Goal: Task Accomplishment & Management: Manage account settings

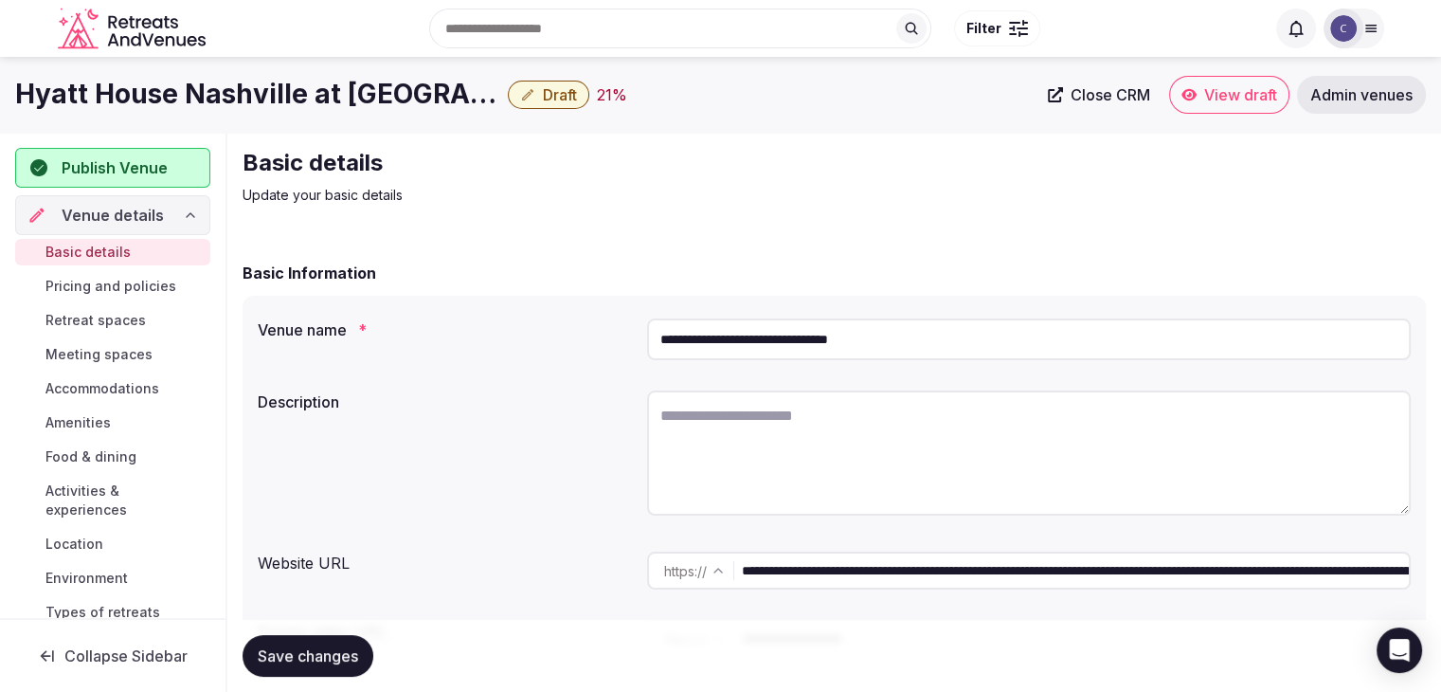
drag, startPoint x: 1375, startPoint y: 31, endPoint x: 1387, endPoint y: 61, distance: 31.8
click at [1376, 31] on icon at bounding box center [1370, 29] width 10 height 7
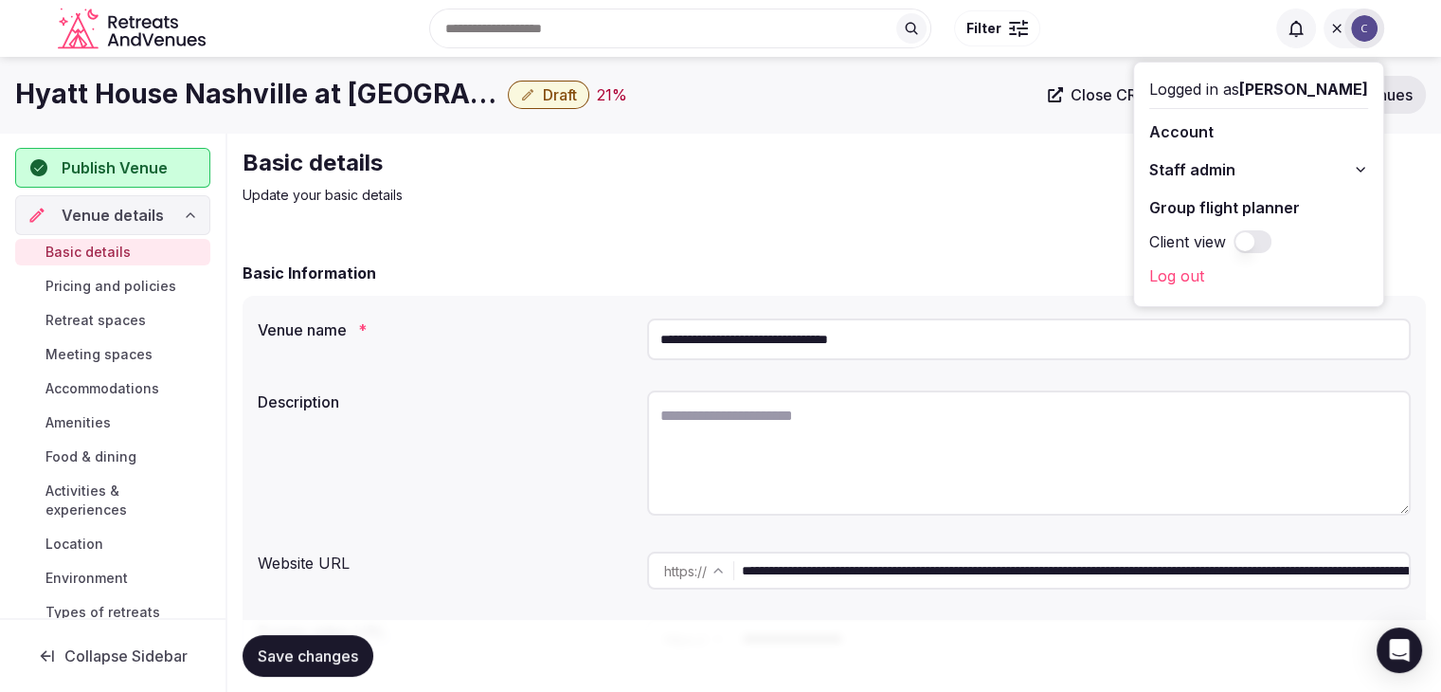
click at [1363, 170] on icon at bounding box center [1360, 169] width 15 height 15
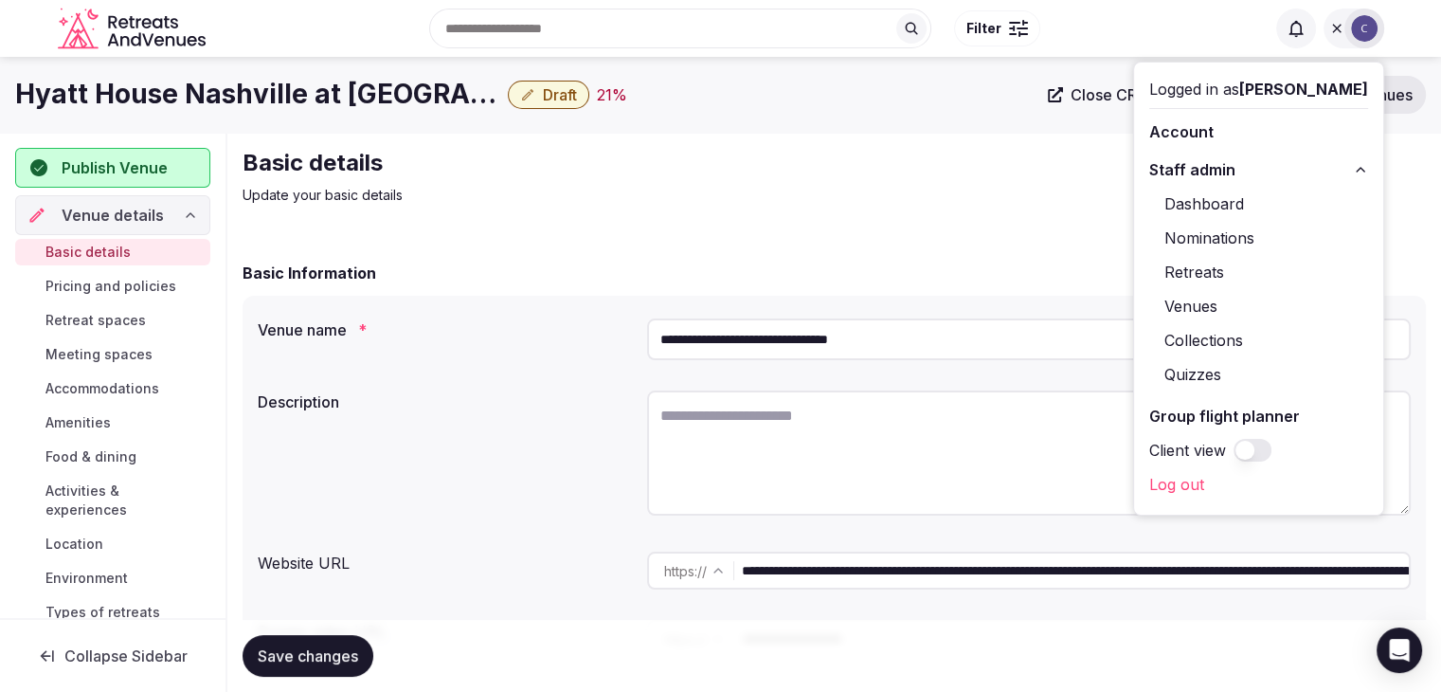
click at [1220, 206] on link "Dashboard" at bounding box center [1258, 204] width 219 height 30
click at [1231, 194] on link "Dashboard" at bounding box center [1258, 204] width 219 height 30
drag, startPoint x: 1334, startPoint y: 25, endPoint x: 1266, endPoint y: 78, distance: 86.4
click at [1333, 25] on icon at bounding box center [1336, 28] width 15 height 15
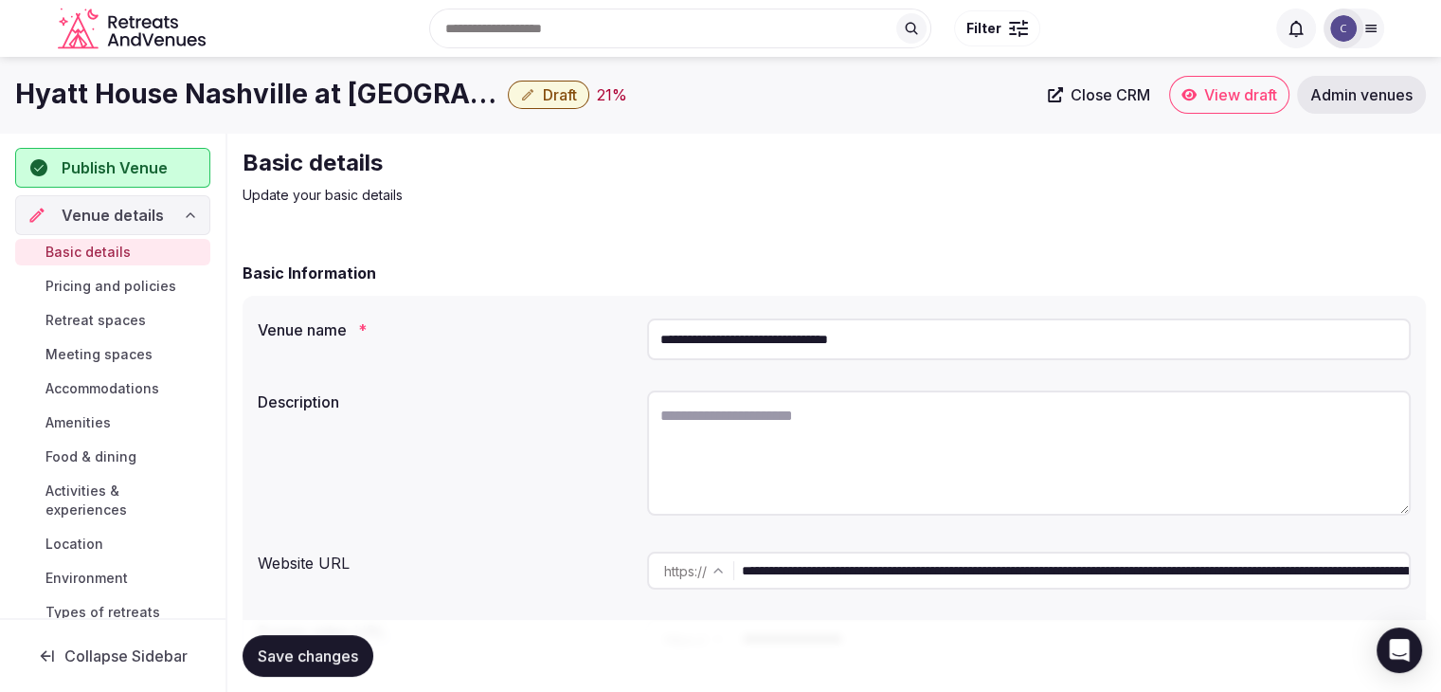
click at [110, 347] on span "Meeting spaces" at bounding box center [98, 354] width 107 height 19
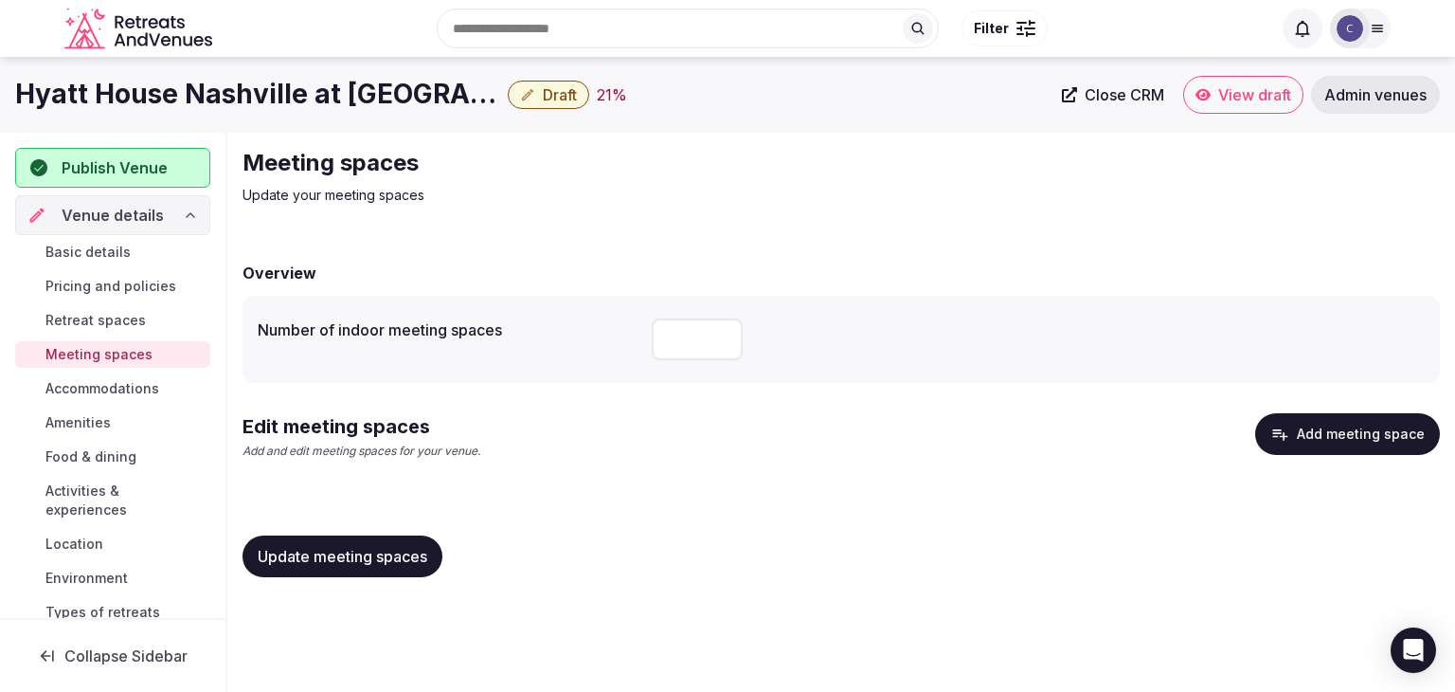
click at [694, 345] on input "number" at bounding box center [697, 339] width 91 height 42
type input "*"
click at [687, 443] on div "Edit meeting spaces Add and edit meeting spaces for your venue. Add meeting spa…" at bounding box center [842, 444] width 1198 height 62
click at [1380, 433] on button "Add meeting space" at bounding box center [1347, 434] width 185 height 42
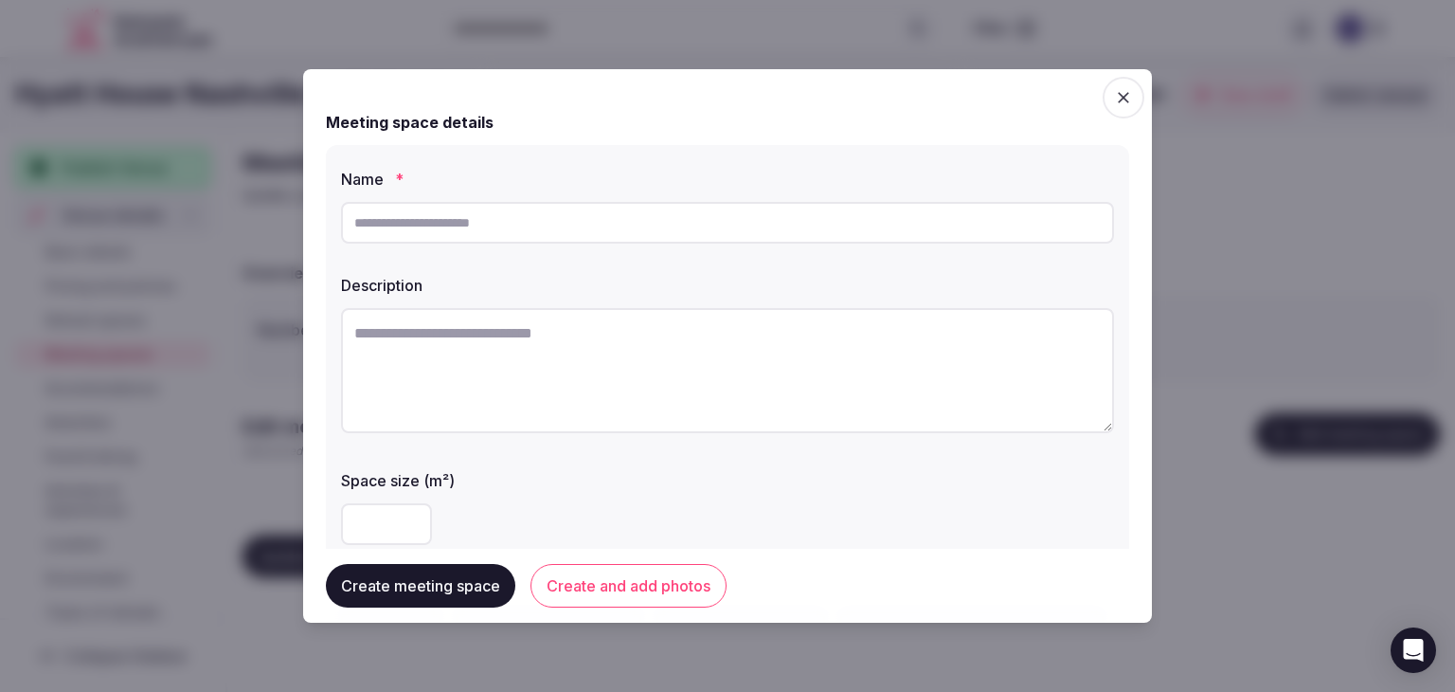
click at [622, 224] on input "text" at bounding box center [727, 223] width 773 height 42
paste input "**********"
type input "**********"
click at [569, 334] on textarea at bounding box center [727, 370] width 773 height 125
paste textarea "**********"
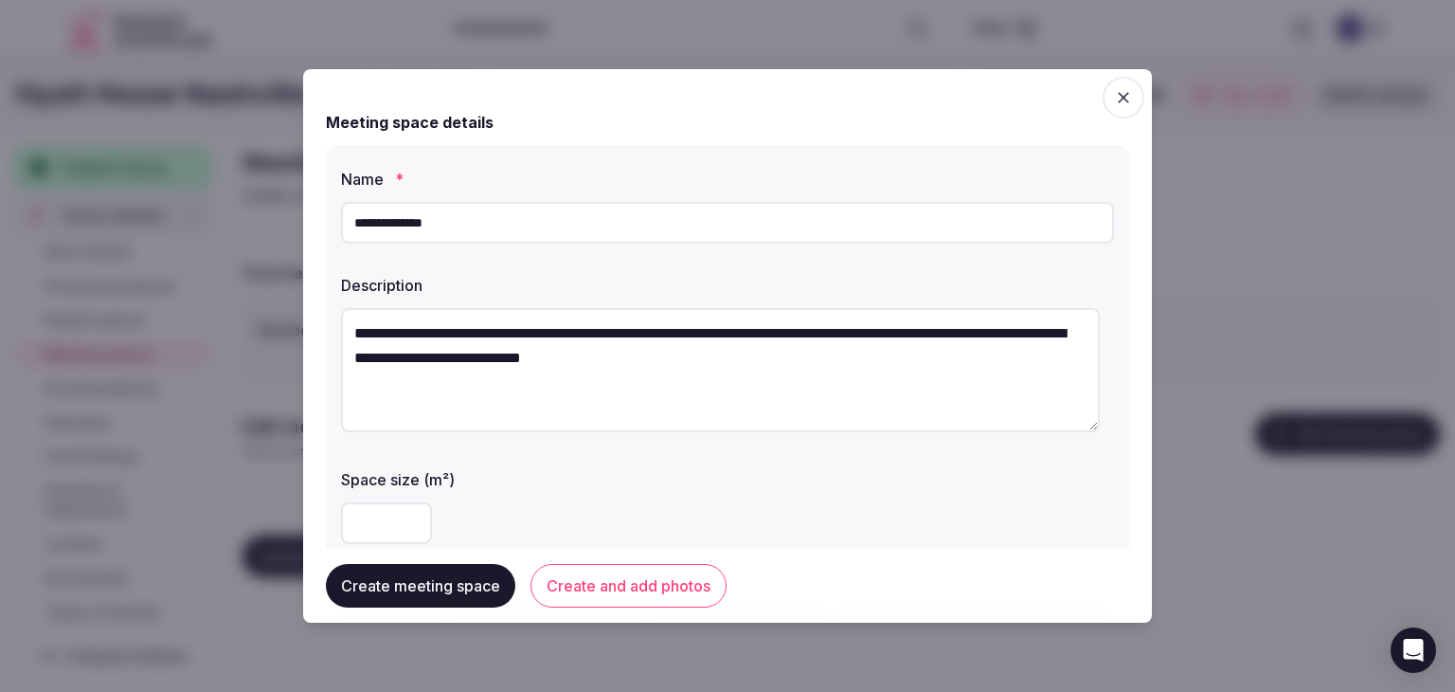
type textarea "**********"
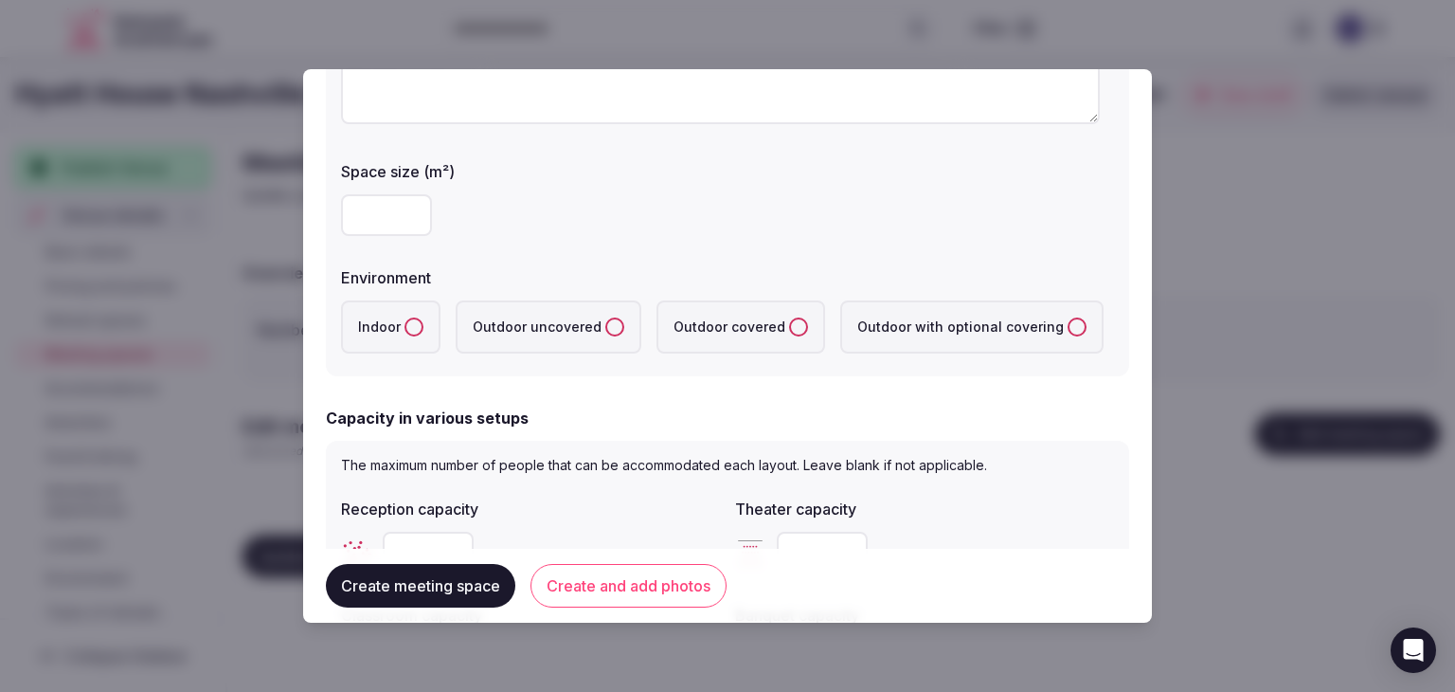
scroll to position [379, 0]
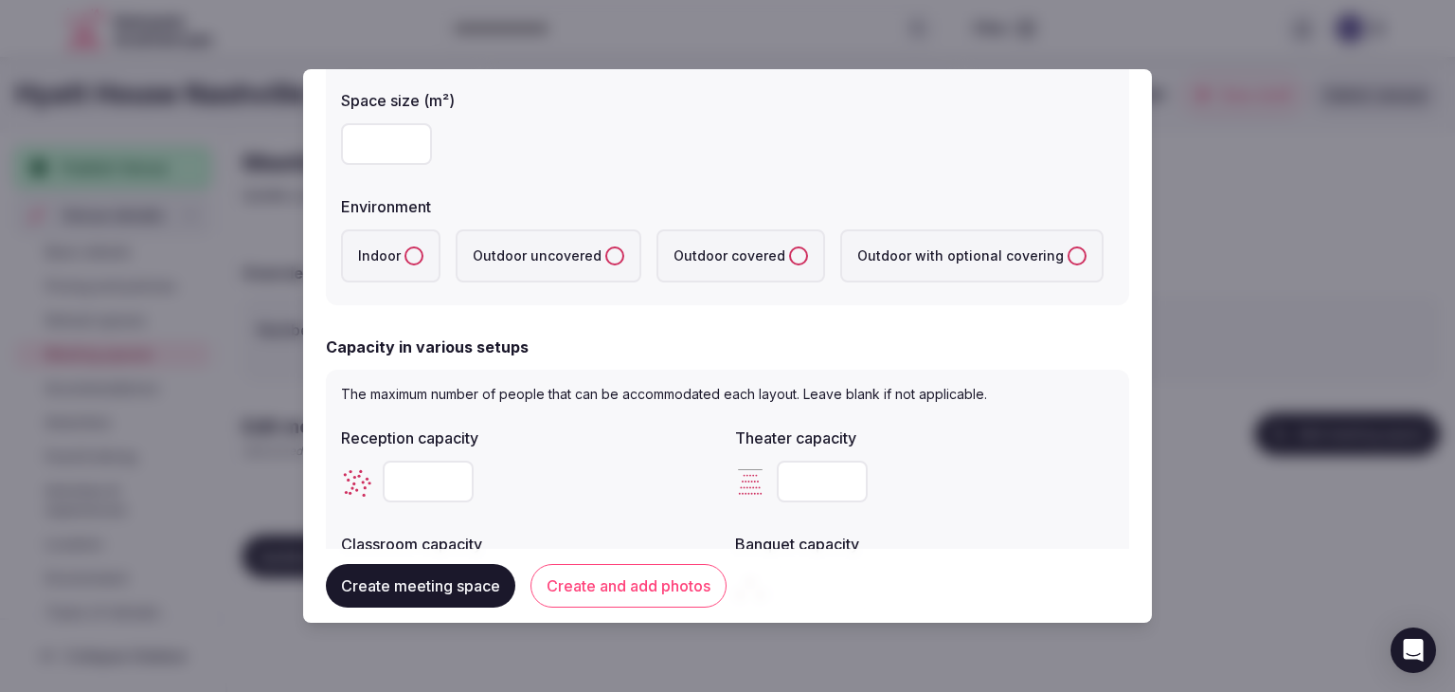
click at [416, 250] on button "Indoor" at bounding box center [414, 255] width 19 height 19
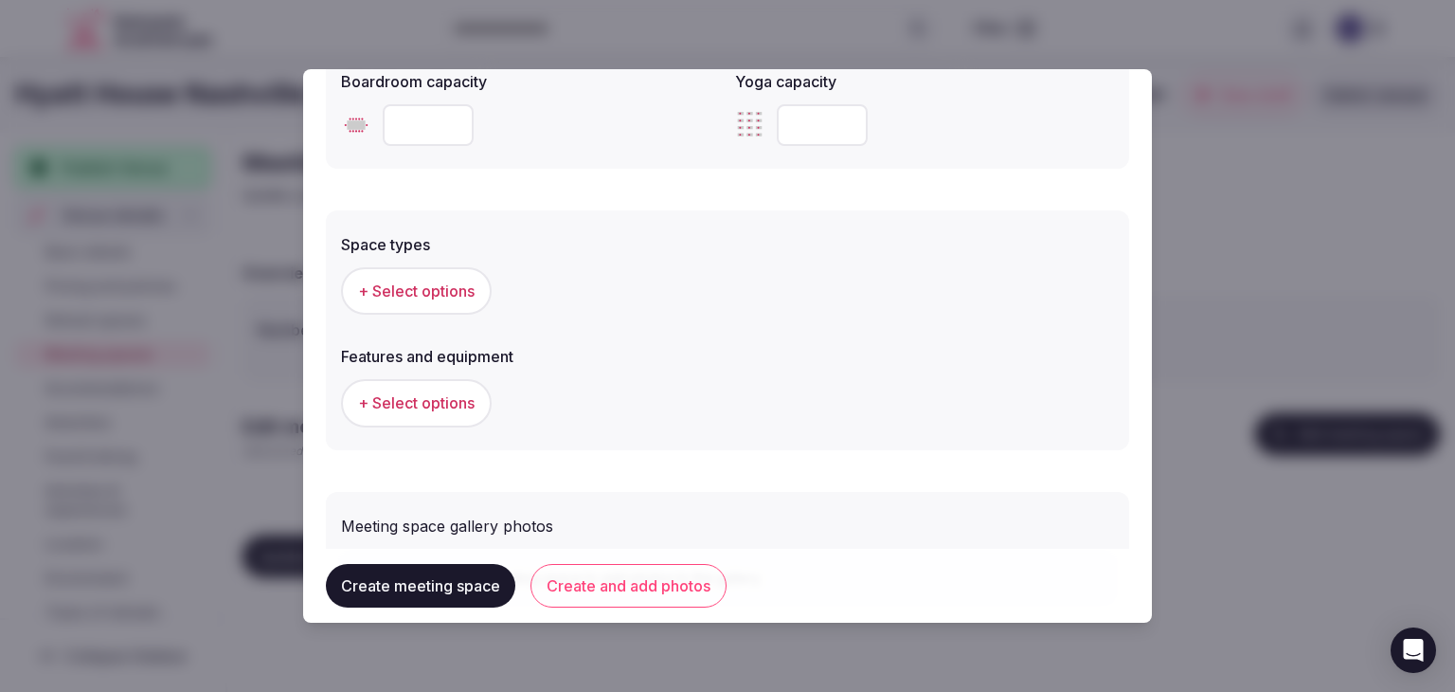
scroll to position [1060, 0]
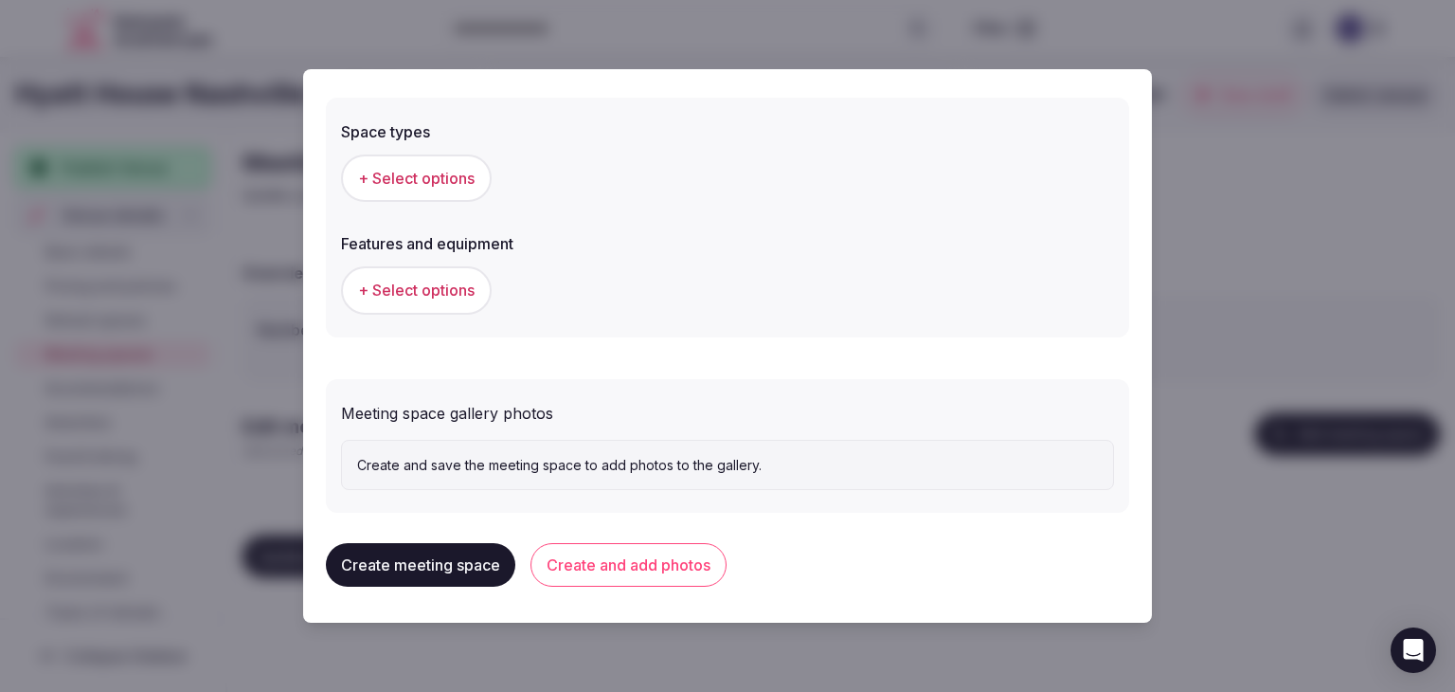
click at [441, 164] on button "+ Select options" at bounding box center [416, 177] width 151 height 47
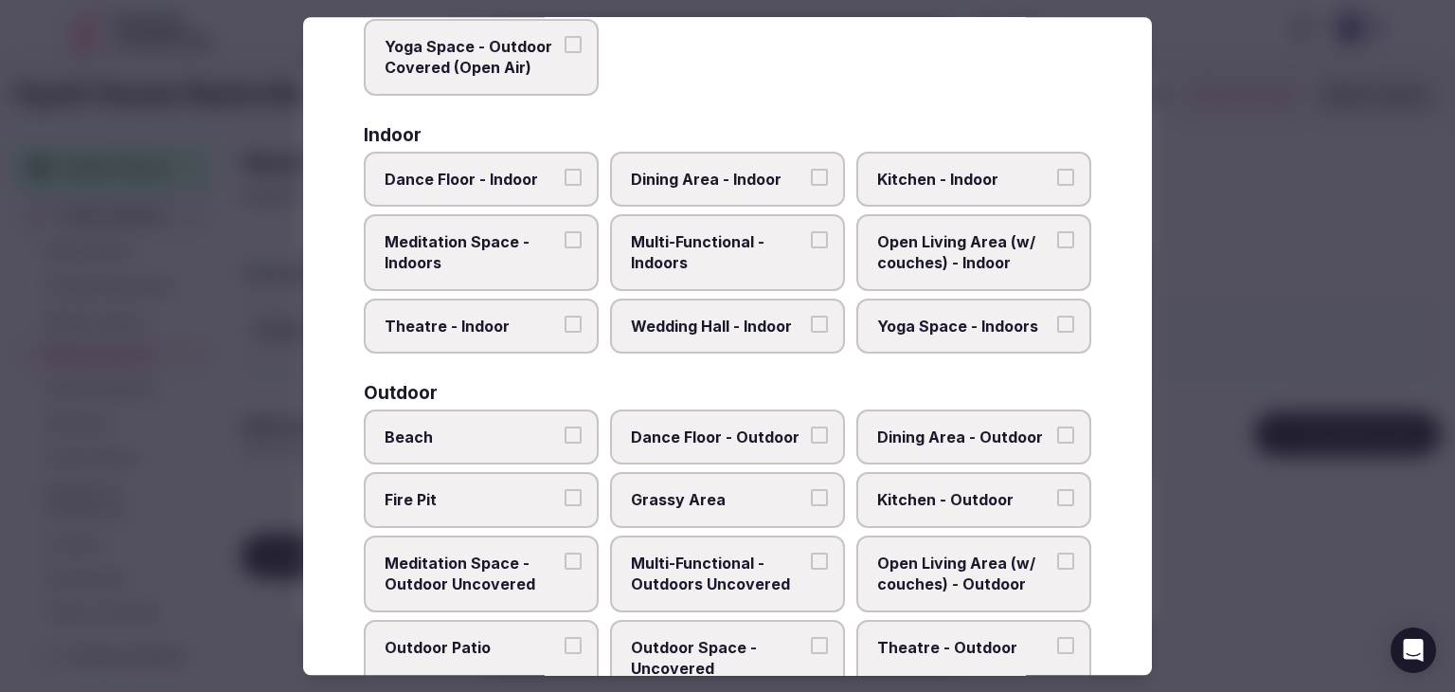
click at [724, 265] on label "Multi-Functional - Indoors" at bounding box center [727, 252] width 235 height 77
click at [811, 248] on button "Multi-Functional - Indoors" at bounding box center [819, 239] width 17 height 17
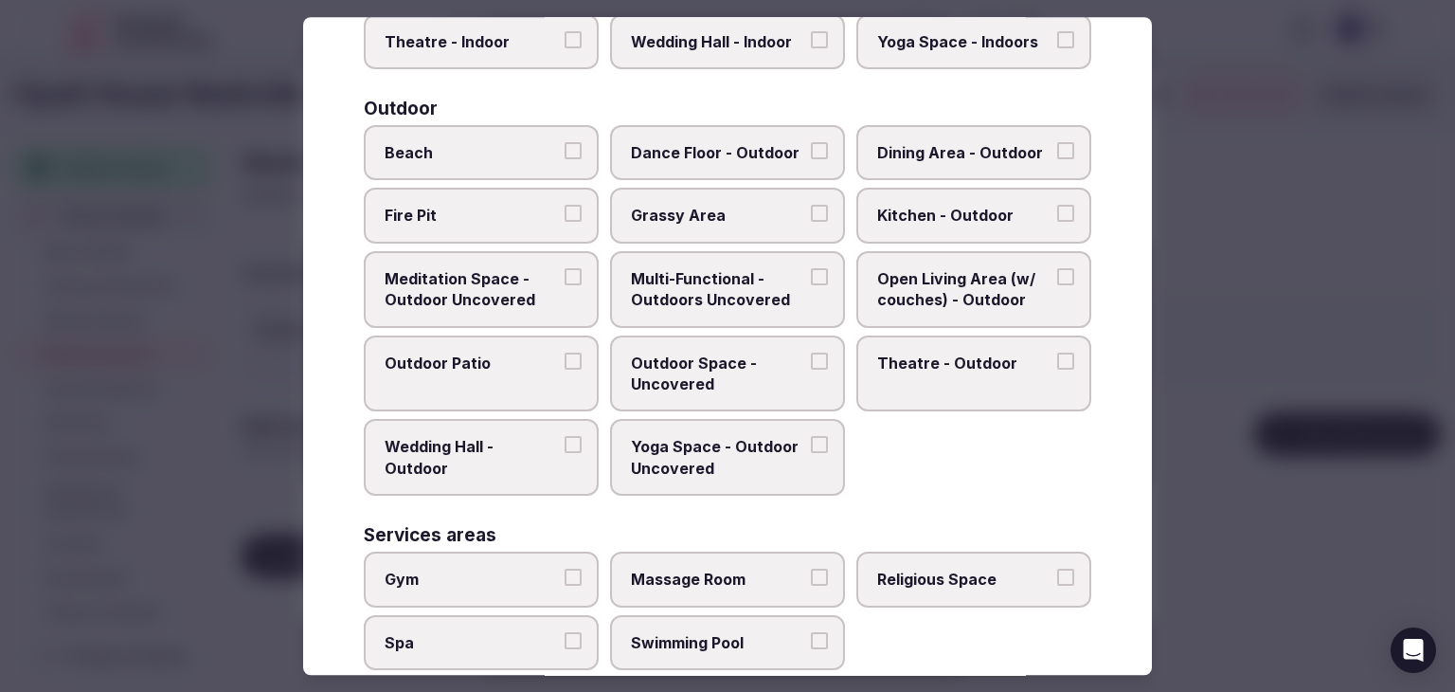
scroll to position [773, 0]
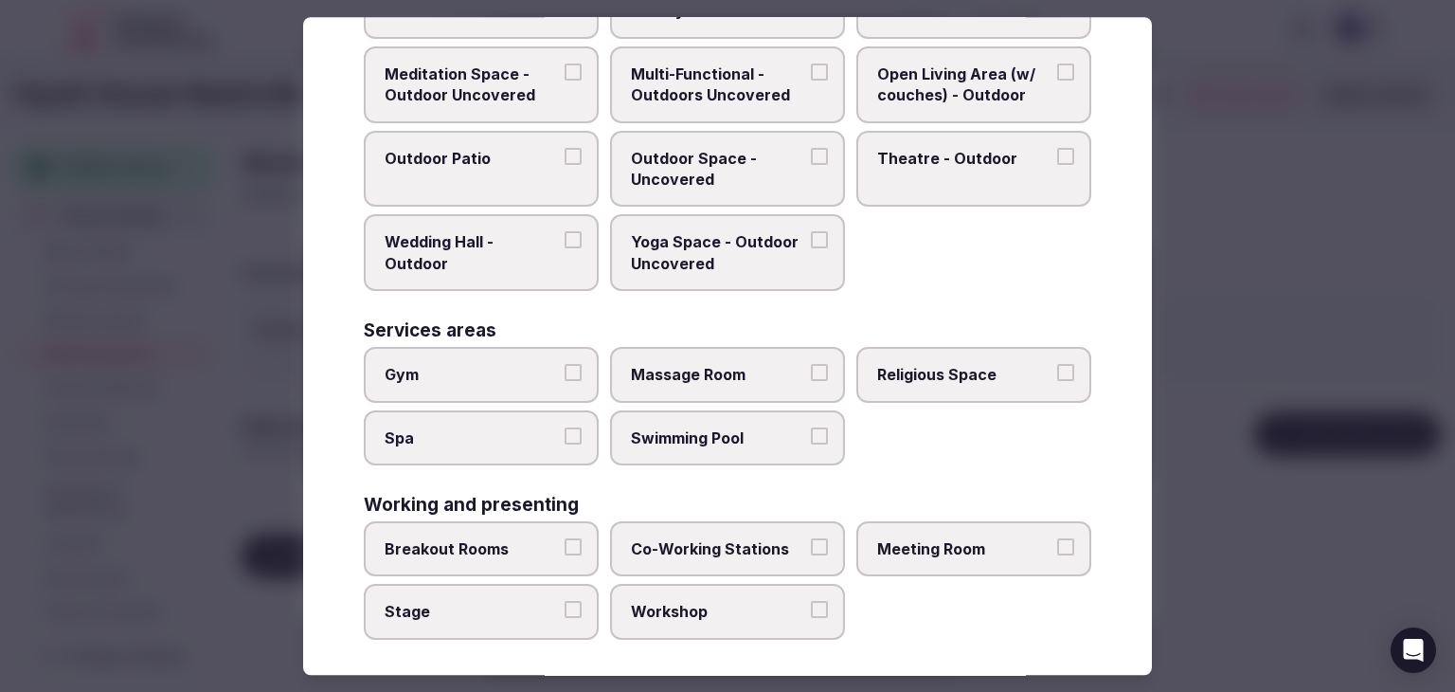
click at [937, 573] on div "Breakout Rooms Co-Working Stations Meeting Room Stage Workshop" at bounding box center [728, 580] width 728 height 118
click at [939, 543] on span "Meeting Room" at bounding box center [964, 548] width 174 height 21
click at [1057, 543] on button "Meeting Room" at bounding box center [1065, 546] width 17 height 17
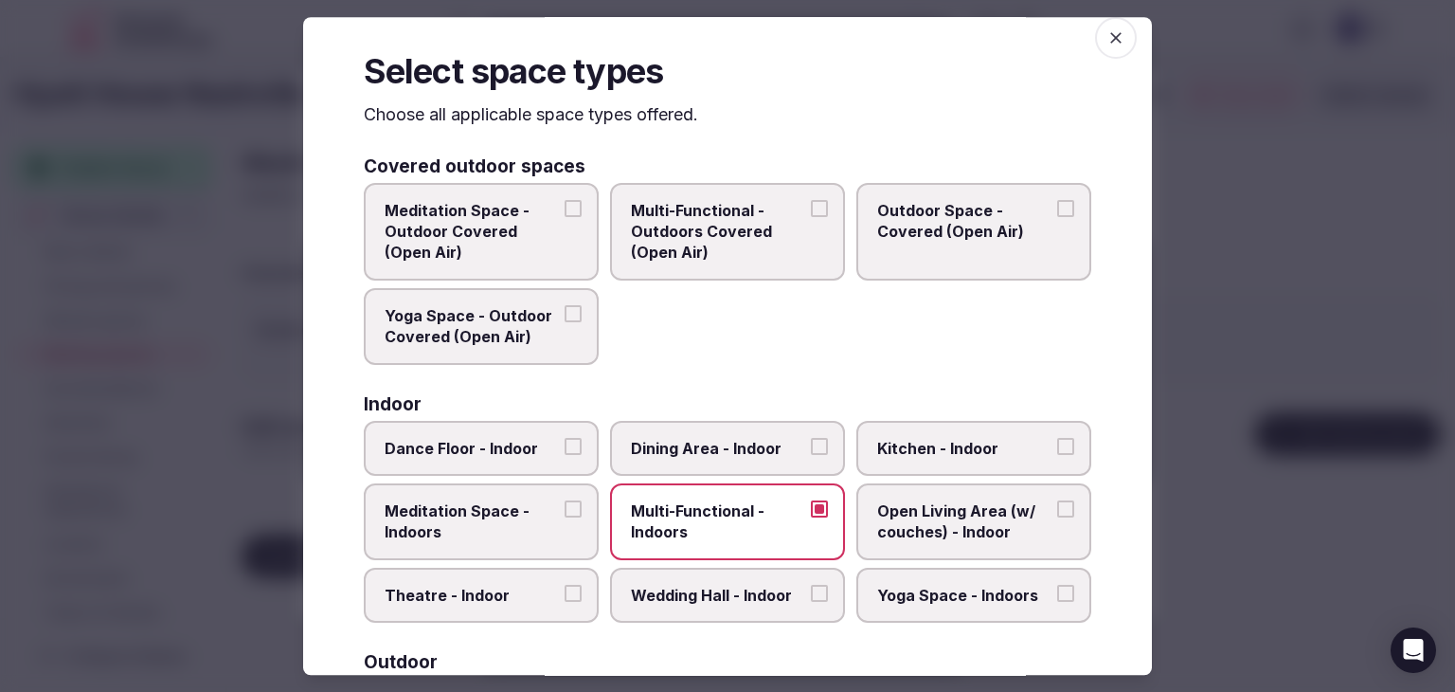
scroll to position [0, 0]
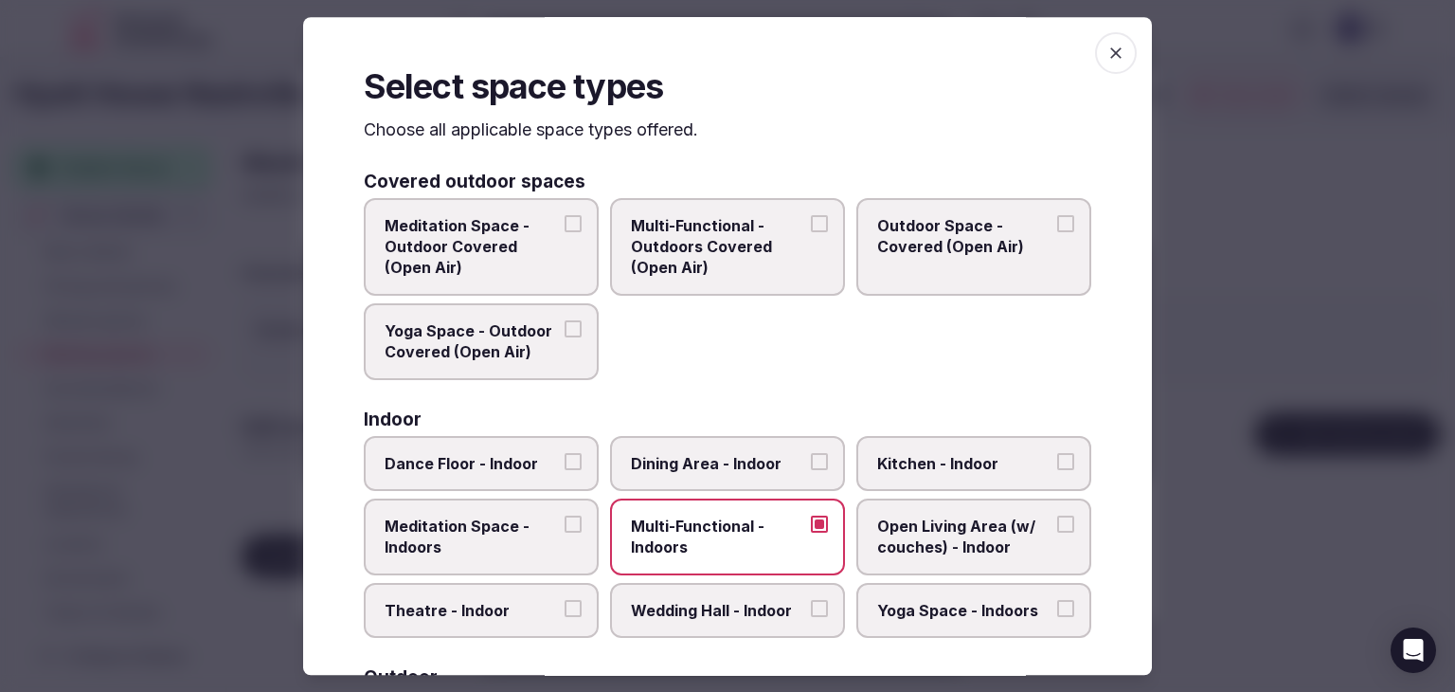
click at [1107, 50] on icon "button" at bounding box center [1116, 53] width 19 height 19
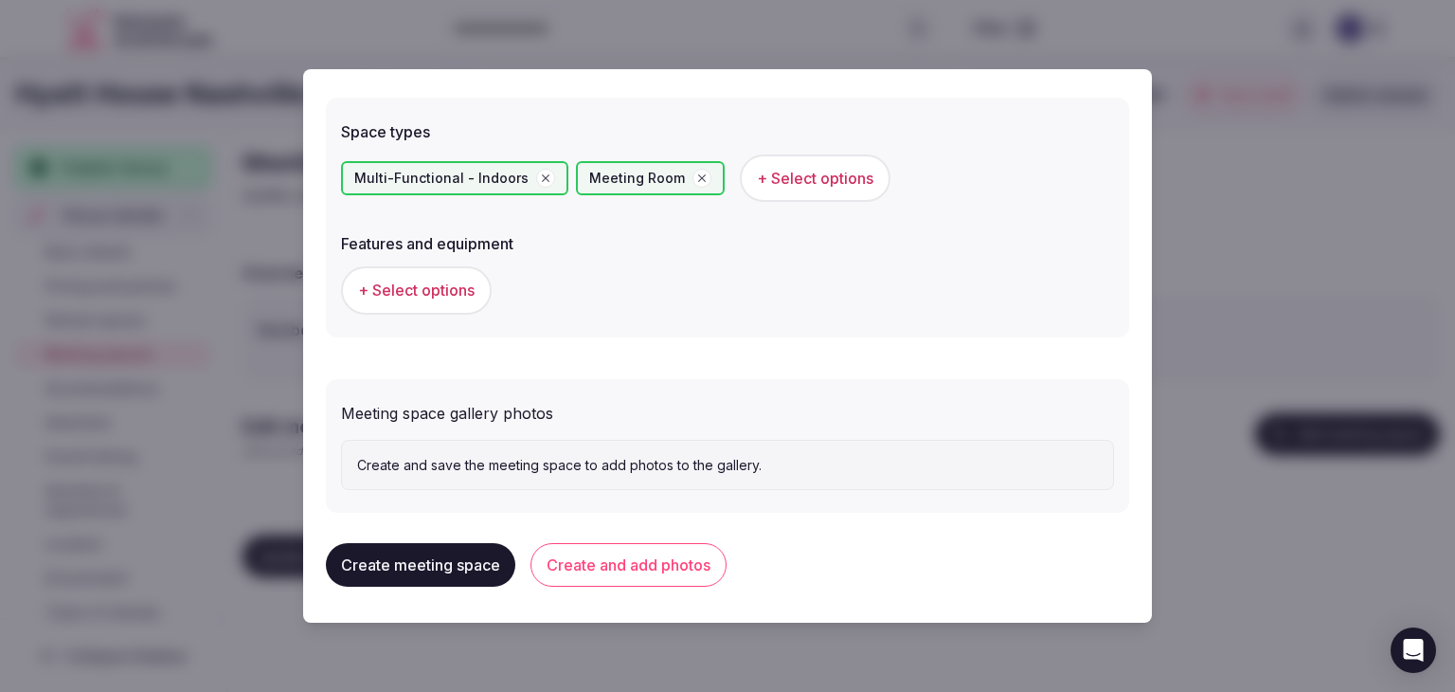
click at [472, 280] on span "+ Select options" at bounding box center [416, 290] width 117 height 21
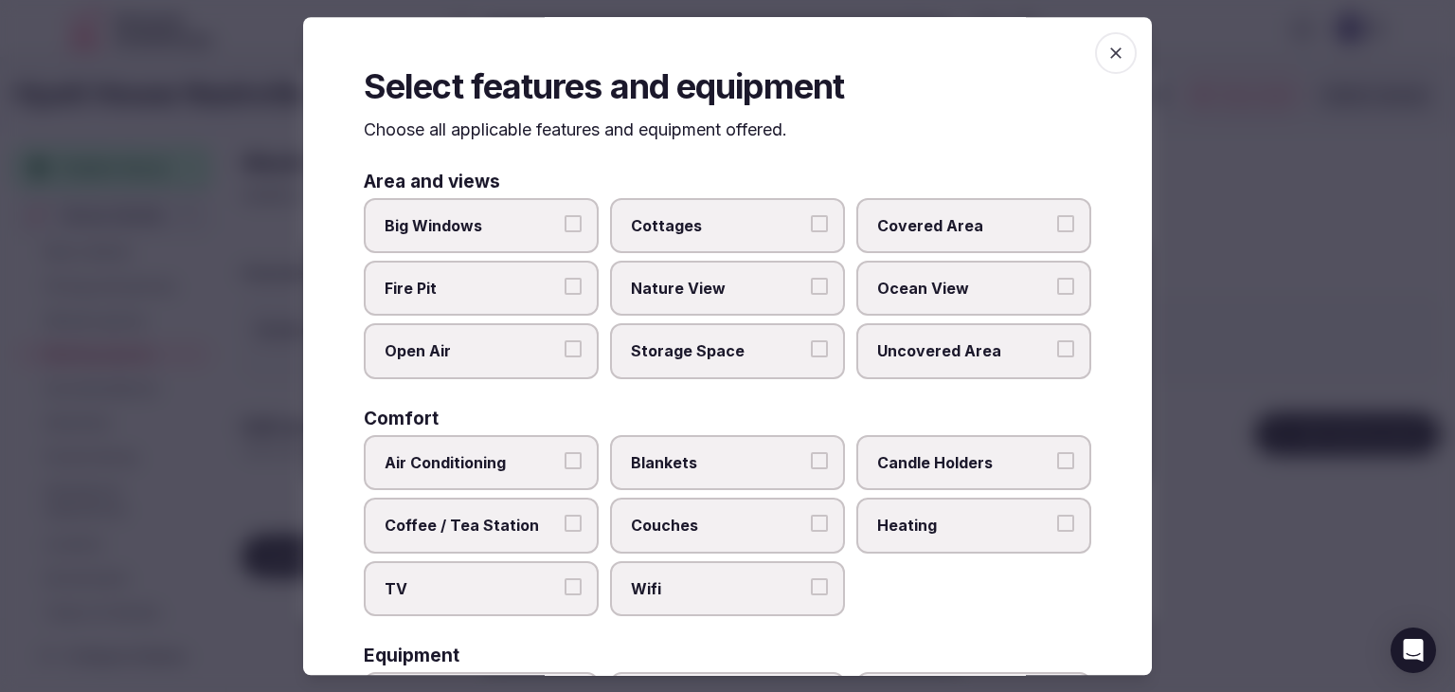
click at [727, 578] on span "Wifi" at bounding box center [718, 588] width 174 height 21
click at [811, 578] on button "Wifi" at bounding box center [819, 586] width 17 height 17
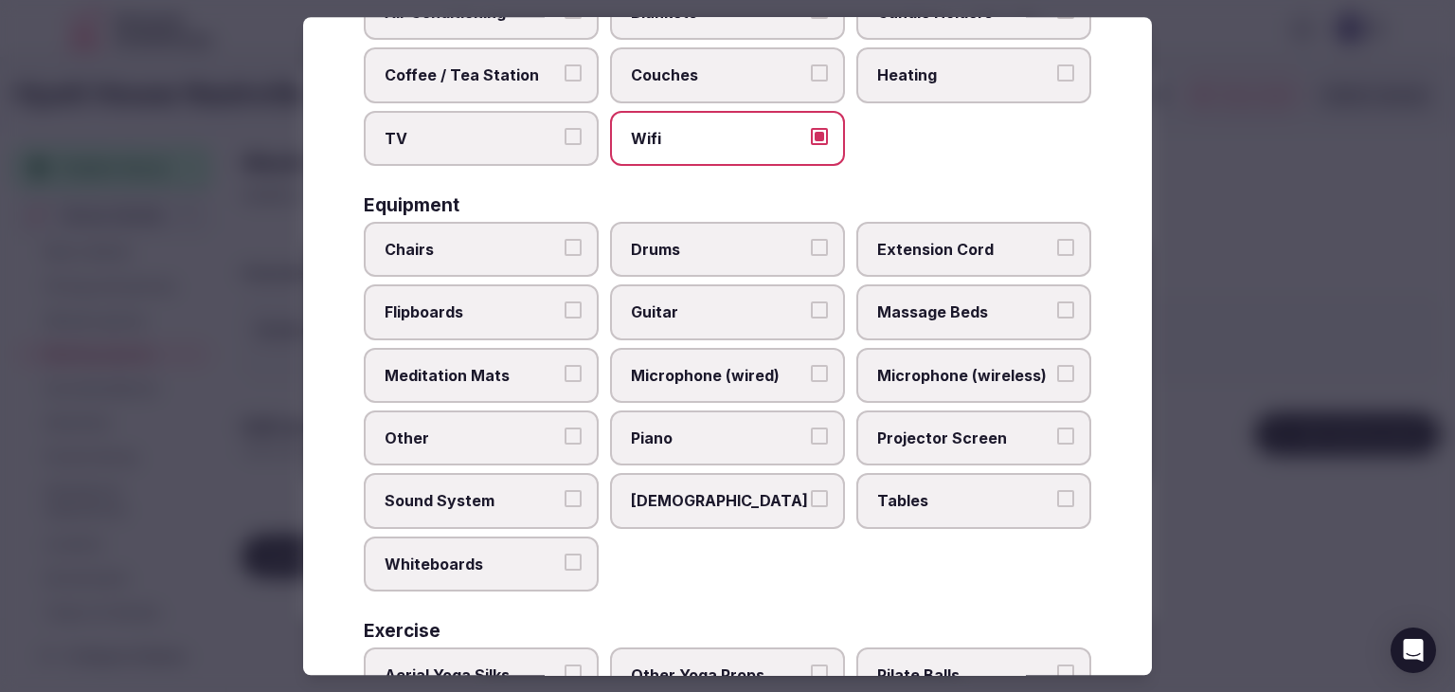
scroll to position [568, 0]
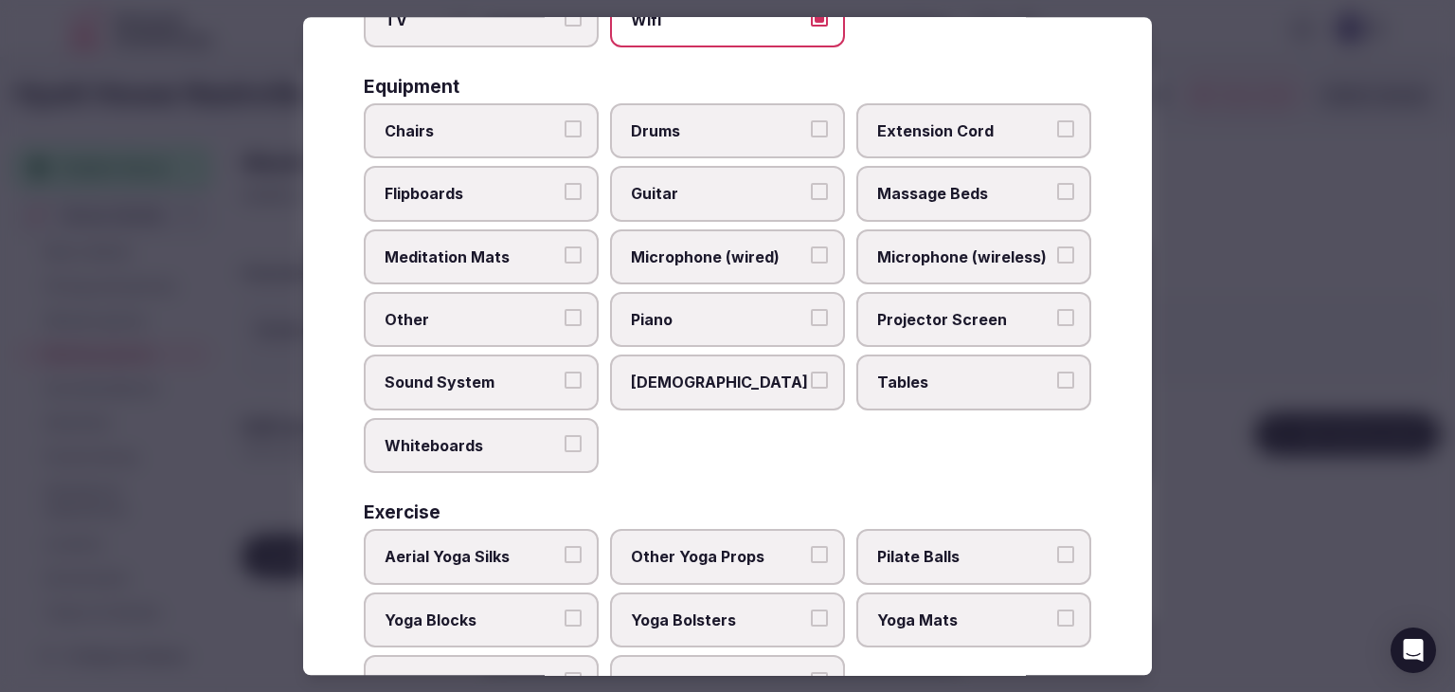
click at [944, 378] on span "Tables" at bounding box center [964, 382] width 174 height 21
click at [1057, 378] on button "Tables" at bounding box center [1065, 380] width 17 height 17
click at [939, 311] on span "Projector Screen" at bounding box center [964, 319] width 174 height 21
click at [1057, 311] on button "Projector Screen" at bounding box center [1065, 317] width 17 height 17
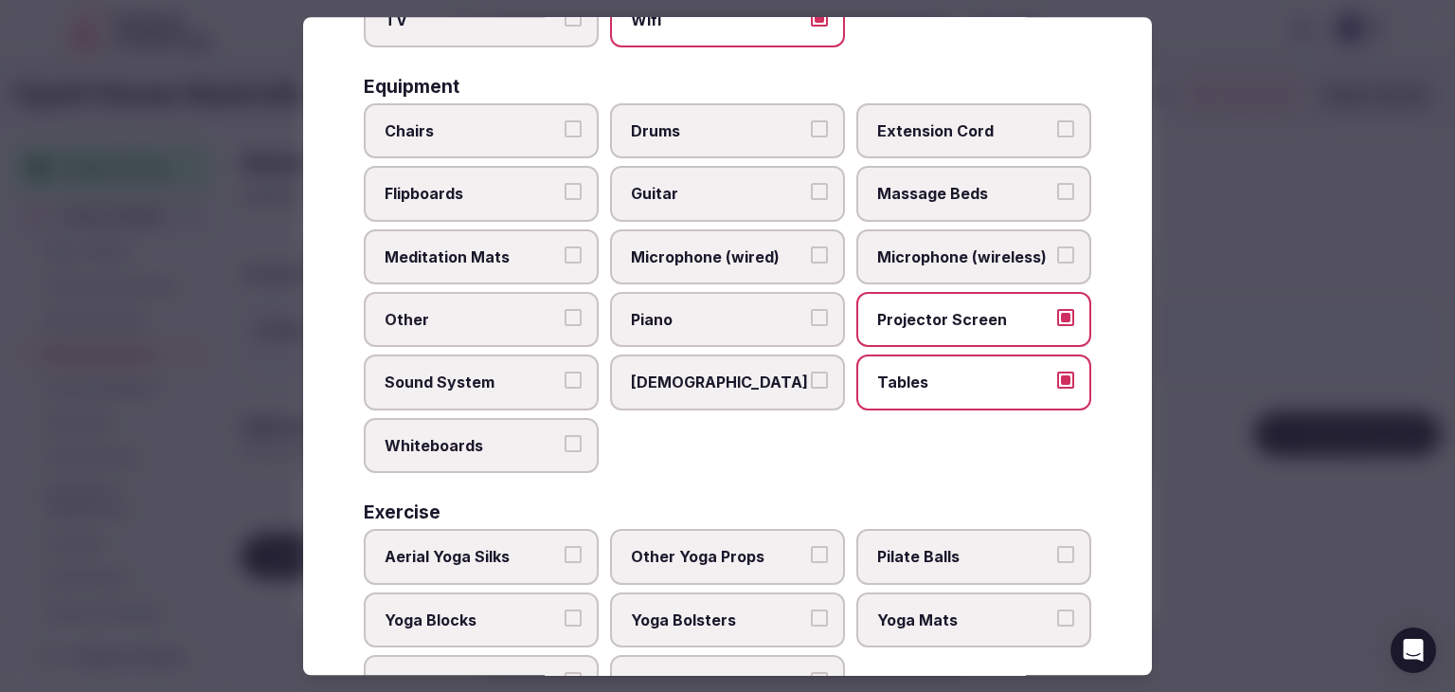
click at [432, 122] on span "Chairs" at bounding box center [472, 130] width 174 height 21
click at [565, 122] on button "Chairs" at bounding box center [573, 128] width 17 height 17
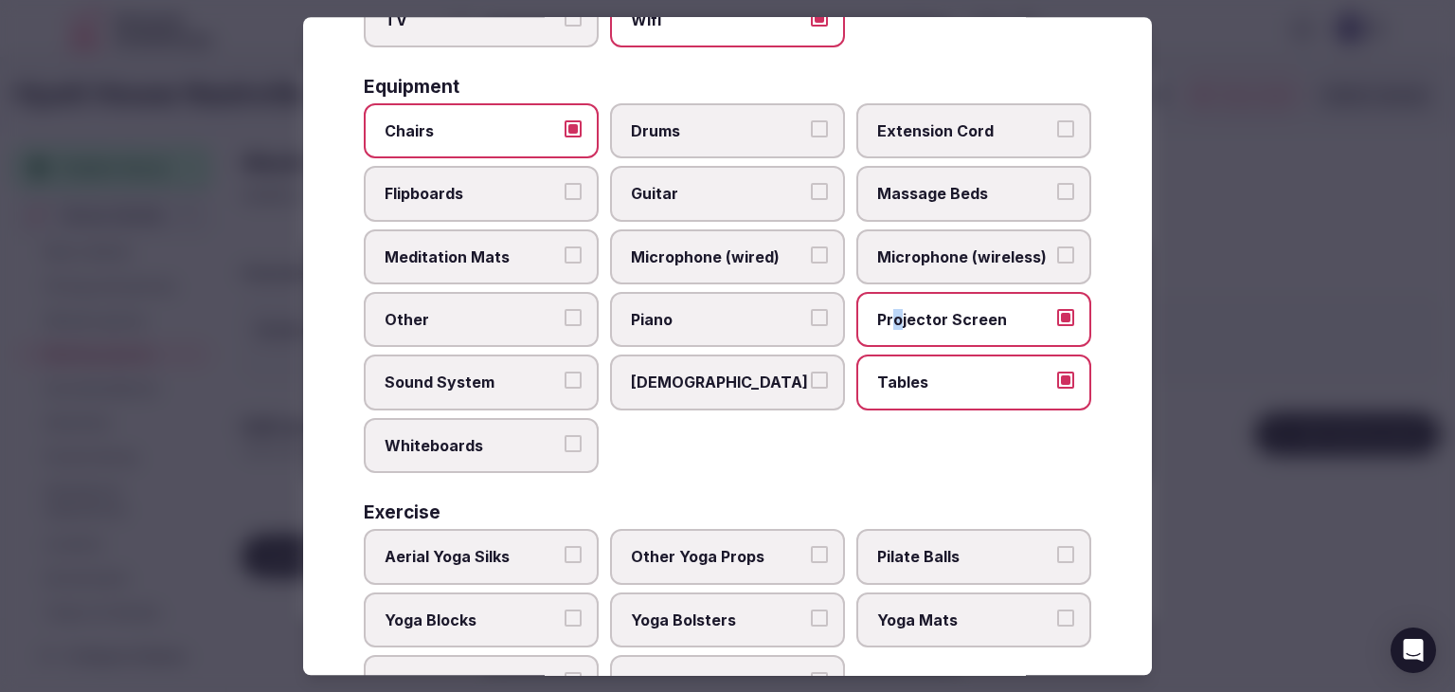
click at [885, 309] on span "Projector Screen" at bounding box center [964, 319] width 174 height 21
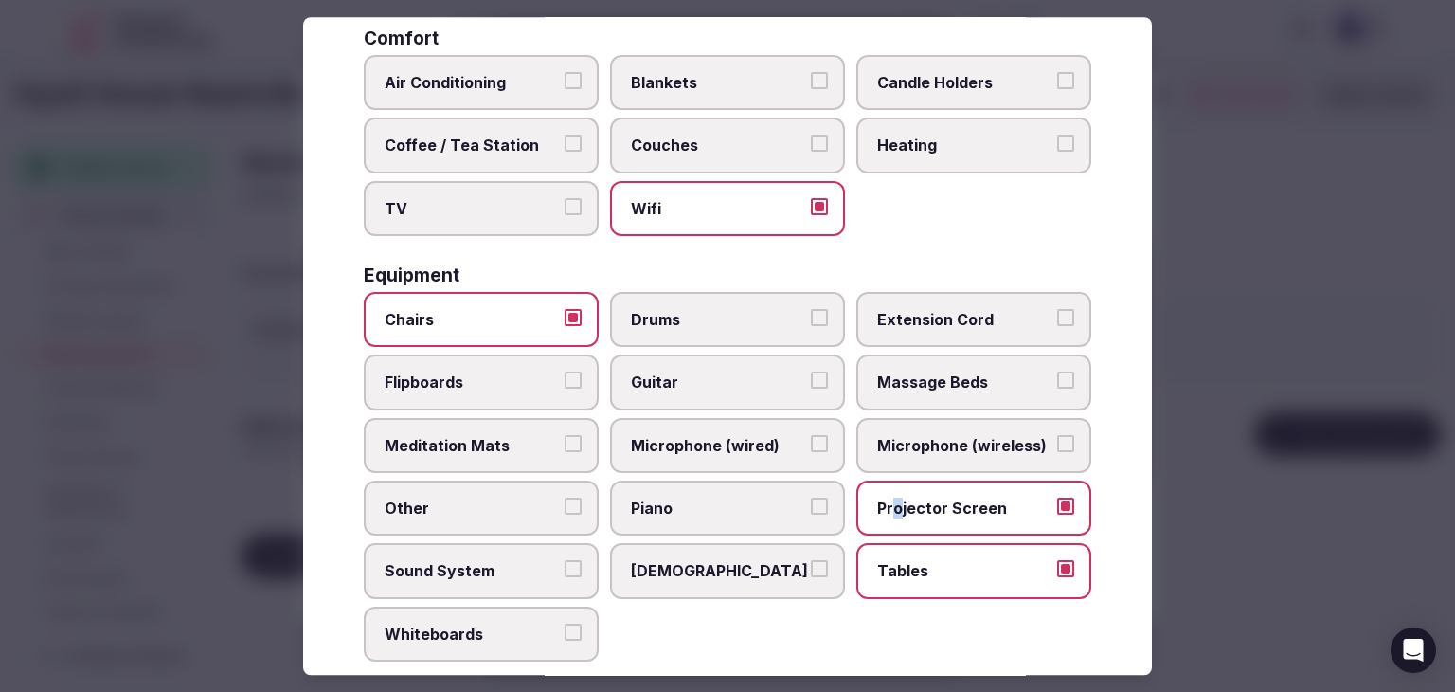
scroll to position [284, 0]
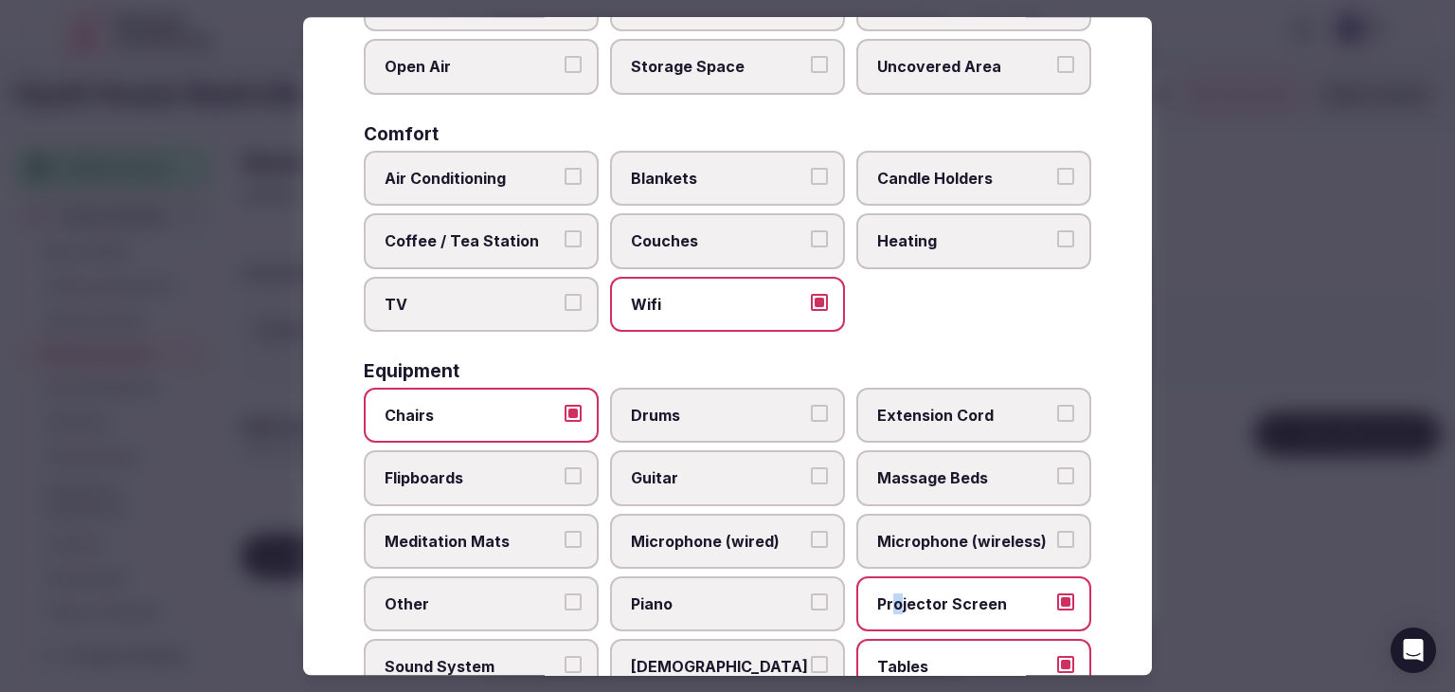
click at [893, 593] on span "Projector Screen" at bounding box center [964, 603] width 174 height 21
click at [1057, 593] on button "Projector Screen" at bounding box center [1065, 601] width 17 height 17
click at [432, 282] on label "TV" at bounding box center [481, 304] width 235 height 55
click at [565, 294] on button "TV" at bounding box center [573, 302] width 17 height 17
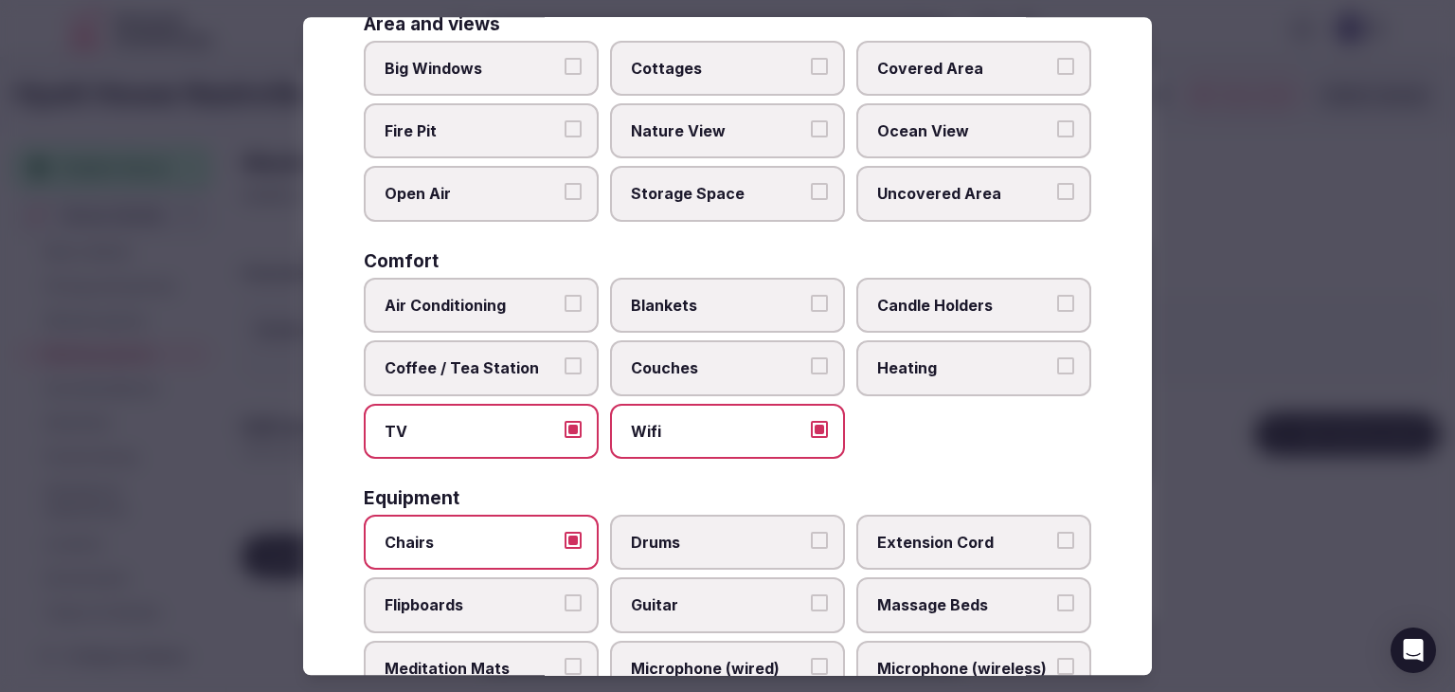
scroll to position [0, 0]
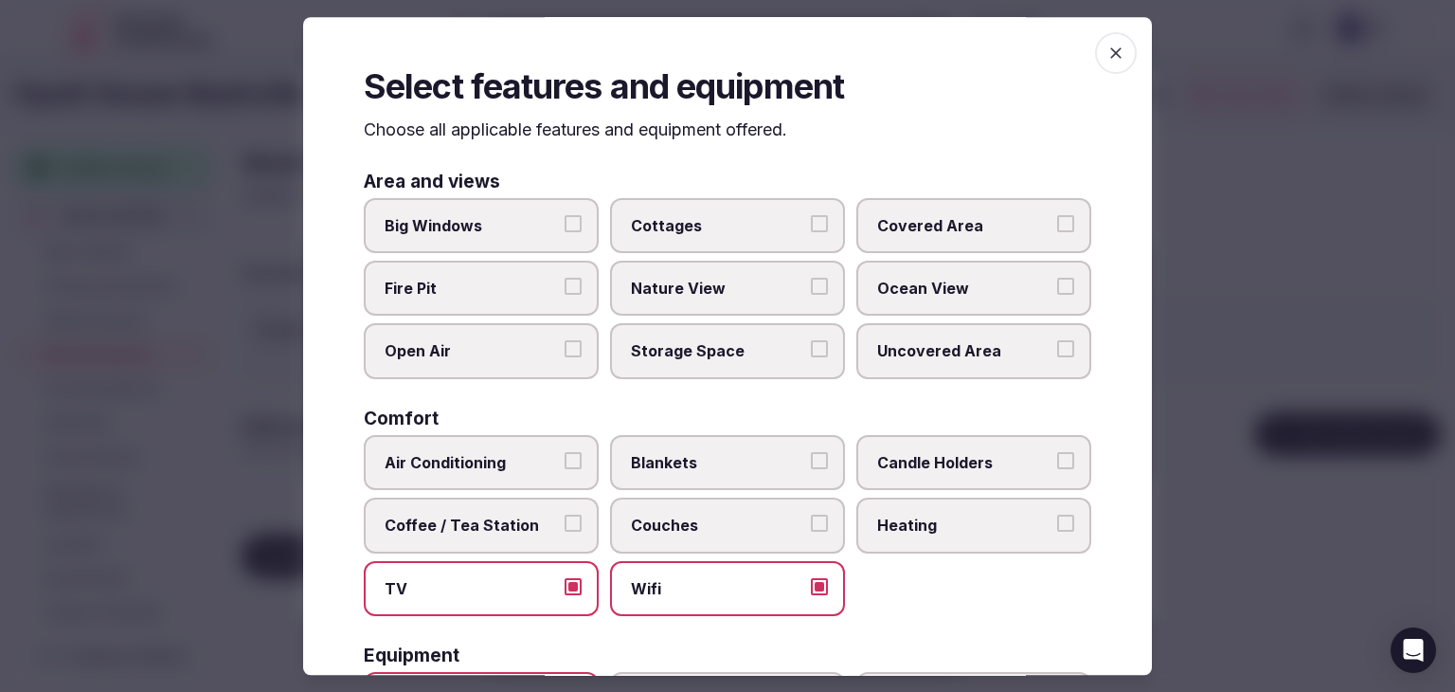
click at [478, 215] on span "Big Windows" at bounding box center [472, 225] width 174 height 21
click at [565, 215] on button "Big Windows" at bounding box center [573, 223] width 17 height 17
drag, startPoint x: 1103, startPoint y: 56, endPoint x: 1080, endPoint y: 80, distance: 32.8
click at [1107, 56] on icon "button" at bounding box center [1116, 53] width 19 height 19
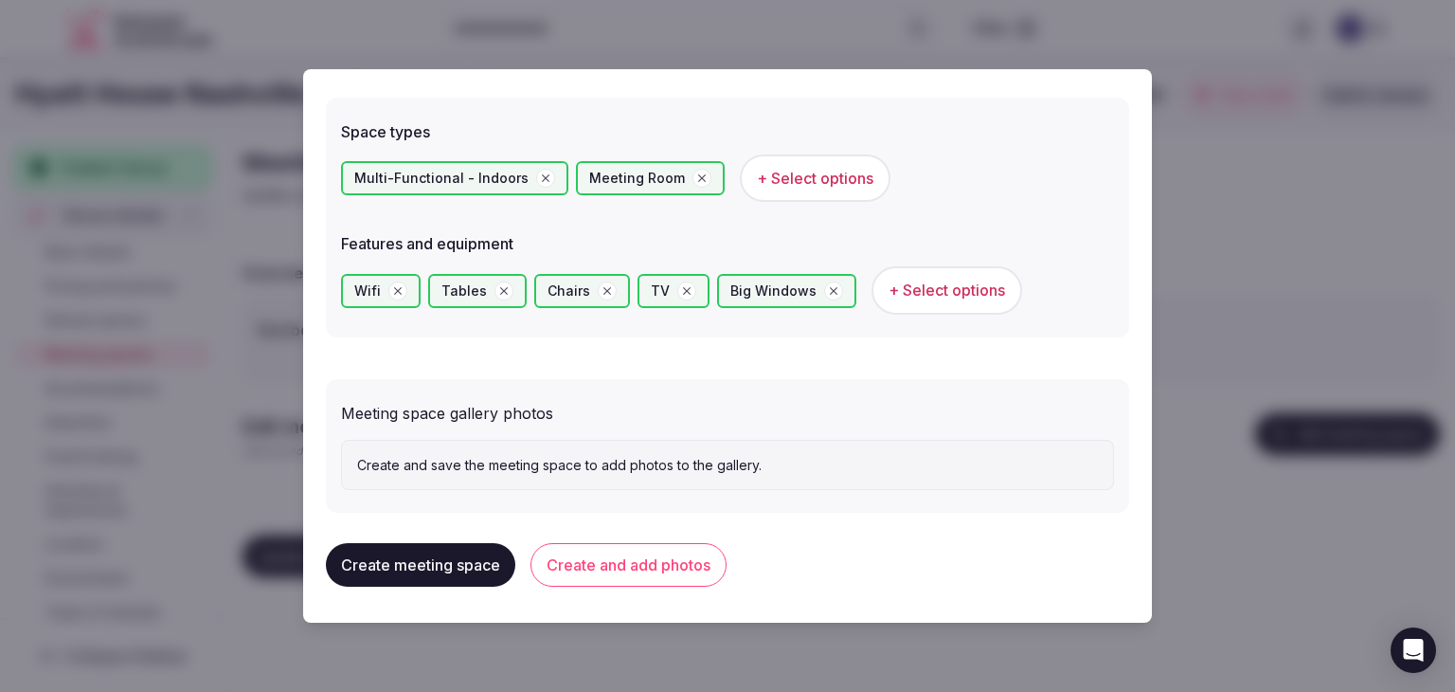
click at [578, 573] on button "Create and add photos" at bounding box center [629, 565] width 196 height 44
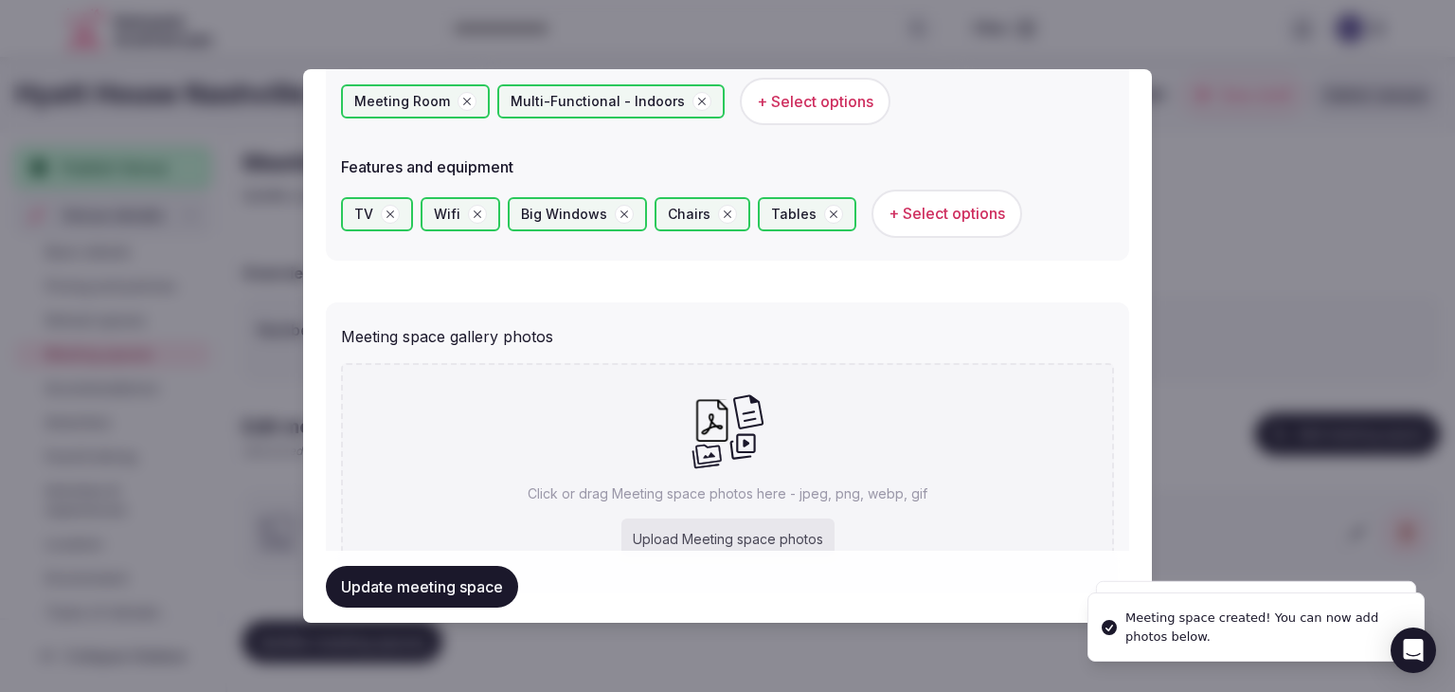
scroll to position [1235, 0]
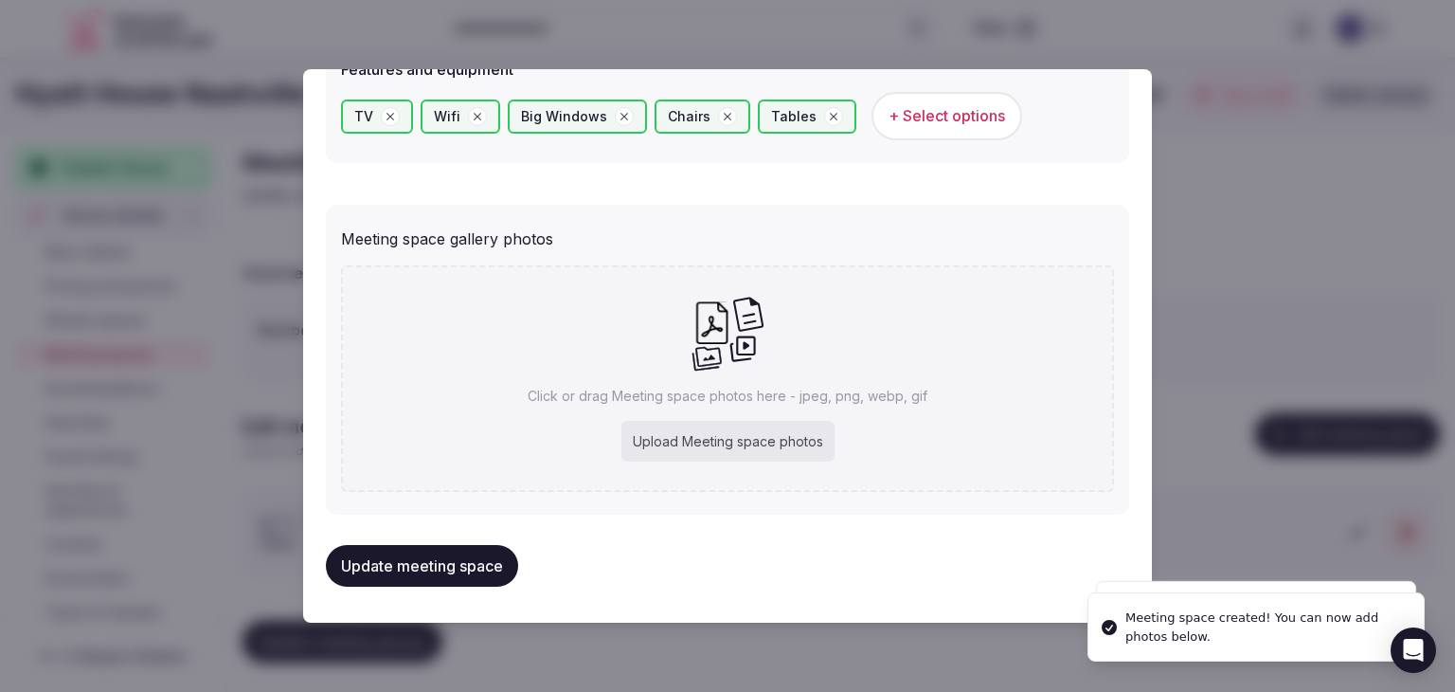
click at [766, 443] on div "Upload Meeting space photos" at bounding box center [728, 442] width 213 height 42
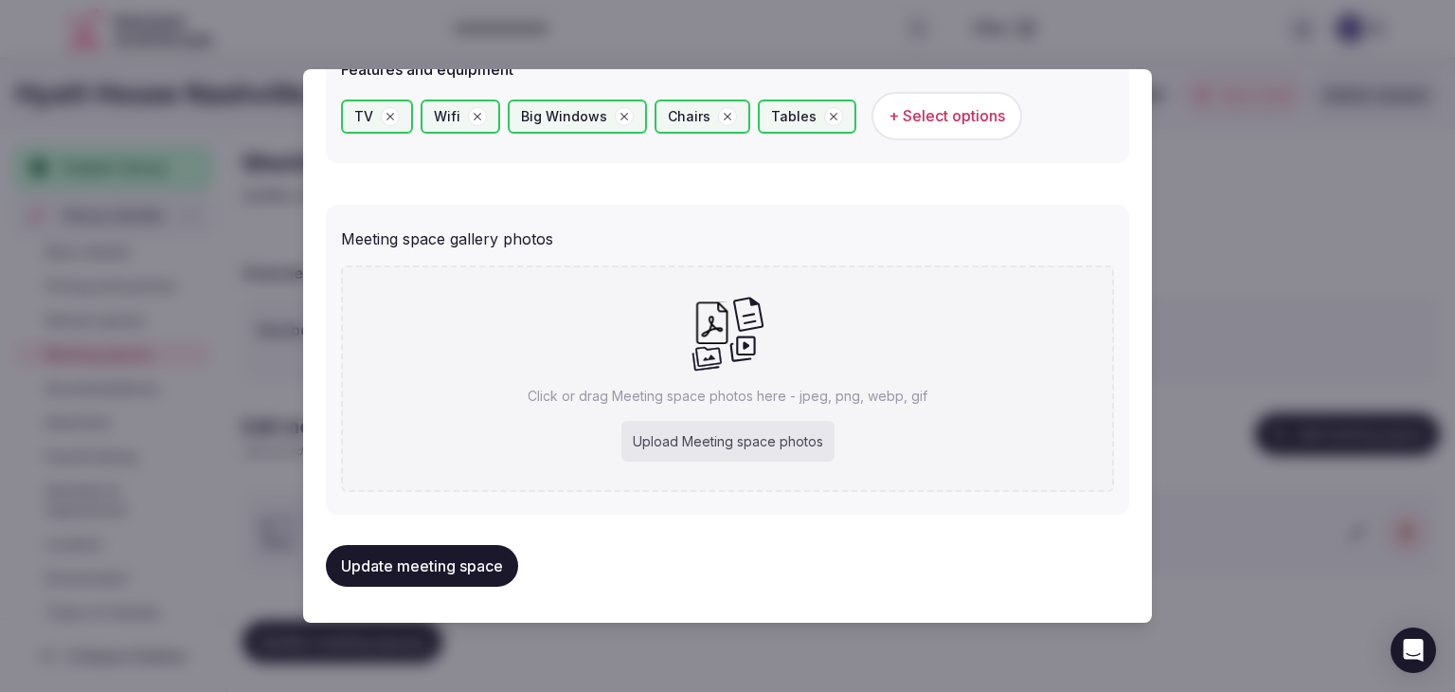
type input "**********"
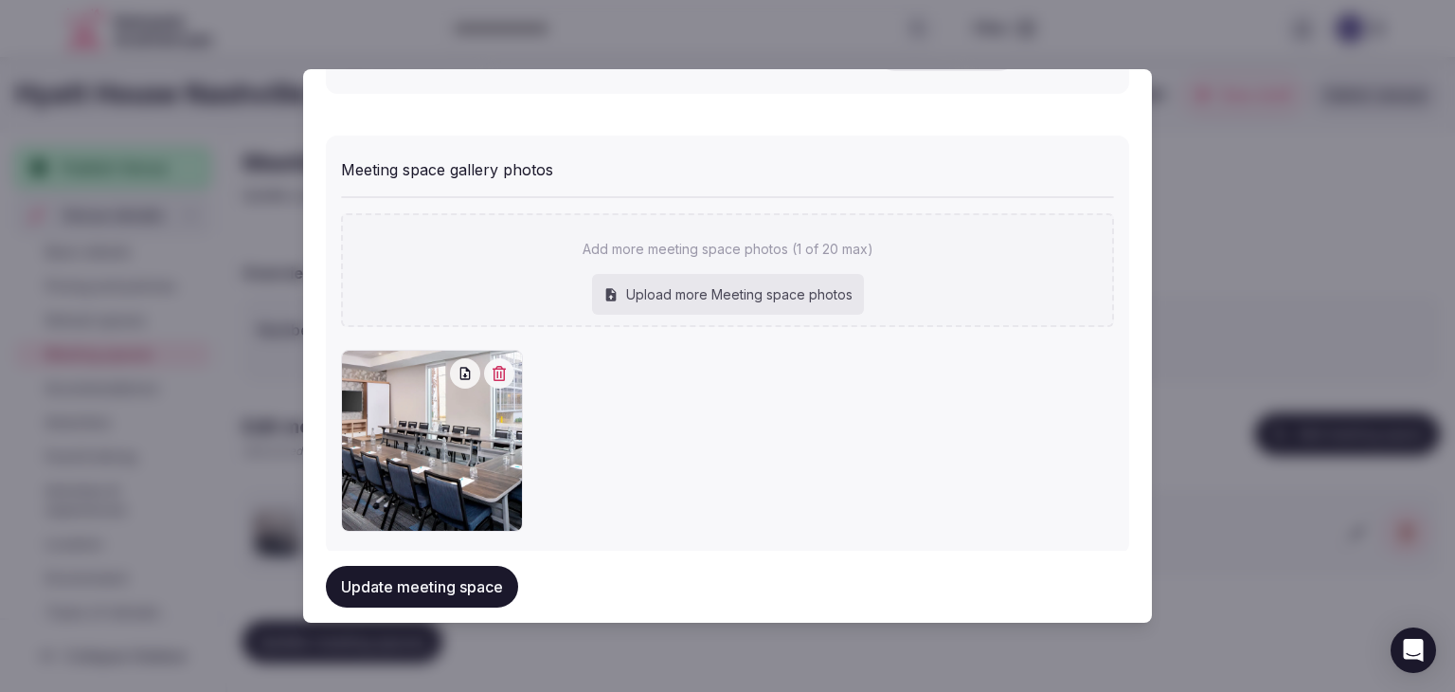
scroll to position [1329, 0]
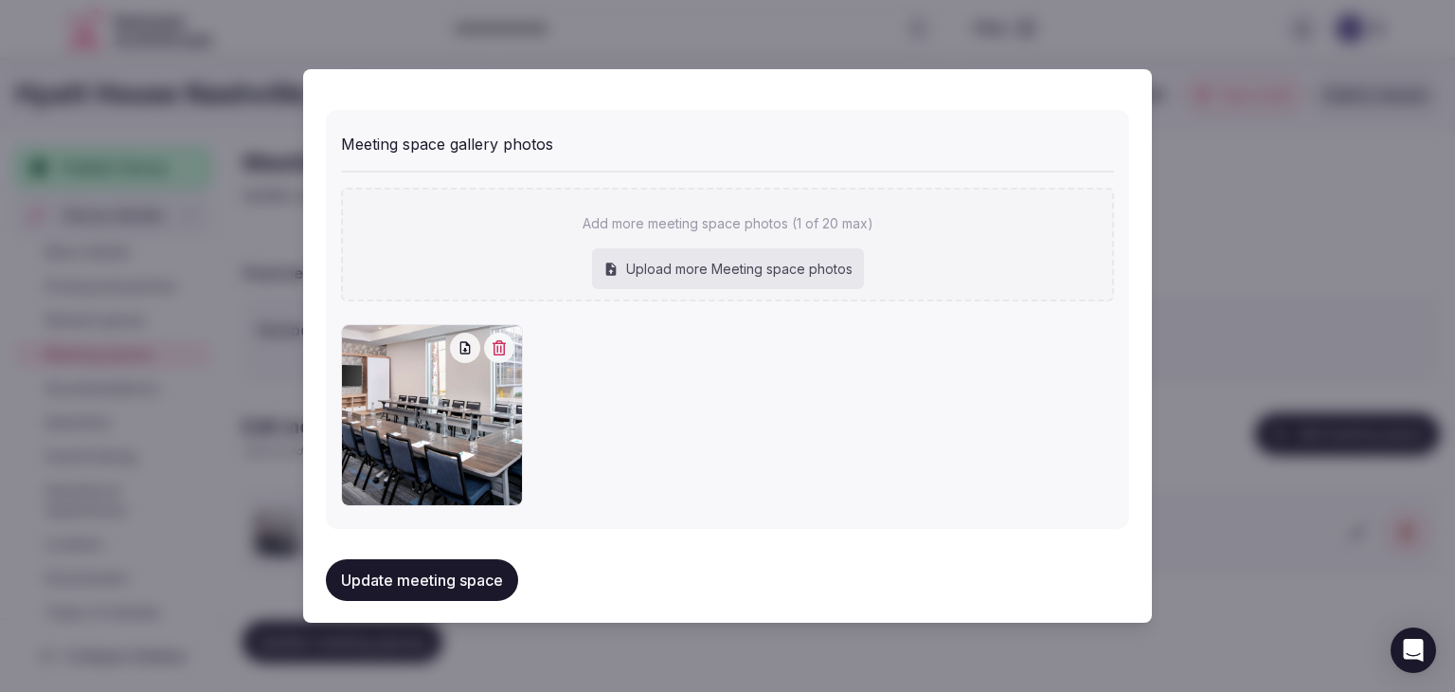
click at [452, 574] on button "Update meeting space" at bounding box center [422, 580] width 192 height 42
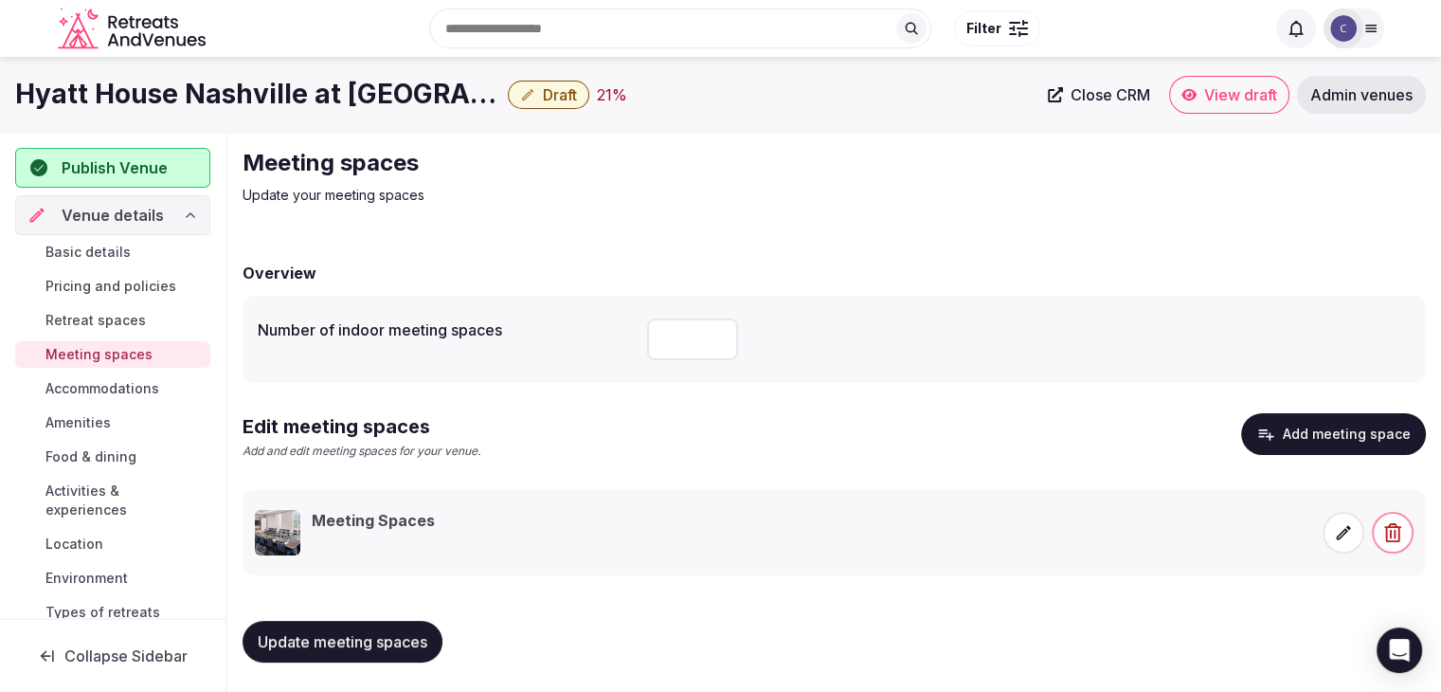
click at [1326, 535] on span at bounding box center [1344, 533] width 42 height 42
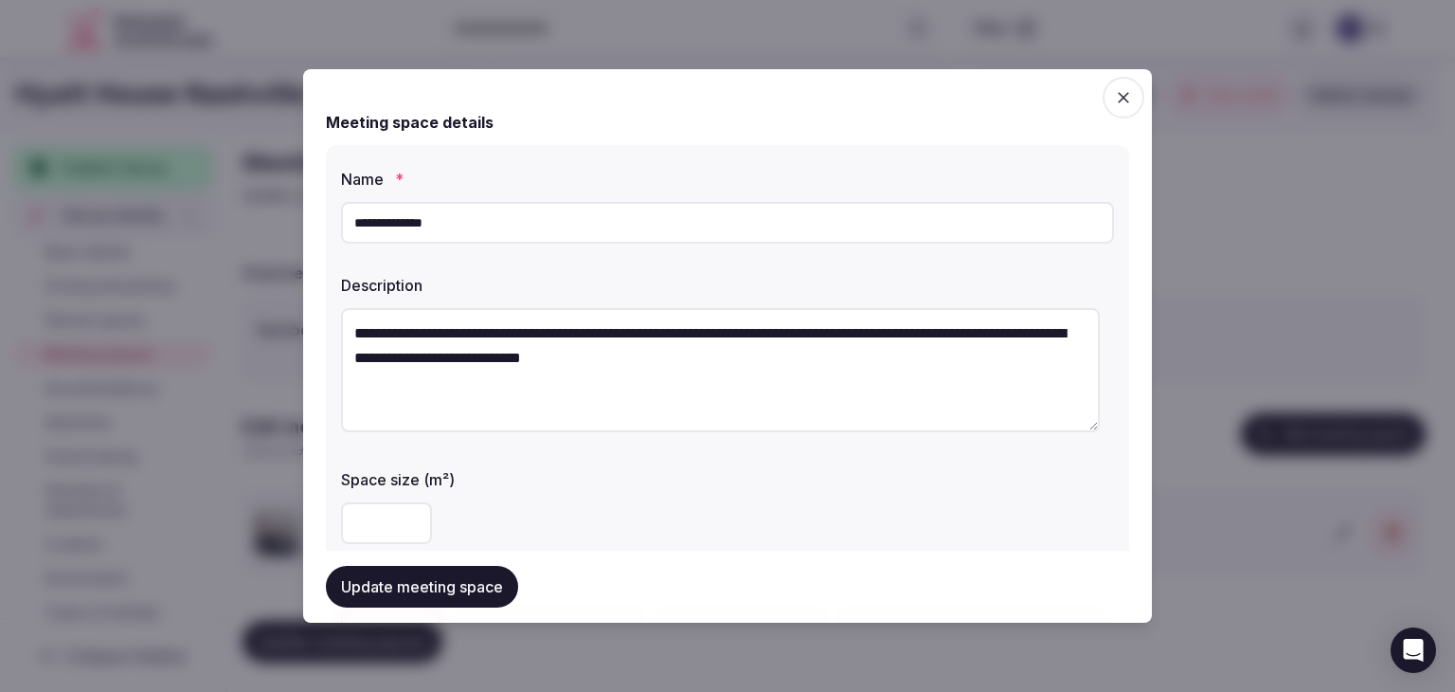
click at [486, 229] on input "**********" at bounding box center [727, 223] width 773 height 42
click at [482, 228] on input "**********" at bounding box center [727, 223] width 773 height 42
click at [479, 228] on input "**********" at bounding box center [727, 223] width 773 height 42
paste input "text"
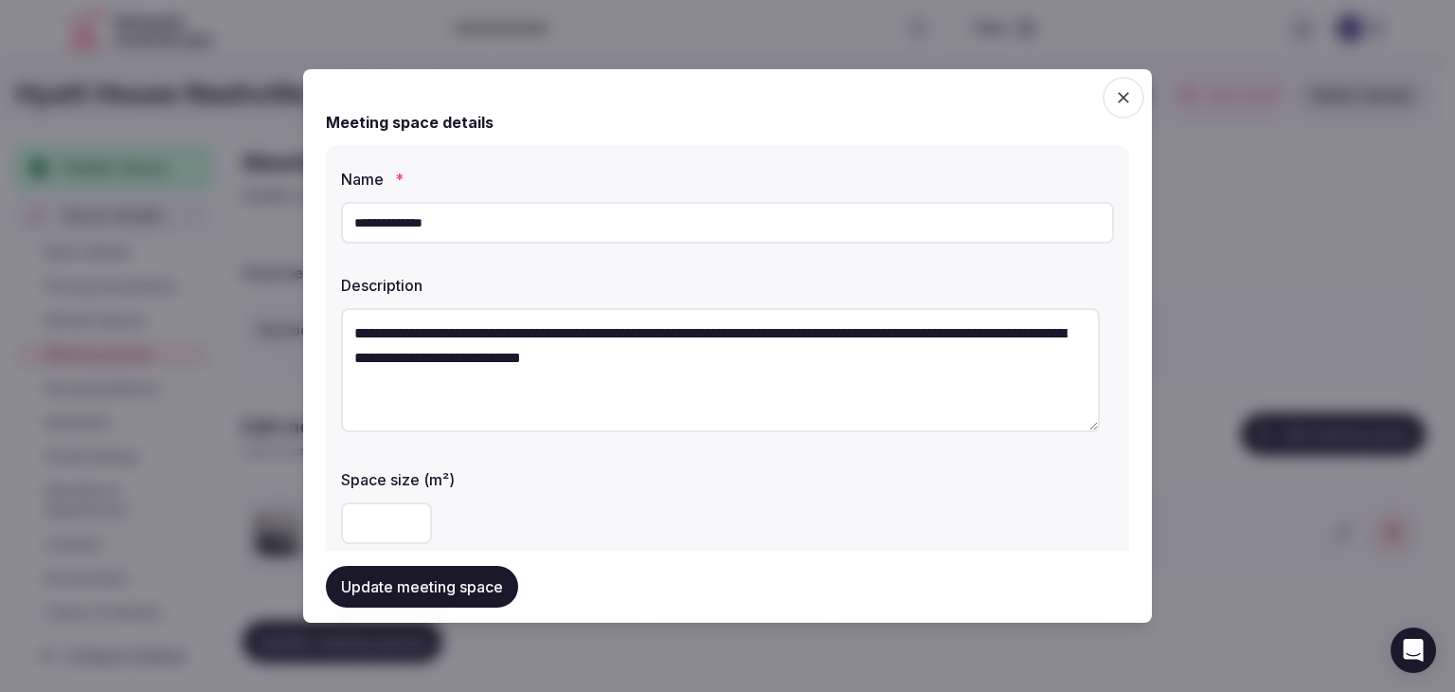
type input "**********"
click at [651, 364] on textarea "**********" at bounding box center [720, 370] width 759 height 124
click at [648, 362] on textarea "**********" at bounding box center [720, 370] width 759 height 124
click at [646, 361] on textarea "**********" at bounding box center [720, 370] width 759 height 124
click at [638, 358] on textarea "**********" at bounding box center [720, 370] width 759 height 124
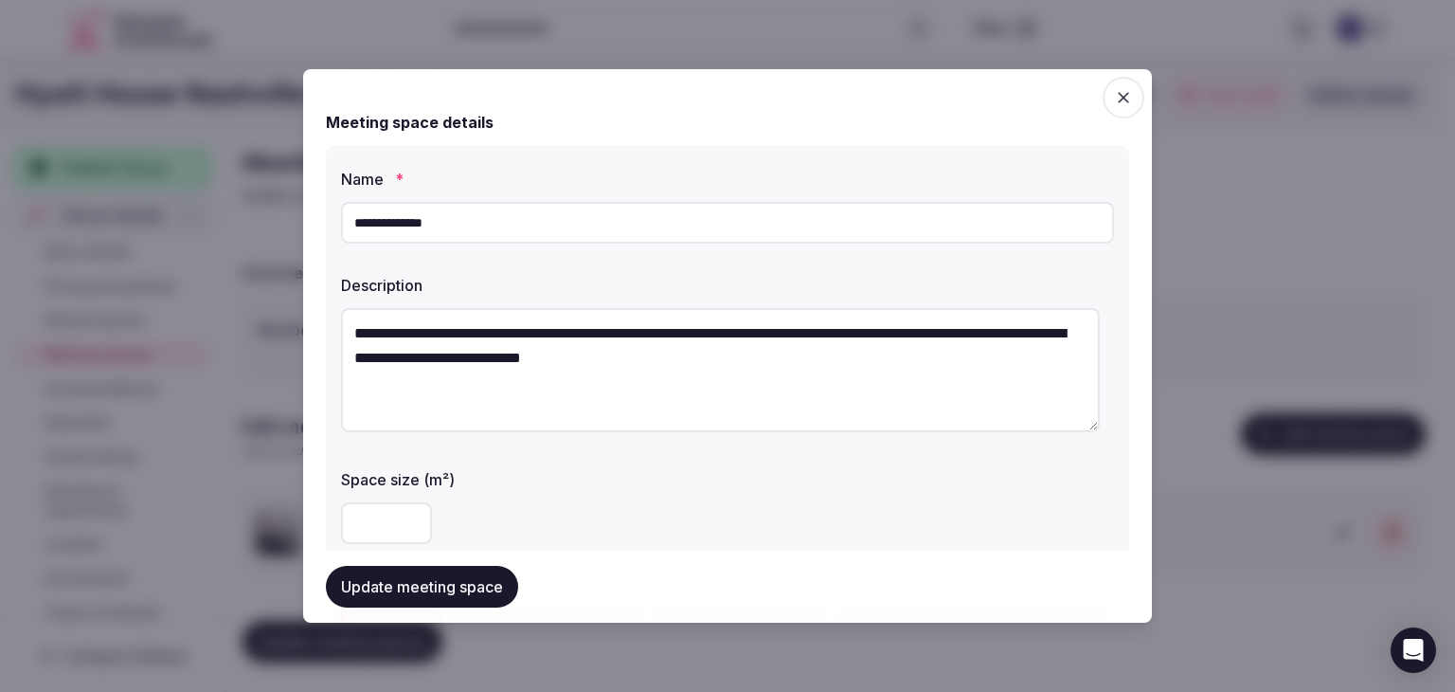
click at [642, 350] on textarea "**********" at bounding box center [720, 370] width 759 height 124
paste textarea
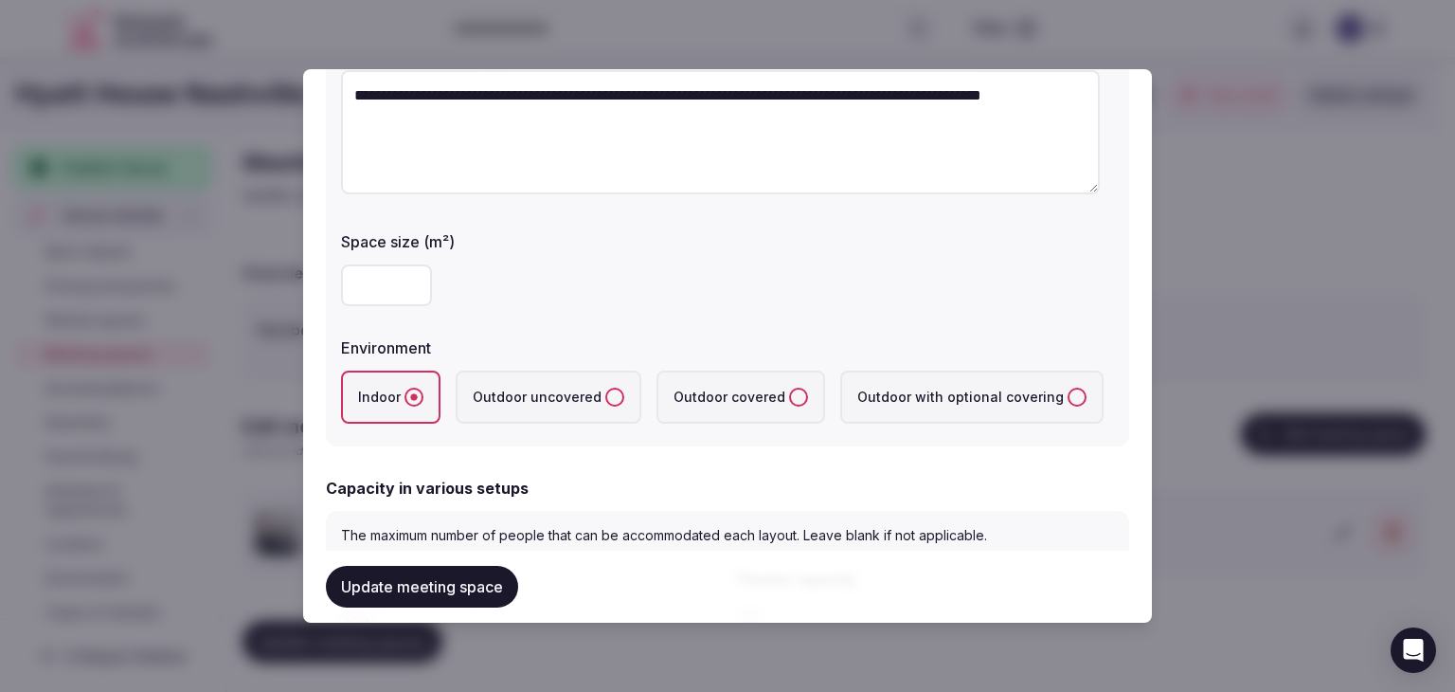
scroll to position [284, 0]
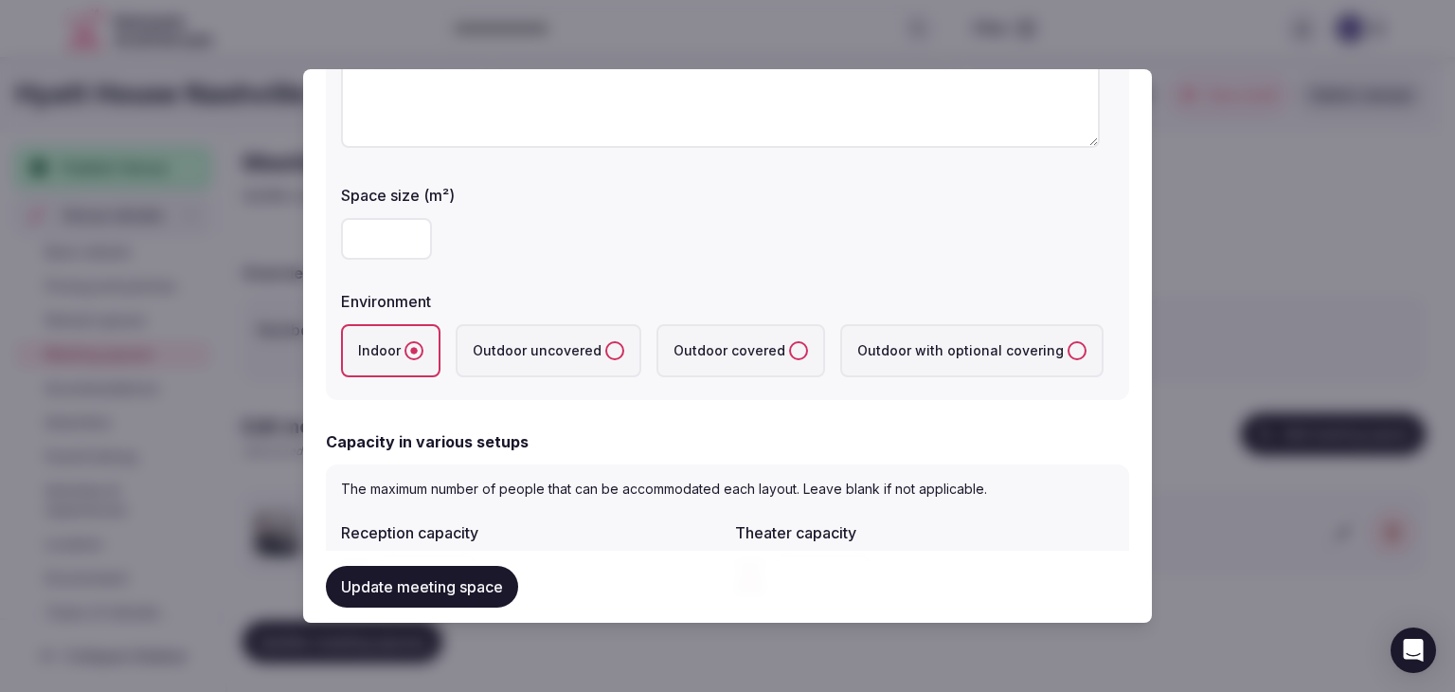
type textarea "**********"
click at [389, 232] on input "number" at bounding box center [386, 239] width 91 height 42
click at [413, 232] on input "***" at bounding box center [386, 239] width 91 height 42
drag, startPoint x: 379, startPoint y: 234, endPoint x: 313, endPoint y: 225, distance: 67.0
click at [315, 228] on div "**********" at bounding box center [727, 345] width 849 height 553
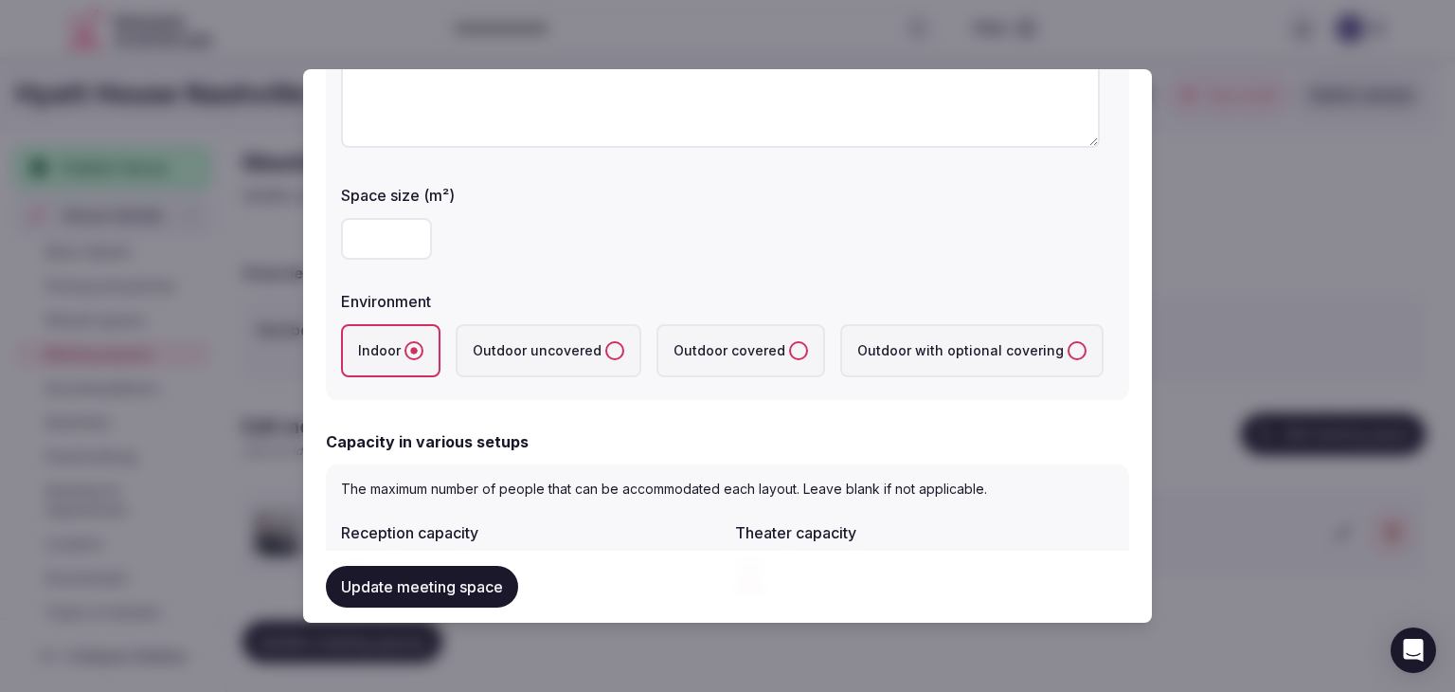
type input "**"
click at [830, 424] on form "**********" at bounding box center [727, 682] width 803 height 1749
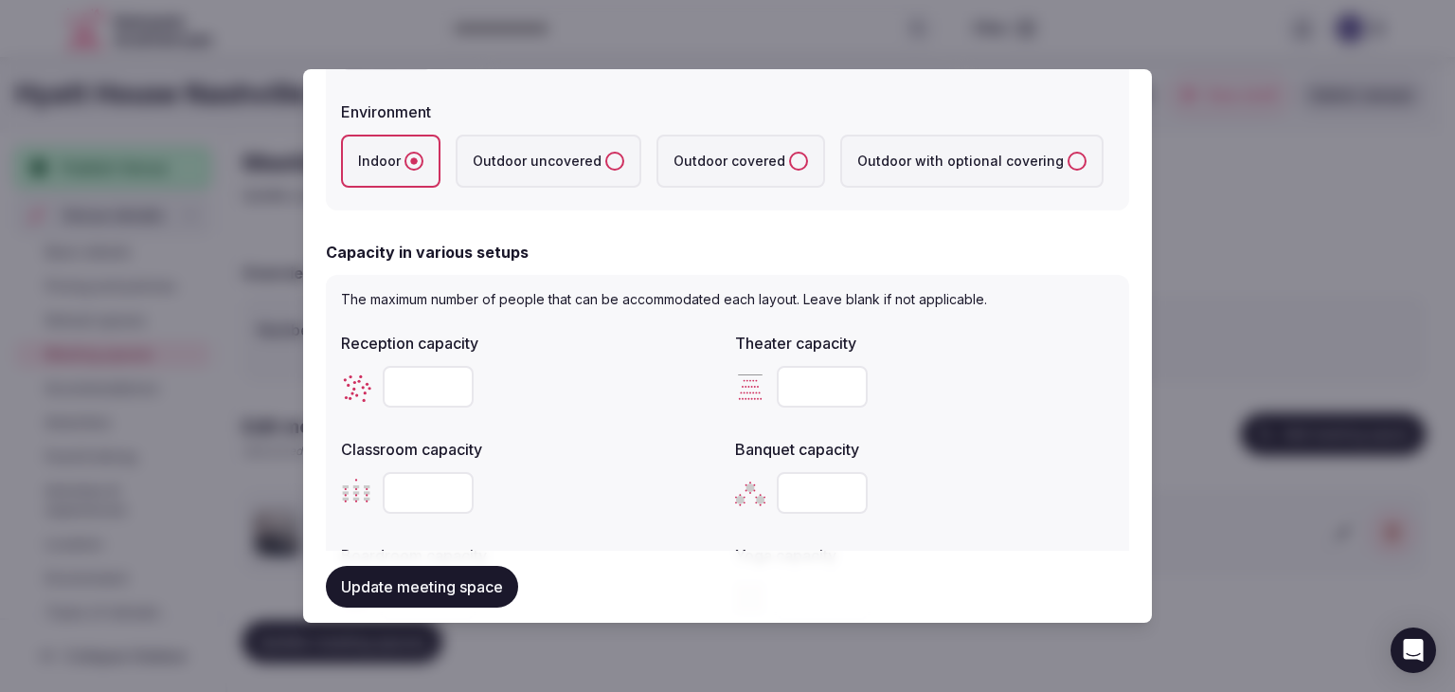
click at [794, 399] on input "number" at bounding box center [822, 387] width 91 height 42
type input "**"
click at [676, 368] on div at bounding box center [530, 387] width 379 height 42
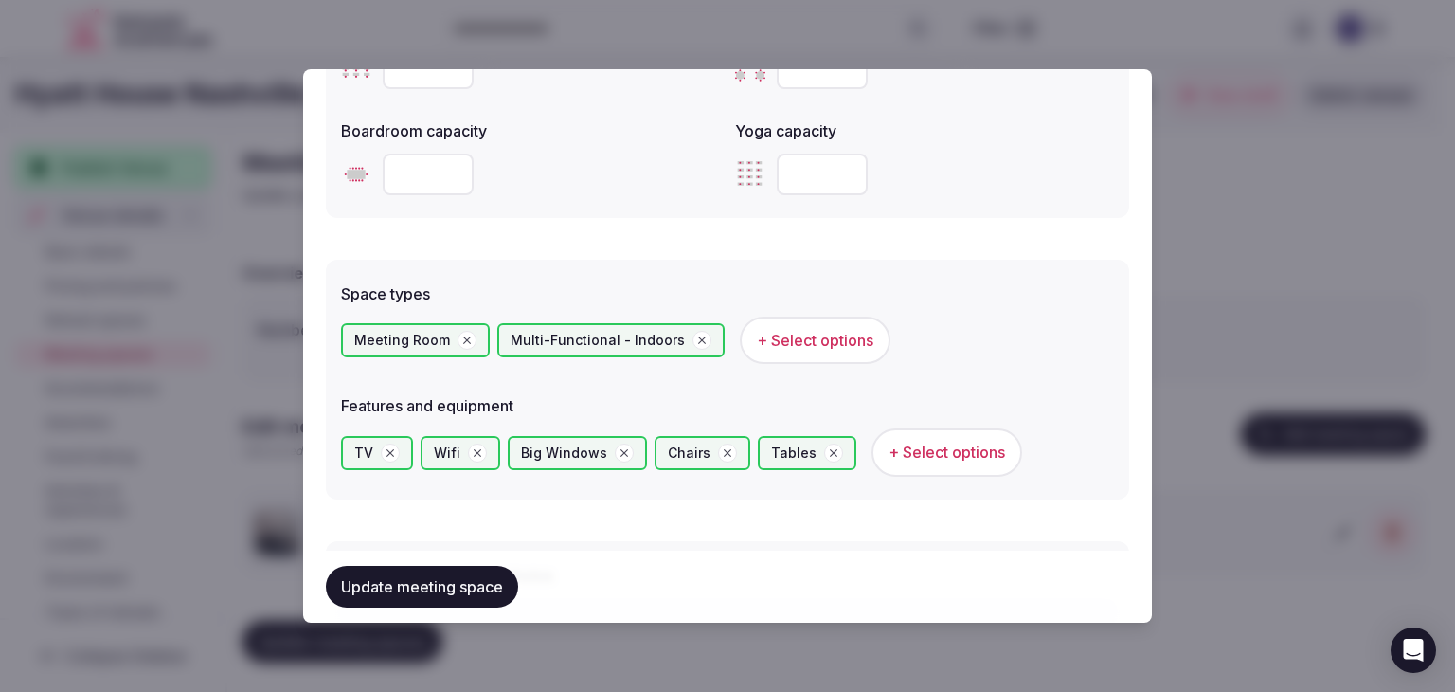
scroll to position [1042, 0]
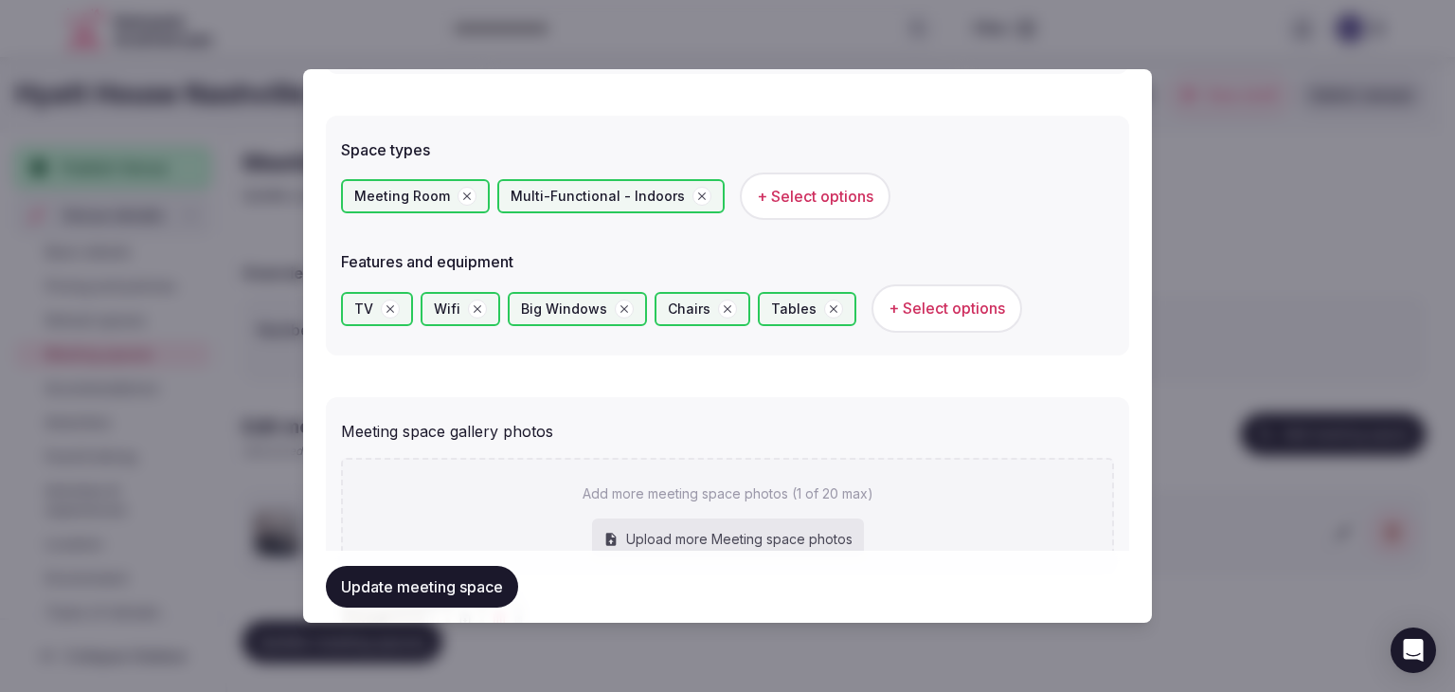
click at [779, 200] on span "+ Select options" at bounding box center [815, 196] width 117 height 21
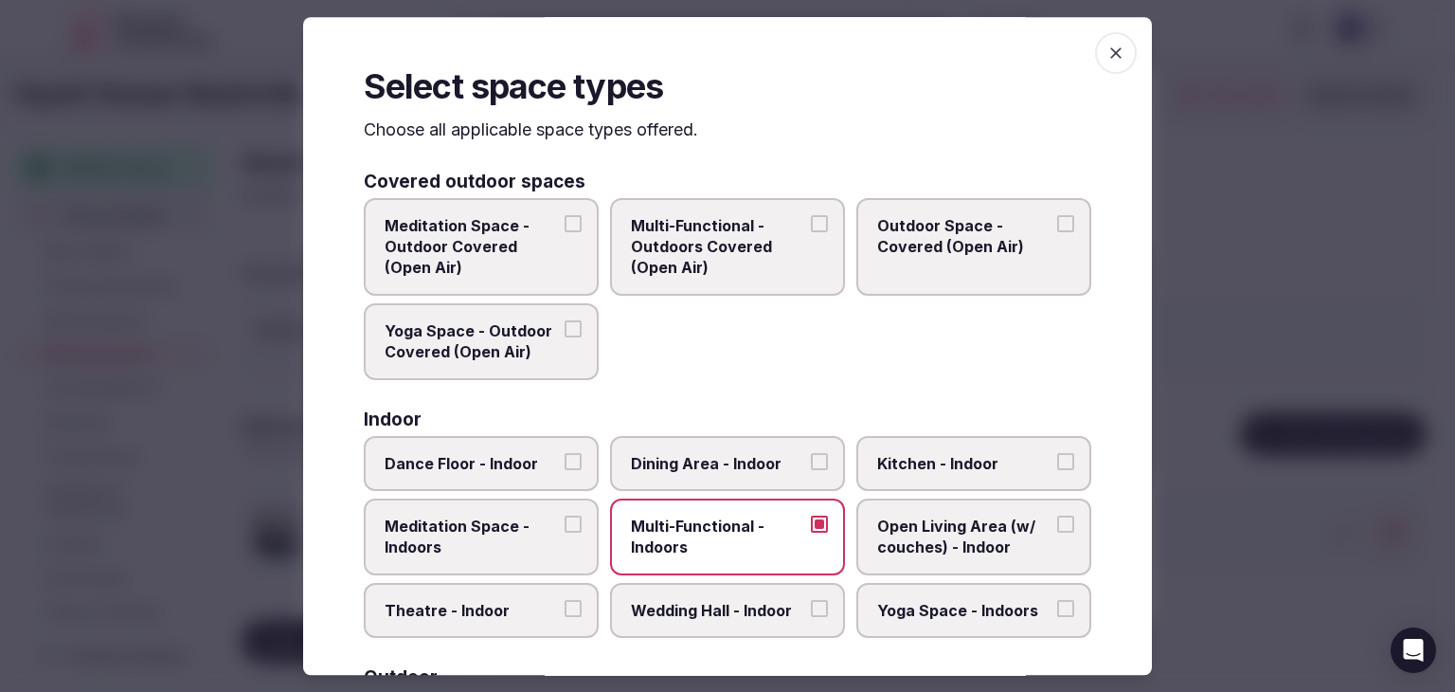
click at [1095, 54] on span "button" at bounding box center [1116, 53] width 42 height 42
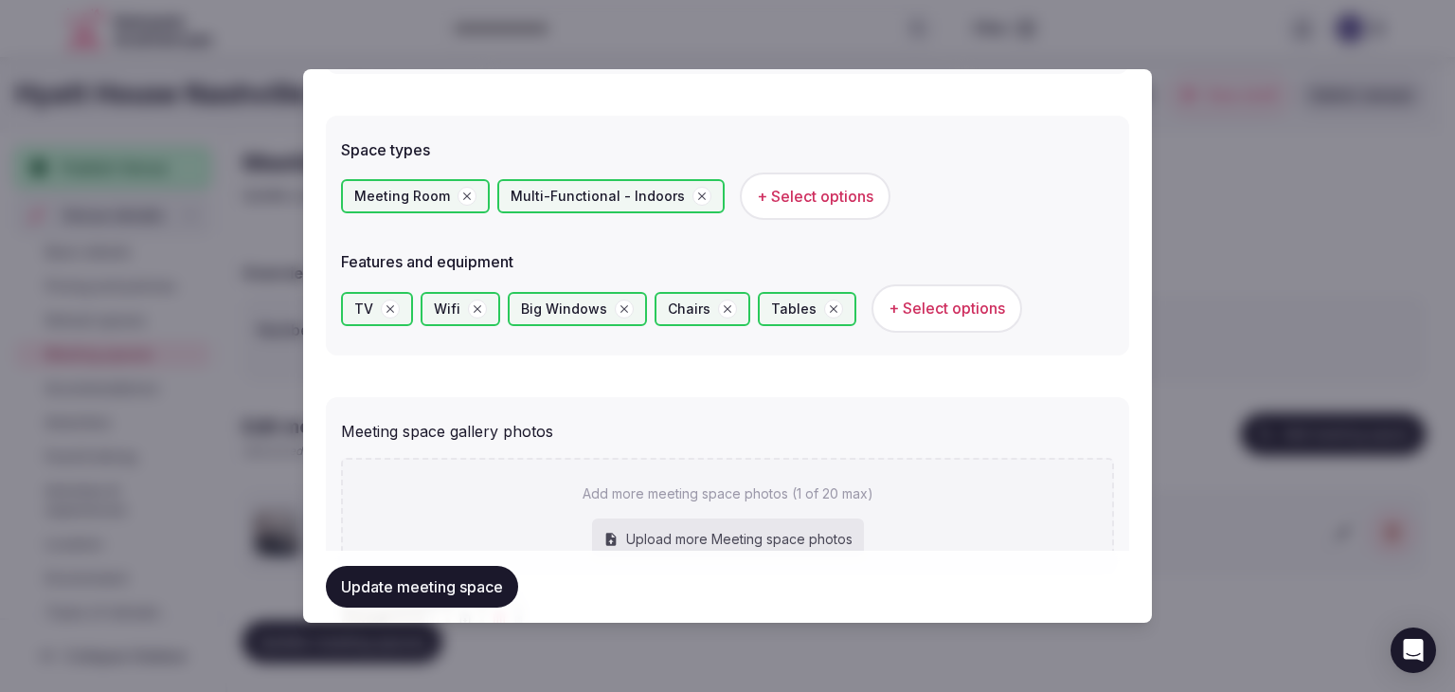
click at [937, 273] on div "Features and equipment TV Wifi Big Windows Chairs Tables + Select options" at bounding box center [727, 291] width 773 height 97
click at [932, 295] on button "+ Select options" at bounding box center [947, 307] width 151 height 47
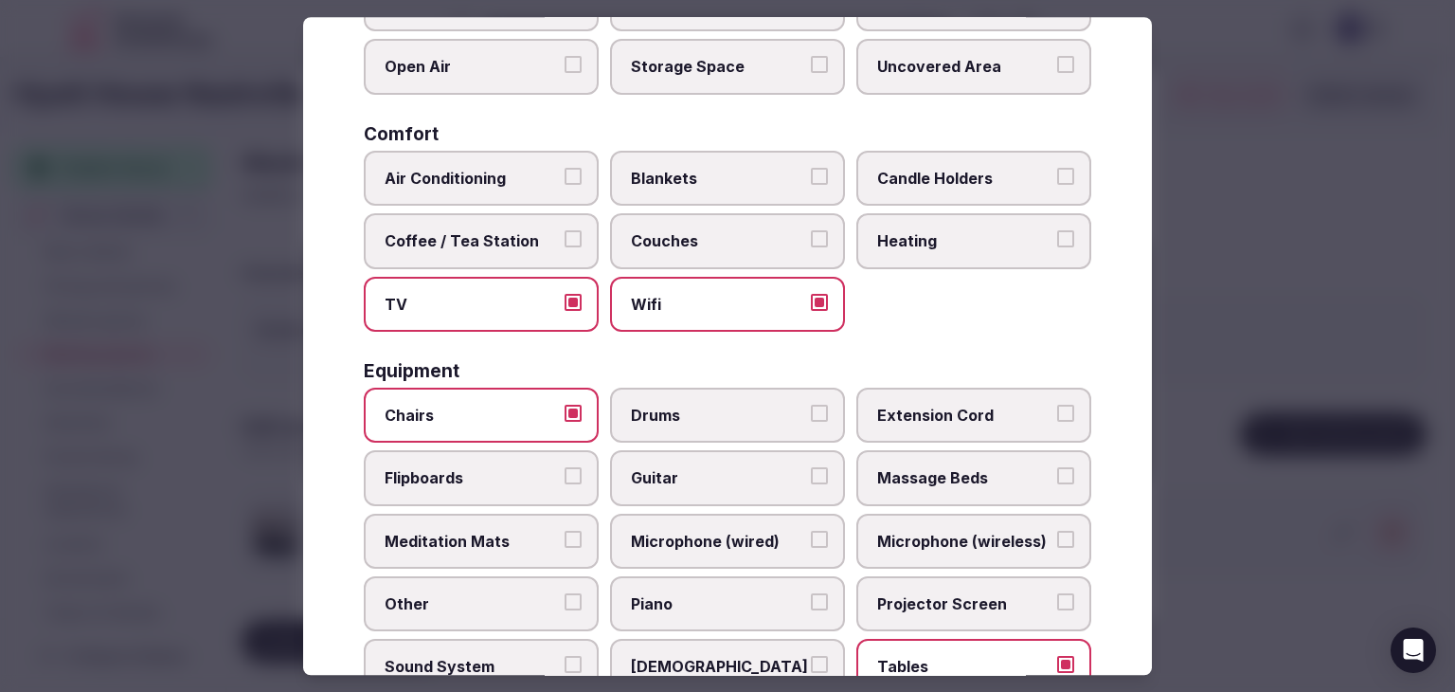
scroll to position [568, 0]
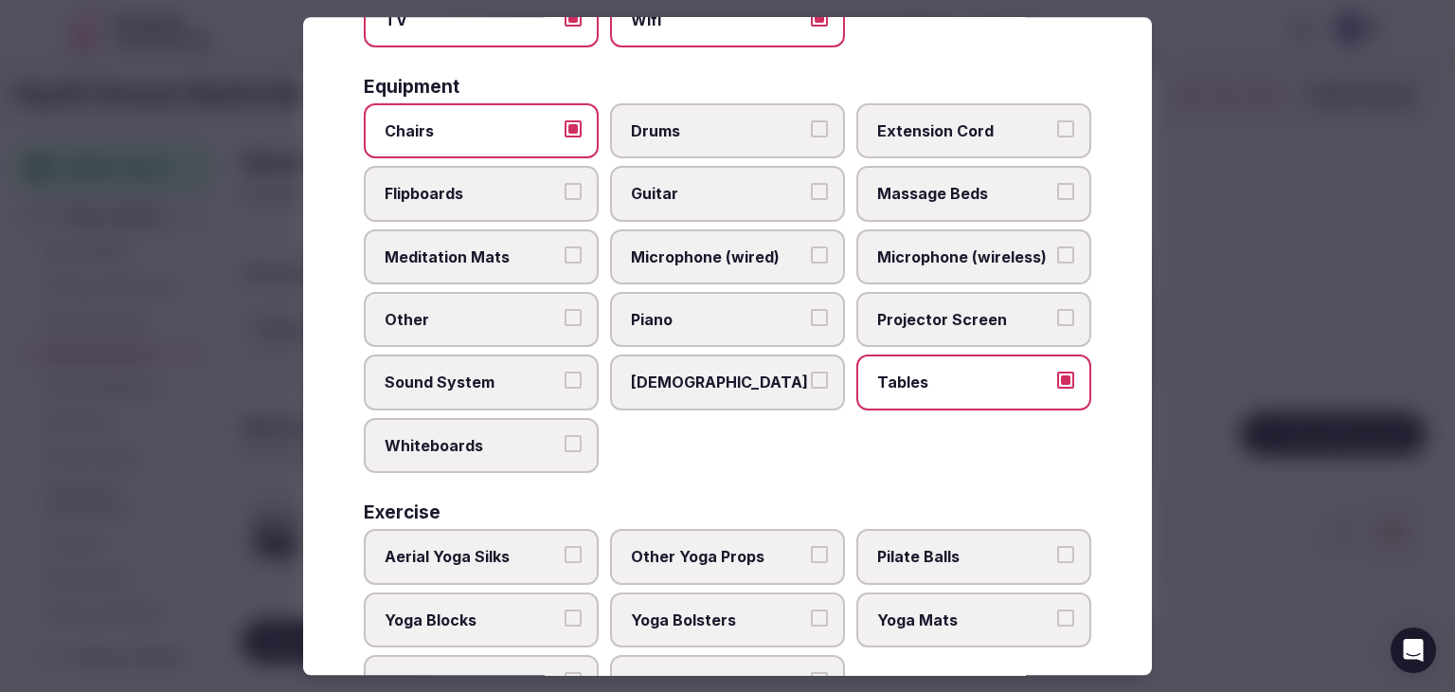
click at [927, 292] on label "Projector Screen" at bounding box center [974, 319] width 235 height 55
click at [1057, 309] on button "Projector Screen" at bounding box center [1065, 317] width 17 height 17
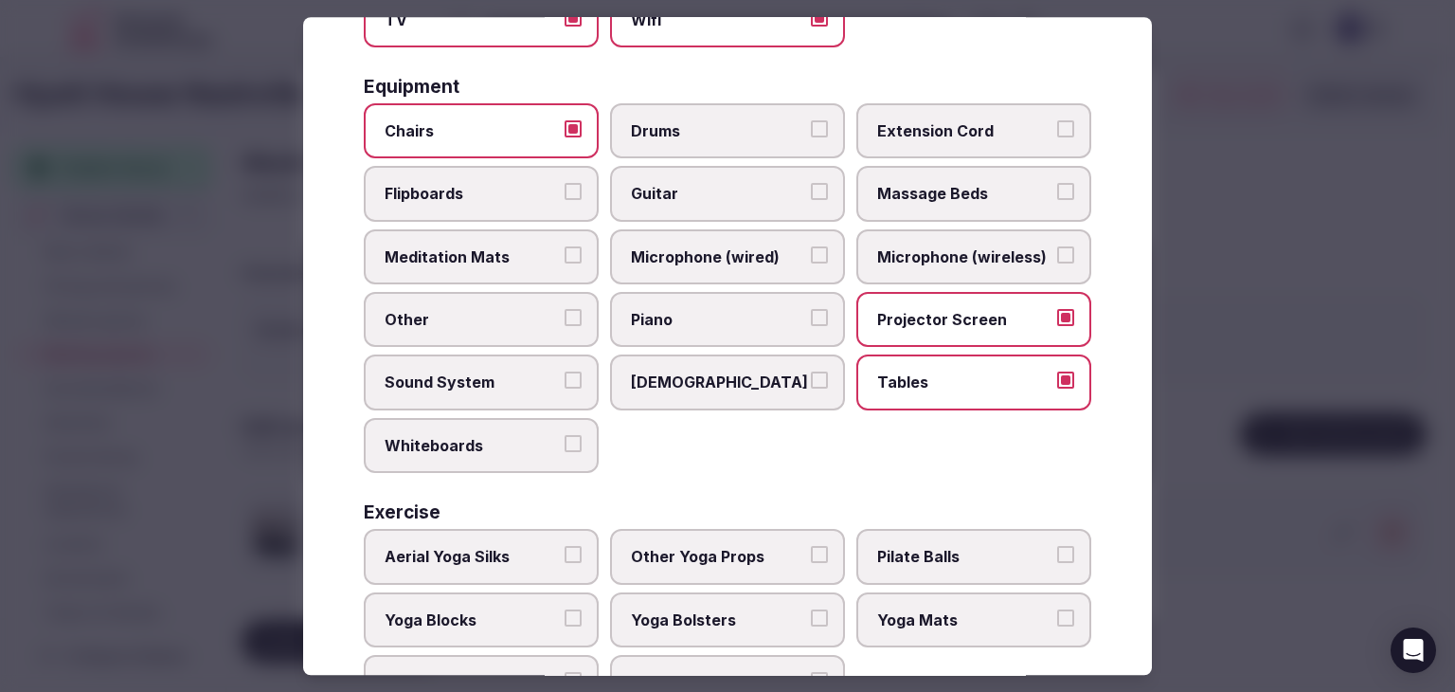
click at [929, 266] on label "Microphone (wireless)" at bounding box center [974, 256] width 235 height 55
click at [1057, 263] on button "Microphone (wireless)" at bounding box center [1065, 254] width 17 height 17
drag, startPoint x: 487, startPoint y: 192, endPoint x: 486, endPoint y: 237, distance: 44.5
click at [486, 191] on span "Flipboards" at bounding box center [472, 194] width 174 height 21
click at [565, 191] on button "Flipboards" at bounding box center [573, 192] width 17 height 17
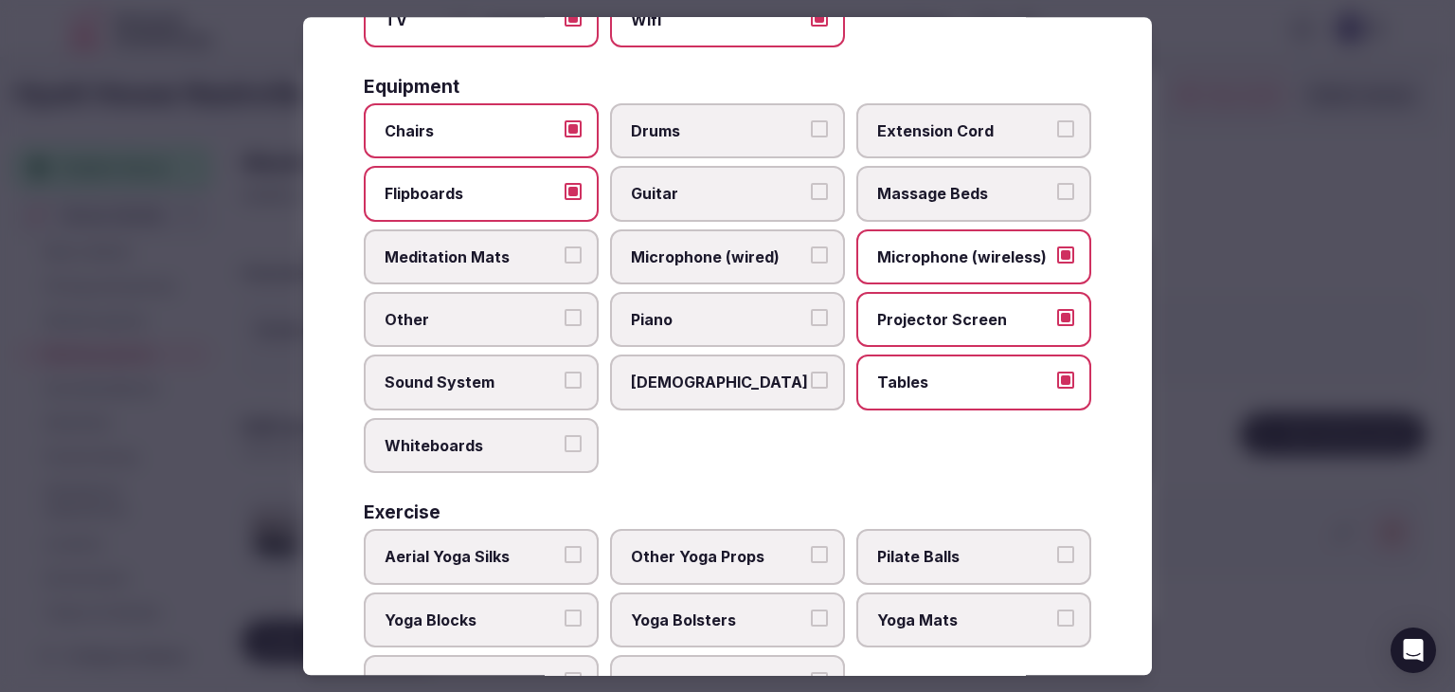
click at [484, 435] on span "Whiteboards" at bounding box center [472, 445] width 174 height 21
click at [565, 435] on button "Whiteboards" at bounding box center [573, 443] width 17 height 17
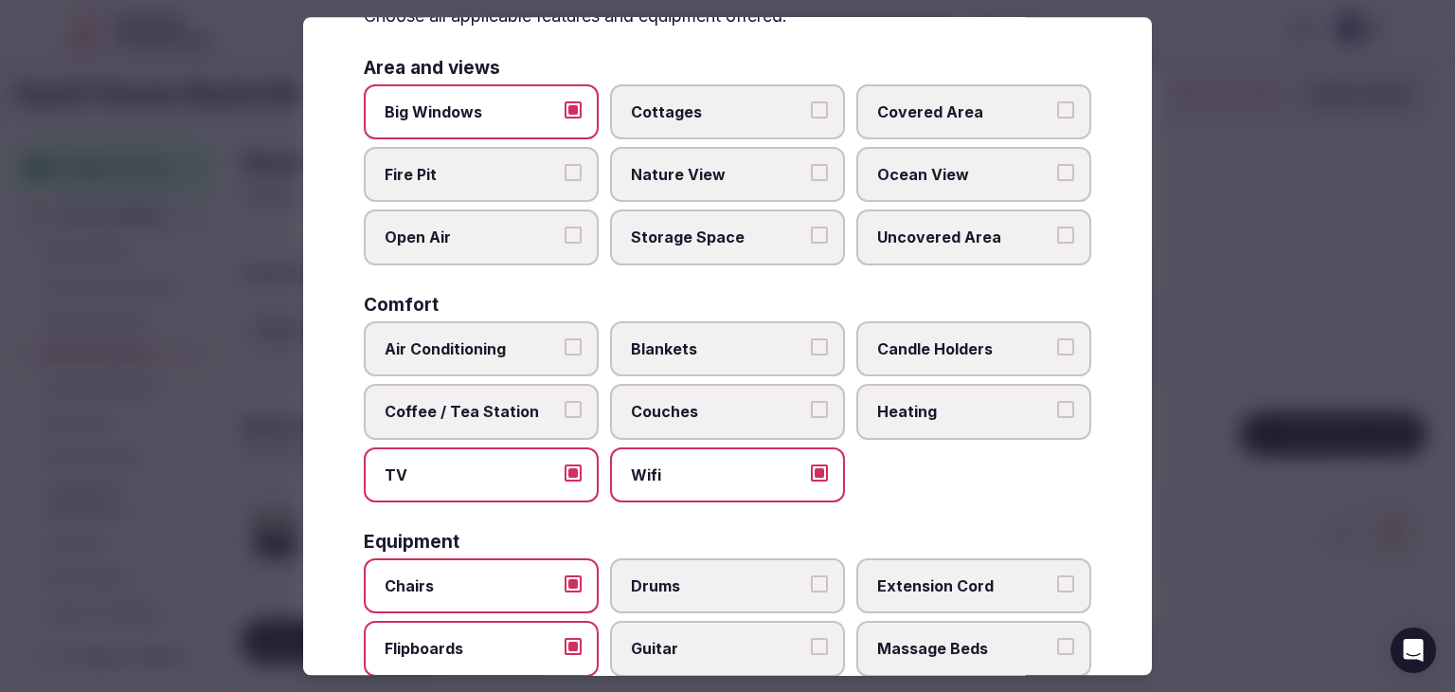
scroll to position [0, 0]
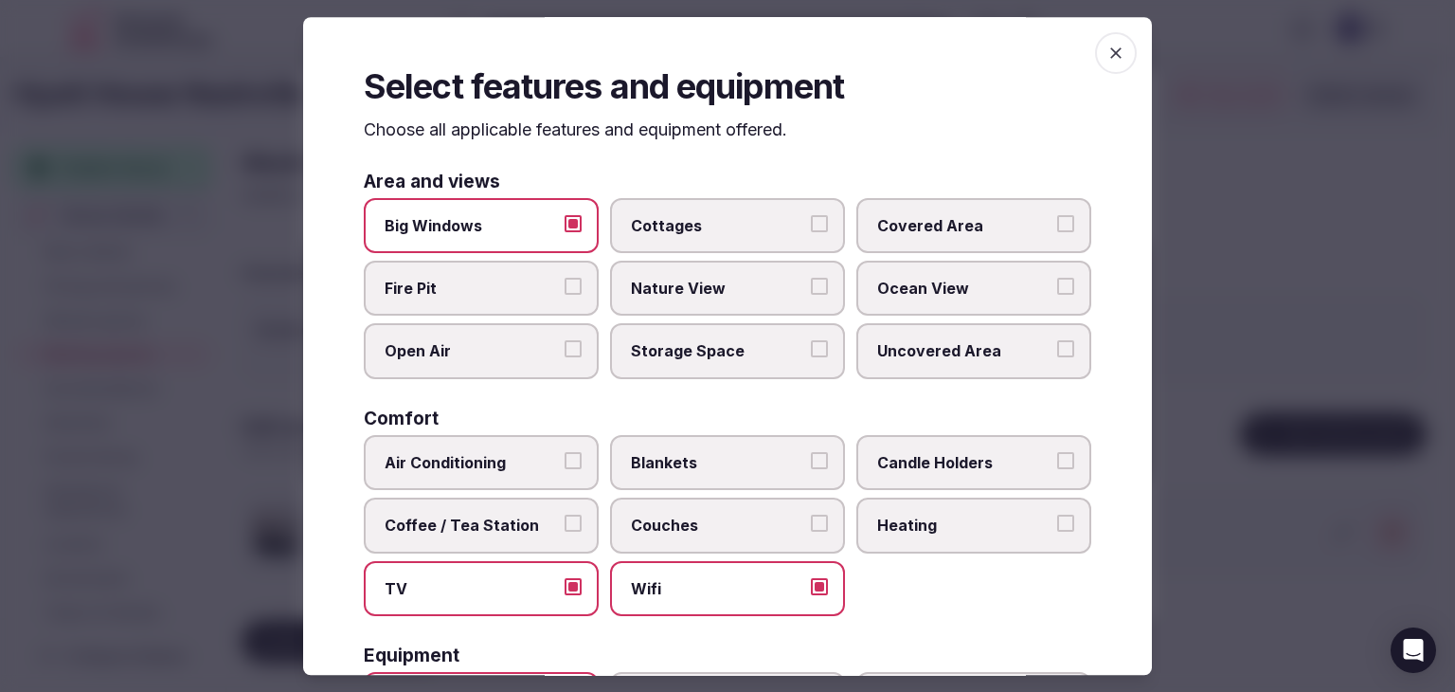
click at [1095, 45] on span "button" at bounding box center [1116, 53] width 42 height 42
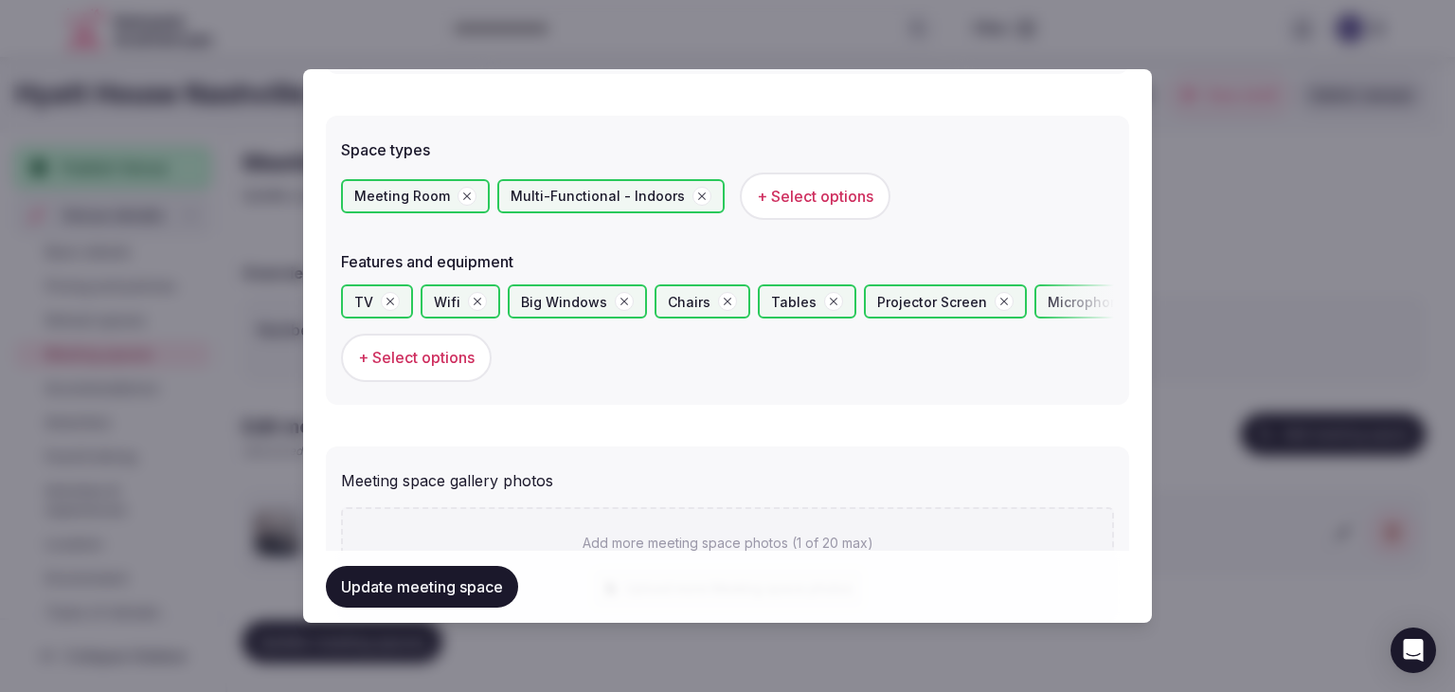
click at [479, 575] on button "Update meeting space" at bounding box center [422, 587] width 192 height 42
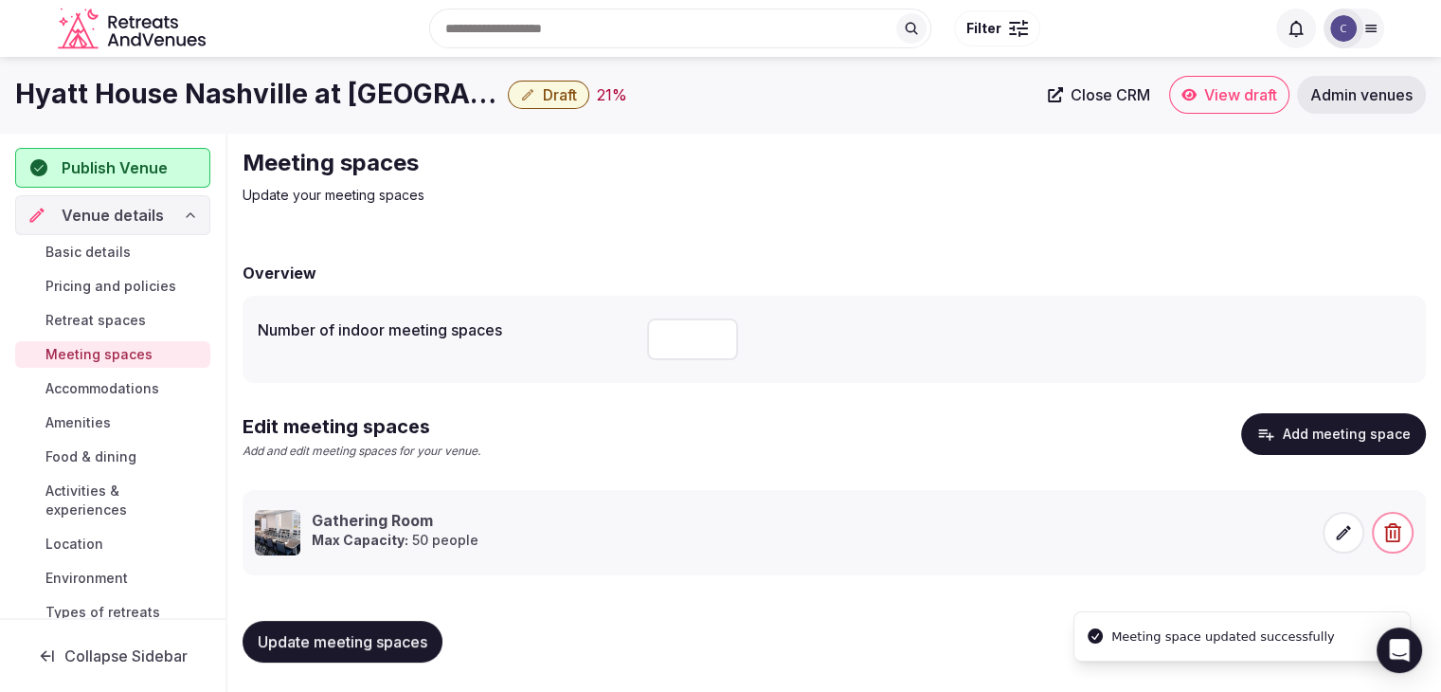
click at [388, 632] on span "Update meeting spaces" at bounding box center [343, 641] width 170 height 19
click at [121, 391] on span "Accommodations" at bounding box center [102, 388] width 114 height 19
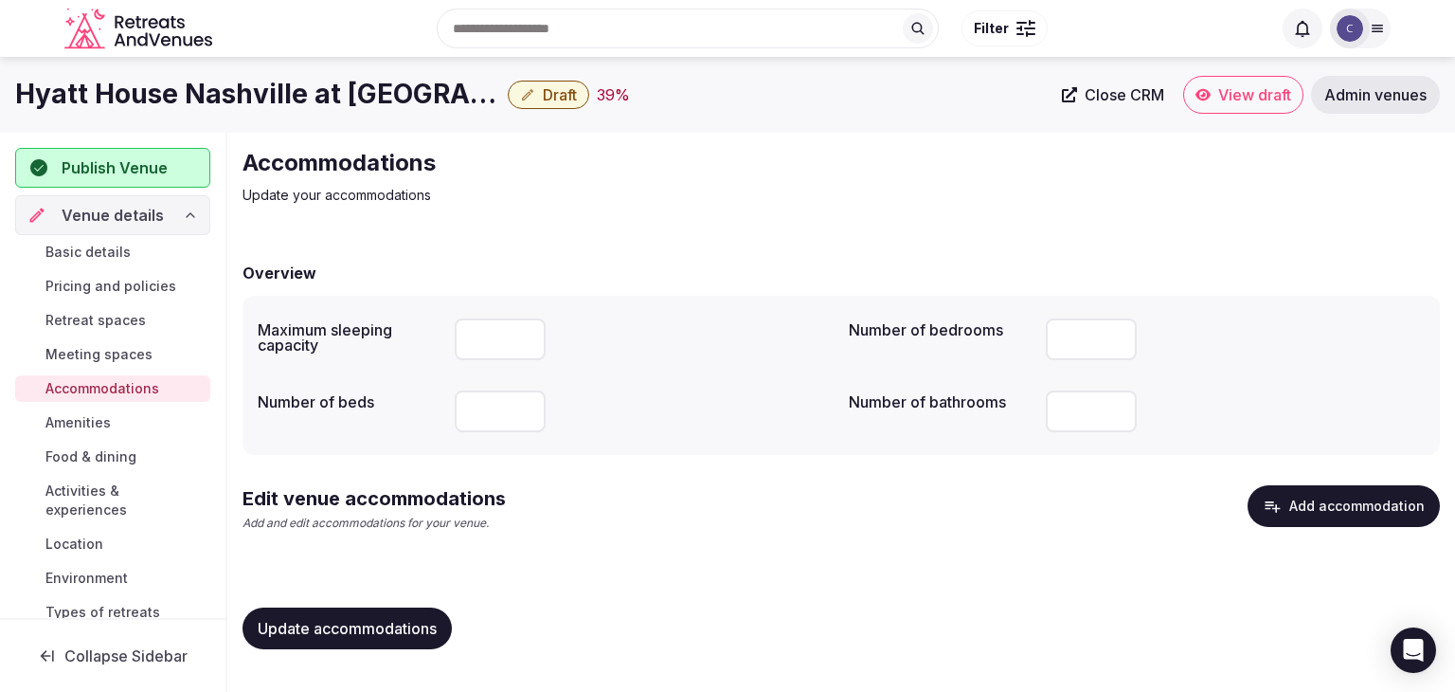
click at [1305, 490] on button "Add accommodation" at bounding box center [1344, 506] width 192 height 42
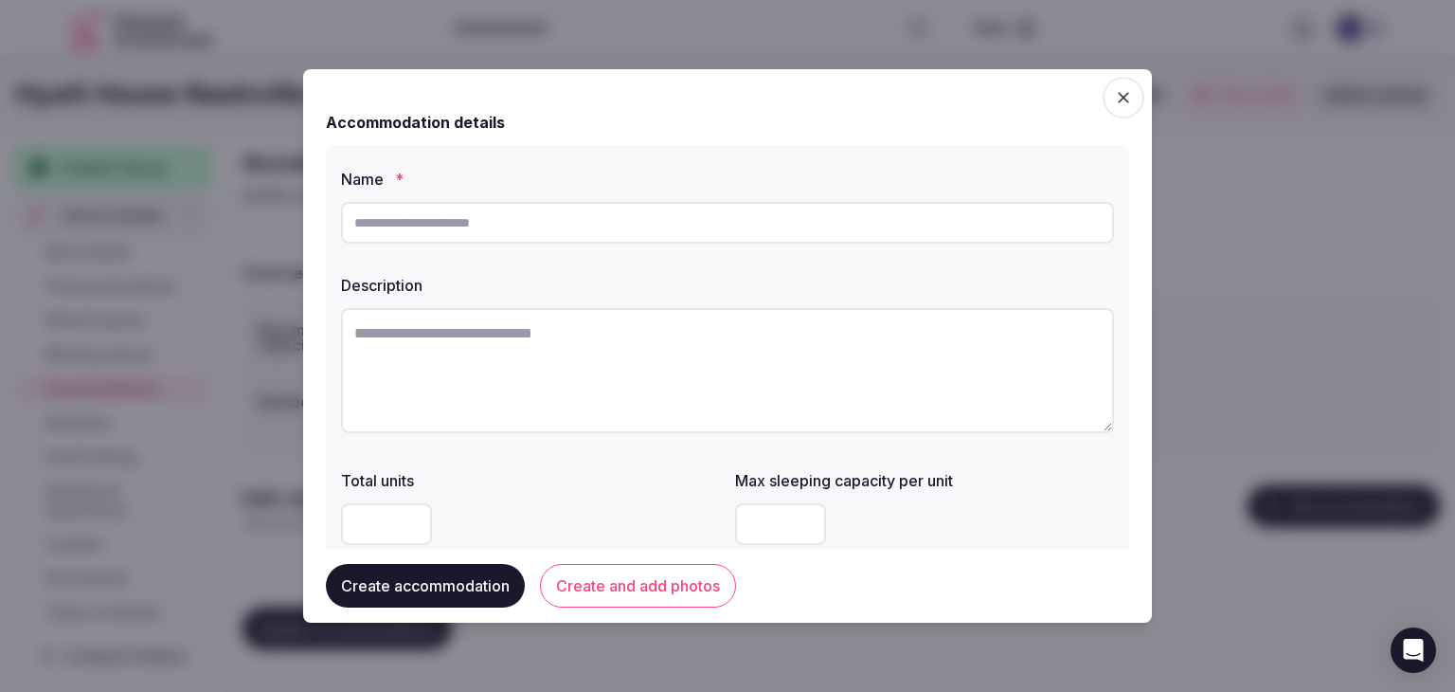
click at [428, 230] on input "text" at bounding box center [727, 223] width 773 height 42
paste input "**********"
type input "**********"
click at [644, 341] on textarea at bounding box center [727, 370] width 773 height 125
paste textarea "**********"
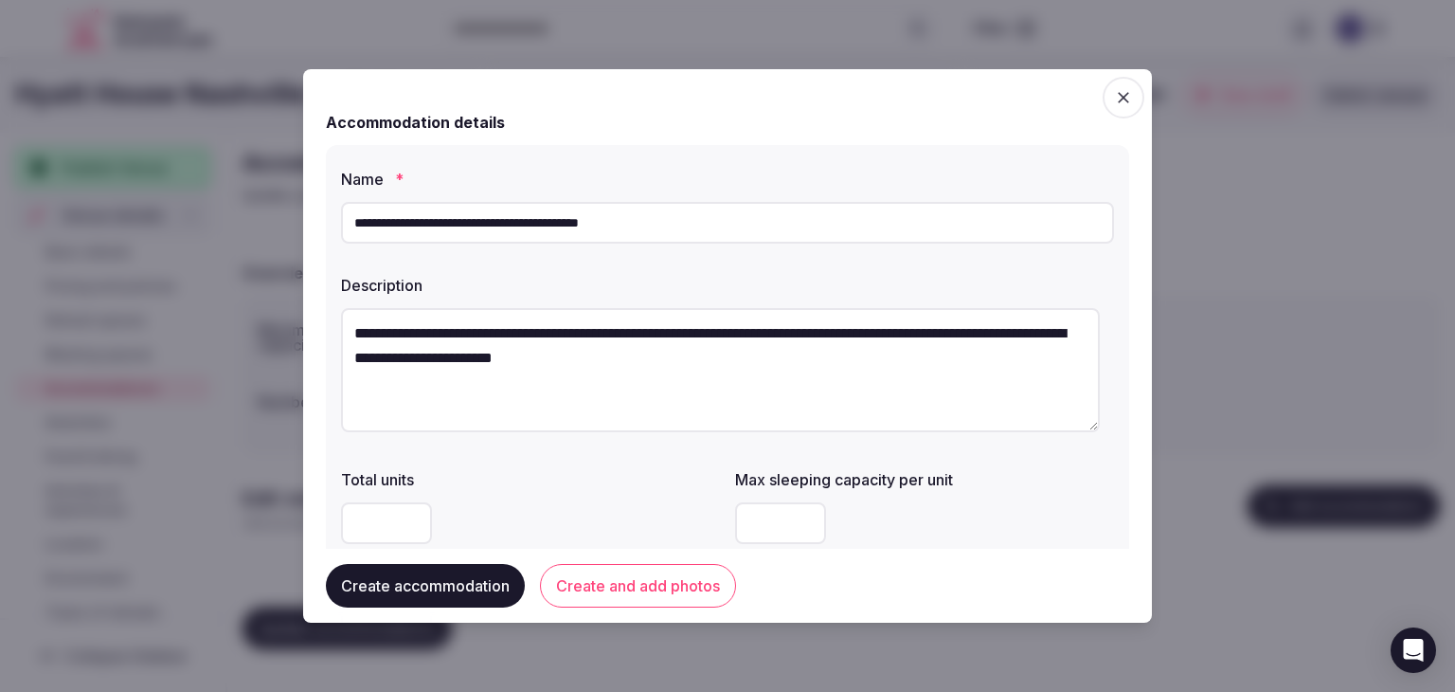
type textarea "**********"
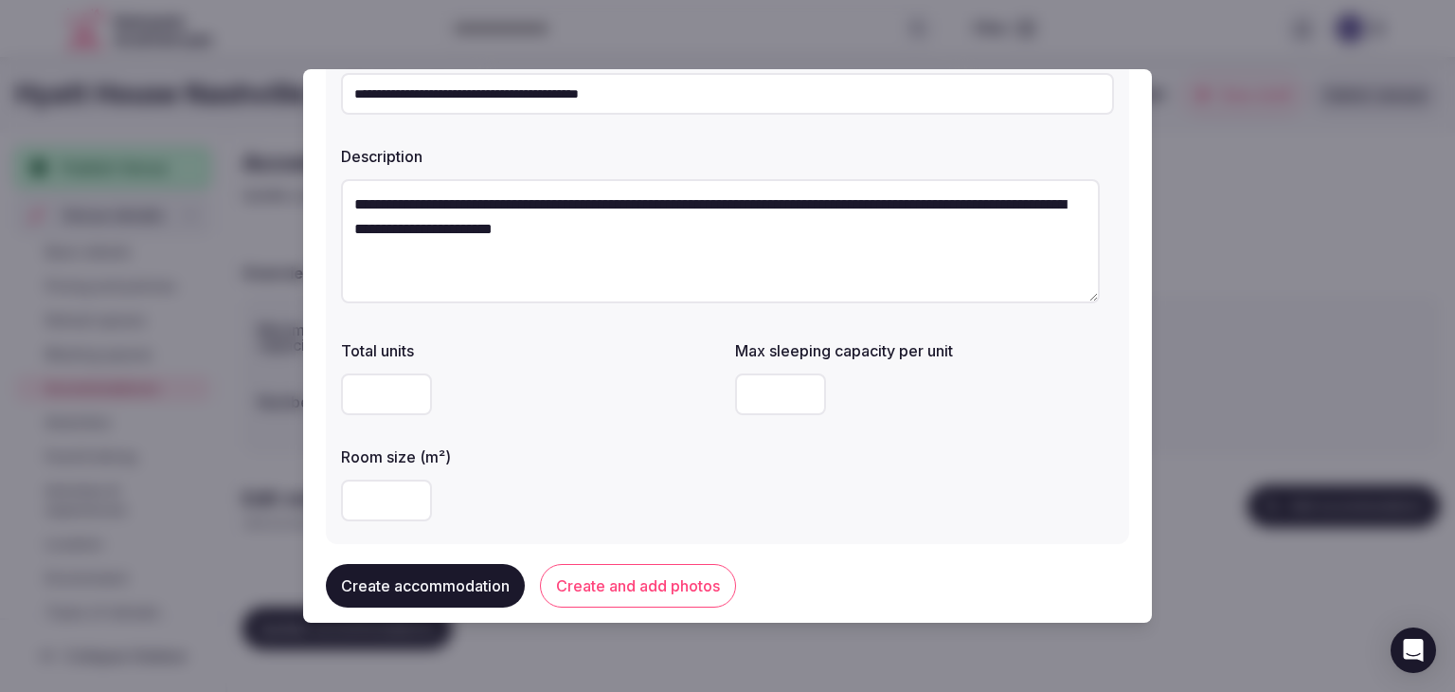
scroll to position [284, 0]
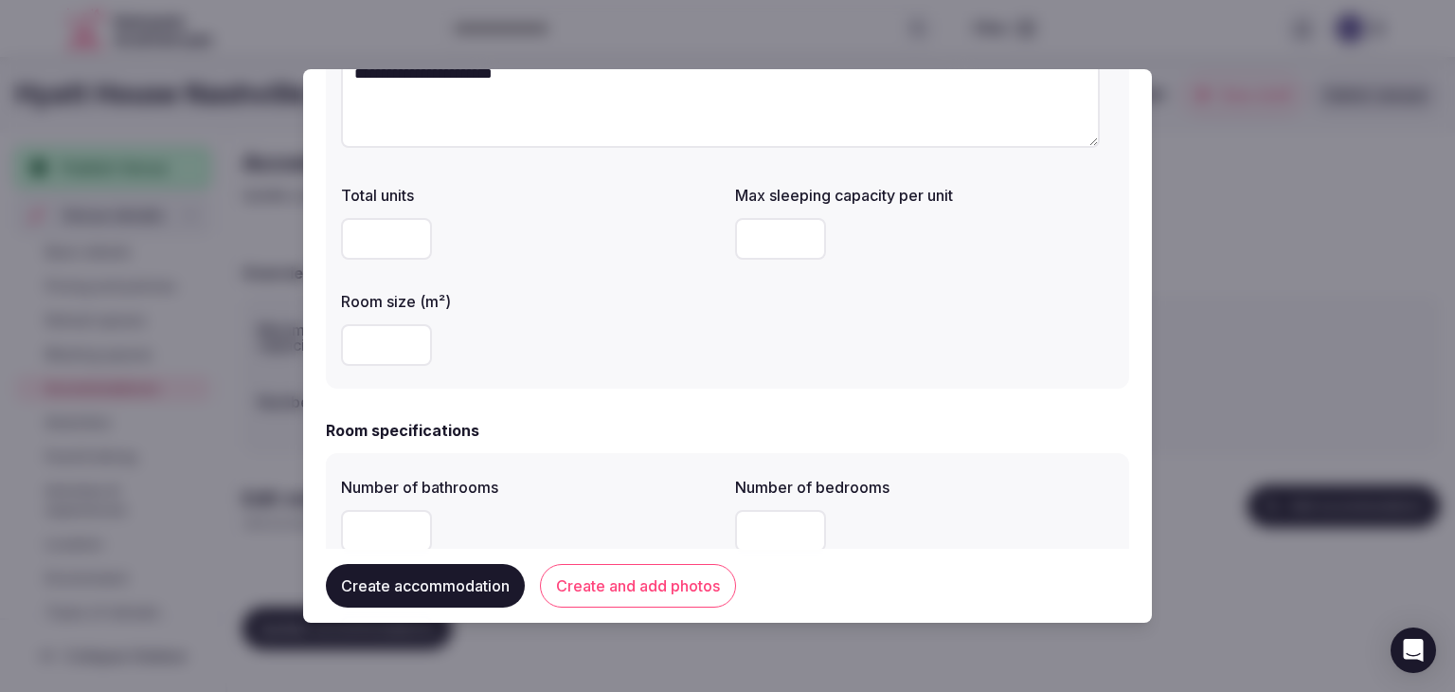
click at [357, 357] on input "number" at bounding box center [386, 345] width 91 height 42
type input "**"
click at [758, 253] on input "number" at bounding box center [780, 239] width 91 height 42
type input "*"
click at [707, 382] on div "**********" at bounding box center [727, 125] width 803 height 528
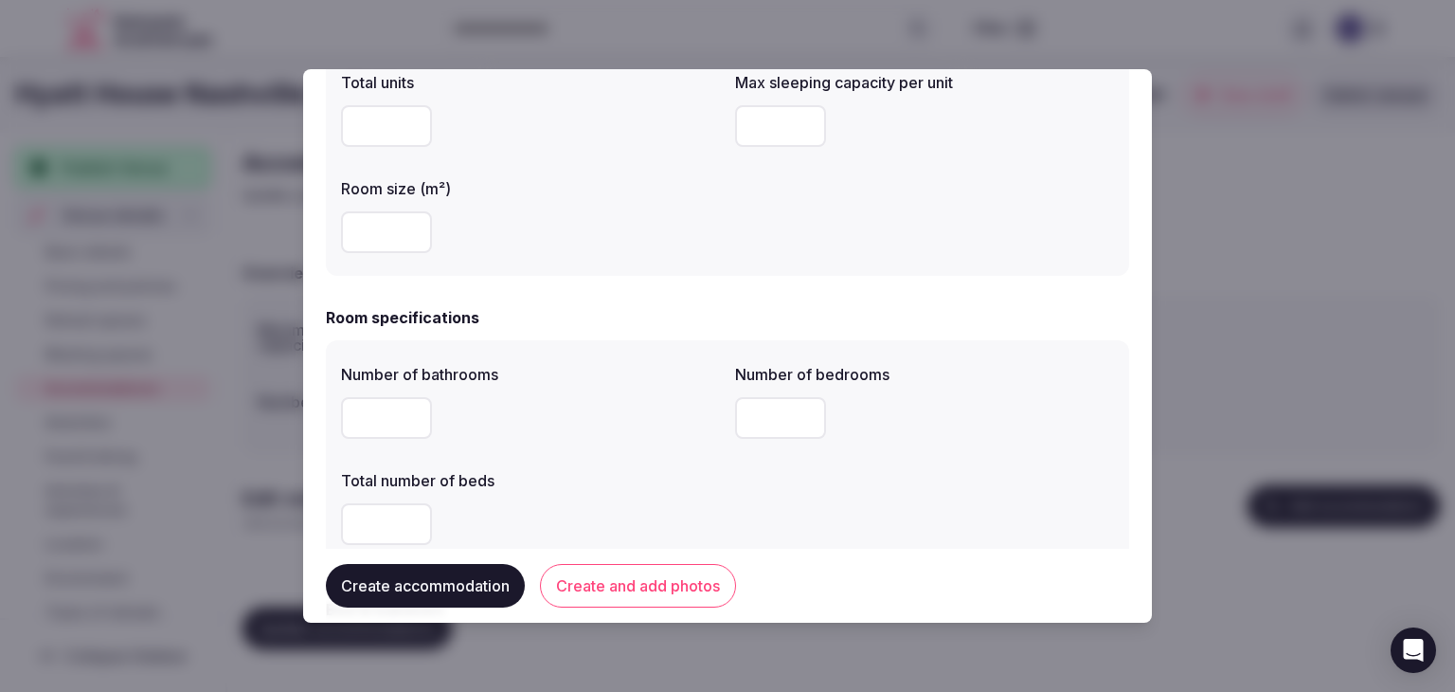
scroll to position [568, 0]
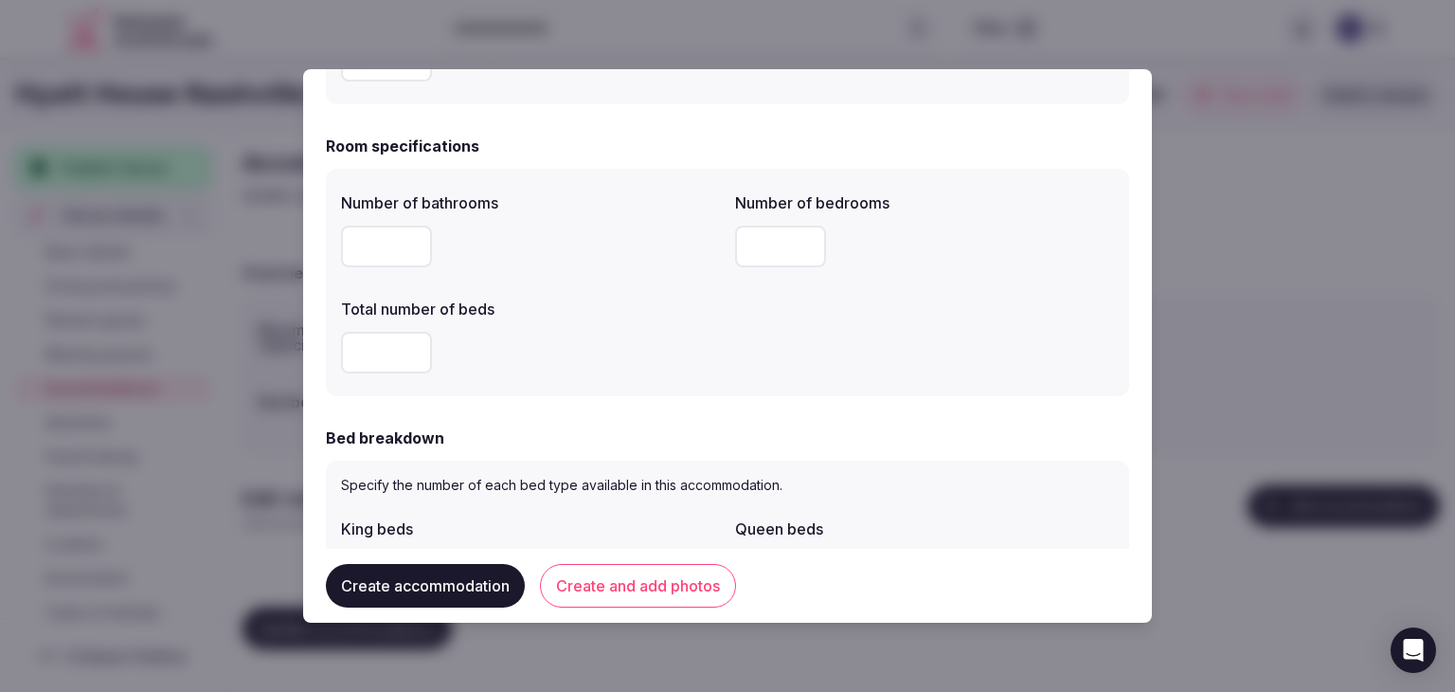
click at [400, 243] on input "number" at bounding box center [386, 246] width 91 height 42
type input "*"
click at [390, 346] on input "number" at bounding box center [386, 353] width 91 height 42
type input "*"
click at [770, 243] on input "number" at bounding box center [780, 246] width 91 height 42
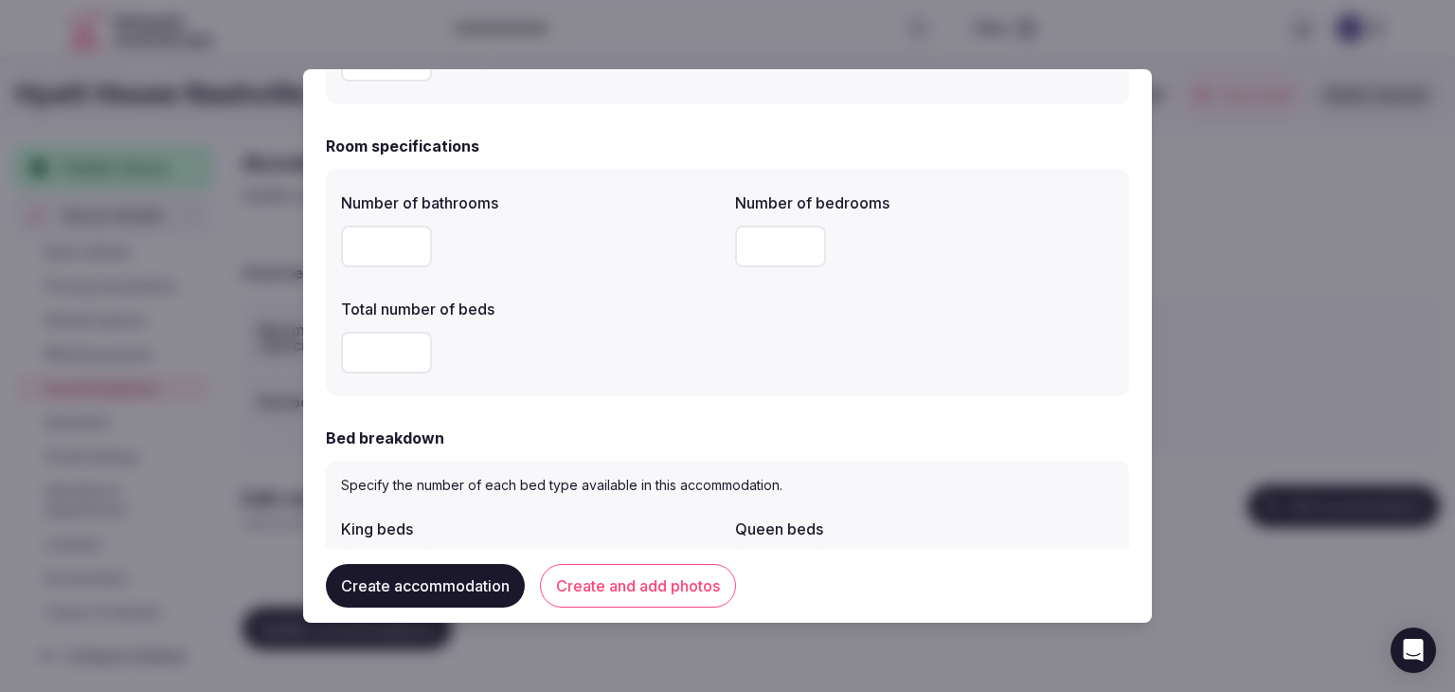
type input "*"
click at [641, 352] on div "*" at bounding box center [530, 353] width 379 height 42
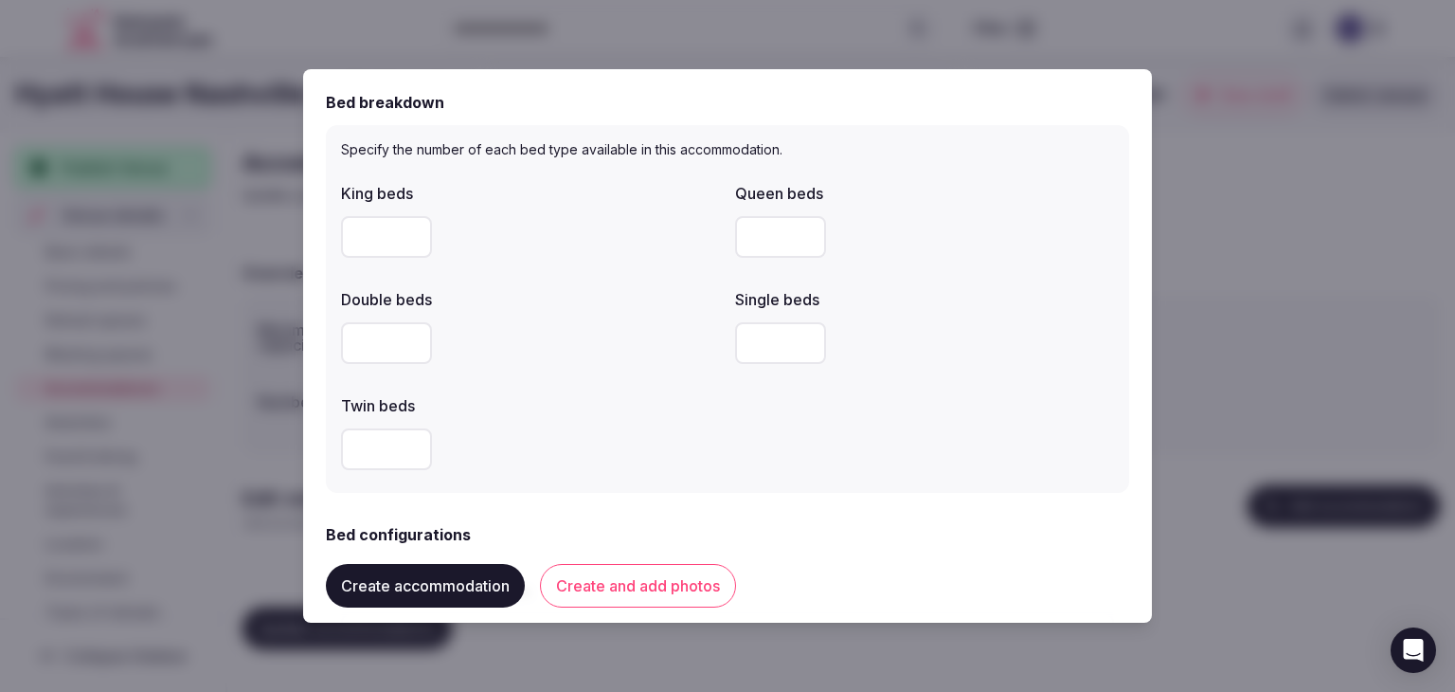
scroll to position [947, 0]
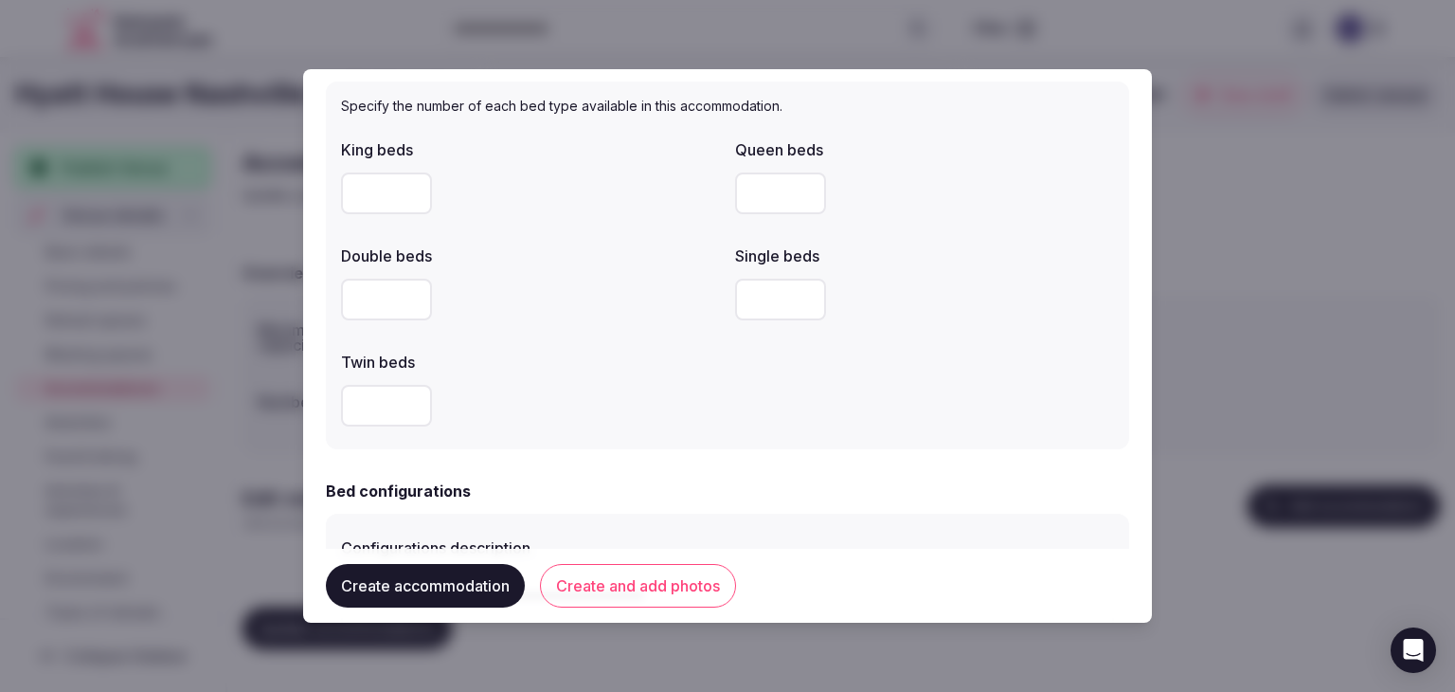
click at [374, 173] on input "number" at bounding box center [386, 193] width 91 height 42
type input "*"
click at [529, 243] on div "Double beds" at bounding box center [530, 250] width 379 height 27
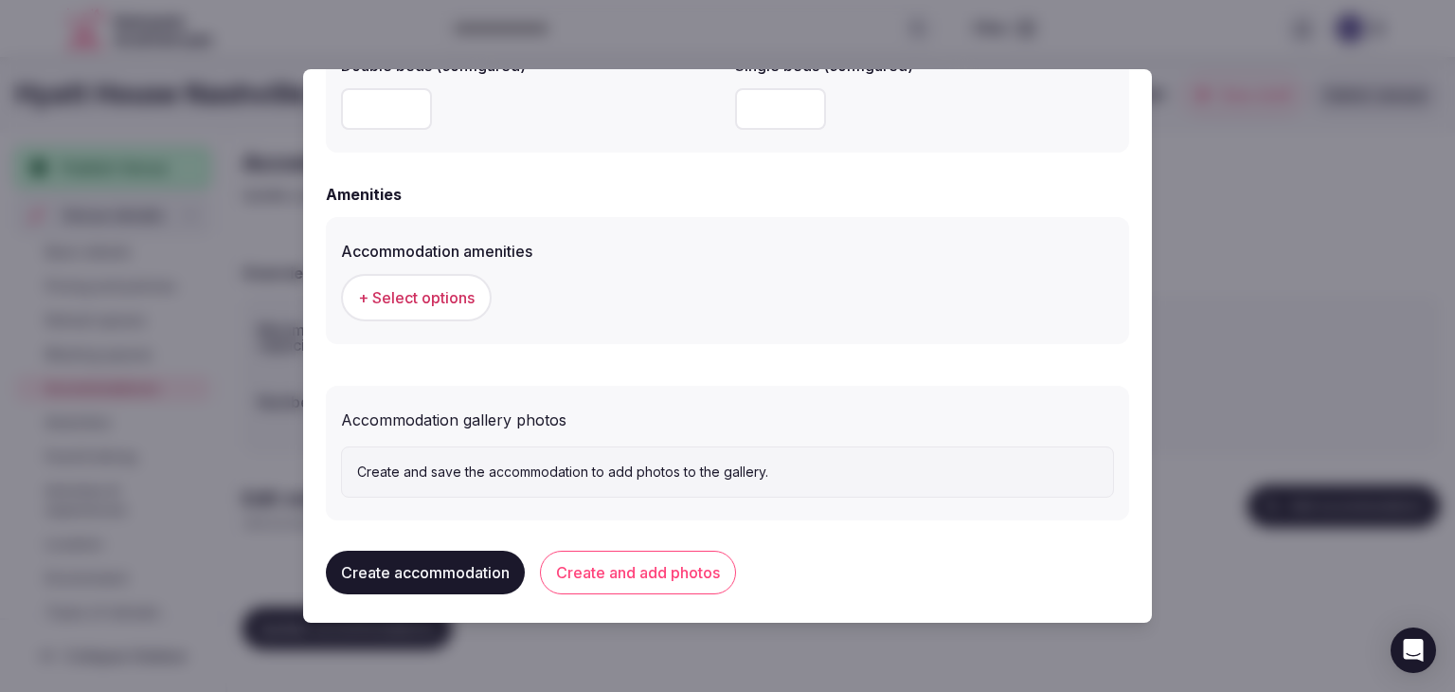
scroll to position [1740, 0]
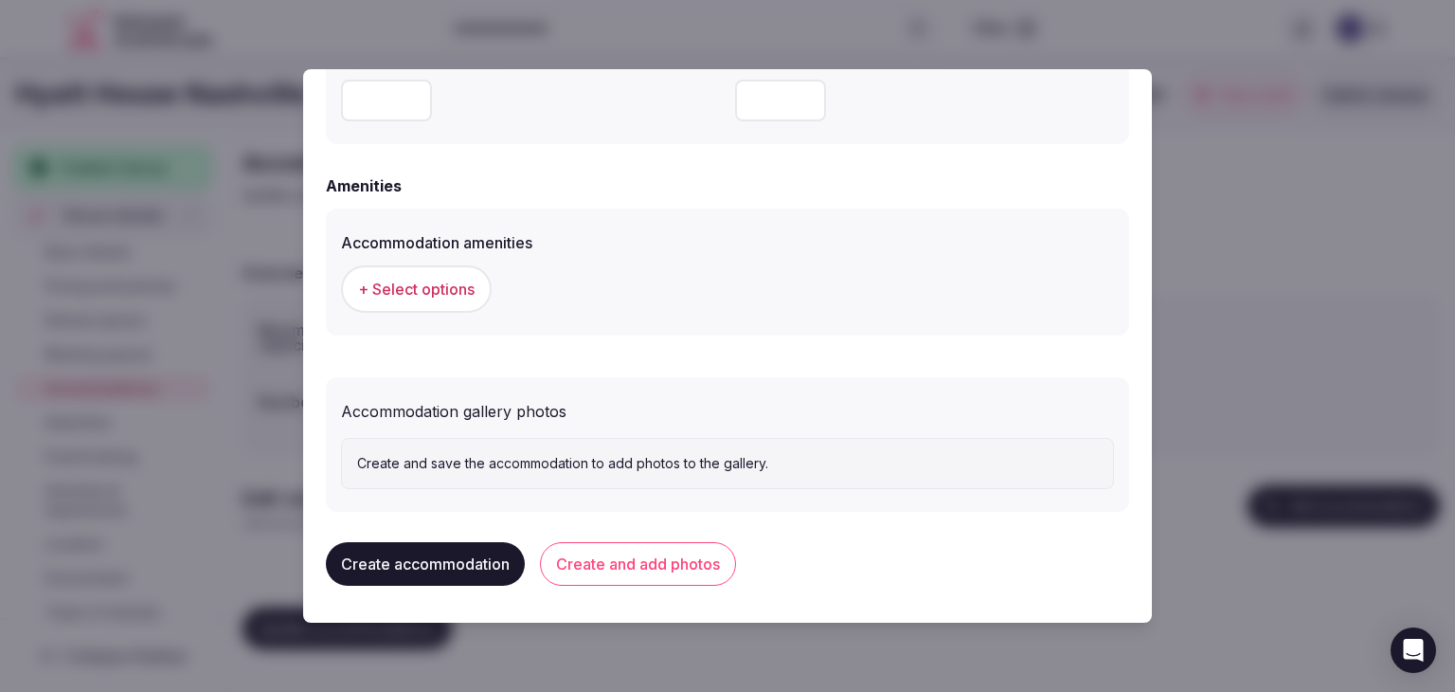
click at [453, 282] on span "+ Select options" at bounding box center [416, 289] width 117 height 21
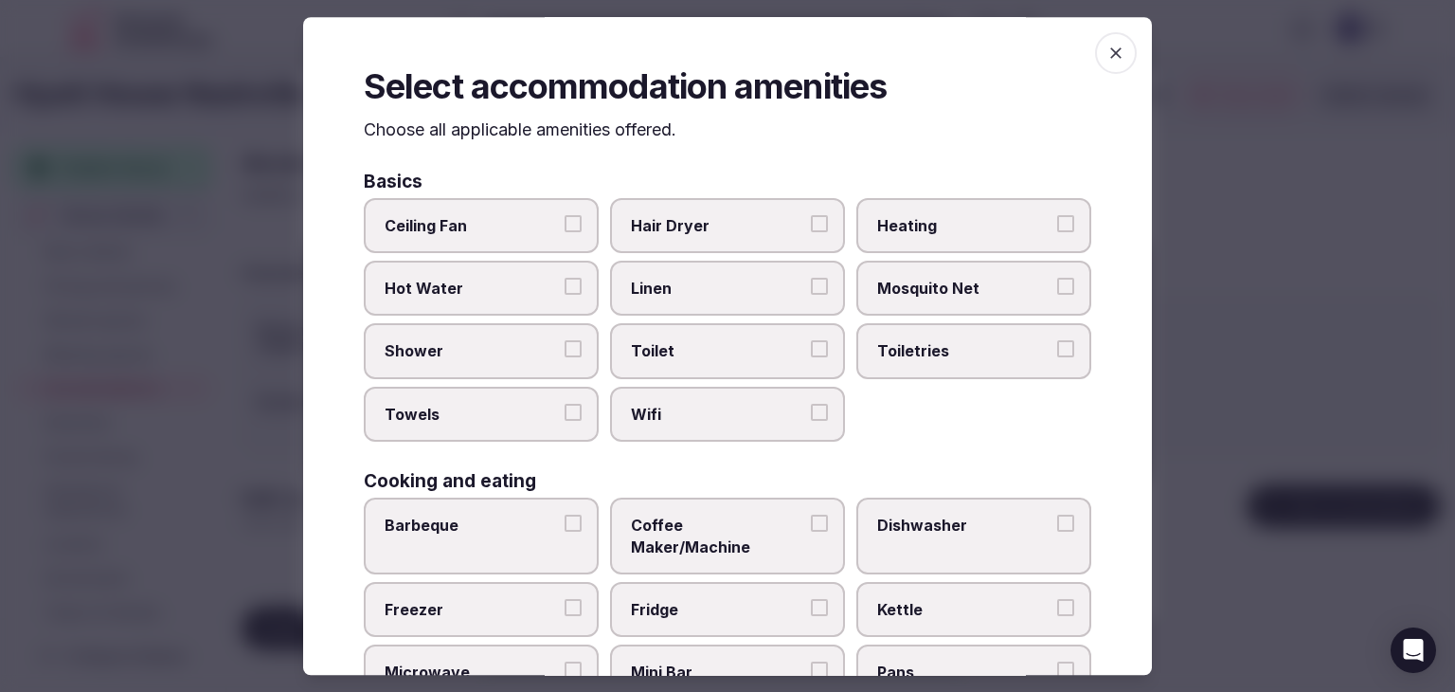
drag, startPoint x: 748, startPoint y: 418, endPoint x: 754, endPoint y: 408, distance: 11.6
click at [749, 417] on span "Wifi" at bounding box center [718, 414] width 174 height 21
click at [811, 417] on button "Wifi" at bounding box center [819, 412] width 17 height 17
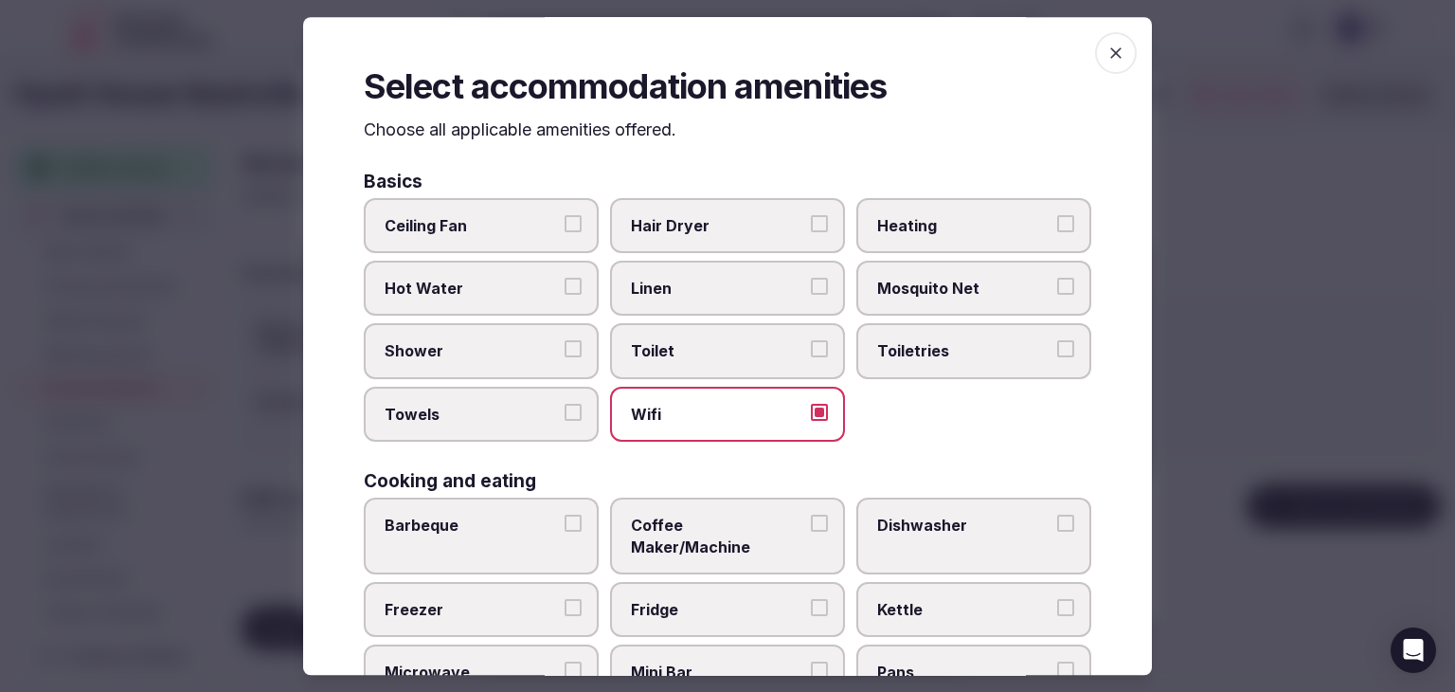
click at [935, 337] on label "Toiletries" at bounding box center [974, 351] width 235 height 55
click at [1057, 341] on button "Toiletries" at bounding box center [1065, 349] width 17 height 17
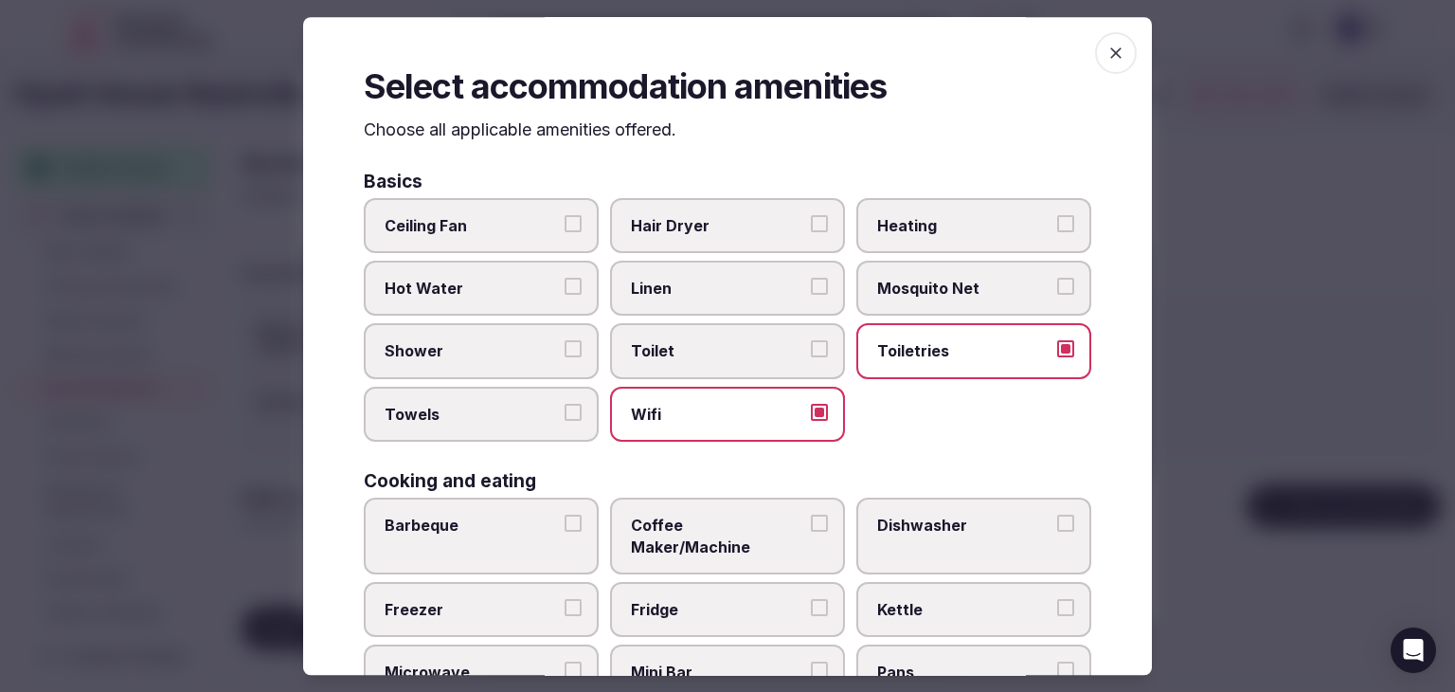
click at [591, 188] on div "Basics" at bounding box center [728, 181] width 728 height 18
click at [684, 213] on label "Hair Dryer" at bounding box center [727, 225] width 235 height 55
click at [811, 215] on button "Hair Dryer" at bounding box center [819, 223] width 17 height 17
drag, startPoint x: 479, startPoint y: 342, endPoint x: 478, endPoint y: 429, distance: 87.2
click at [478, 343] on span "Shower" at bounding box center [472, 351] width 174 height 21
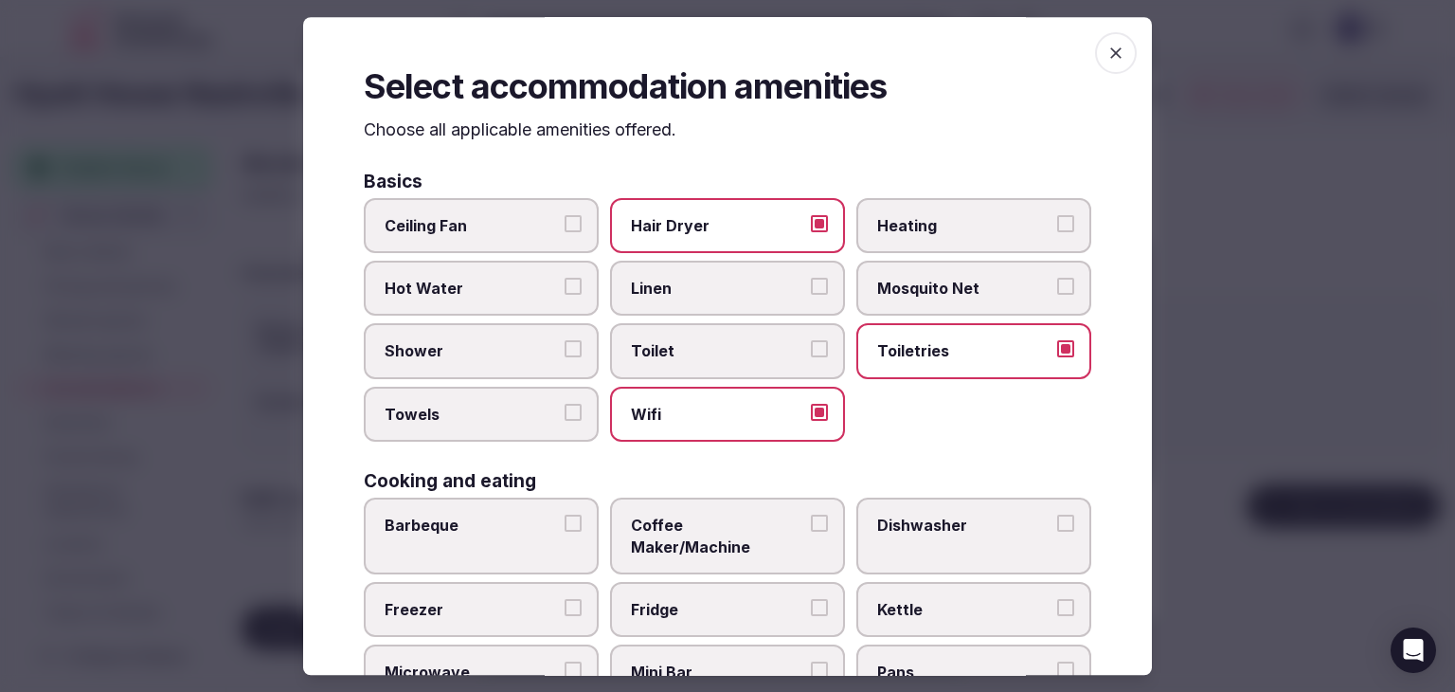
click at [565, 343] on button "Shower" at bounding box center [573, 349] width 17 height 17
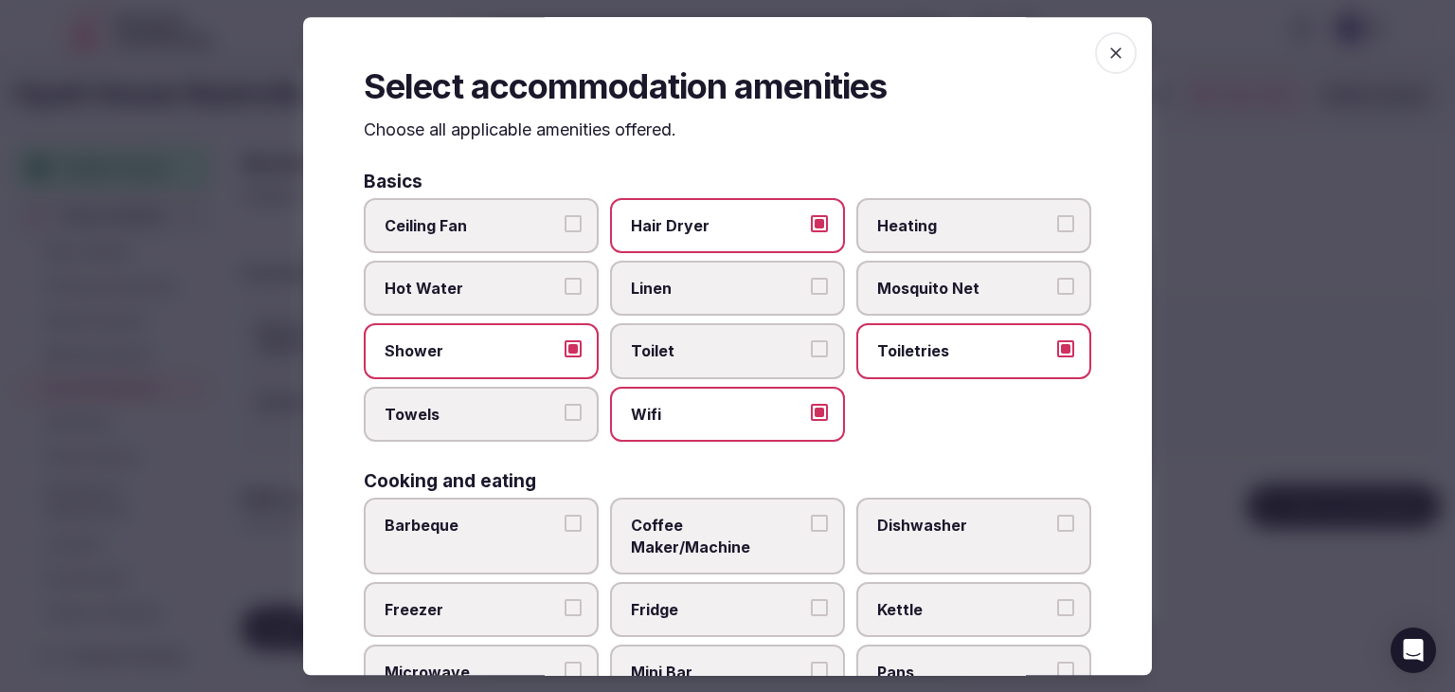
click at [478, 429] on label "Towels" at bounding box center [481, 414] width 235 height 55
click at [565, 421] on button "Towels" at bounding box center [573, 412] width 17 height 17
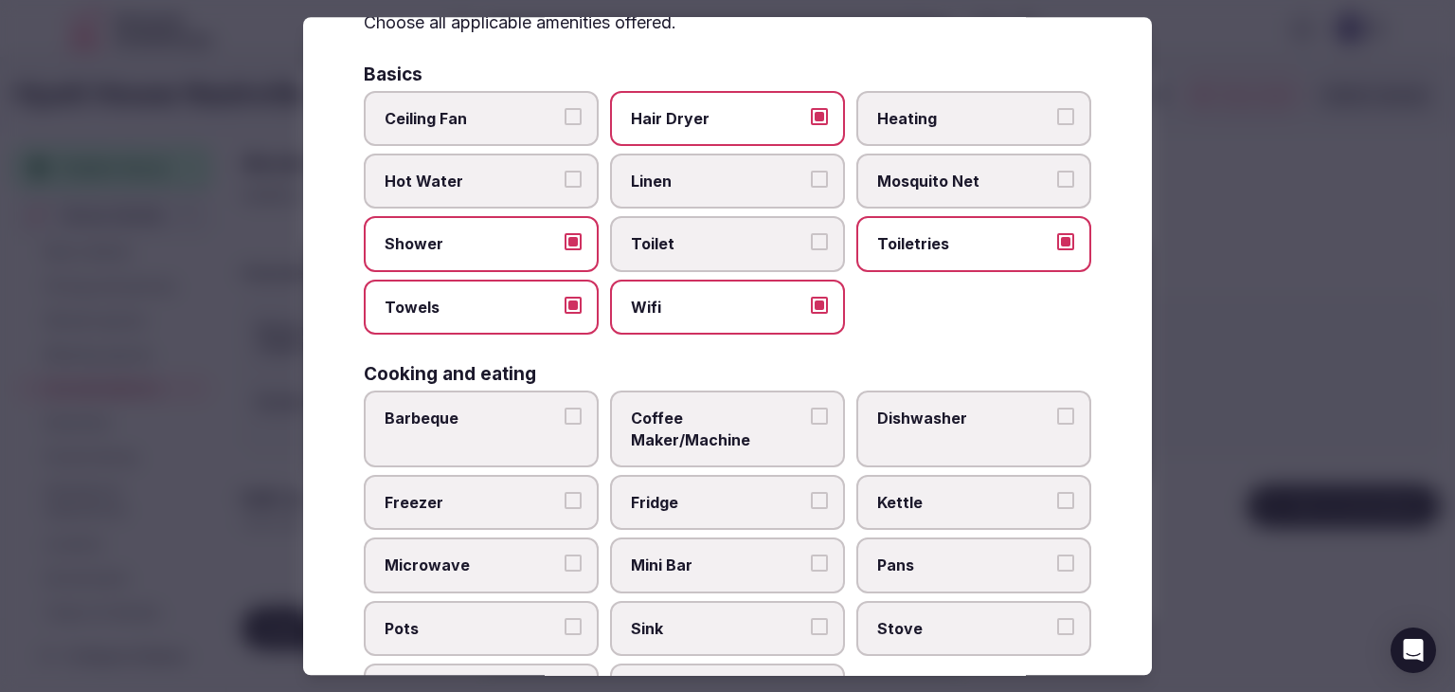
scroll to position [189, 0]
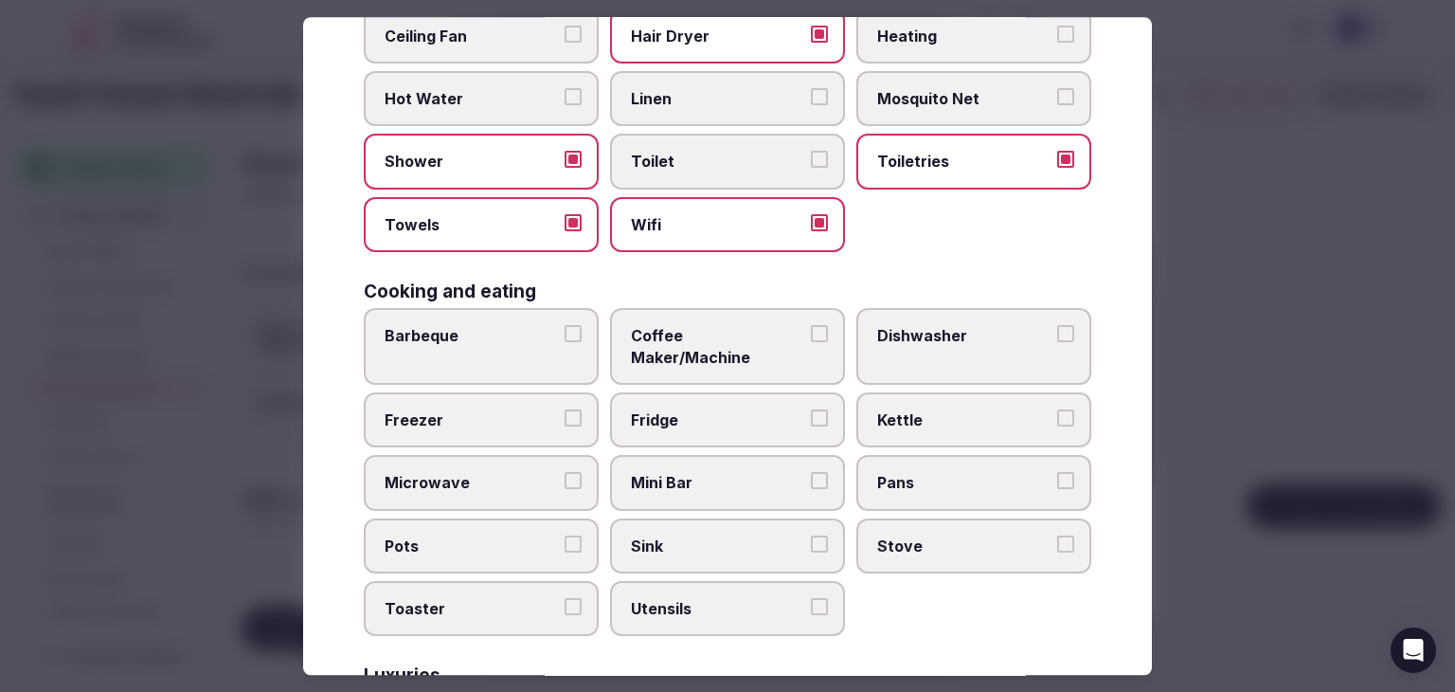
click at [706, 326] on span "Coffee Maker/Machine" at bounding box center [718, 346] width 174 height 43
click at [811, 326] on button "Coffee Maker/Machine" at bounding box center [819, 333] width 17 height 17
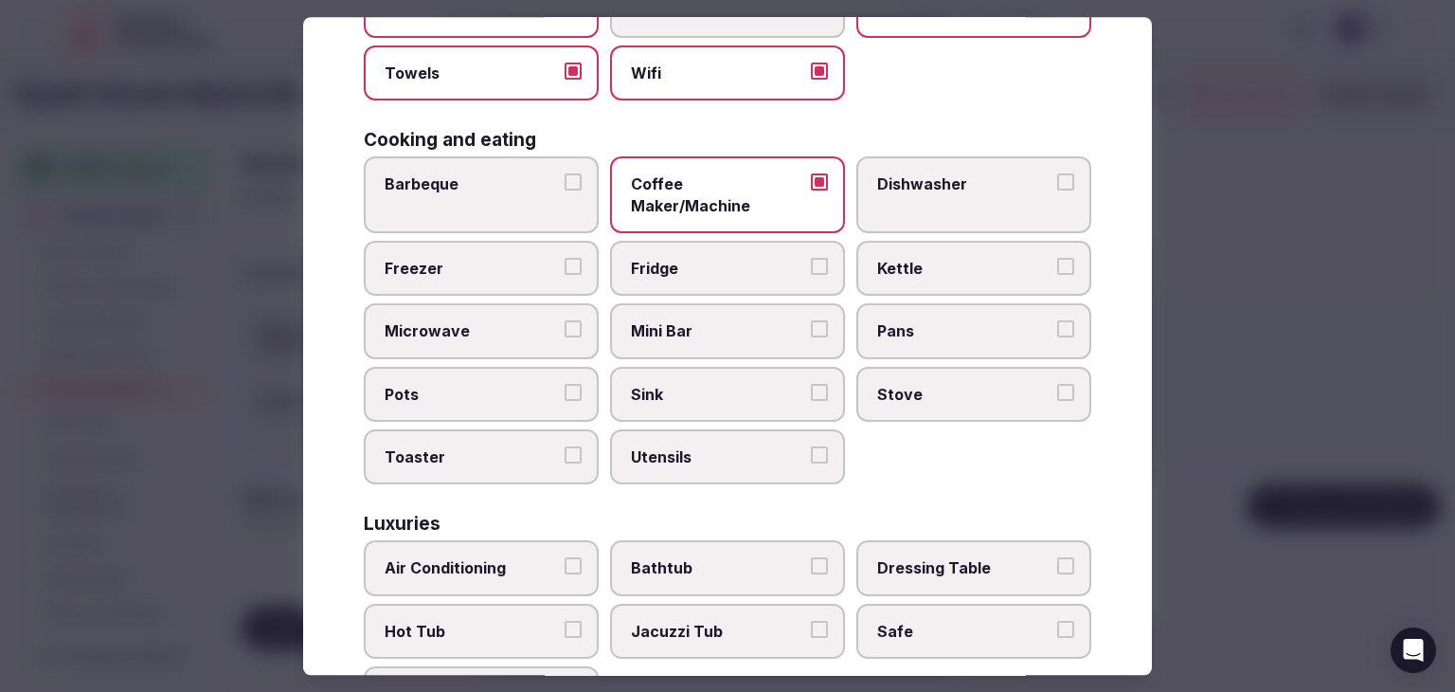
scroll to position [474, 0]
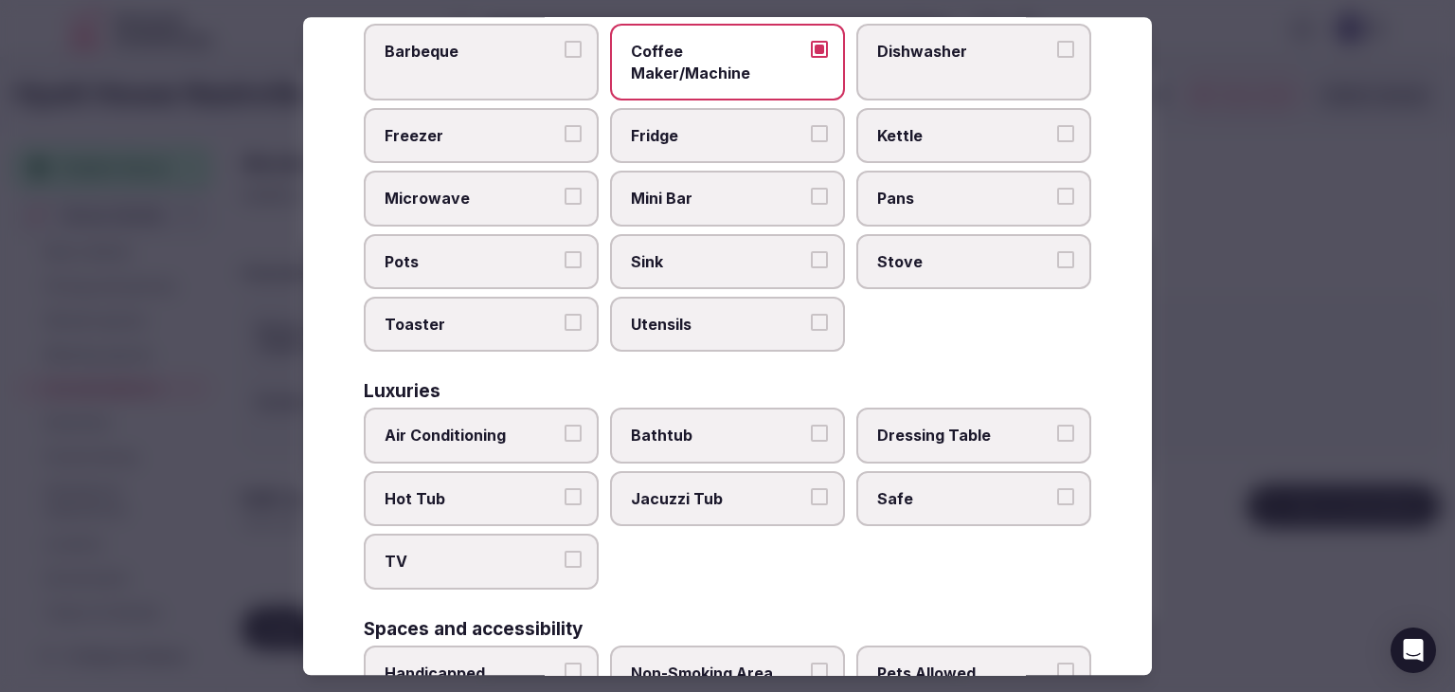
drag, startPoint x: 464, startPoint y: 535, endPoint x: 478, endPoint y: 491, distance: 46.5
click at [464, 551] on span "TV" at bounding box center [472, 561] width 174 height 21
click at [565, 551] on button "TV" at bounding box center [573, 559] width 17 height 17
click at [485, 420] on label "Air Conditioning" at bounding box center [481, 435] width 235 height 55
click at [565, 425] on button "Air Conditioning" at bounding box center [573, 433] width 17 height 17
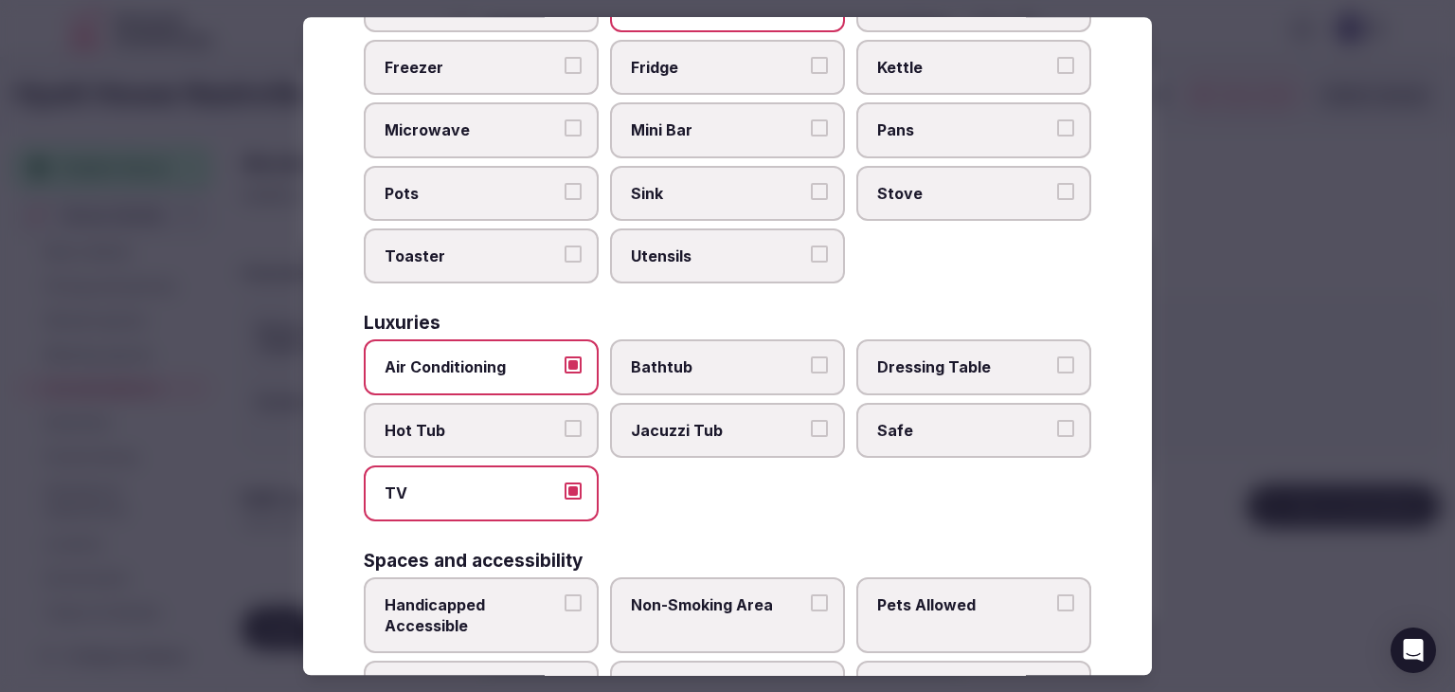
scroll to position [568, 0]
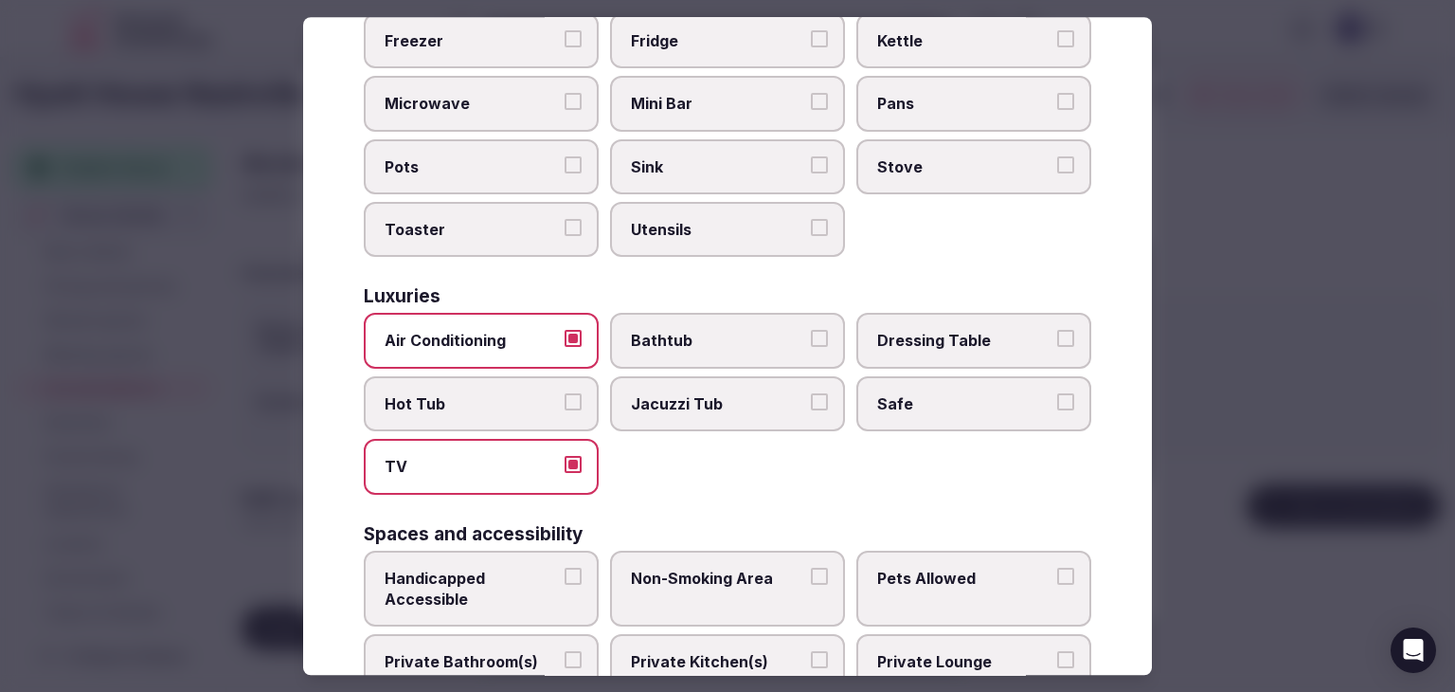
click at [923, 391] on label "Safe" at bounding box center [974, 403] width 235 height 55
click at [1057, 393] on button "Safe" at bounding box center [1065, 401] width 17 height 17
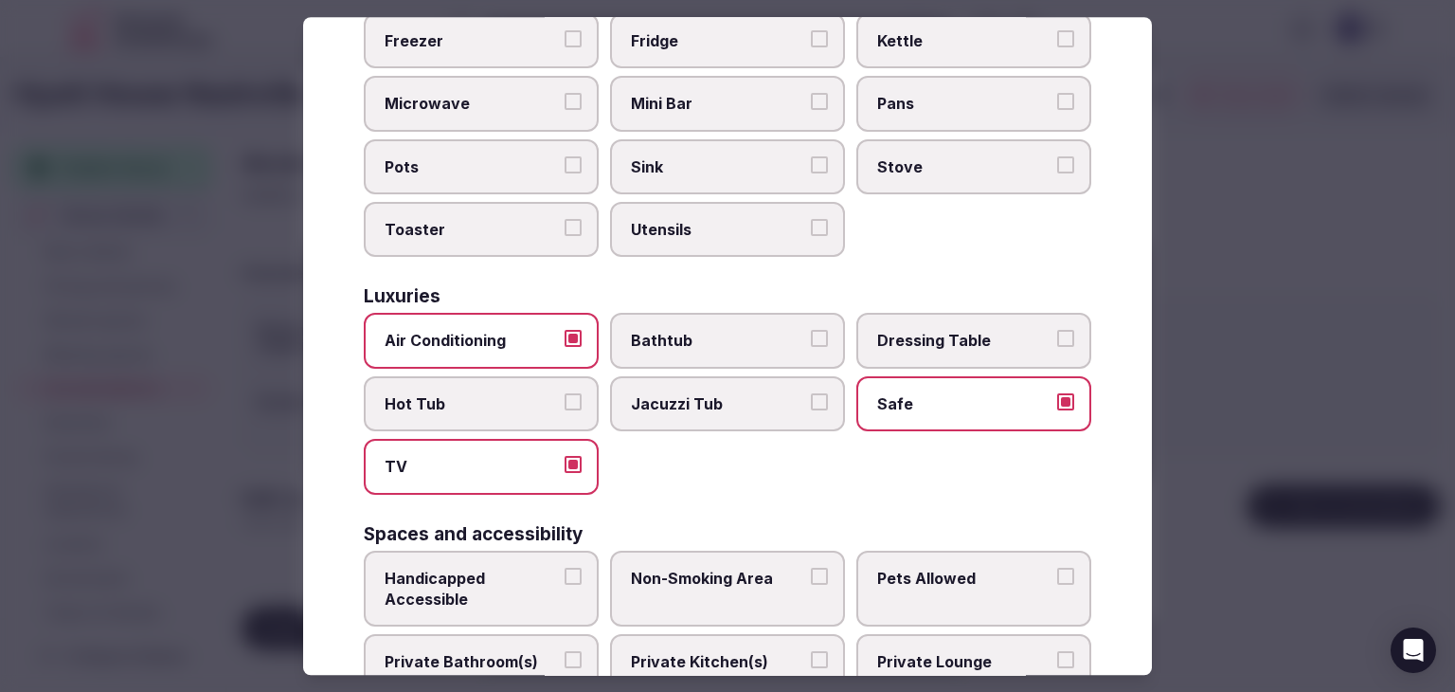
click at [467, 647] on label "Private Bathroom(s)" at bounding box center [481, 673] width 235 height 77
click at [565, 652] on button "Private Bathroom(s)" at bounding box center [573, 660] width 17 height 17
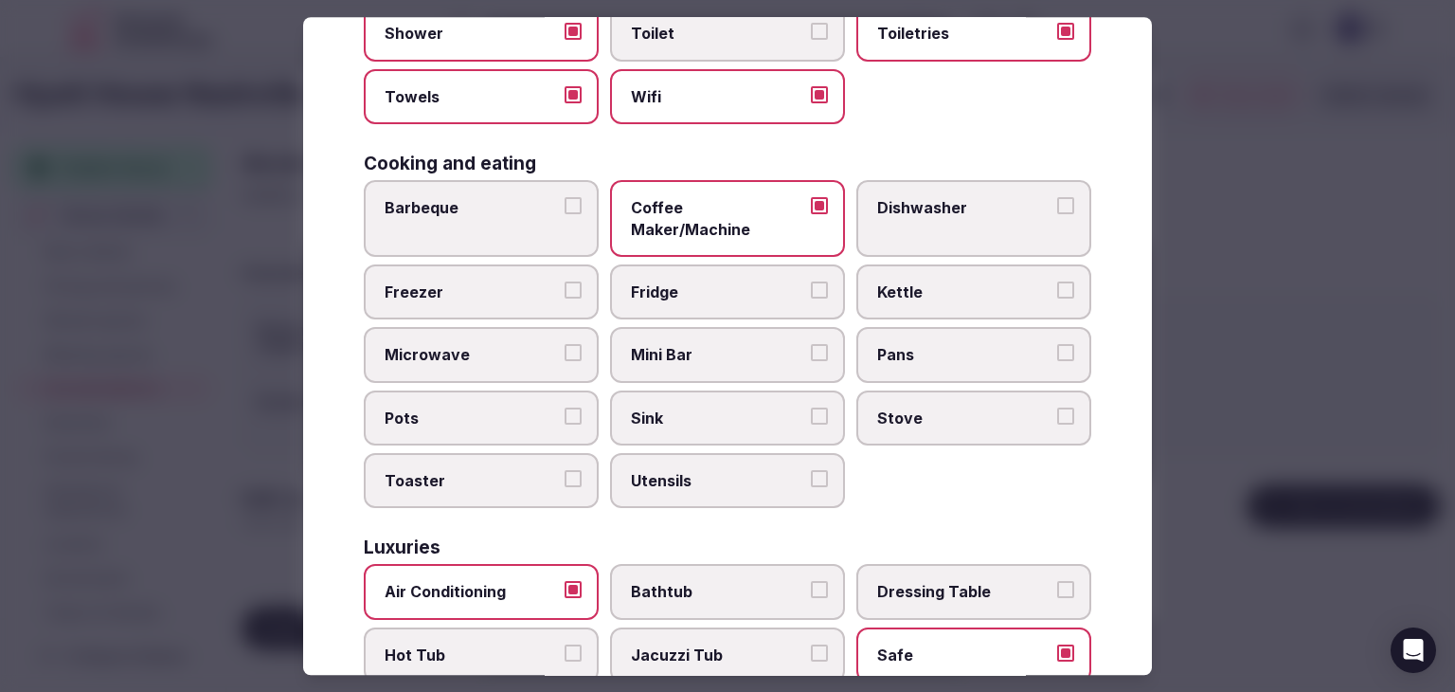
scroll to position [284, 0]
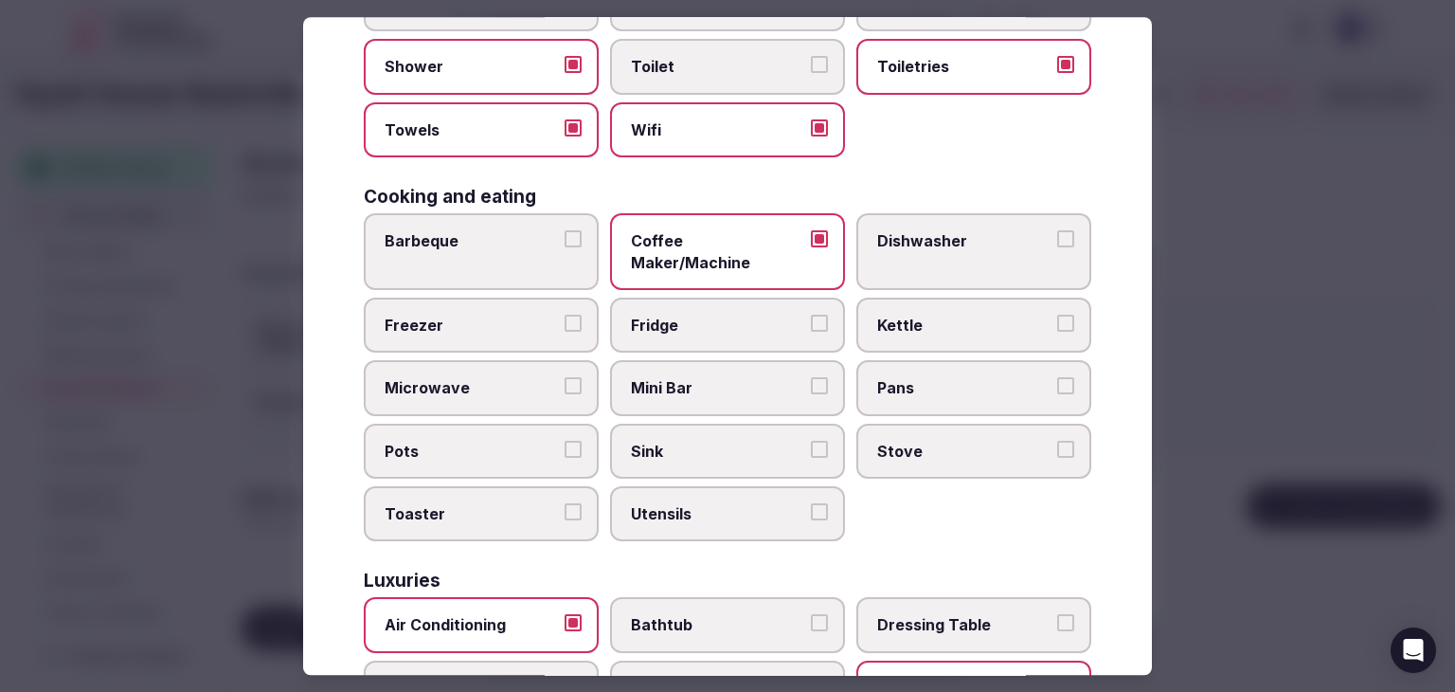
click at [493, 374] on label "Microwave" at bounding box center [481, 388] width 235 height 55
click at [565, 378] on button "Microwave" at bounding box center [573, 386] width 17 height 17
click at [739, 315] on span "Fridge" at bounding box center [718, 325] width 174 height 21
click at [811, 315] on button "Fridge" at bounding box center [819, 323] width 17 height 17
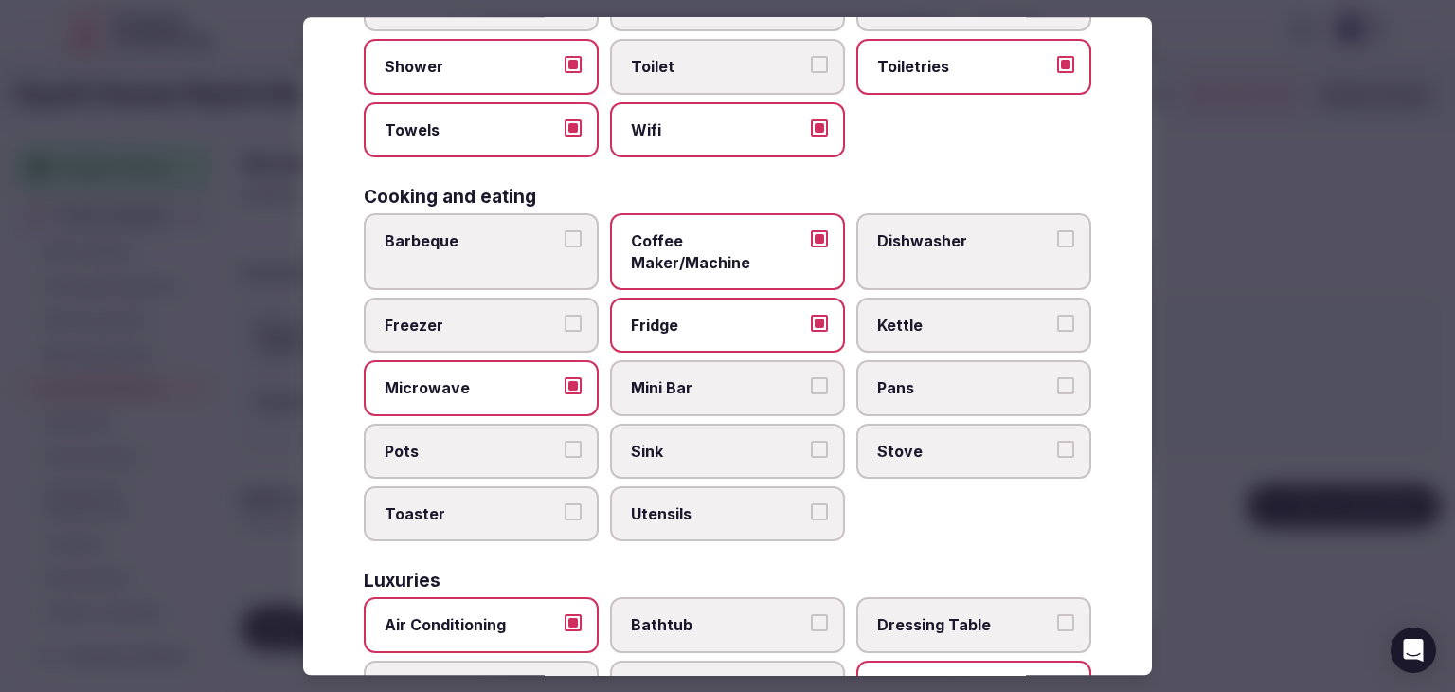
click at [509, 503] on span "Toaster" at bounding box center [472, 513] width 174 height 21
click at [565, 503] on button "Toaster" at bounding box center [573, 511] width 17 height 17
click at [899, 441] on span "Stove" at bounding box center [964, 451] width 174 height 21
click at [1057, 441] on button "Stove" at bounding box center [1065, 449] width 17 height 17
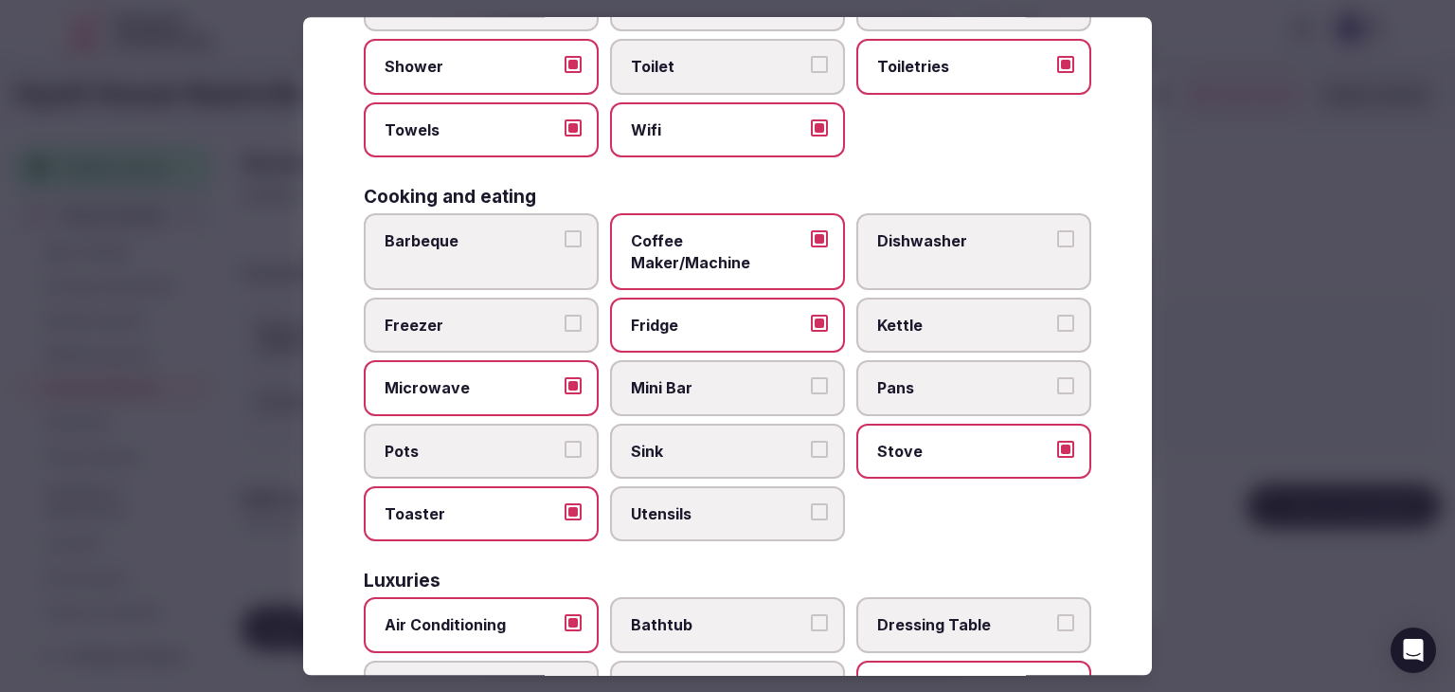
drag, startPoint x: 921, startPoint y: 233, endPoint x: 910, endPoint y: 240, distance: 13.2
click at [921, 232] on span "Dishwasher" at bounding box center [964, 240] width 174 height 21
click at [1057, 232] on button "Dishwasher" at bounding box center [1065, 238] width 17 height 17
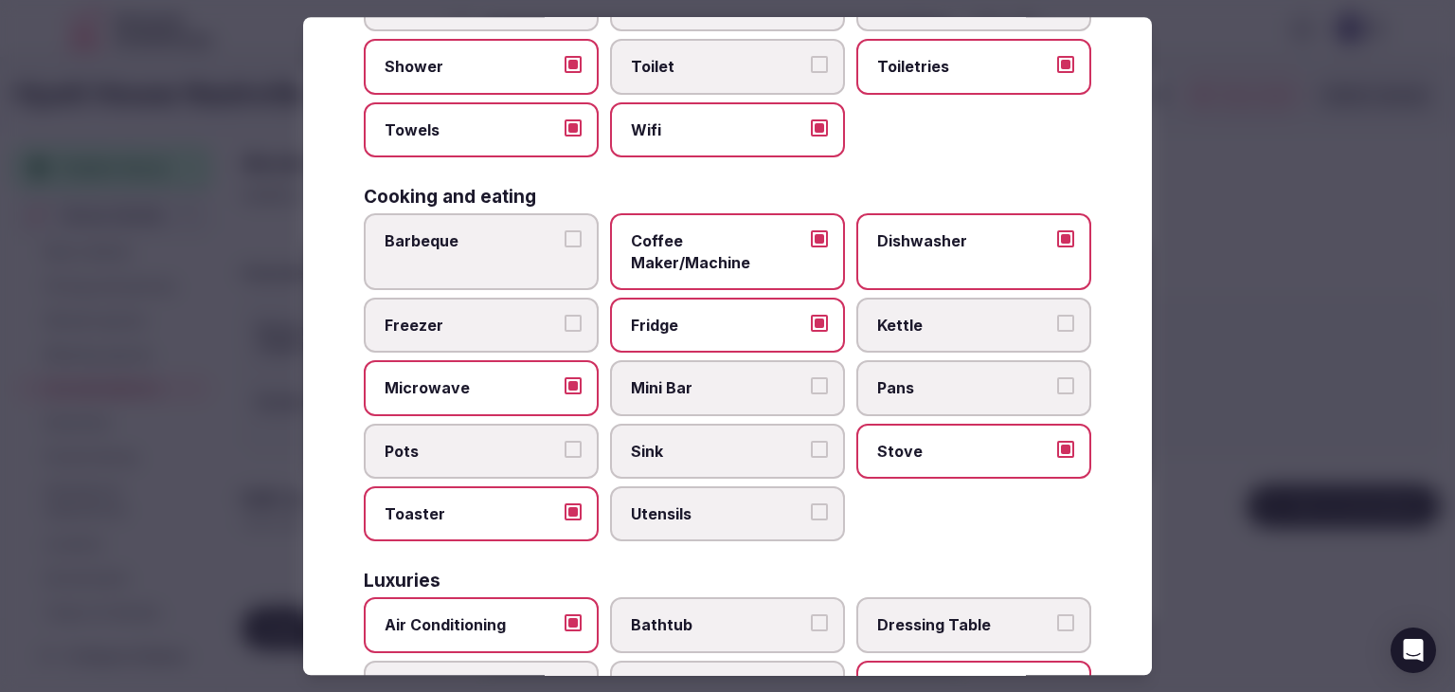
click at [893, 378] on span "Pans" at bounding box center [964, 388] width 174 height 21
click at [1057, 378] on button "Pans" at bounding box center [1065, 386] width 17 height 17
click at [718, 503] on span "Utensils" at bounding box center [718, 513] width 174 height 21
click at [811, 503] on button "Utensils" at bounding box center [819, 511] width 17 height 17
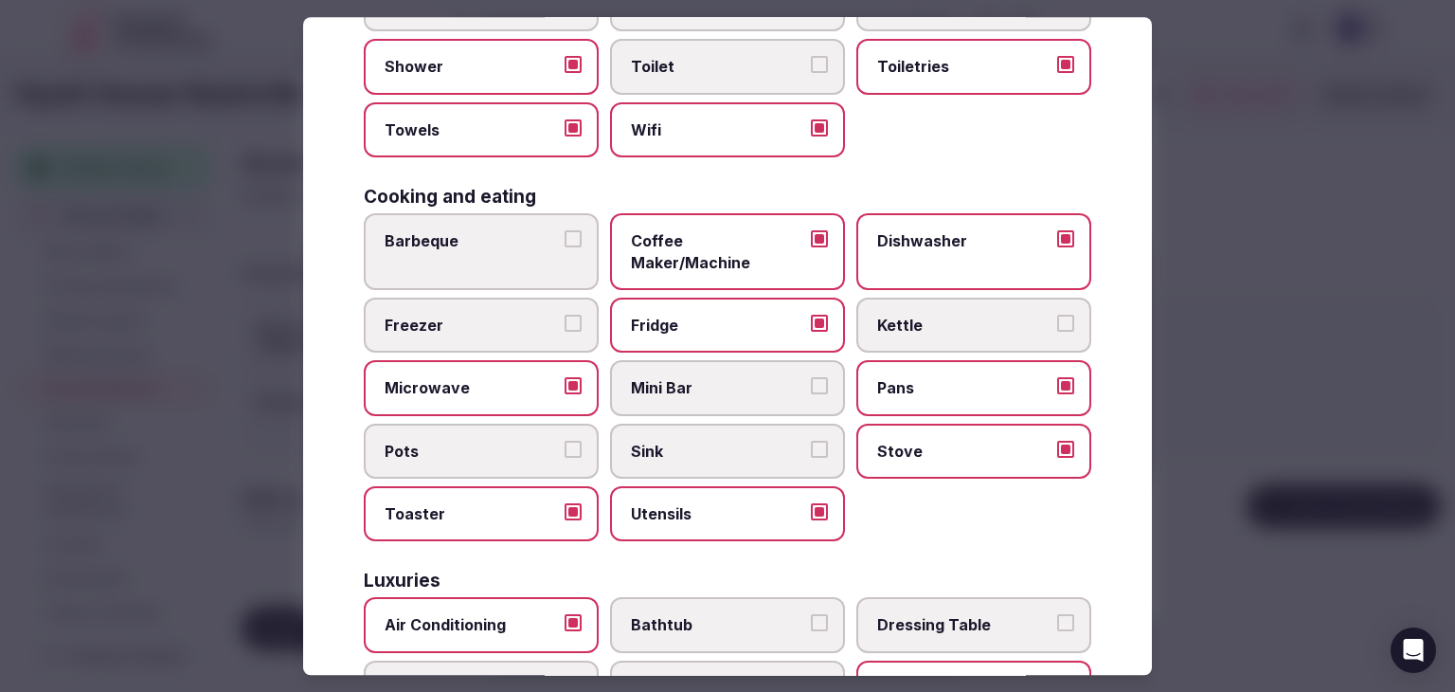
click at [470, 441] on span "Pots" at bounding box center [472, 451] width 174 height 21
click at [565, 441] on button "Pots" at bounding box center [573, 449] width 17 height 17
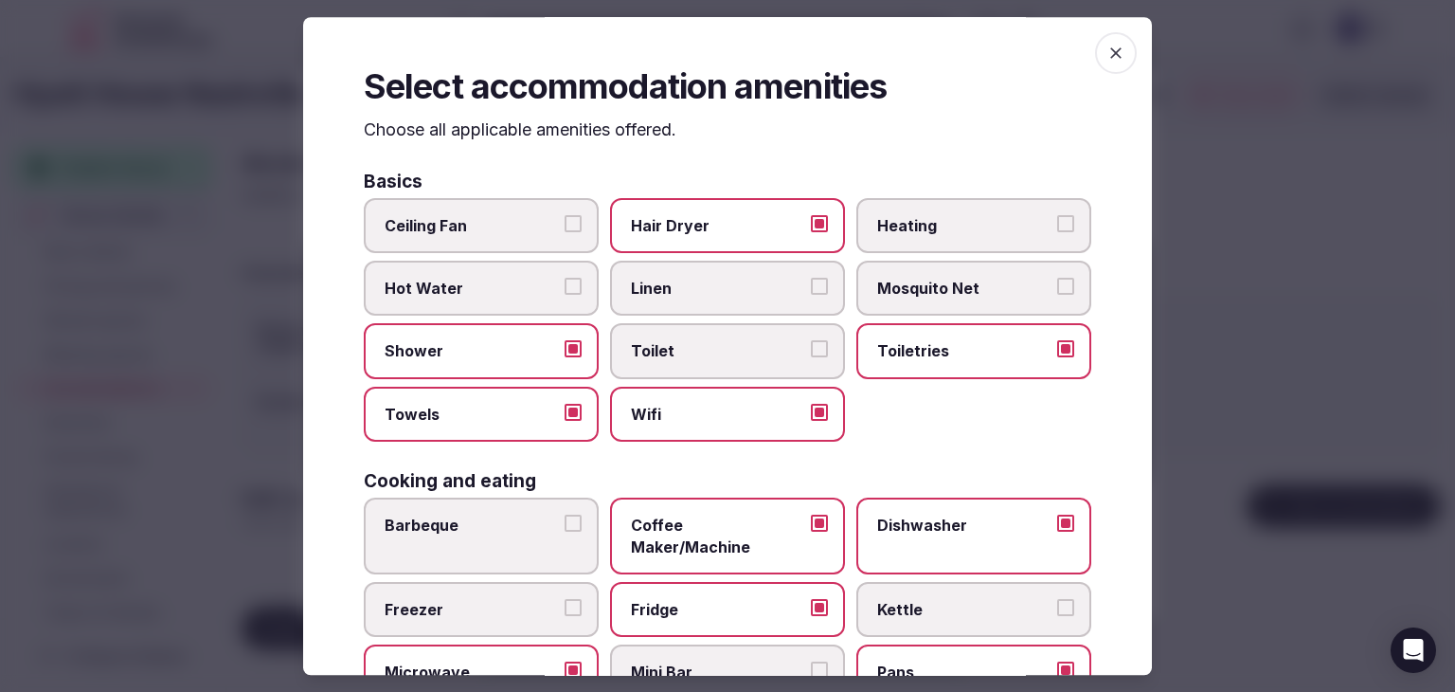
click at [1113, 56] on span "button" at bounding box center [1116, 53] width 42 height 42
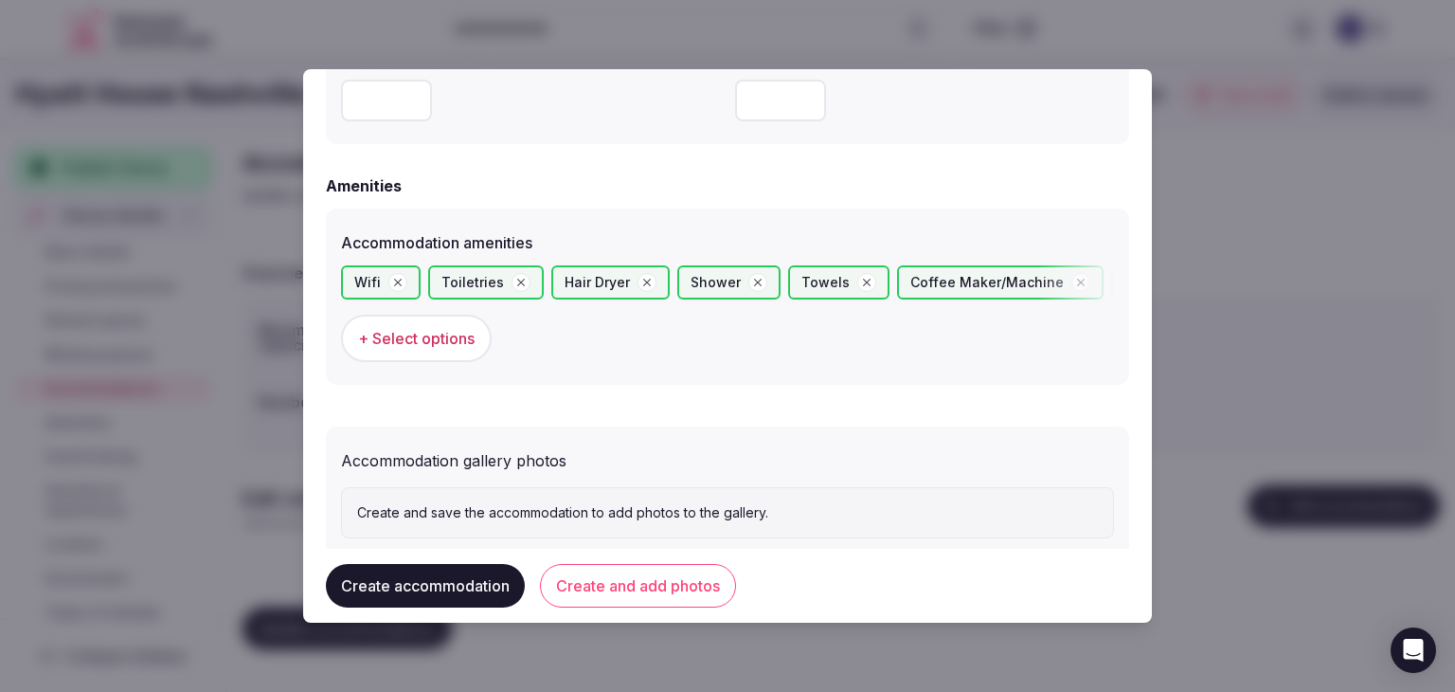
click at [688, 574] on button "Create and add photos" at bounding box center [638, 586] width 196 height 44
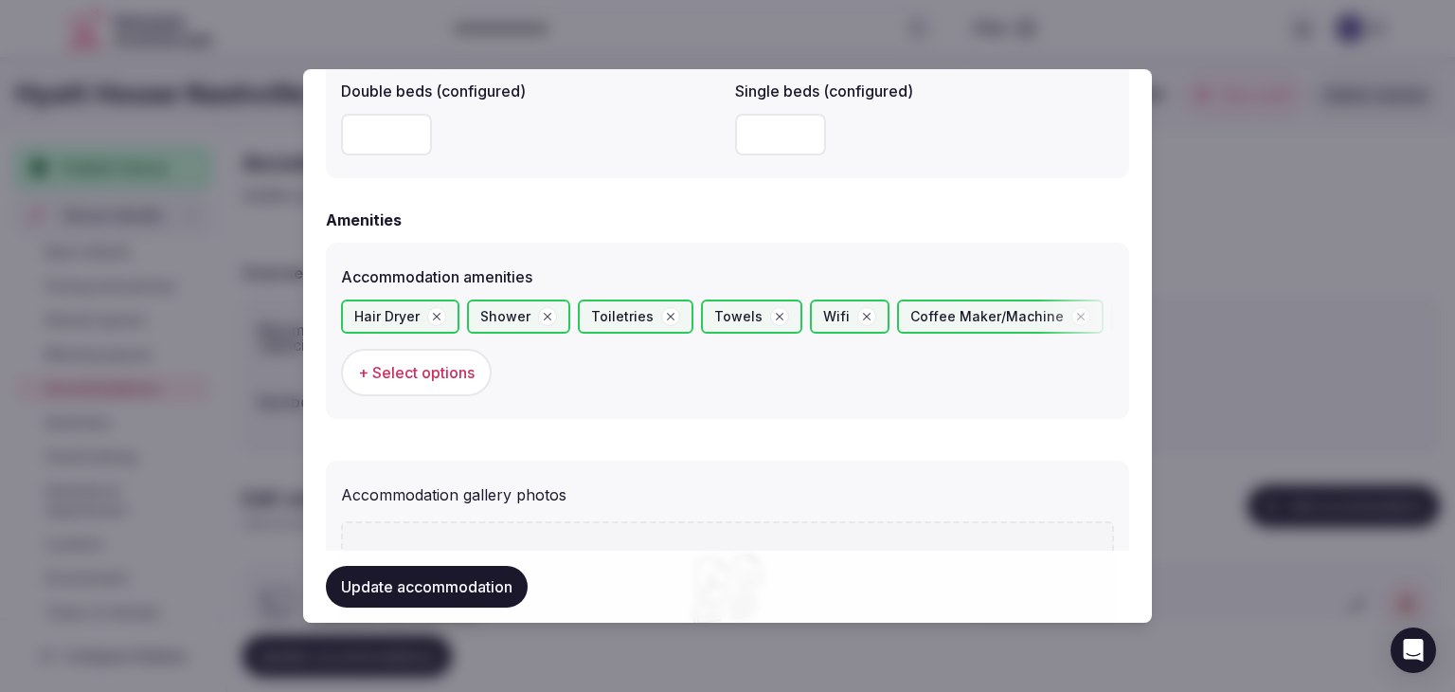
scroll to position [1962, 0]
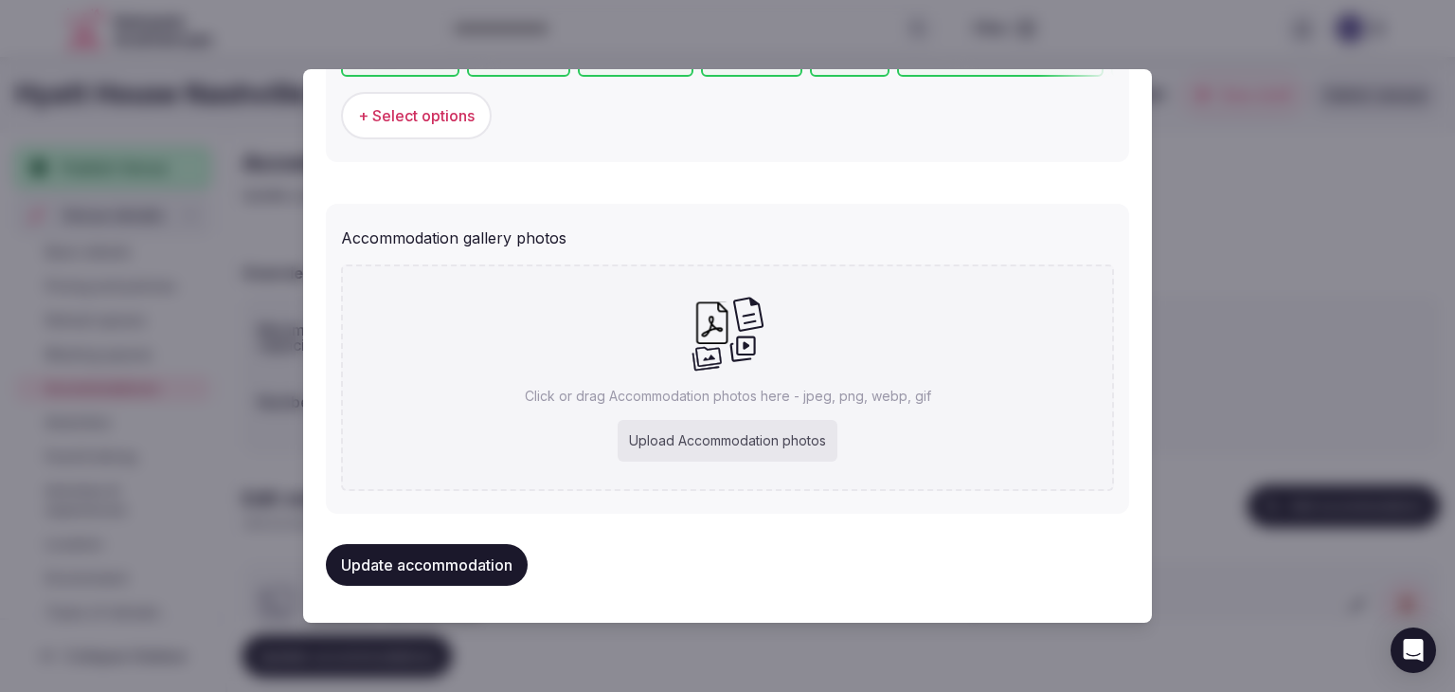
click at [457, 117] on span "+ Select options" at bounding box center [416, 115] width 117 height 21
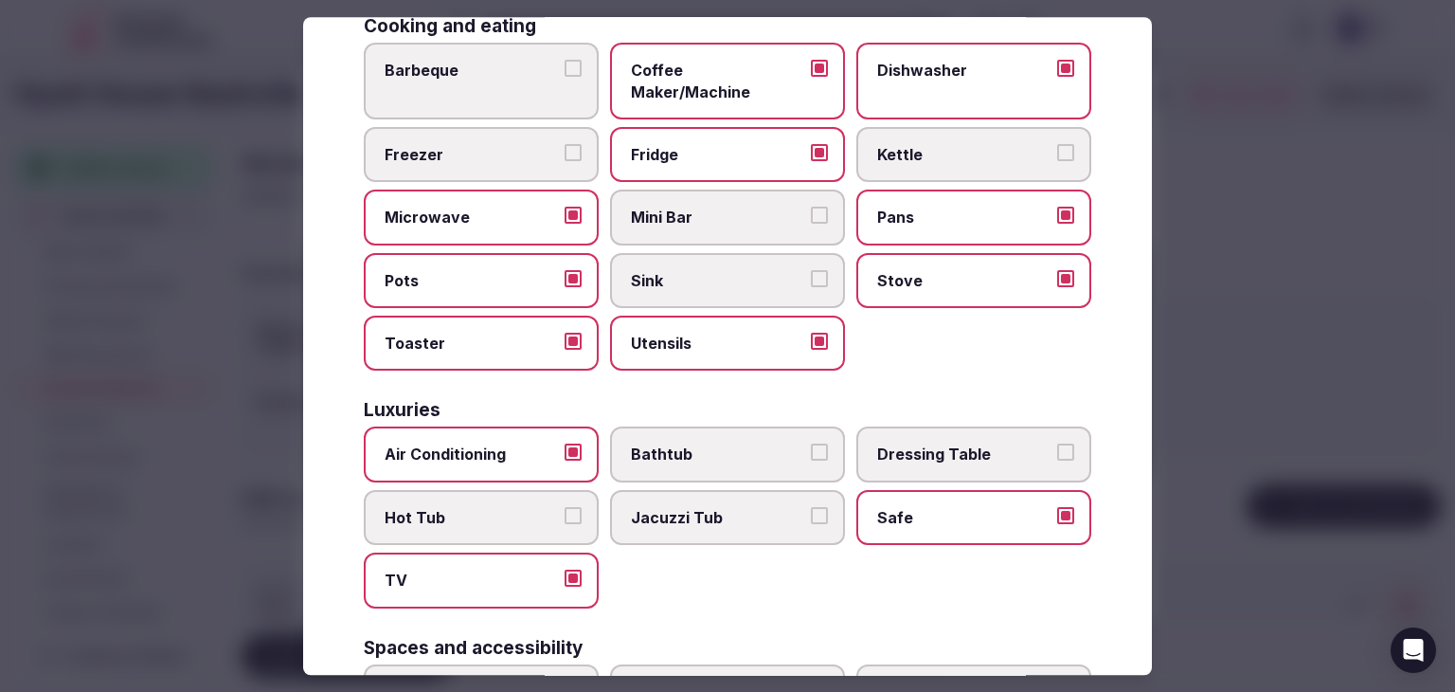
scroll to position [568, 0]
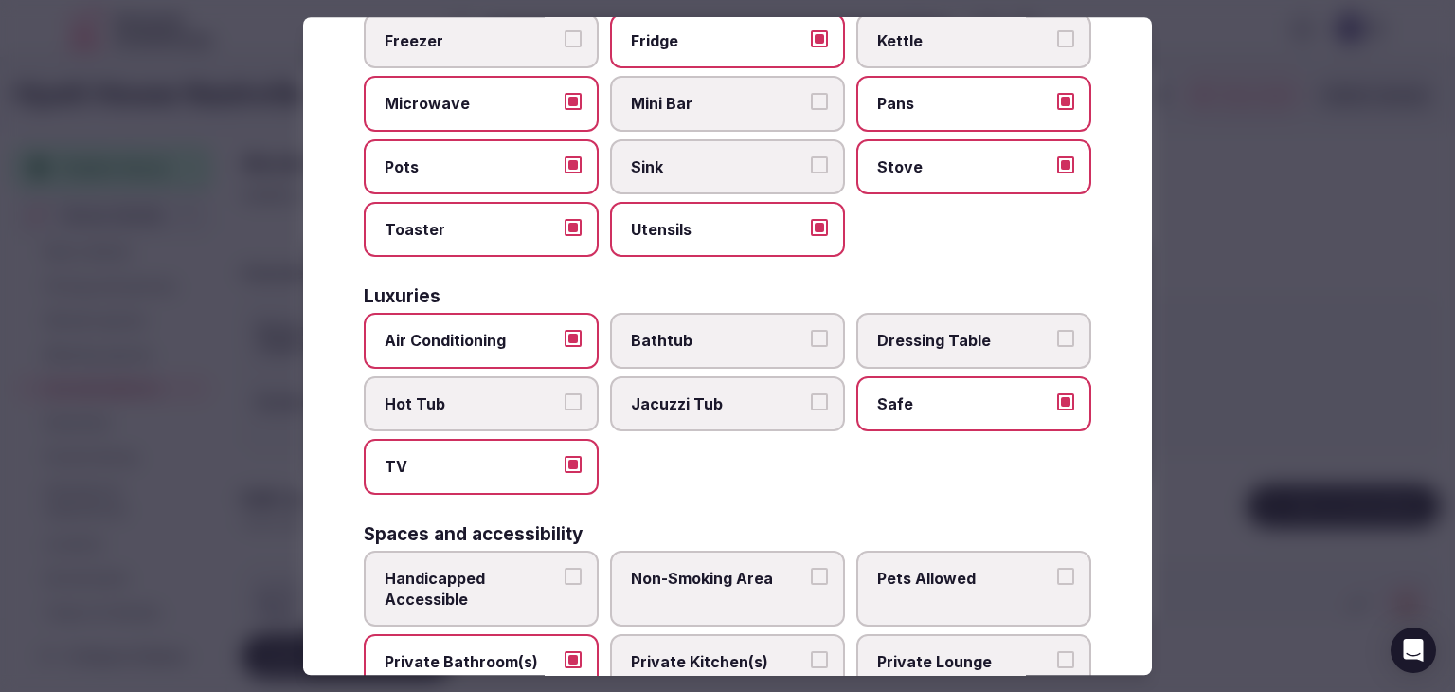
click at [700, 652] on span "Private Kitchen(s)" at bounding box center [718, 662] width 174 height 21
click at [811, 652] on button "Private Kitchen(s)" at bounding box center [819, 660] width 17 height 17
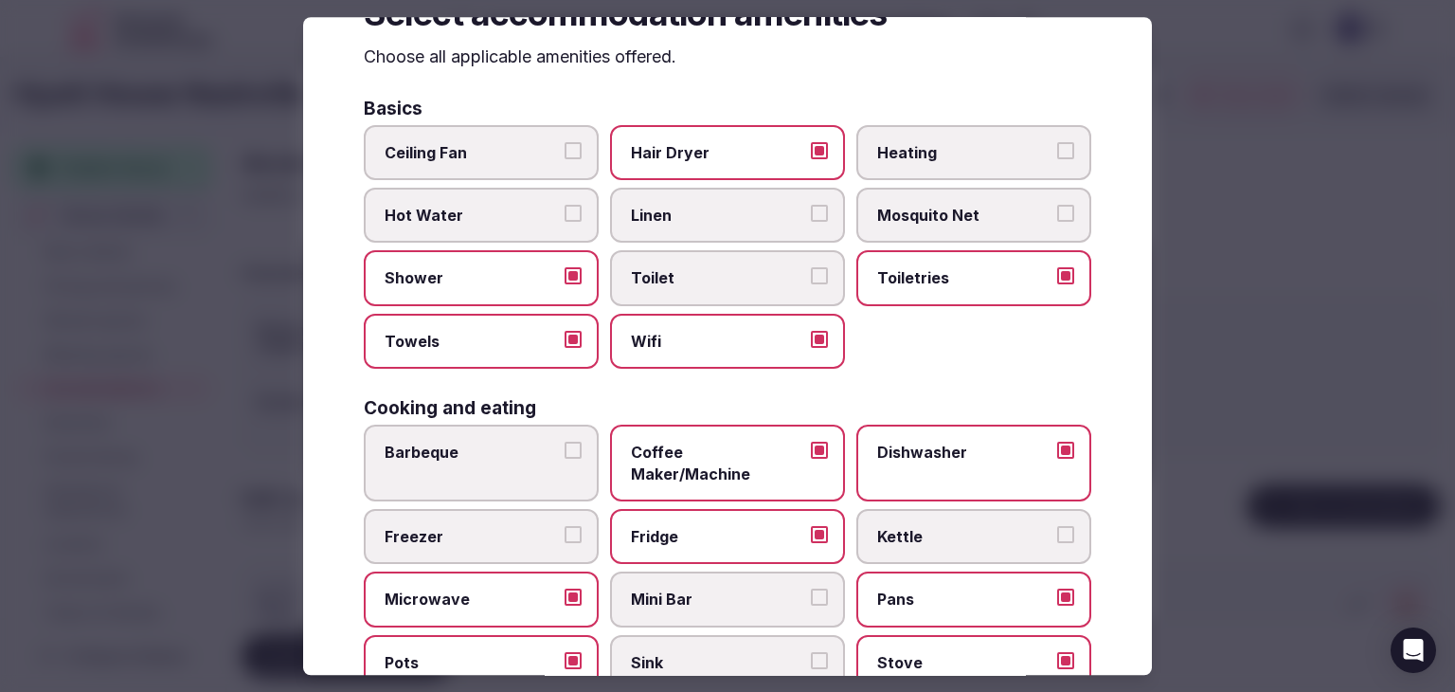
scroll to position [0, 0]
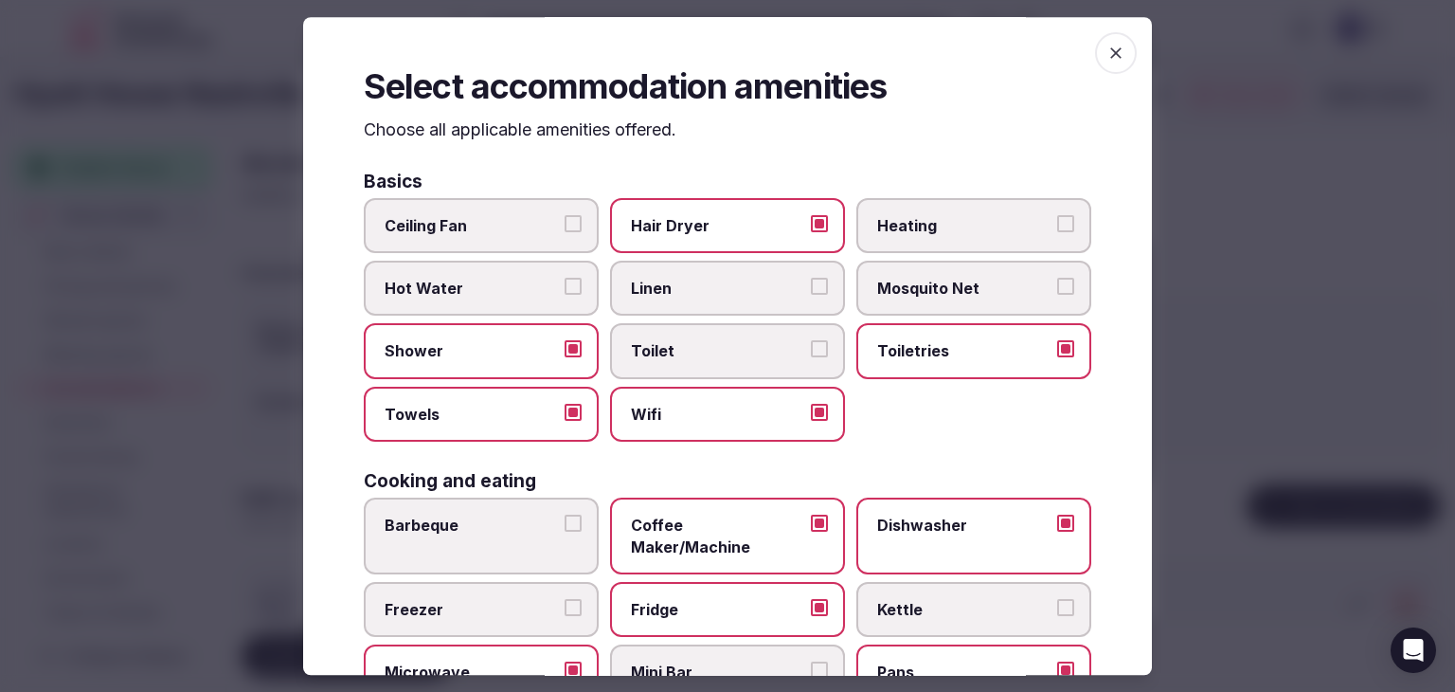
click at [1099, 41] on span "button" at bounding box center [1116, 53] width 42 height 42
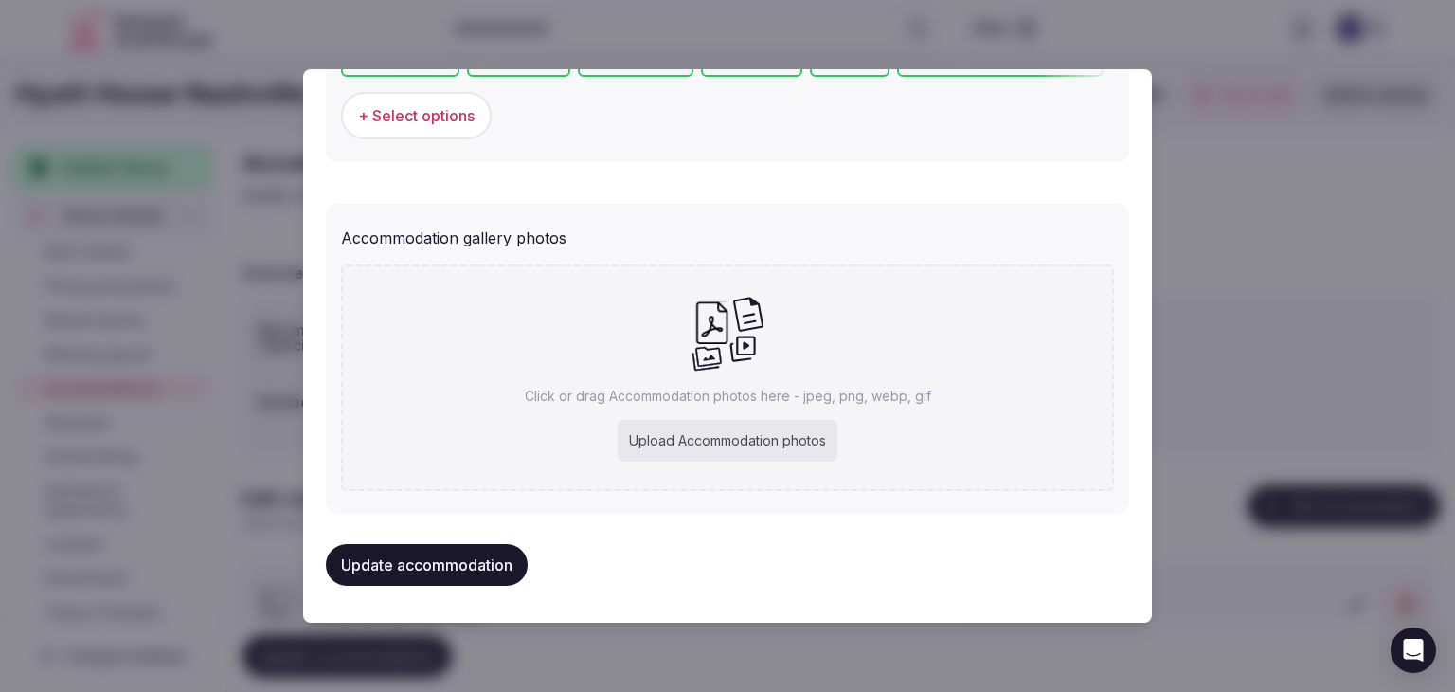
click at [723, 426] on div "Upload Accommodation photos" at bounding box center [728, 441] width 220 height 42
type input "**********"
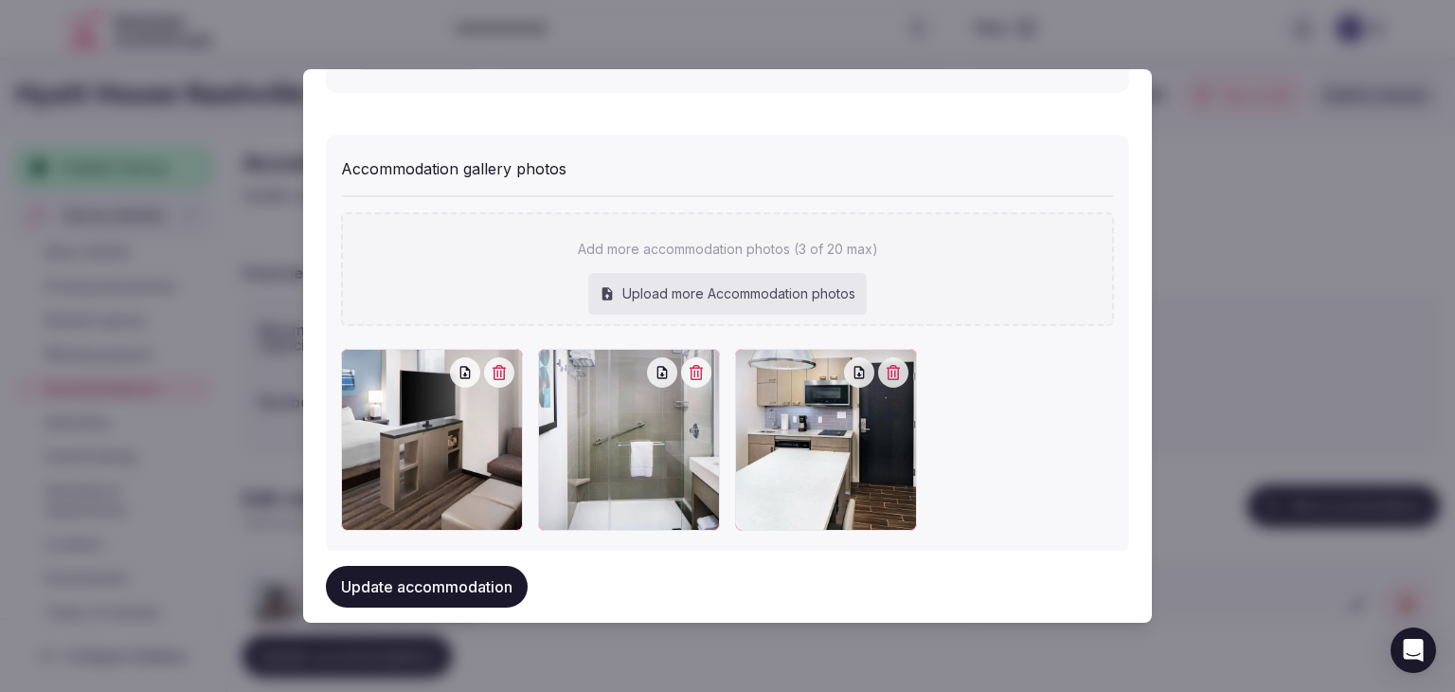
scroll to position [2057, 0]
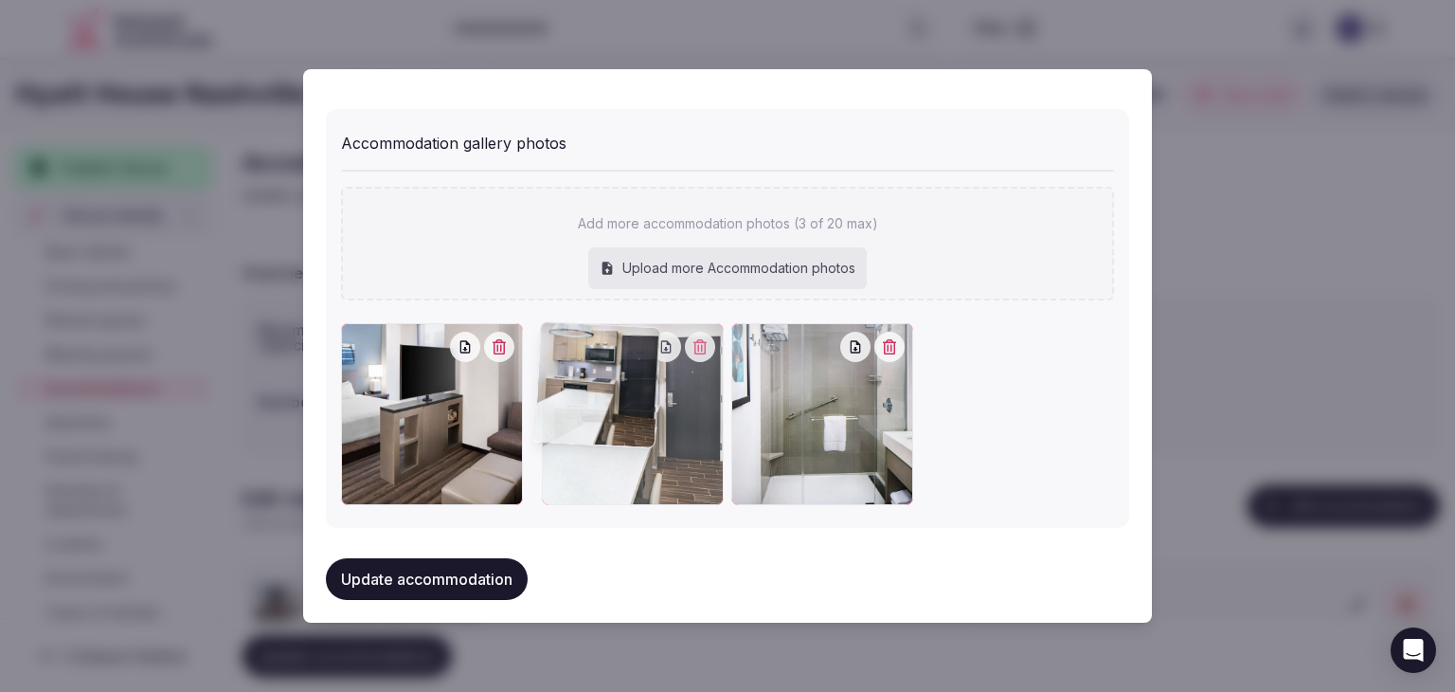
drag, startPoint x: 670, startPoint y: 338, endPoint x: 557, endPoint y: 353, distance: 113.8
click at [557, 353] on div at bounding box center [633, 414] width 182 height 182
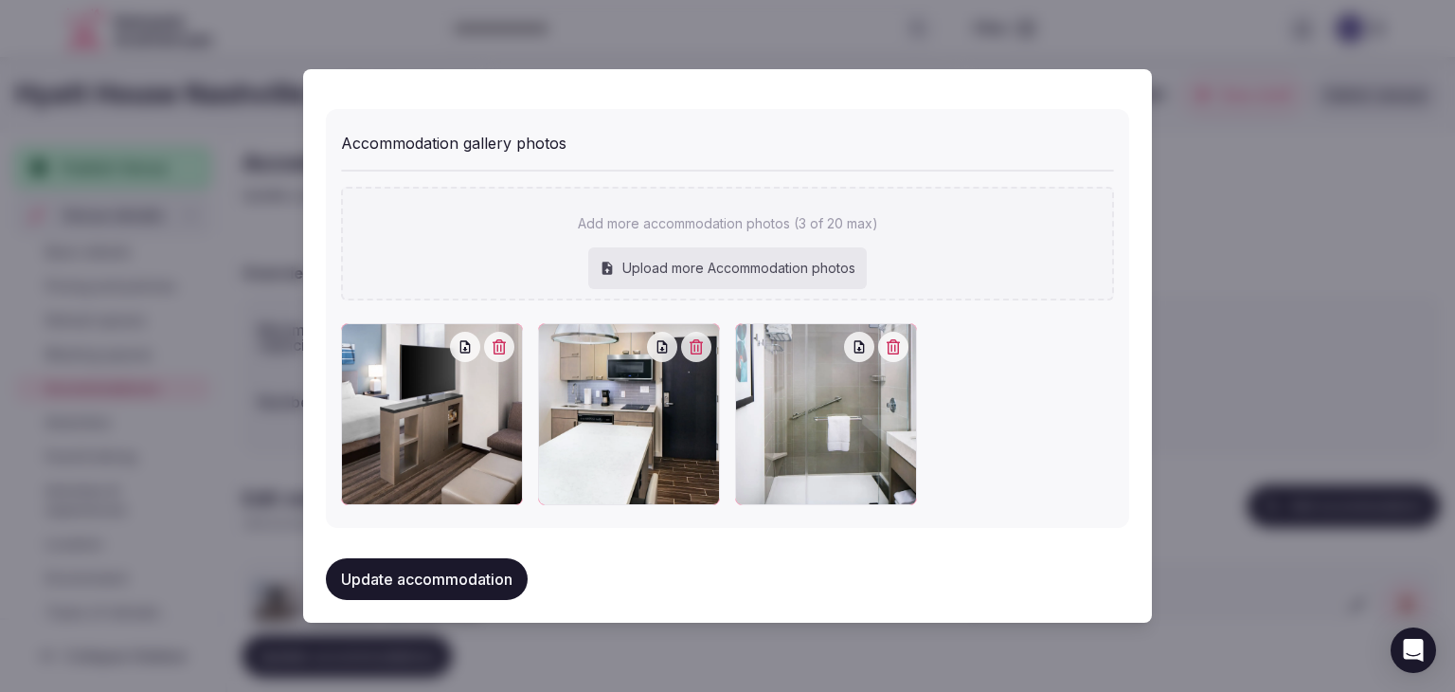
click at [490, 574] on button "Update accommodation" at bounding box center [427, 579] width 202 height 42
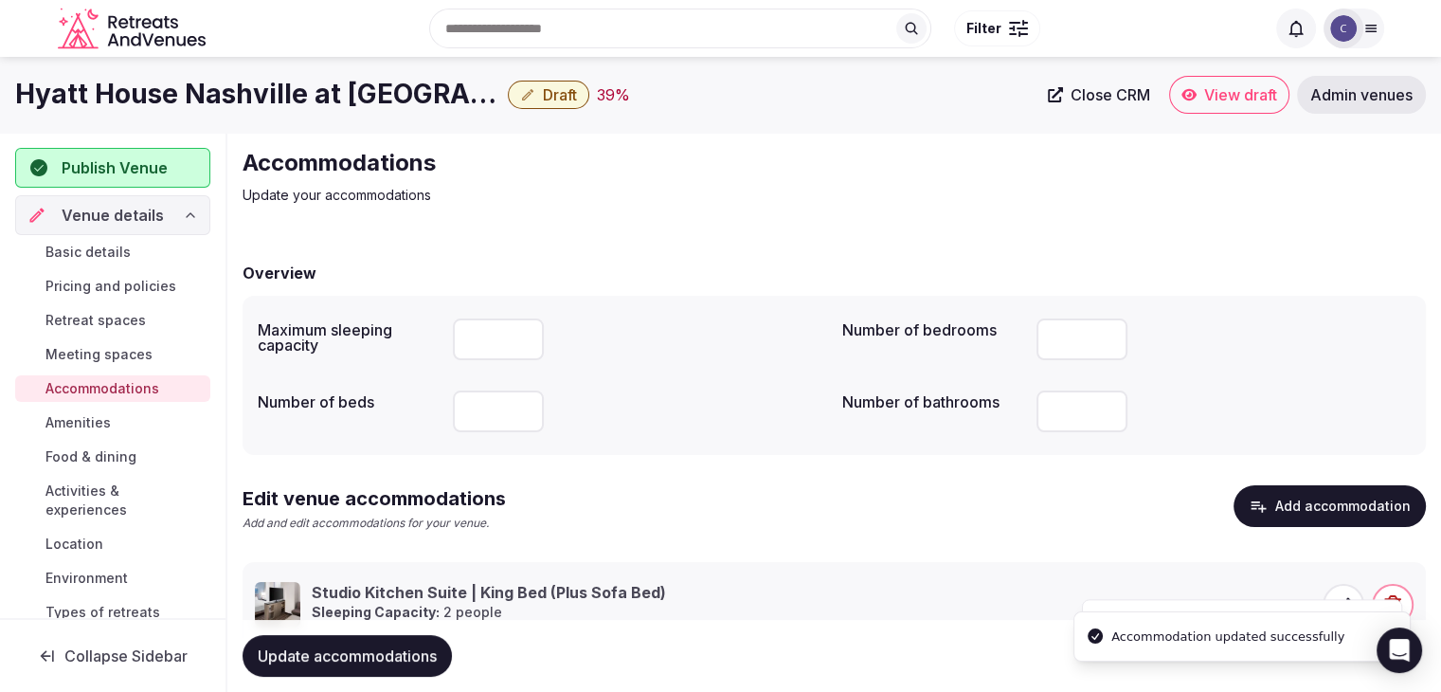
click at [421, 650] on span "Update accommodations" at bounding box center [347, 655] width 179 height 19
click at [127, 449] on span "Food & dining" at bounding box center [90, 456] width 91 height 19
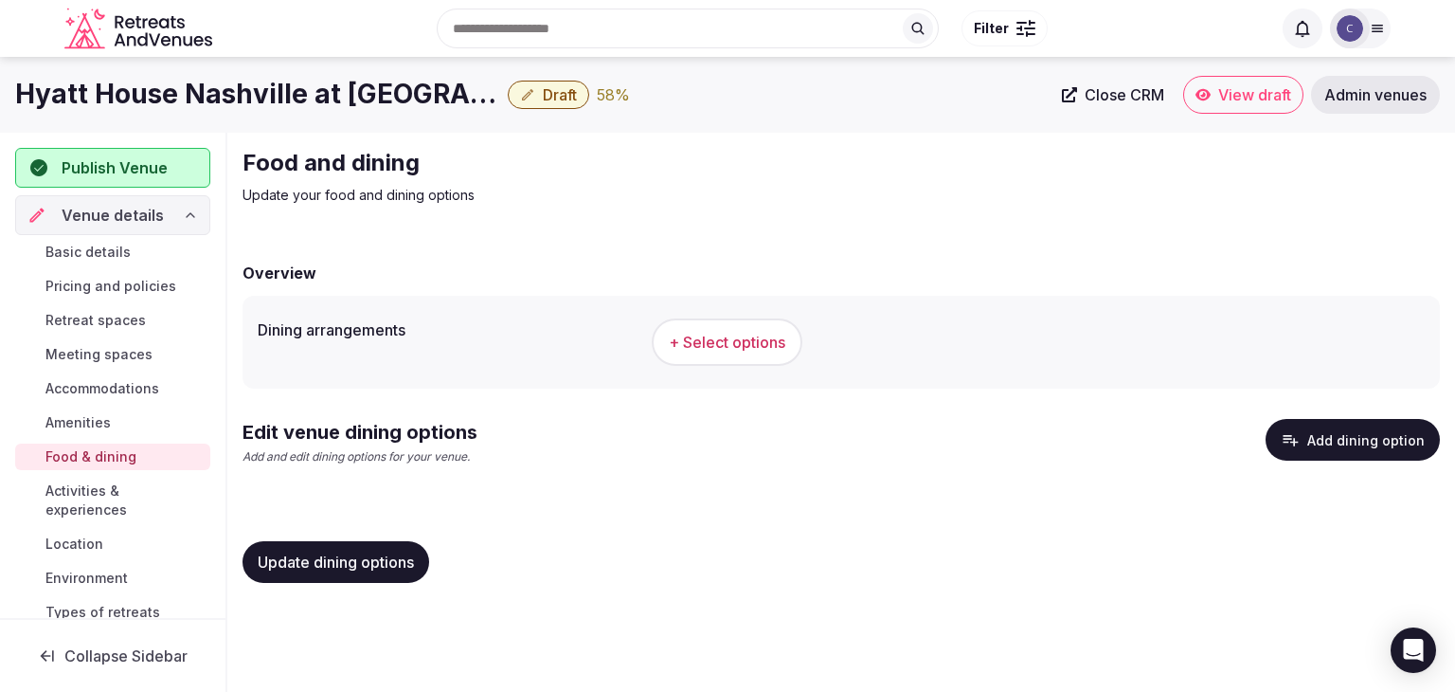
click at [728, 301] on div "Dining arrangements + Select options" at bounding box center [842, 342] width 1198 height 93
click at [728, 334] on span "+ Select options" at bounding box center [727, 342] width 117 height 21
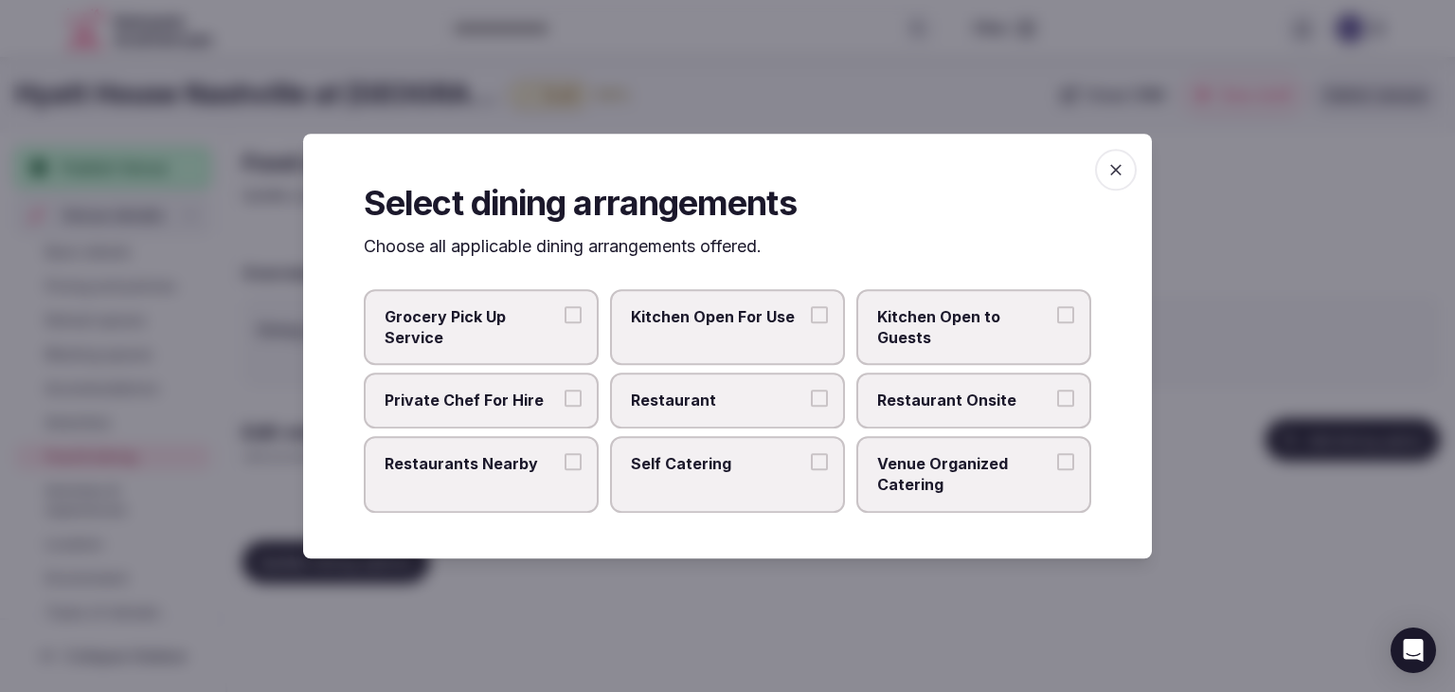
click at [1016, 396] on span "Restaurant Onsite" at bounding box center [964, 400] width 174 height 21
click at [1057, 396] on button "Restaurant Onsite" at bounding box center [1065, 398] width 17 height 17
click at [1112, 187] on span "button" at bounding box center [1116, 170] width 42 height 42
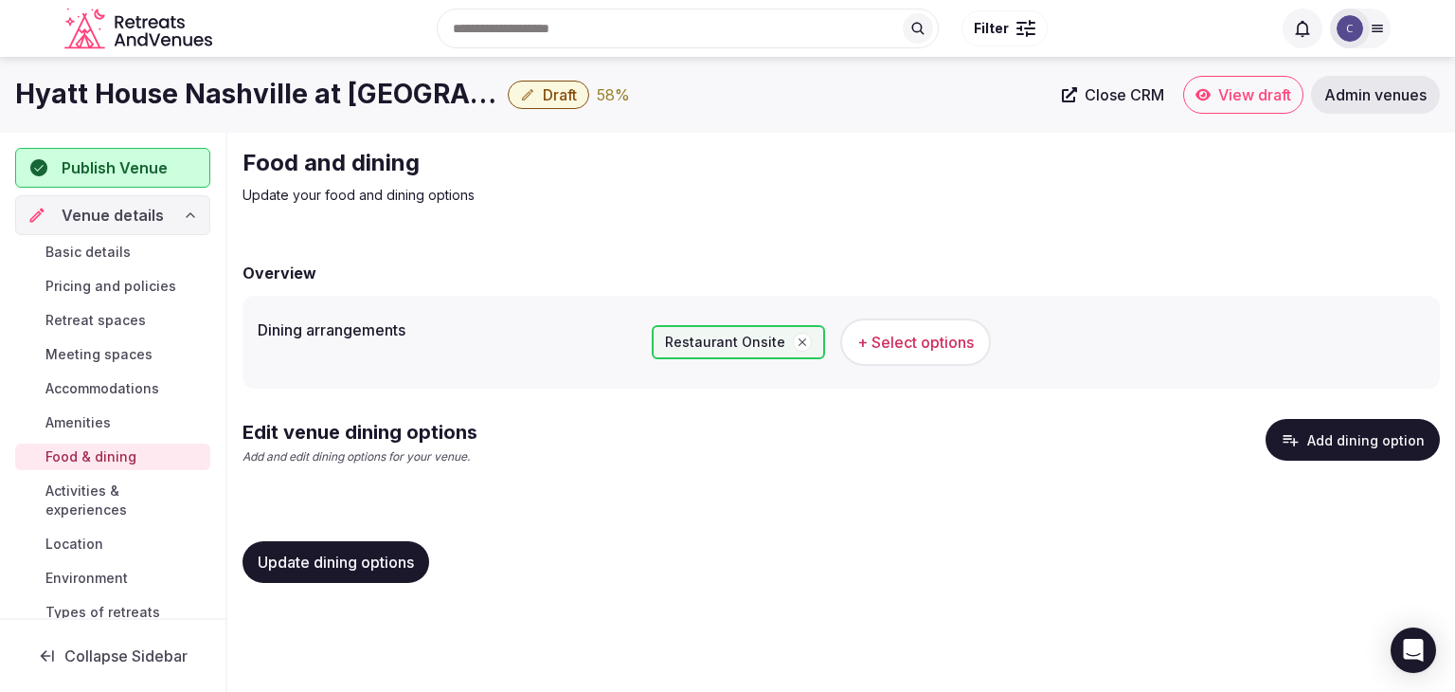
click at [1328, 433] on button "Add dining option" at bounding box center [1353, 440] width 174 height 42
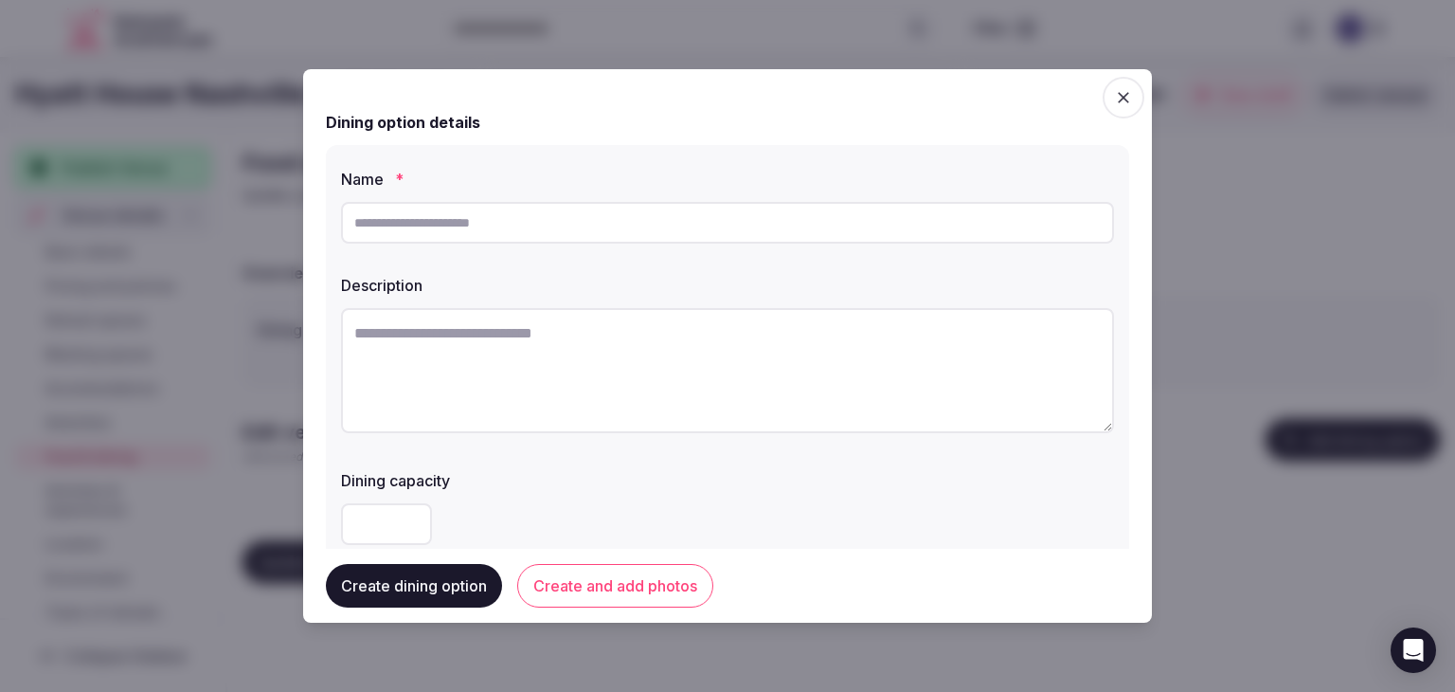
click at [473, 213] on input "text" at bounding box center [727, 223] width 773 height 42
paste input "*****"
type input "*****"
click at [707, 378] on textarea at bounding box center [727, 370] width 773 height 125
paste textarea "**********"
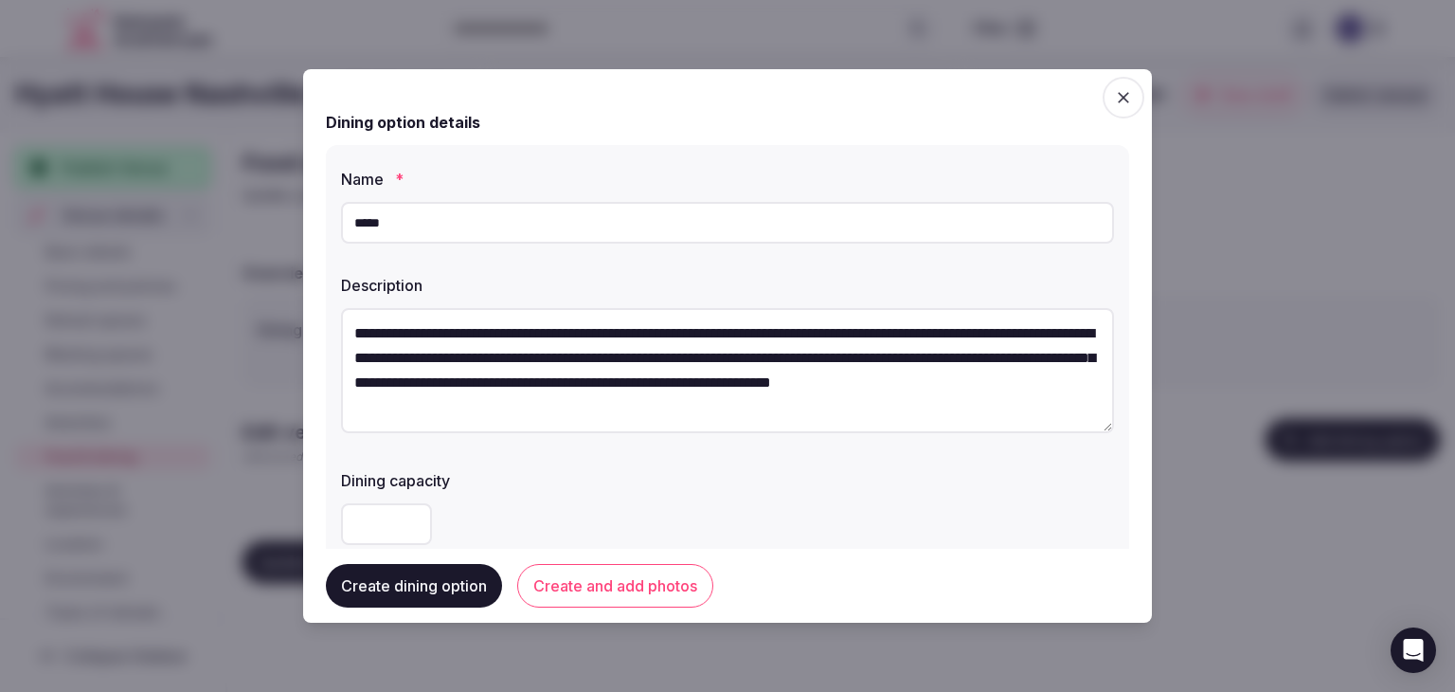
scroll to position [34, 0]
type textarea "**********"
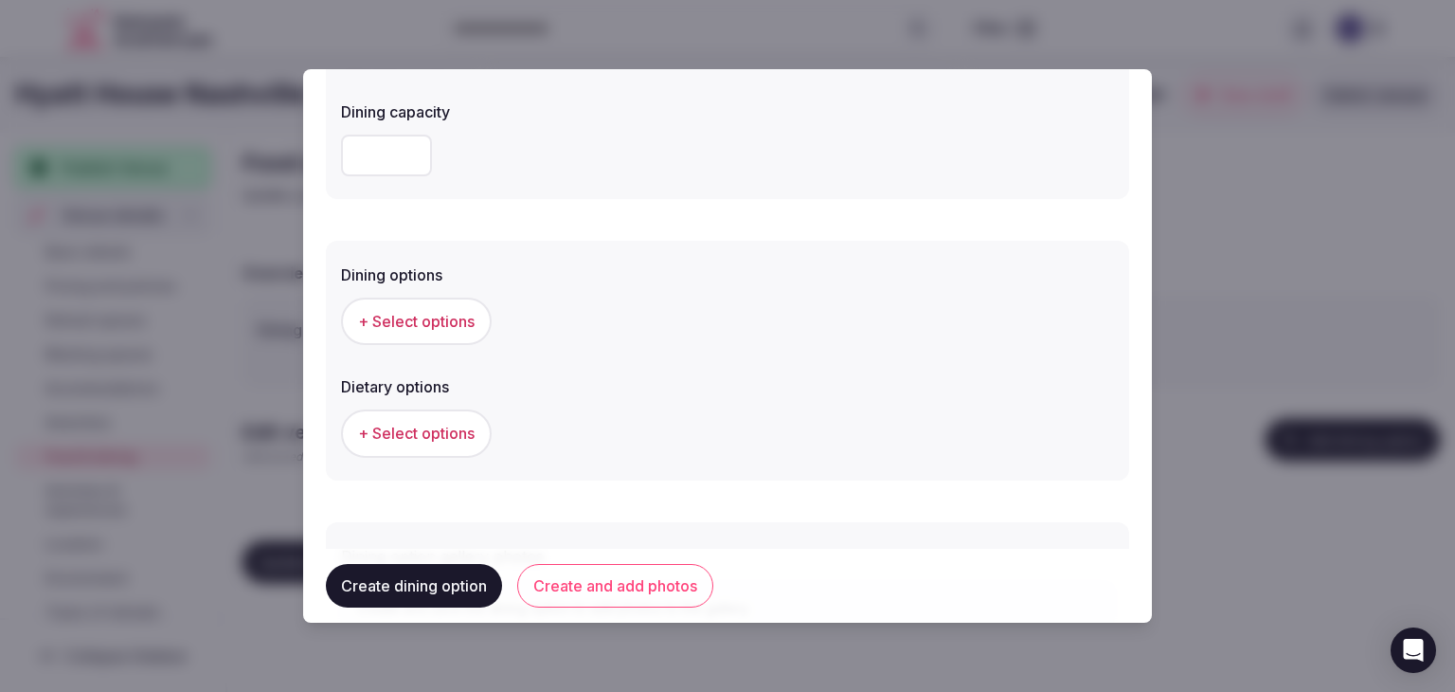
scroll to position [512, 0]
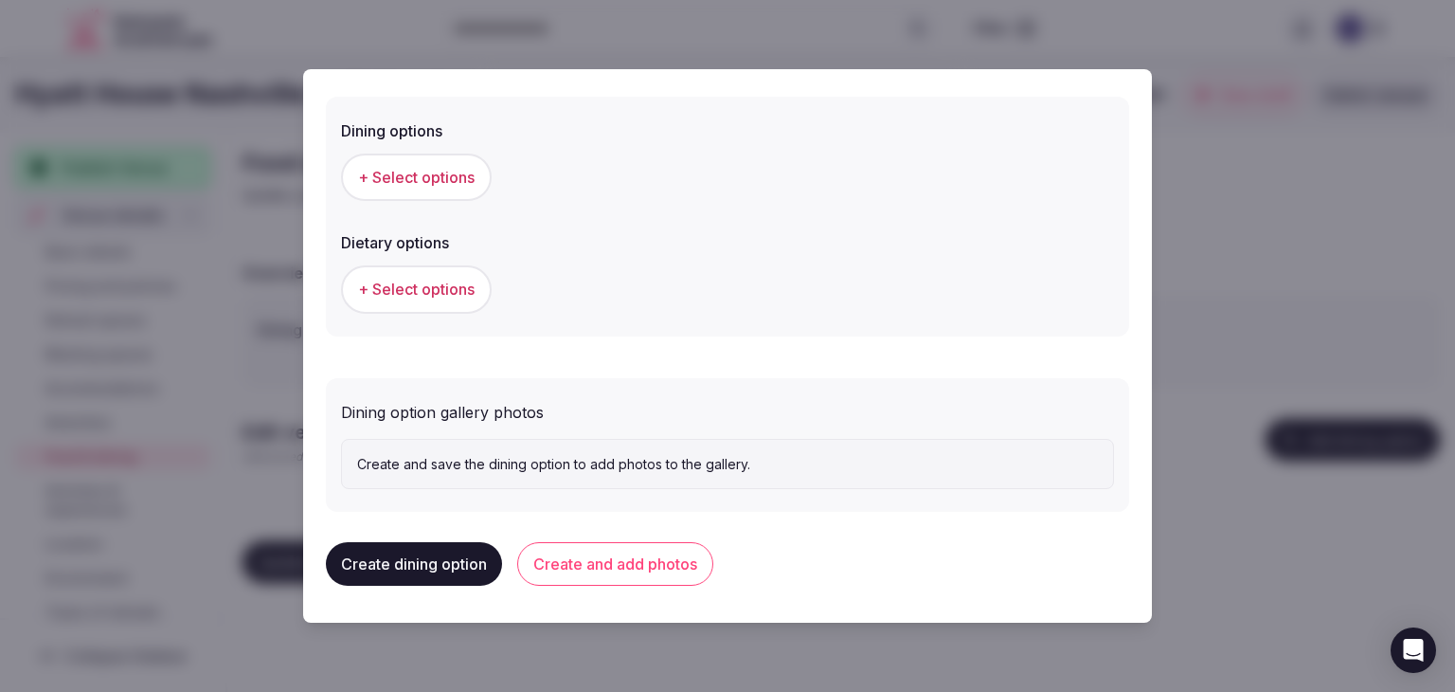
click at [467, 208] on div "Dining options + Select options Dietary options + Select options" at bounding box center [727, 217] width 803 height 240
click at [454, 181] on span "+ Select options" at bounding box center [416, 177] width 117 height 21
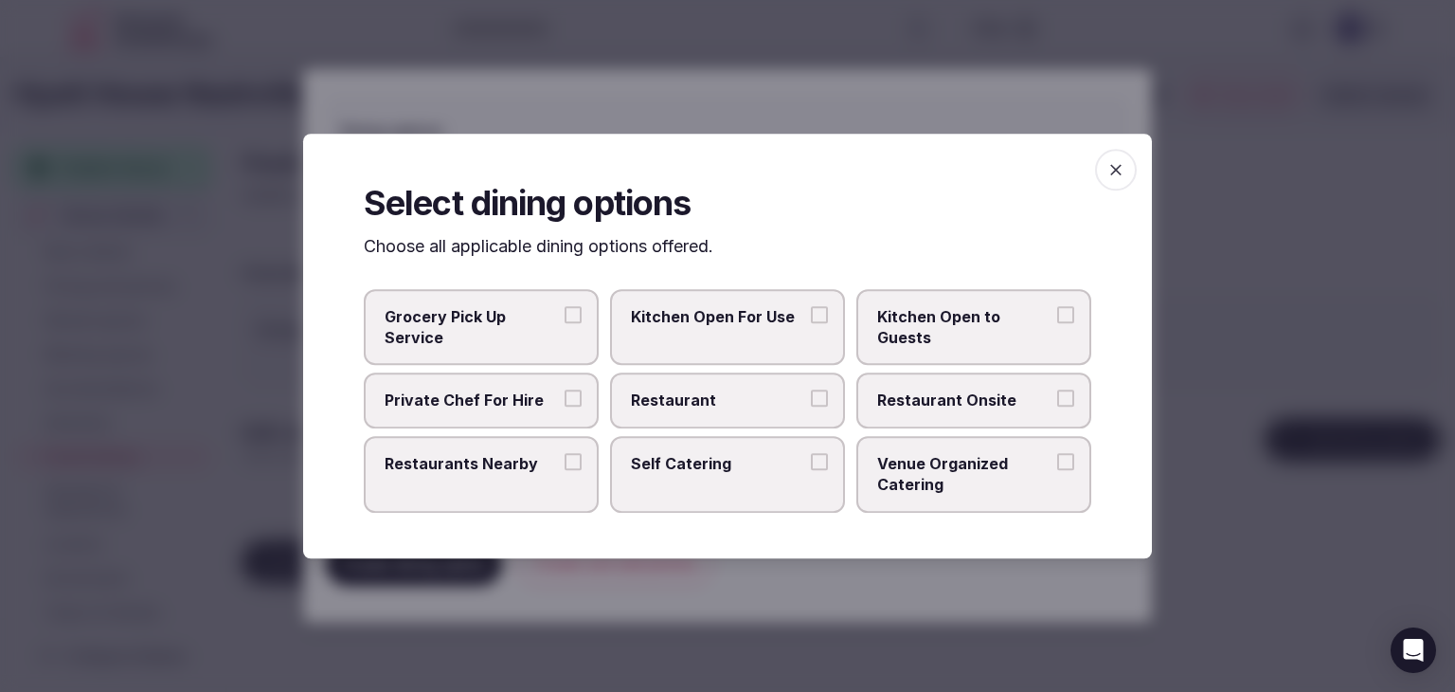
click at [1006, 402] on span "Restaurant Onsite" at bounding box center [964, 400] width 174 height 21
click at [1057, 402] on button "Restaurant Onsite" at bounding box center [1065, 398] width 17 height 17
click at [1122, 166] on icon "button" at bounding box center [1116, 169] width 19 height 19
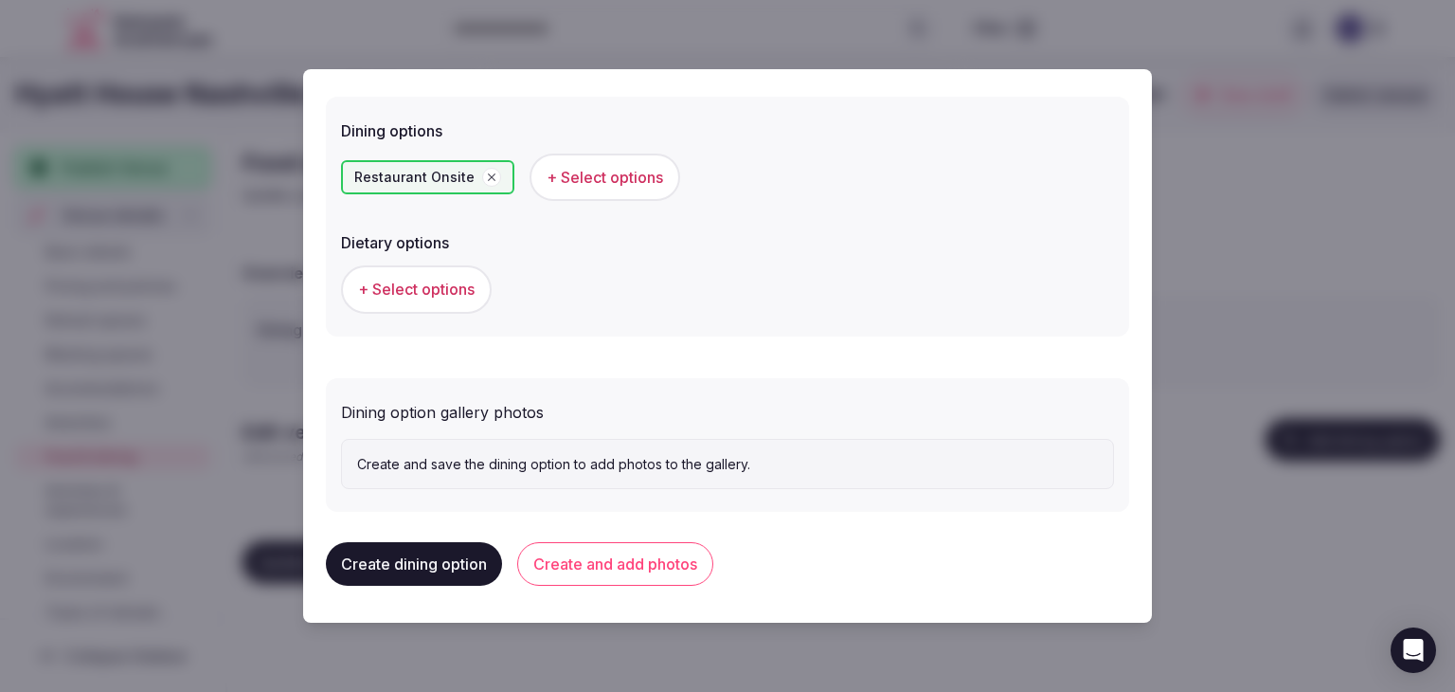
drag, startPoint x: 671, startPoint y: 572, endPoint x: 710, endPoint y: 588, distance: 42.1
click at [672, 573] on button "Create and add photos" at bounding box center [615, 564] width 196 height 44
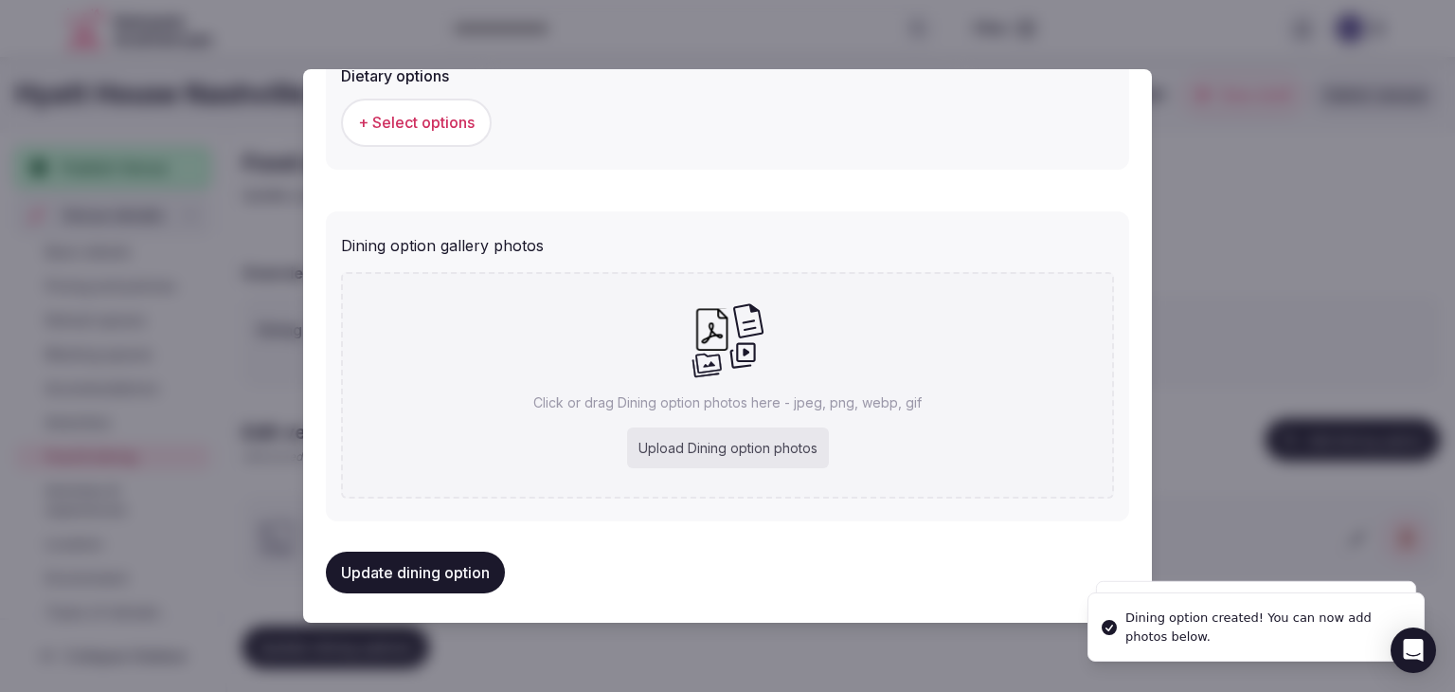
scroll to position [686, 0]
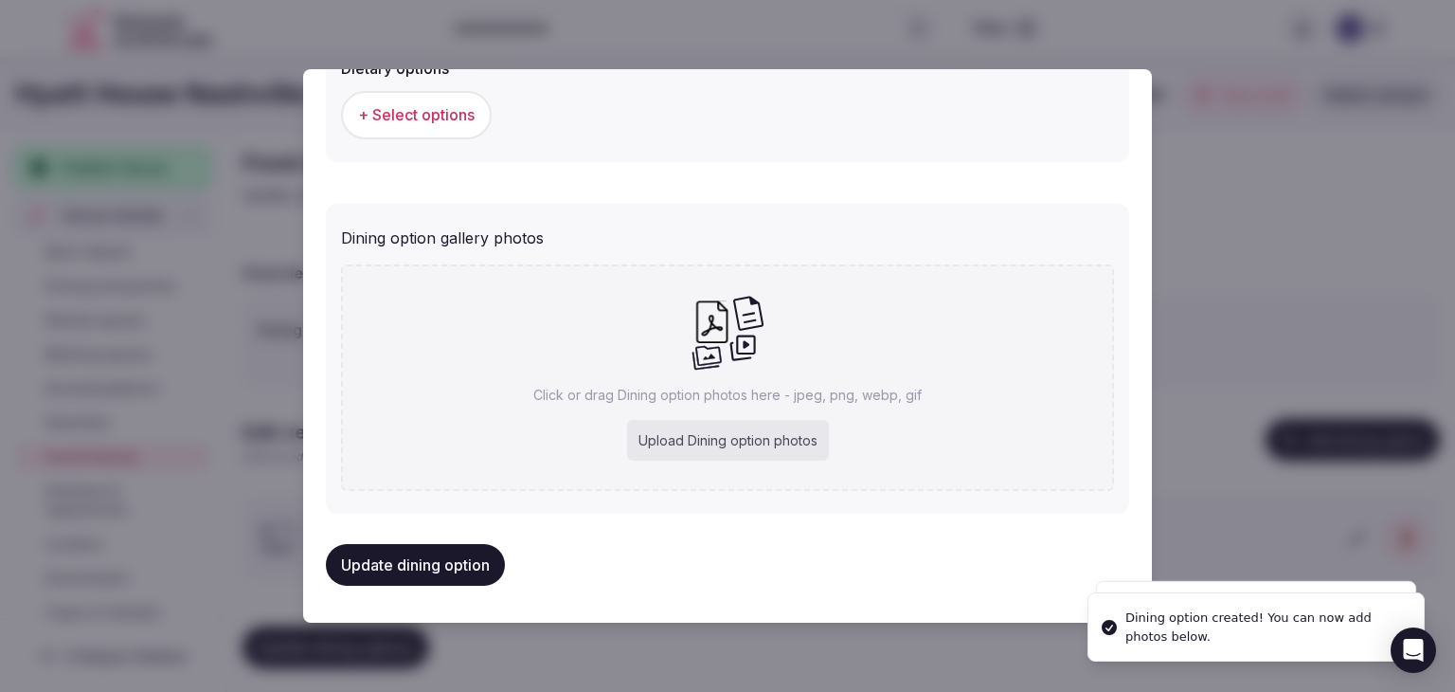
click at [676, 426] on div "Upload Dining option photos" at bounding box center [728, 441] width 202 height 42
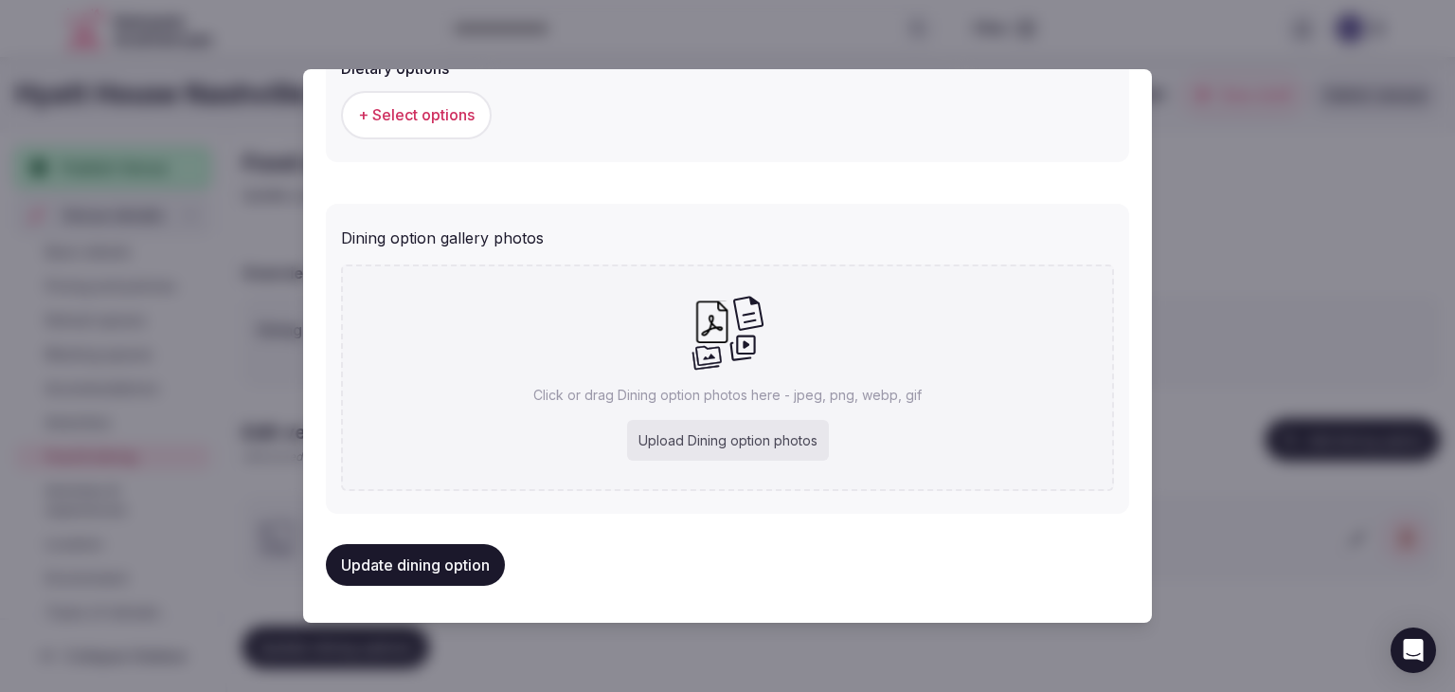
type input "**********"
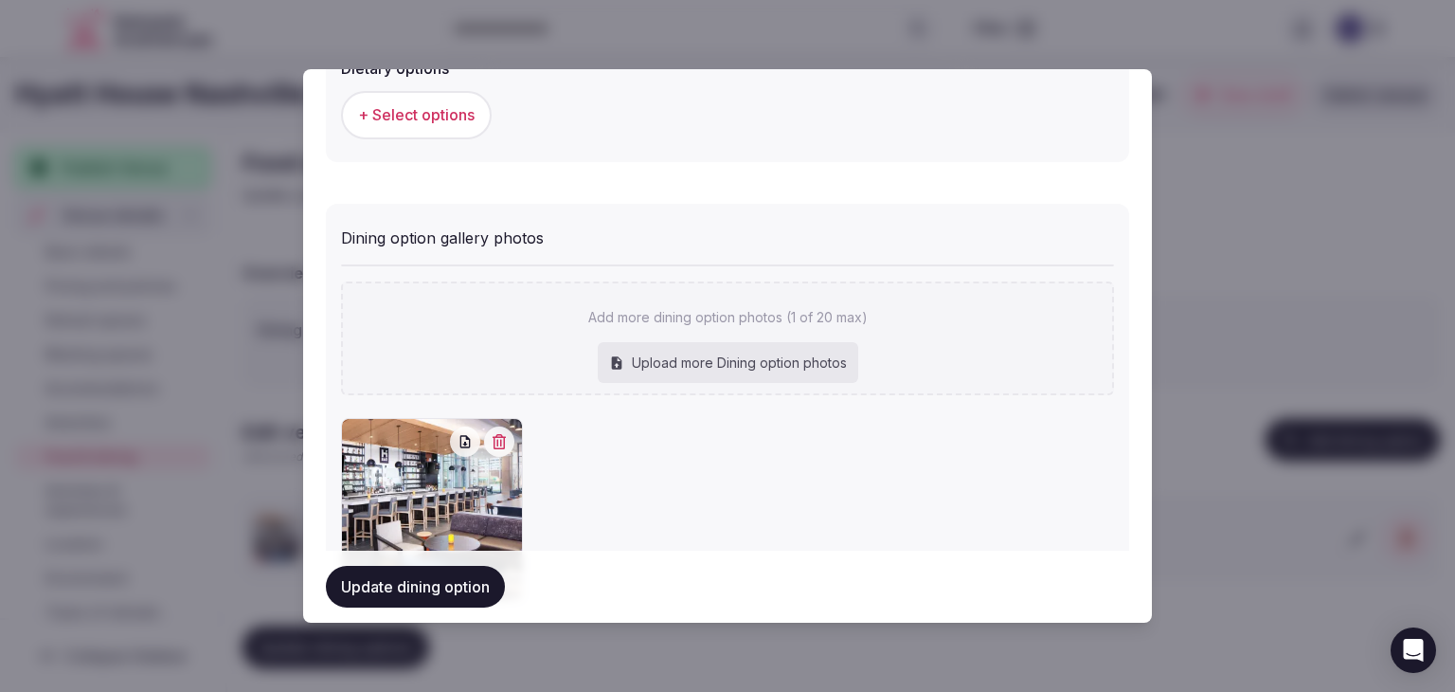
click at [487, 607] on div "Update dining option" at bounding box center [727, 586] width 803 height 72
click at [478, 600] on button "Update dining option" at bounding box center [415, 587] width 179 height 42
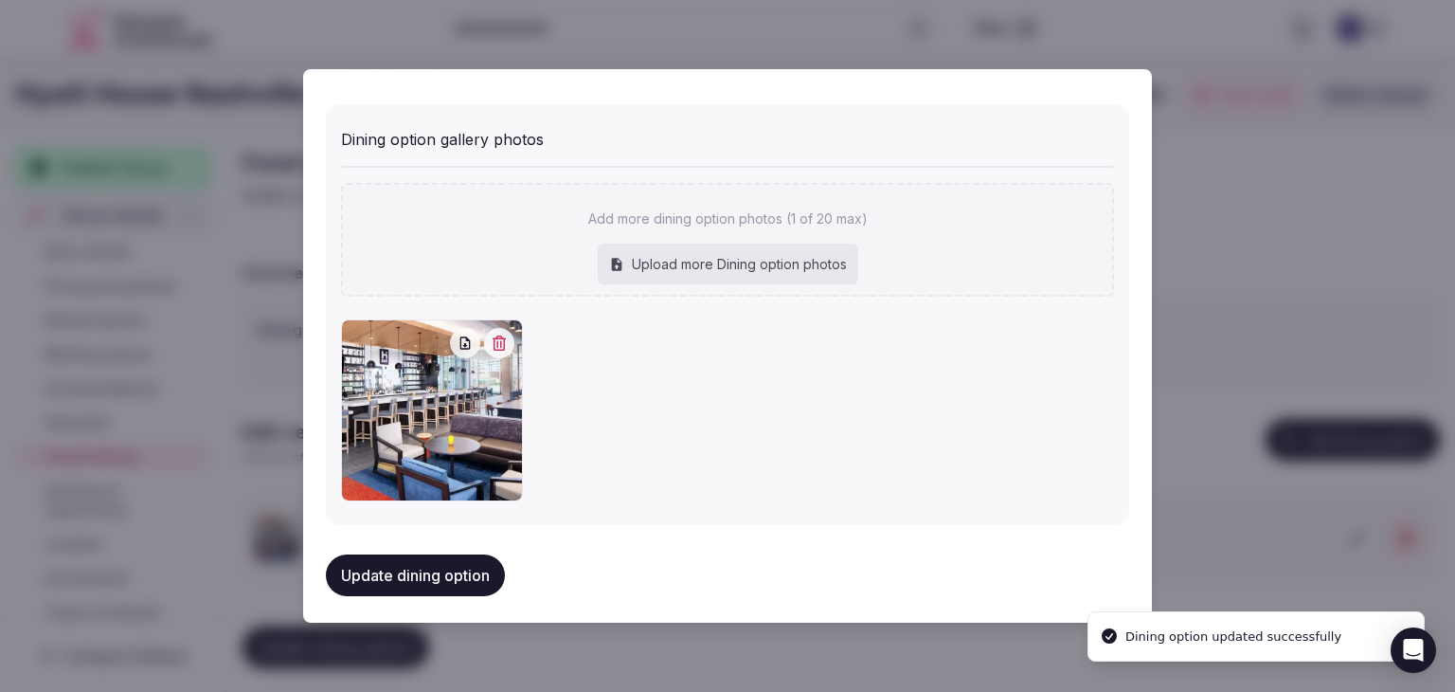
scroll to position [790, 0]
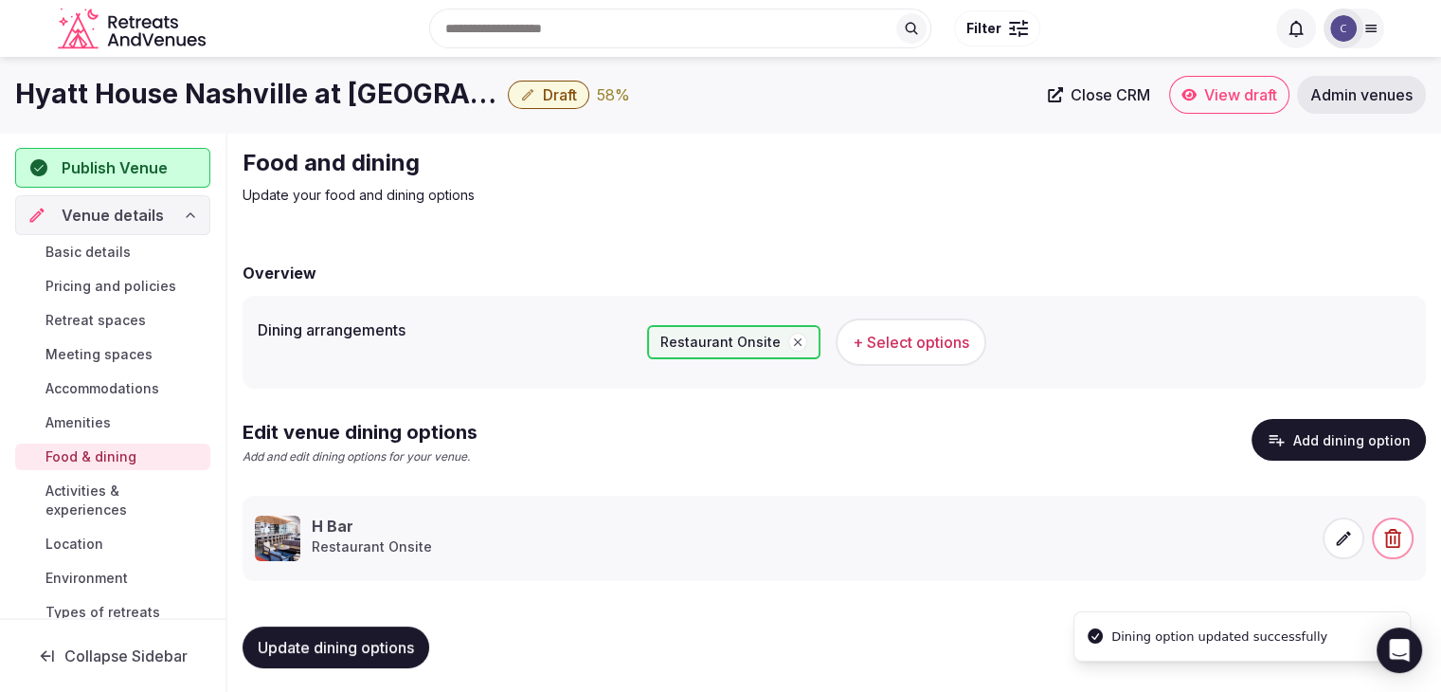
click at [398, 644] on span "Update dining options" at bounding box center [336, 647] width 156 height 19
click at [98, 495] on span "Activities & experiences" at bounding box center [123, 500] width 157 height 38
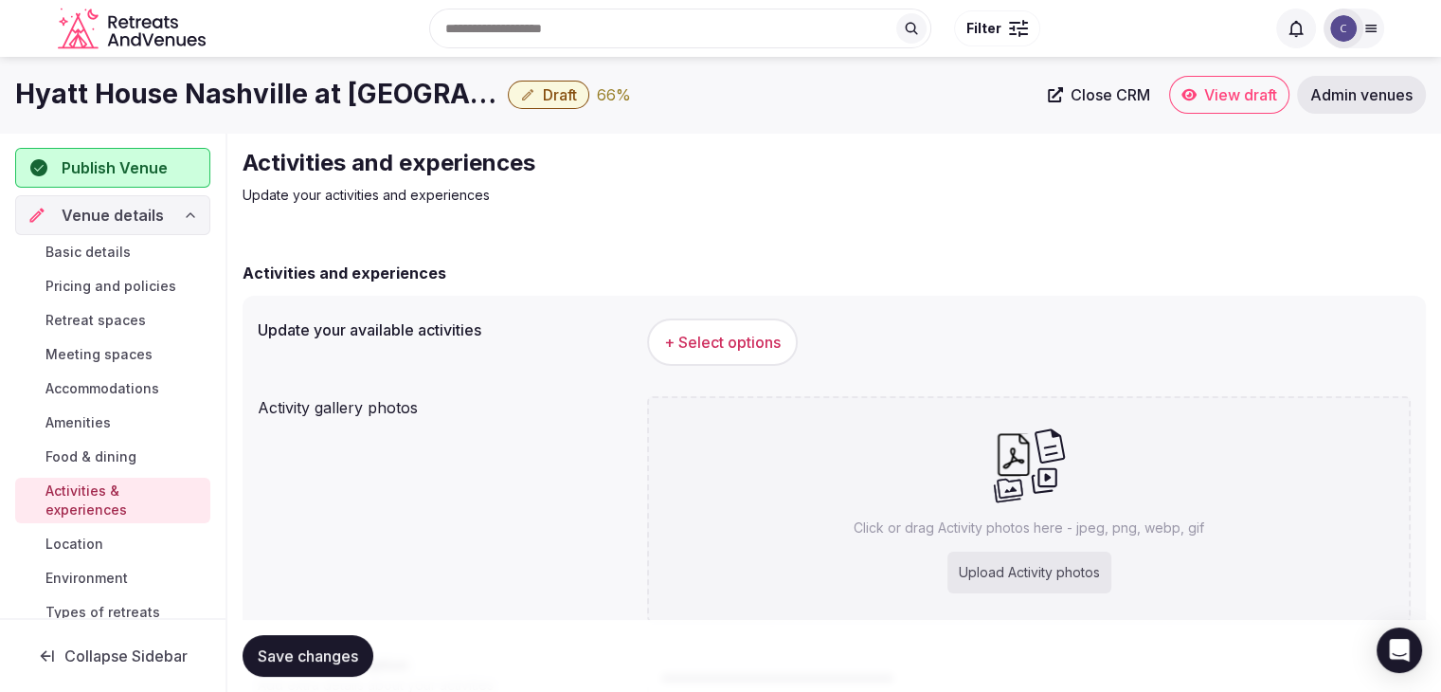
click at [771, 337] on span "+ Select options" at bounding box center [722, 342] width 117 height 21
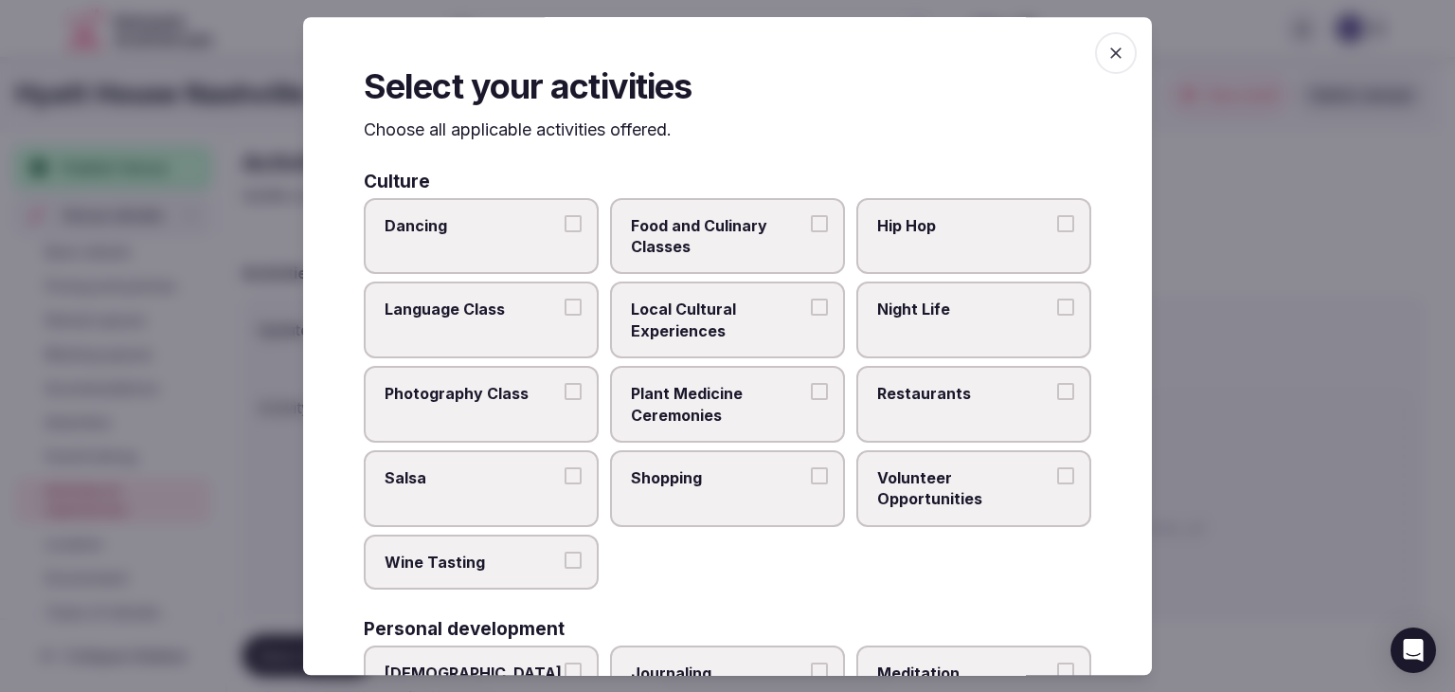
click at [1107, 47] on icon "button" at bounding box center [1116, 53] width 19 height 19
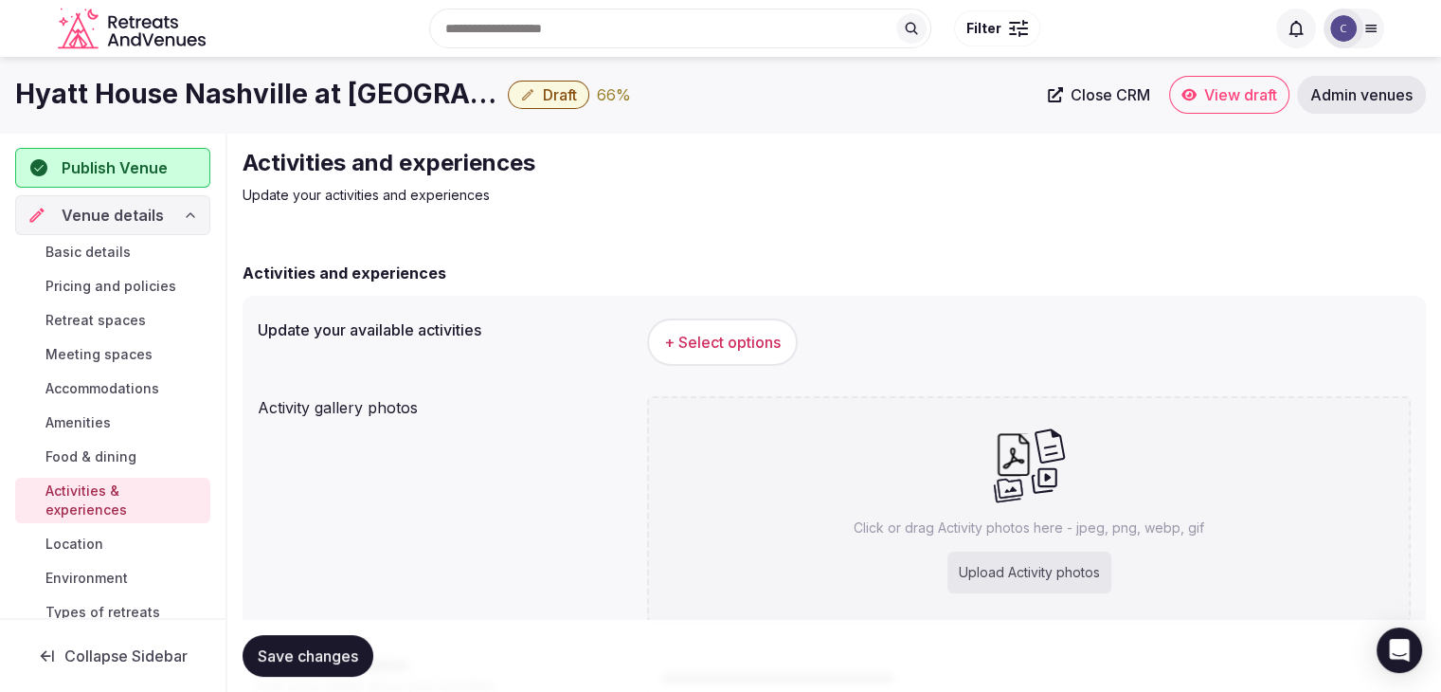
click at [316, 102] on h1 "Hyatt House Nashville at Vanderbilt" at bounding box center [257, 94] width 485 height 37
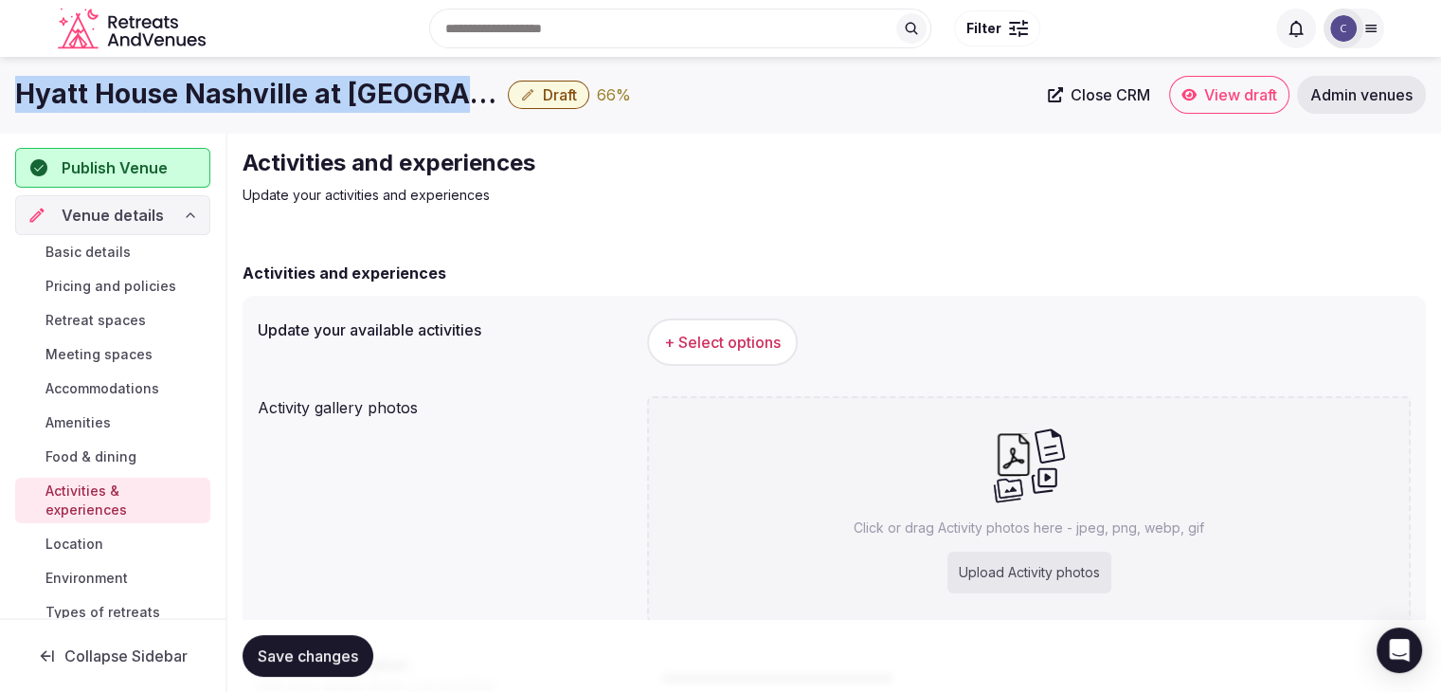
click at [315, 107] on h1 "Hyatt House Nashville at Vanderbilt" at bounding box center [257, 94] width 485 height 37
copy div "Hyatt House Nashville at Vanderbilt"
click at [723, 344] on span "+ Select options" at bounding box center [722, 342] width 117 height 21
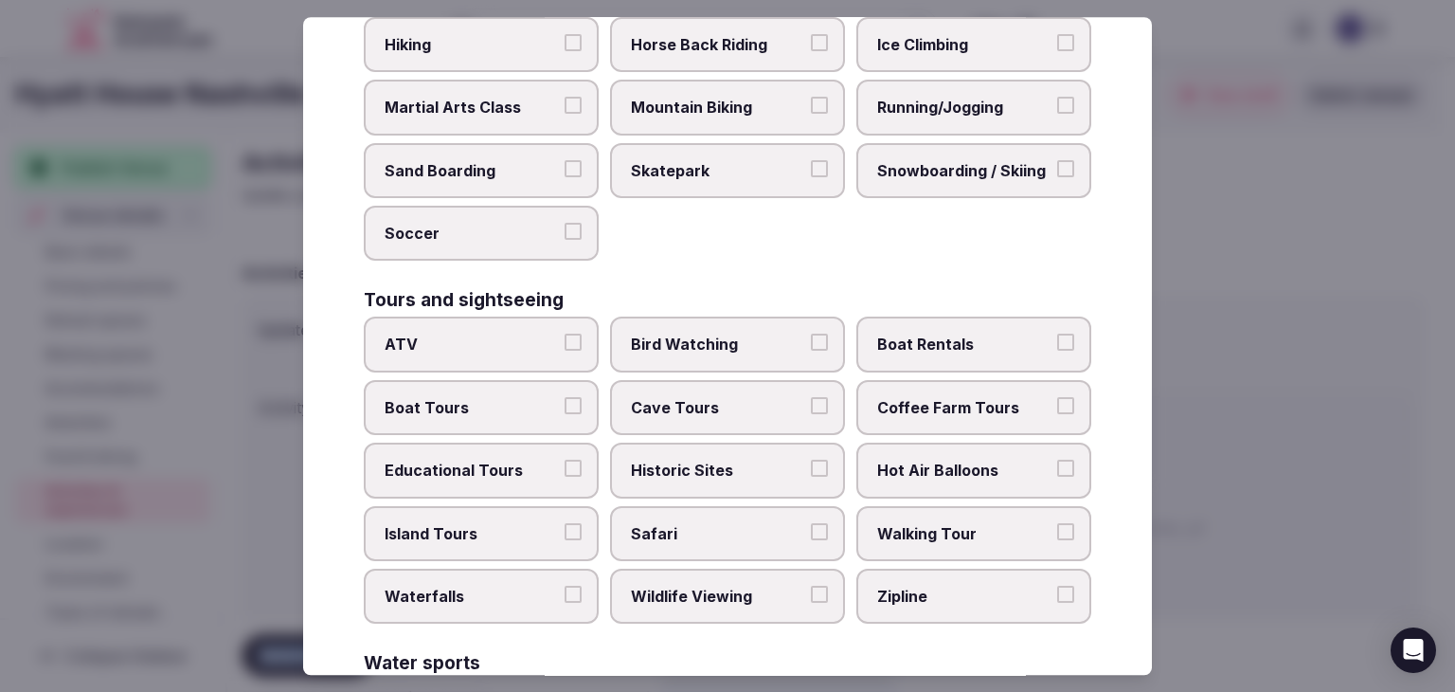
scroll to position [1463, 0]
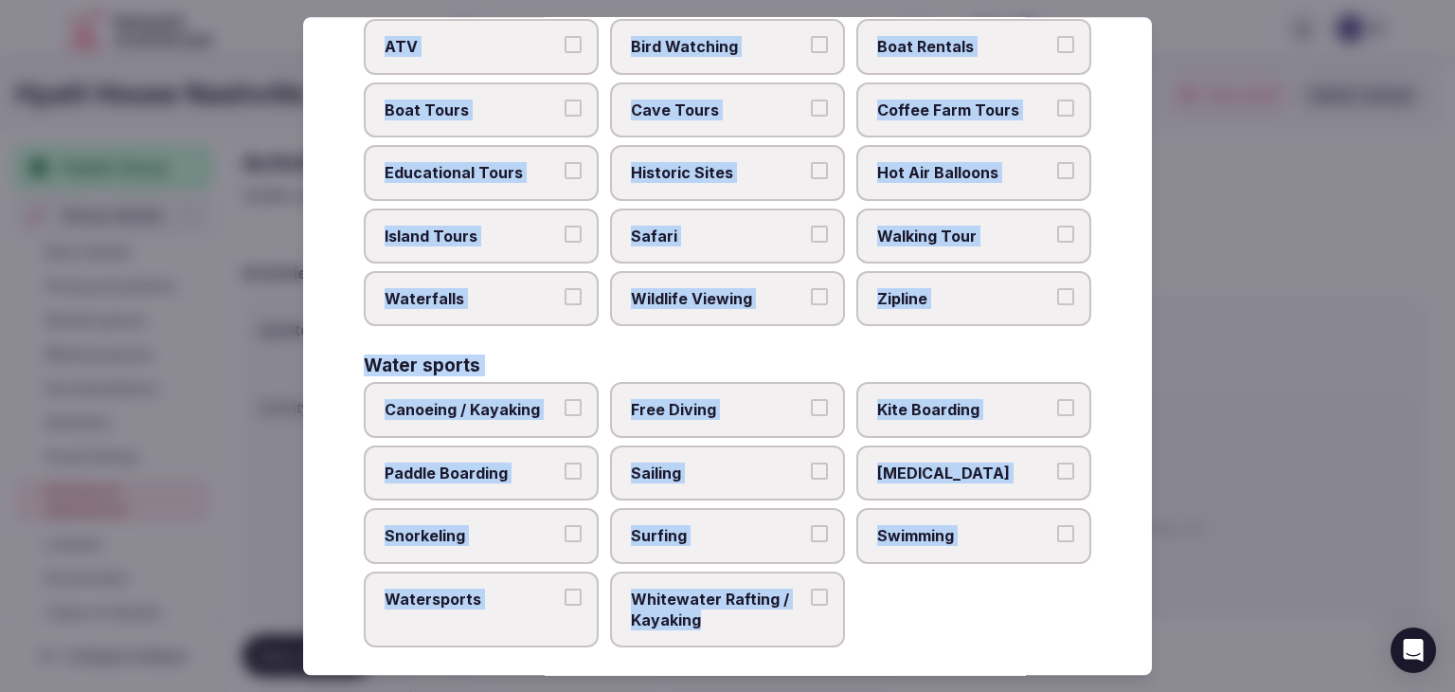
drag, startPoint x: 365, startPoint y: 126, endPoint x: 879, endPoint y: 641, distance: 728.2
click at [877, 644] on div "Select your activities Choose all applicable activities offered. Culture Dancin…" at bounding box center [727, 346] width 849 height 658
copy div "Choose all applicable activities offered. Culture Dancing Food and Culinary Cla…"
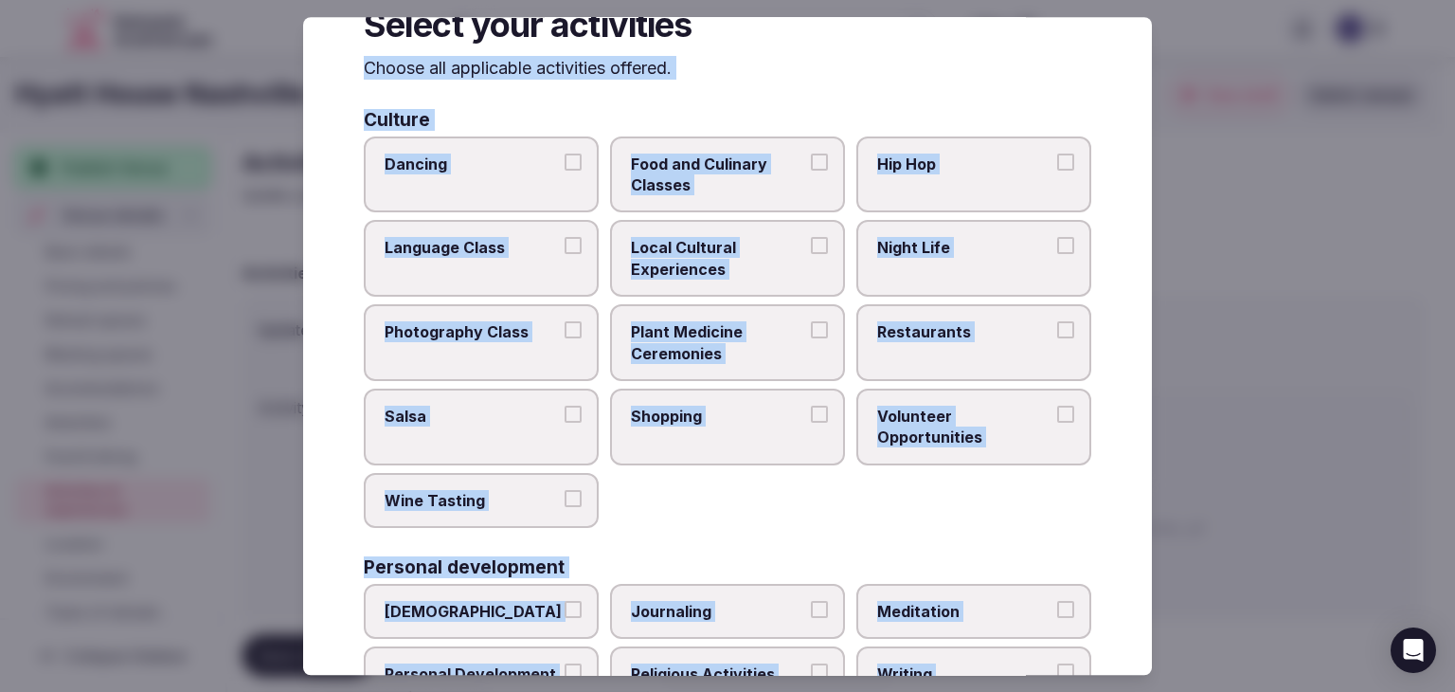
scroll to position [0, 0]
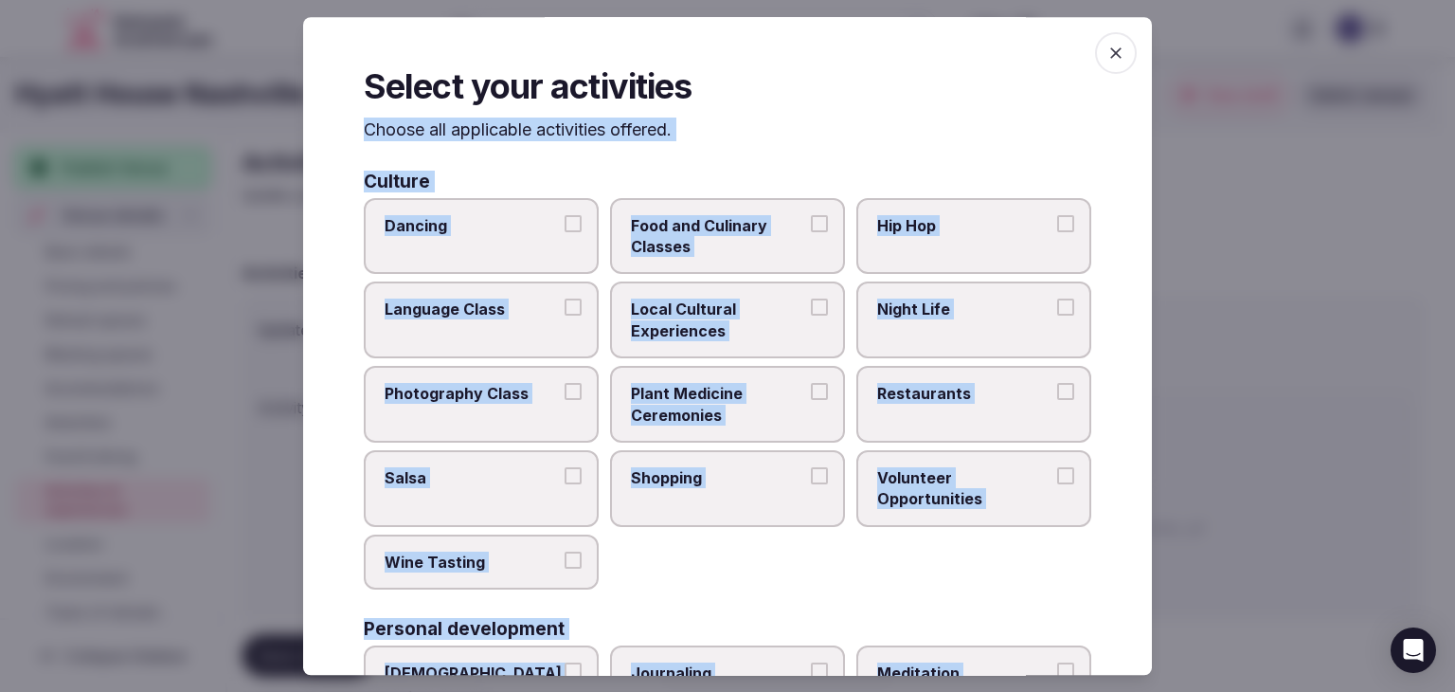
click at [718, 314] on span "Local Cultural Experiences" at bounding box center [718, 320] width 174 height 43
click at [811, 314] on button "Local Cultural Experiences" at bounding box center [819, 307] width 17 height 17
click at [943, 327] on label "Night Life" at bounding box center [974, 320] width 235 height 77
click at [1057, 316] on button "Night Life" at bounding box center [1065, 307] width 17 height 17
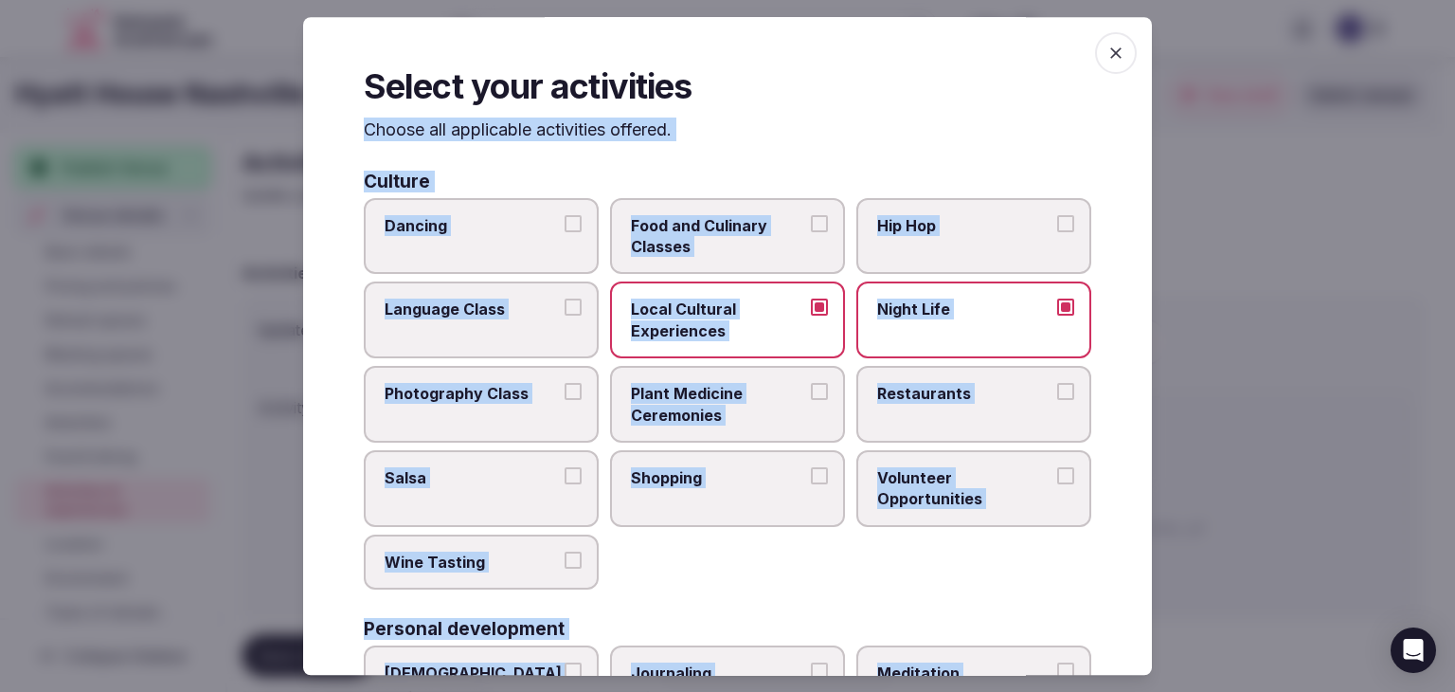
click at [943, 402] on span "Restaurants" at bounding box center [964, 393] width 174 height 21
click at [1057, 400] on button "Restaurants" at bounding box center [1065, 391] width 17 height 17
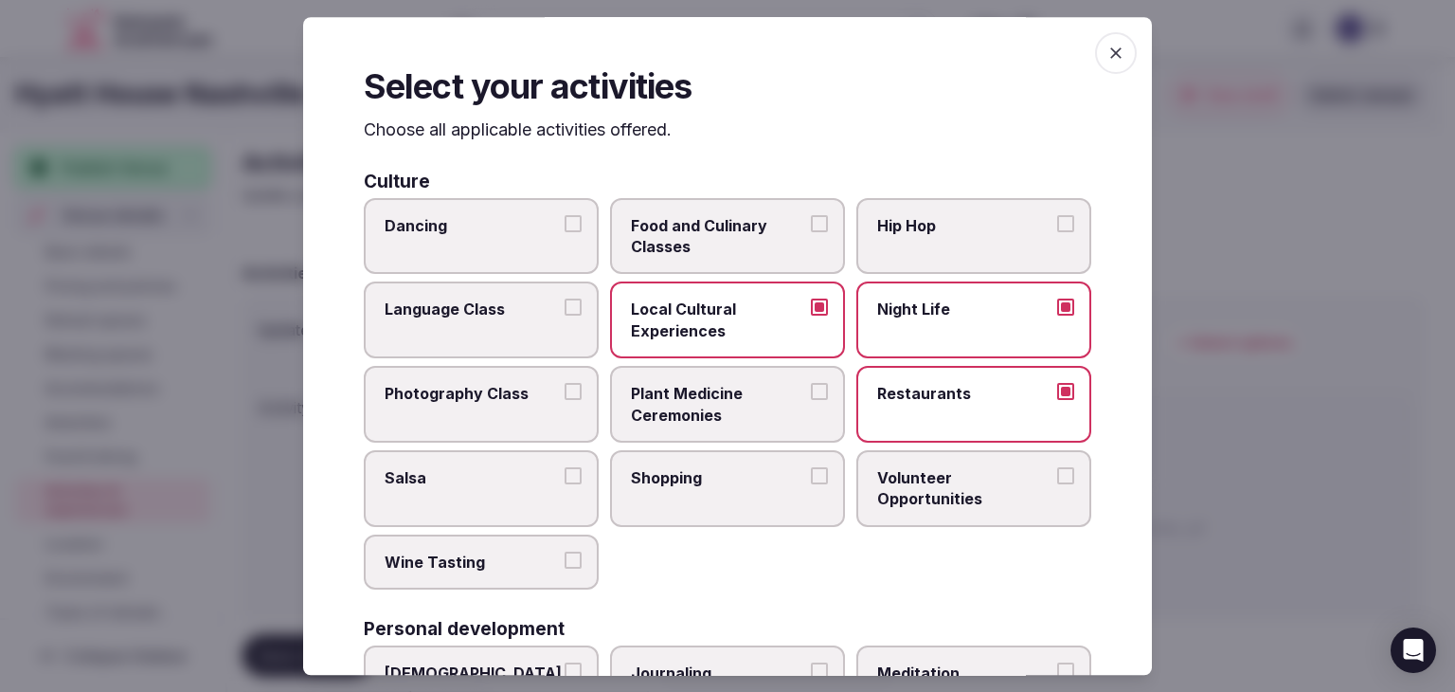
click at [735, 475] on span "Shopping" at bounding box center [718, 477] width 174 height 21
click at [811, 475] on button "Shopping" at bounding box center [819, 475] width 17 height 17
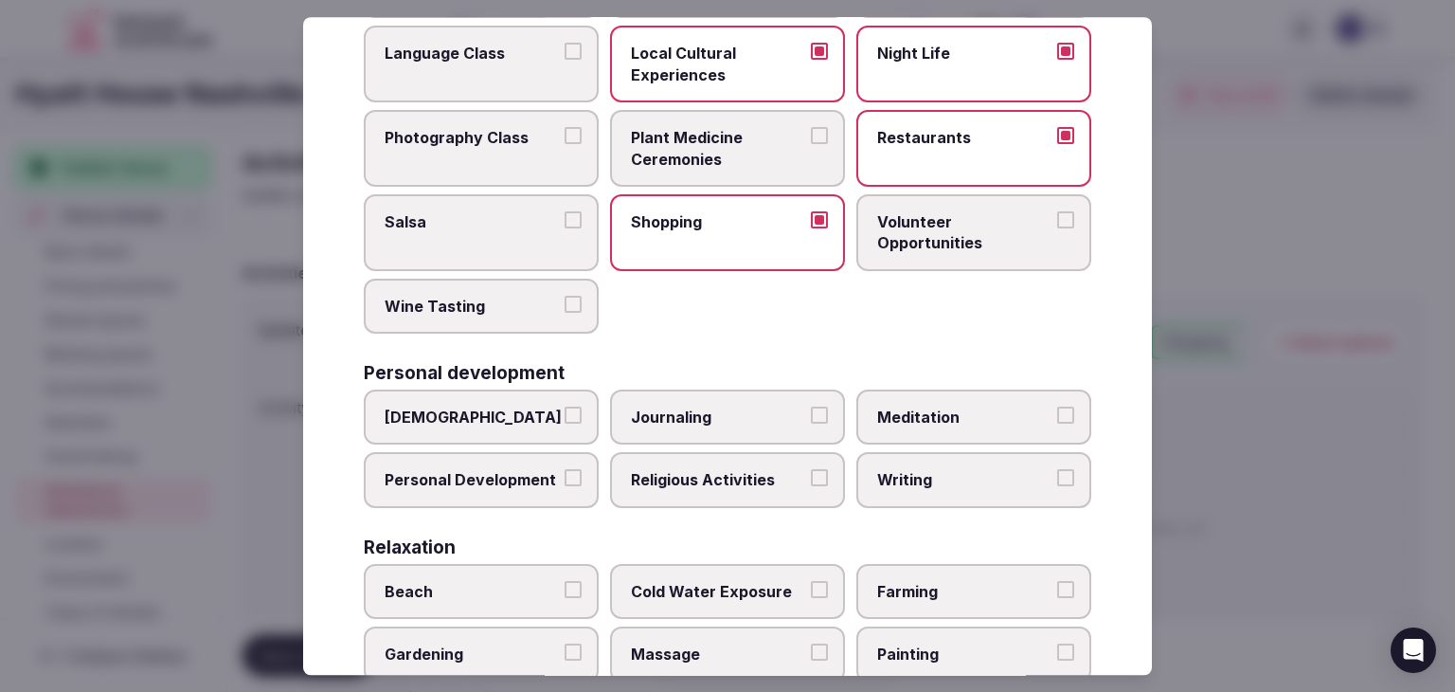
scroll to position [284, 0]
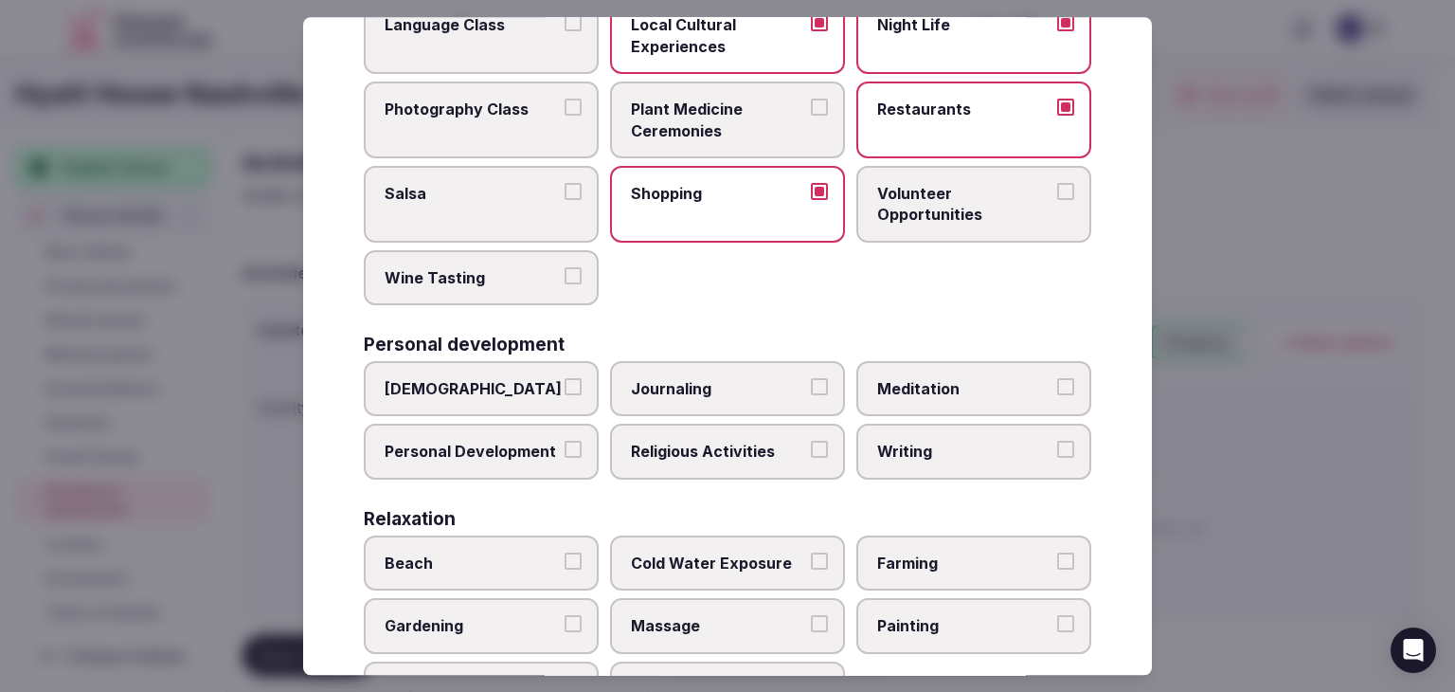
click at [515, 445] on span "Personal Development" at bounding box center [472, 452] width 174 height 21
click at [565, 445] on button "Personal Development" at bounding box center [573, 450] width 17 height 17
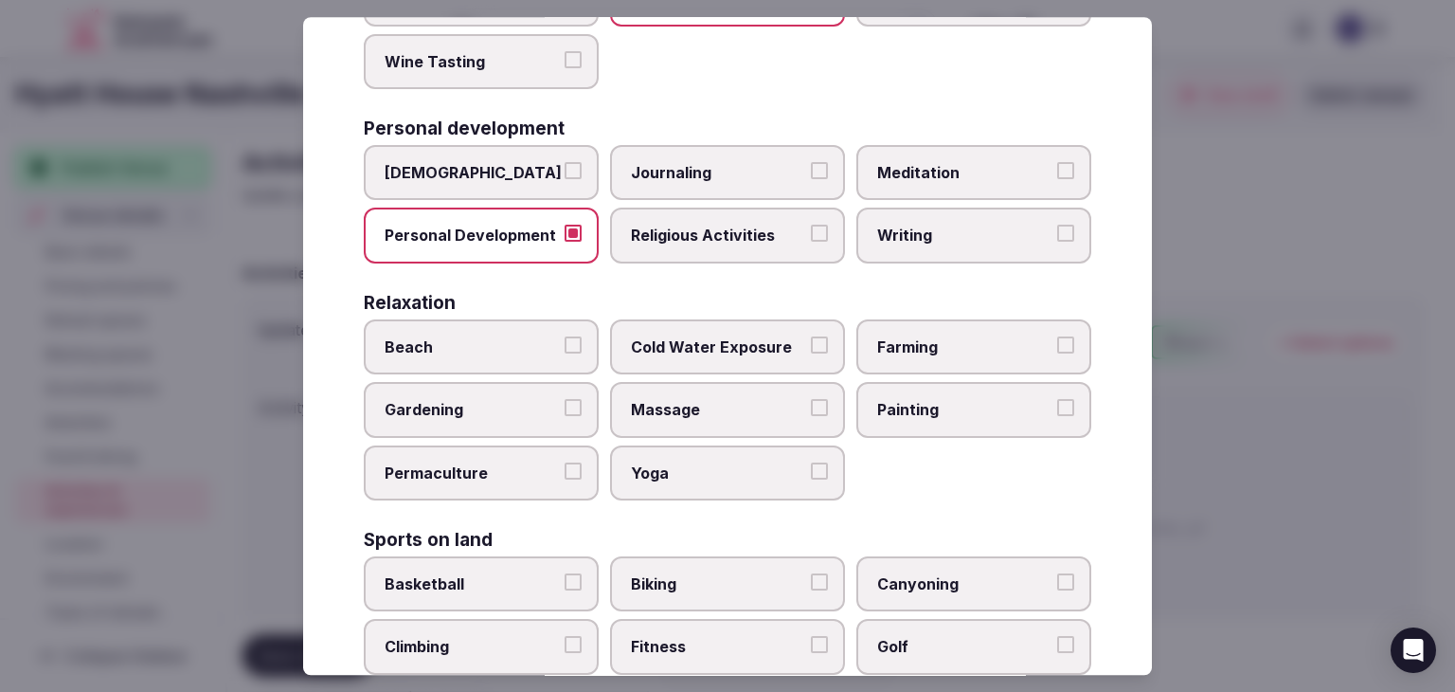
scroll to position [568, 0]
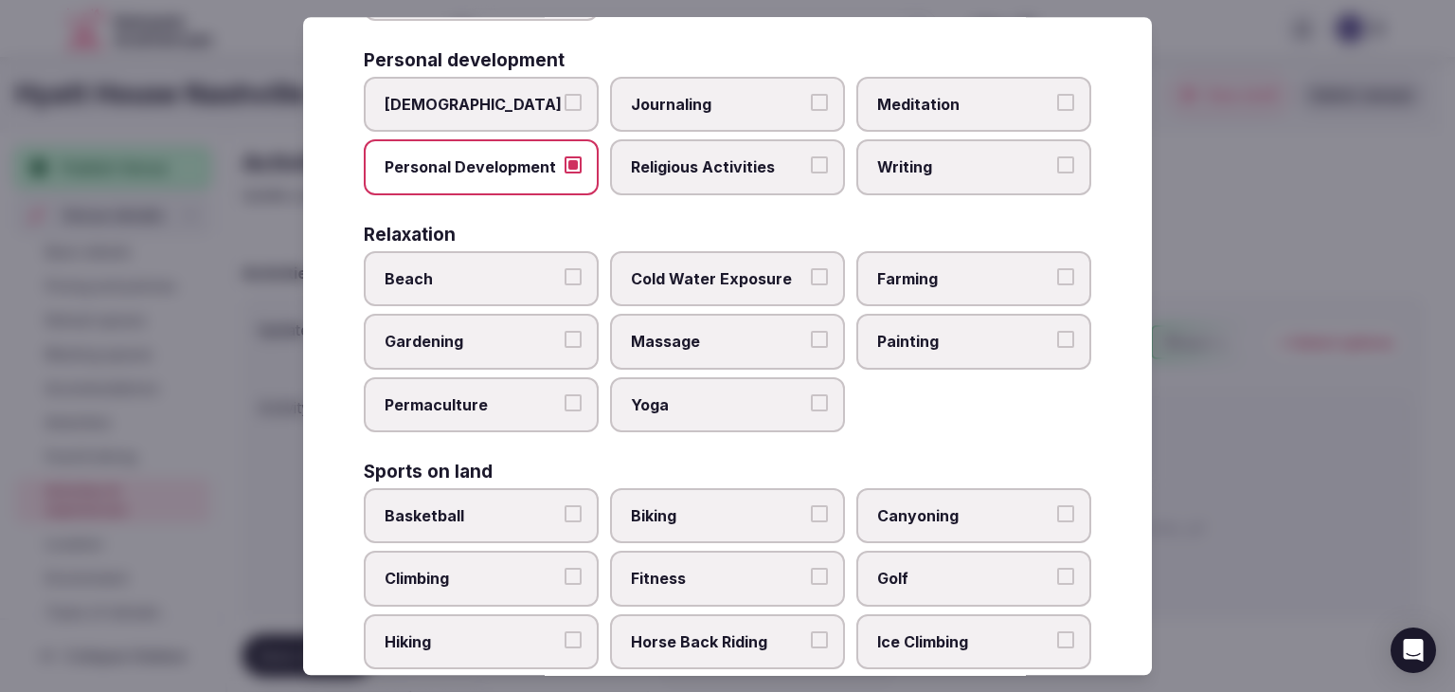
click at [713, 597] on label "Fitness" at bounding box center [727, 578] width 235 height 55
click at [811, 586] on button "Fitness" at bounding box center [819, 576] width 17 height 17
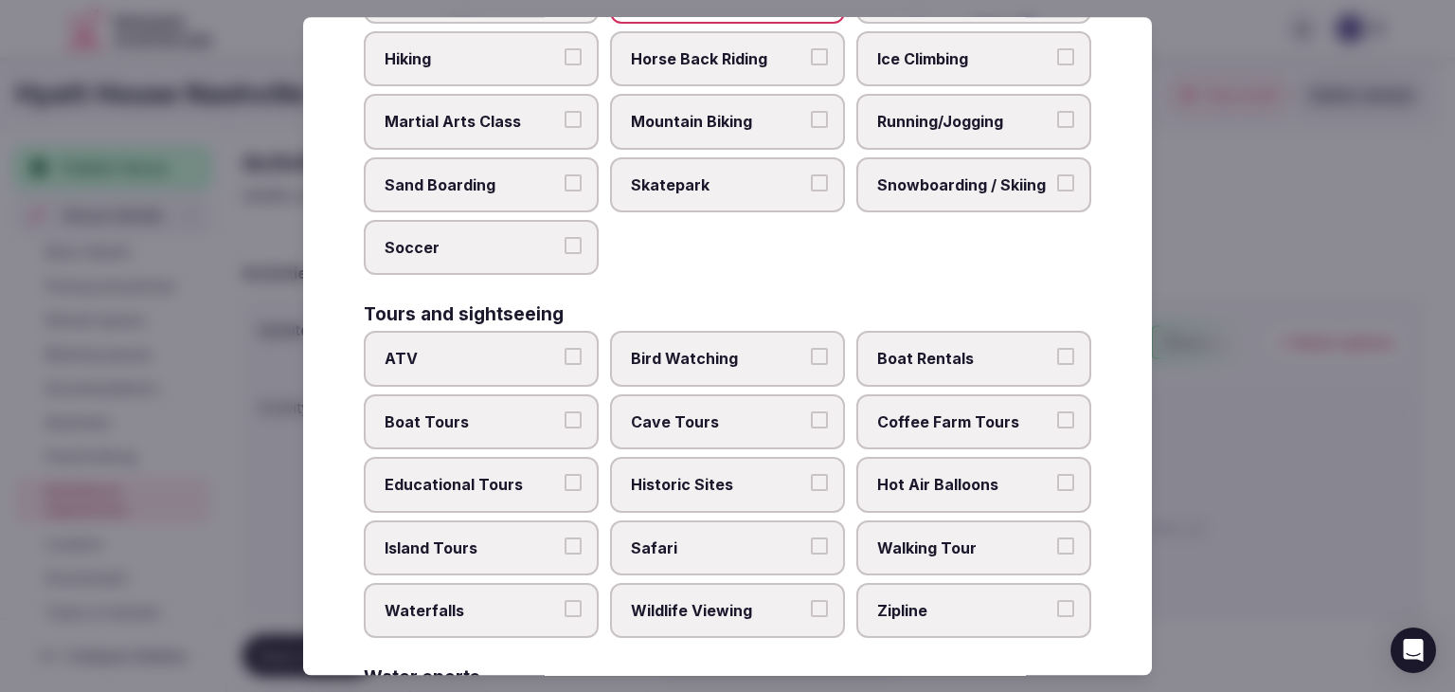
scroll to position [1232, 0]
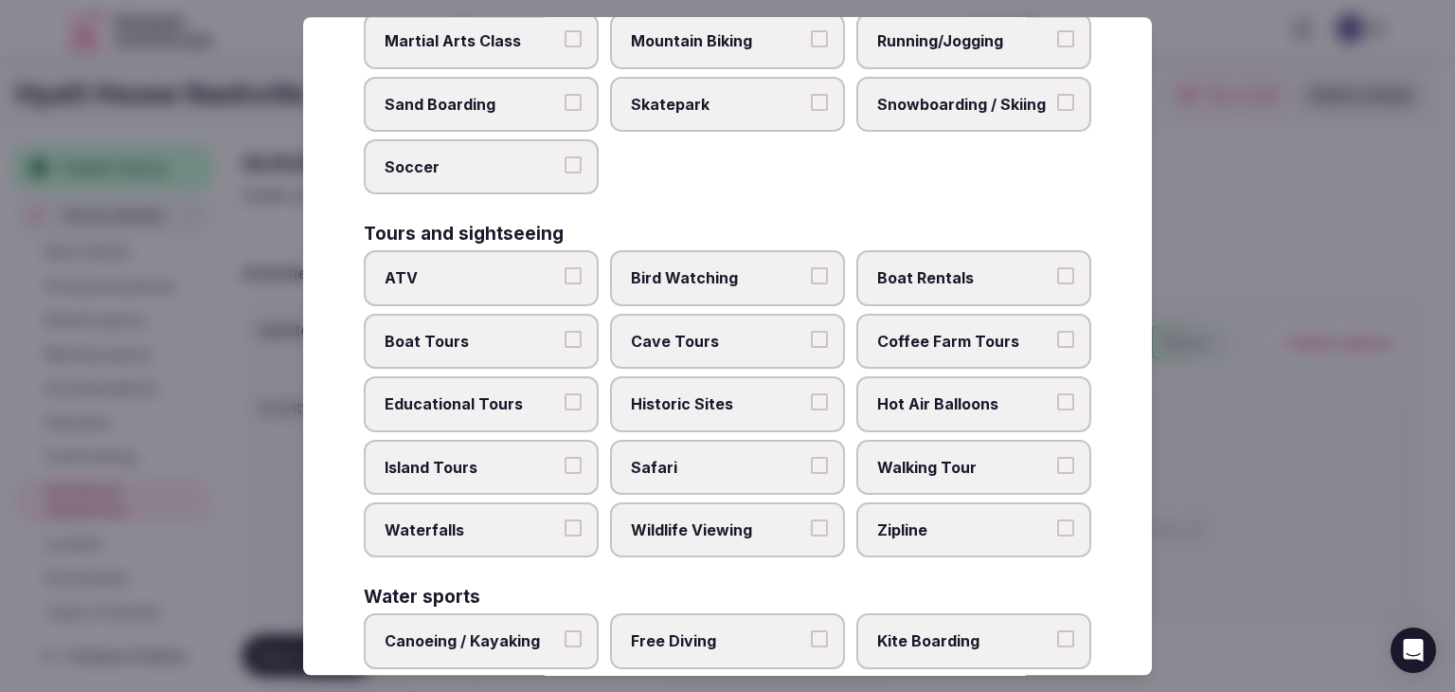
click at [727, 393] on span "Historic Sites" at bounding box center [718, 403] width 174 height 21
click at [811, 393] on button "Historic Sites" at bounding box center [819, 401] width 17 height 17
click at [955, 457] on span "Walking Tour" at bounding box center [964, 467] width 174 height 21
click at [1057, 457] on button "Walking Tour" at bounding box center [1065, 465] width 17 height 17
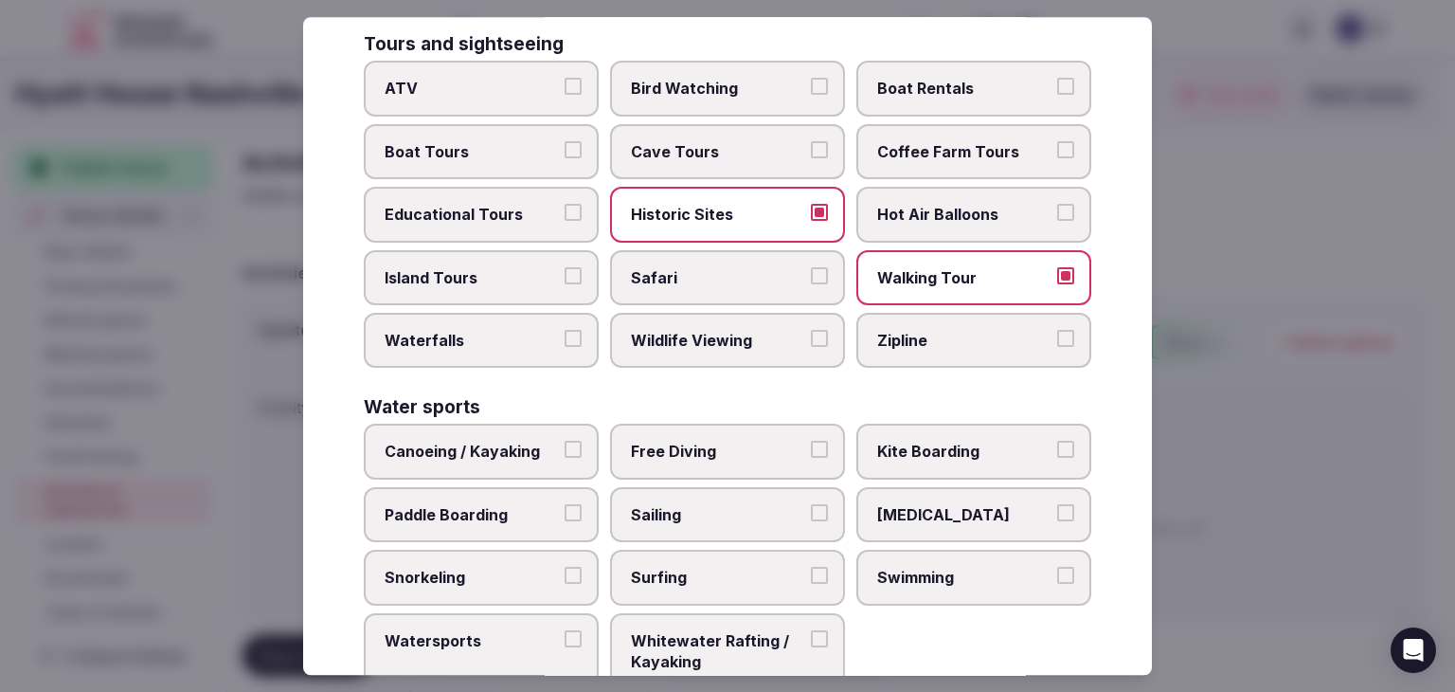
click at [935, 570] on label "Swimming" at bounding box center [974, 577] width 235 height 55
click at [1057, 570] on button "Swimming" at bounding box center [1065, 575] width 17 height 17
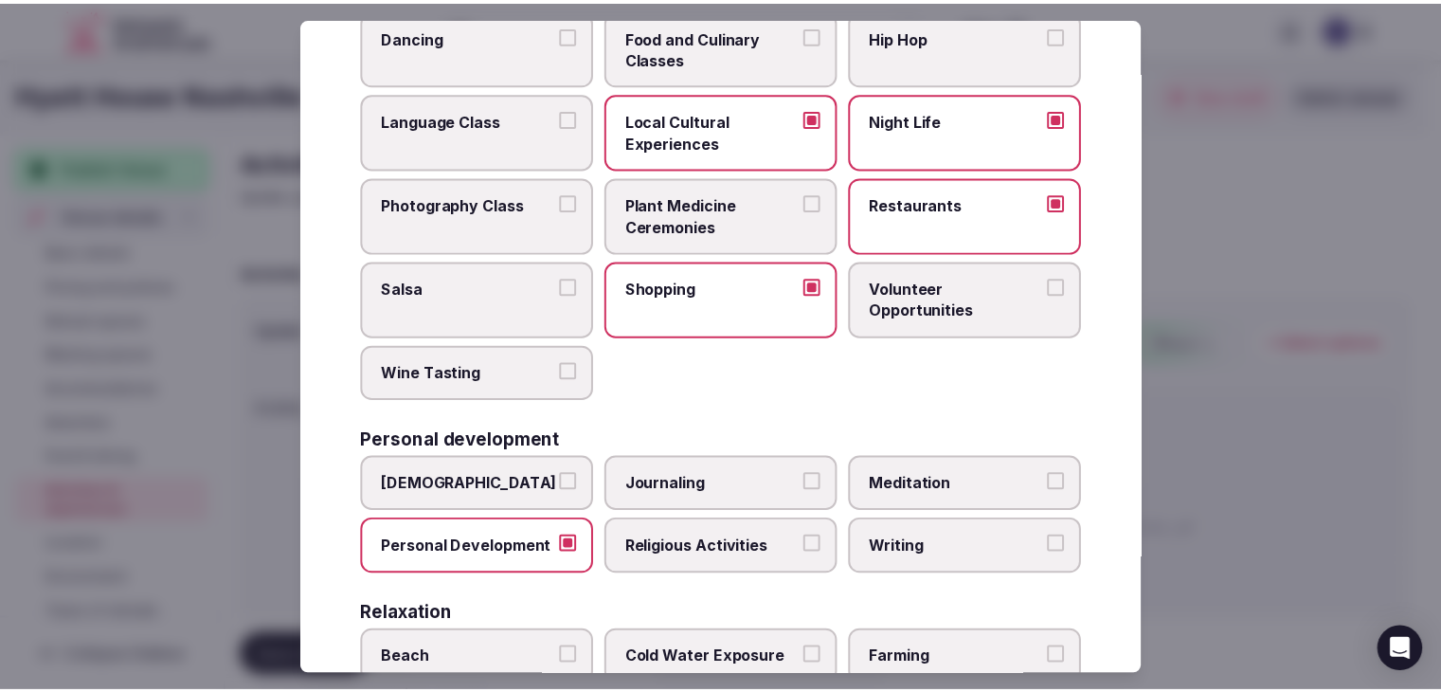
scroll to position [0, 0]
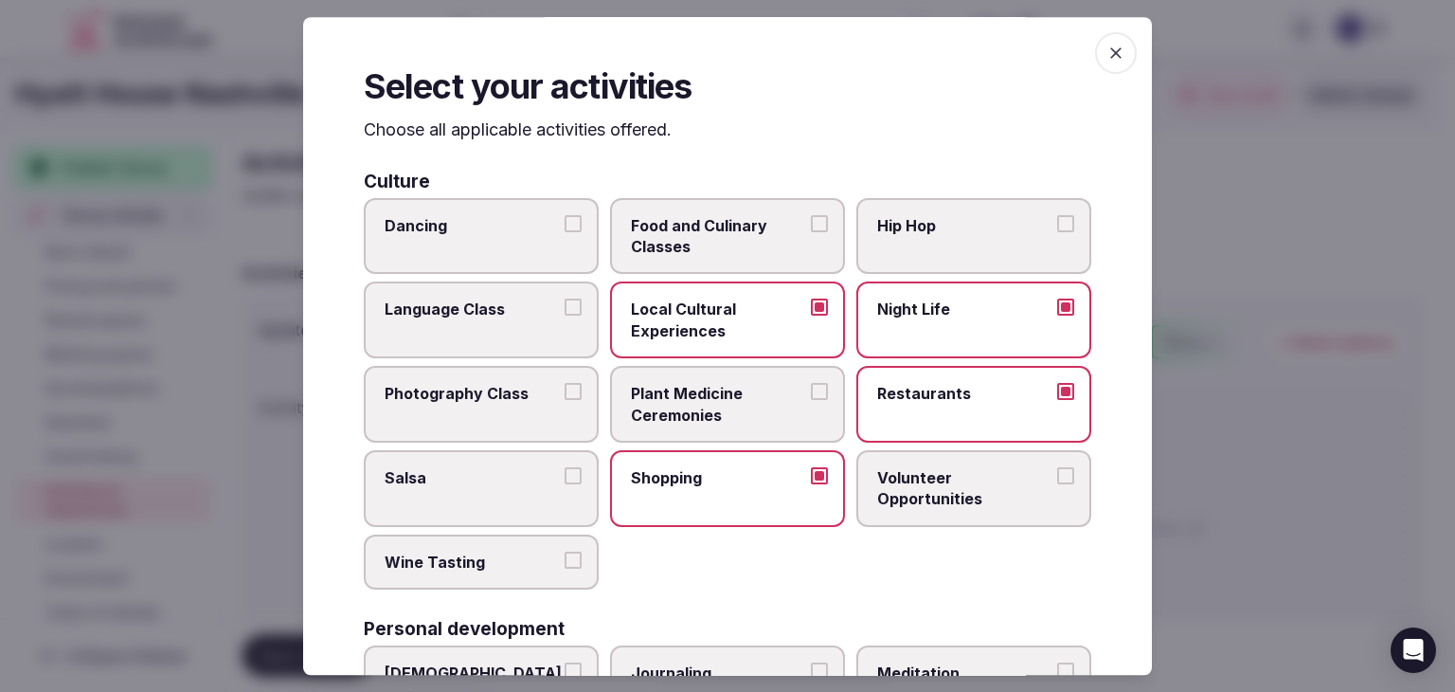
click at [1100, 43] on span "button" at bounding box center [1116, 53] width 42 height 42
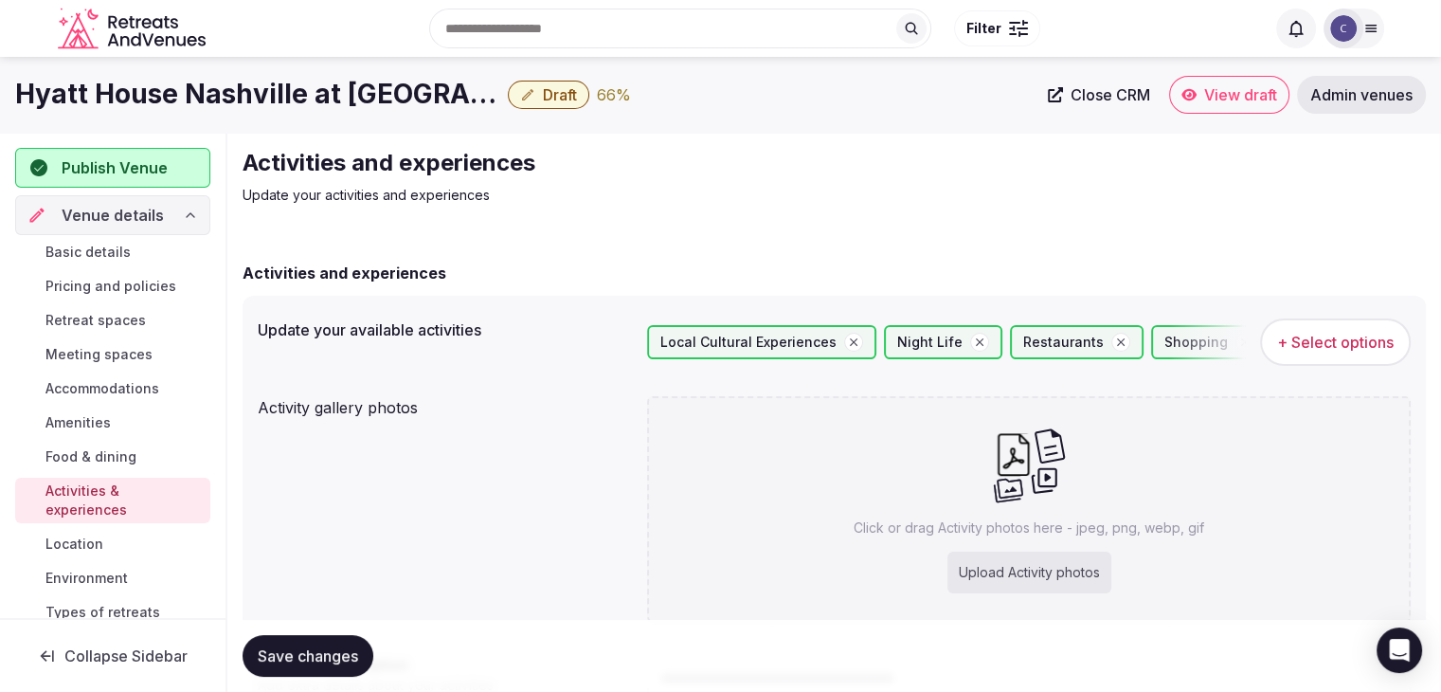
click at [1030, 568] on div "Upload Activity photos" at bounding box center [1029, 572] width 164 height 42
type input "**********"
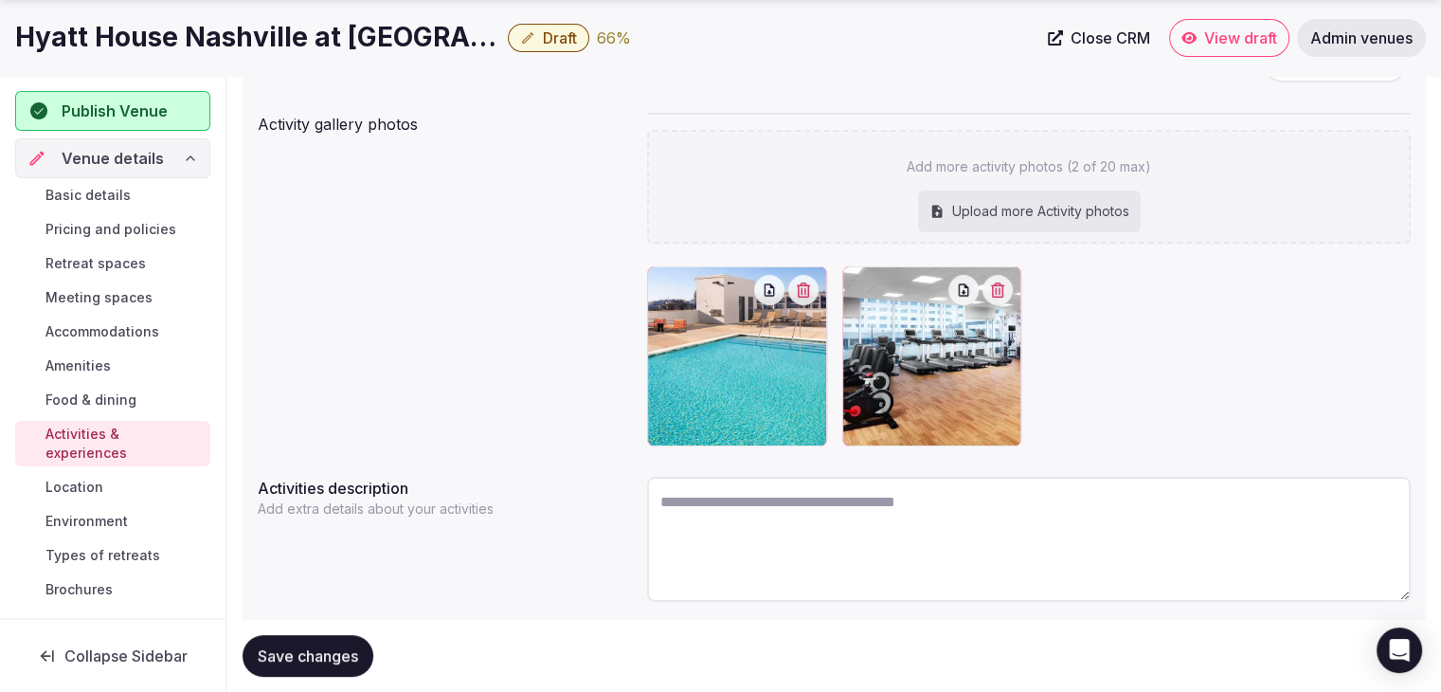
scroll to position [284, 0]
click at [339, 657] on span "Save changes" at bounding box center [308, 655] width 100 height 19
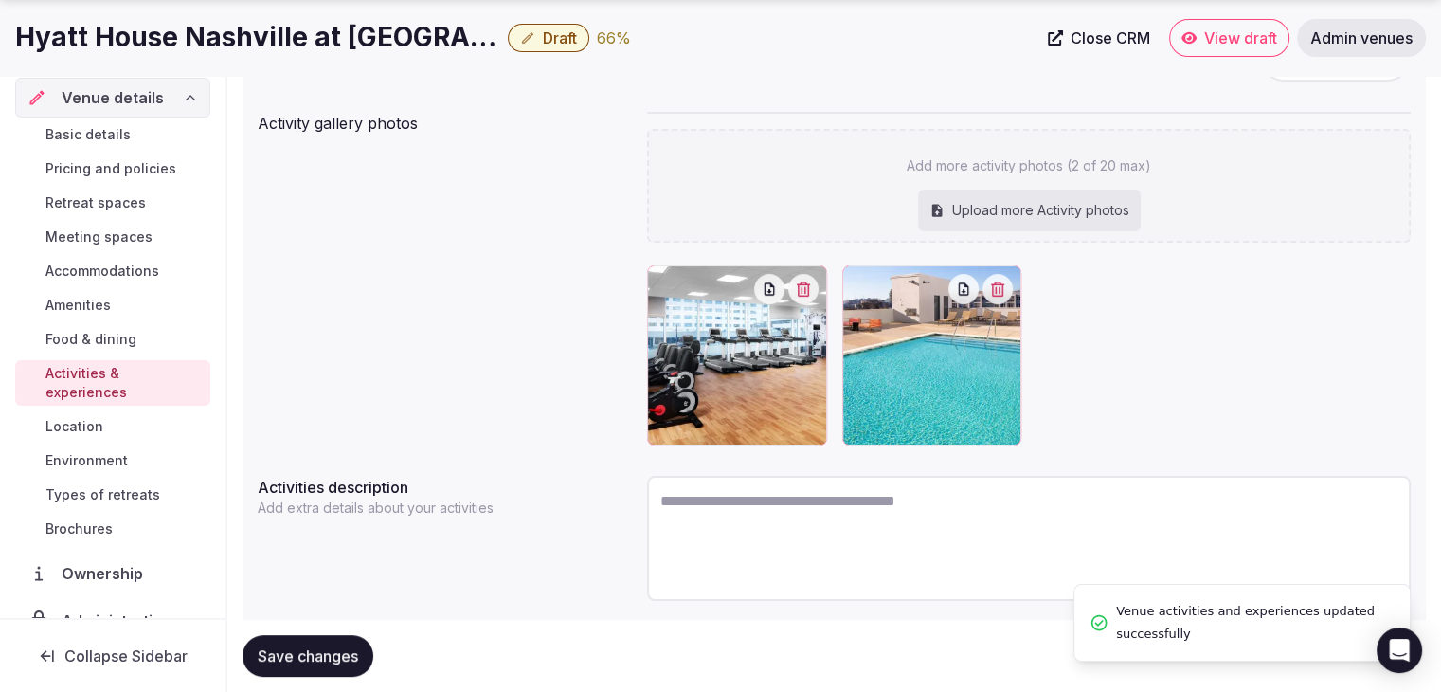
scroll to position [95, 0]
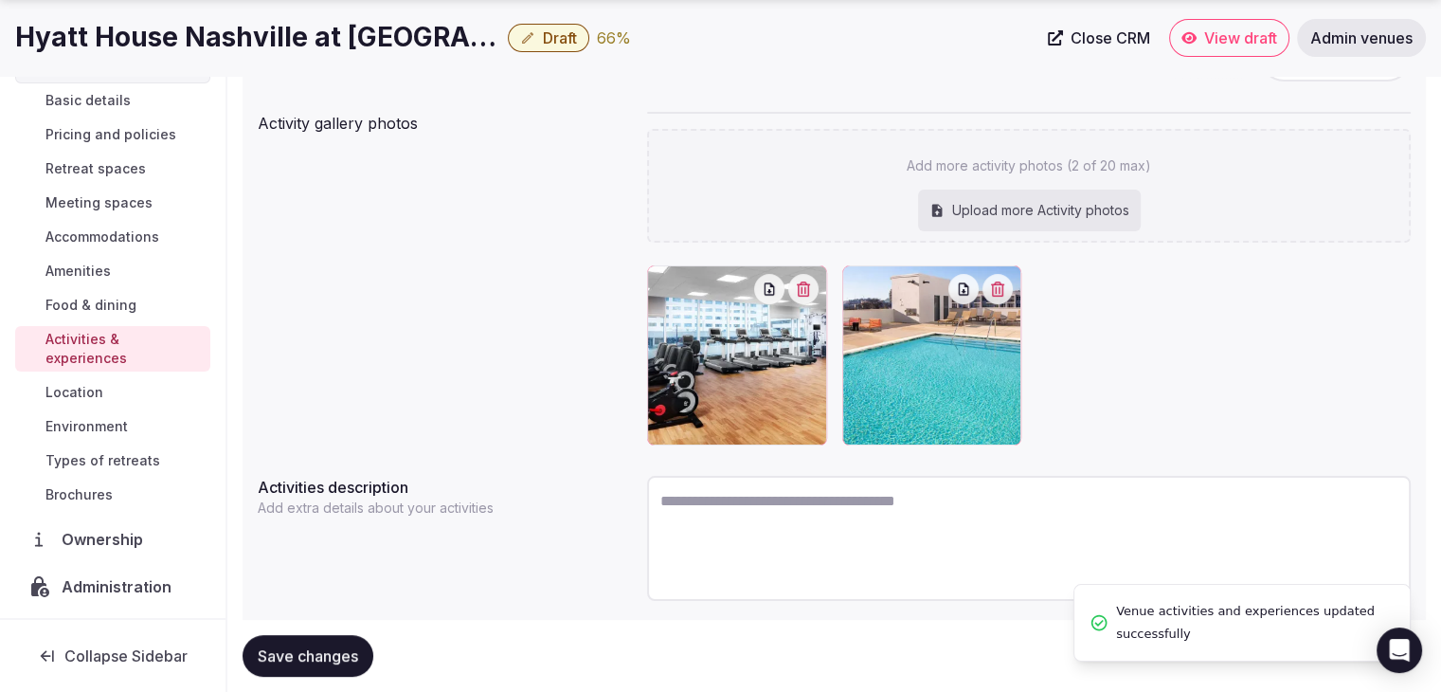
click at [114, 422] on span "Environment" at bounding box center [86, 426] width 82 height 19
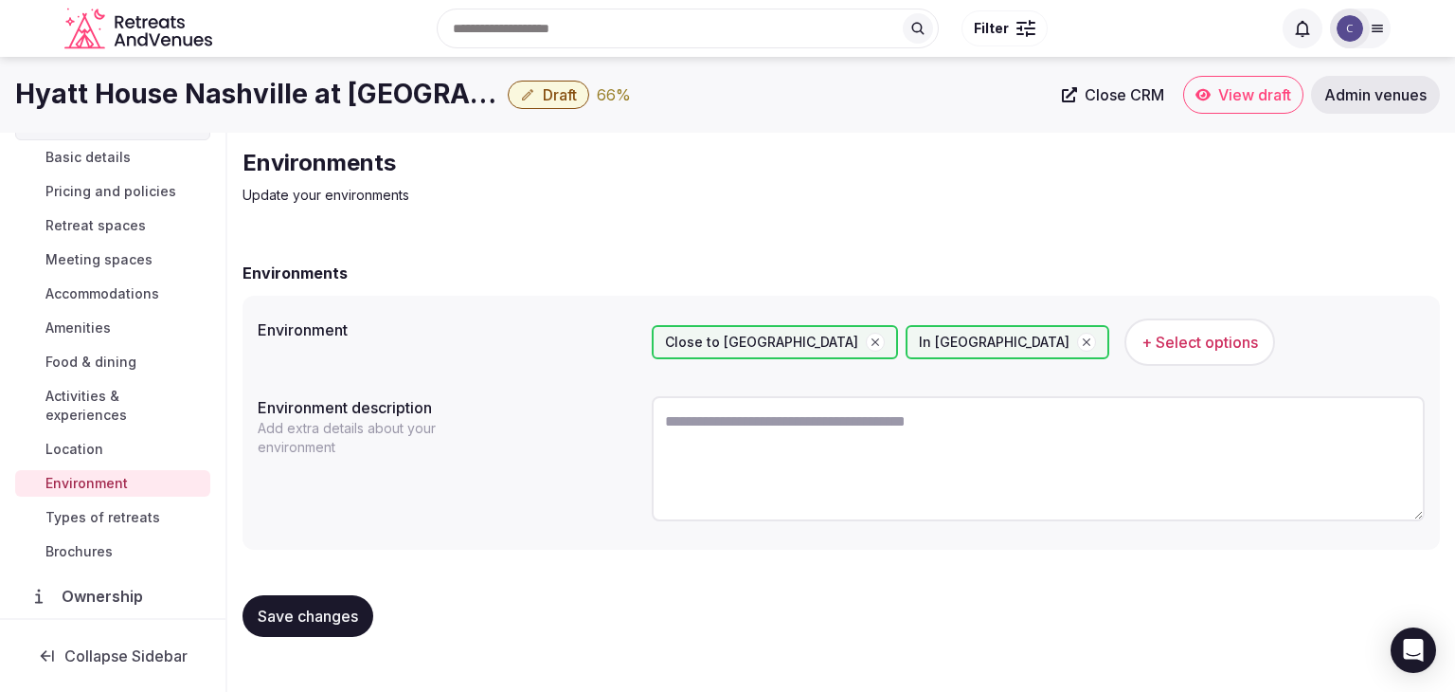
click at [368, 618] on button "Save changes" at bounding box center [308, 616] width 131 height 42
drag, startPoint x: 152, startPoint y: 520, endPoint x: 168, endPoint y: 542, distance: 27.1
click at [152, 520] on span "Types of retreats" at bounding box center [102, 517] width 115 height 19
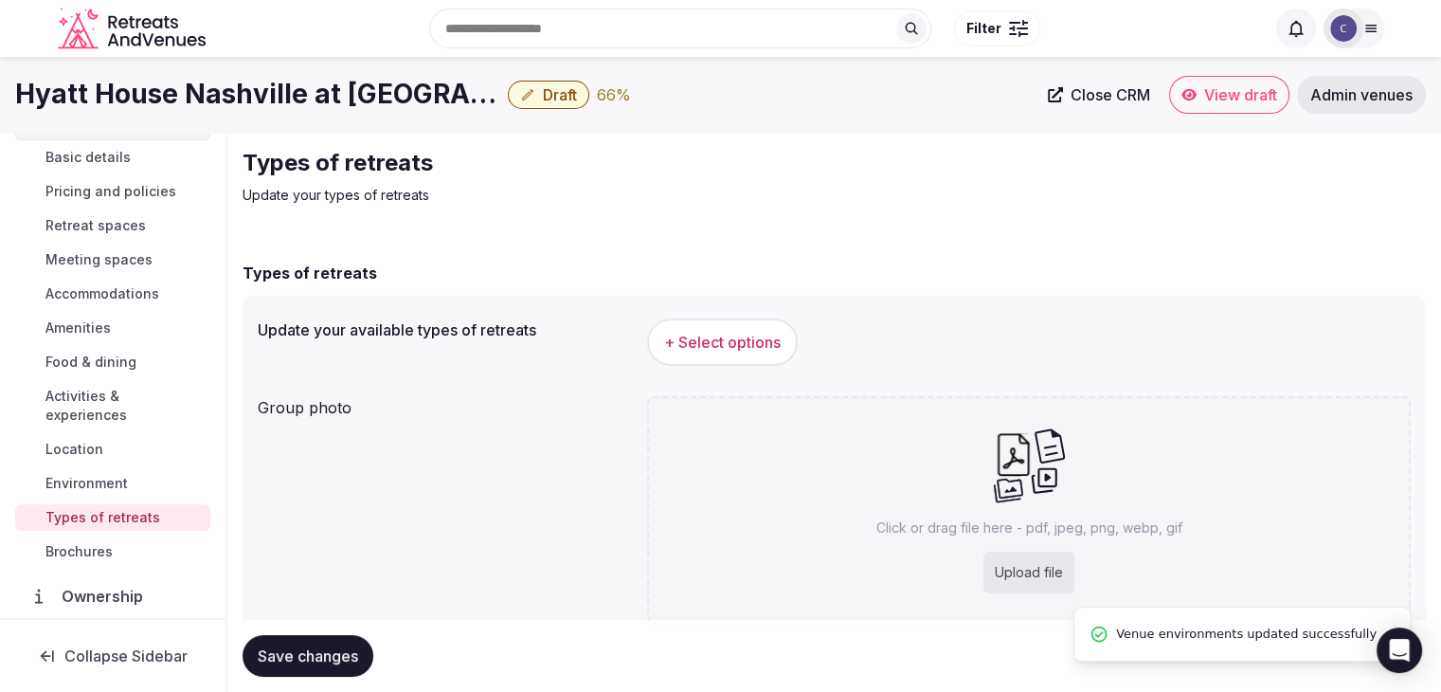
click at [754, 342] on span "+ Select options" at bounding box center [722, 342] width 117 height 21
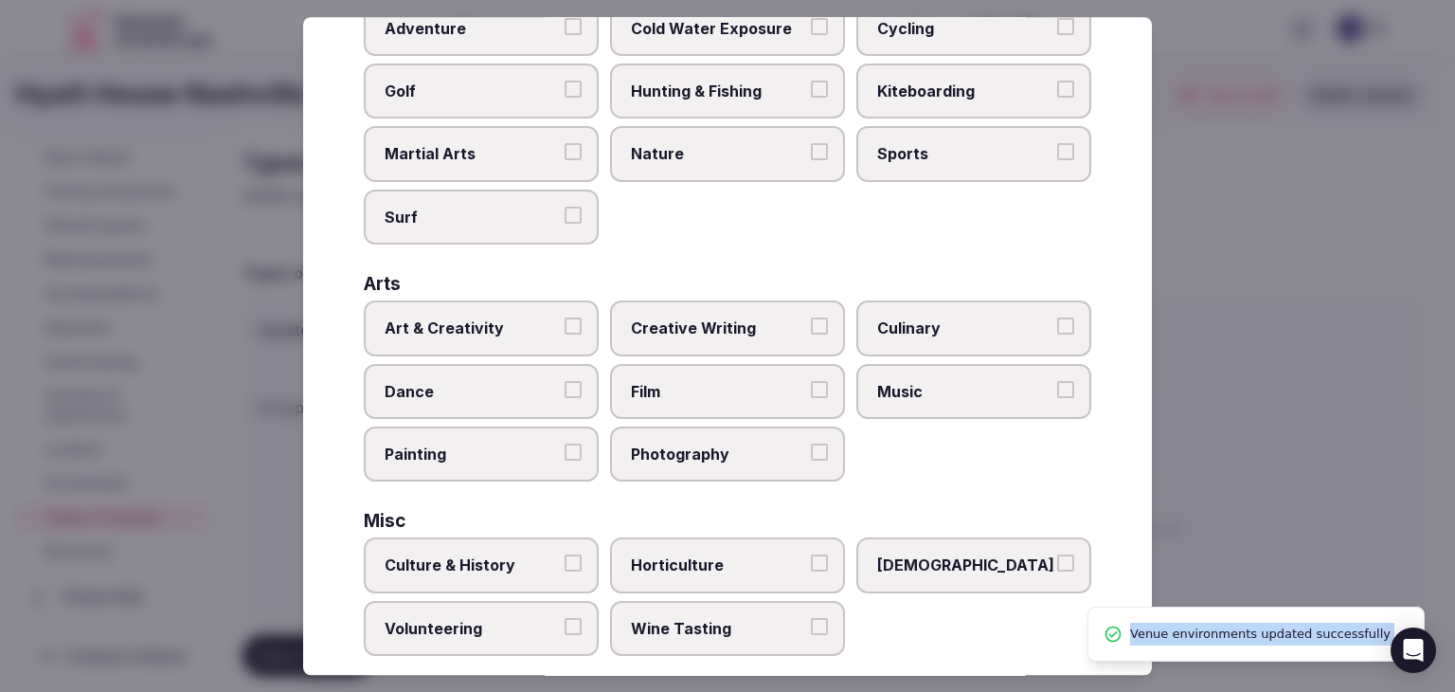
scroll to position [770, 0]
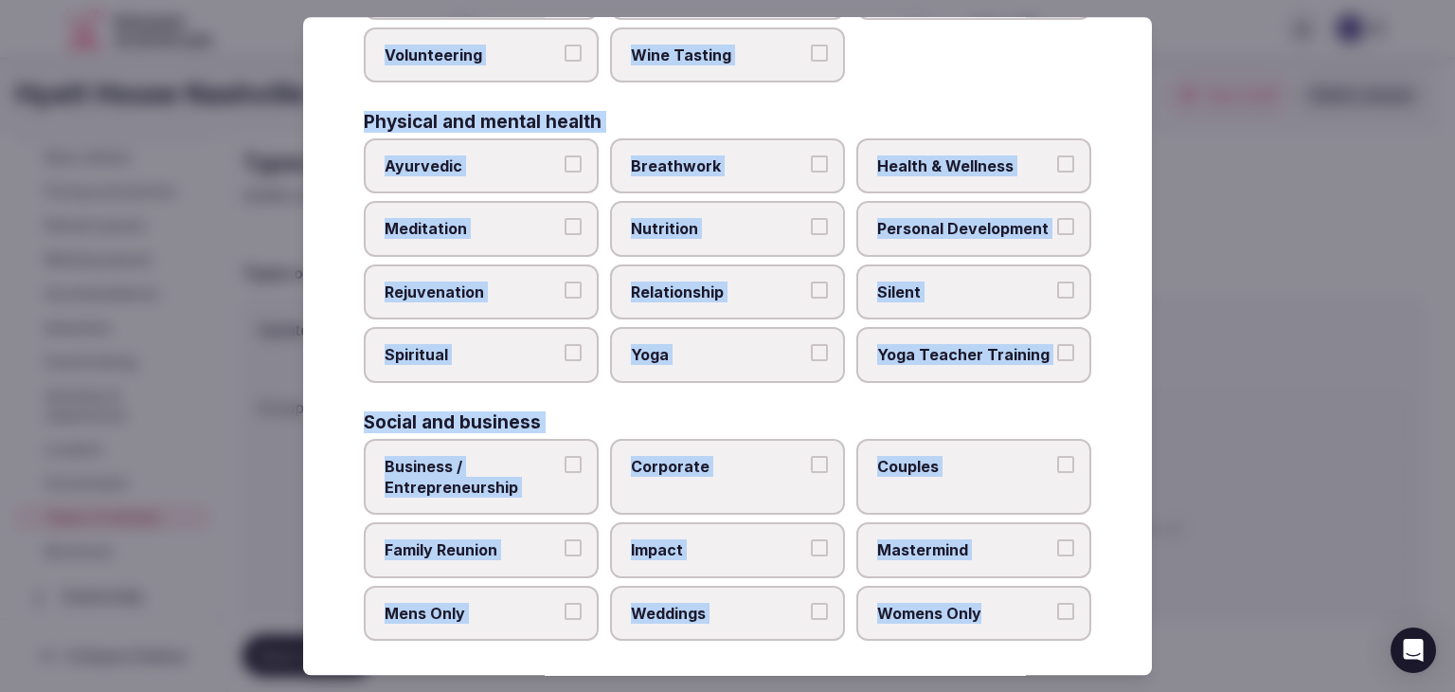
drag, startPoint x: 356, startPoint y: 123, endPoint x: 1014, endPoint y: 634, distance: 832.6
click at [1014, 634] on div "Select your types of retreats Choose all applicable types of retreats offered. …" at bounding box center [727, 346] width 849 height 658
copy div "Choose all applicable types of retreats offered. Active Adventure Cold Water Ex…"
click at [1004, 159] on span "Health & Wellness" at bounding box center [964, 165] width 174 height 21
click at [1057, 159] on button "Health & Wellness" at bounding box center [1065, 163] width 17 height 17
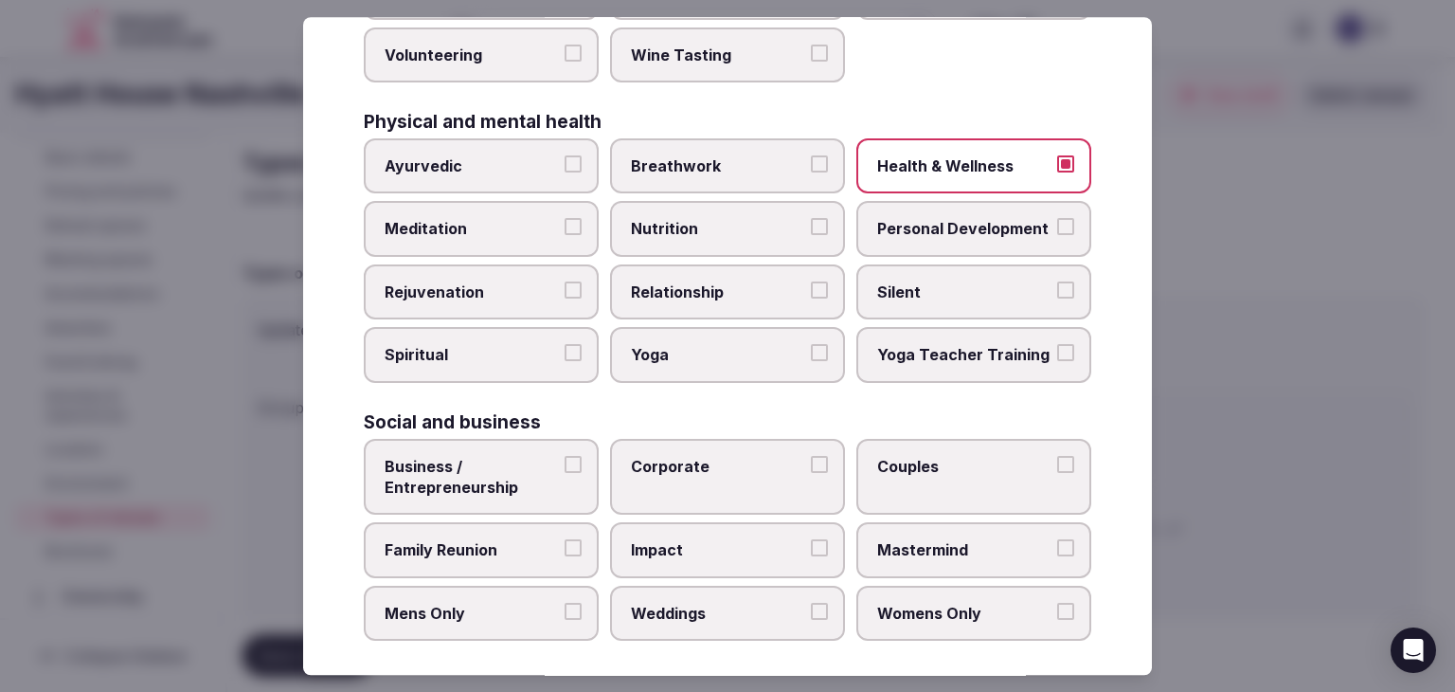
click at [965, 231] on span "Personal Development" at bounding box center [964, 229] width 174 height 21
click at [1057, 231] on button "Personal Development" at bounding box center [1065, 227] width 17 height 17
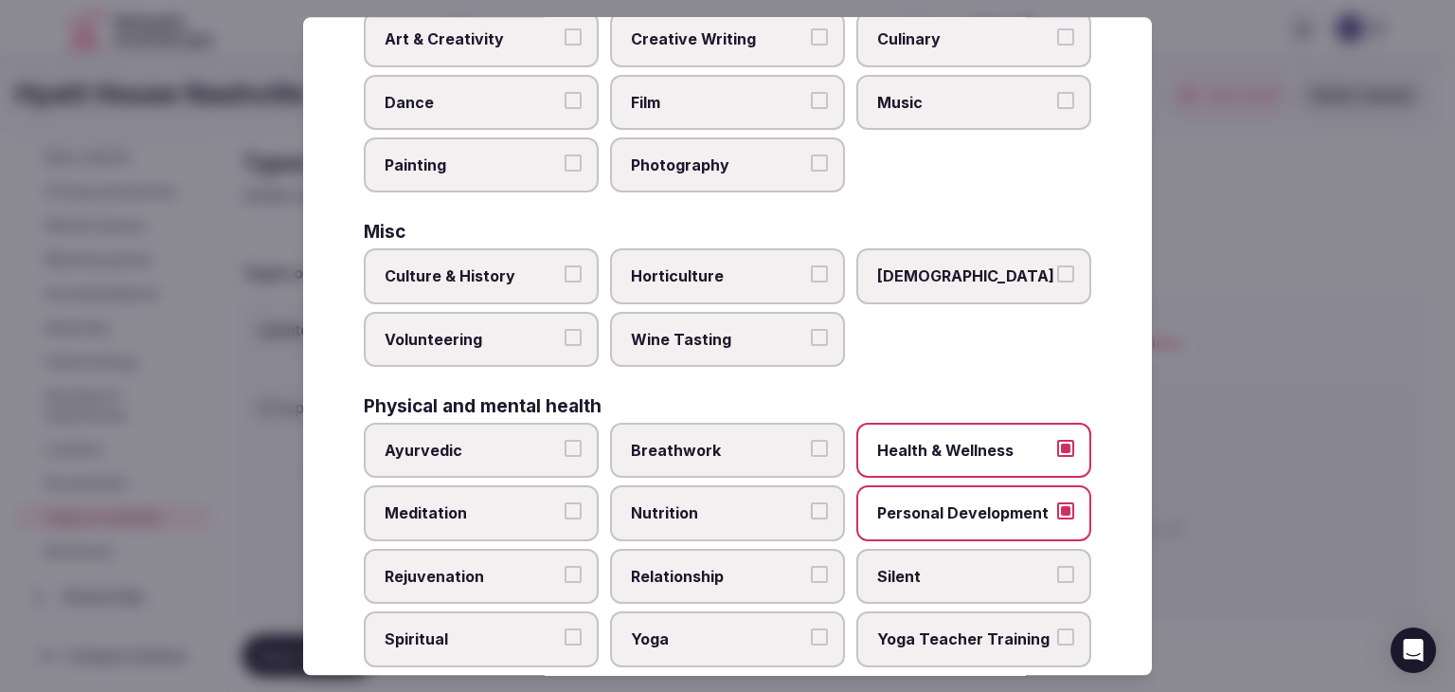
click at [500, 270] on span "Culture & History" at bounding box center [472, 276] width 174 height 21
click at [565, 270] on button "Culture & History" at bounding box center [573, 274] width 17 height 17
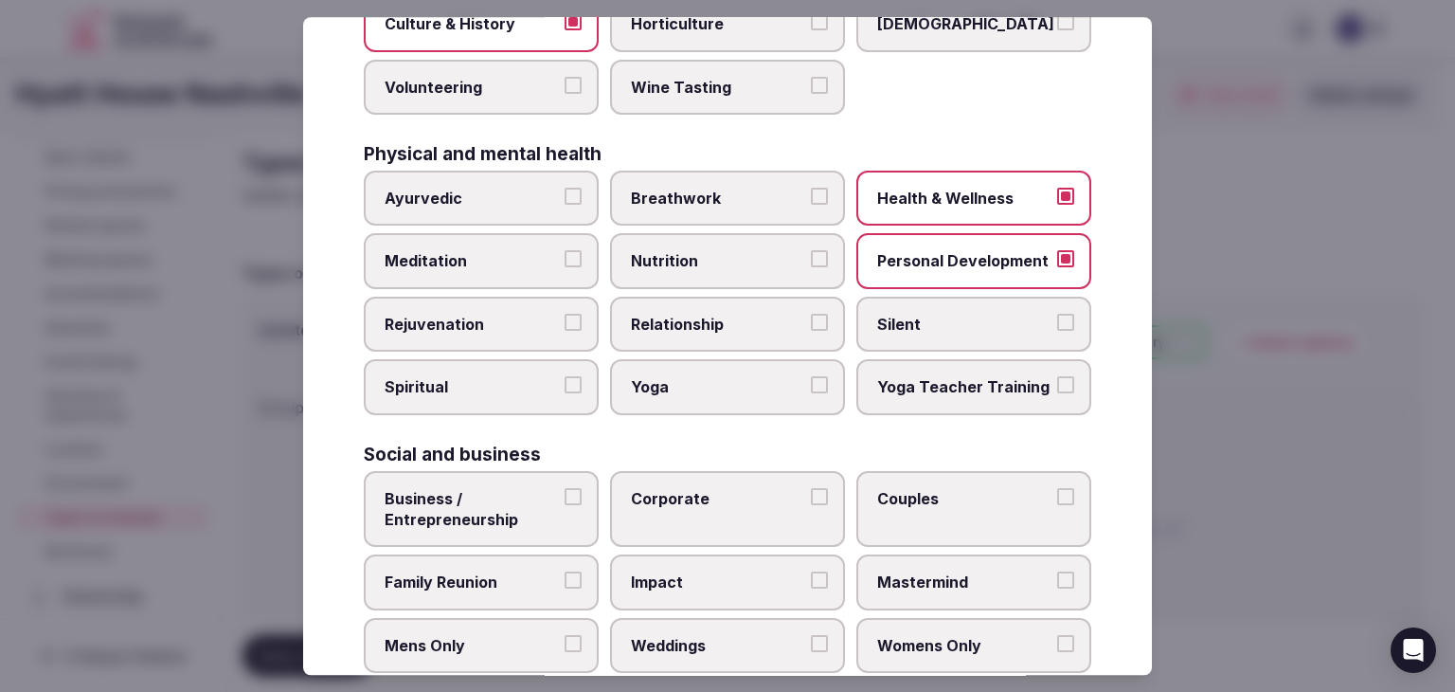
scroll to position [770, 0]
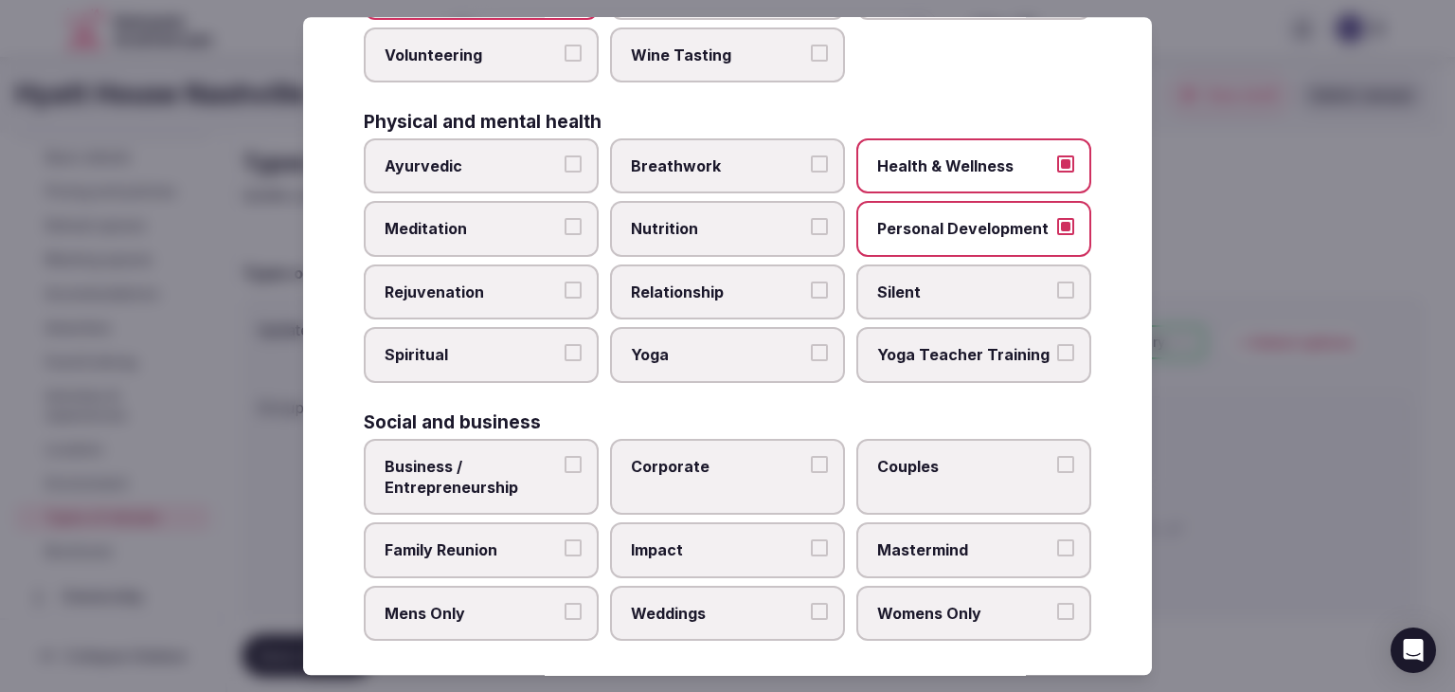
click at [531, 540] on span "Family Reunion" at bounding box center [472, 550] width 174 height 21
click at [565, 540] on button "Family Reunion" at bounding box center [573, 548] width 17 height 17
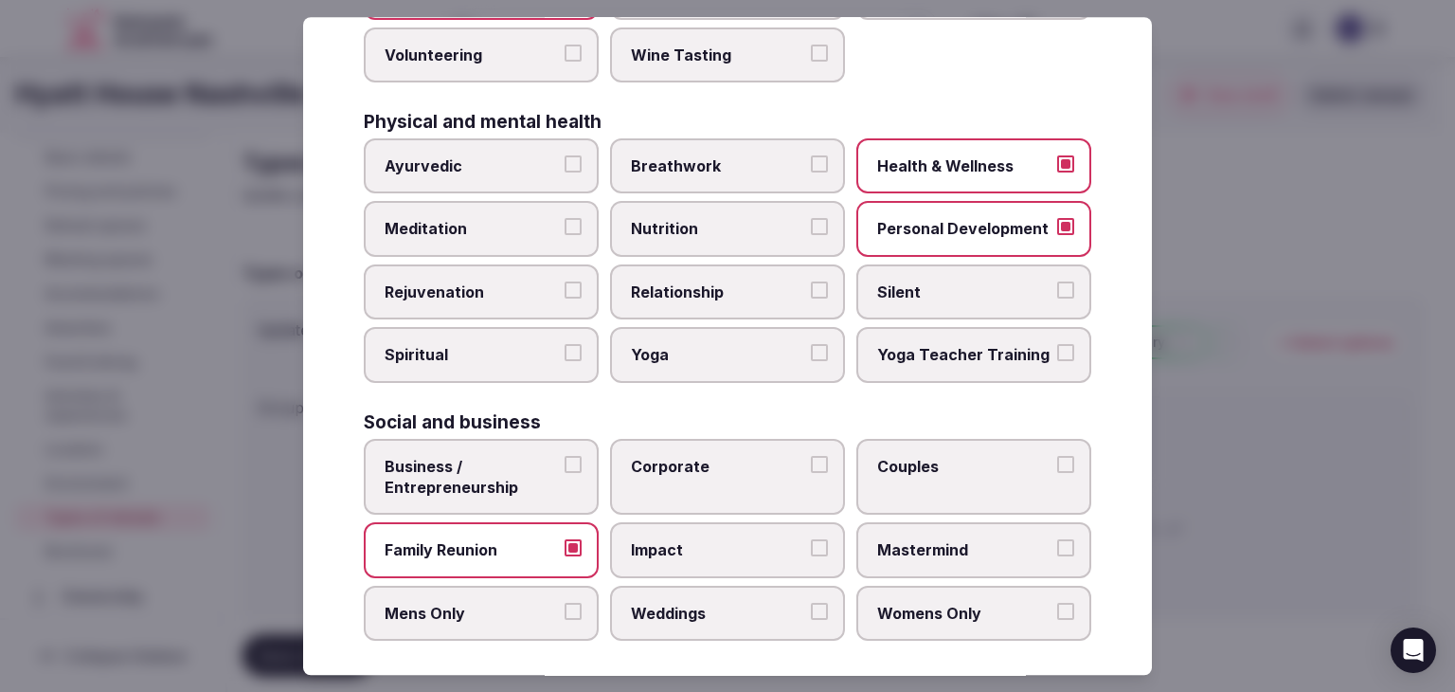
click at [515, 478] on span "Business / Entrepreneurship" at bounding box center [472, 477] width 174 height 43
click at [565, 473] on button "Business / Entrepreneurship" at bounding box center [573, 464] width 17 height 17
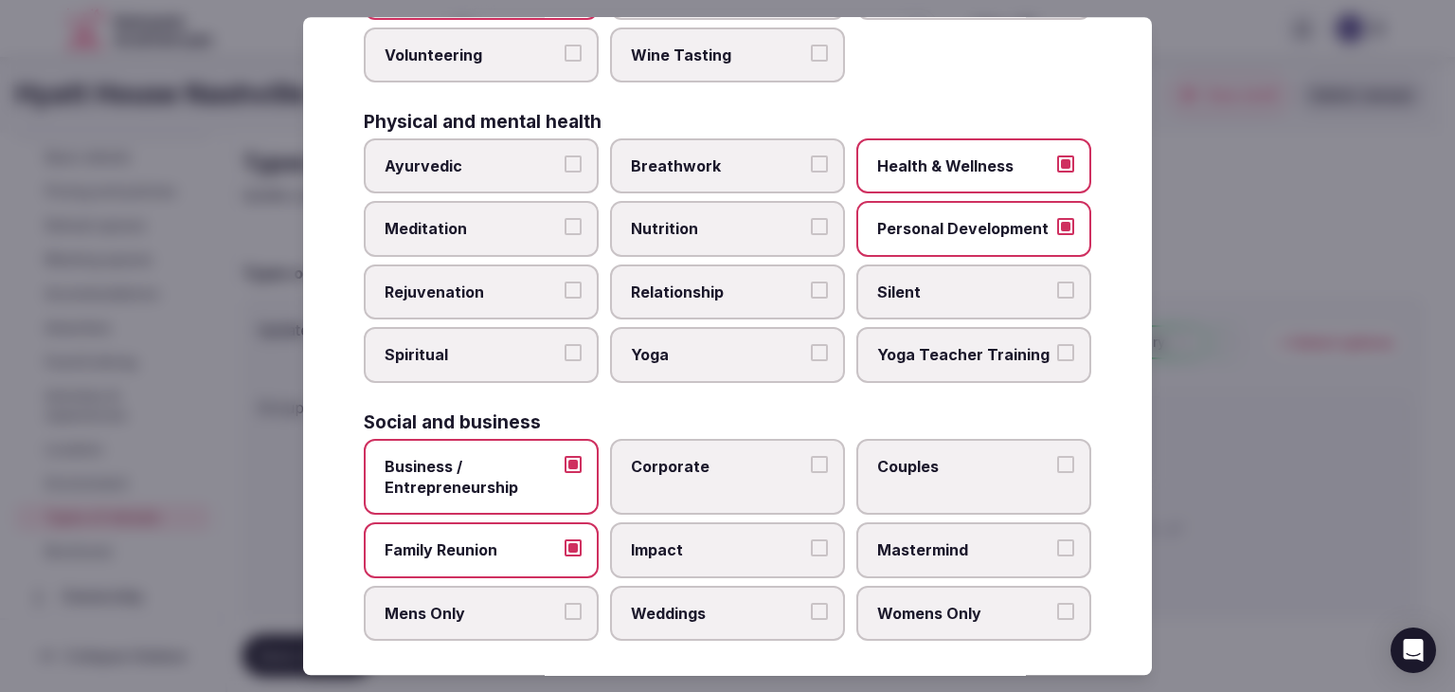
click at [663, 462] on span "Corporate" at bounding box center [718, 466] width 174 height 21
click at [811, 462] on button "Corporate" at bounding box center [819, 464] width 17 height 17
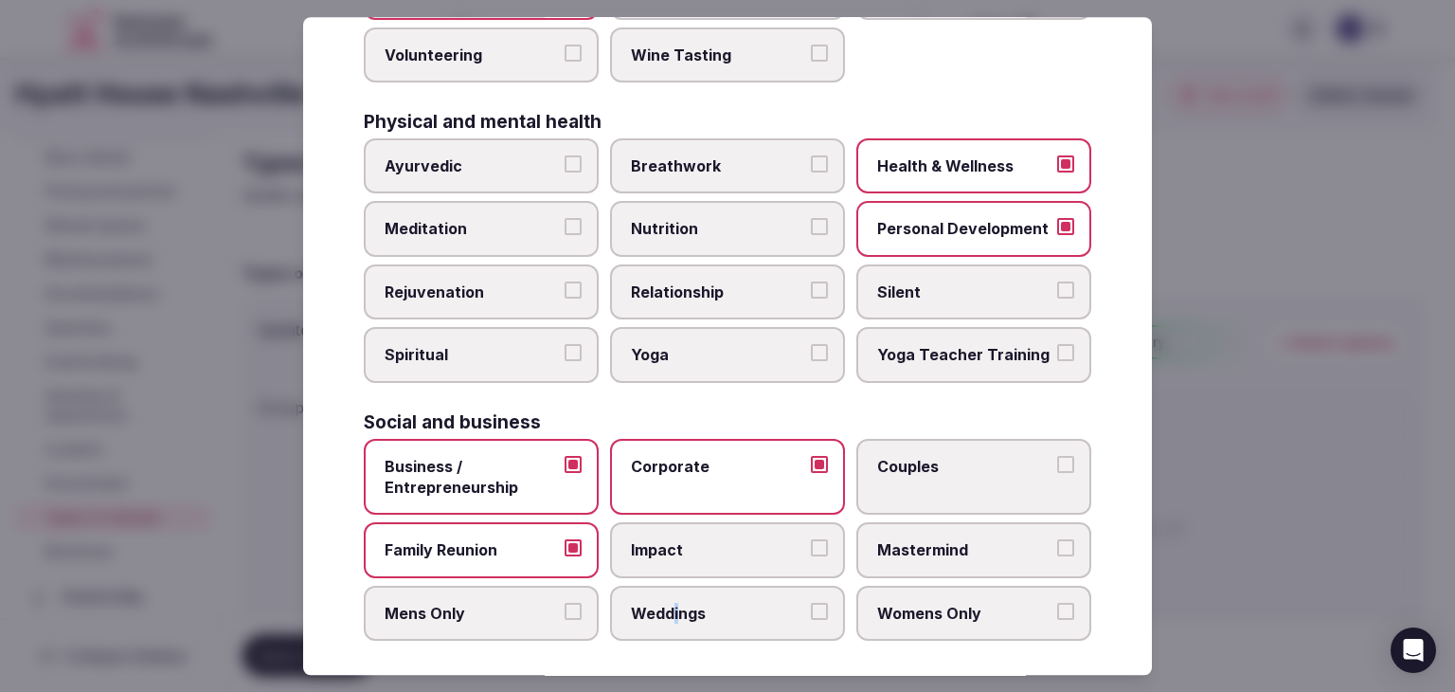
click at [673, 620] on label "Weddings" at bounding box center [727, 613] width 235 height 55
click at [744, 607] on span "Weddings" at bounding box center [718, 613] width 174 height 21
click at [811, 607] on button "Weddings" at bounding box center [819, 611] width 17 height 17
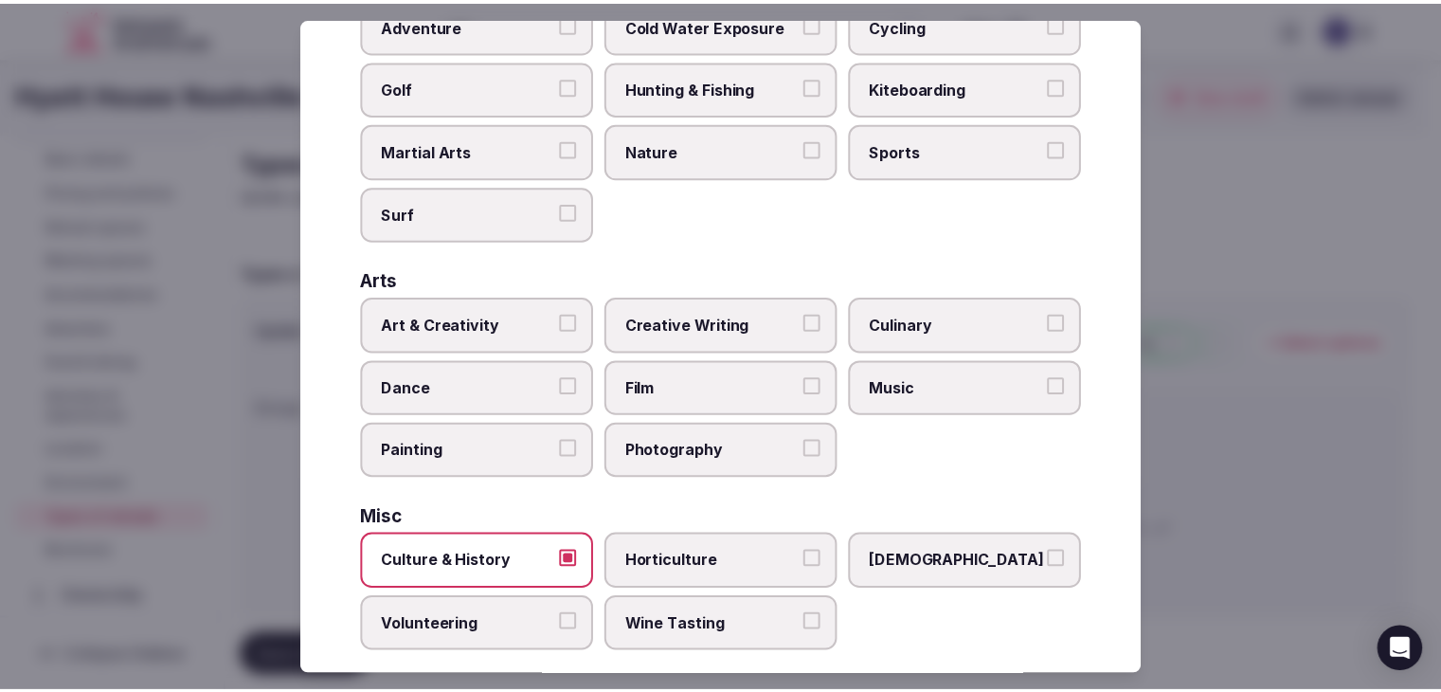
scroll to position [0, 0]
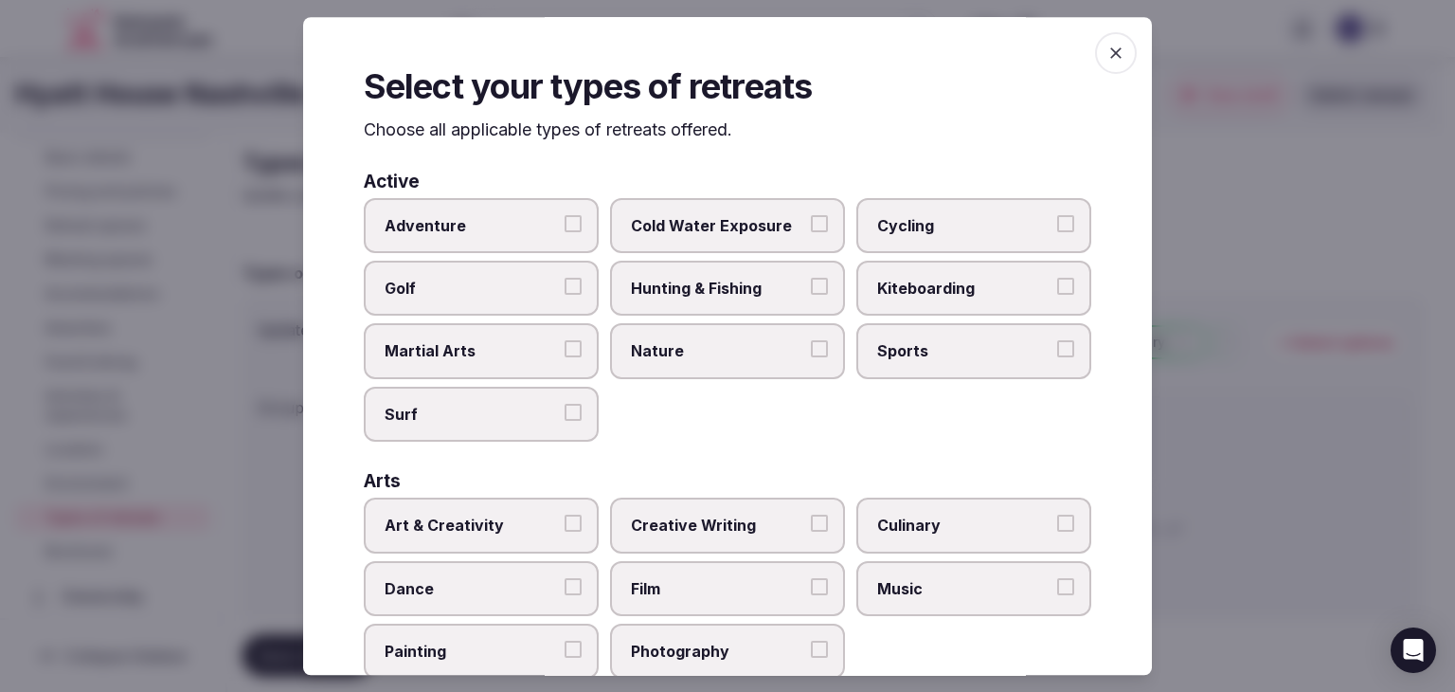
click at [1107, 46] on icon "button" at bounding box center [1116, 53] width 19 height 19
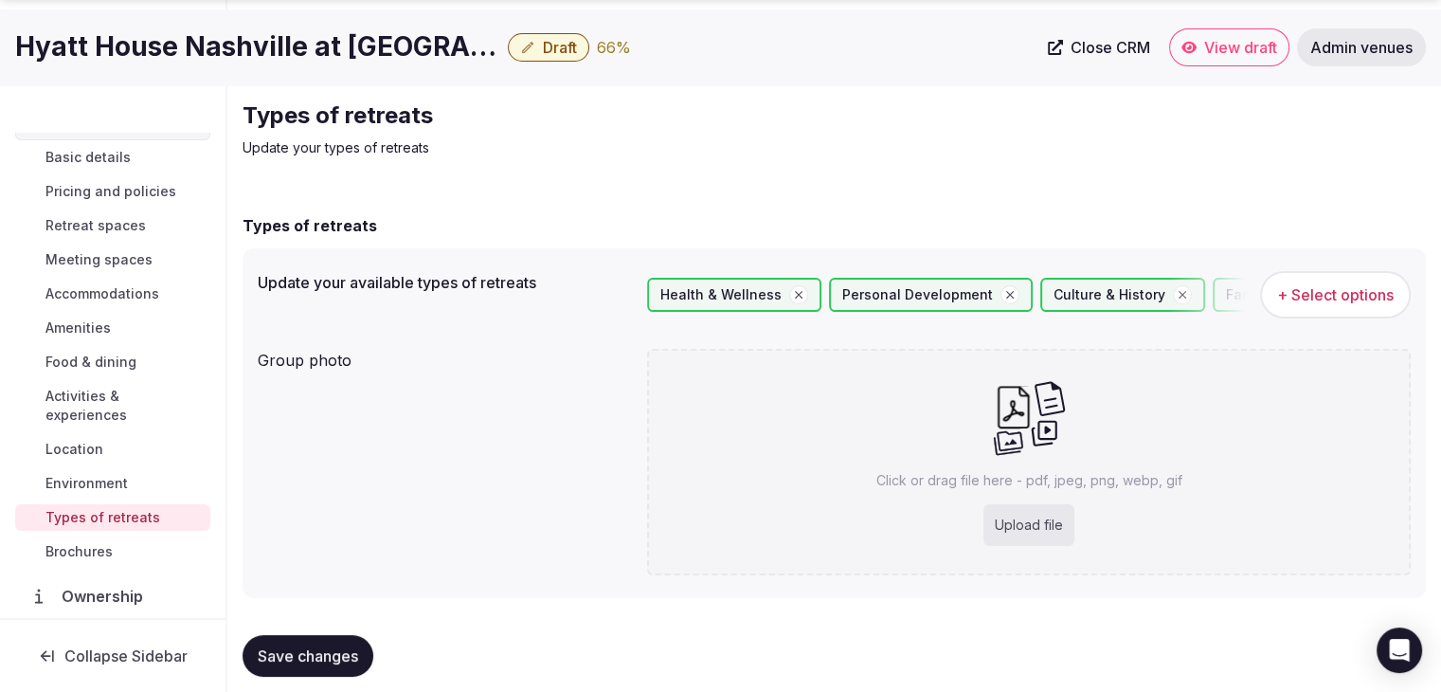
scroll to position [71, 0]
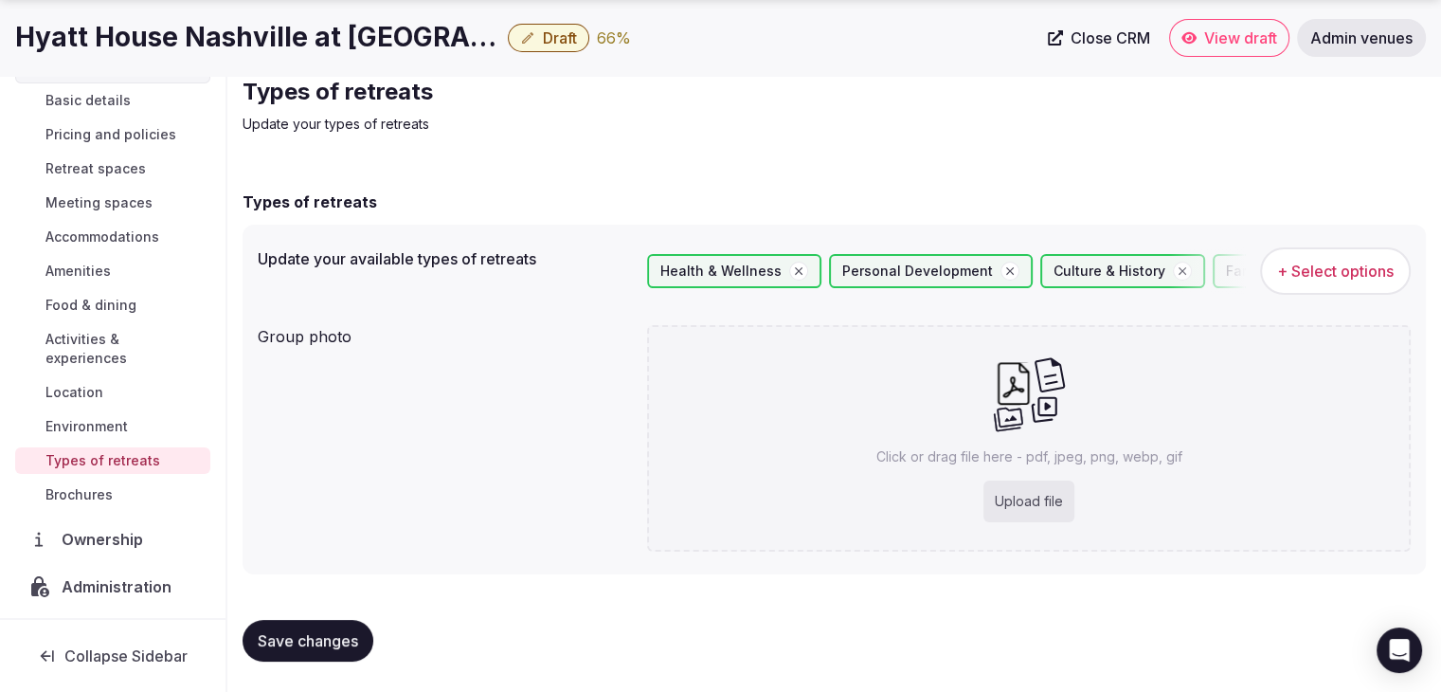
click at [1012, 490] on div "Upload file" at bounding box center [1028, 501] width 91 height 42
type input "**********"
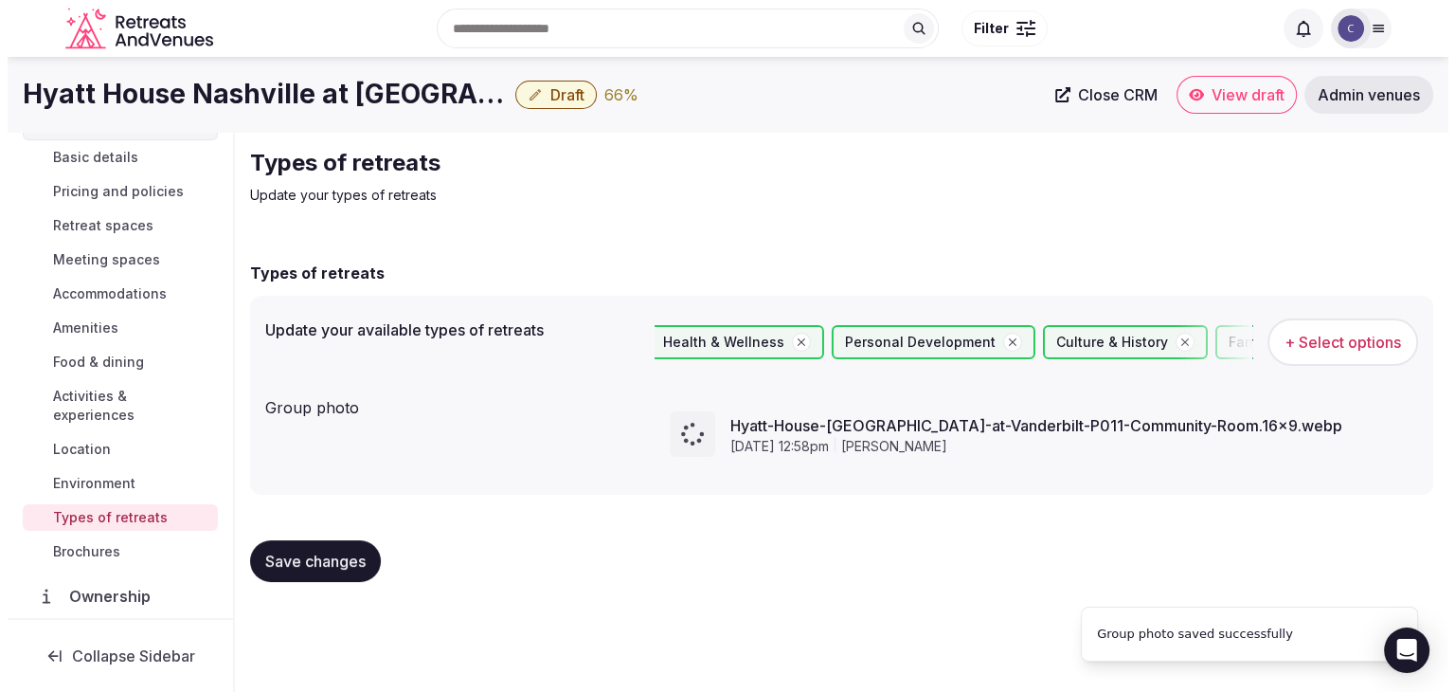
scroll to position [0, 0]
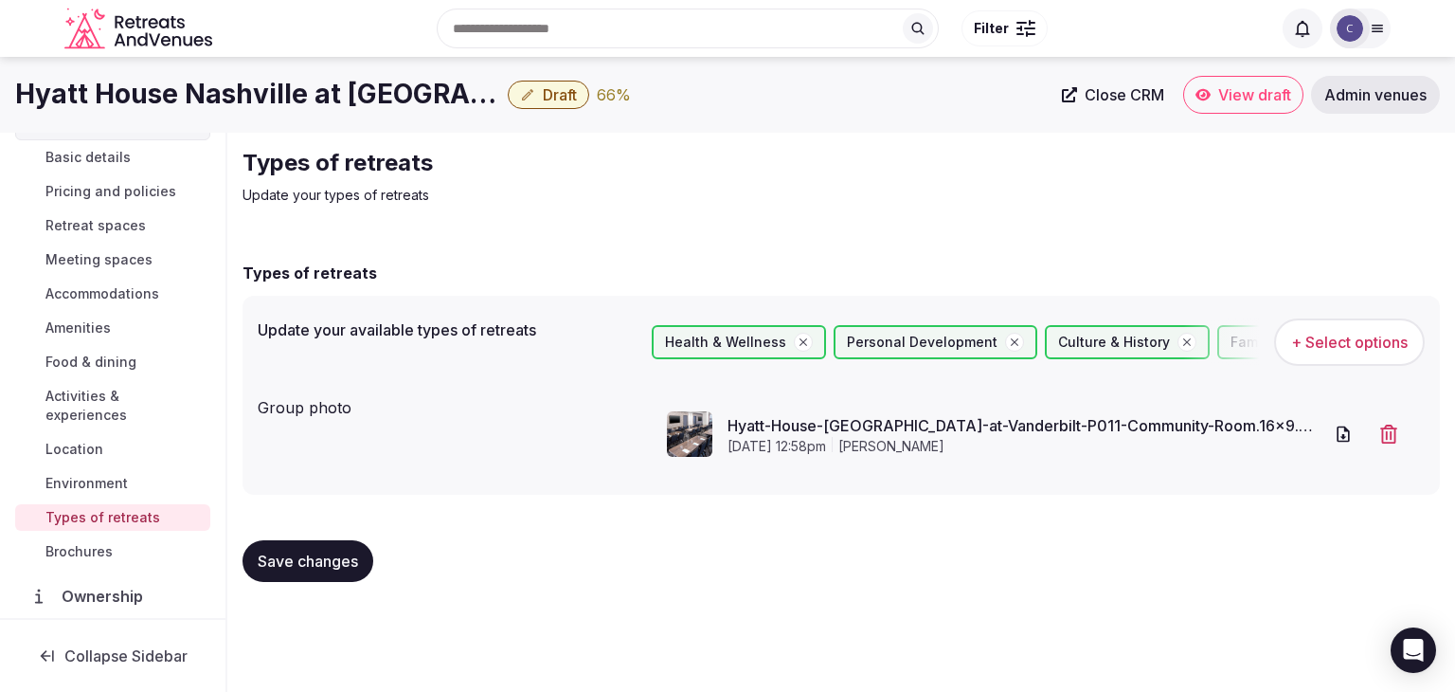
click at [318, 541] on button "Save changes" at bounding box center [308, 561] width 131 height 42
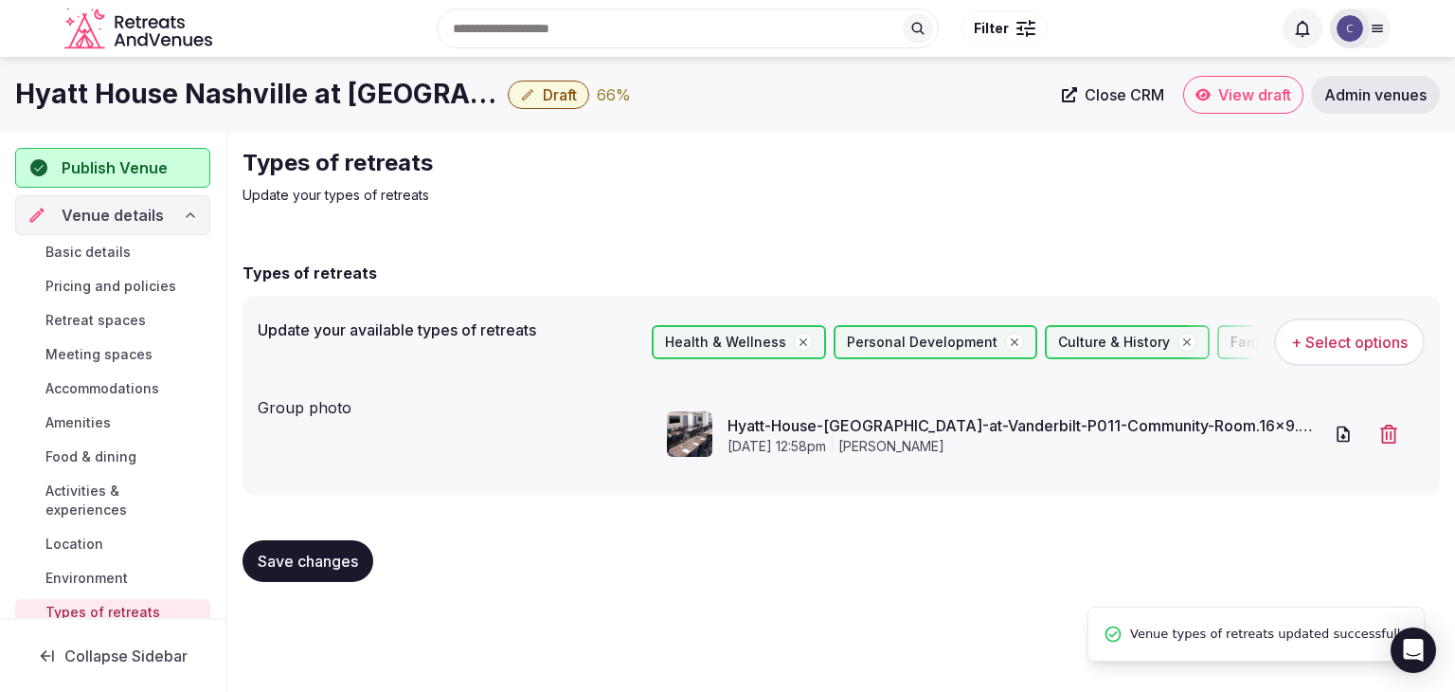
click at [133, 252] on link "Basic details" at bounding box center [112, 252] width 195 height 27
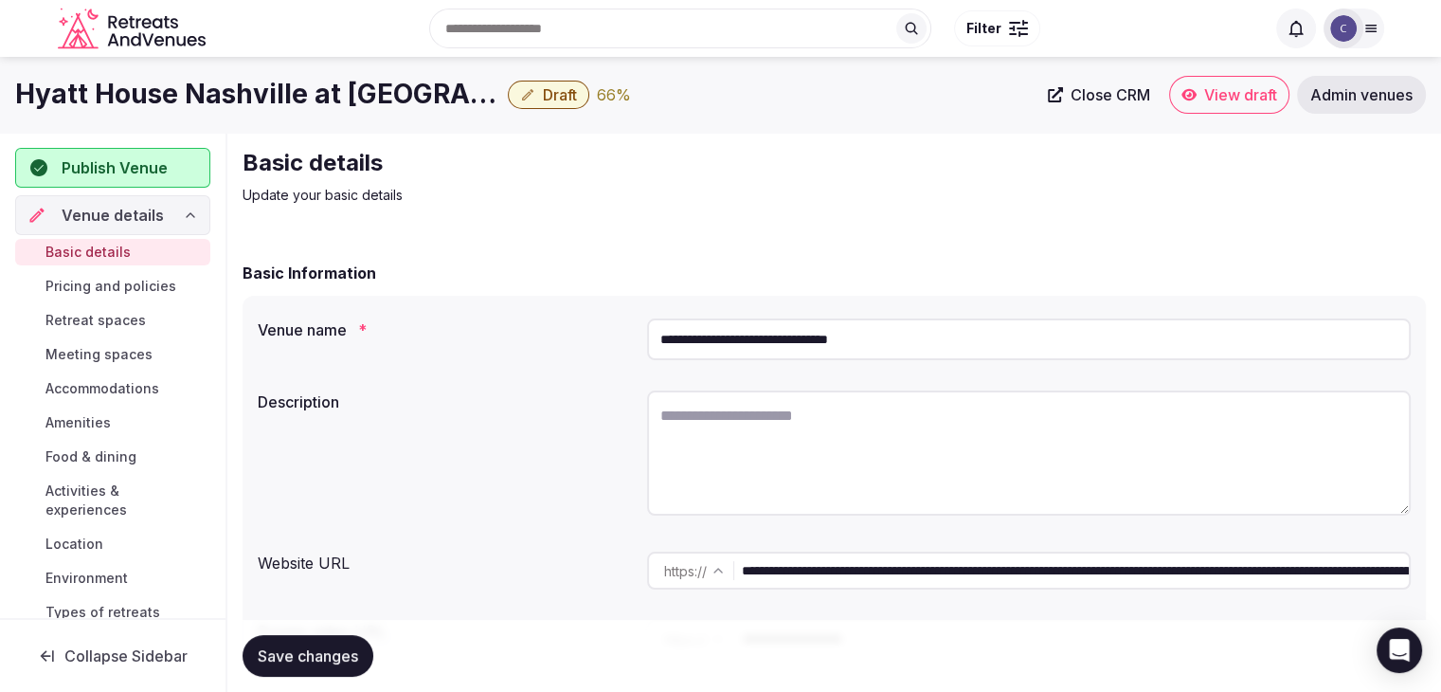
click at [735, 462] on textarea at bounding box center [1029, 452] width 764 height 125
paste textarea "**********"
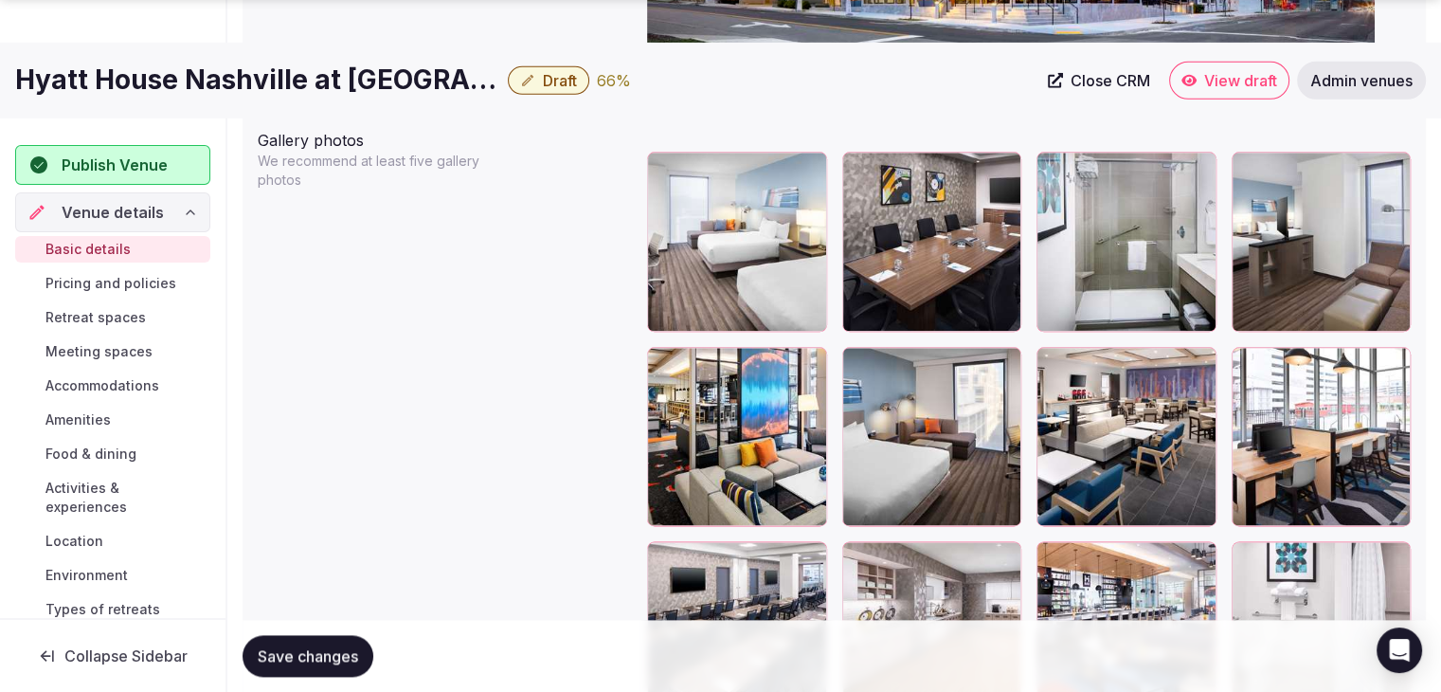
scroll to position [2435, 0]
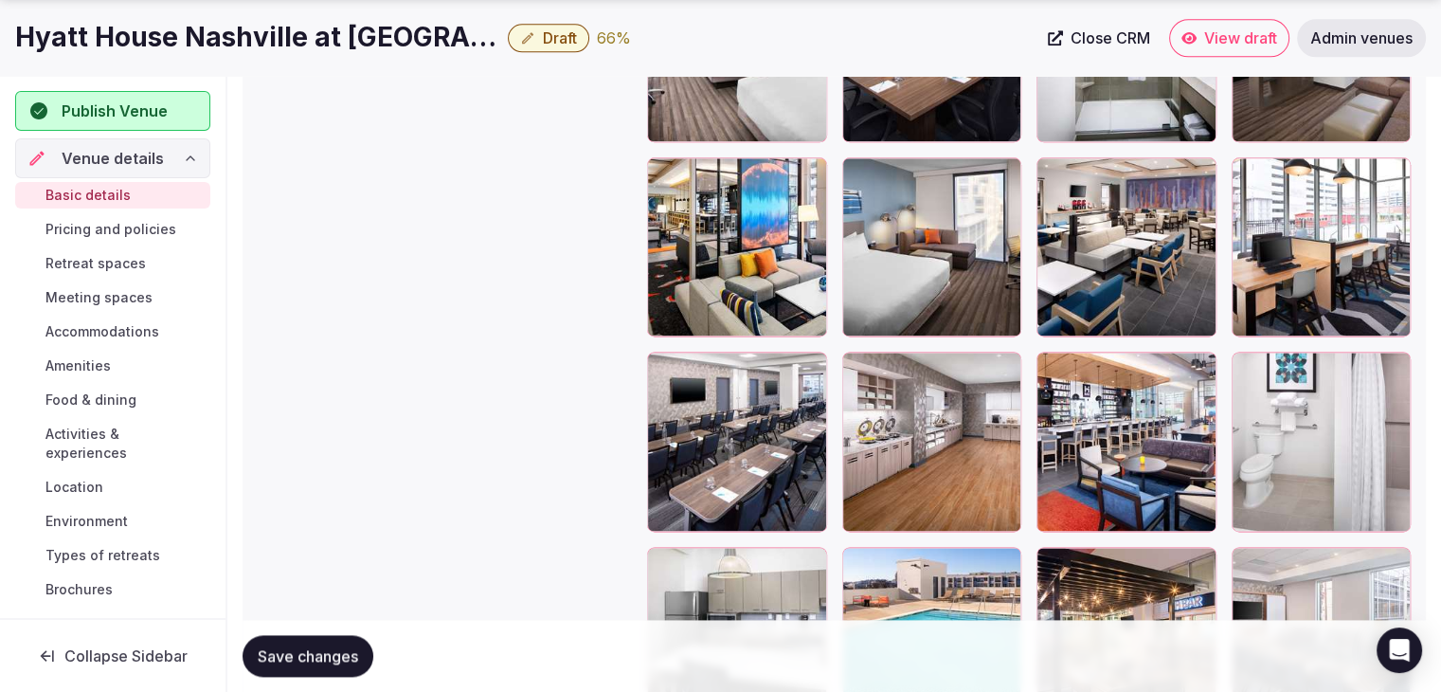
type textarea "**********"
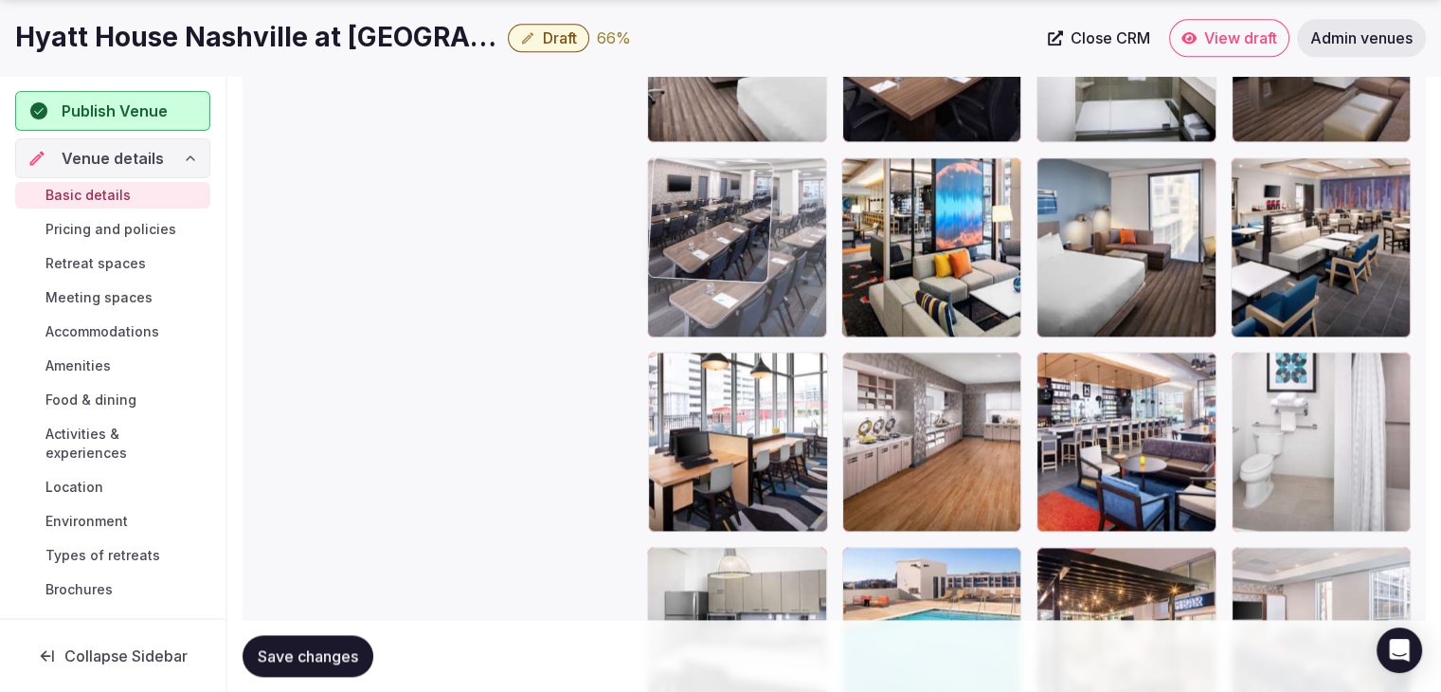
drag, startPoint x: 665, startPoint y: 369, endPoint x: 721, endPoint y: 398, distance: 63.1
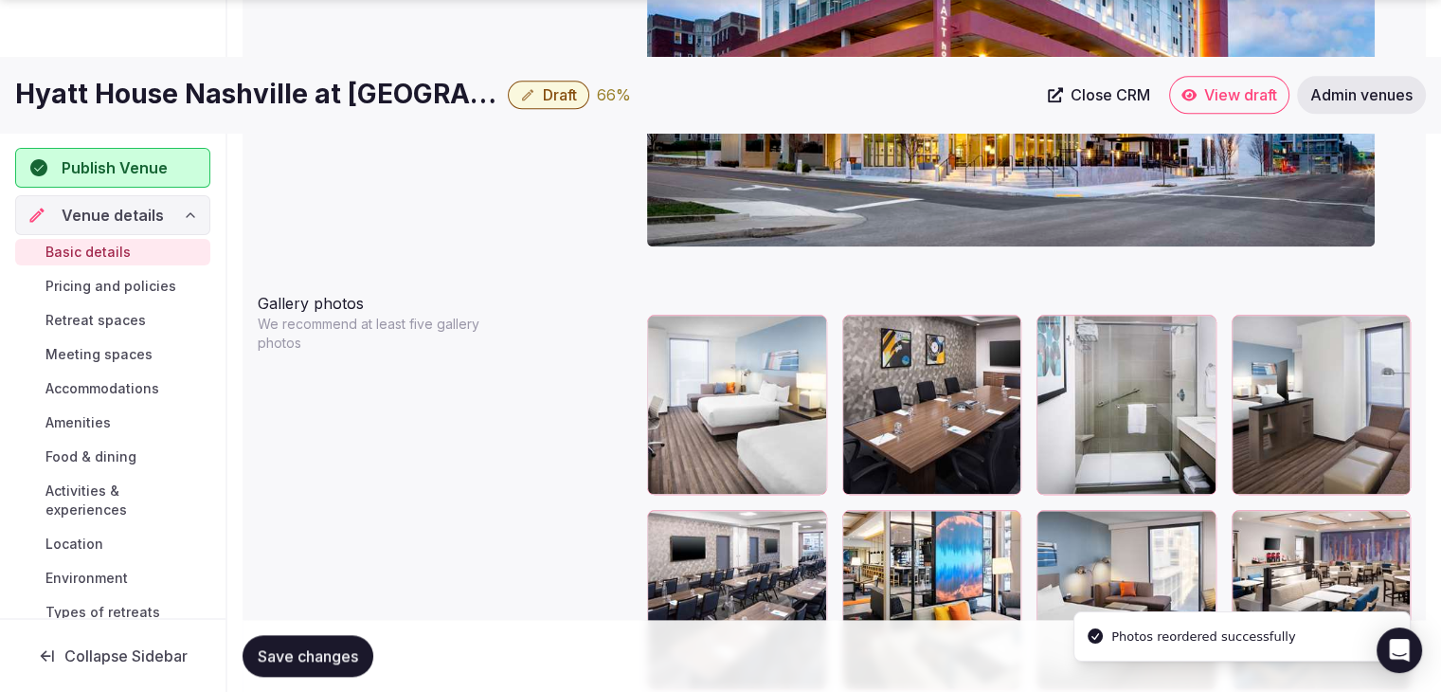
scroll to position [2246, 0]
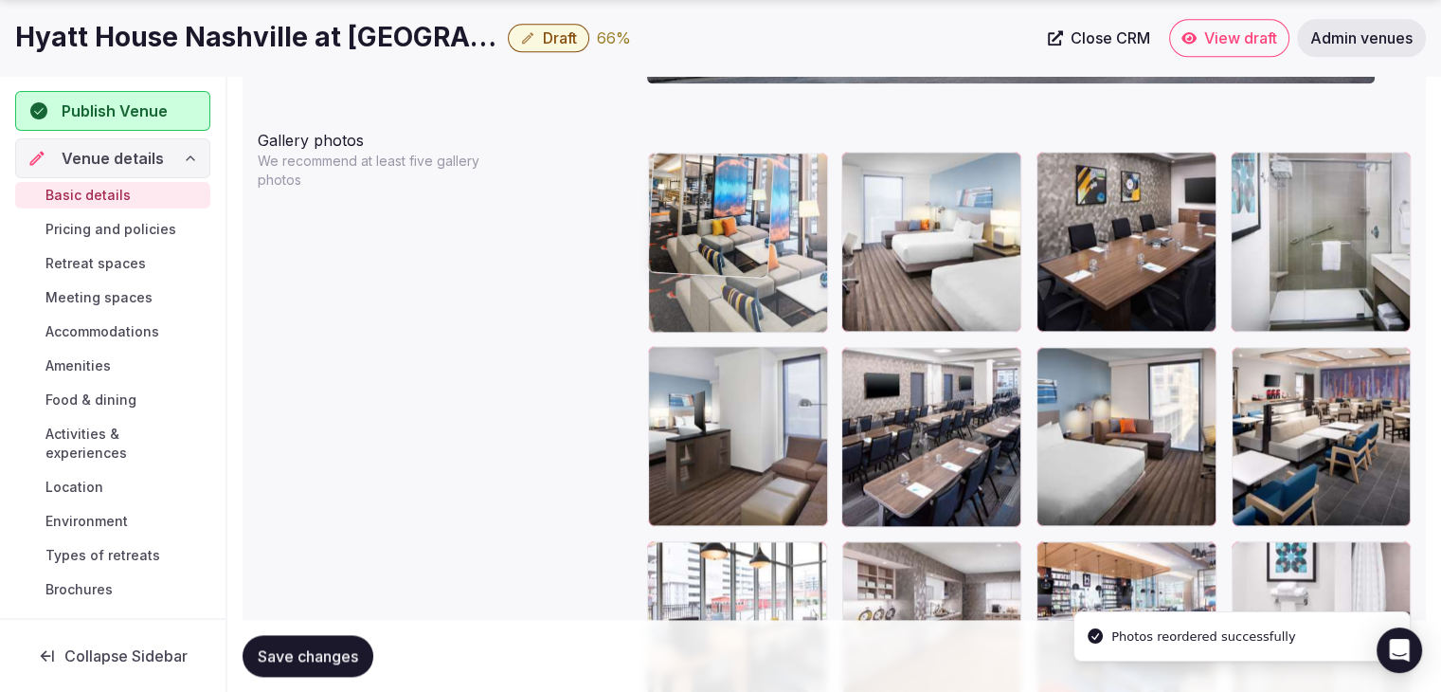
drag, startPoint x: 859, startPoint y: 354, endPoint x: 735, endPoint y: 207, distance: 193.0
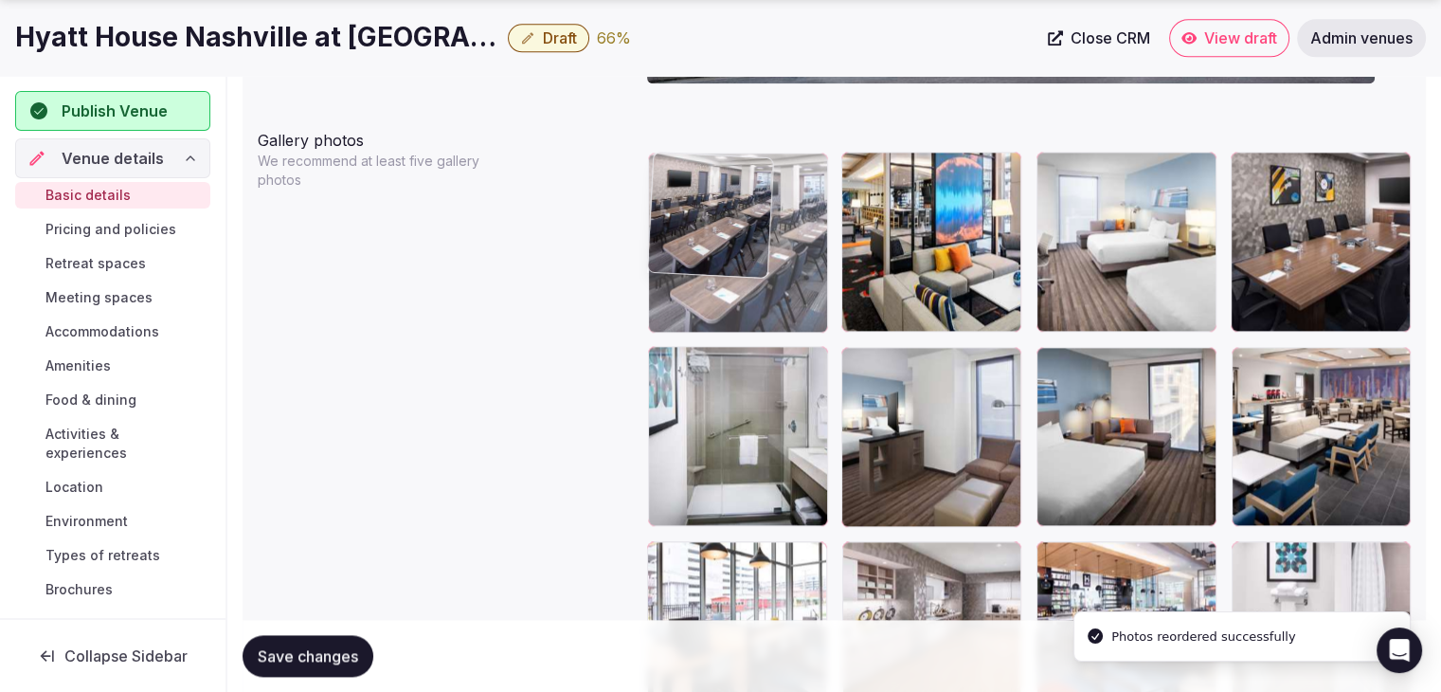
drag, startPoint x: 868, startPoint y: 358, endPoint x: 725, endPoint y: 205, distance: 209.8
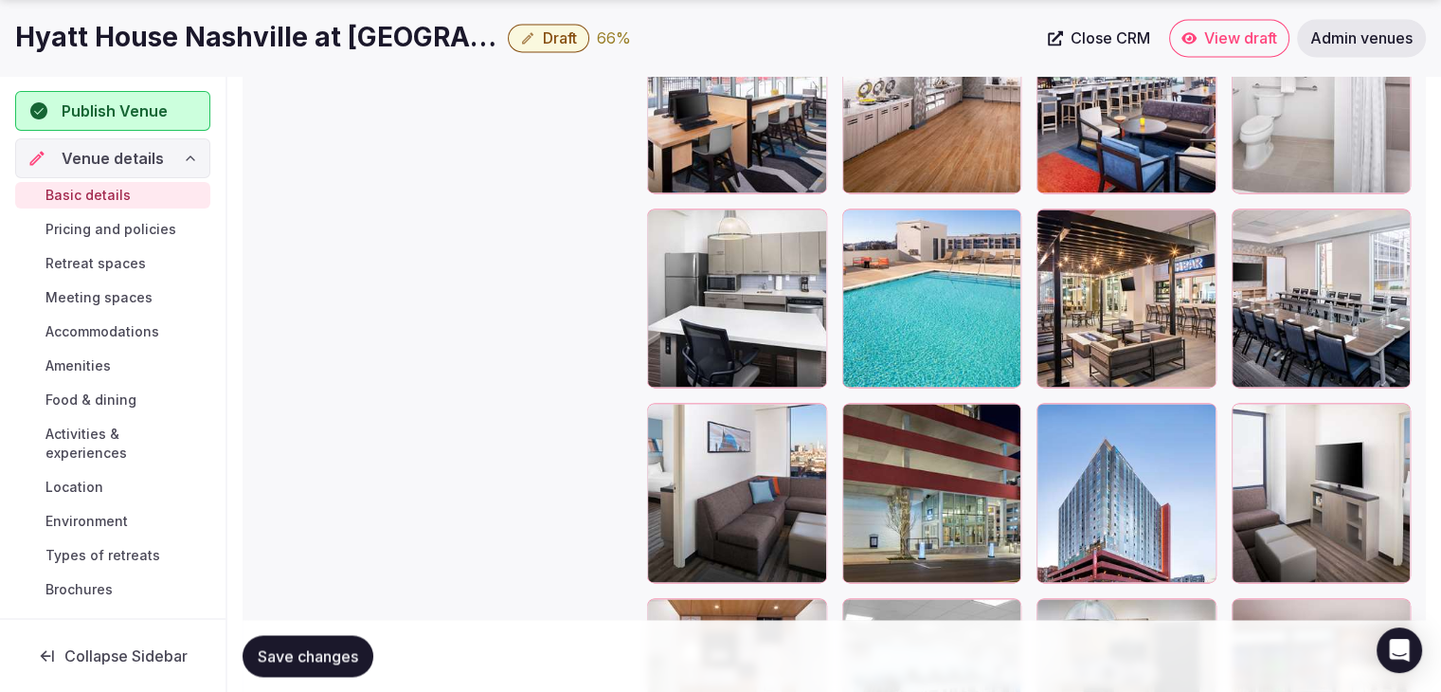
scroll to position [2909, 0]
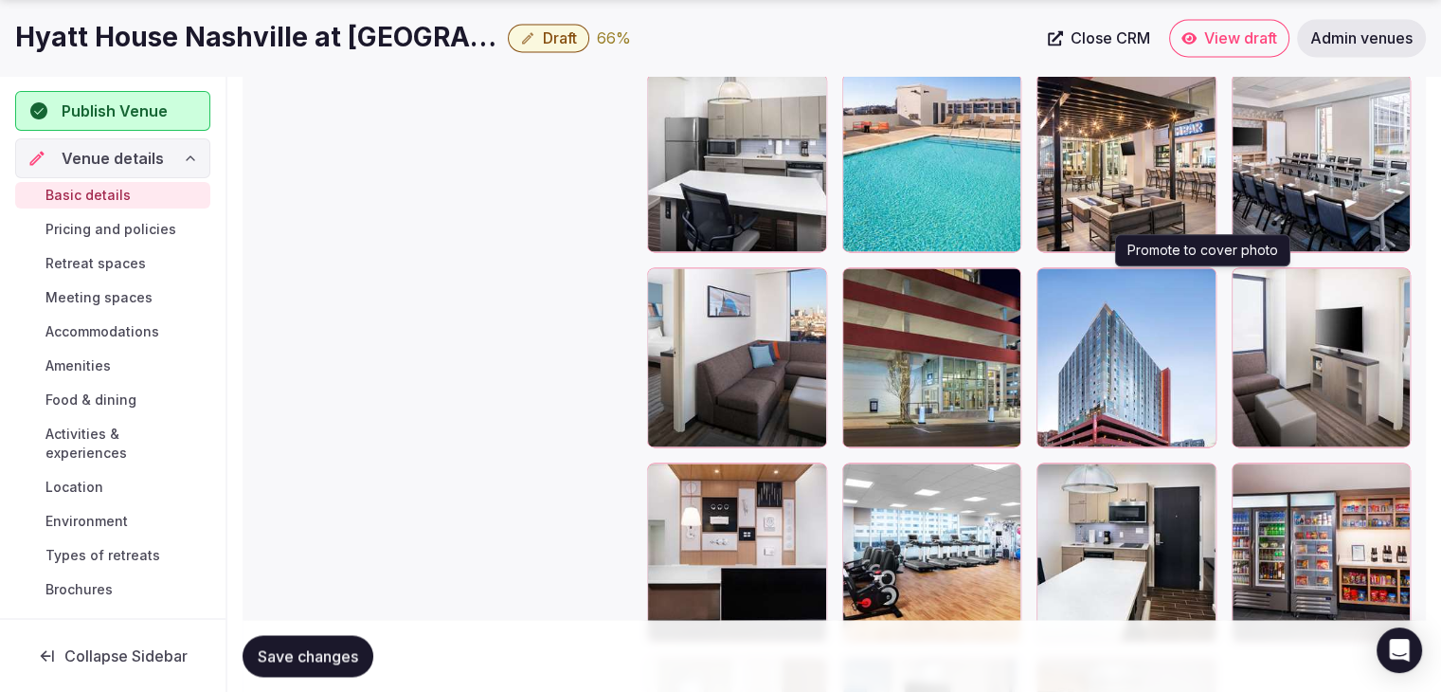
drag, startPoint x: 1201, startPoint y: 284, endPoint x: 1217, endPoint y: 342, distance: 59.8
click at [1201, 284] on icon "button" at bounding box center [1197, 286] width 15 height 15
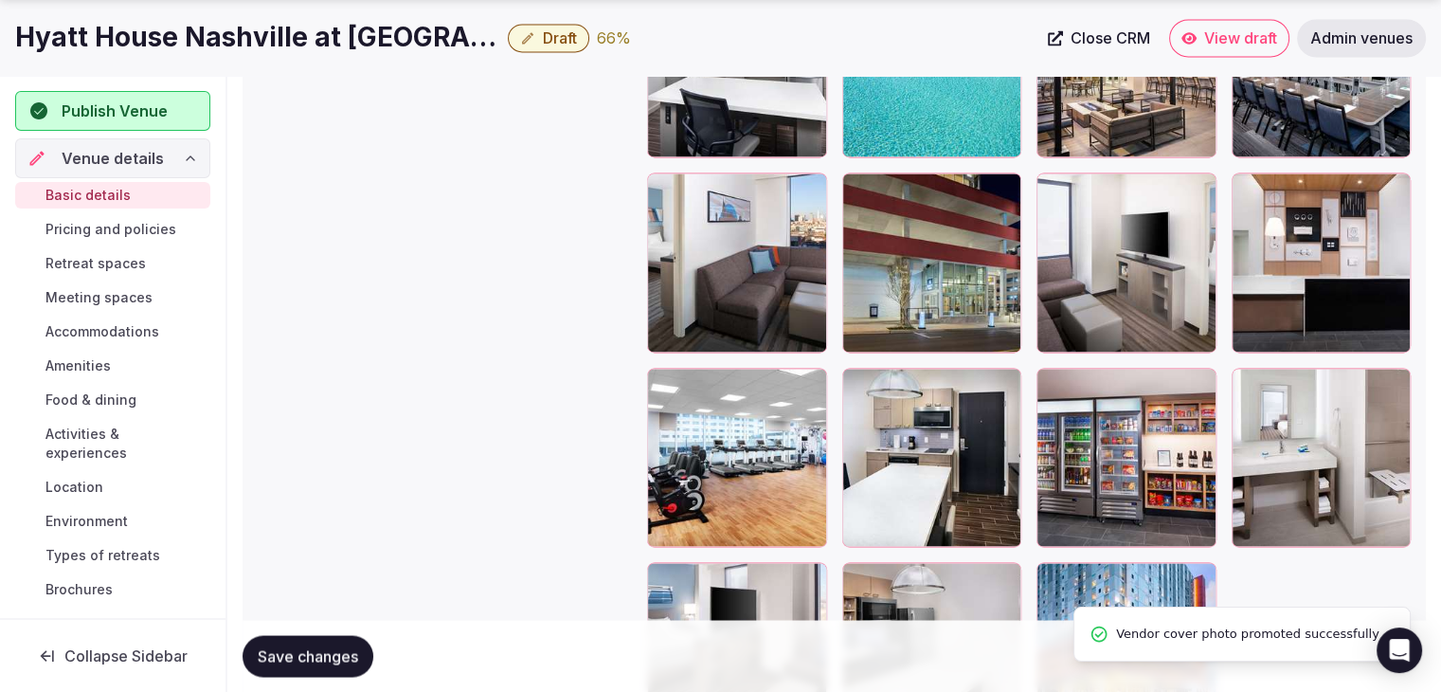
scroll to position [3193, 0]
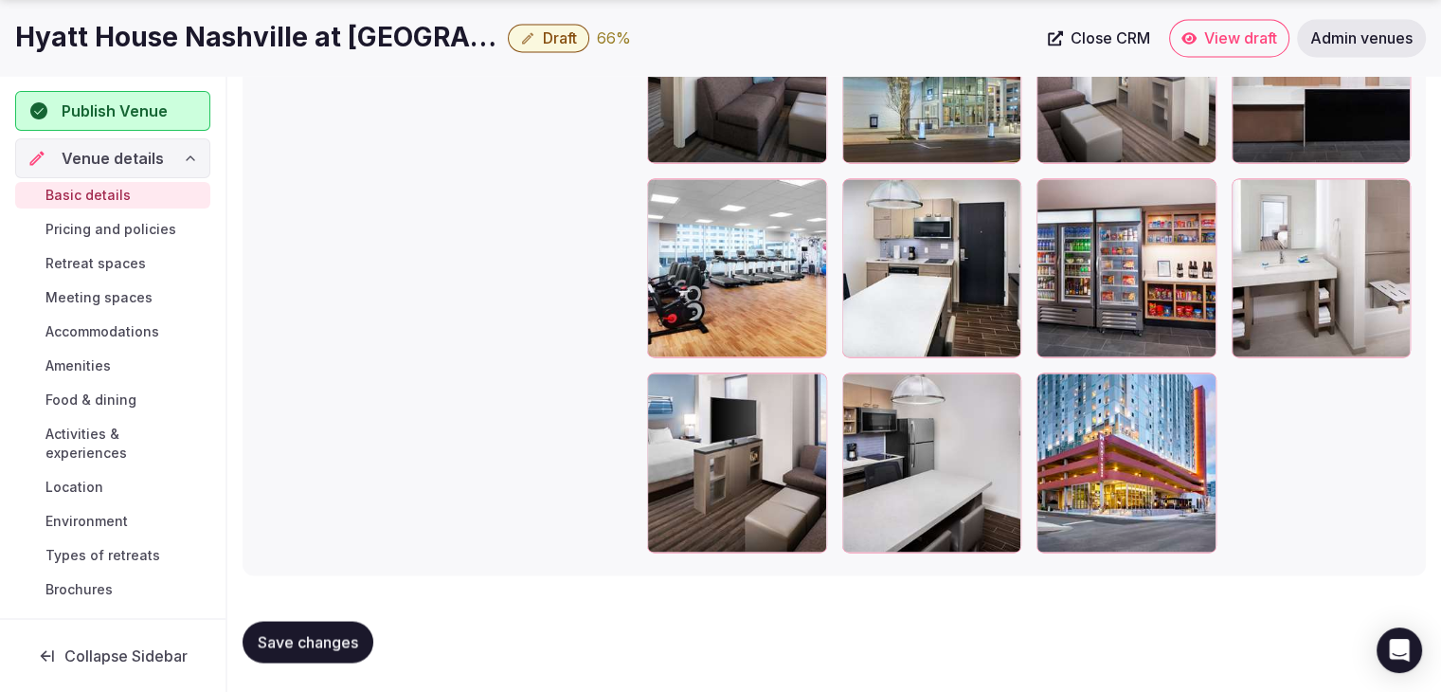
click at [1202, 398] on button "button" at bounding box center [1197, 391] width 23 height 23
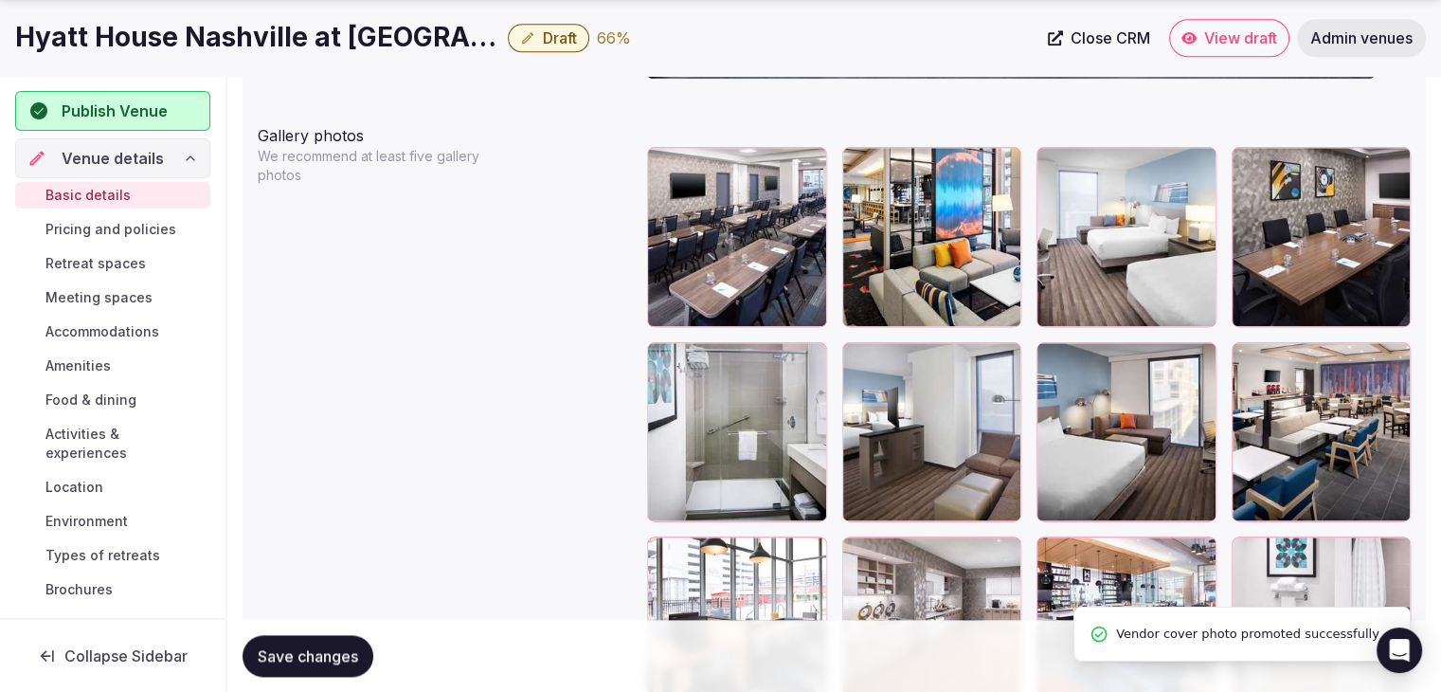
scroll to position [2340, 0]
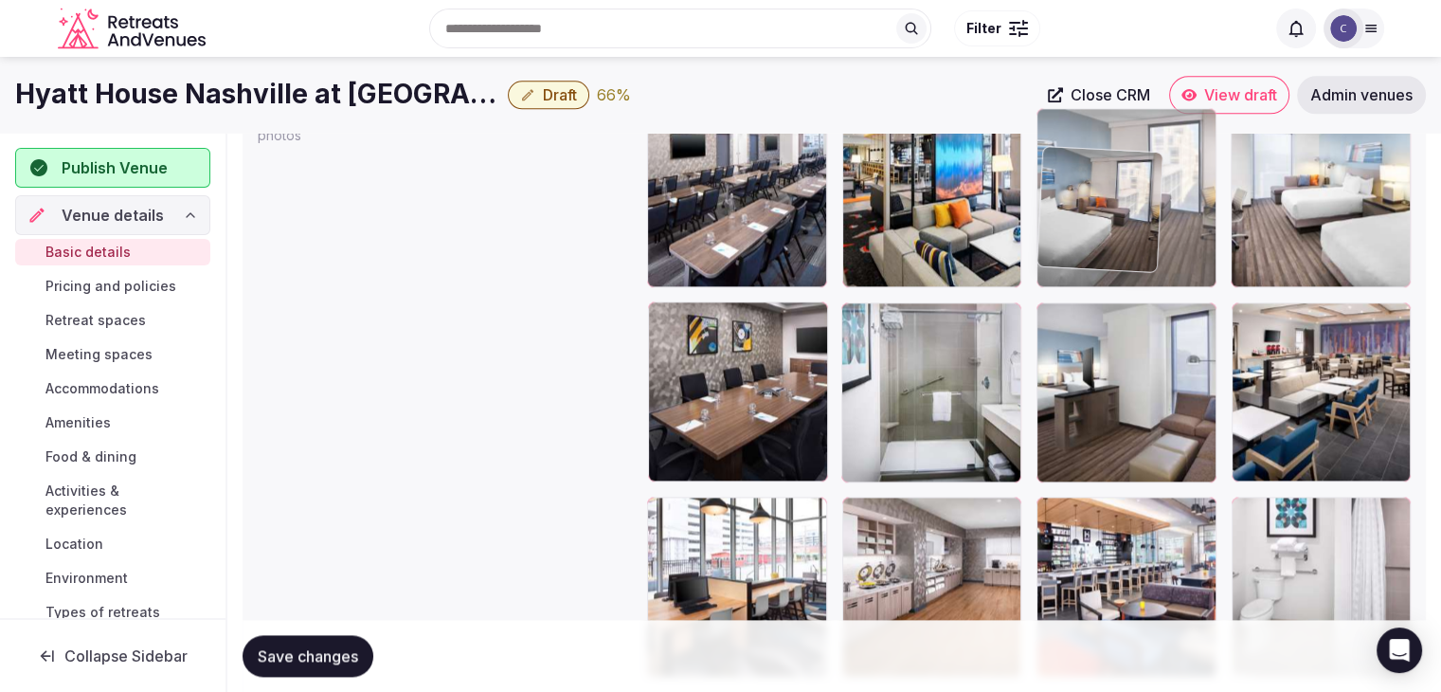
drag, startPoint x: 1059, startPoint y: 262, endPoint x: 1136, endPoint y: 96, distance: 183.6
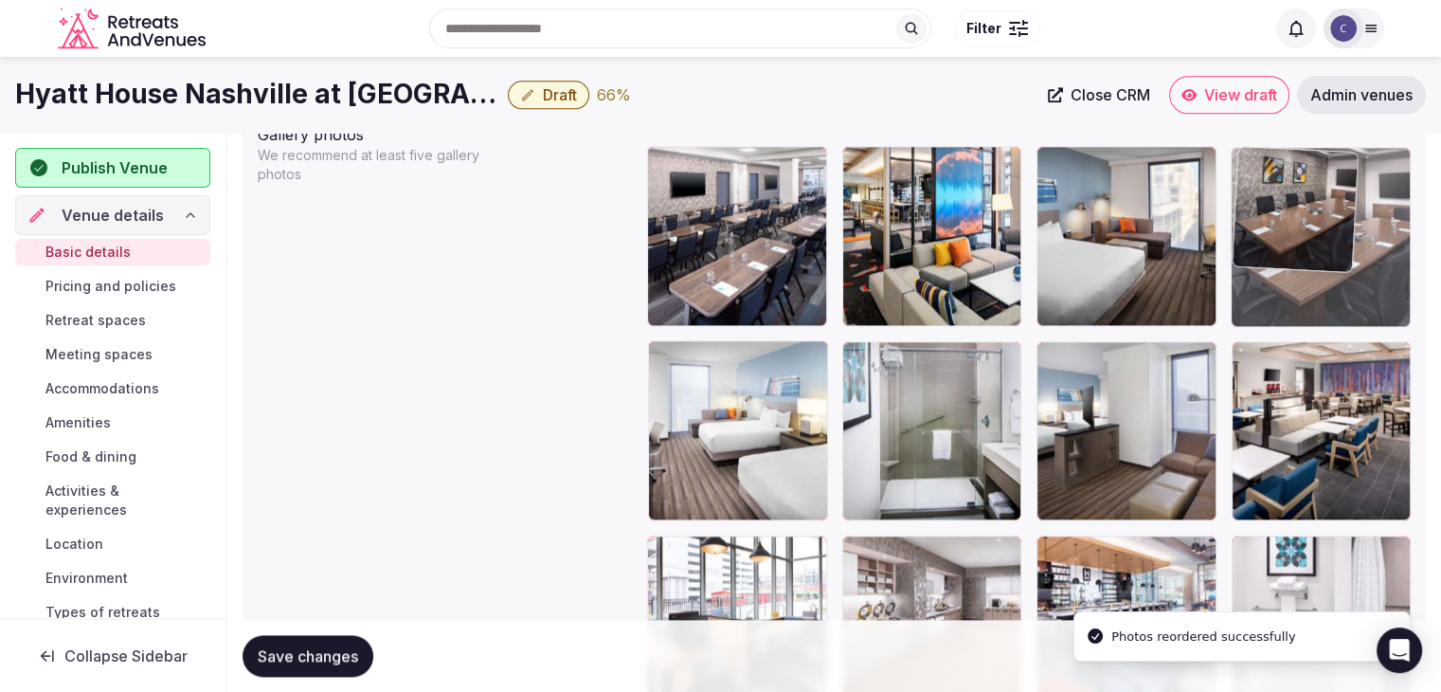
drag, startPoint x: 662, startPoint y: 357, endPoint x: 1382, endPoint y: 182, distance: 741.1
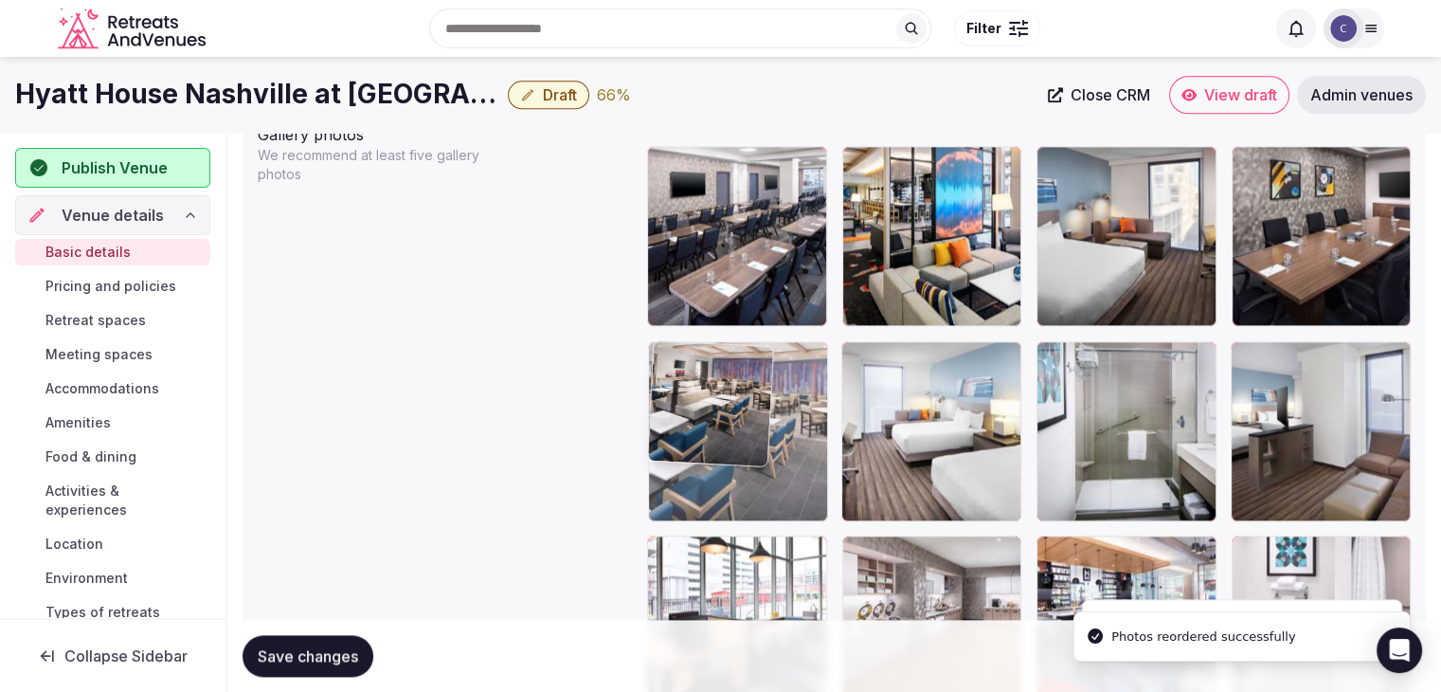
drag, startPoint x: 1244, startPoint y: 352, endPoint x: 743, endPoint y: 381, distance: 502.1
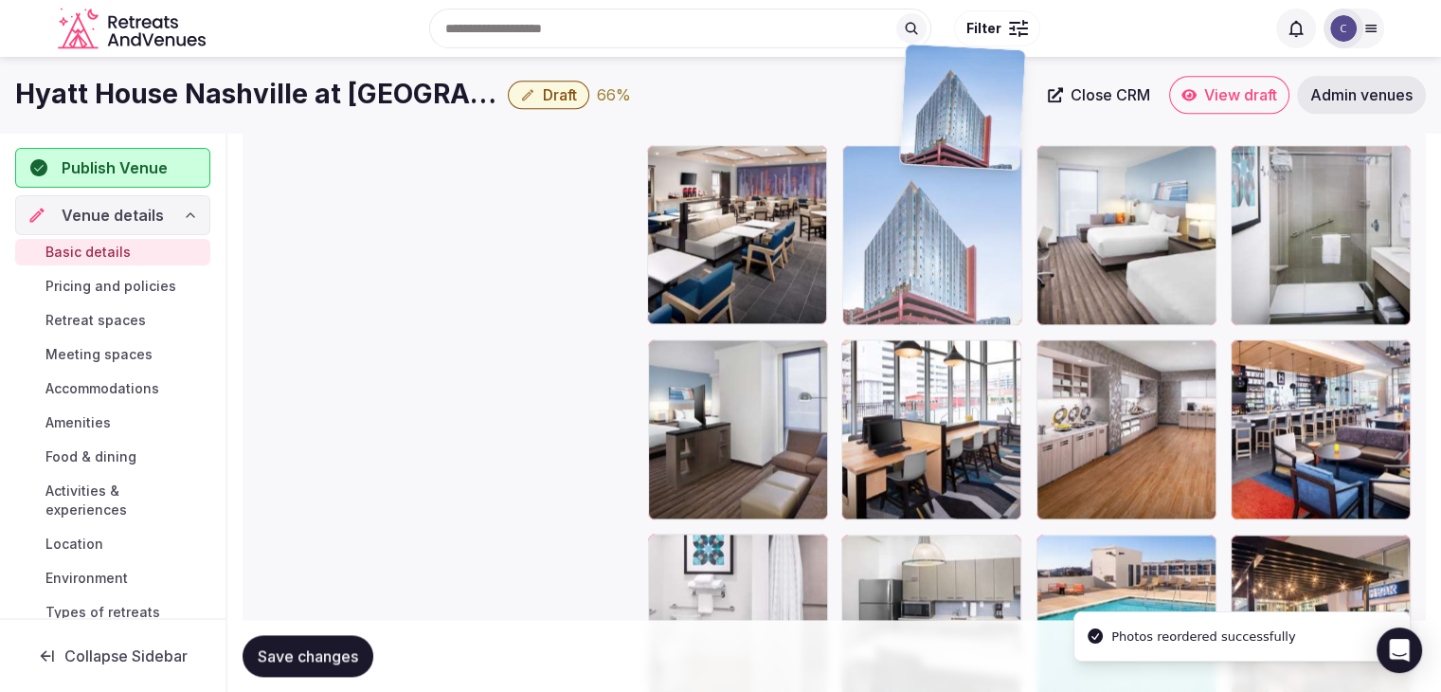
scroll to position [2433, 0]
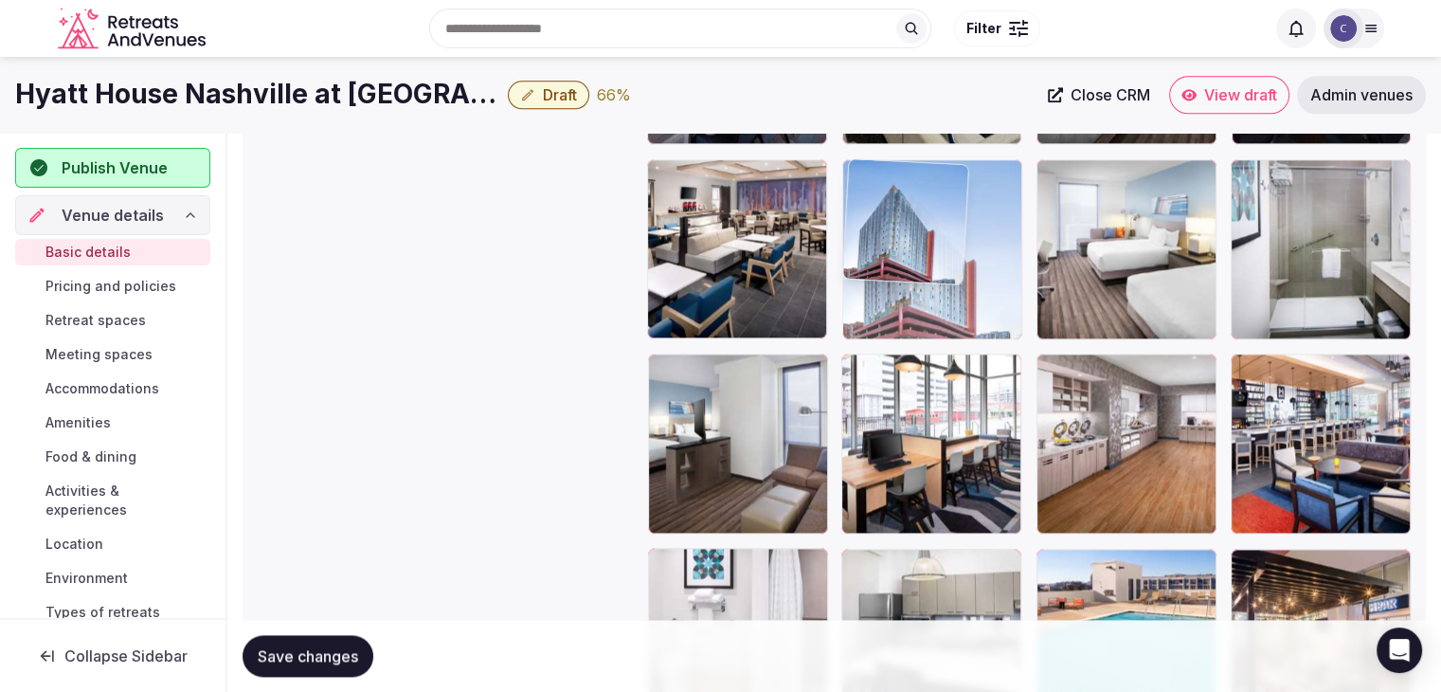
drag, startPoint x: 1054, startPoint y: 372, endPoint x: 951, endPoint y: 256, distance: 155.1
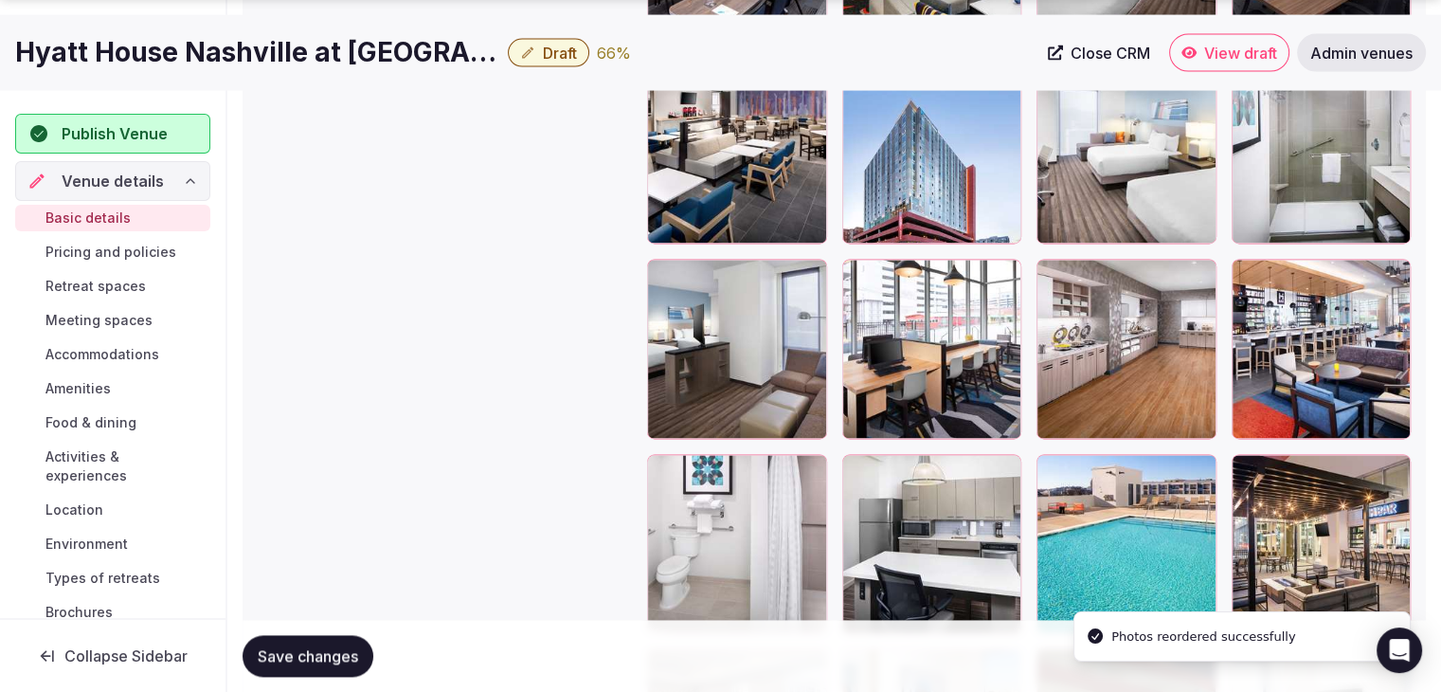
scroll to position [2623, 0]
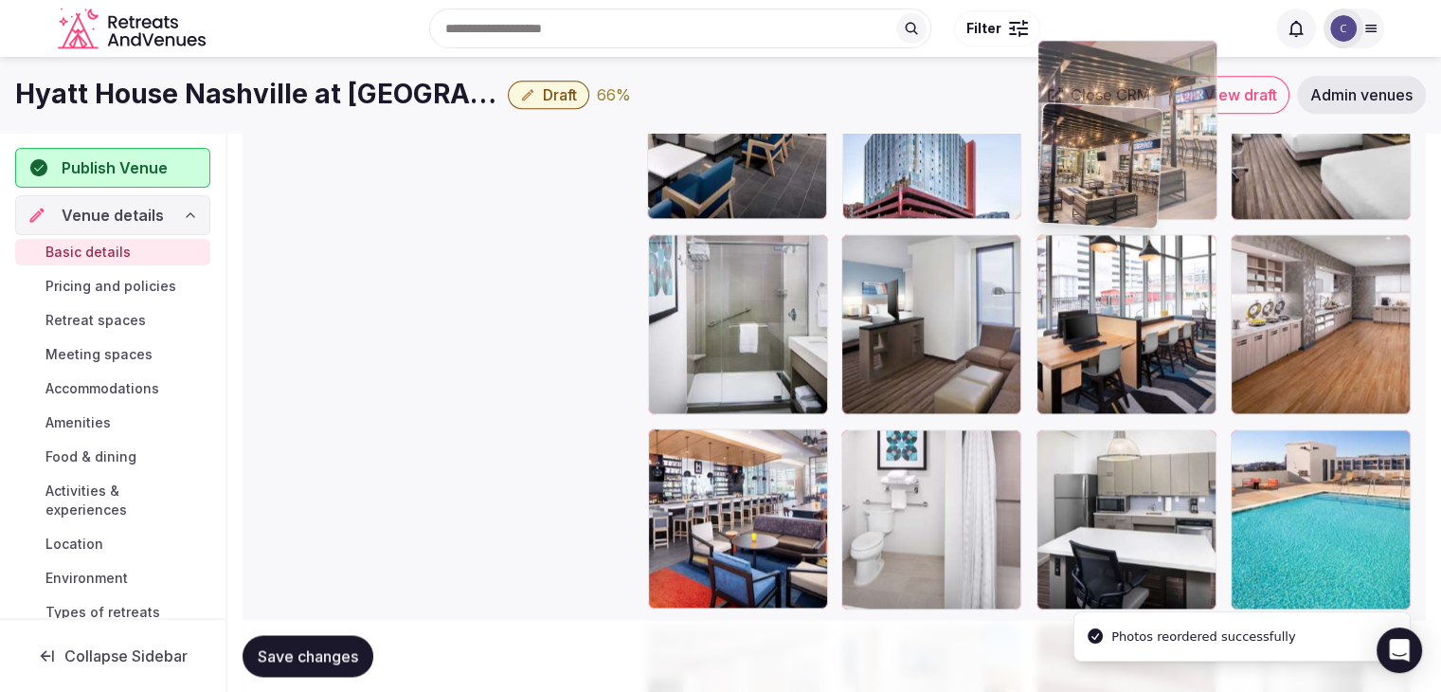
drag, startPoint x: 1267, startPoint y: 381, endPoint x: 1107, endPoint y: 98, distance: 325.4
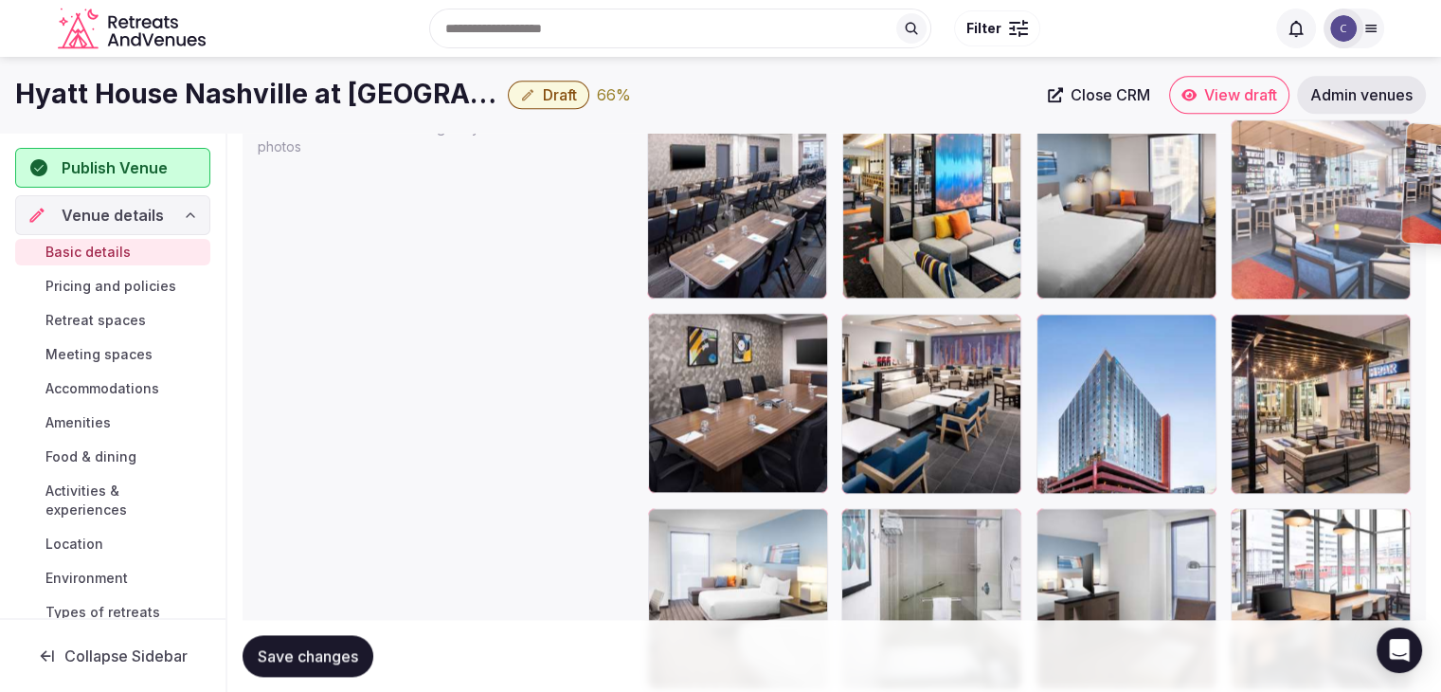
scroll to position [2278, 0]
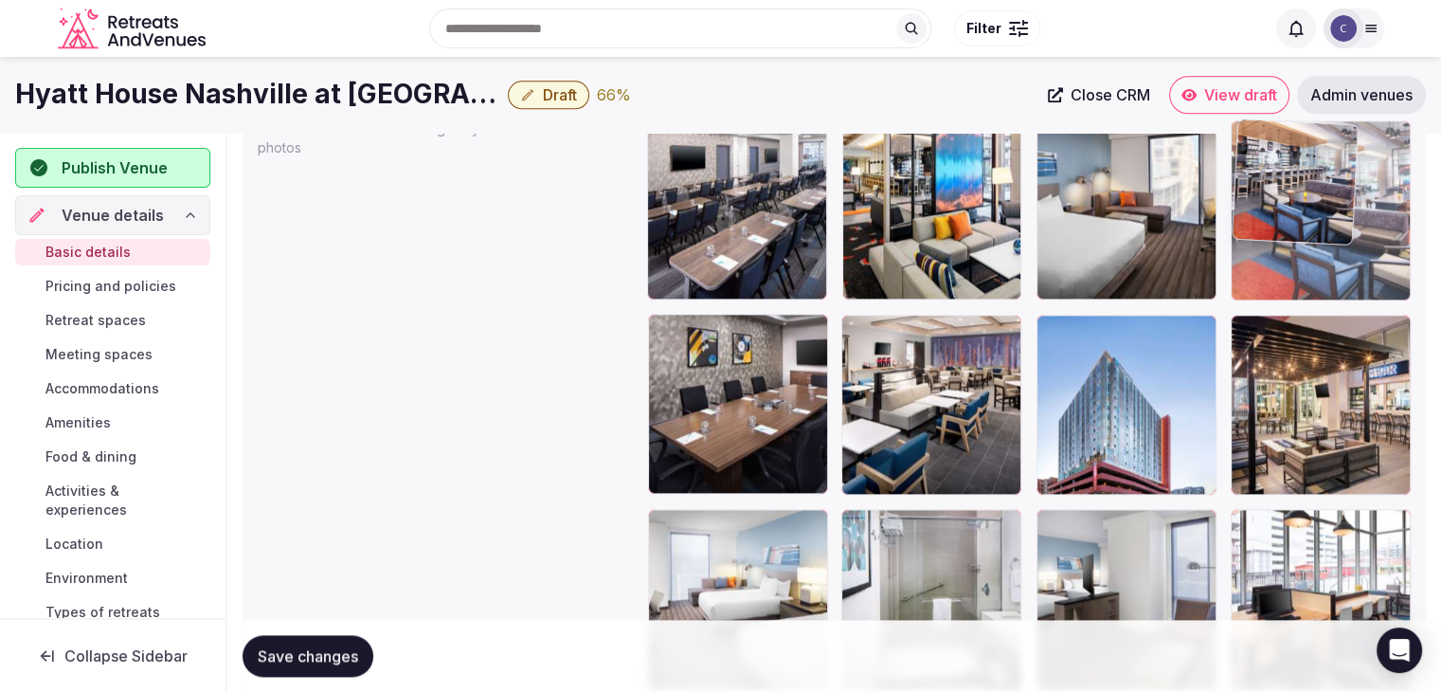
drag, startPoint x: 670, startPoint y: 403, endPoint x: 1389, endPoint y: 137, distance: 766.5
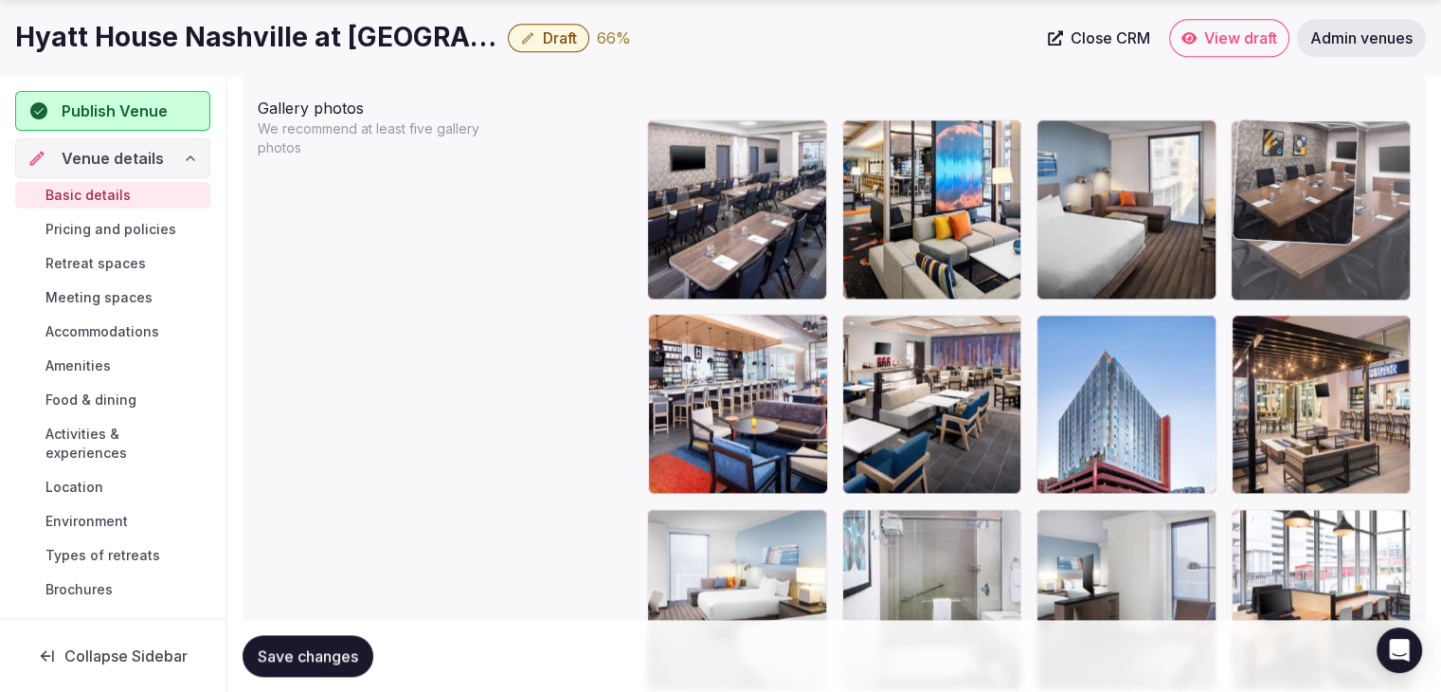
drag, startPoint x: 671, startPoint y: 326, endPoint x: 1293, endPoint y: 175, distance: 640.5
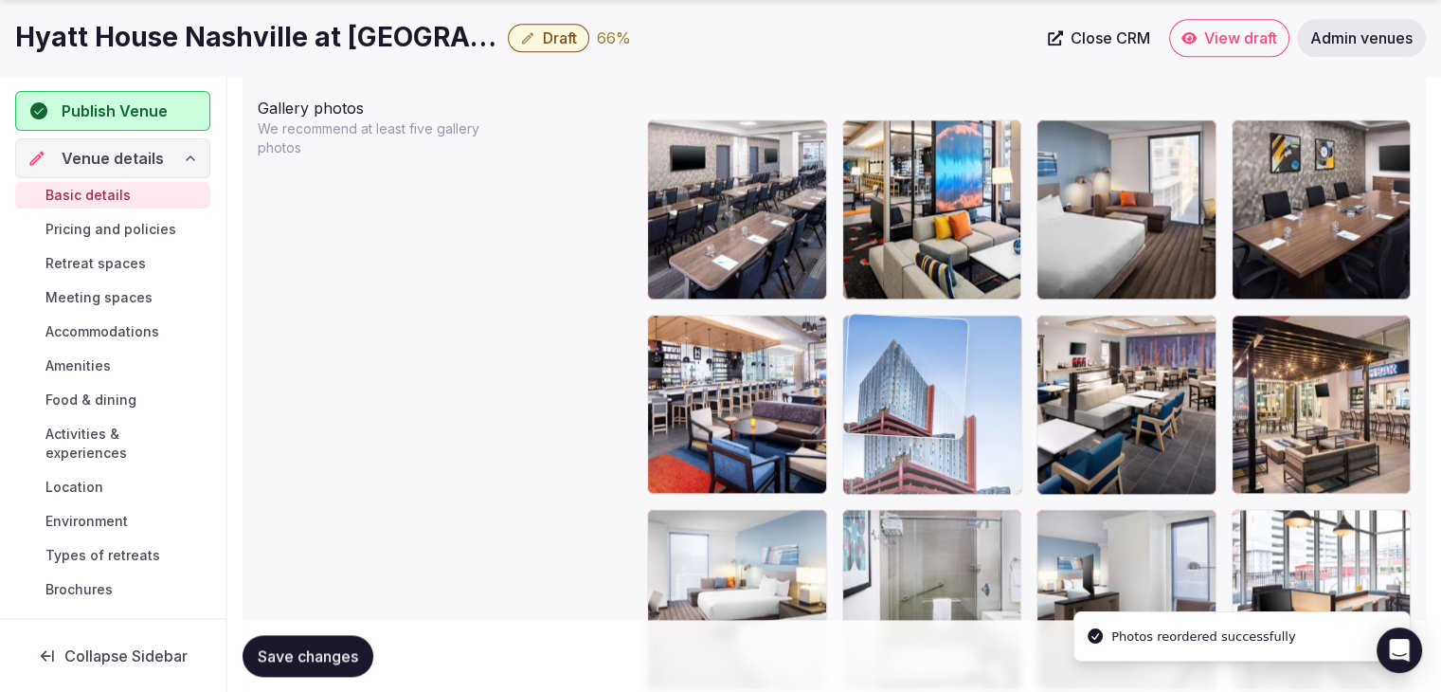
drag, startPoint x: 1055, startPoint y: 327, endPoint x: 911, endPoint y: 337, distance: 144.4
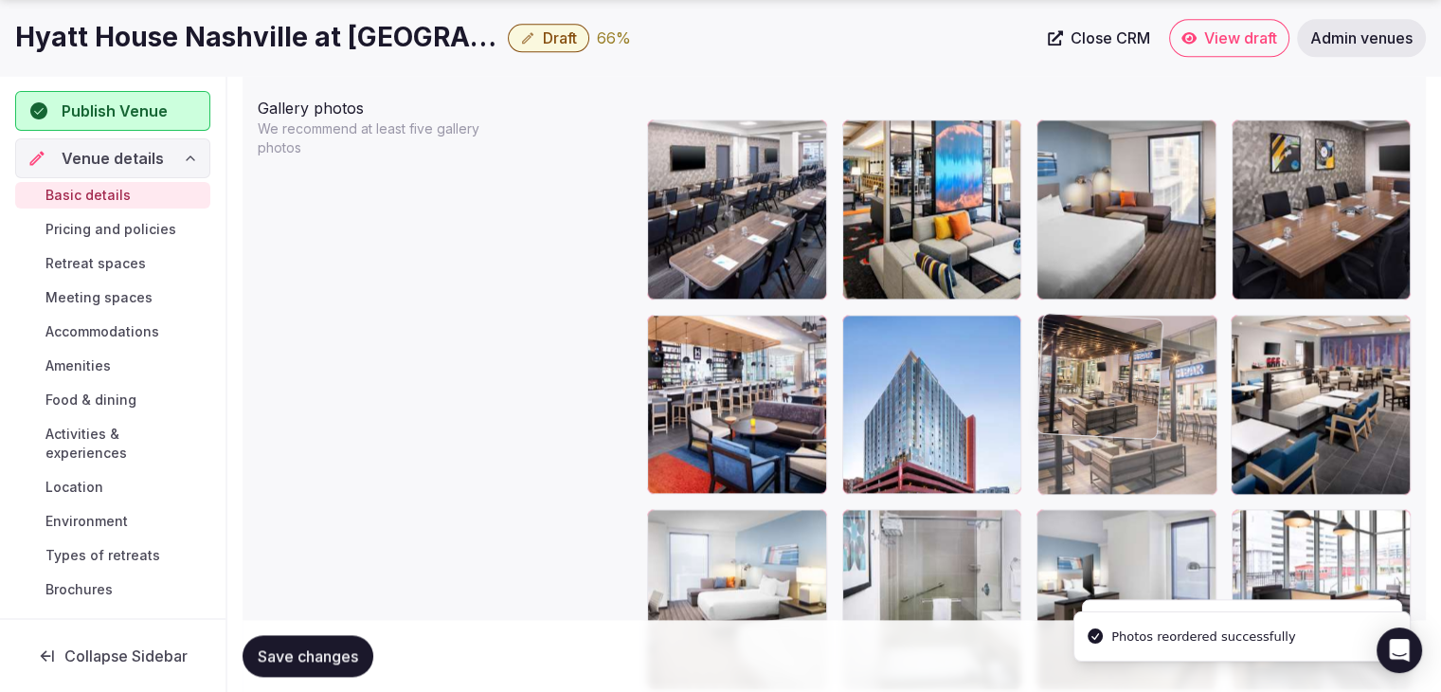
drag, startPoint x: 1257, startPoint y: 334, endPoint x: 1135, endPoint y: 335, distance: 122.2
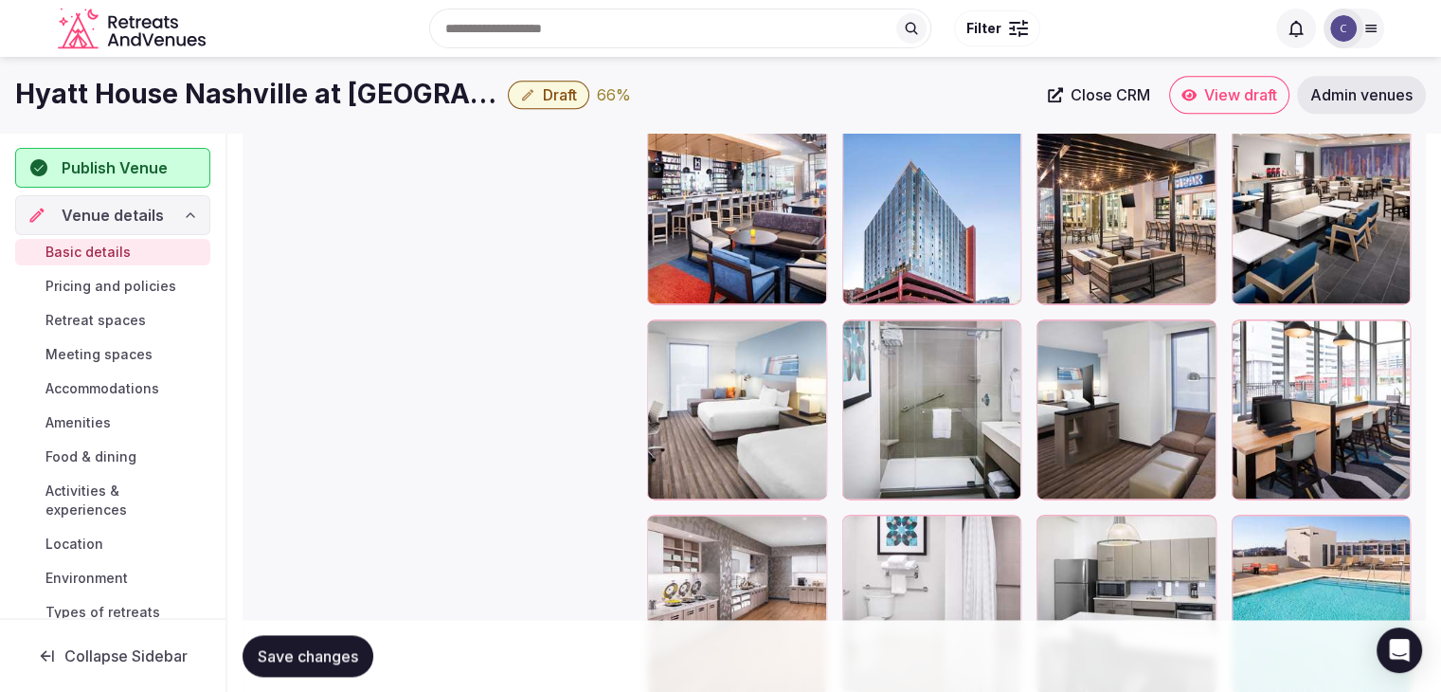
scroll to position [2435, 0]
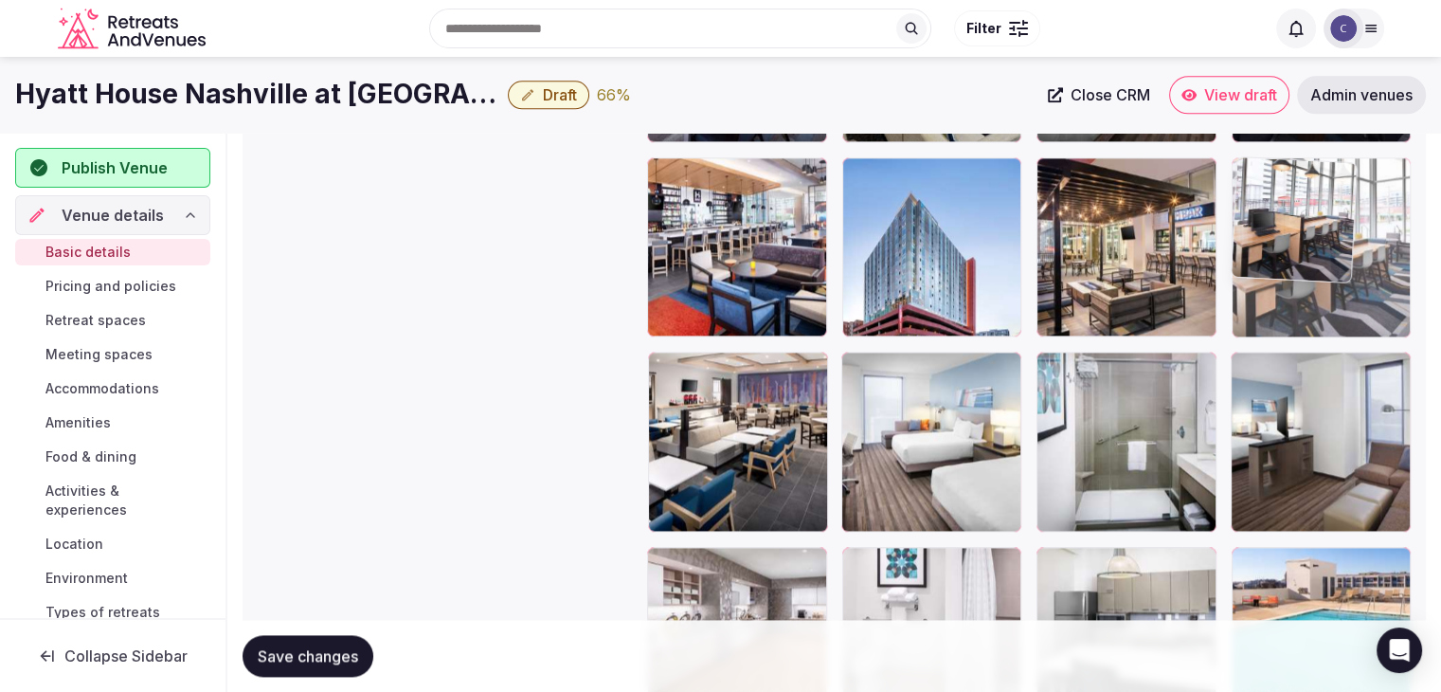
drag, startPoint x: 1258, startPoint y: 362, endPoint x: 1273, endPoint y: 266, distance: 96.9
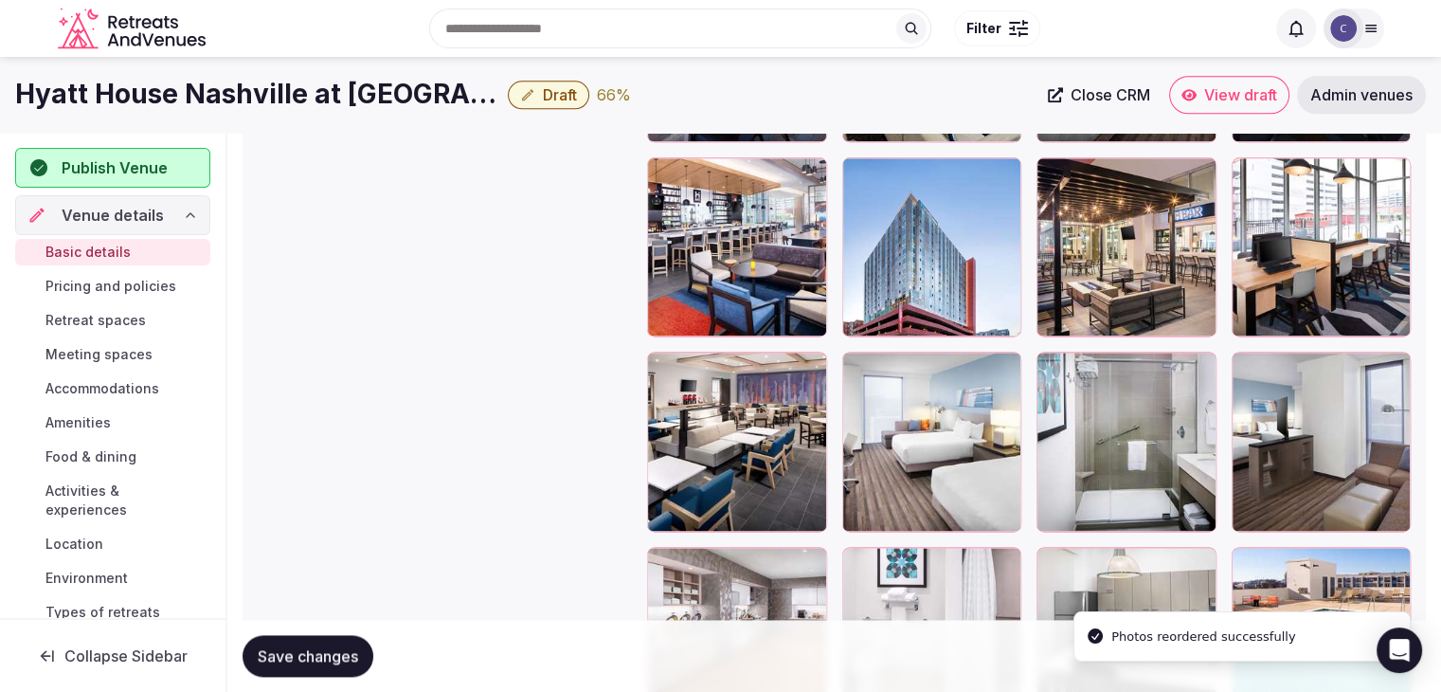
click at [341, 655] on span "Save changes" at bounding box center [308, 655] width 100 height 19
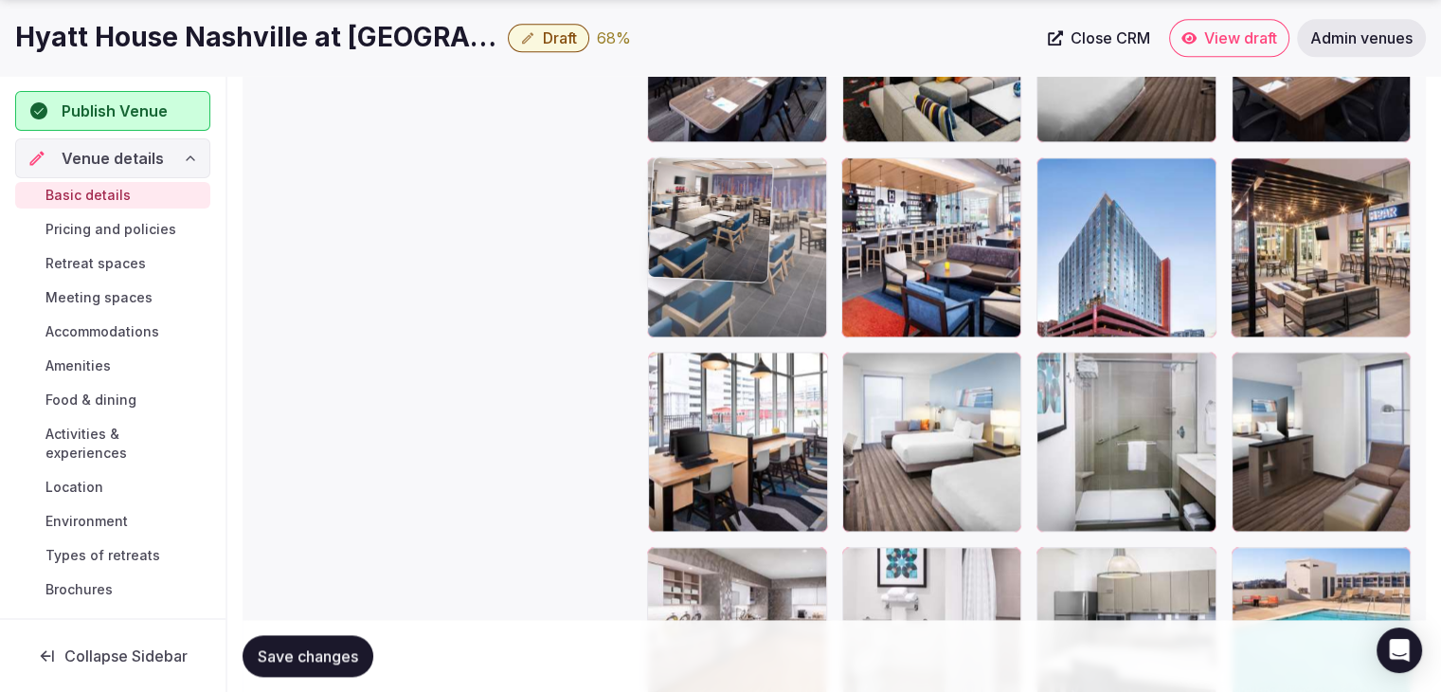
drag, startPoint x: 660, startPoint y: 345, endPoint x: 726, endPoint y: 217, distance: 143.6
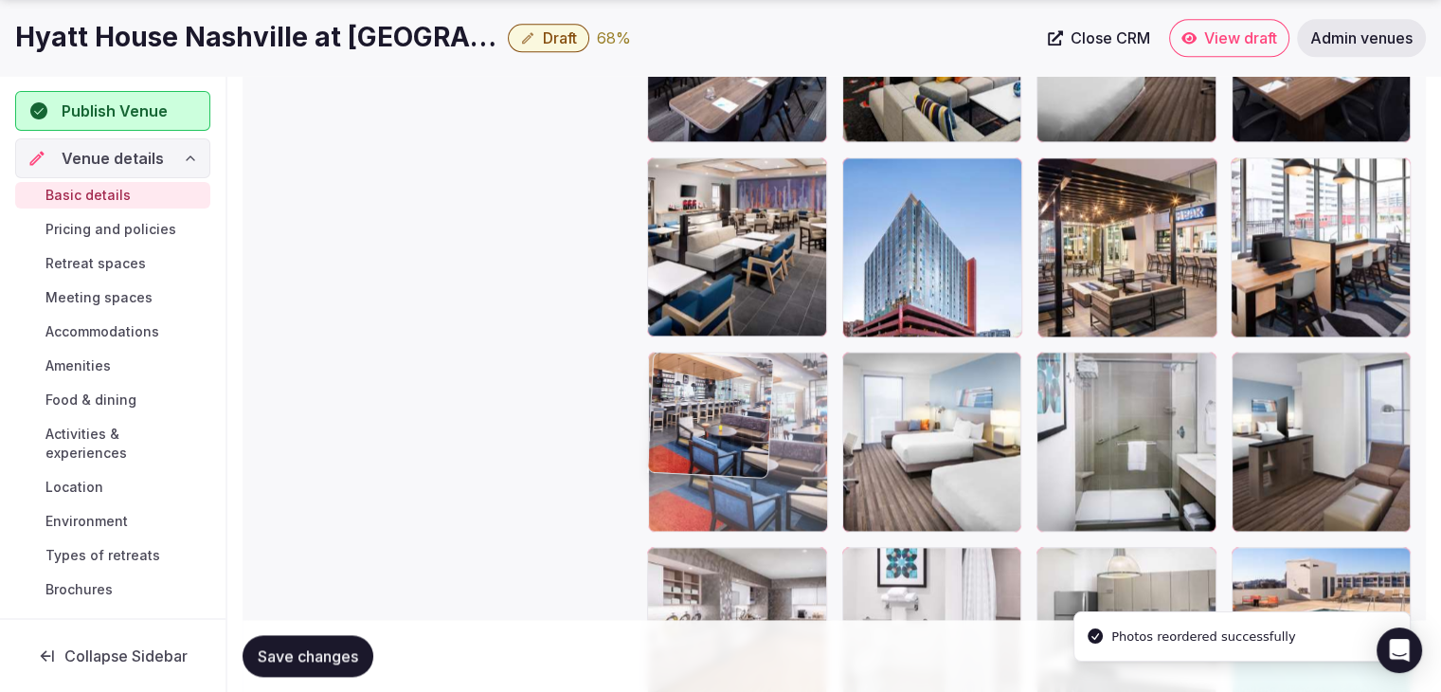
drag, startPoint x: 868, startPoint y: 159, endPoint x: 718, endPoint y: 347, distance: 240.0
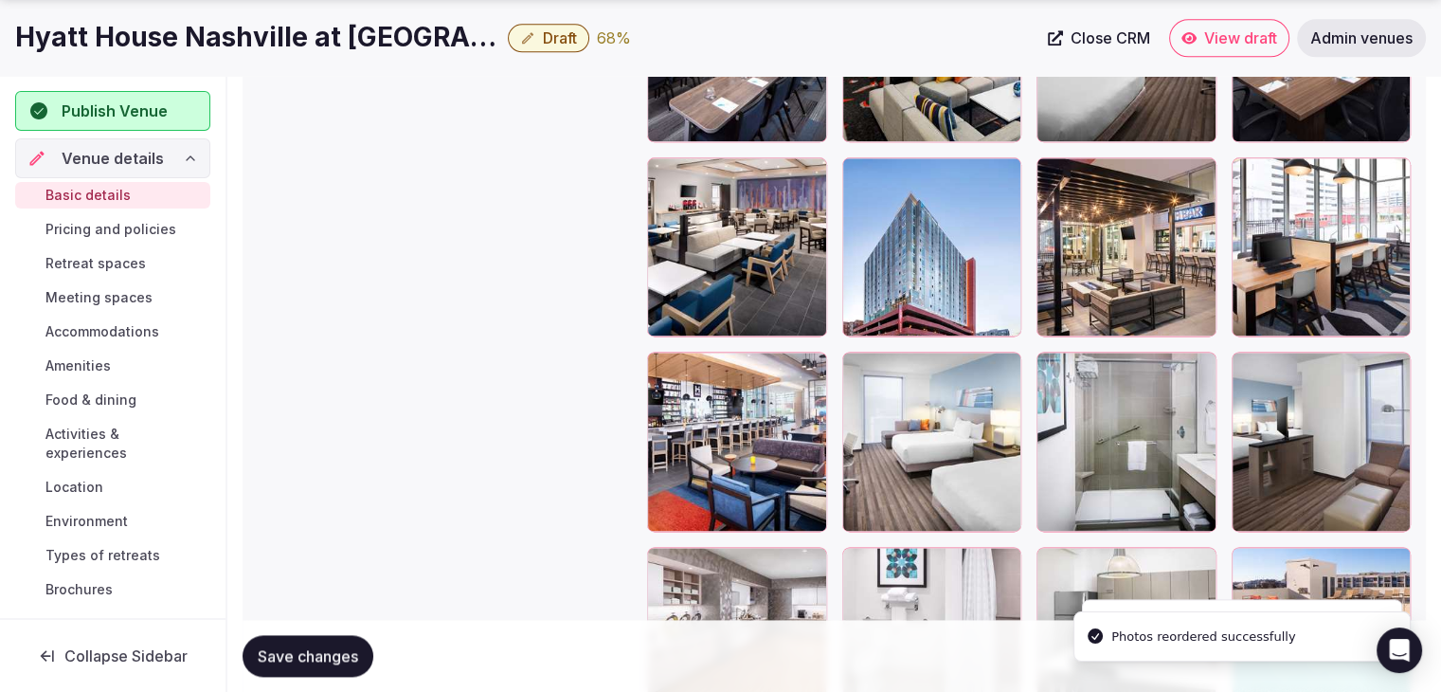
click at [352, 657] on span "Save changes" at bounding box center [308, 655] width 100 height 19
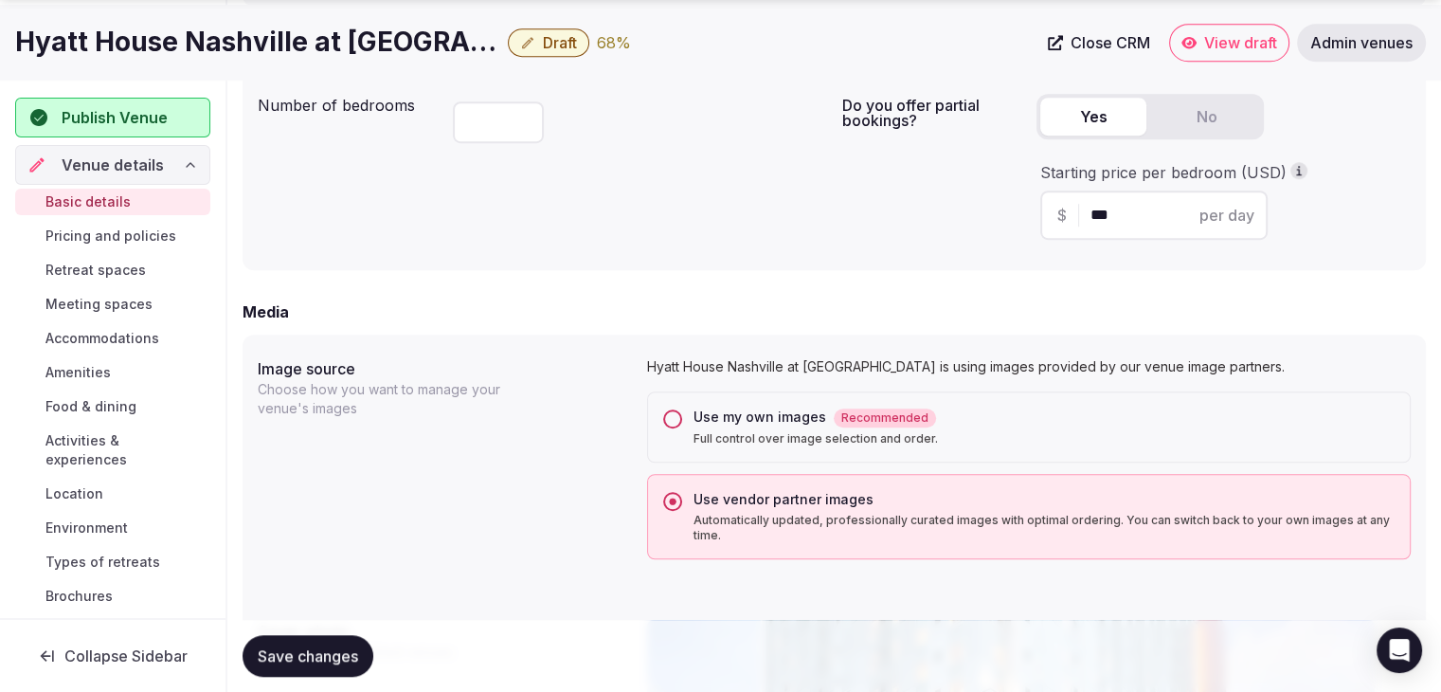
scroll to position [1393, 0]
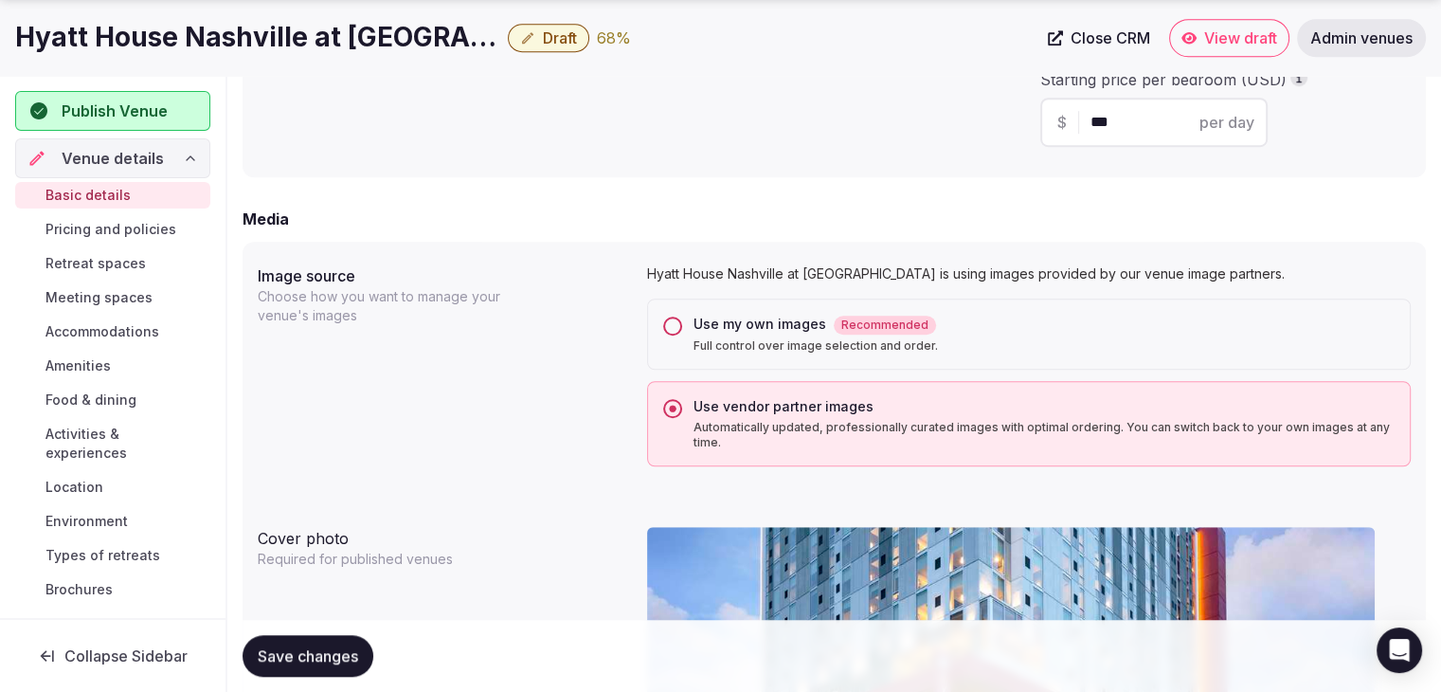
click at [338, 665] on button "Save changes" at bounding box center [308, 656] width 131 height 42
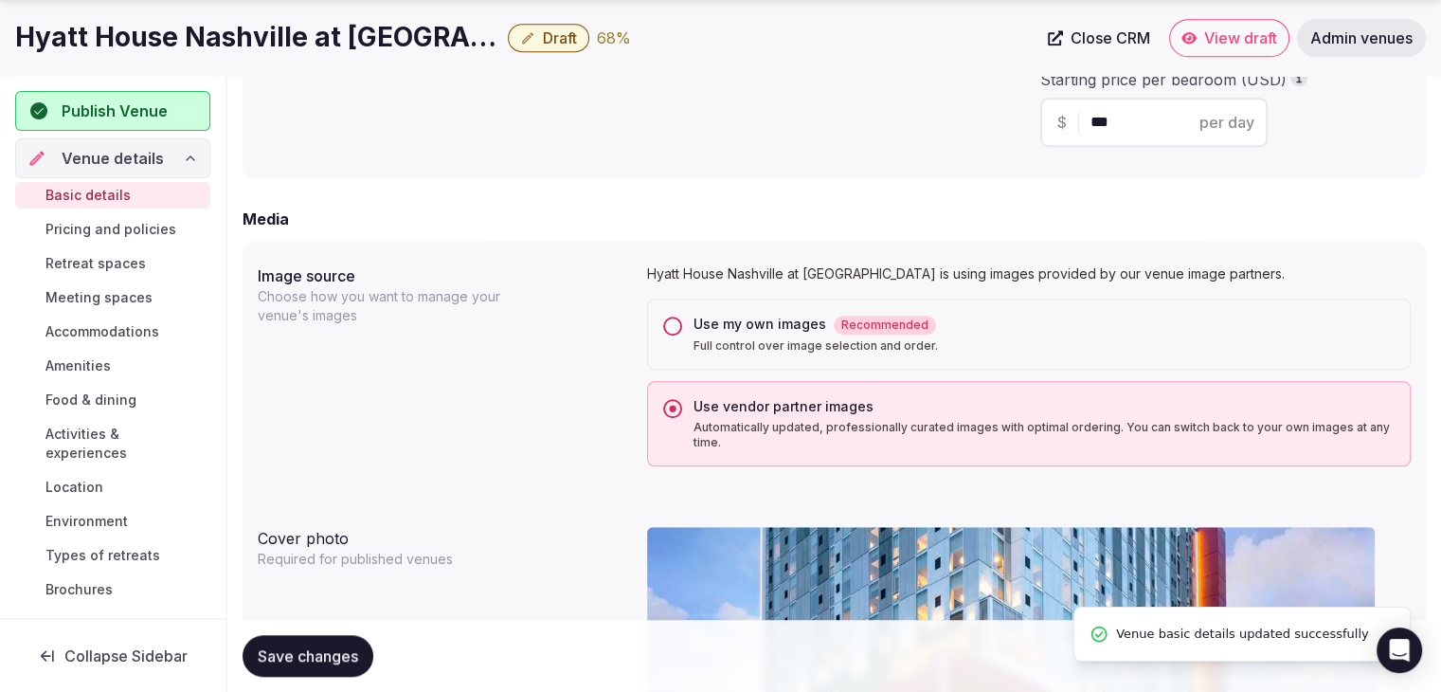
click at [134, 232] on span "Pricing and policies" at bounding box center [110, 229] width 131 height 19
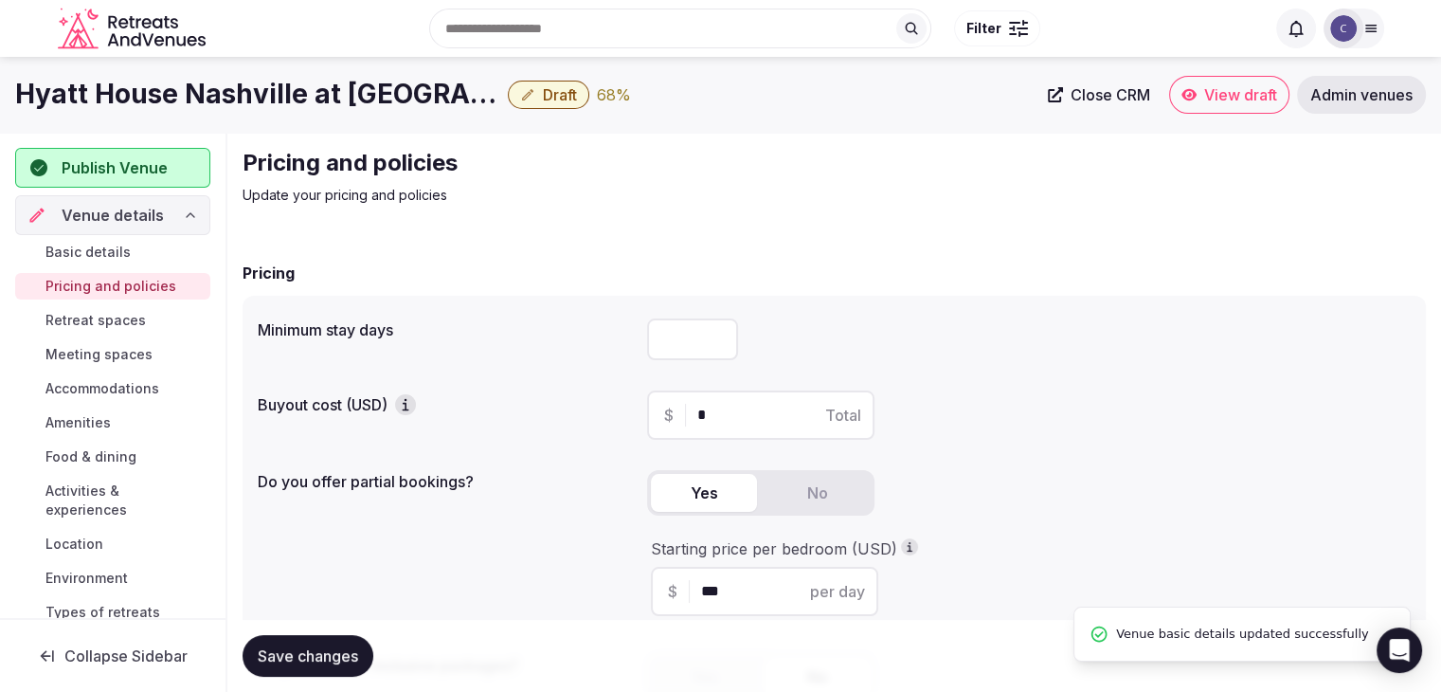
click at [697, 352] on input "number" at bounding box center [692, 339] width 91 height 42
type input "*"
click at [352, 653] on span "Save changes" at bounding box center [308, 655] width 100 height 19
click at [87, 316] on span "Retreat spaces" at bounding box center [95, 320] width 100 height 19
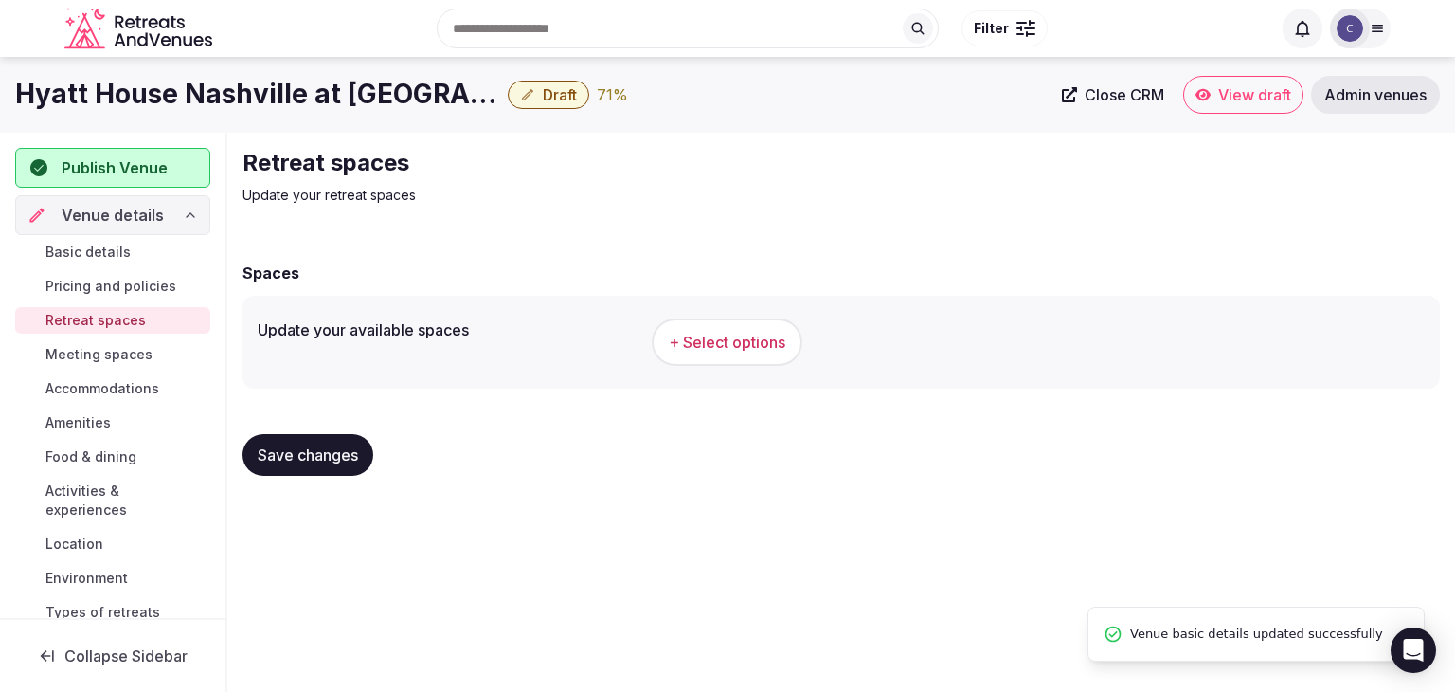
click at [262, 91] on h1 "Hyatt House Nashville at Vanderbilt" at bounding box center [257, 94] width 485 height 37
click at [262, 90] on h1 "Hyatt House Nashville at Vanderbilt" at bounding box center [257, 94] width 485 height 37
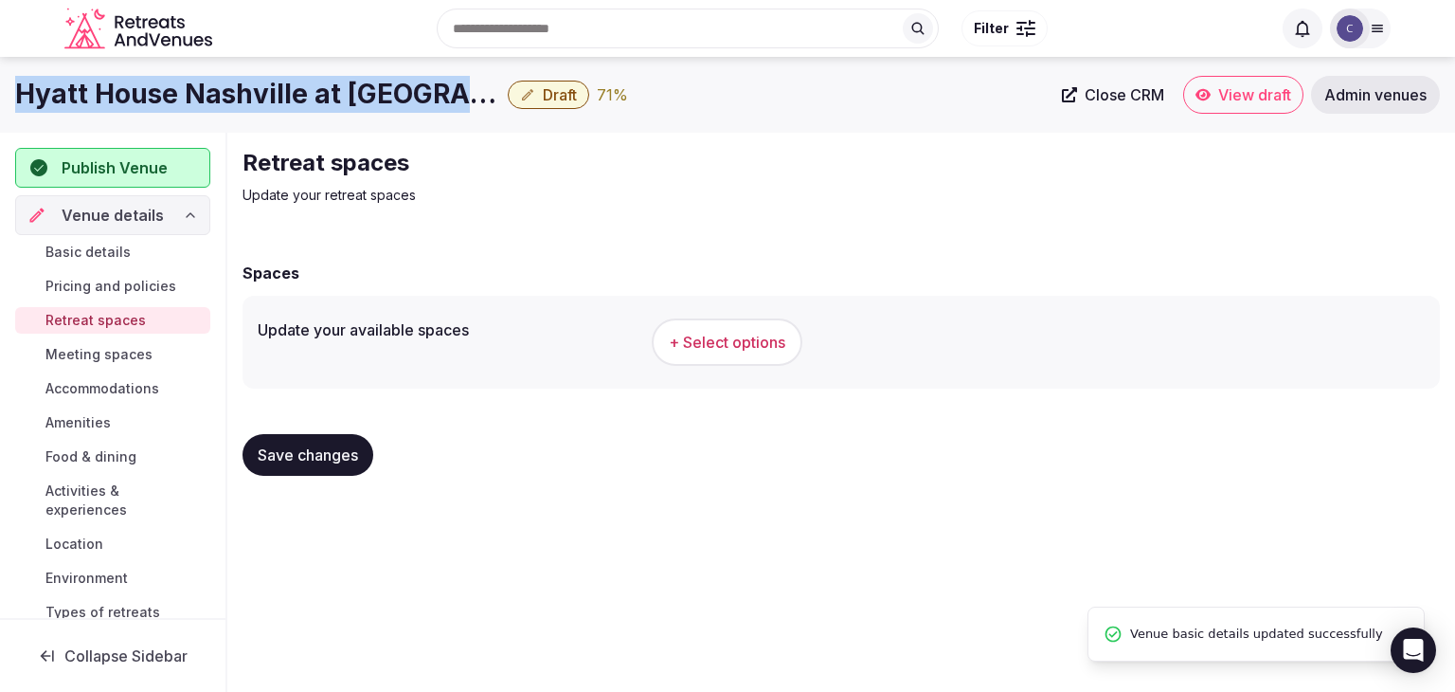
click at [262, 90] on h1 "Hyatt House Nashville at Vanderbilt" at bounding box center [257, 94] width 485 height 37
copy div "Hyatt House Nashville at Vanderbilt"
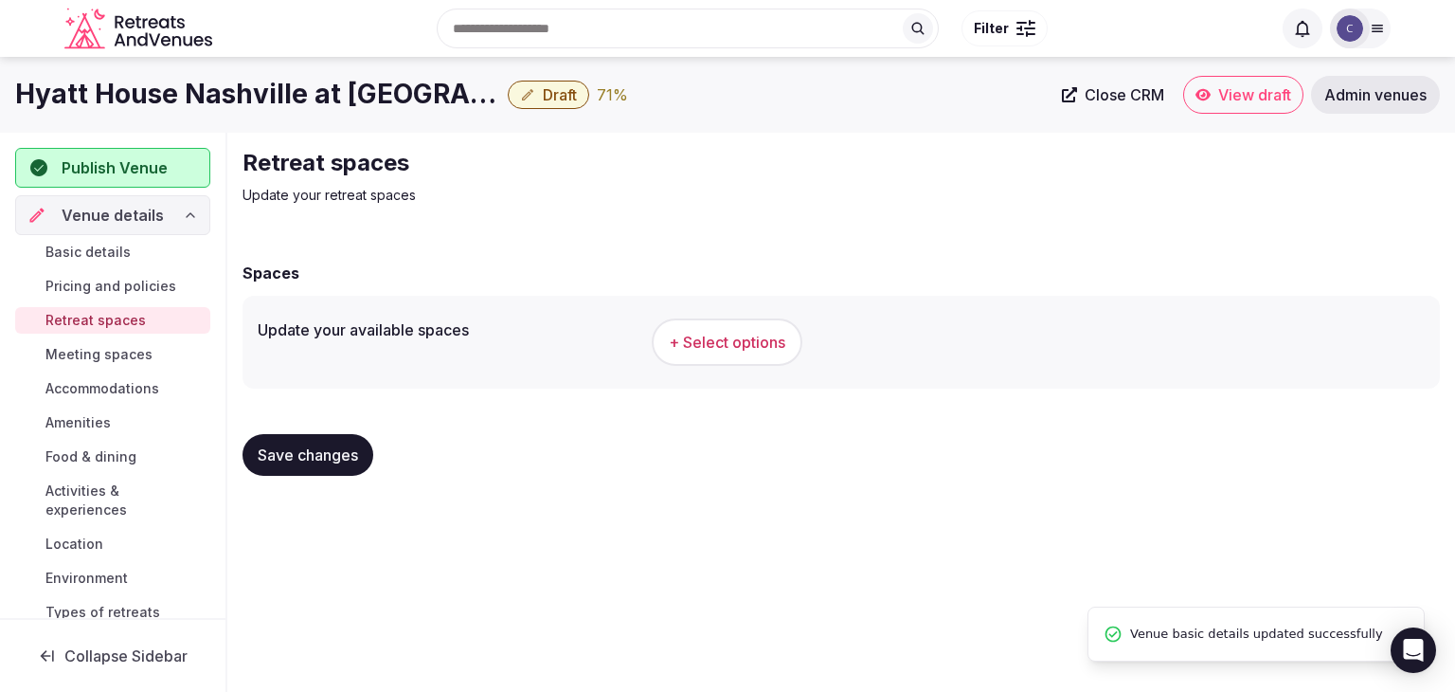
click at [724, 369] on div "+ Select options" at bounding box center [1038, 342] width 773 height 63
click at [710, 321] on button "+ Select options" at bounding box center [727, 341] width 151 height 47
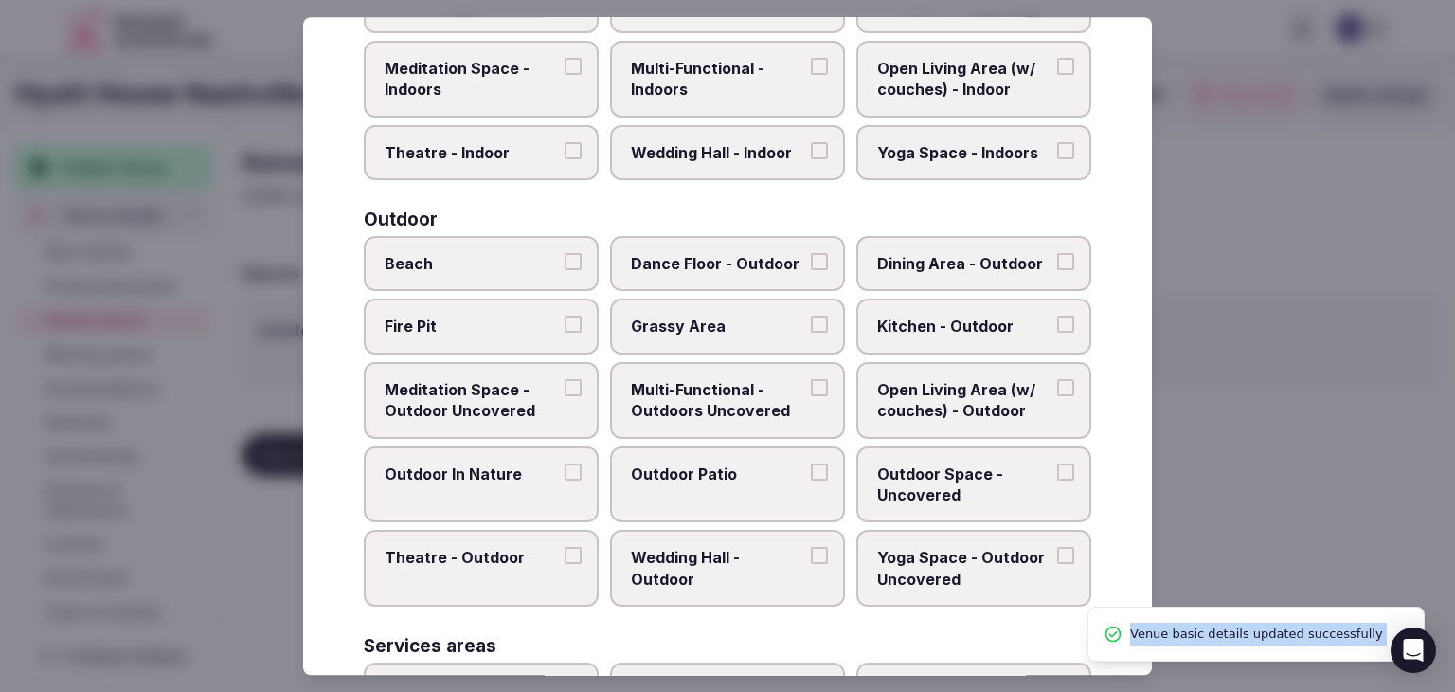
scroll to position [857, 0]
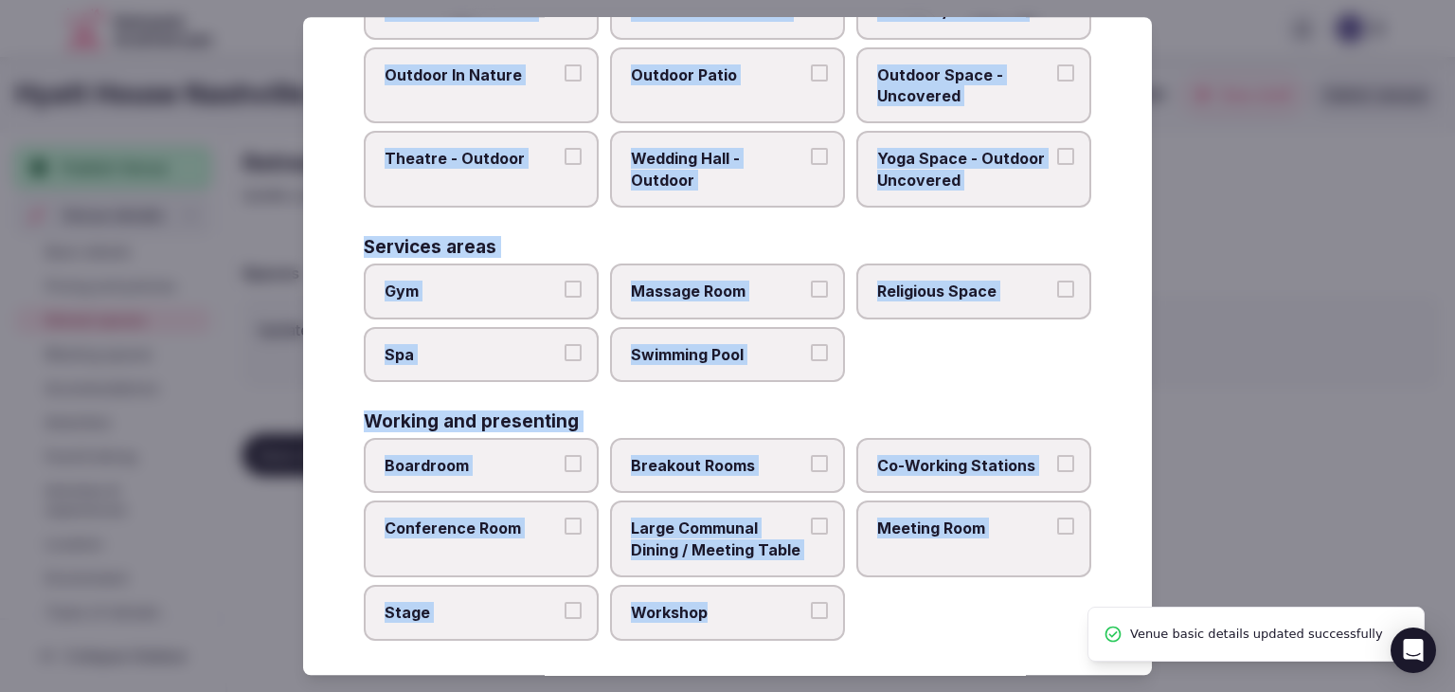
drag, startPoint x: 364, startPoint y: 122, endPoint x: 865, endPoint y: 636, distance: 717.6
click at [865, 636] on div "Select your retreat spaces Choose all applicable retreat spaces offered. Covere…" at bounding box center [727, 346] width 849 height 658
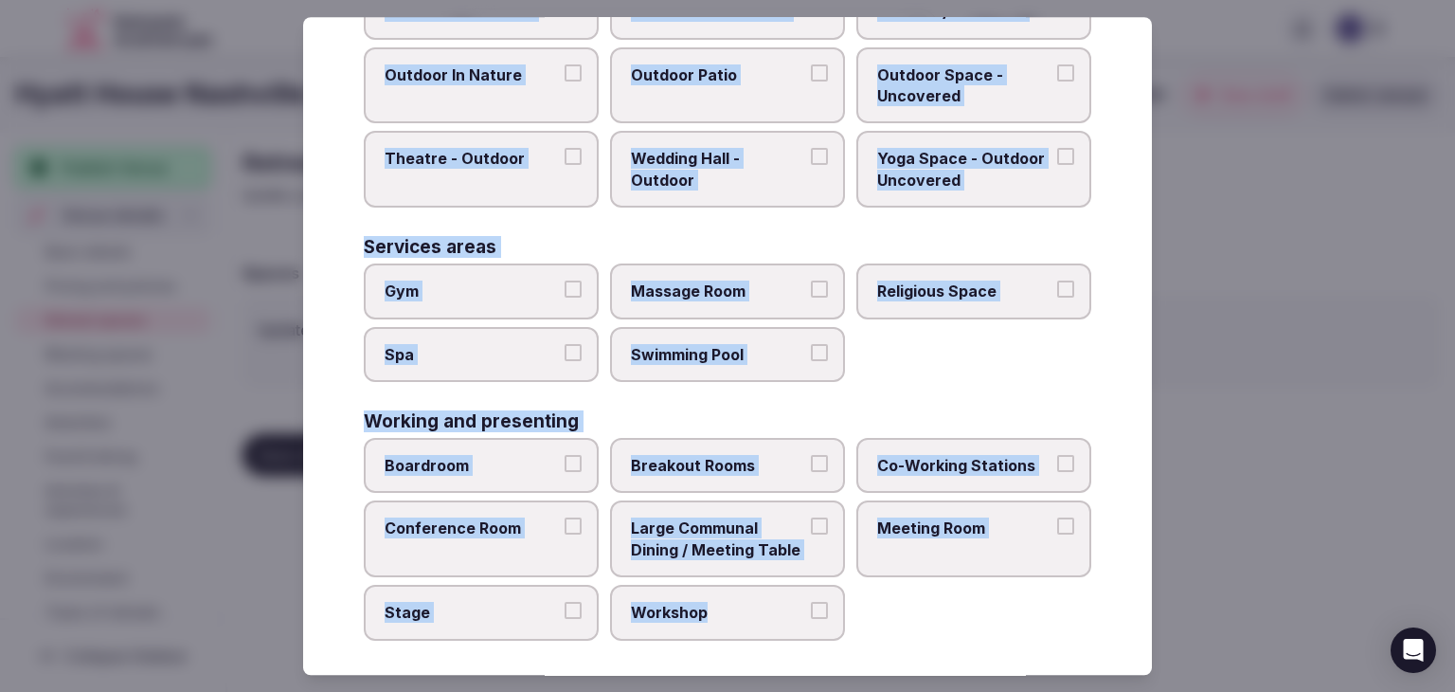
copy div "Choose all applicable retreat spaces offered. Covered outdoor spaces Meditation…"
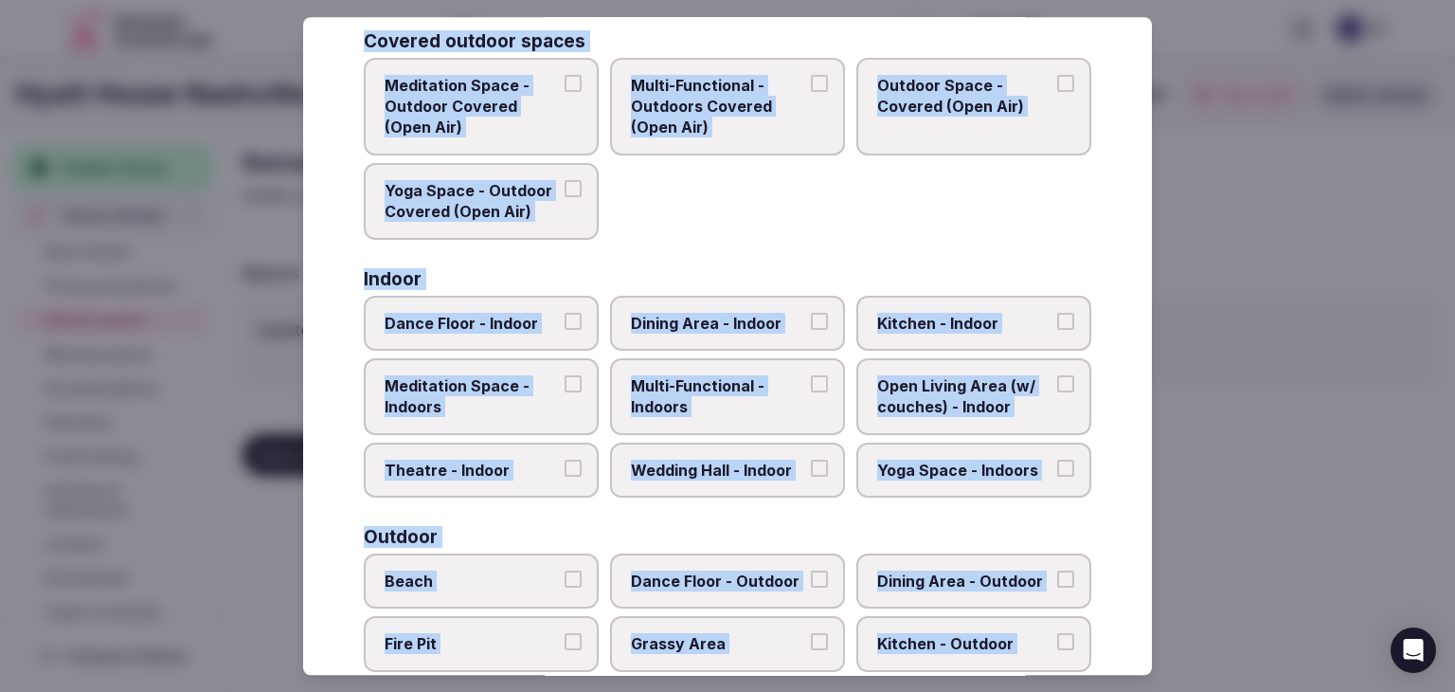
scroll to position [99, 0]
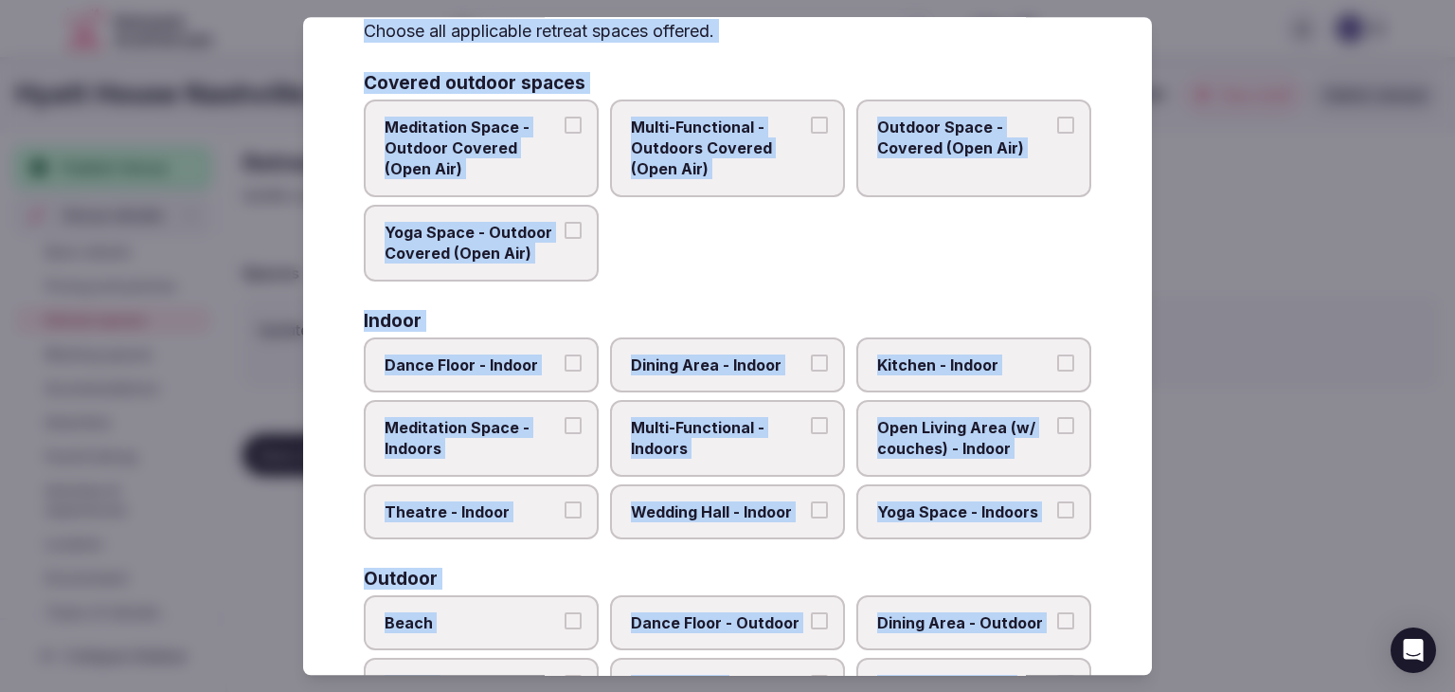
click at [728, 417] on span "Multi-Functional - Indoors" at bounding box center [718, 438] width 174 height 43
click at [811, 417] on button "Multi-Functional - Indoors" at bounding box center [819, 425] width 17 height 17
click at [734, 514] on span "Wedding Hall - Indoor" at bounding box center [718, 511] width 174 height 21
click at [811, 514] on button "Wedding Hall - Indoor" at bounding box center [819, 509] width 17 height 17
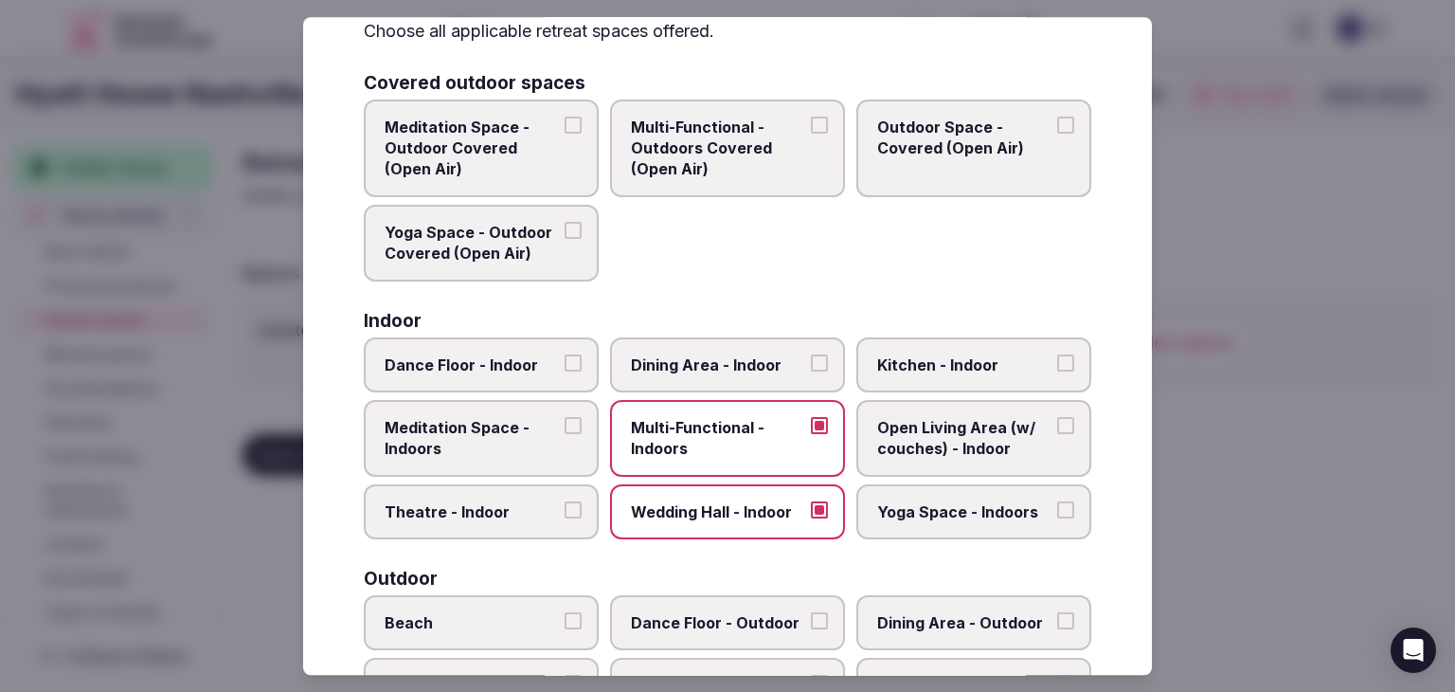
click at [740, 354] on span "Dining Area - Indoor" at bounding box center [718, 364] width 174 height 21
click at [811, 354] on button "Dining Area - Indoor" at bounding box center [819, 362] width 17 height 17
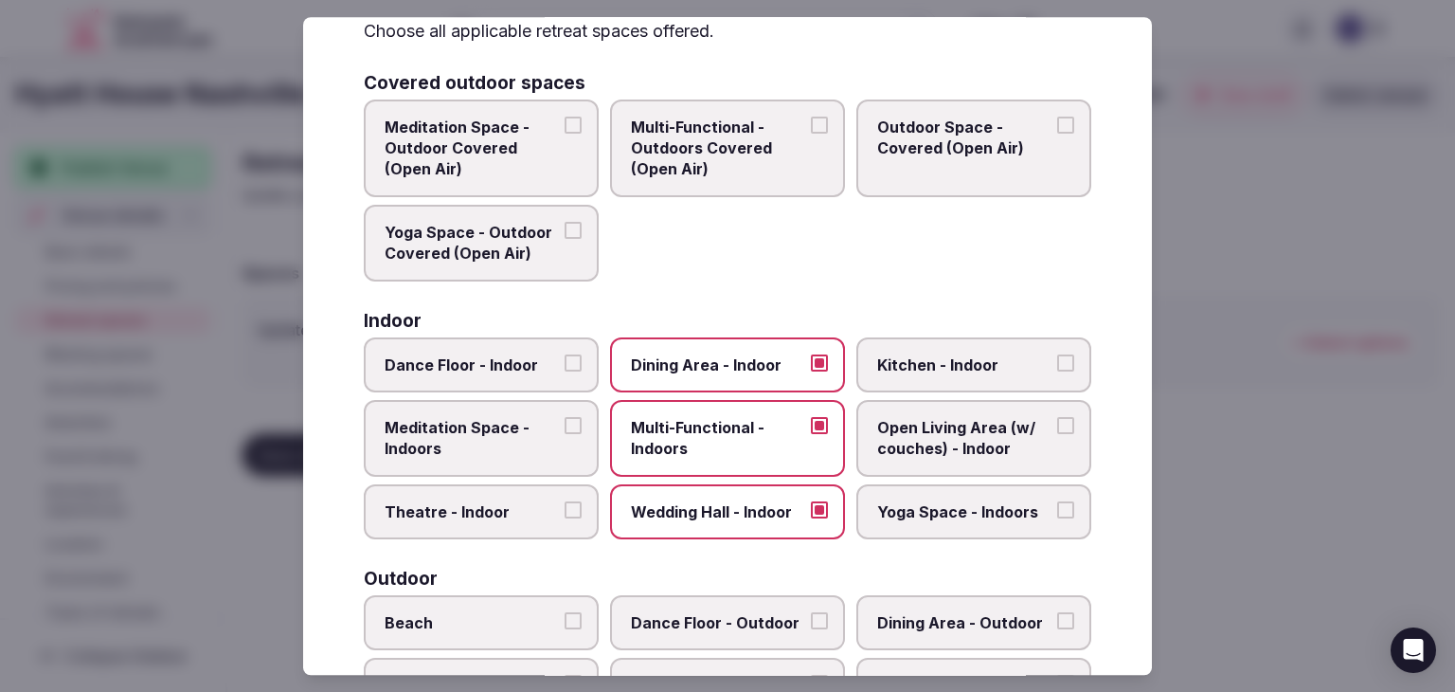
click at [902, 345] on label "Kitchen - Indoor" at bounding box center [974, 364] width 235 height 55
click at [1057, 354] on button "Kitchen - Indoor" at bounding box center [1065, 362] width 17 height 17
click at [921, 428] on span "Open Living Area (w/ couches) - Indoor" at bounding box center [964, 438] width 174 height 43
click at [1057, 428] on button "Open Living Area (w/ couches) - Indoor" at bounding box center [1065, 425] width 17 height 17
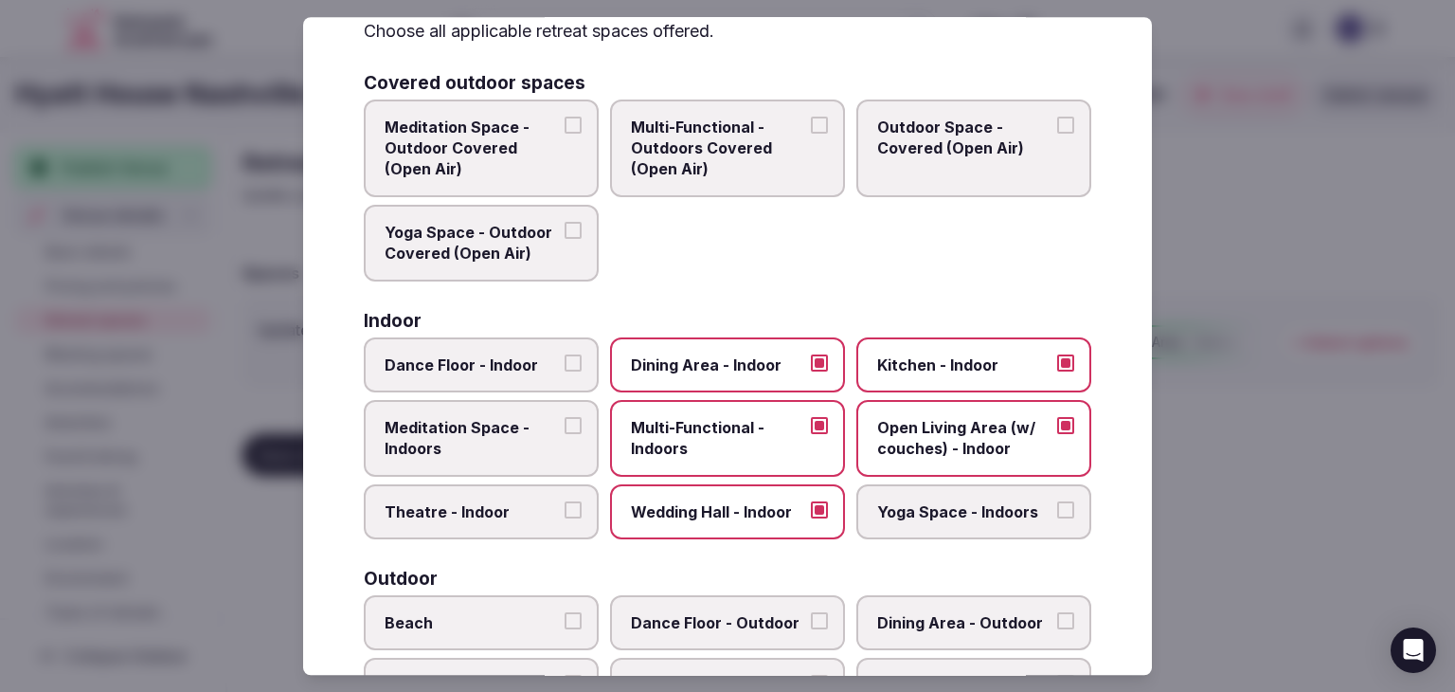
click at [942, 501] on span "Yoga Space - Indoors" at bounding box center [964, 511] width 174 height 21
click at [1057, 501] on button "Yoga Space - Indoors" at bounding box center [1065, 509] width 17 height 17
click at [739, 509] on span "Wedding Hall - Indoor" at bounding box center [718, 511] width 174 height 21
click at [811, 509] on button "Wedding Hall - Indoor" at bounding box center [819, 509] width 17 height 17
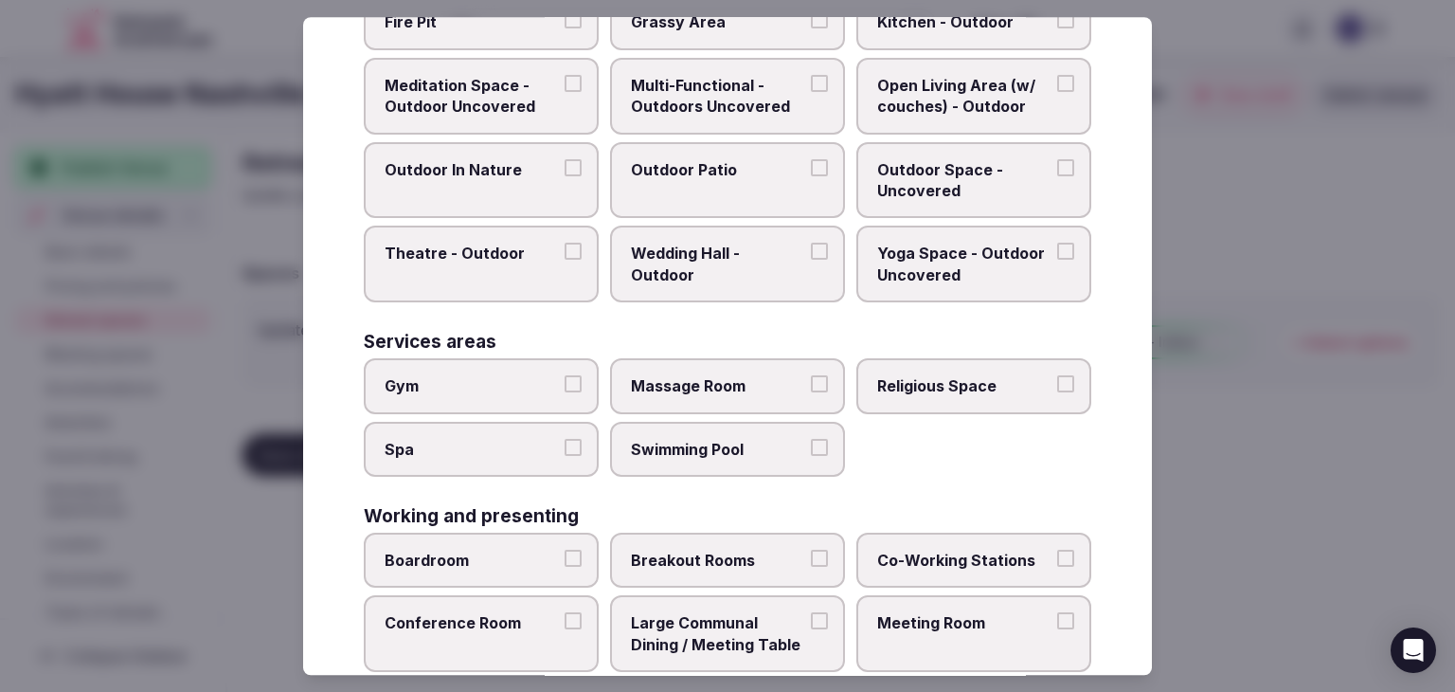
scroll to position [857, 0]
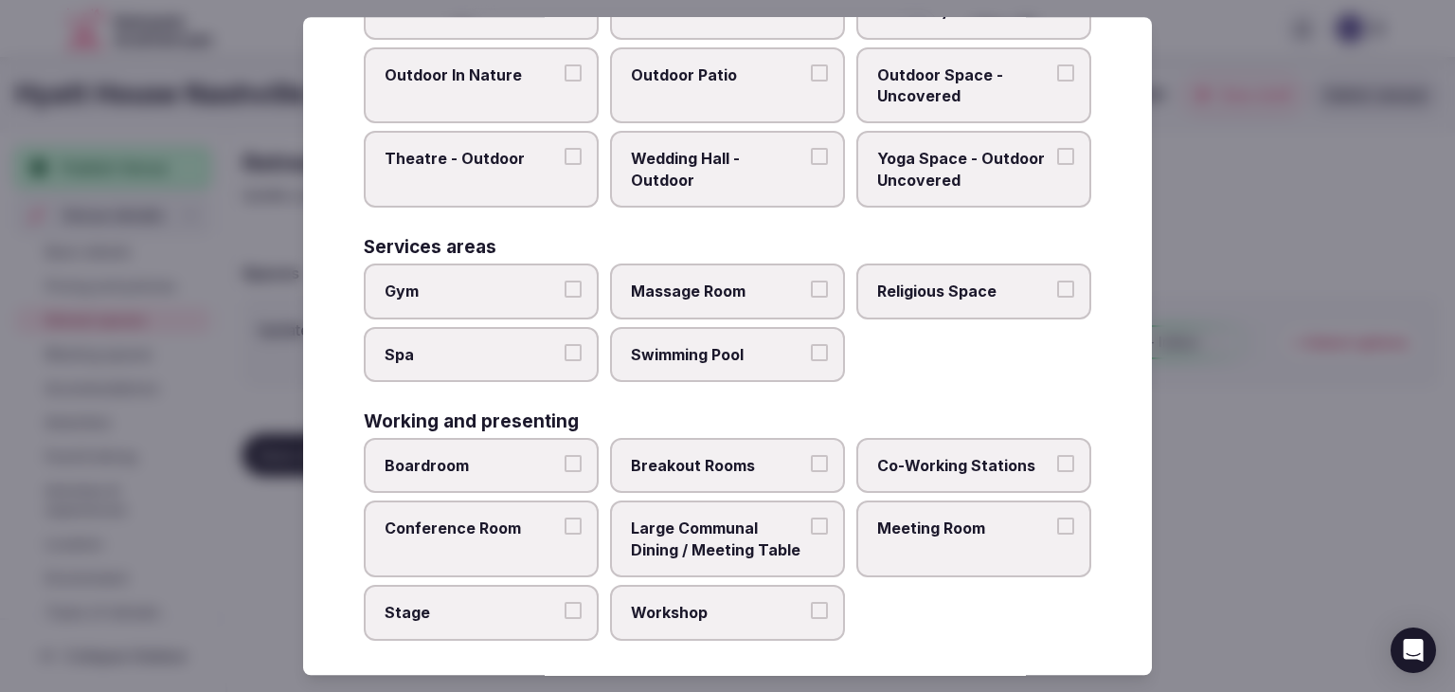
click at [909, 547] on label "Meeting Room" at bounding box center [974, 539] width 235 height 77
click at [1057, 535] on button "Meeting Room" at bounding box center [1065, 526] width 17 height 17
click at [481, 467] on label "Boardroom" at bounding box center [481, 465] width 235 height 55
click at [565, 467] on button "Boardroom" at bounding box center [573, 463] width 17 height 17
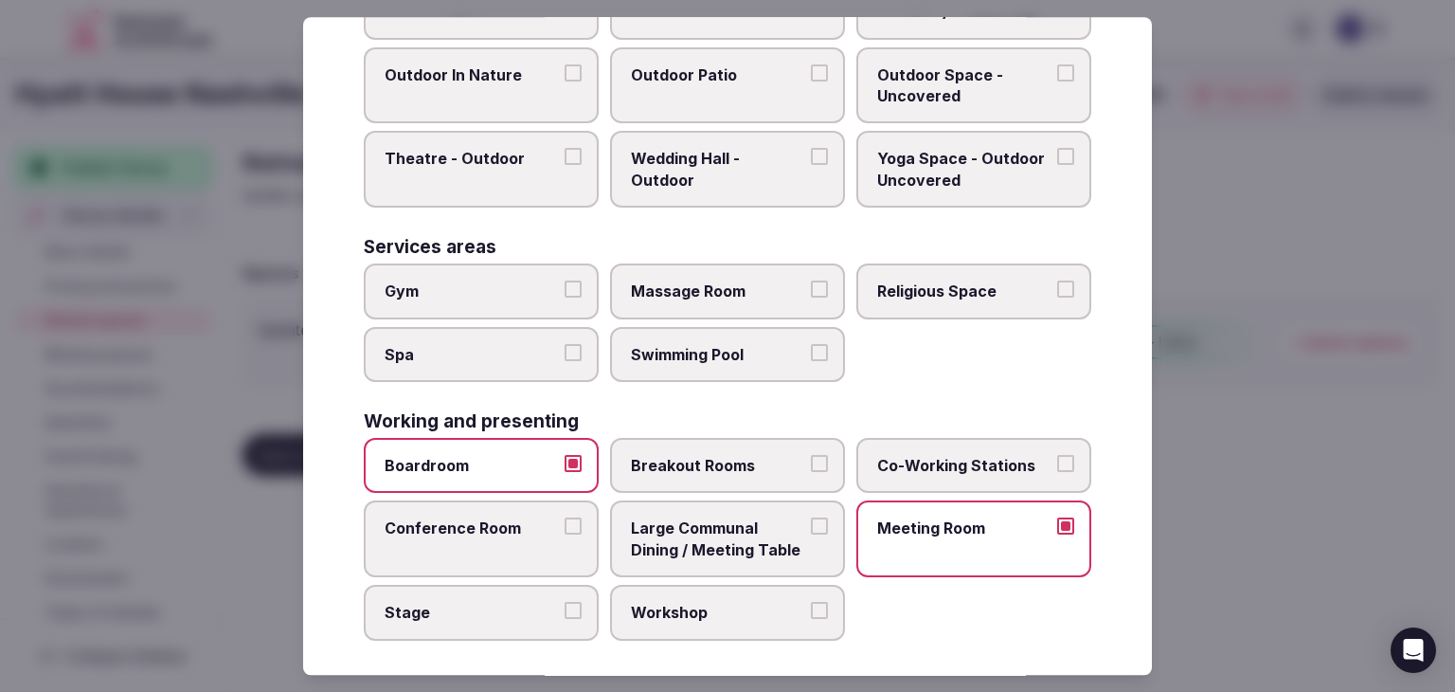
click at [478, 520] on span "Conference Room" at bounding box center [472, 528] width 174 height 21
click at [565, 520] on button "Conference Room" at bounding box center [573, 526] width 17 height 17
click at [716, 462] on span "Breakout Rooms" at bounding box center [718, 465] width 174 height 21
click at [811, 462] on button "Breakout Rooms" at bounding box center [819, 463] width 17 height 17
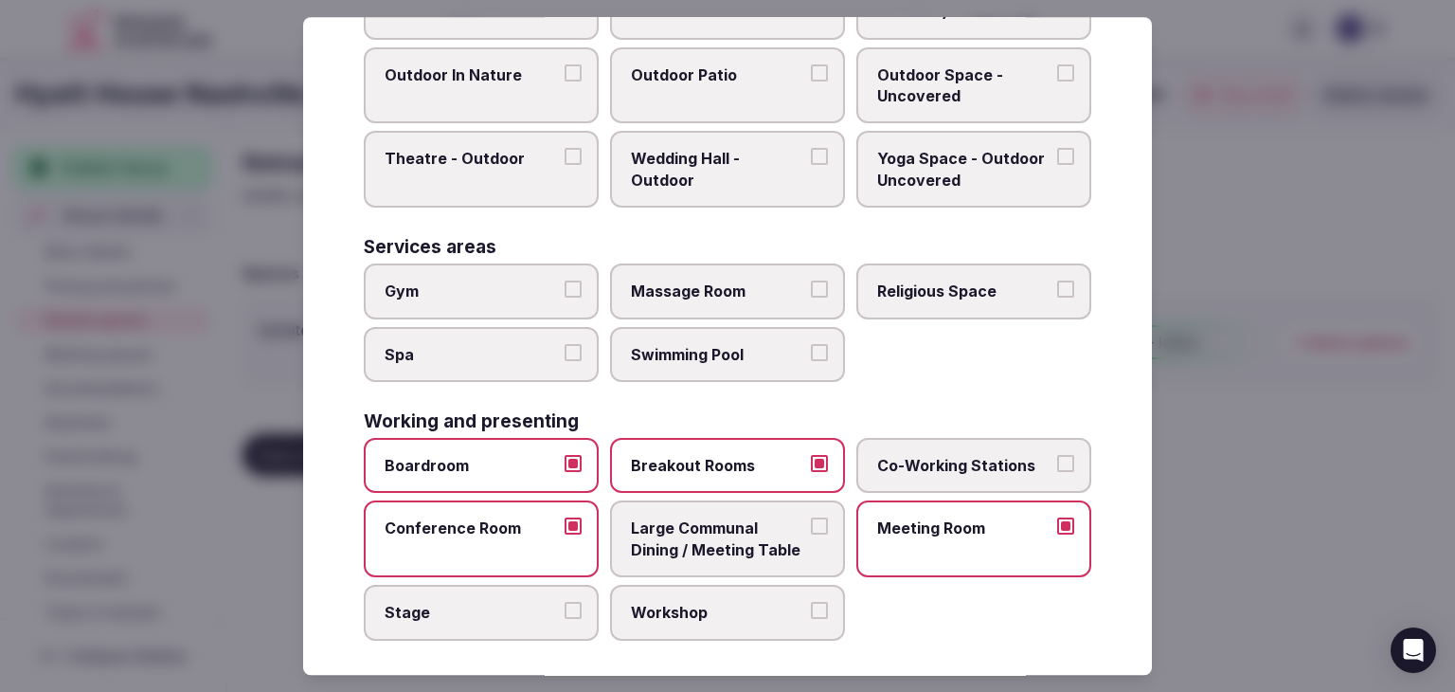
click at [514, 286] on span "Gym" at bounding box center [472, 290] width 174 height 21
click at [565, 286] on button "Gym" at bounding box center [573, 288] width 17 height 17
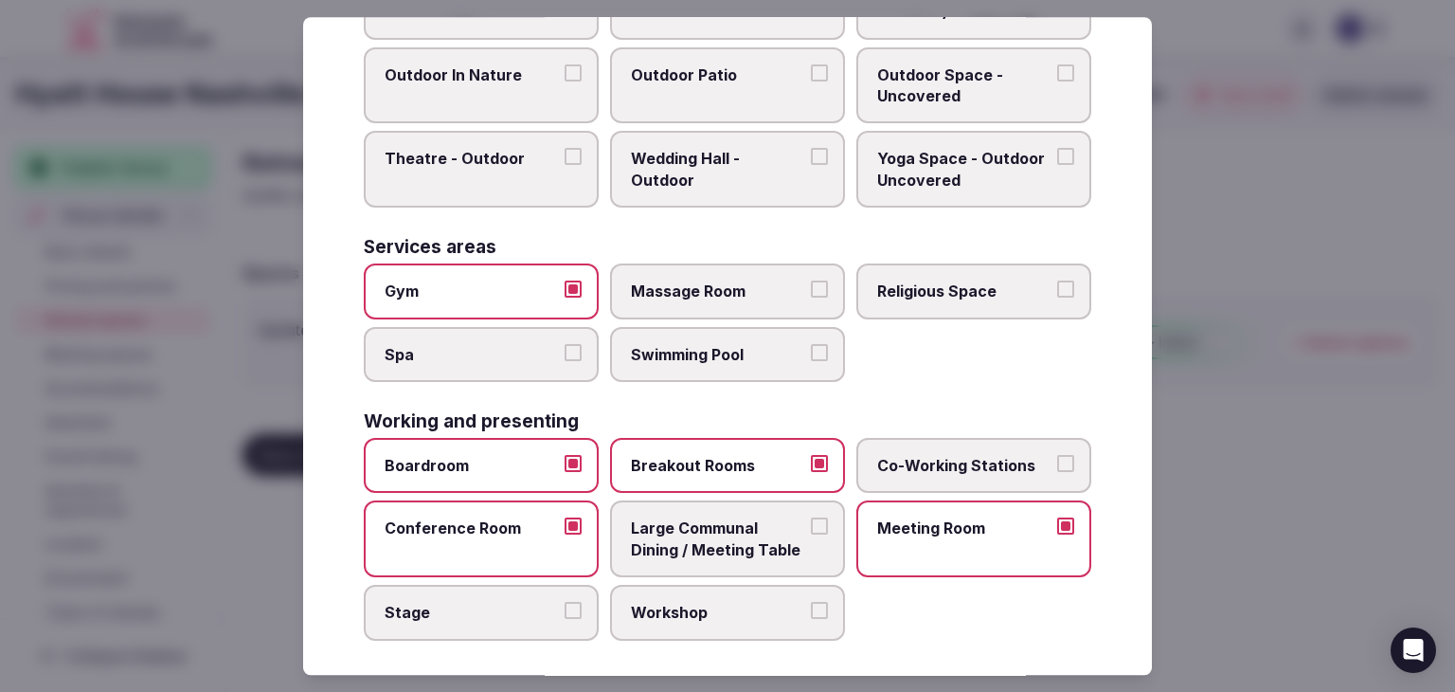
click at [634, 327] on label "Swimming Pool" at bounding box center [727, 354] width 235 height 55
click at [811, 344] on button "Swimming Pool" at bounding box center [819, 352] width 17 height 17
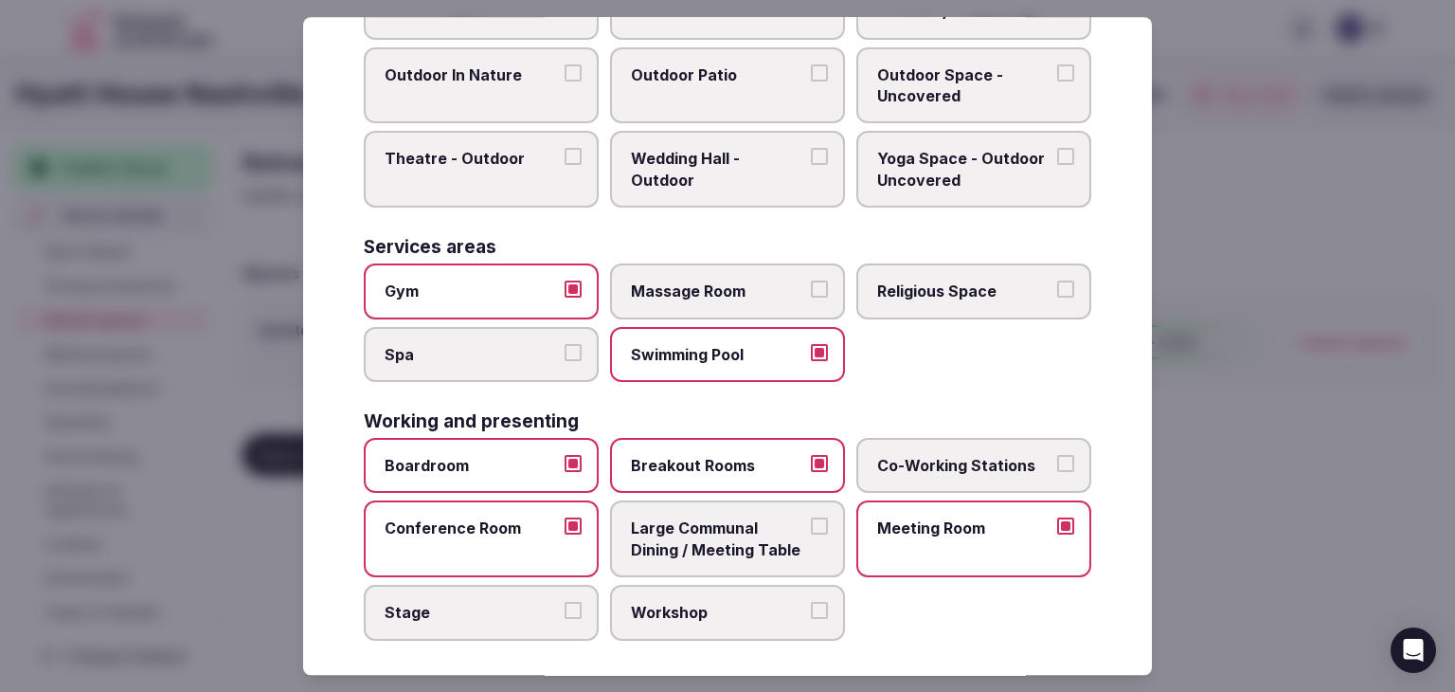
click at [550, 357] on label "Spa" at bounding box center [481, 354] width 235 height 55
click at [565, 357] on button "Spa" at bounding box center [573, 352] width 17 height 17
click at [515, 355] on span "Spa" at bounding box center [472, 354] width 174 height 21
click at [565, 355] on button "Spa" at bounding box center [573, 352] width 17 height 17
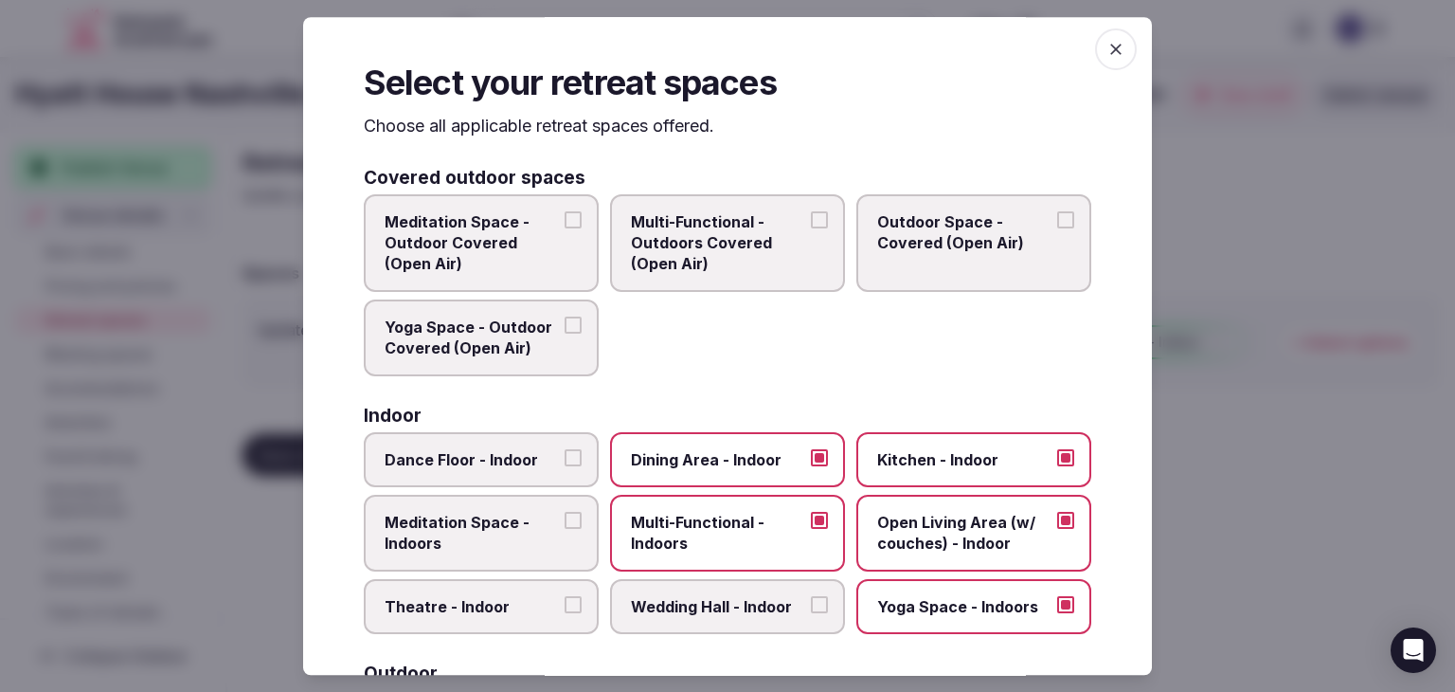
scroll to position [0, 0]
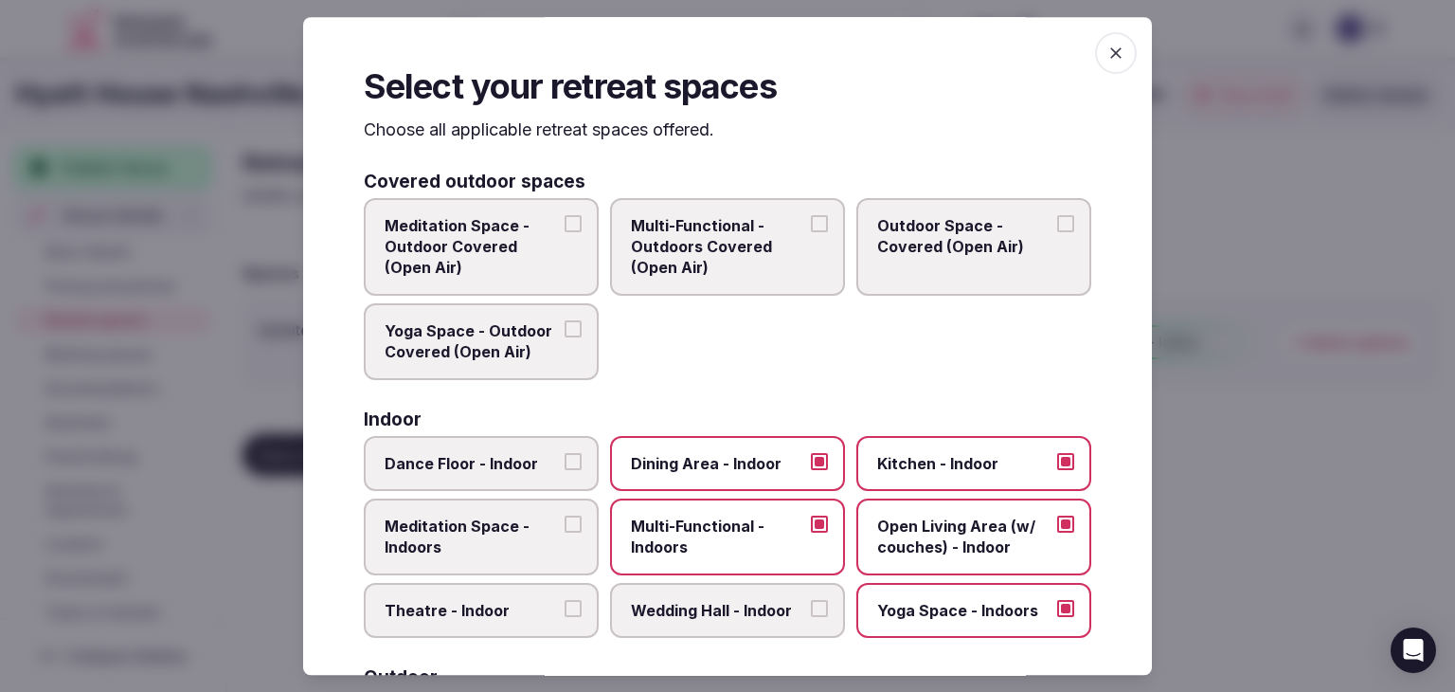
click at [1099, 63] on span "button" at bounding box center [1116, 53] width 42 height 42
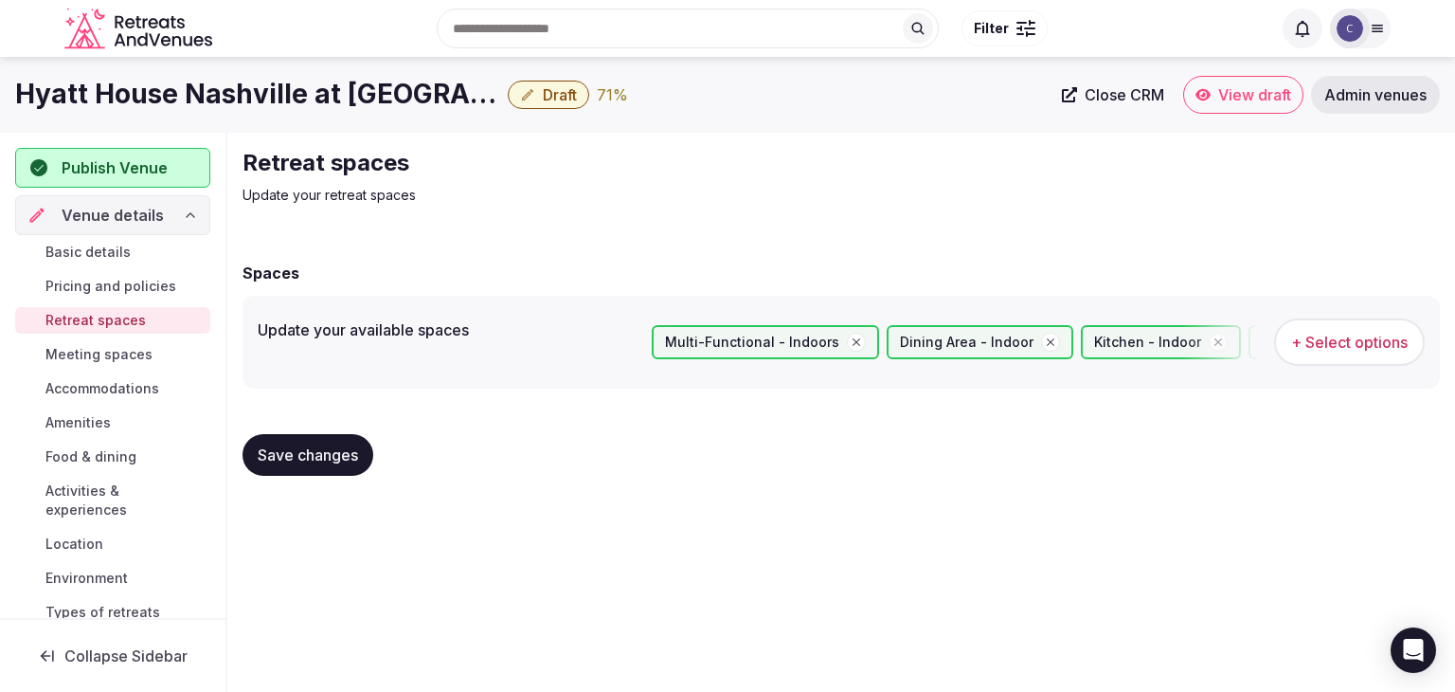
click at [298, 453] on span "Save changes" at bounding box center [308, 454] width 100 height 19
click at [114, 346] on span "Meeting spaces" at bounding box center [98, 354] width 107 height 19
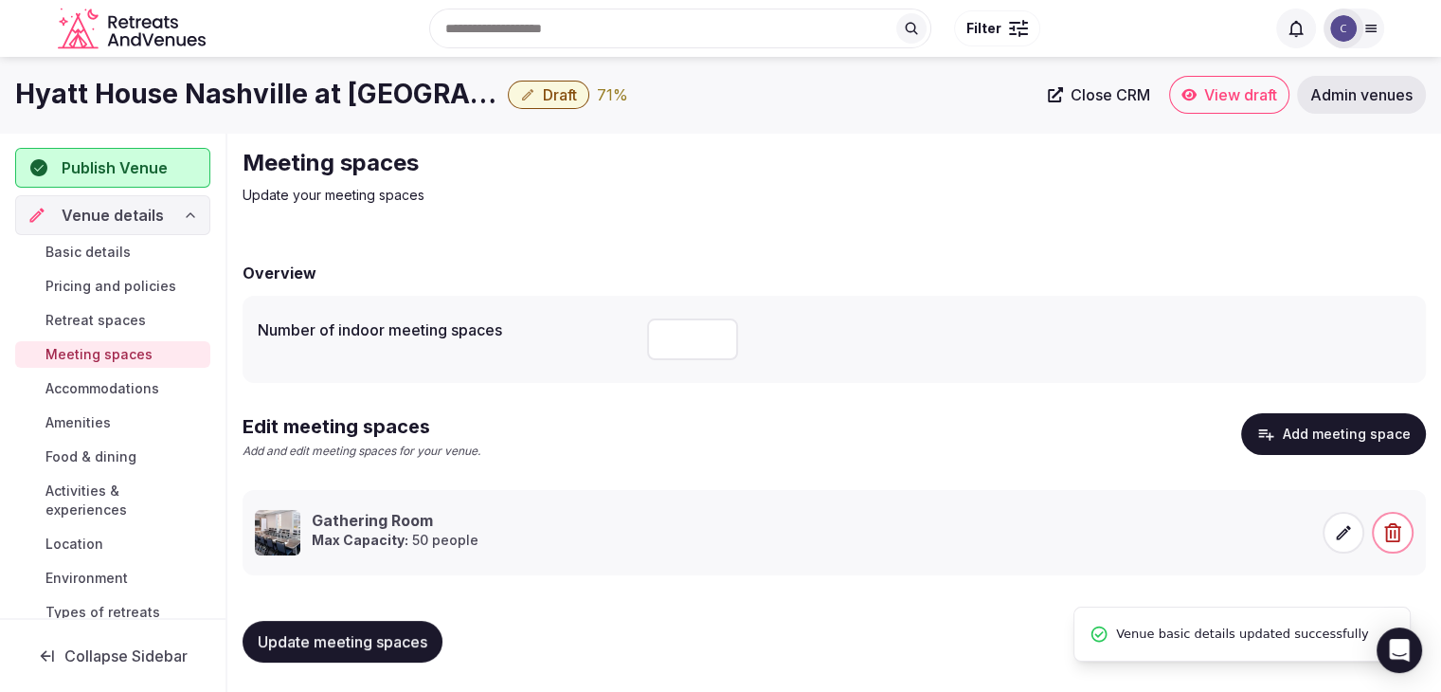
click at [113, 386] on span "Accommodations" at bounding box center [102, 388] width 114 height 19
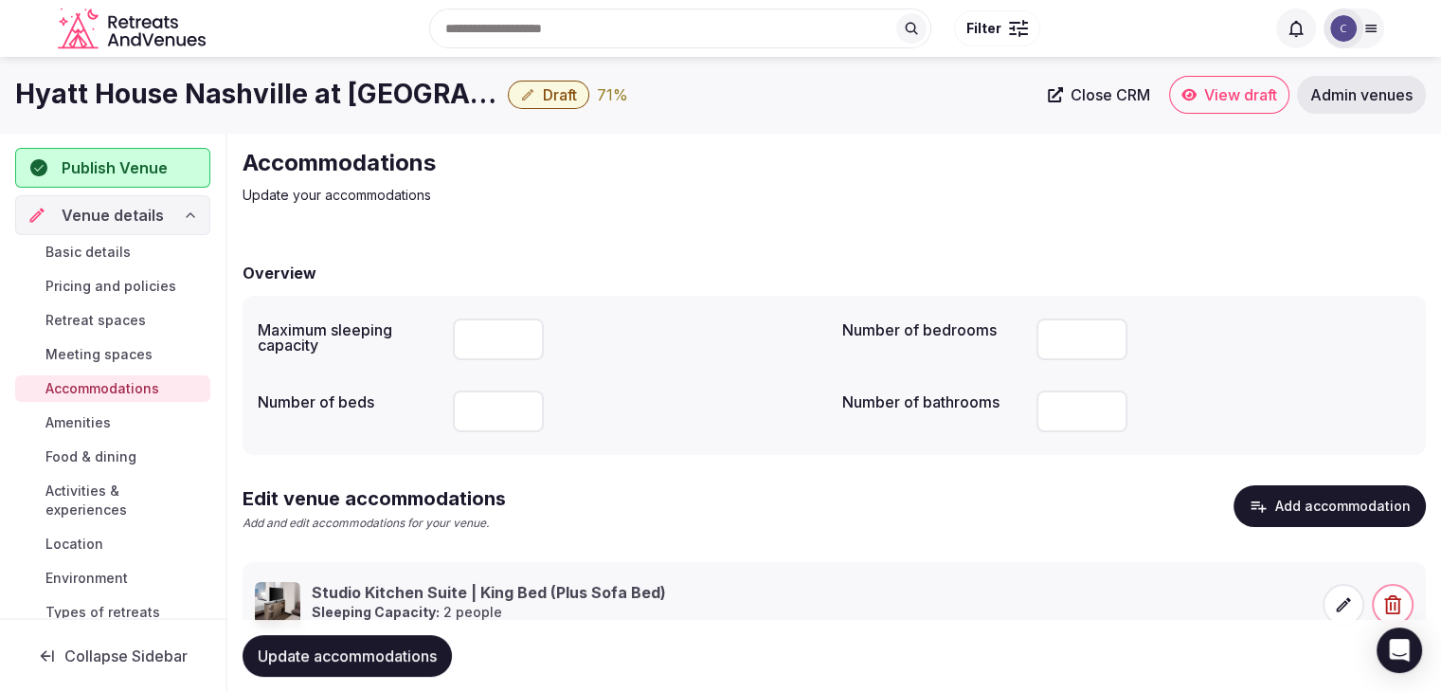
click at [87, 418] on span "Amenities" at bounding box center [77, 422] width 65 height 19
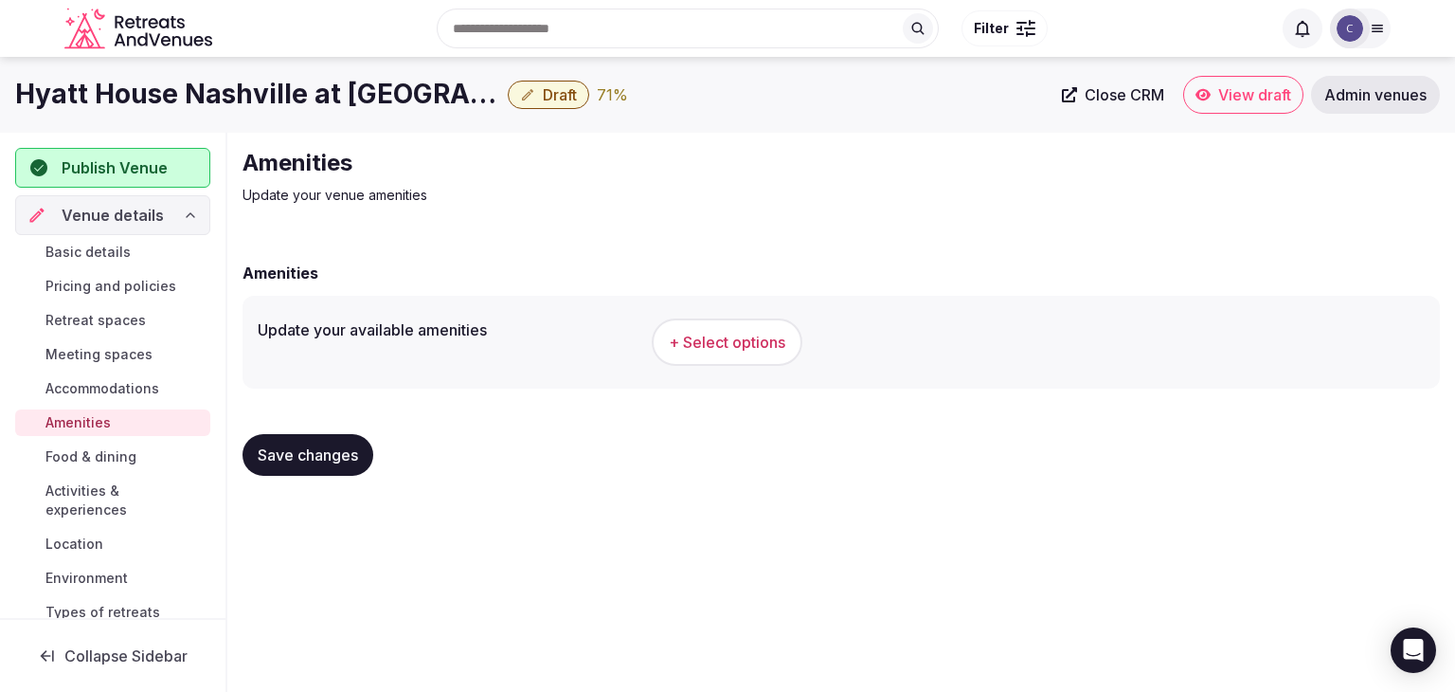
click at [730, 338] on span "+ Select options" at bounding box center [727, 342] width 117 height 21
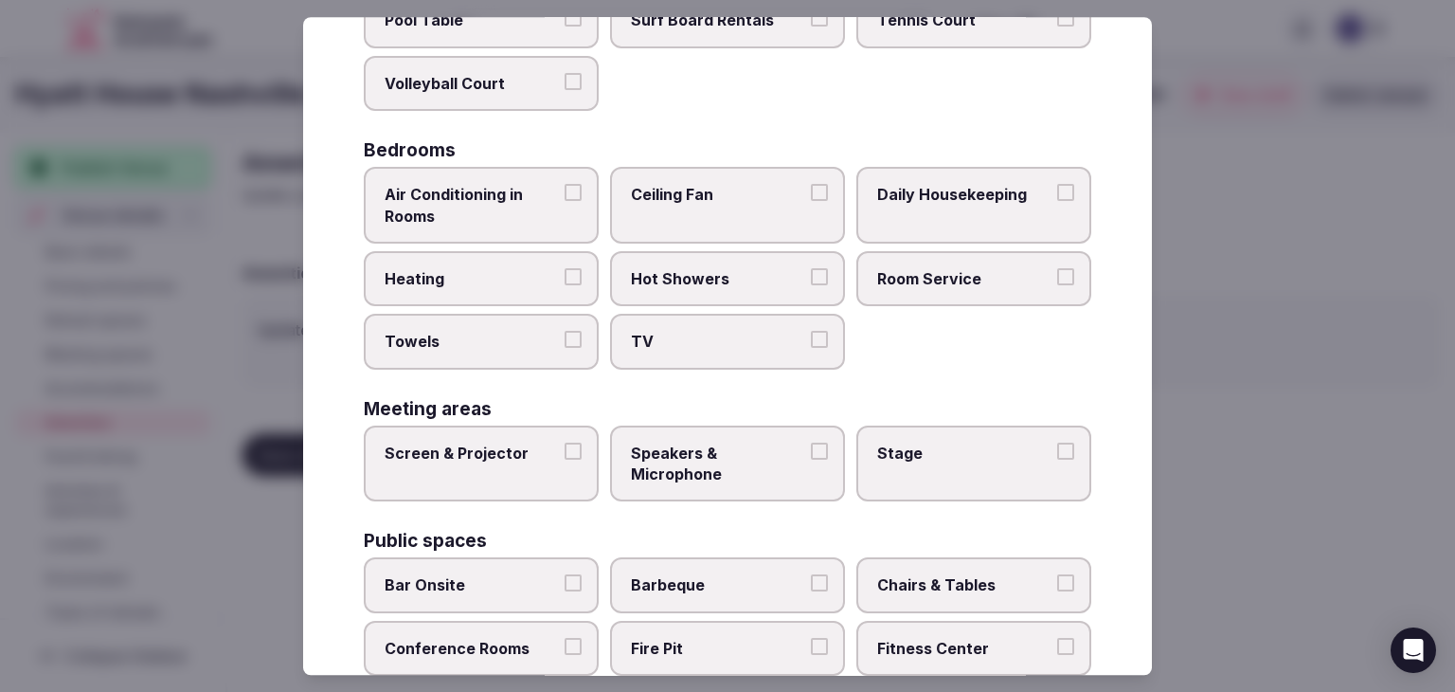
scroll to position [1020, 0]
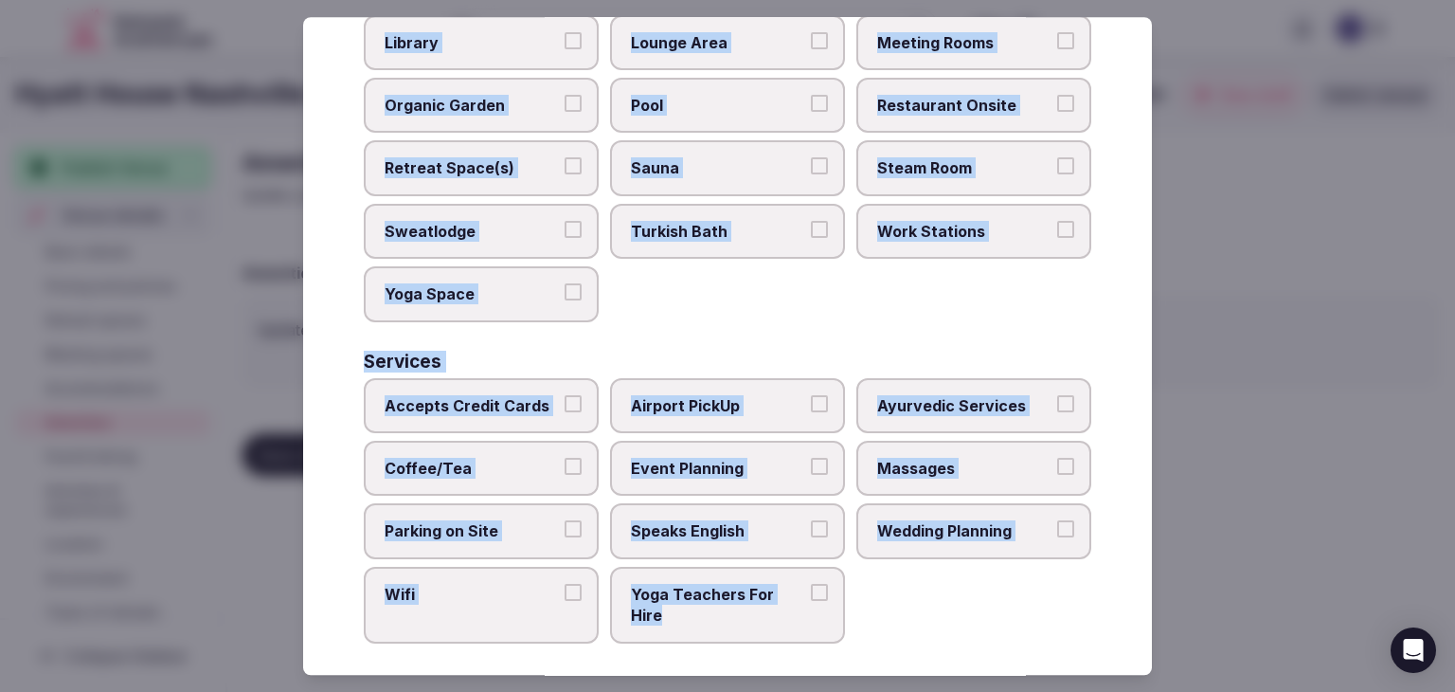
drag, startPoint x: 365, startPoint y: 126, endPoint x: 830, endPoint y: 596, distance: 661.3
click at [838, 598] on div "Select your venue amenities Choose all applicable amenities offered. Activities…" at bounding box center [727, 346] width 849 height 658
copy div "Choose all applicable amenities offered. Activities Bicycles Camping Allowed On…"
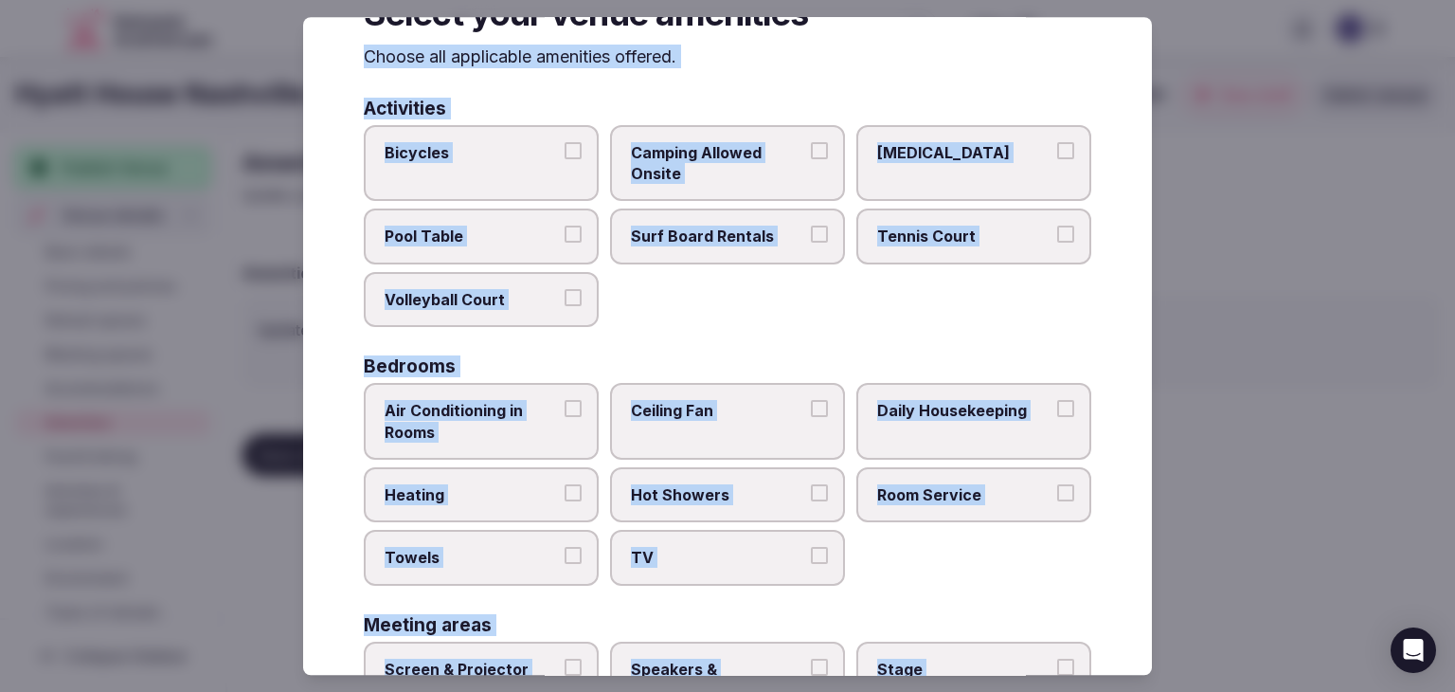
scroll to position [262, 0]
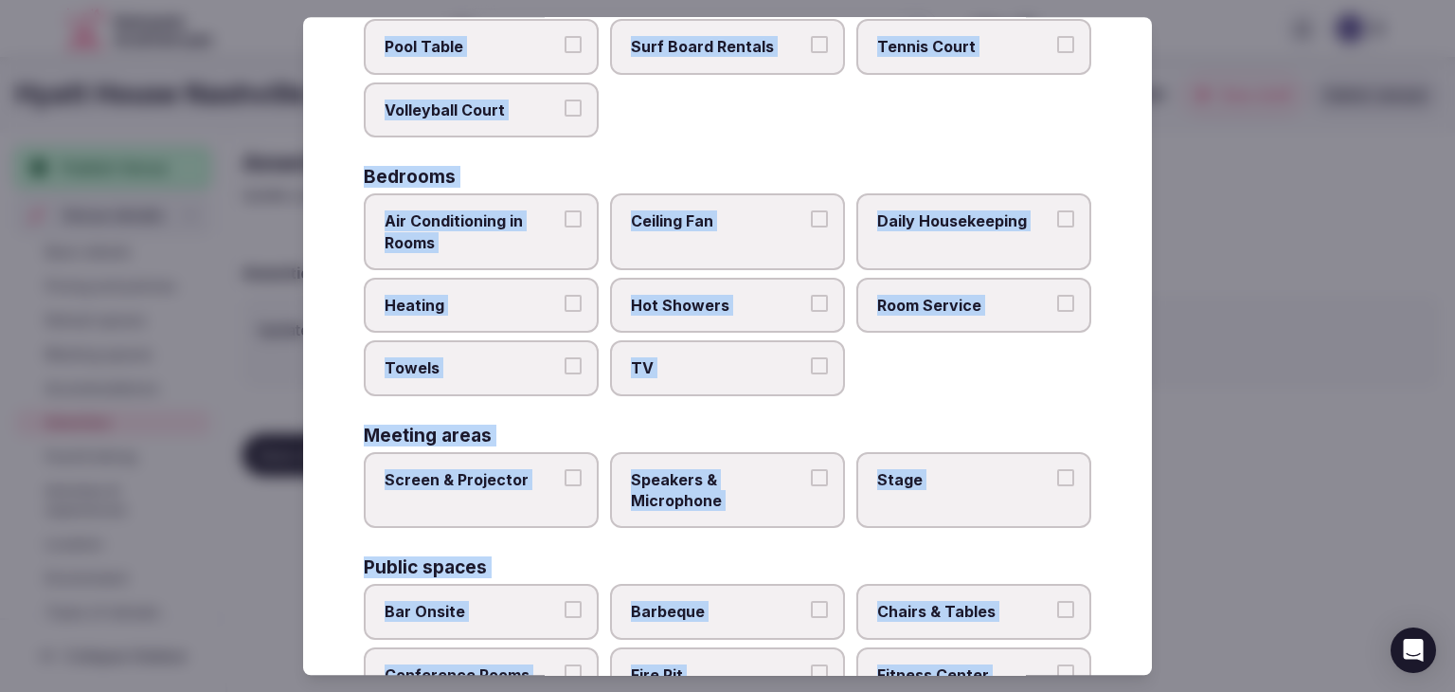
click at [553, 219] on span "Air Conditioning in Rooms" at bounding box center [472, 231] width 174 height 43
click at [565, 219] on button "Air Conditioning in Rooms" at bounding box center [573, 218] width 17 height 17
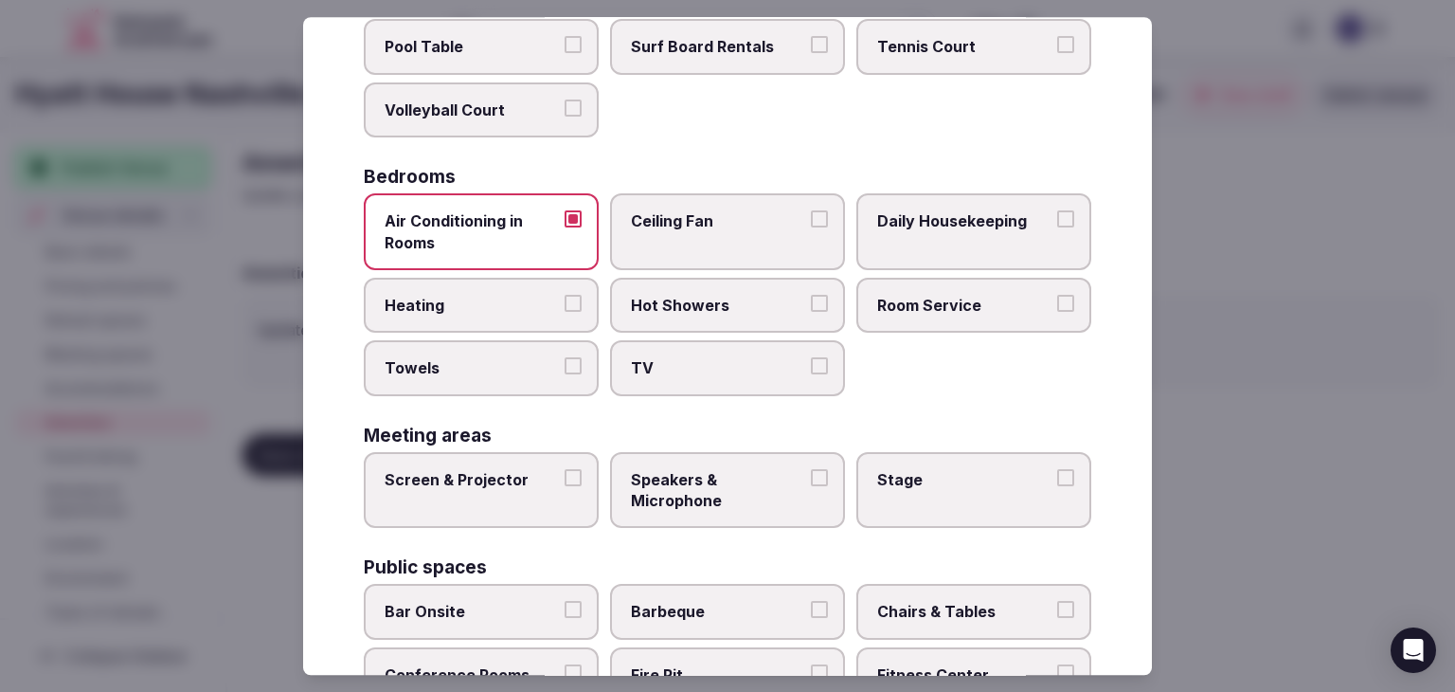
click at [542, 304] on span "Heating" at bounding box center [472, 305] width 174 height 21
click at [565, 304] on button "Heating" at bounding box center [573, 303] width 17 height 17
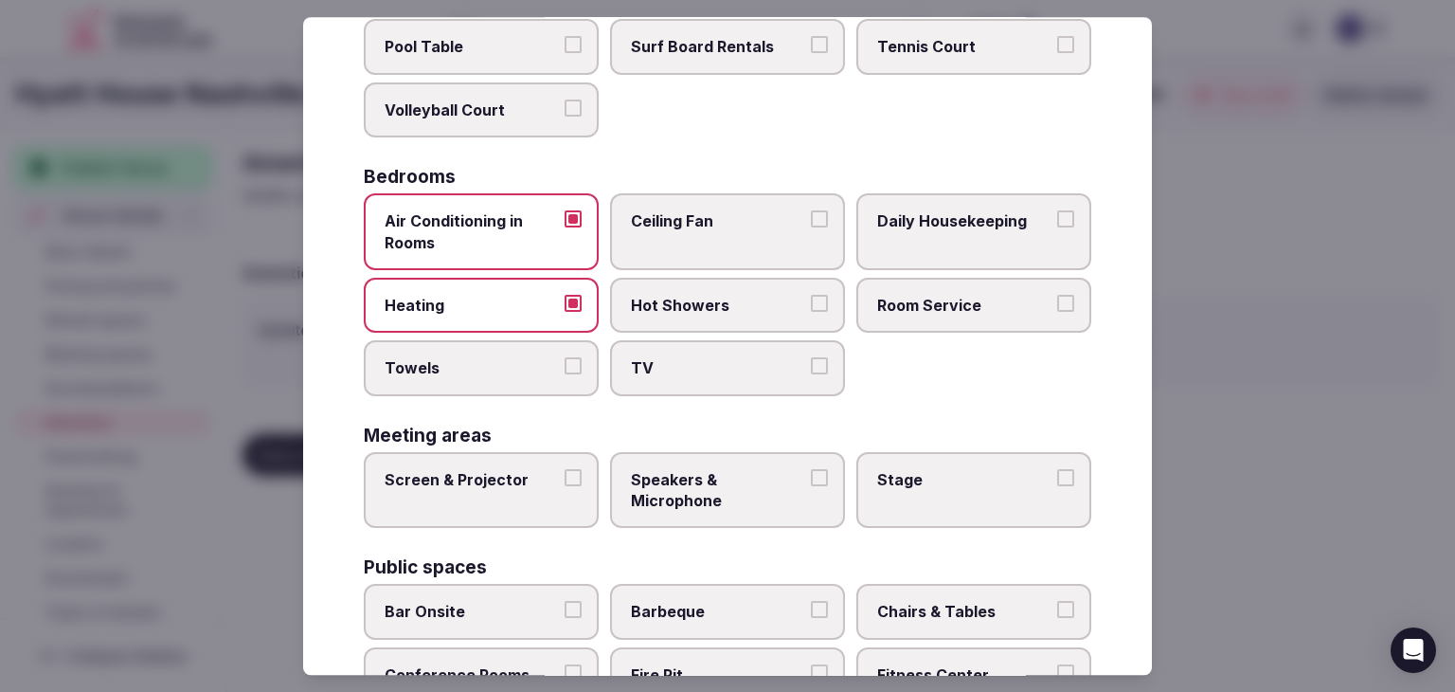
click at [549, 349] on label "Towels" at bounding box center [481, 368] width 235 height 55
click at [565, 358] on button "Towels" at bounding box center [573, 366] width 17 height 17
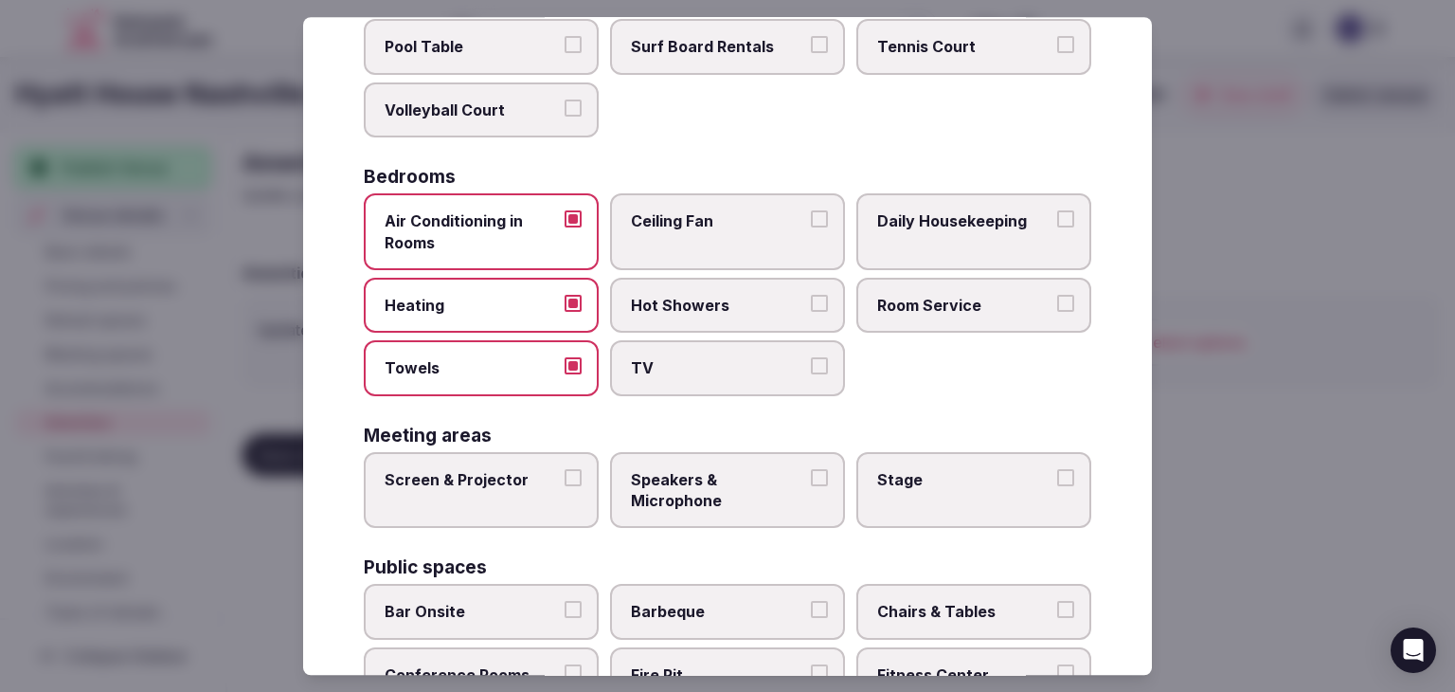
click at [793, 358] on span "TV" at bounding box center [718, 368] width 174 height 21
click at [811, 358] on button "TV" at bounding box center [819, 366] width 17 height 17
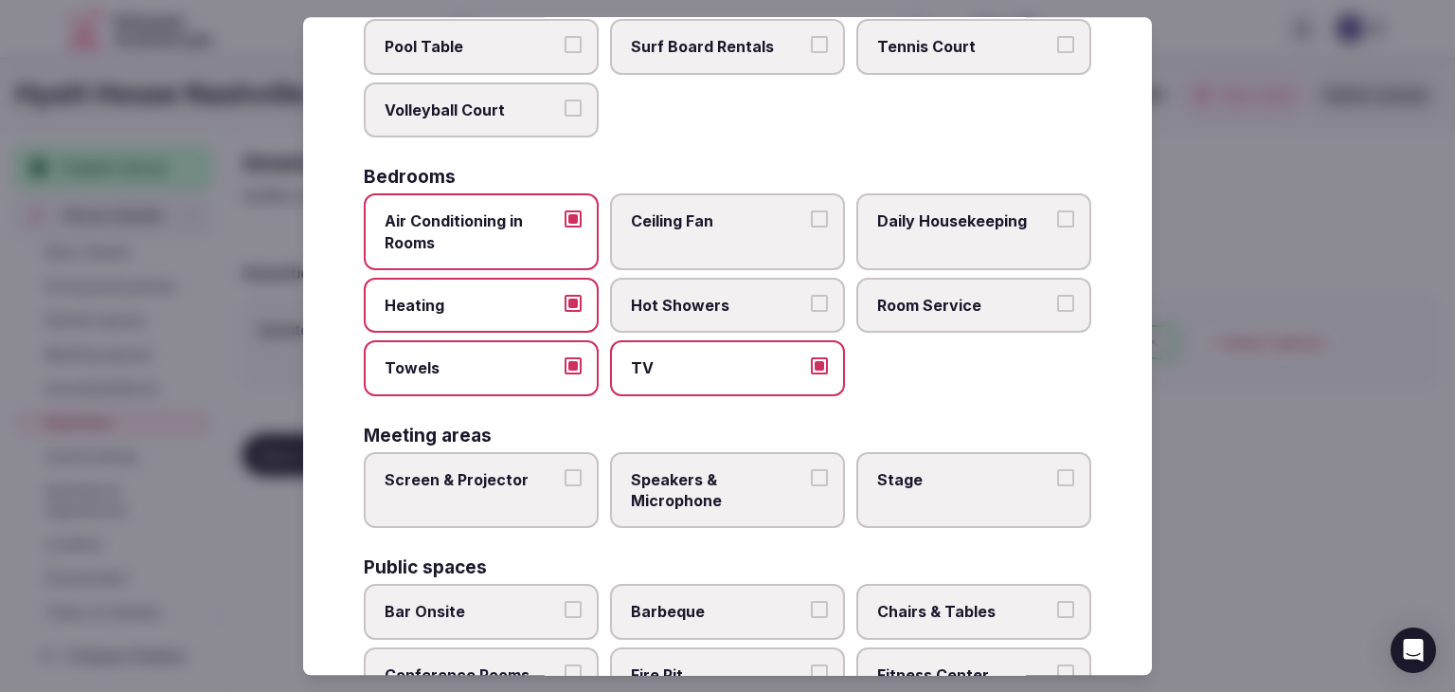
click at [970, 238] on label "Daily Housekeeping" at bounding box center [974, 231] width 235 height 77
click at [1057, 227] on button "Daily Housekeeping" at bounding box center [1065, 218] width 17 height 17
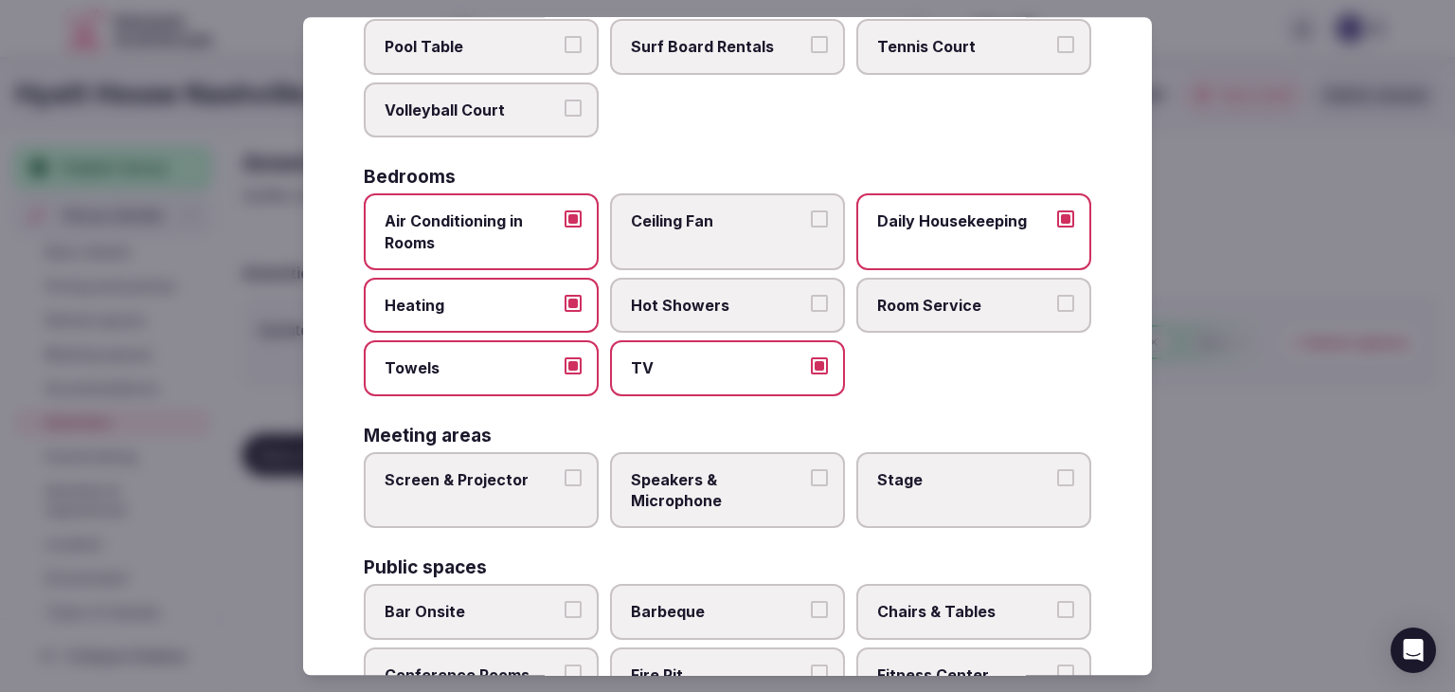
click at [705, 314] on label "Hot Showers" at bounding box center [727, 305] width 235 height 55
click at [811, 312] on button "Hot Showers" at bounding box center [819, 303] width 17 height 17
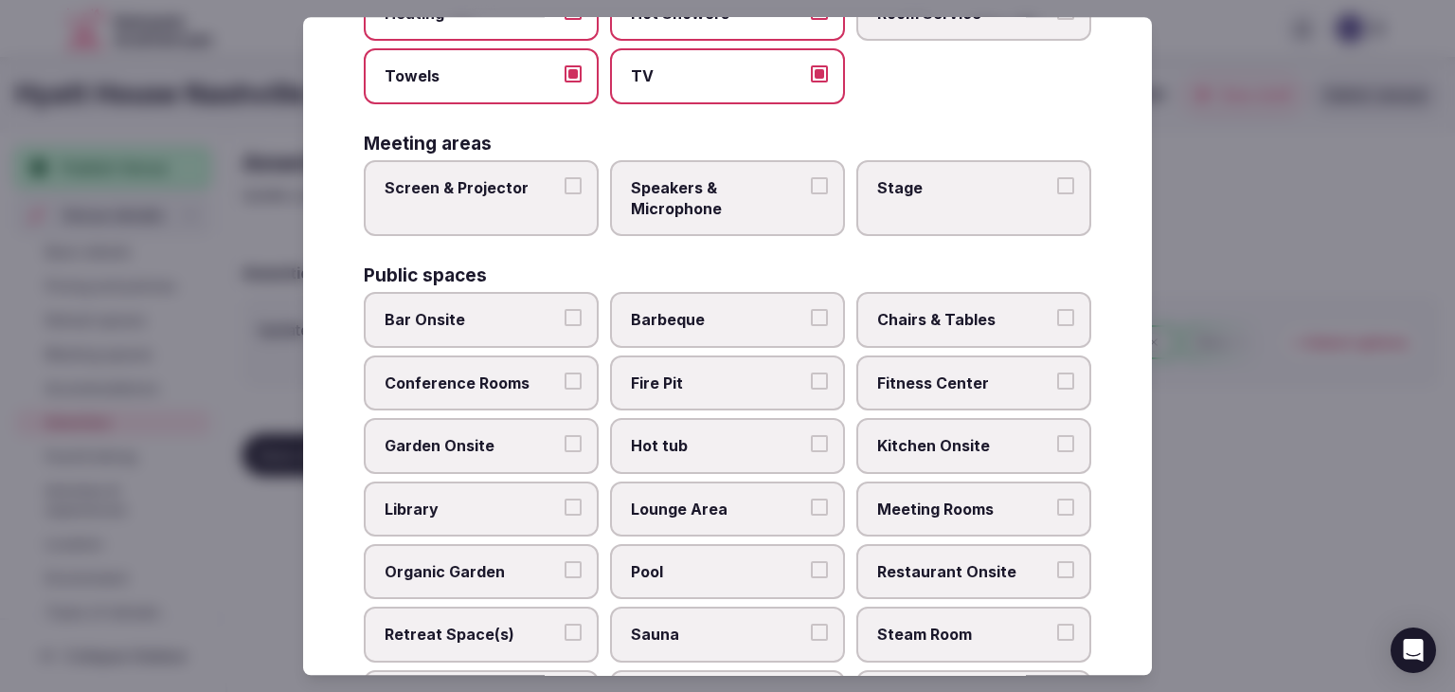
scroll to position [641, 0]
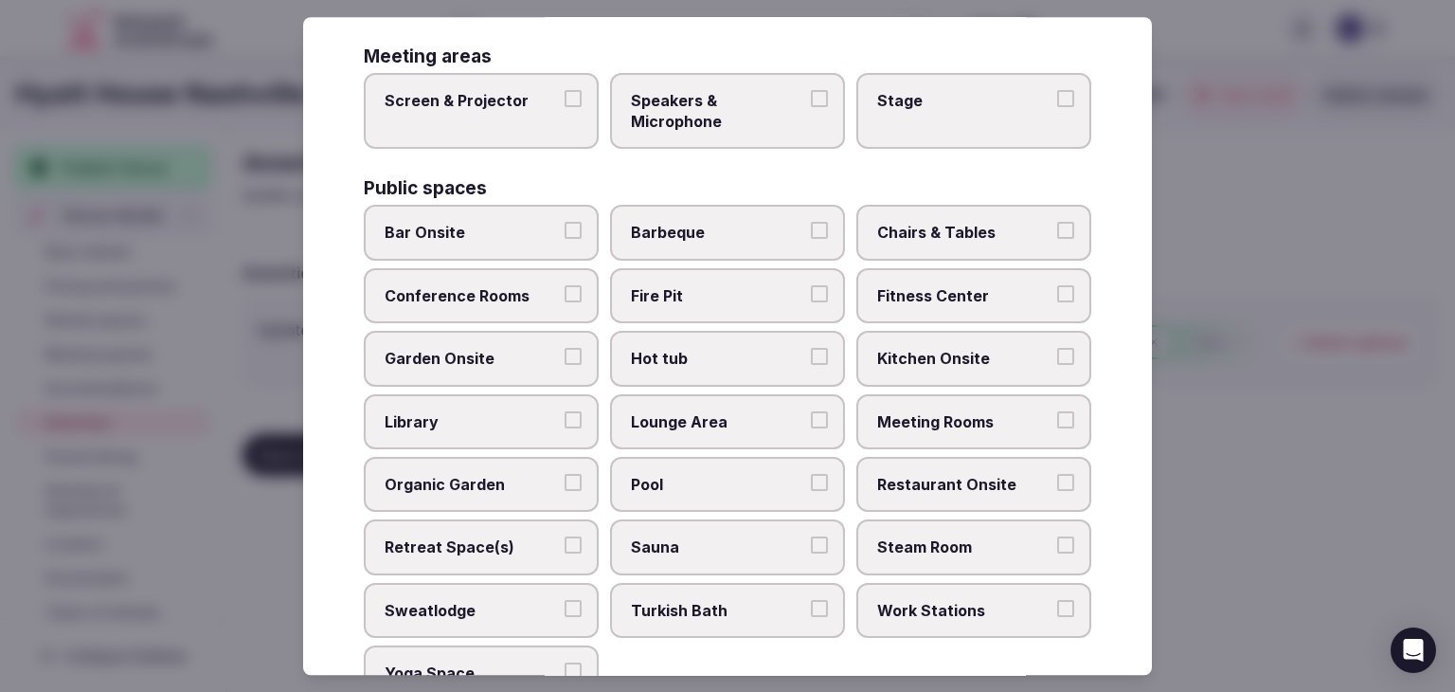
click at [548, 225] on span "Bar Onsite" at bounding box center [472, 233] width 174 height 21
click at [565, 225] on button "Bar Onsite" at bounding box center [573, 231] width 17 height 17
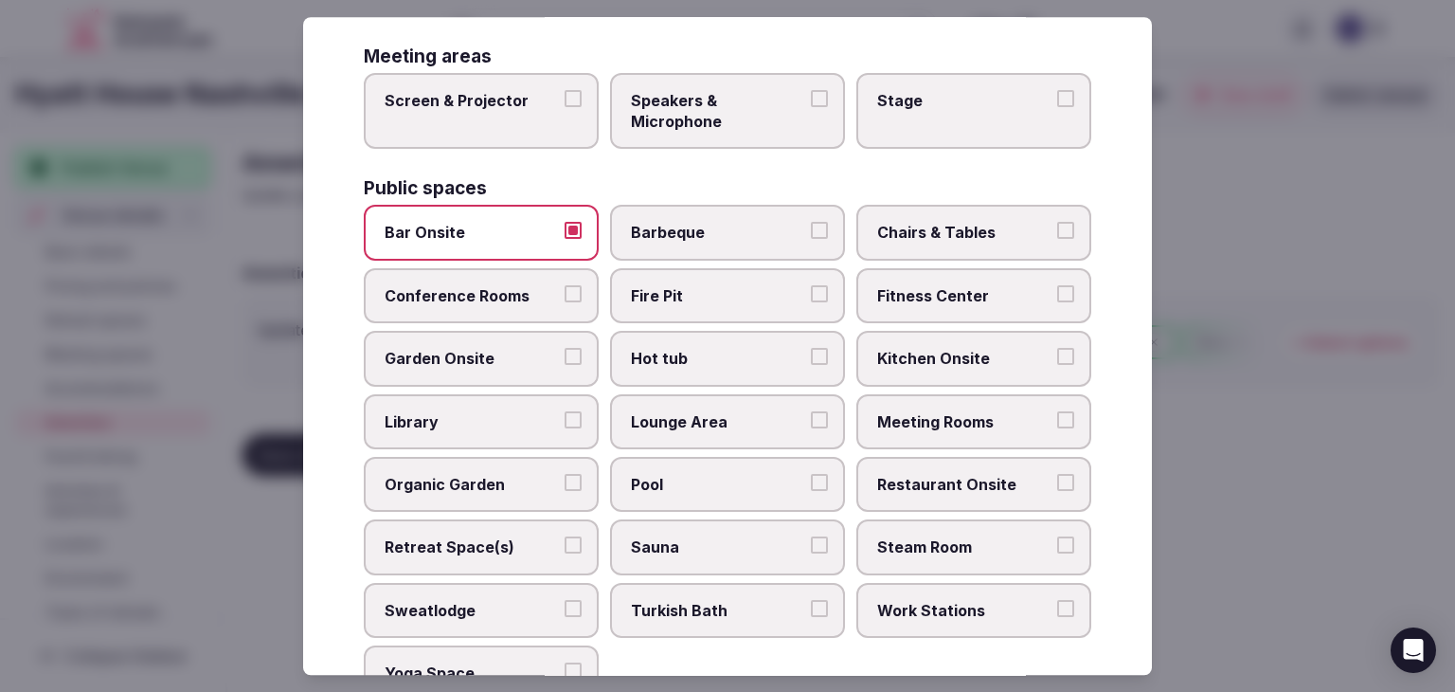
click at [914, 224] on span "Chairs & Tables" at bounding box center [964, 233] width 174 height 21
click at [1057, 224] on button "Chairs & Tables" at bounding box center [1065, 231] width 17 height 17
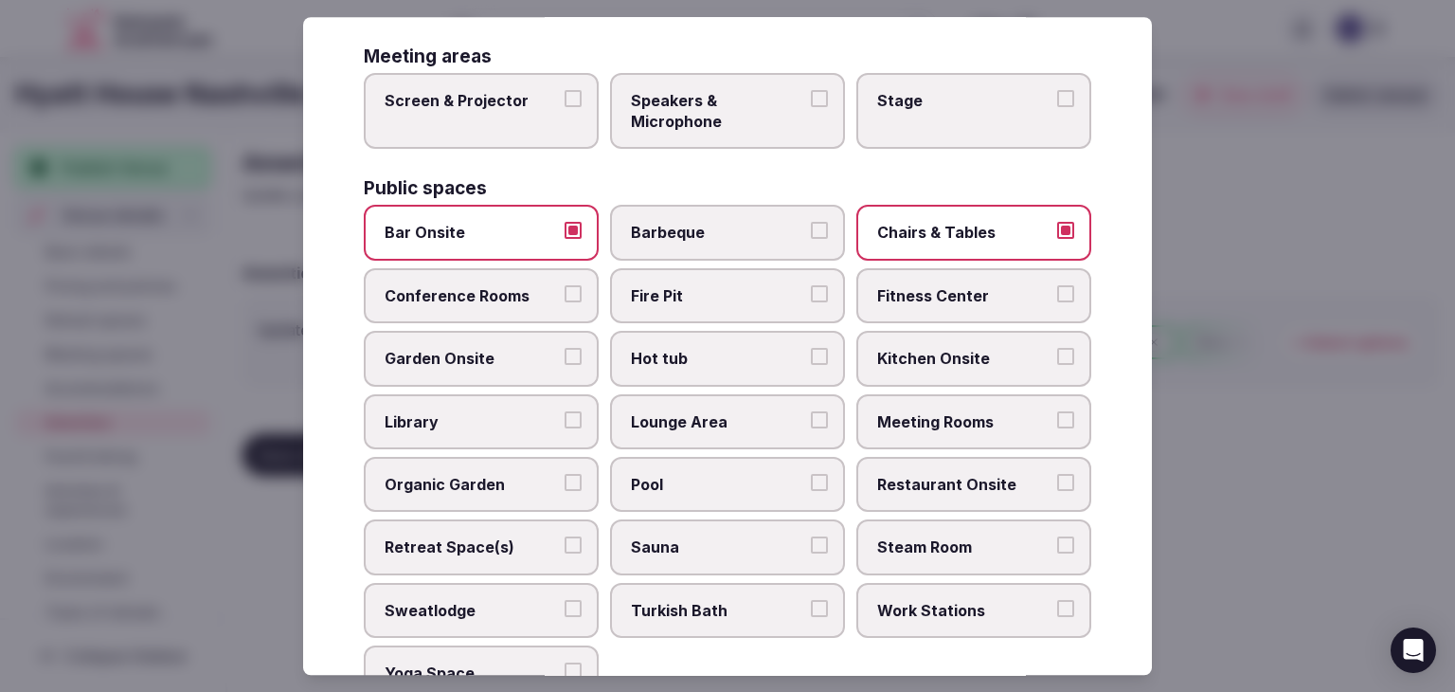
click at [911, 270] on label "Fitness Center" at bounding box center [974, 295] width 235 height 55
click at [1057, 285] on button "Fitness Center" at bounding box center [1065, 293] width 17 height 17
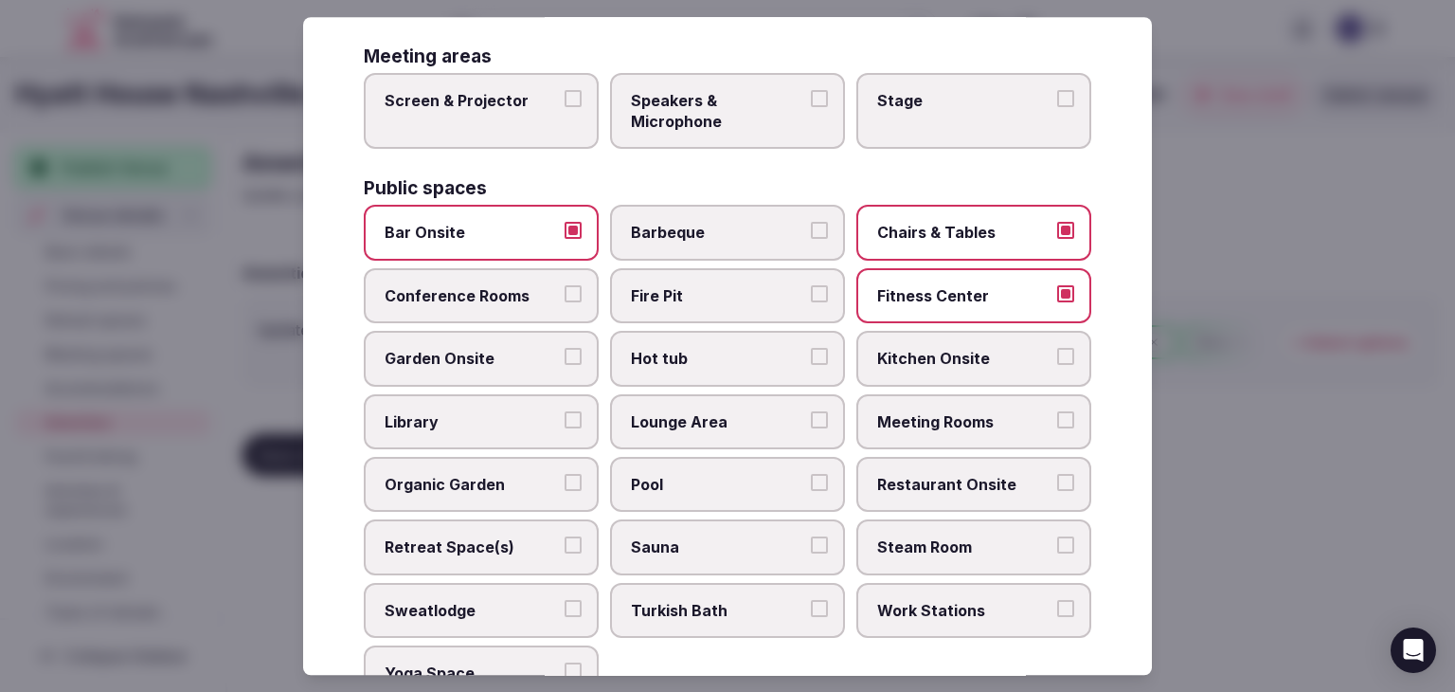
click at [944, 411] on span "Meeting Rooms" at bounding box center [964, 421] width 174 height 21
click at [1057, 411] on button "Meeting Rooms" at bounding box center [1065, 419] width 17 height 17
click at [944, 461] on label "Restaurant Onsite" at bounding box center [974, 484] width 235 height 55
click at [1057, 474] on button "Restaurant Onsite" at bounding box center [1065, 482] width 17 height 17
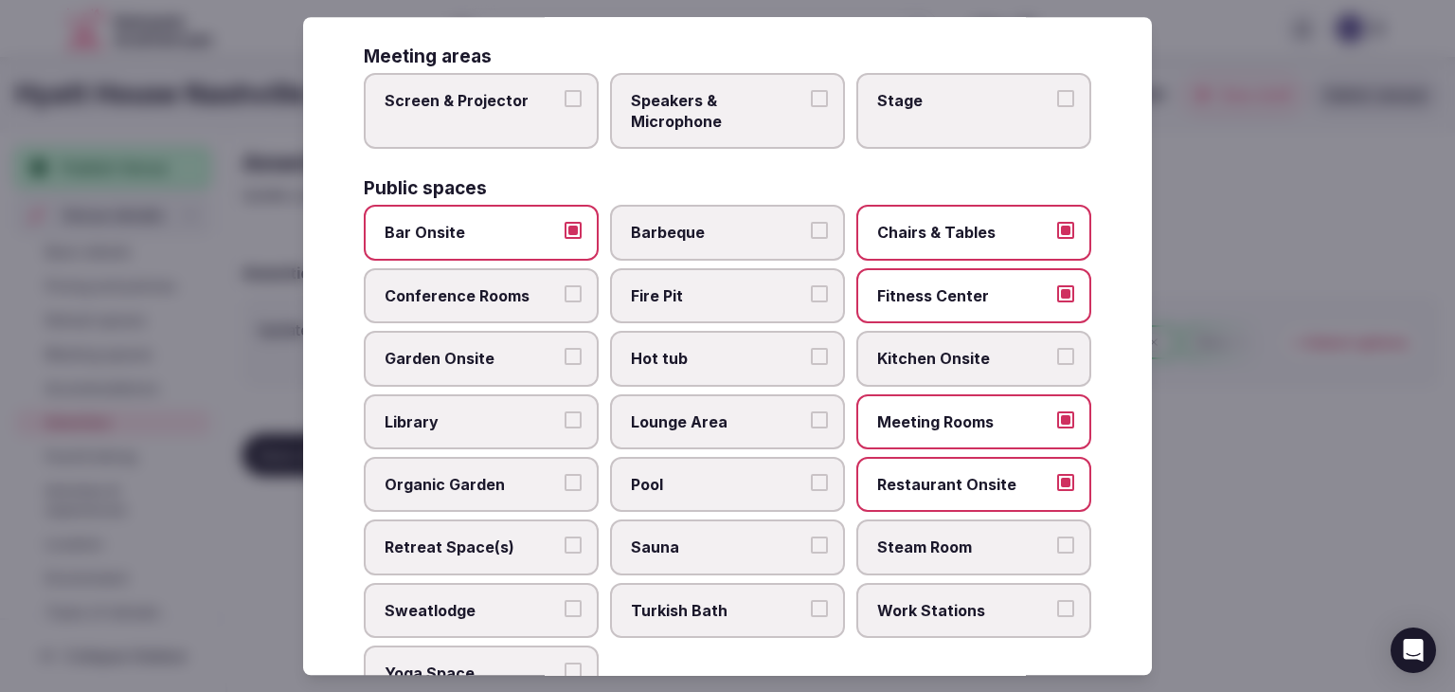
click at [735, 425] on label "Lounge Area" at bounding box center [727, 421] width 235 height 55
click at [811, 425] on button "Lounge Area" at bounding box center [819, 419] width 17 height 17
click at [724, 474] on span "Pool" at bounding box center [718, 484] width 174 height 21
click at [811, 474] on button "Pool" at bounding box center [819, 482] width 17 height 17
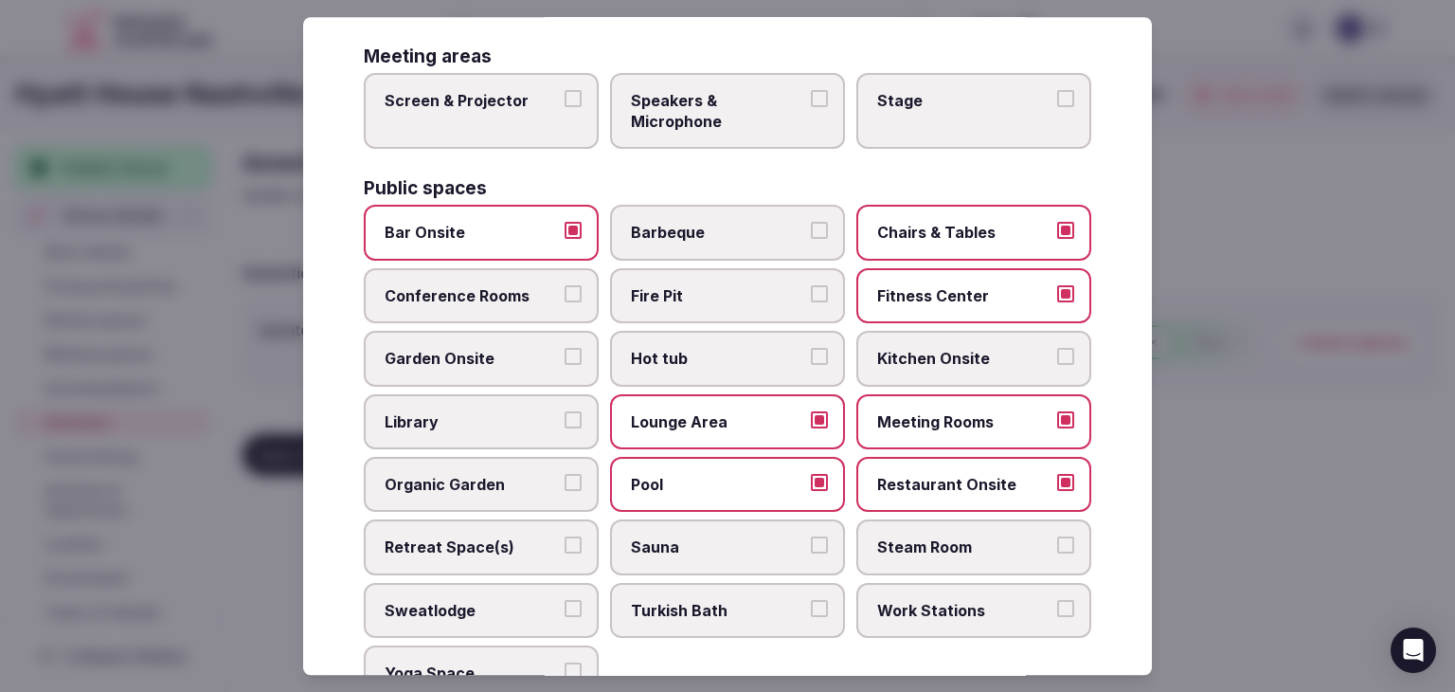
click at [493, 293] on span "Conference Rooms" at bounding box center [472, 295] width 174 height 21
click at [565, 293] on button "Conference Rooms" at bounding box center [573, 293] width 17 height 17
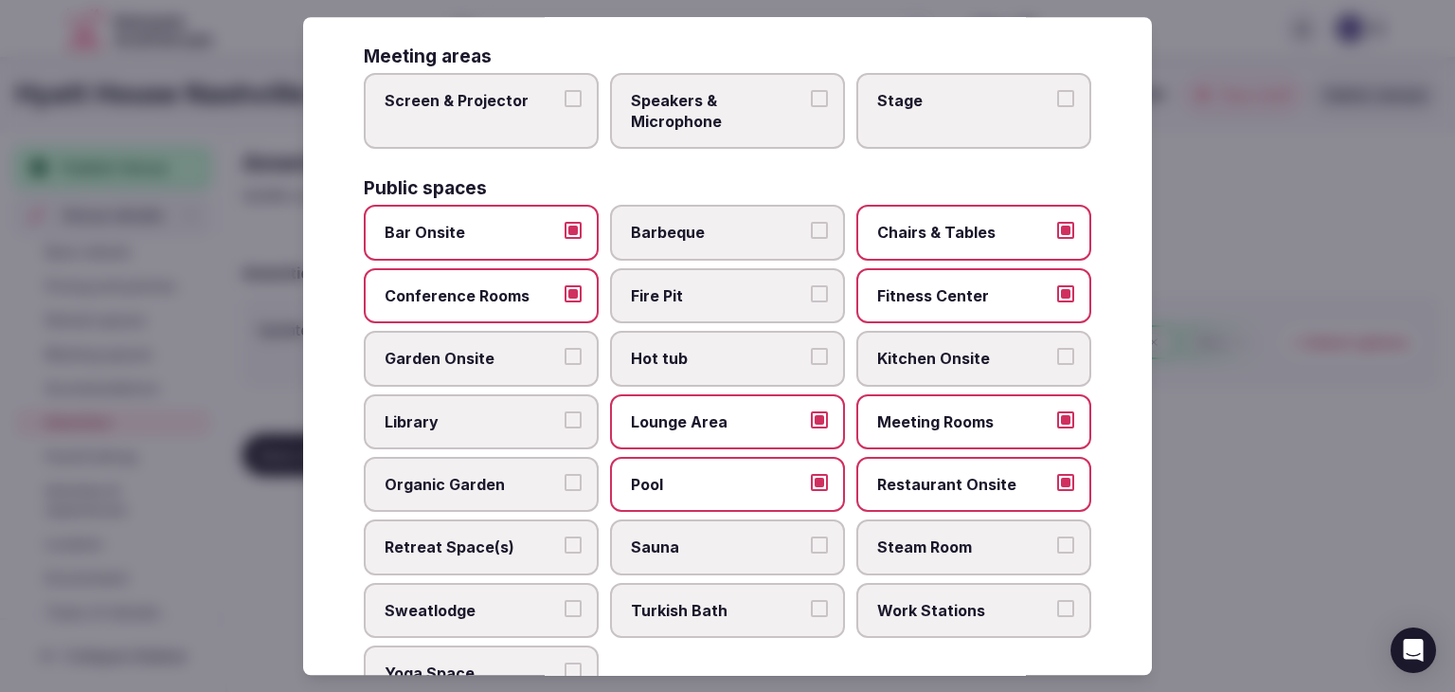
scroll to position [1020, 0]
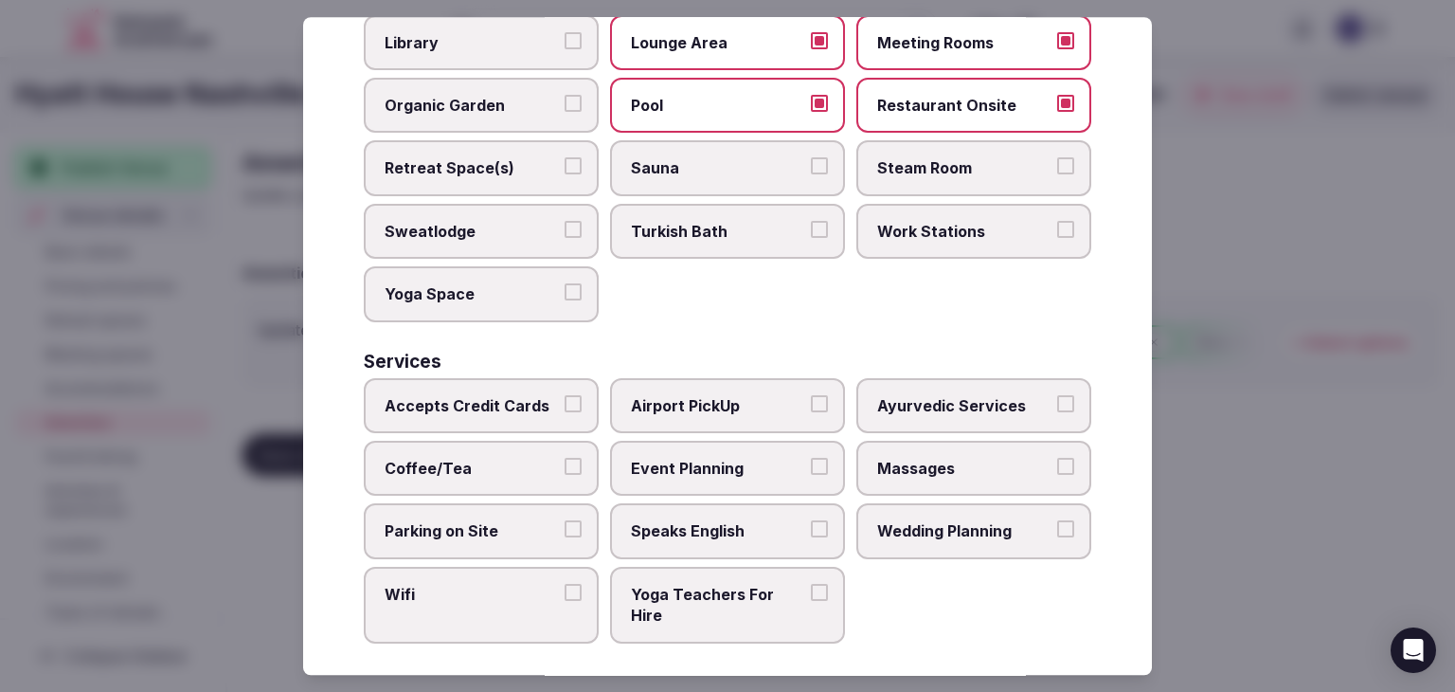
click at [518, 406] on label "Accepts Credit Cards" at bounding box center [481, 405] width 235 height 55
click at [565, 406] on button "Accepts Credit Cards" at bounding box center [573, 403] width 17 height 17
click at [515, 461] on span "Coffee/Tea" at bounding box center [472, 468] width 174 height 21
click at [565, 461] on button "Coffee/Tea" at bounding box center [573, 466] width 17 height 17
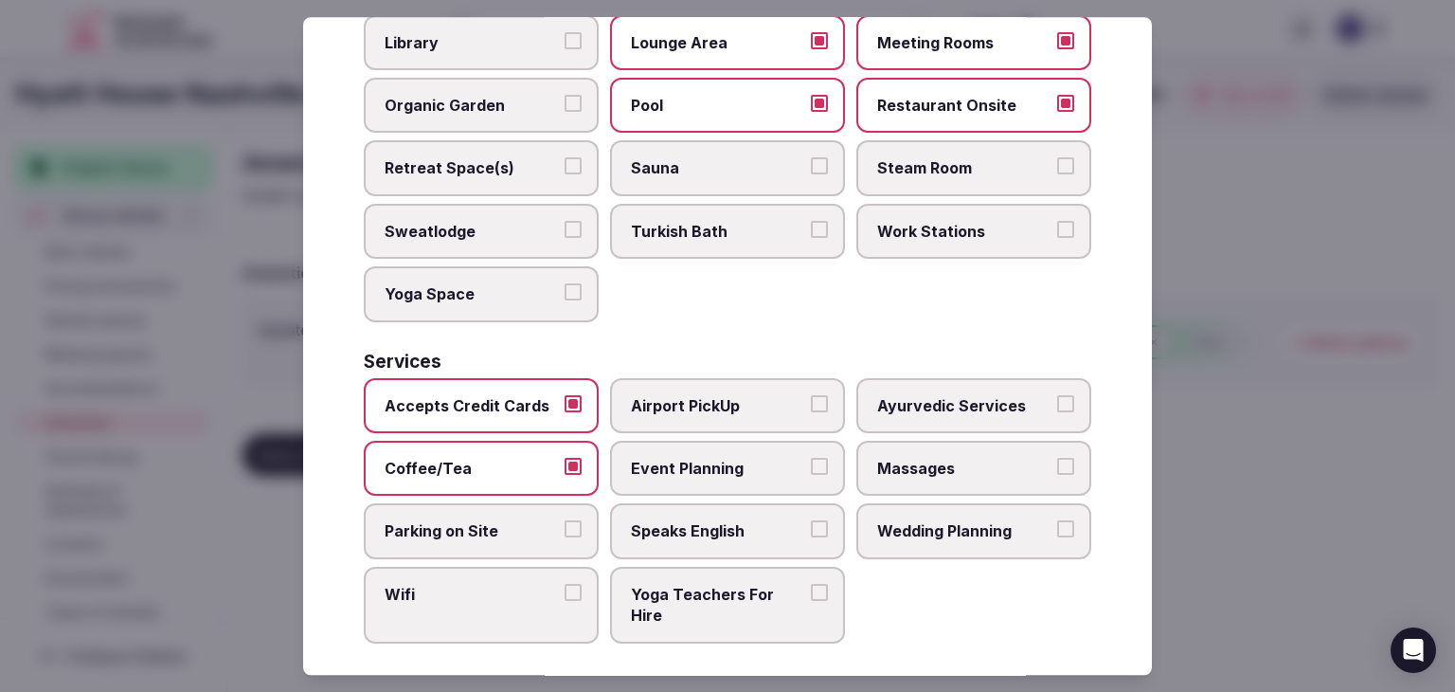
click at [510, 521] on span "Parking on Site" at bounding box center [472, 531] width 174 height 21
click at [565, 521] on button "Parking on Site" at bounding box center [573, 529] width 17 height 17
click at [511, 585] on span "Wifi" at bounding box center [472, 594] width 174 height 21
click at [565, 585] on button "Wifi" at bounding box center [573, 592] width 17 height 17
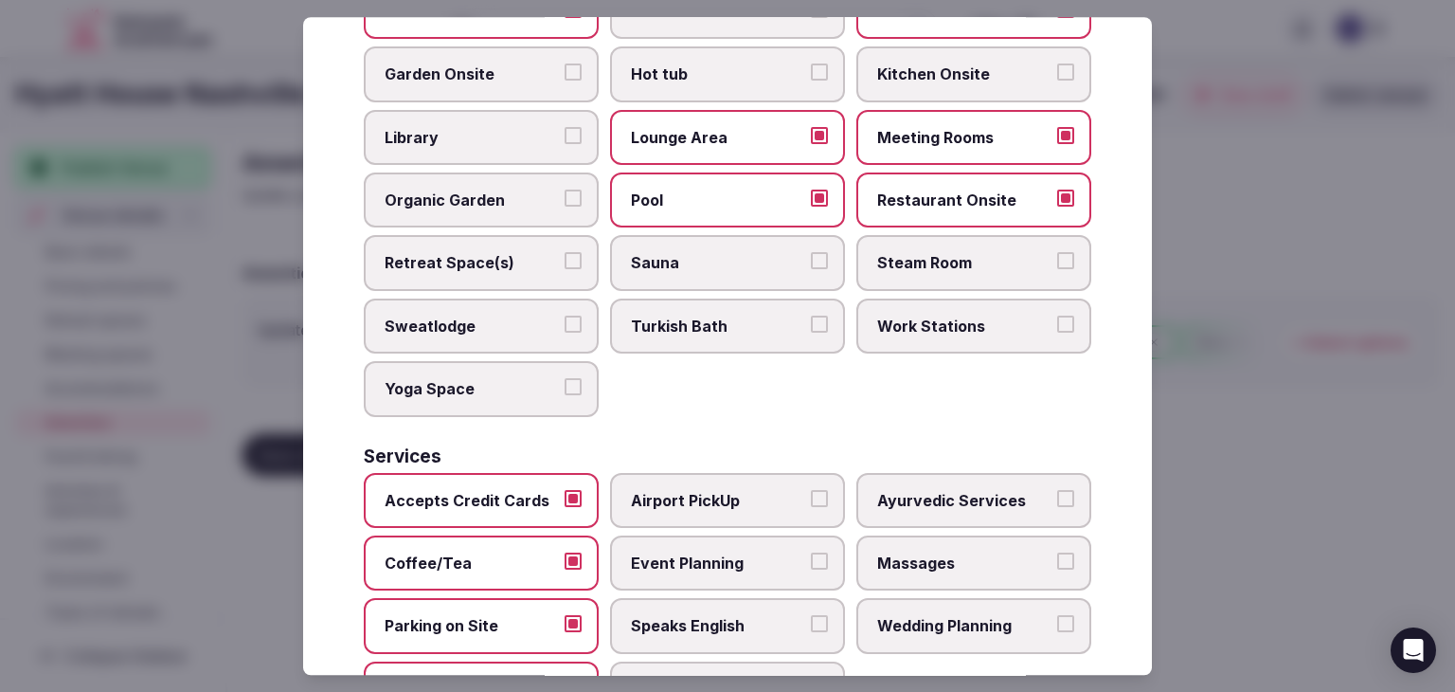
scroll to position [831, 0]
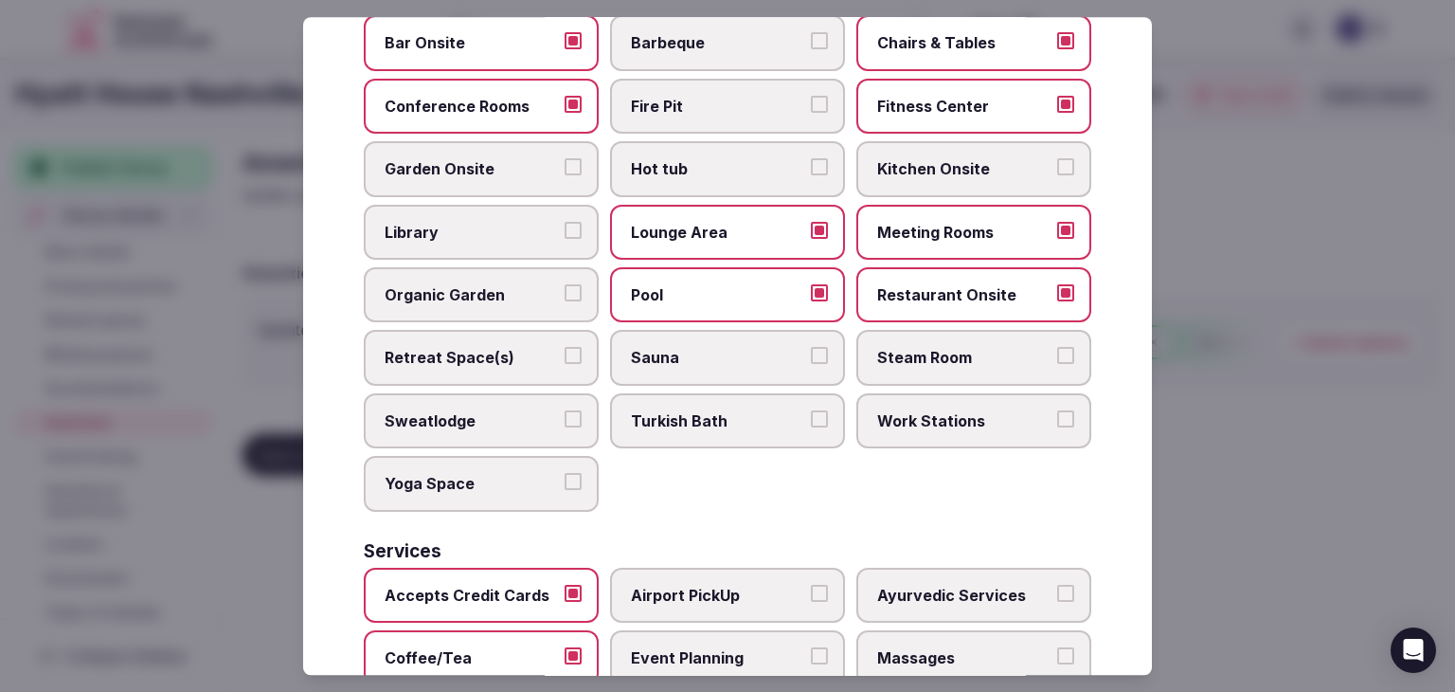
click at [925, 159] on span "Kitchen Onsite" at bounding box center [964, 169] width 174 height 21
click at [1057, 159] on button "Kitchen Onsite" at bounding box center [1065, 167] width 17 height 17
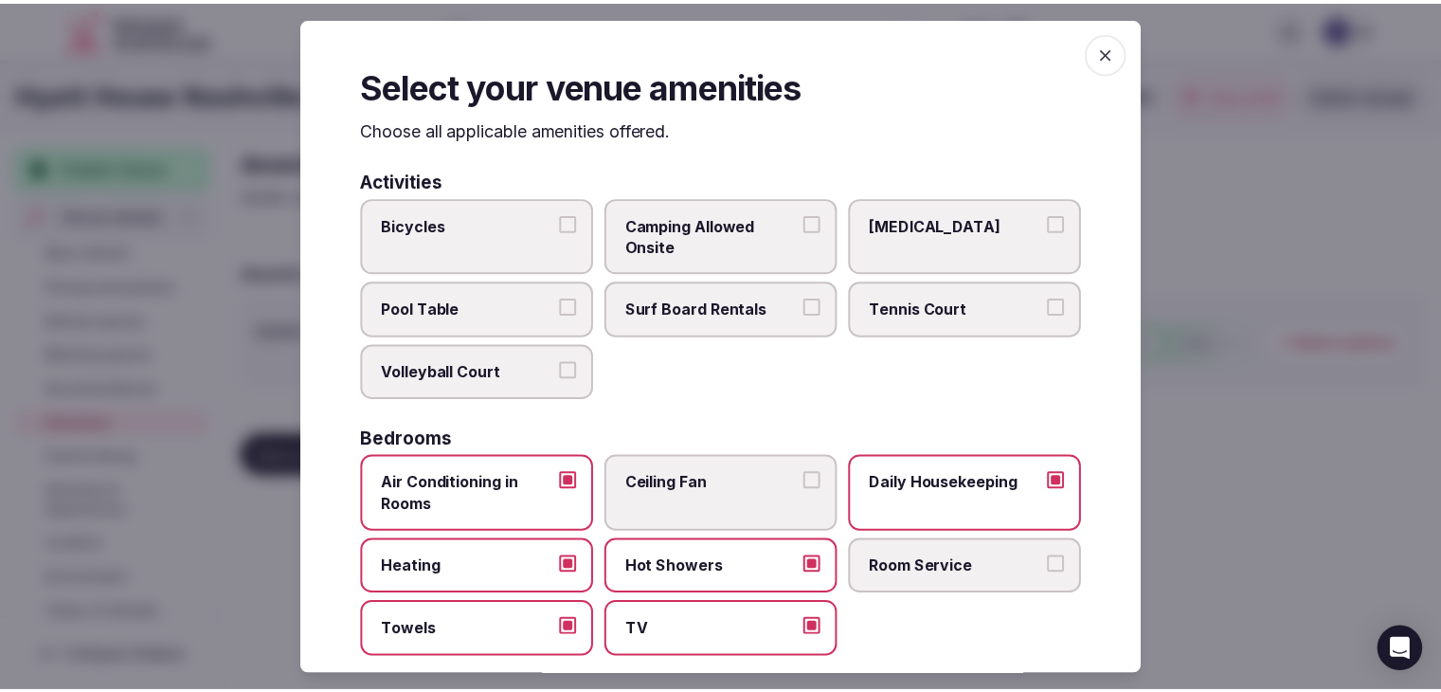
scroll to position [0, 0]
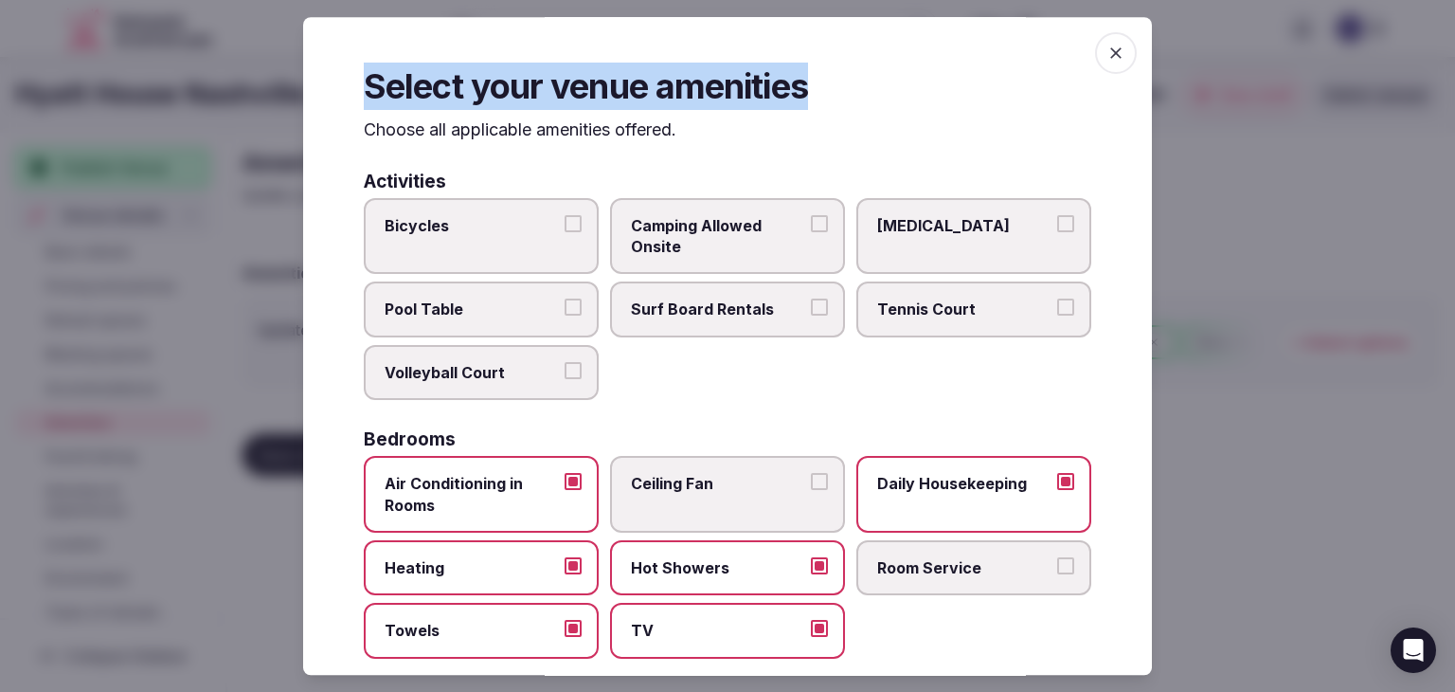
click at [1114, 39] on div "Select your venue amenities Choose all applicable amenities offered. Activities…" at bounding box center [727, 346] width 849 height 658
drag, startPoint x: 1113, startPoint y: 62, endPoint x: 869, endPoint y: 211, distance: 286.6
click at [1113, 61] on span "button" at bounding box center [1116, 53] width 42 height 42
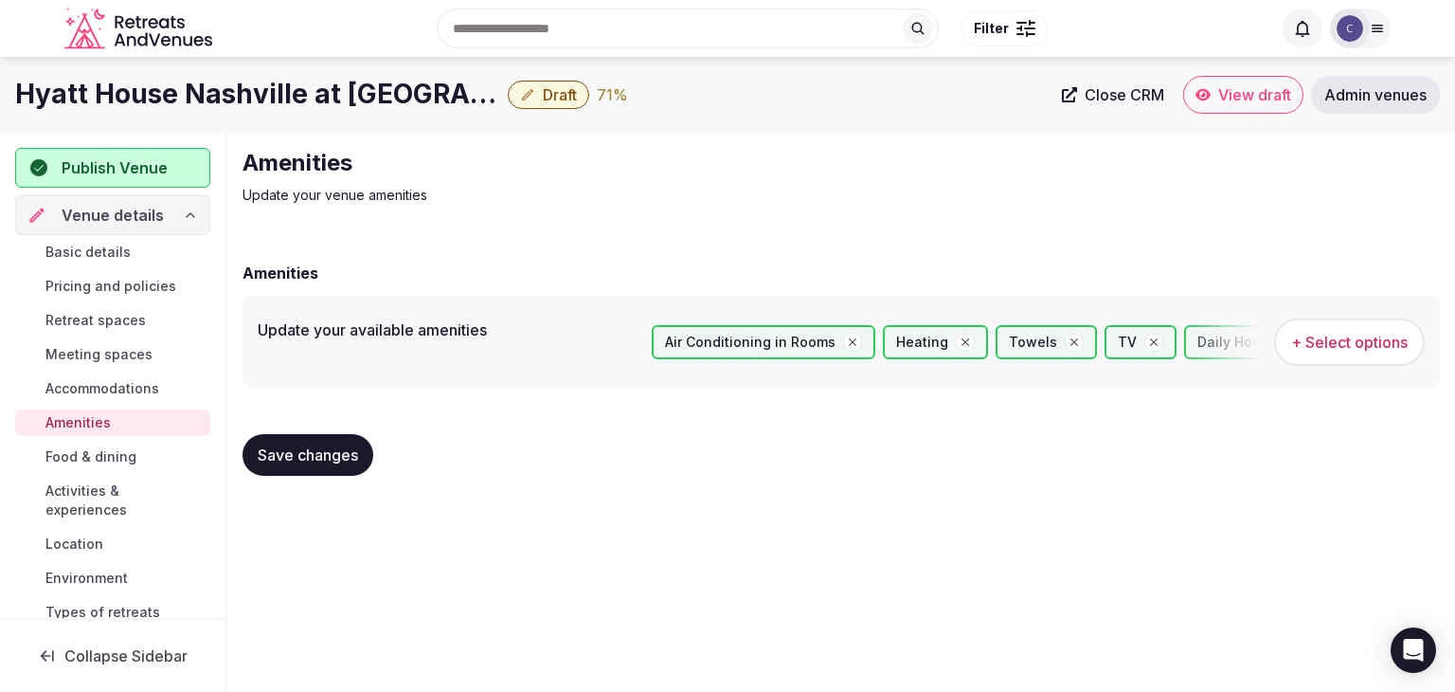
click at [353, 451] on span "Save changes" at bounding box center [308, 454] width 100 height 19
click at [100, 496] on span "Activities & experiences" at bounding box center [123, 500] width 157 height 38
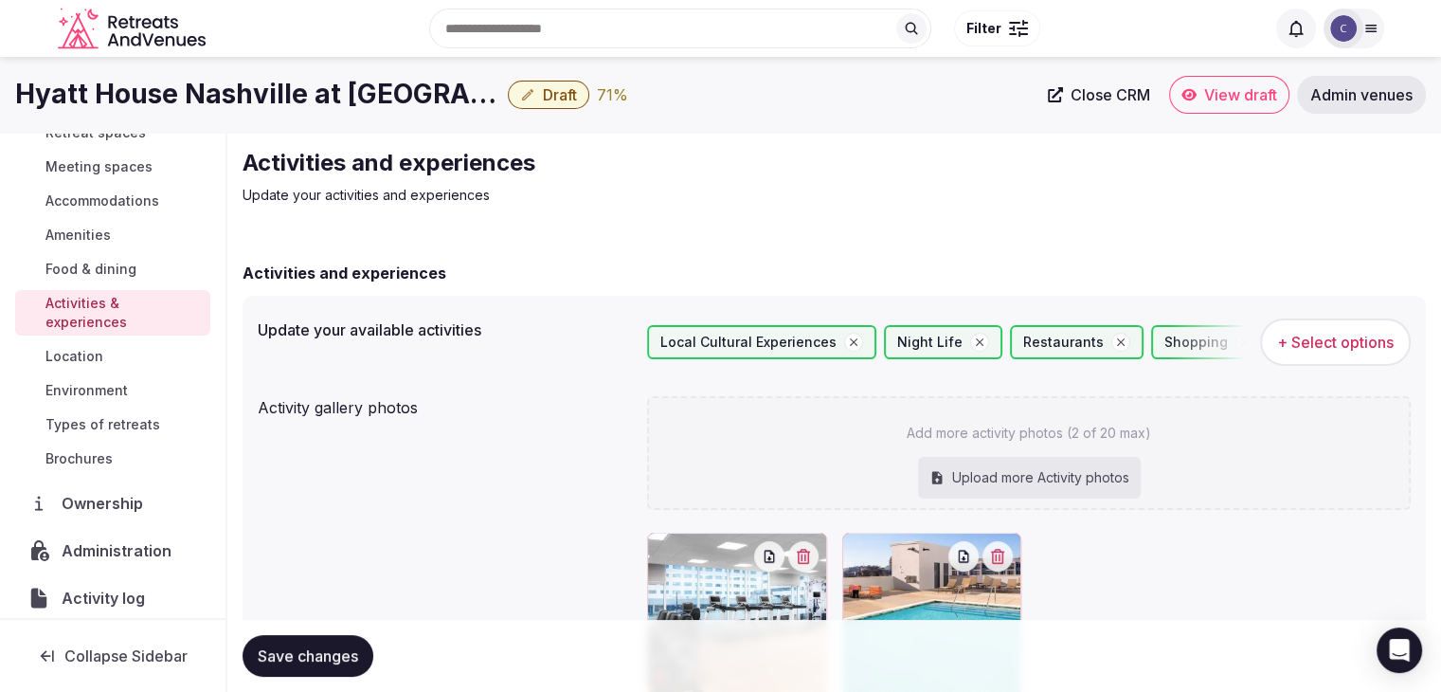
scroll to position [189, 0]
click at [110, 356] on link "Location" at bounding box center [112, 354] width 195 height 27
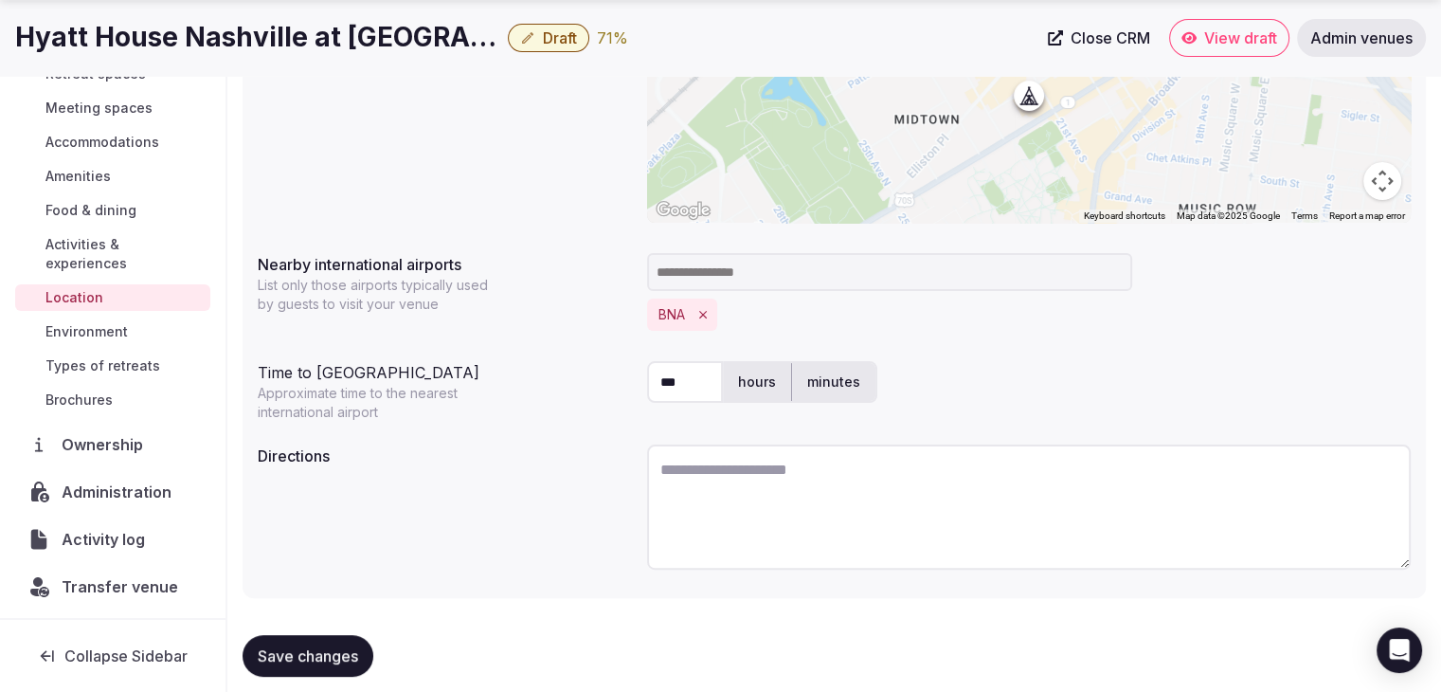
scroll to position [457, 0]
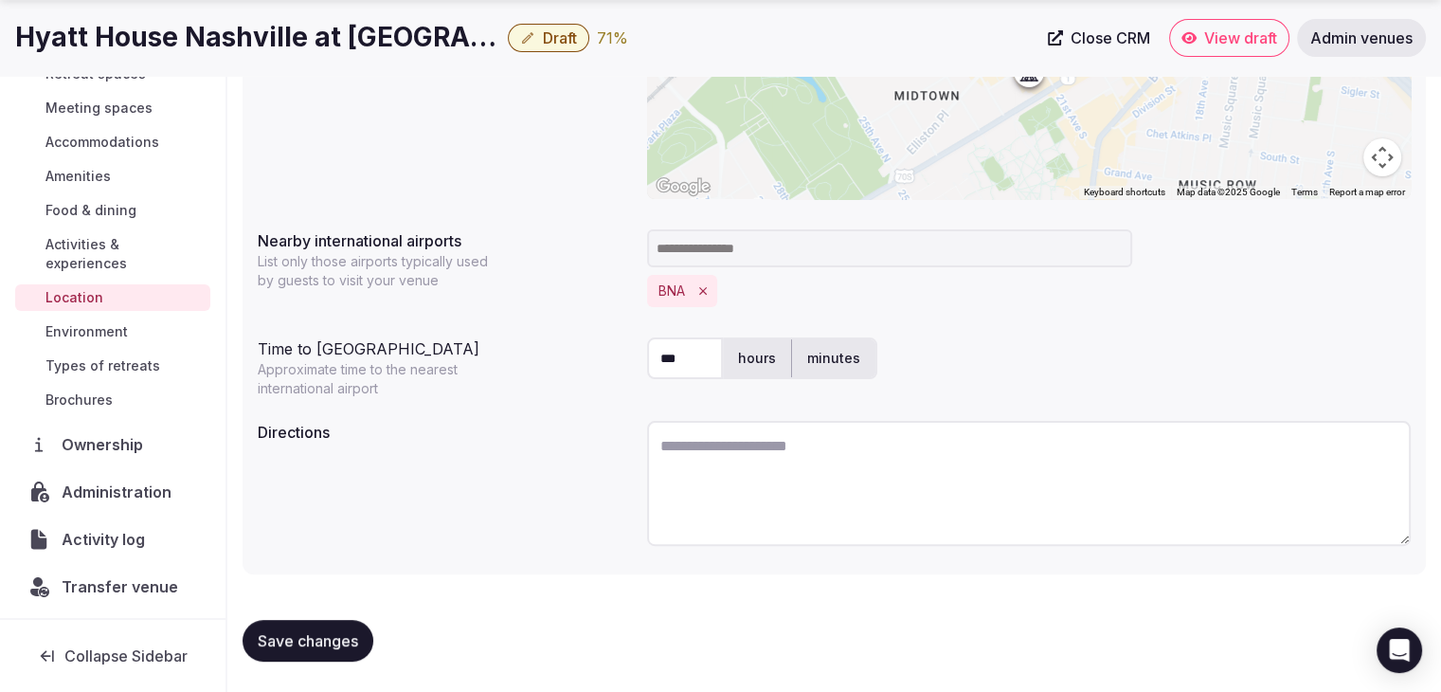
click at [97, 327] on span "Environment" at bounding box center [86, 331] width 82 height 19
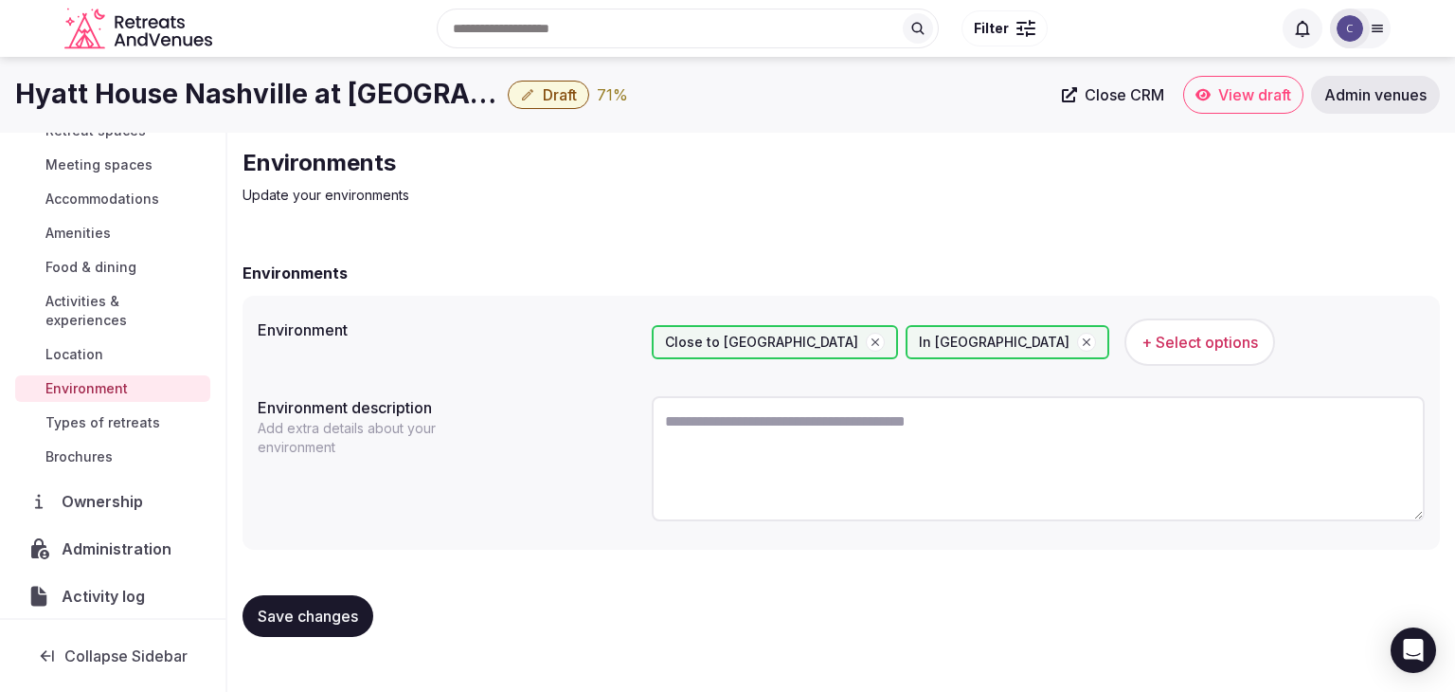
click at [140, 419] on span "Types of retreats" at bounding box center [102, 422] width 115 height 19
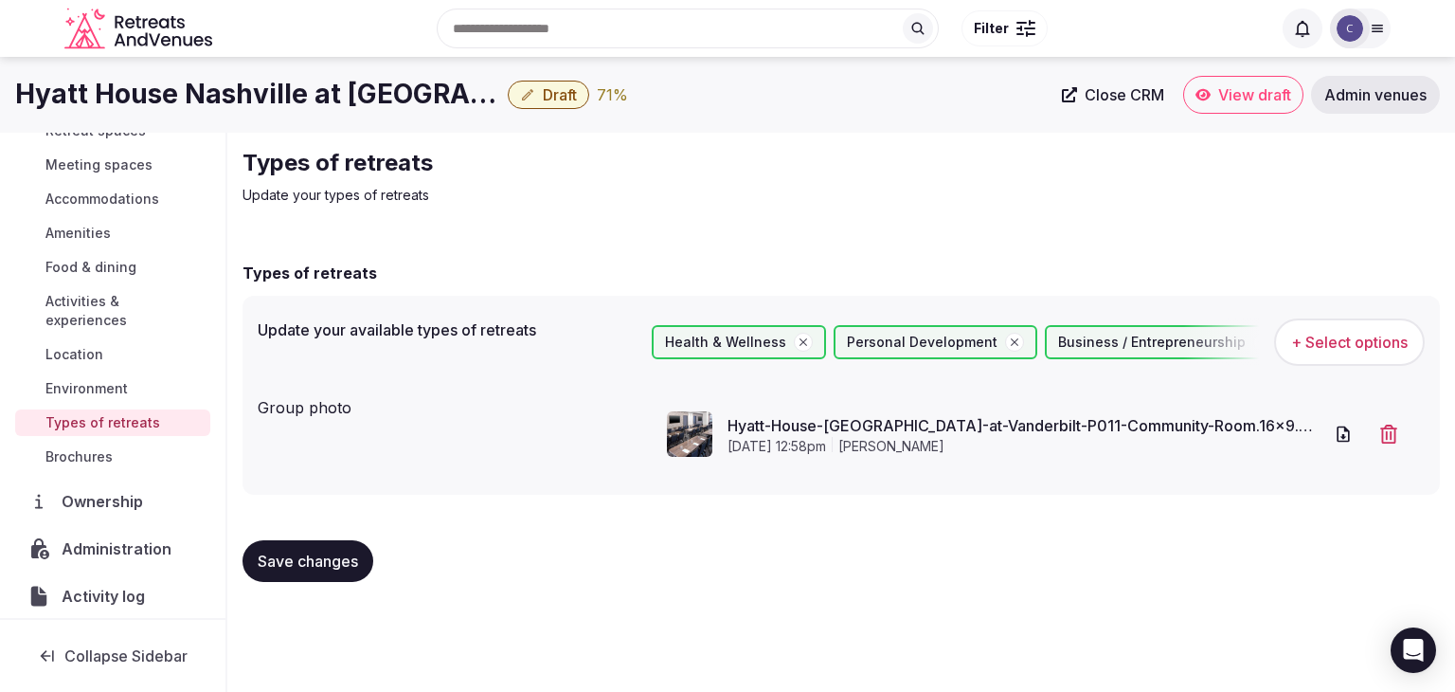
click at [543, 100] on span "Draft" at bounding box center [560, 94] width 34 height 19
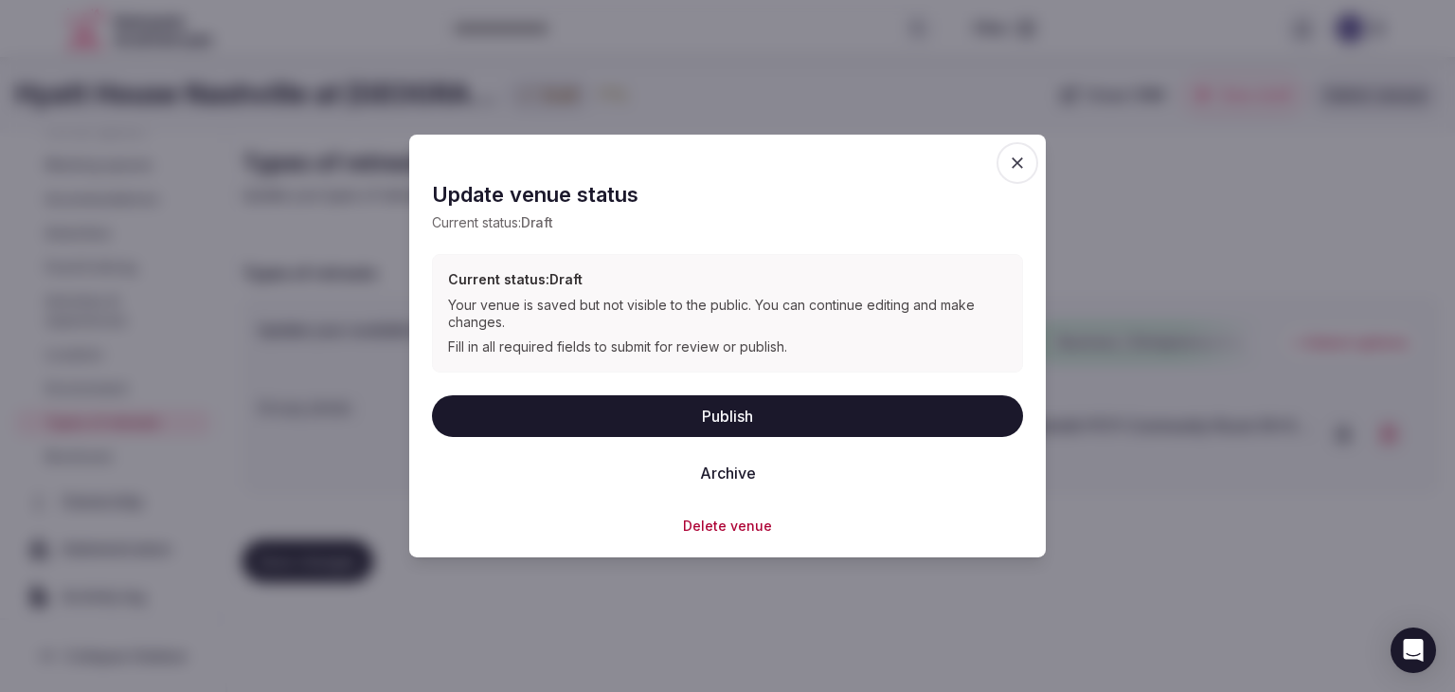
click at [705, 421] on button "Publish" at bounding box center [727, 415] width 591 height 42
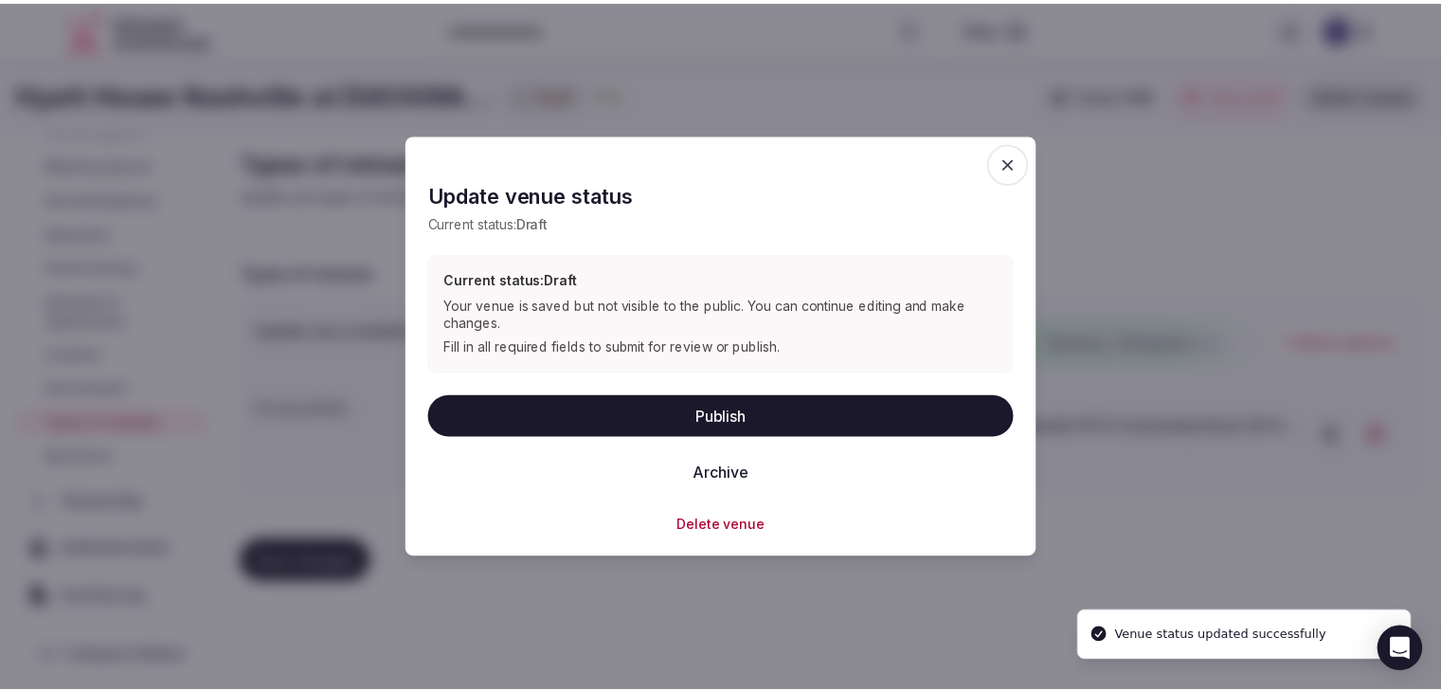
scroll to position [201, 0]
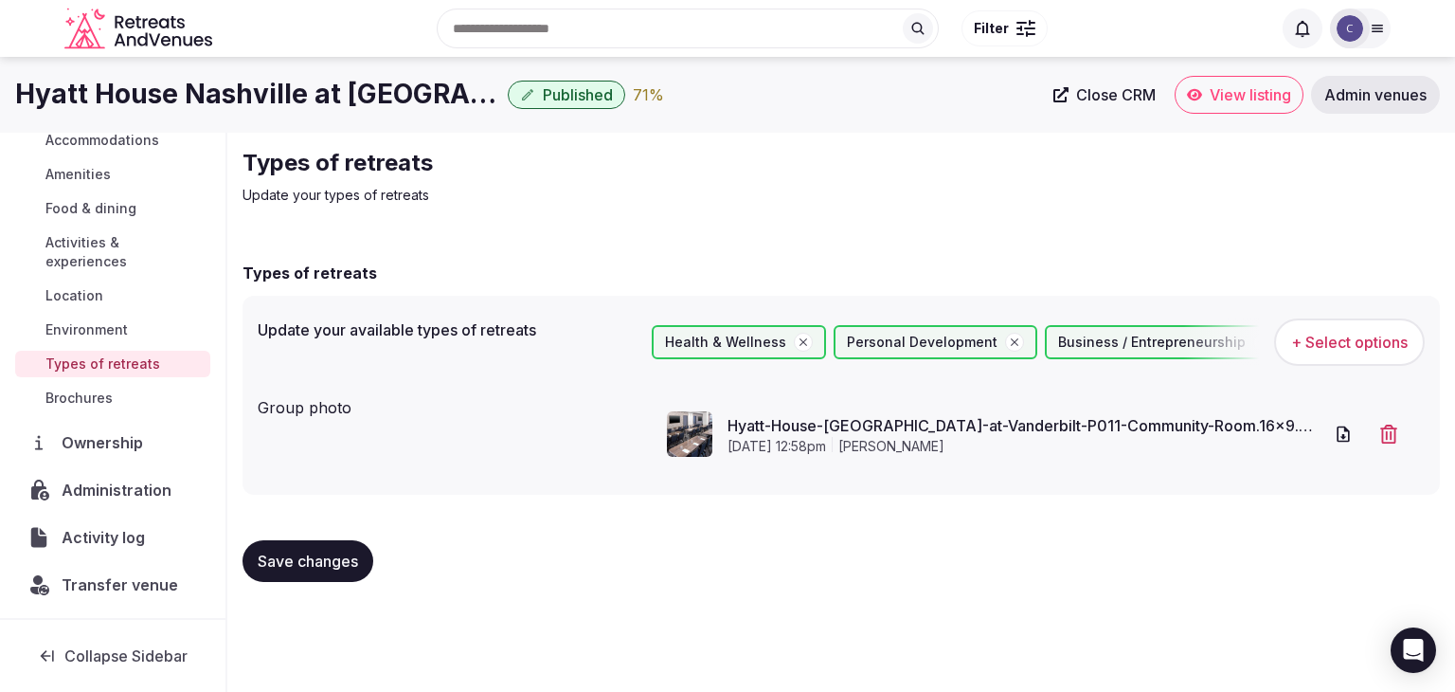
click at [128, 251] on span "Activities & experiences" at bounding box center [123, 252] width 157 height 38
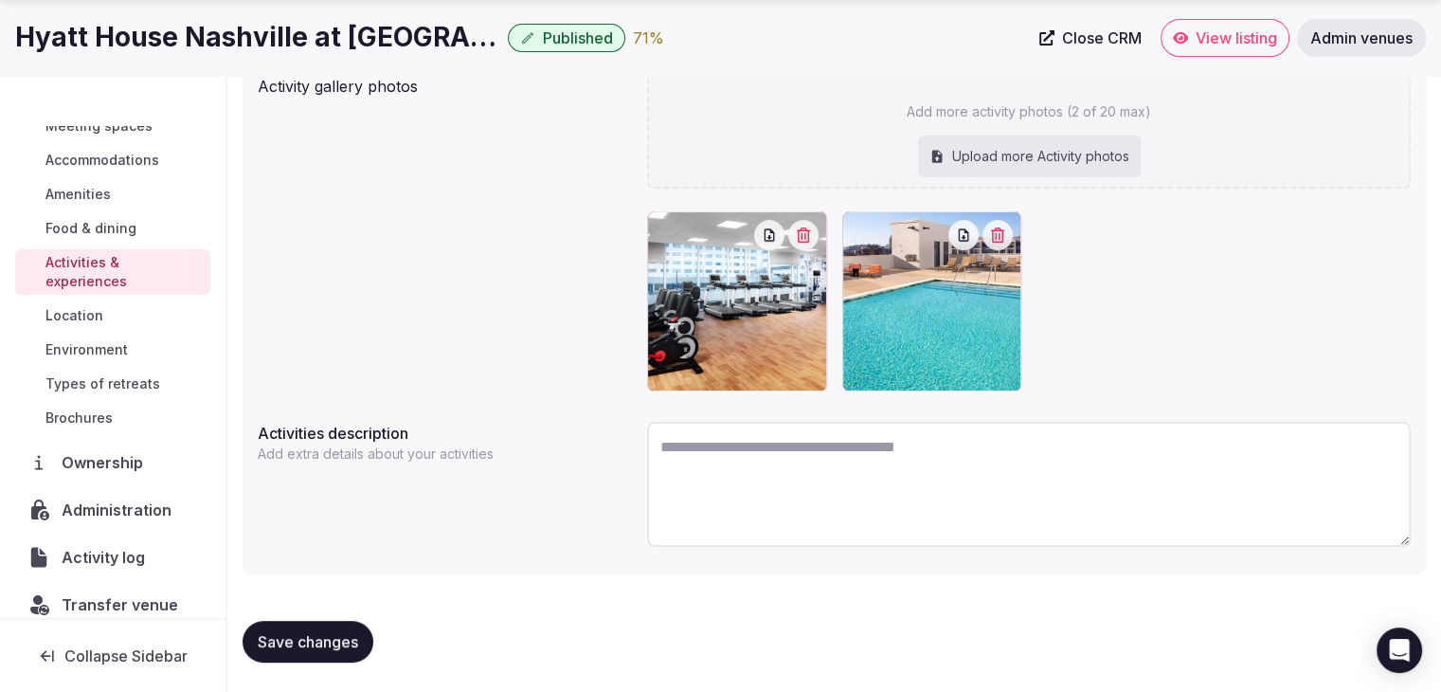
scroll to position [144, 0]
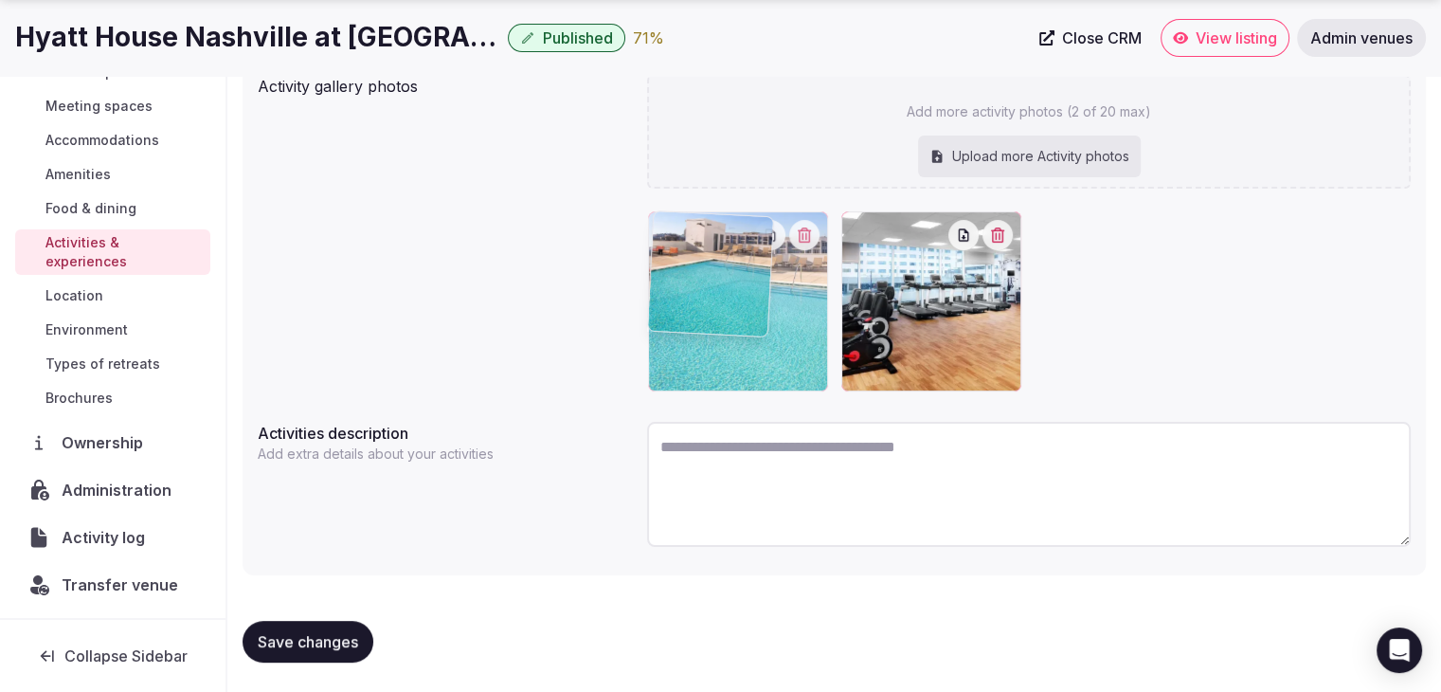
drag, startPoint x: 856, startPoint y: 232, endPoint x: 716, endPoint y: 228, distance: 139.3
click at [704, 228] on body "Search Popular Destinations Toscana, Italy Riviera Maya, Mexico Indonesia, Bali…" at bounding box center [720, 186] width 1441 height 1014
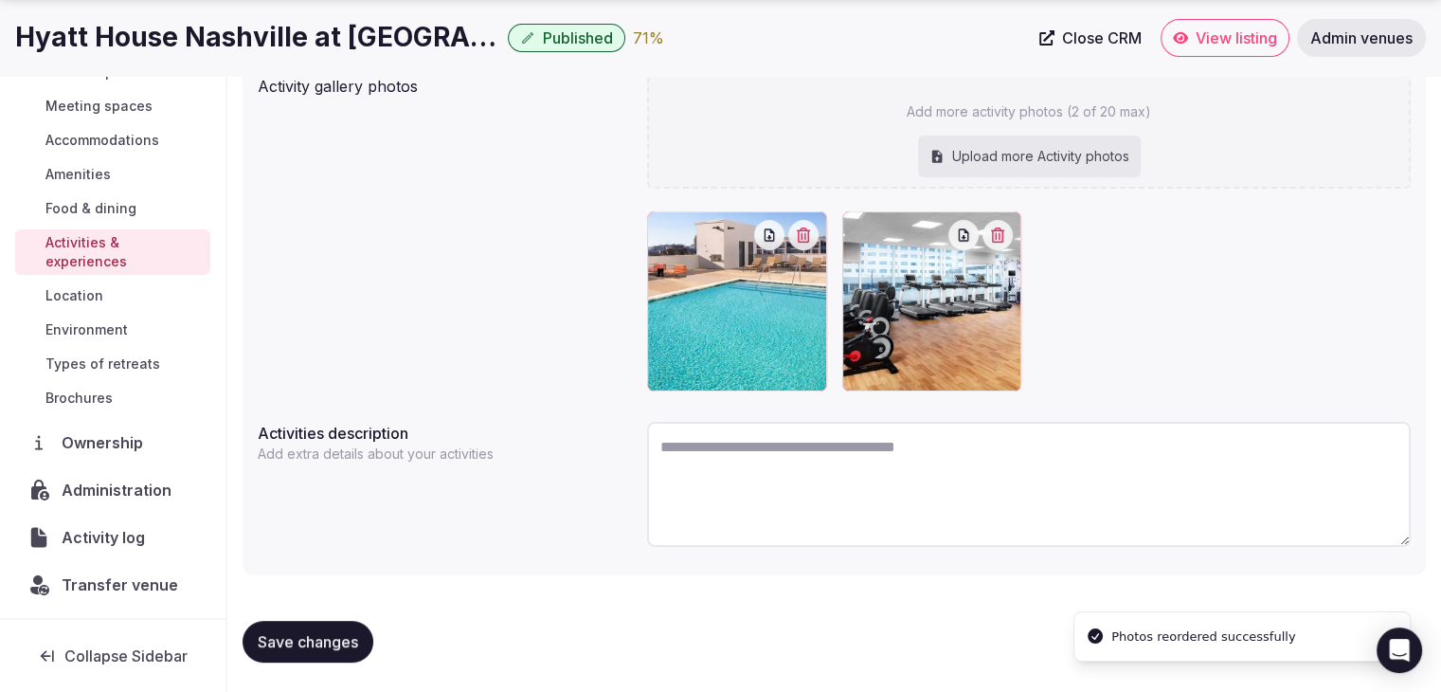
click at [310, 632] on span "Save changes" at bounding box center [308, 641] width 100 height 19
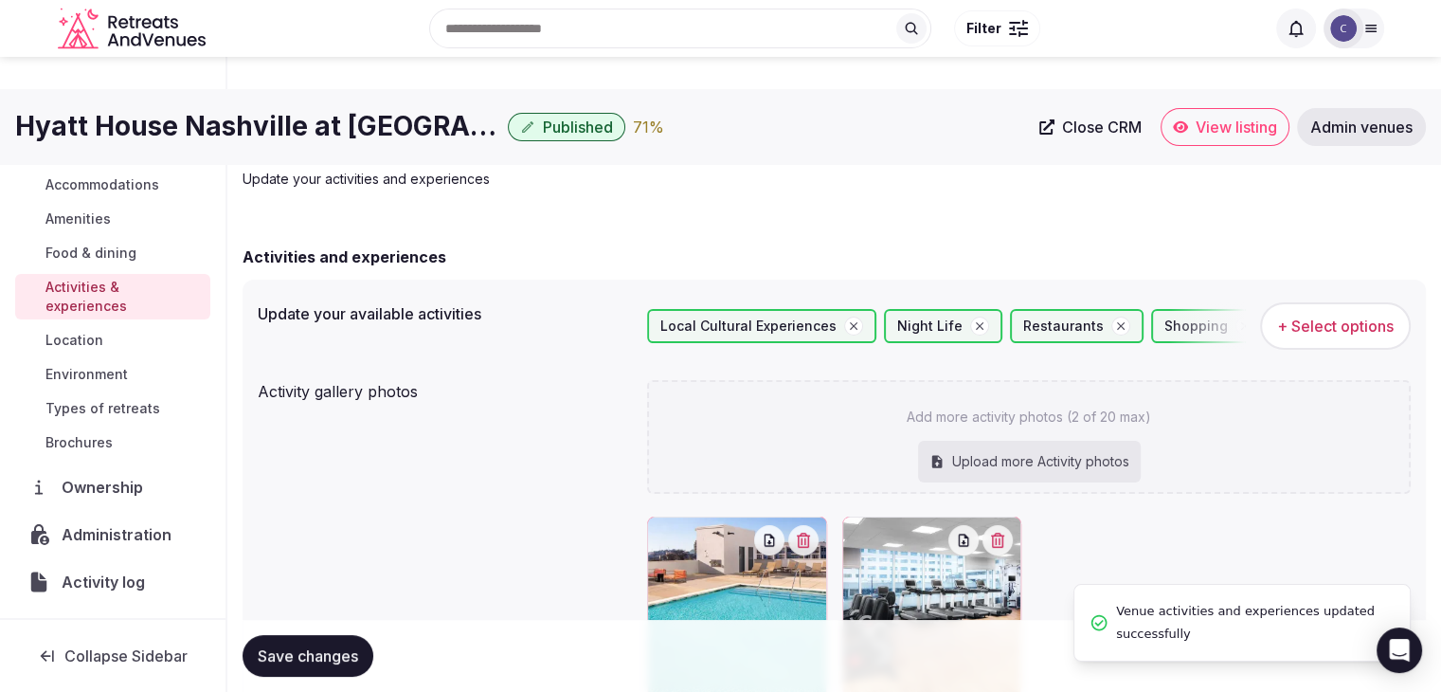
scroll to position [0, 0]
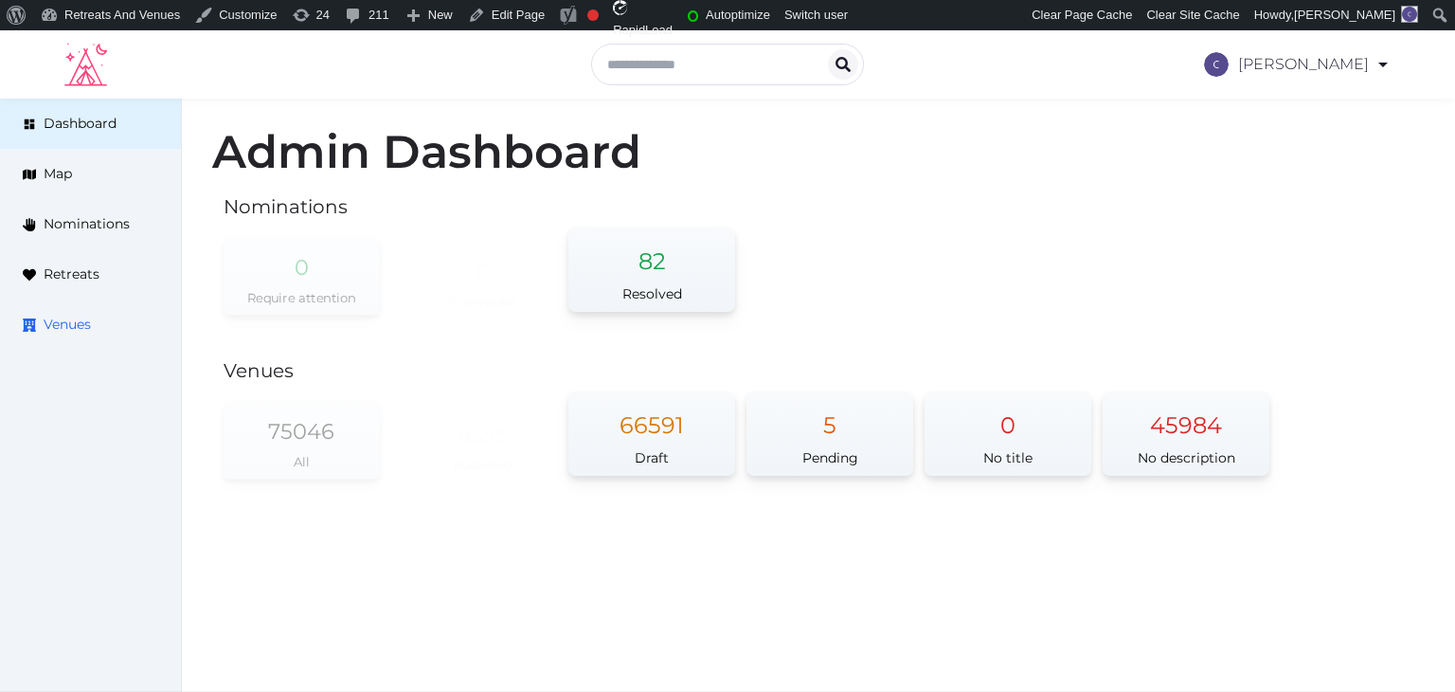
click at [80, 331] on span "Venues" at bounding box center [67, 325] width 47 height 20
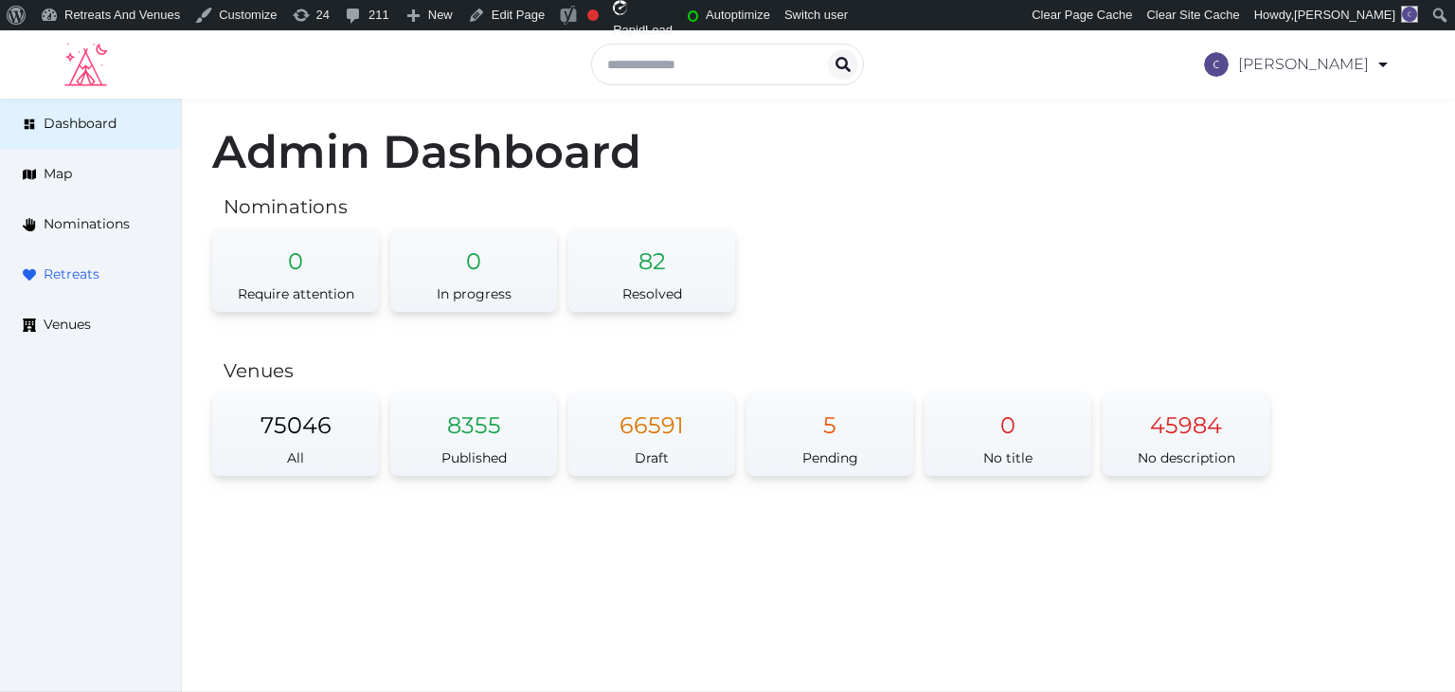
click at [81, 280] on span "Retreats" at bounding box center [72, 274] width 56 height 20
click at [107, 226] on span "Nominations" at bounding box center [87, 224] width 86 height 20
click at [82, 331] on span "Venues" at bounding box center [67, 325] width 47 height 20
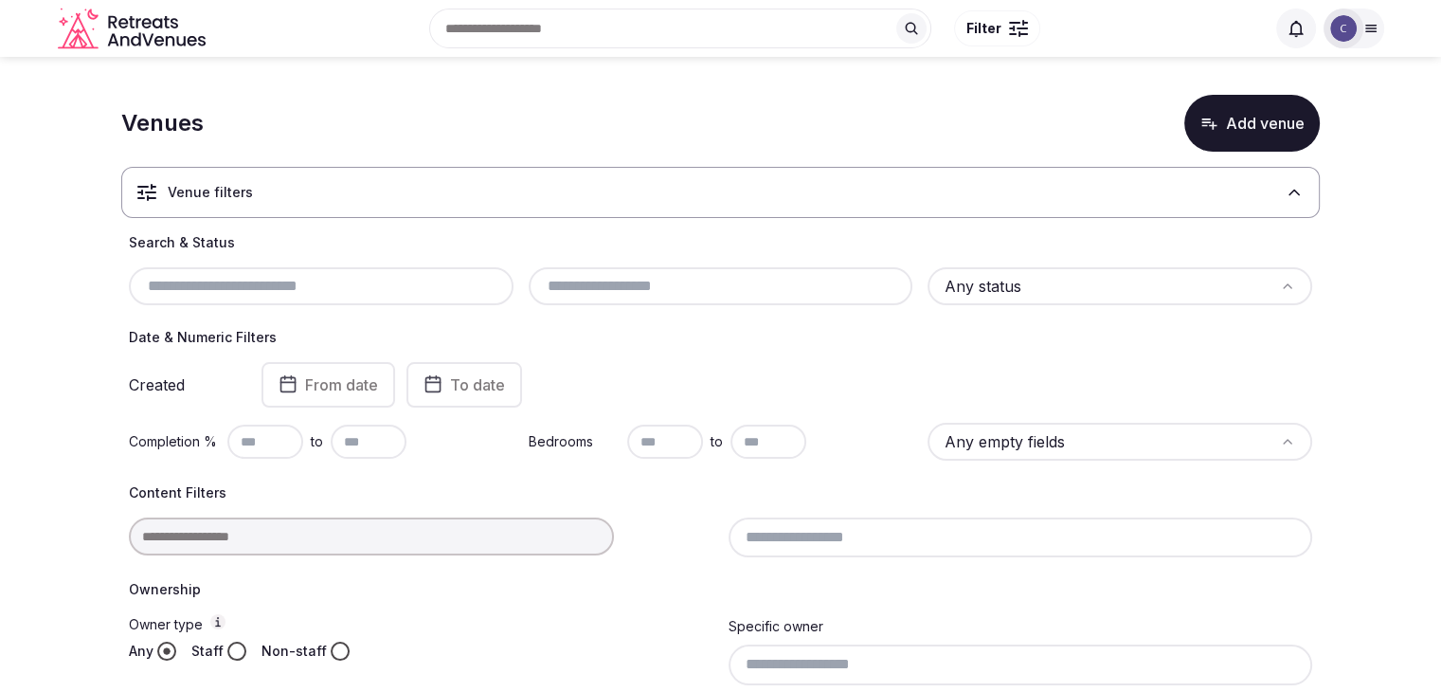
click at [1356, 22] on div at bounding box center [1343, 28] width 27 height 27
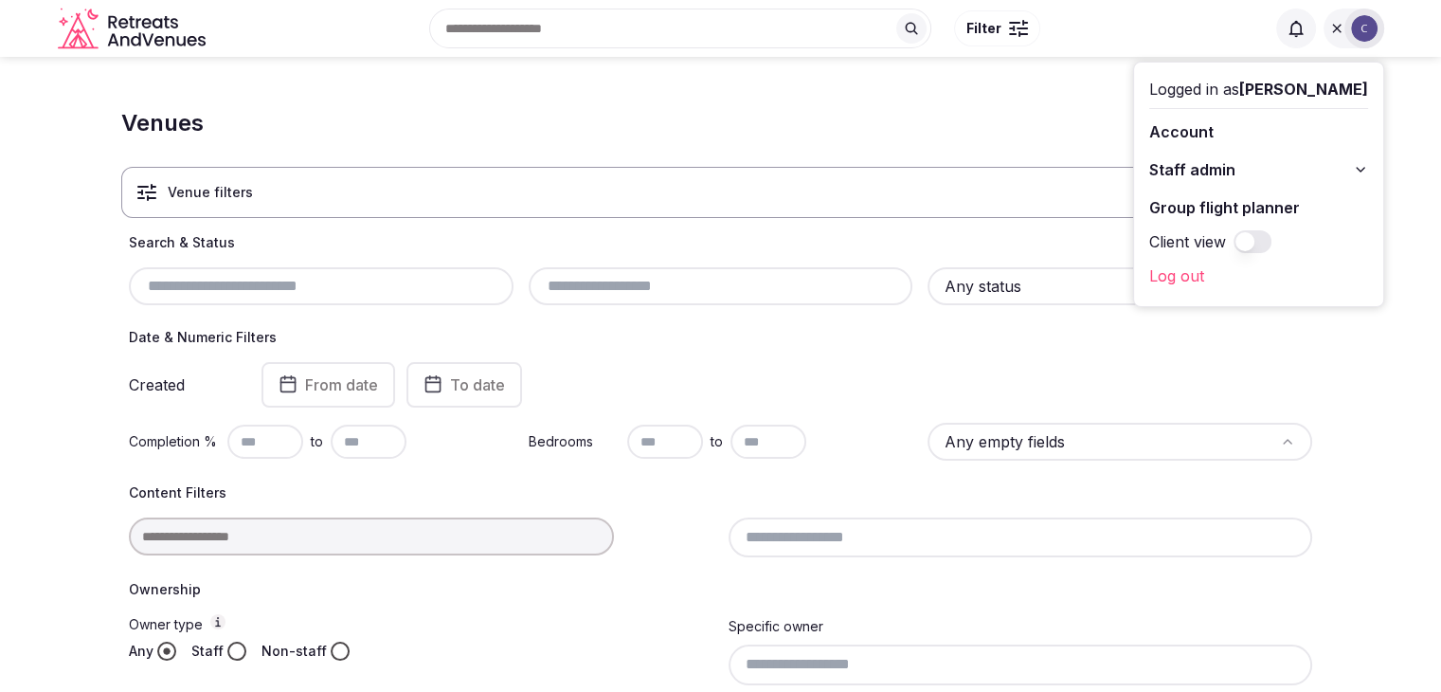
click at [1349, 163] on button "Staff admin" at bounding box center [1258, 169] width 219 height 30
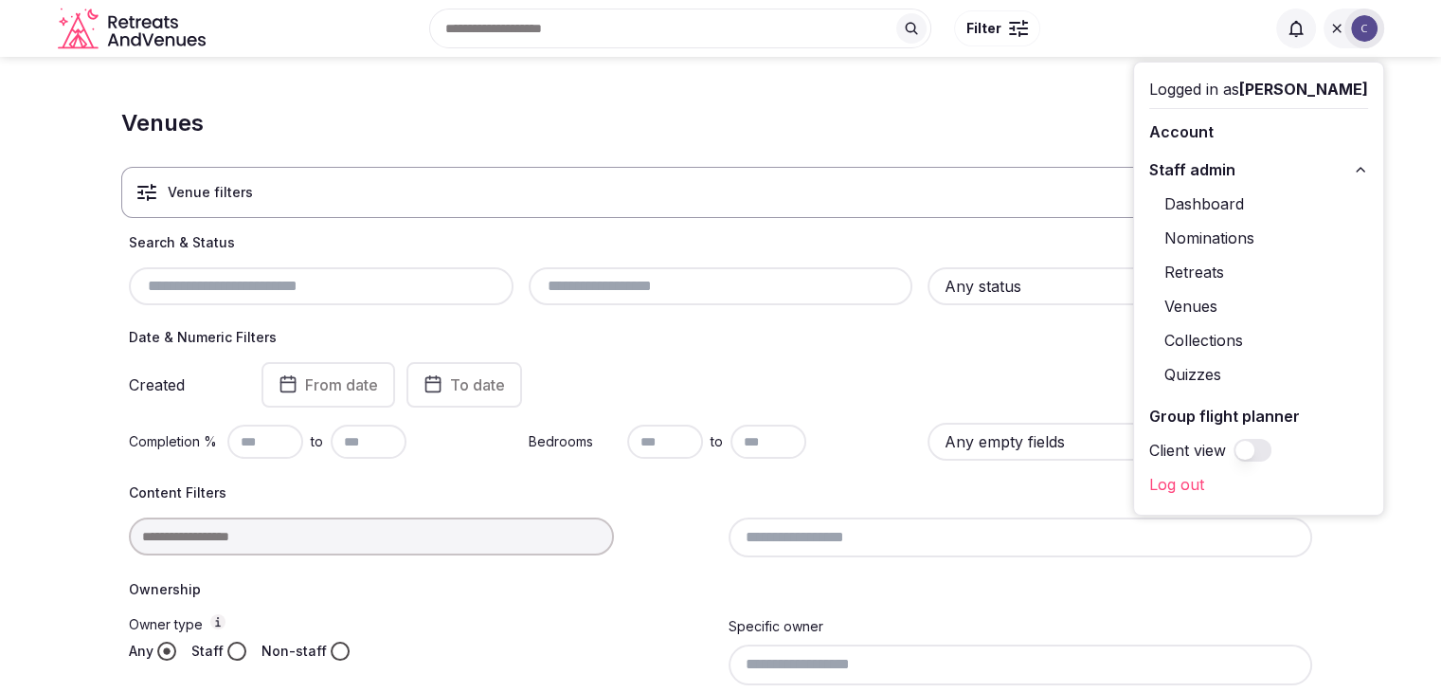
click at [1209, 170] on span "Staff admin" at bounding box center [1192, 169] width 86 height 23
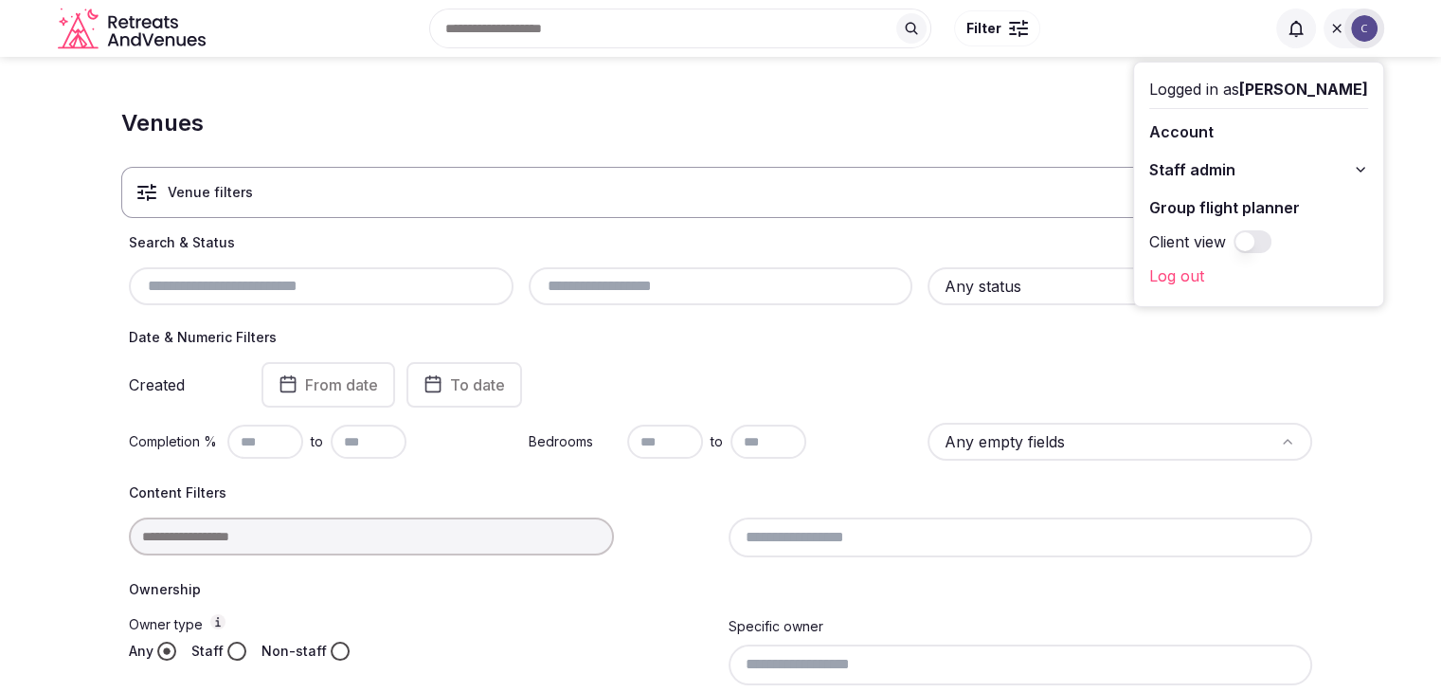
click at [1209, 170] on span "Staff admin" at bounding box center [1192, 169] width 86 height 23
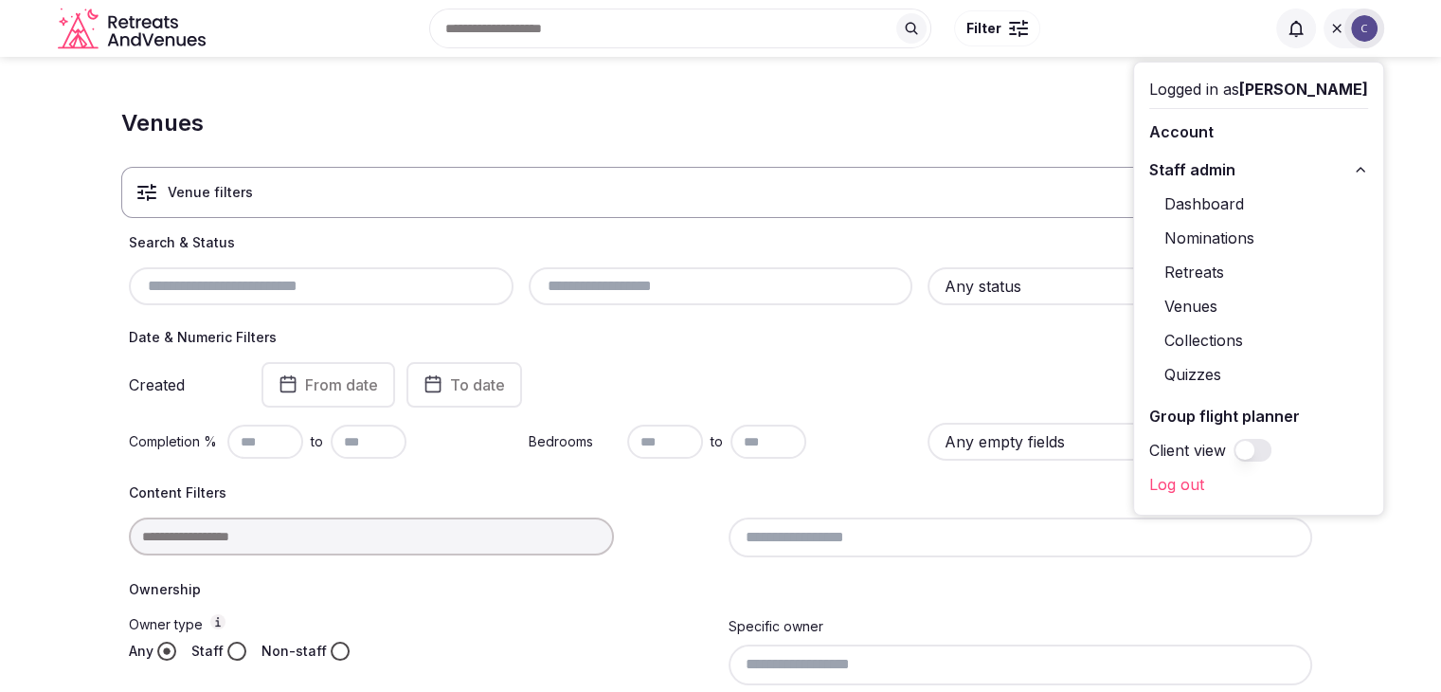
click at [1204, 374] on link "Quizzes" at bounding box center [1258, 374] width 219 height 30
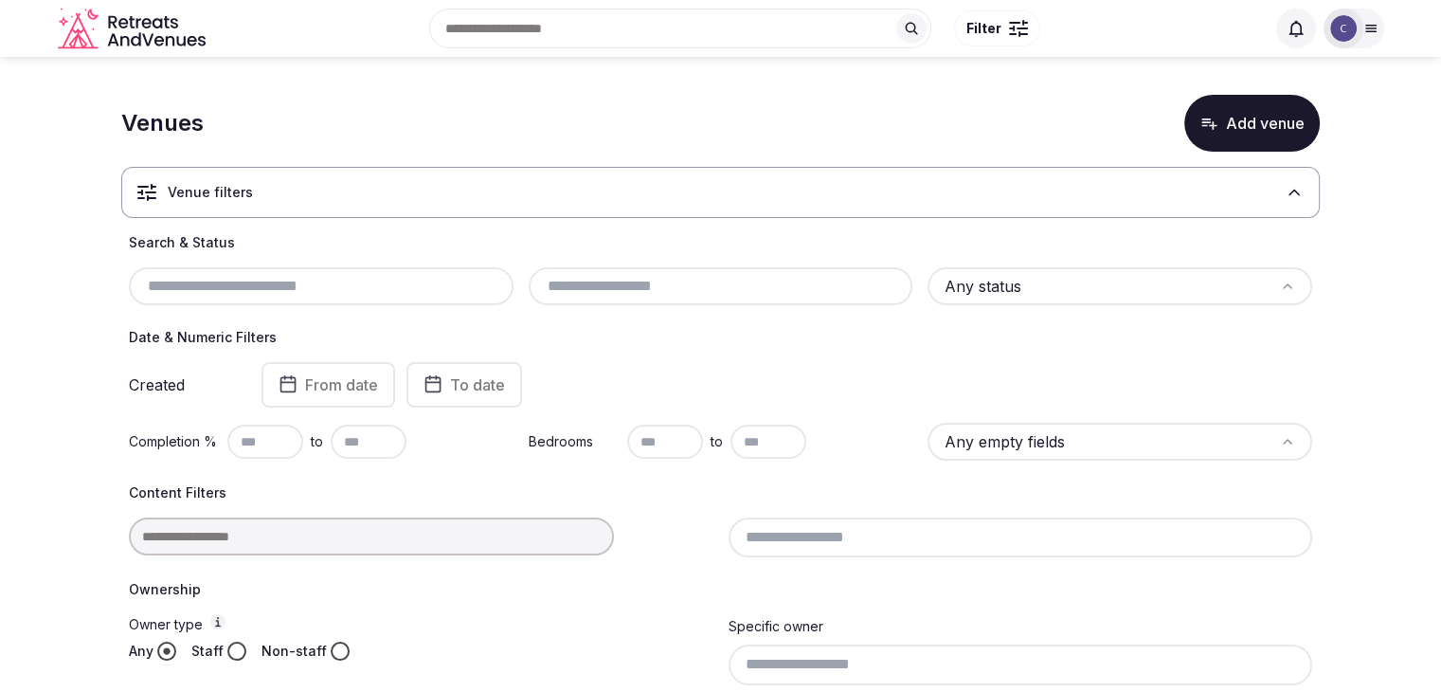
click at [1363, 34] on icon at bounding box center [1370, 28] width 15 height 15
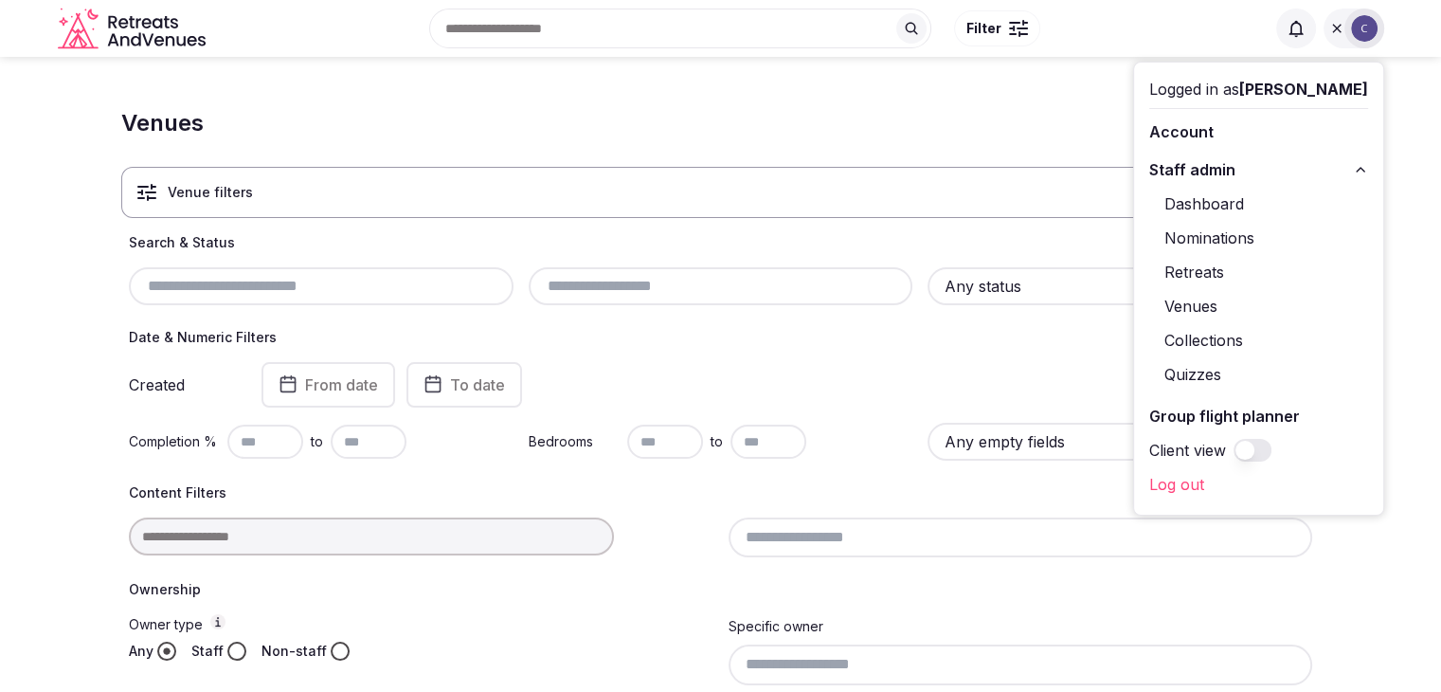
click at [1203, 195] on link "Dashboard" at bounding box center [1258, 204] width 219 height 30
click at [844, 478] on div "Search & Status Any status Date & Numeric Filters Created From date To date Com…" at bounding box center [720, 510] width 1199 height 555
click at [1353, 167] on button "Staff admin" at bounding box center [1258, 169] width 219 height 30
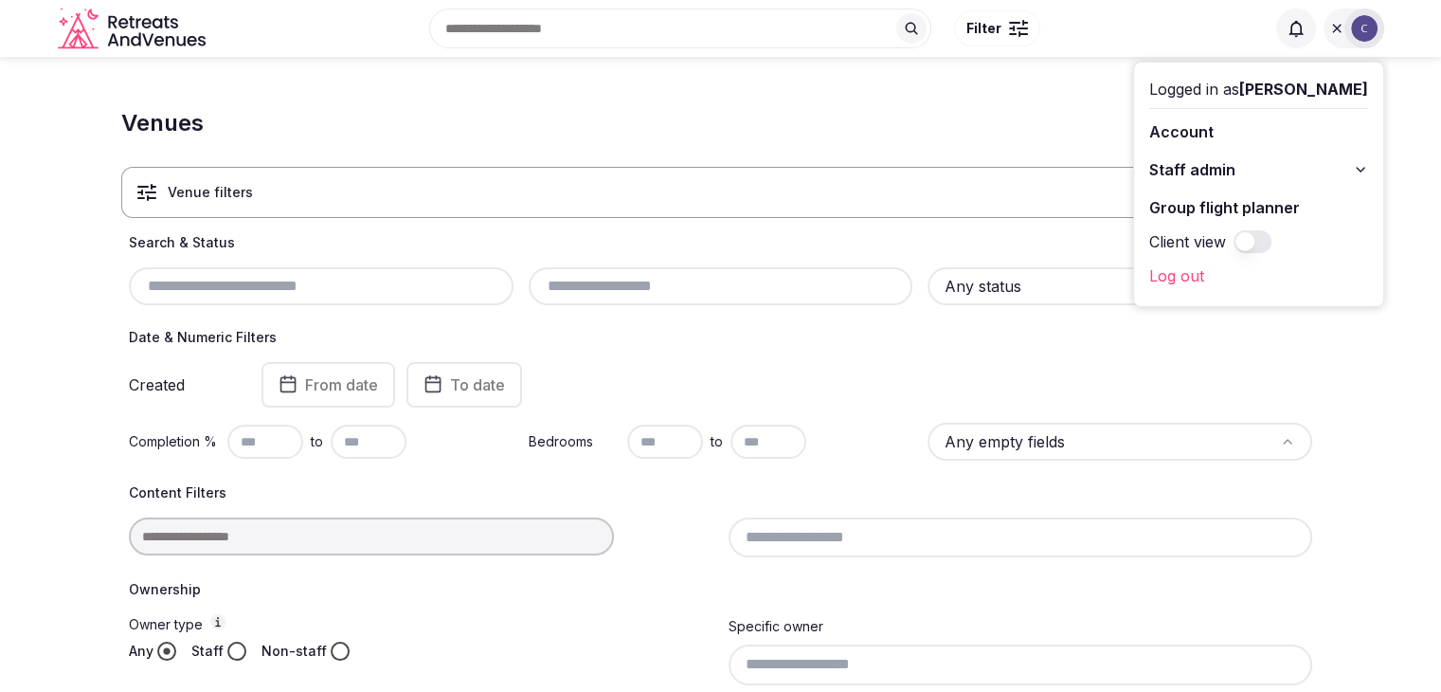
click at [1353, 170] on button "Staff admin" at bounding box center [1258, 169] width 219 height 30
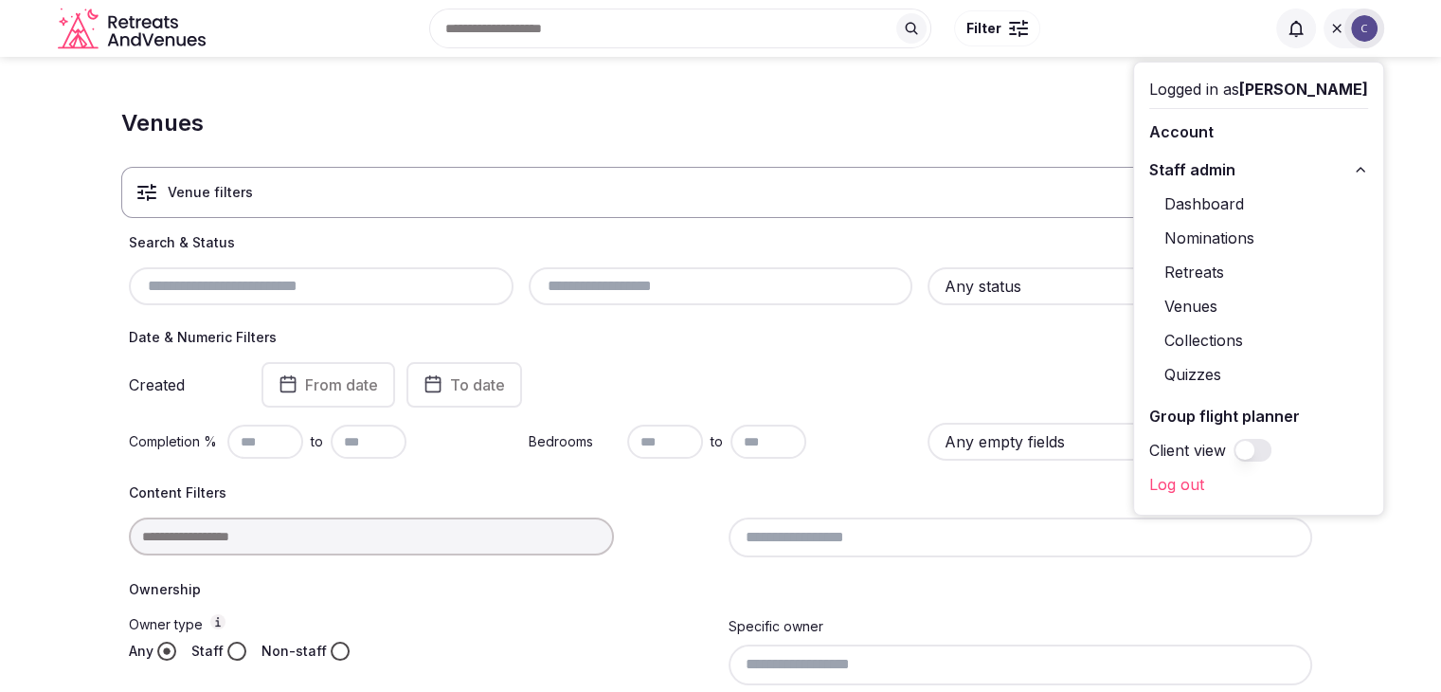
click at [1230, 416] on link "Group flight planner" at bounding box center [1258, 416] width 219 height 30
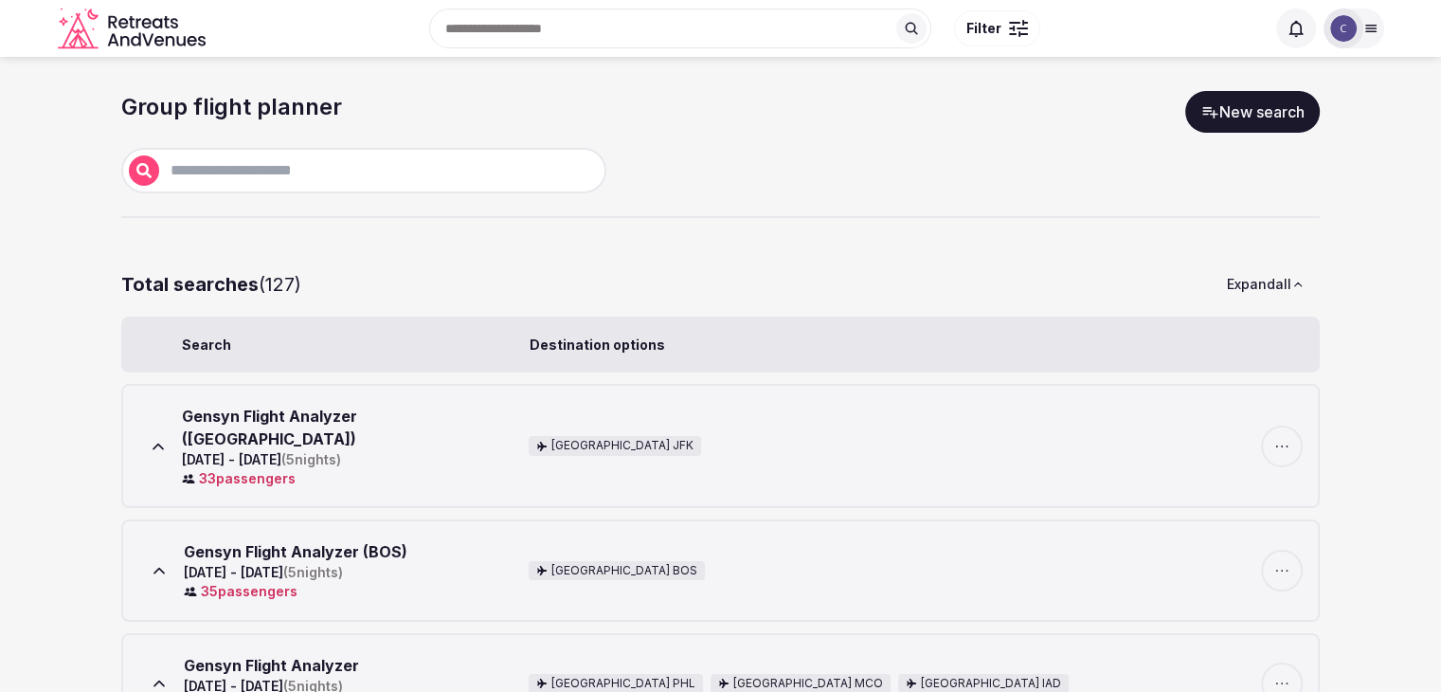
click at [267, 469] on div "33 passenger s" at bounding box center [351, 478] width 339 height 19
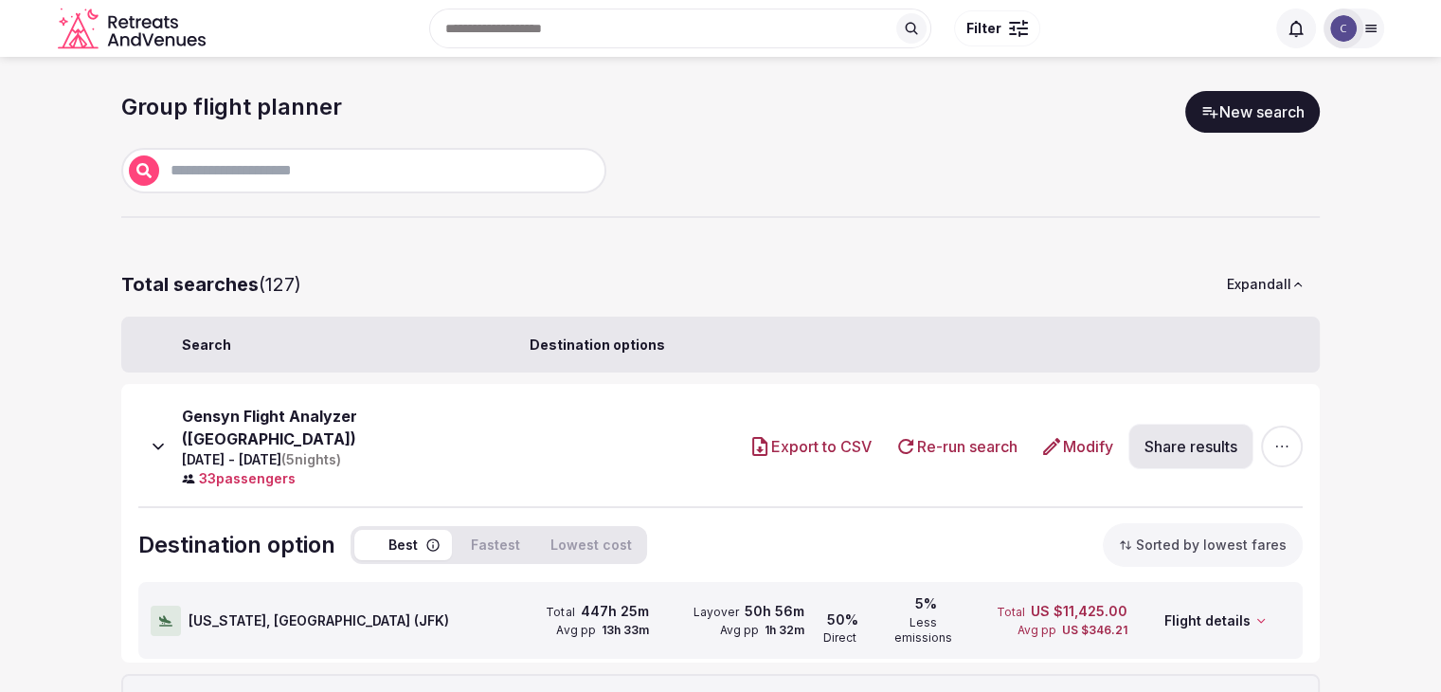
click at [1262, 270] on button "Expand all" at bounding box center [1266, 284] width 108 height 42
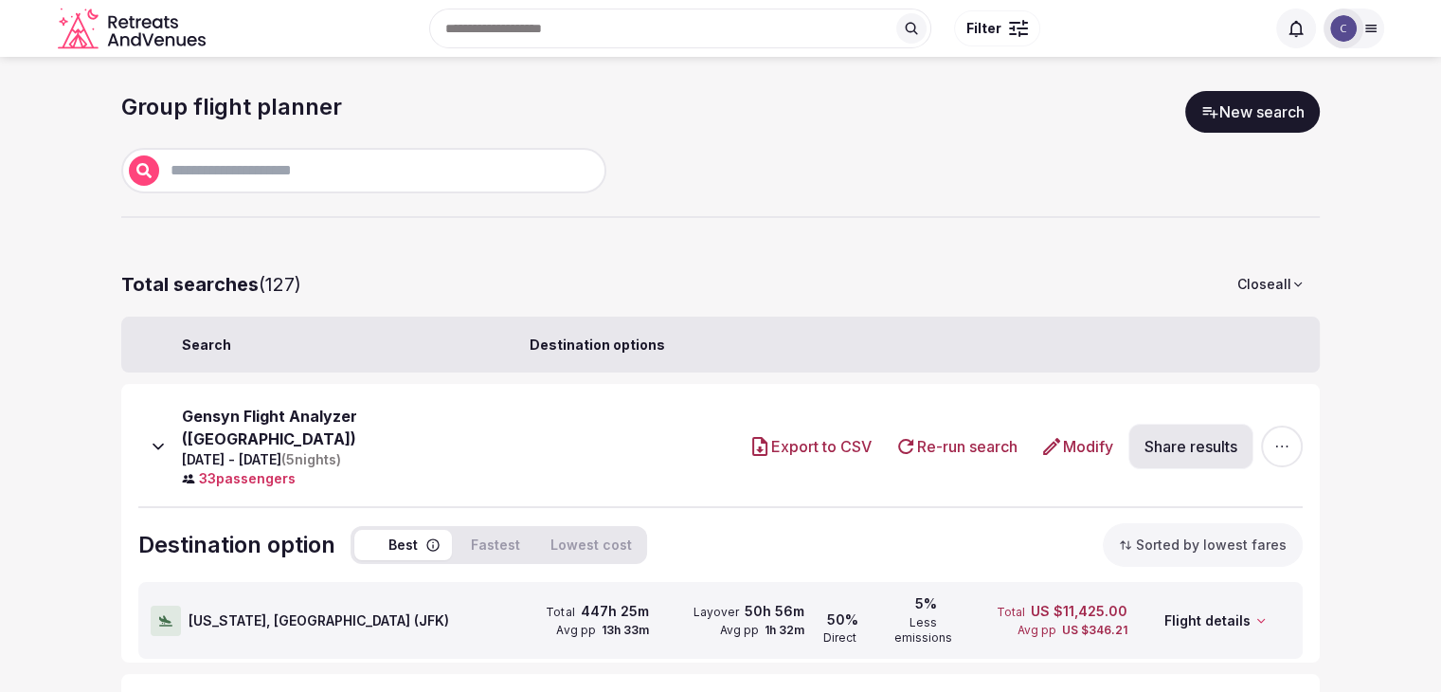
click at [1273, 276] on button "Close all" at bounding box center [1271, 284] width 98 height 42
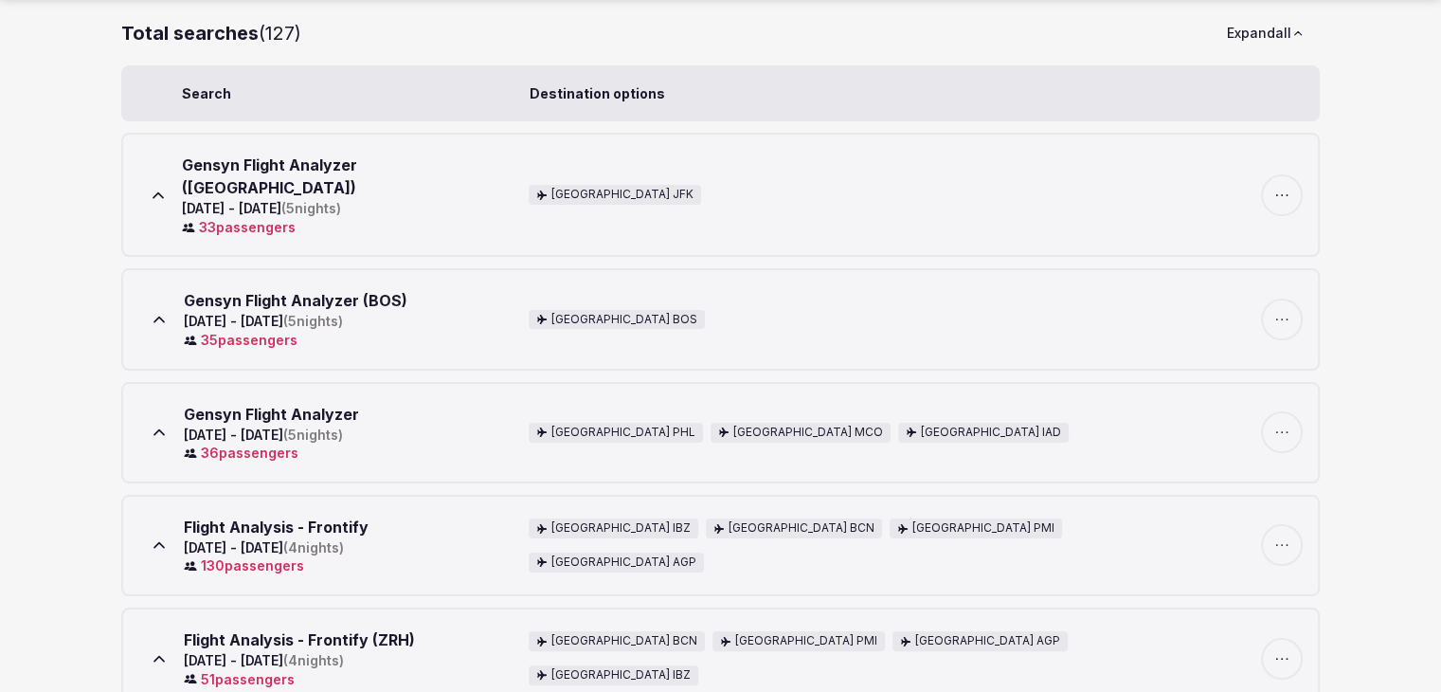
scroll to position [284, 0]
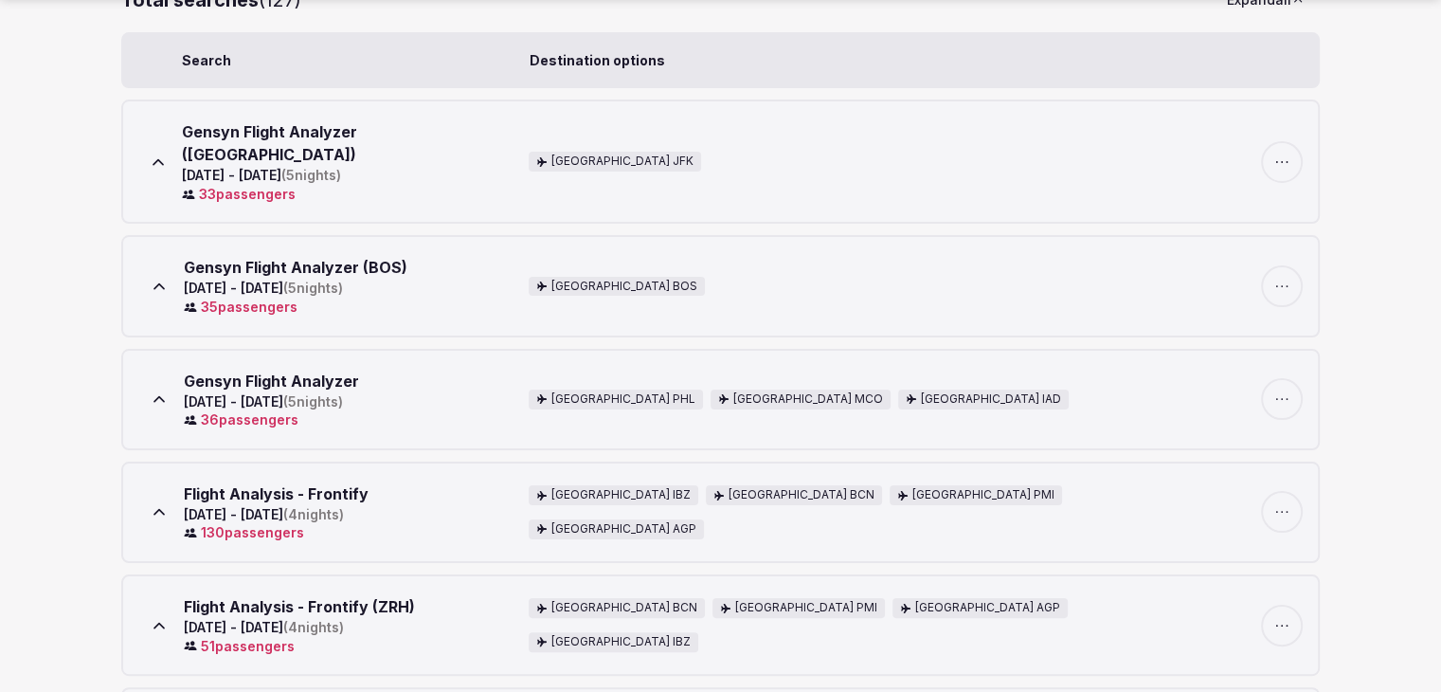
click at [258, 410] on div "36 passenger s" at bounding box center [271, 419] width 175 height 19
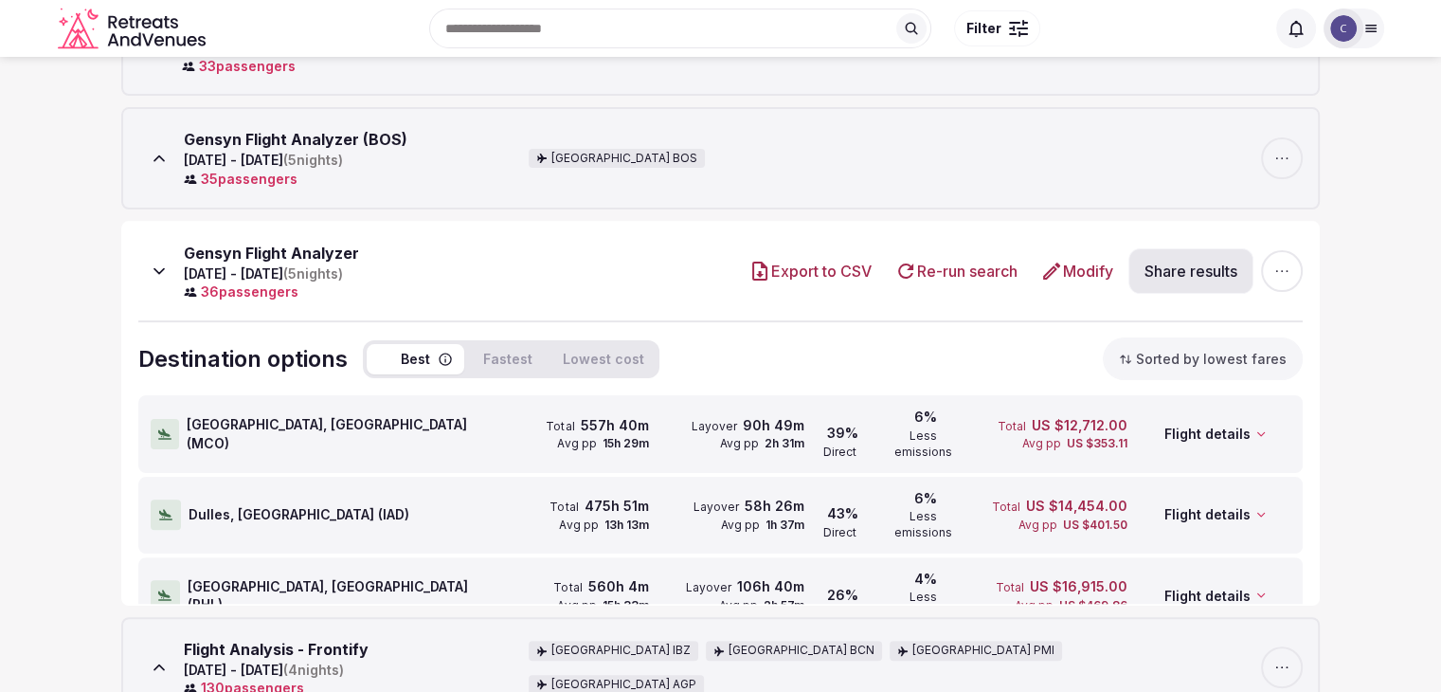
scroll to position [379, 0]
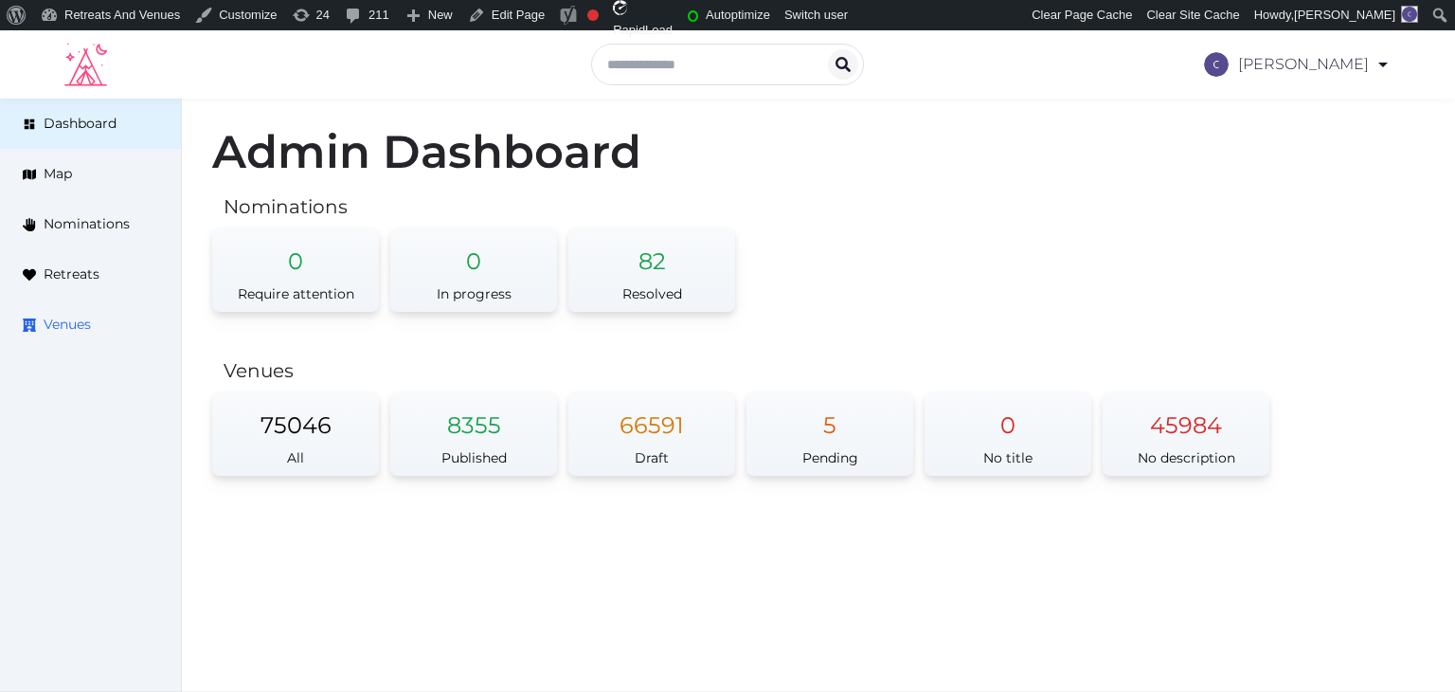
drag, startPoint x: 80, startPoint y: 327, endPoint x: 96, endPoint y: 331, distance: 16.5
click at [81, 327] on span "Venues" at bounding box center [67, 325] width 47 height 20
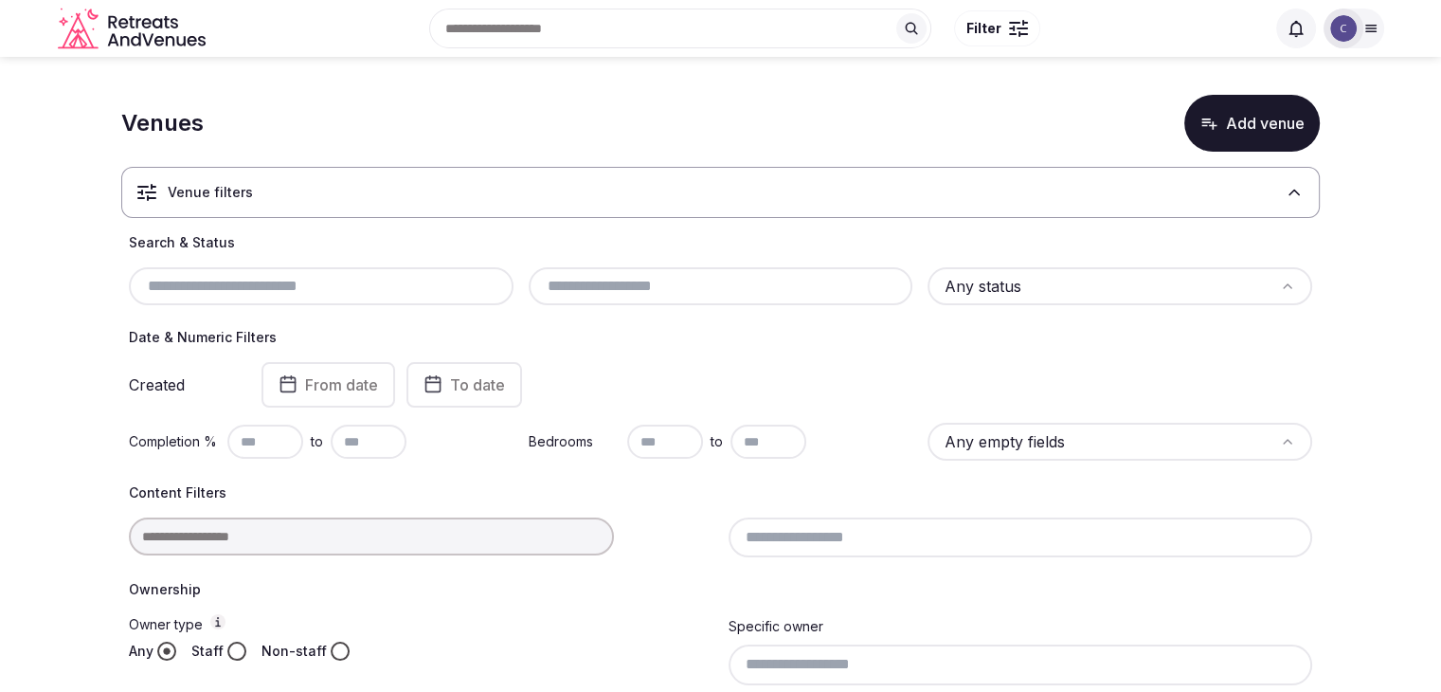
click at [1373, 22] on icon at bounding box center [1370, 28] width 15 height 15
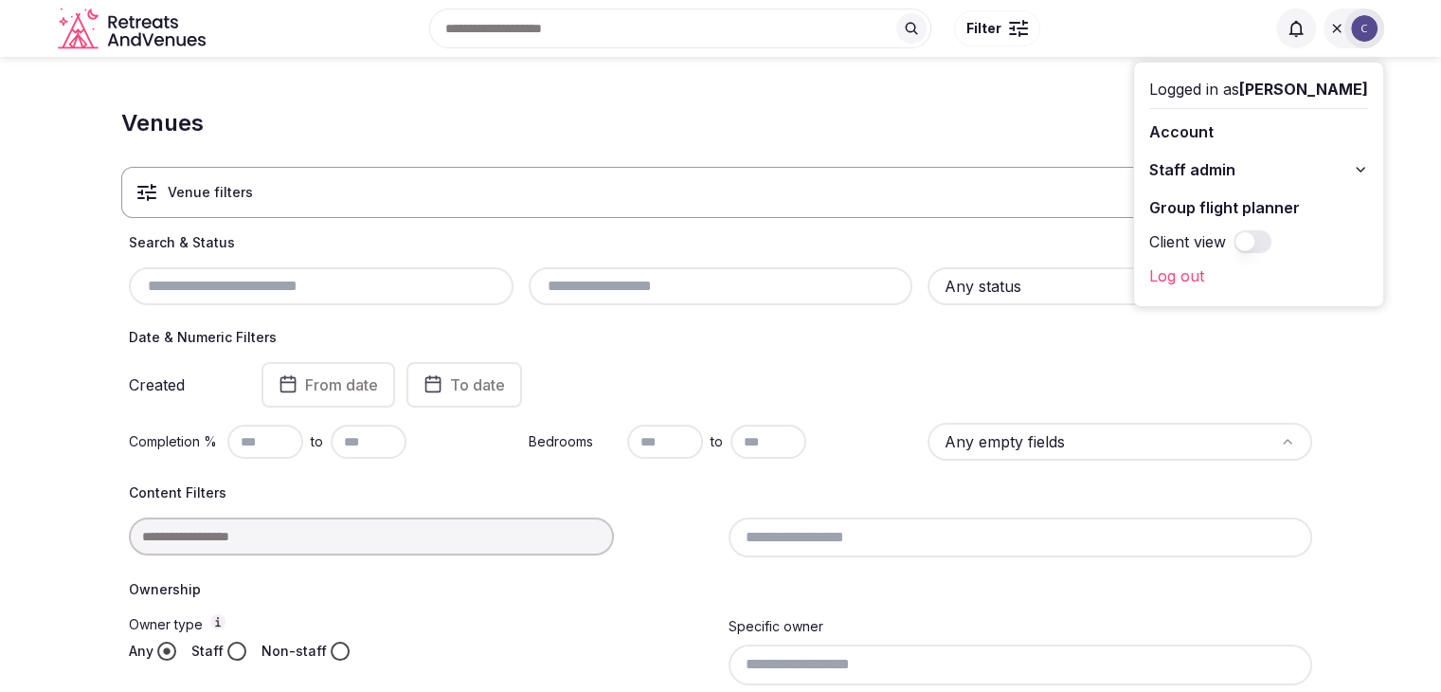
click at [1358, 166] on icon at bounding box center [1360, 169] width 15 height 15
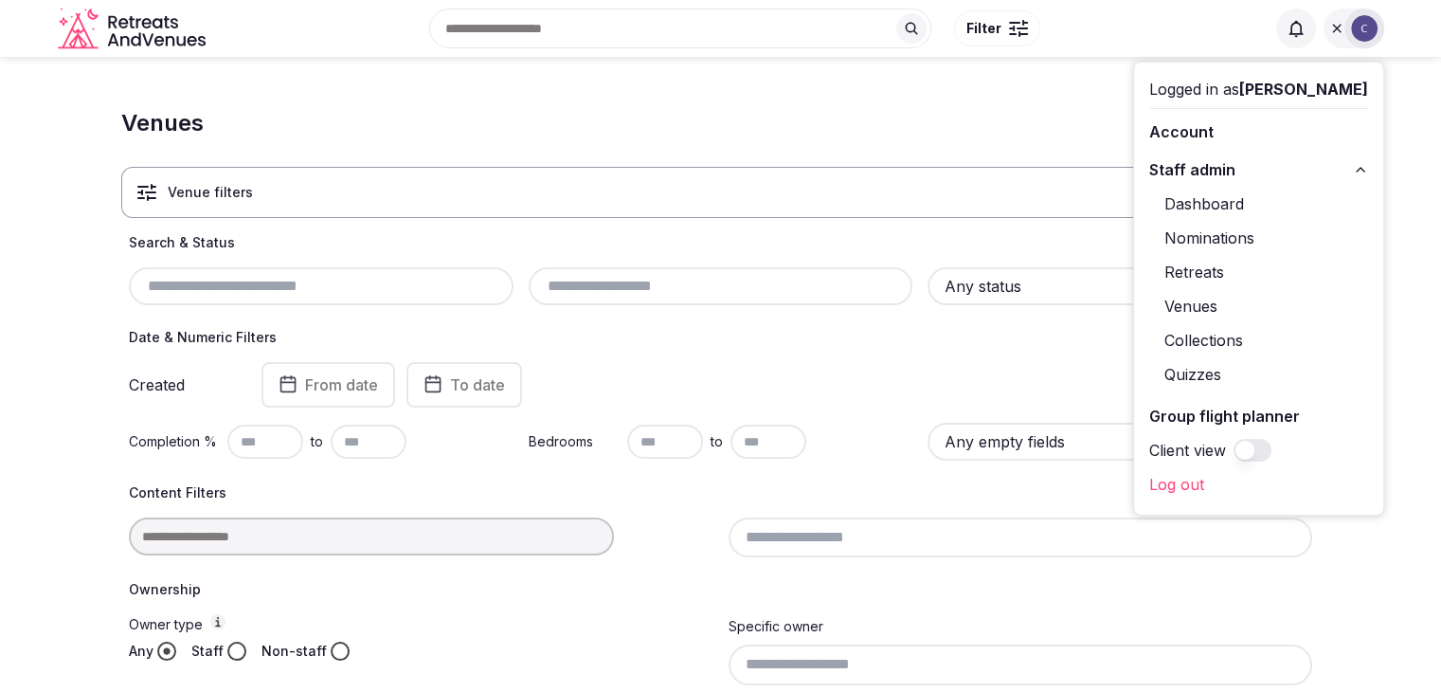
click at [1227, 202] on link "Dashboard" at bounding box center [1258, 204] width 219 height 30
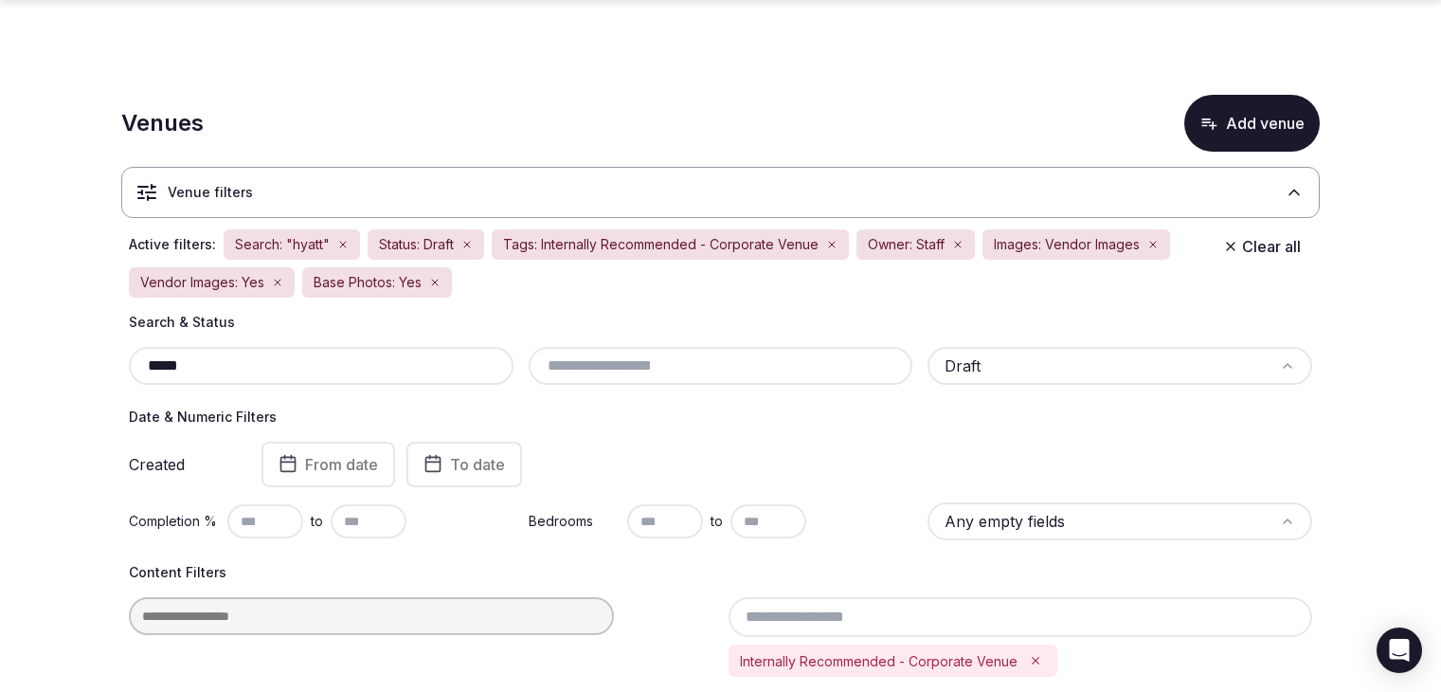
scroll to position [575, 0]
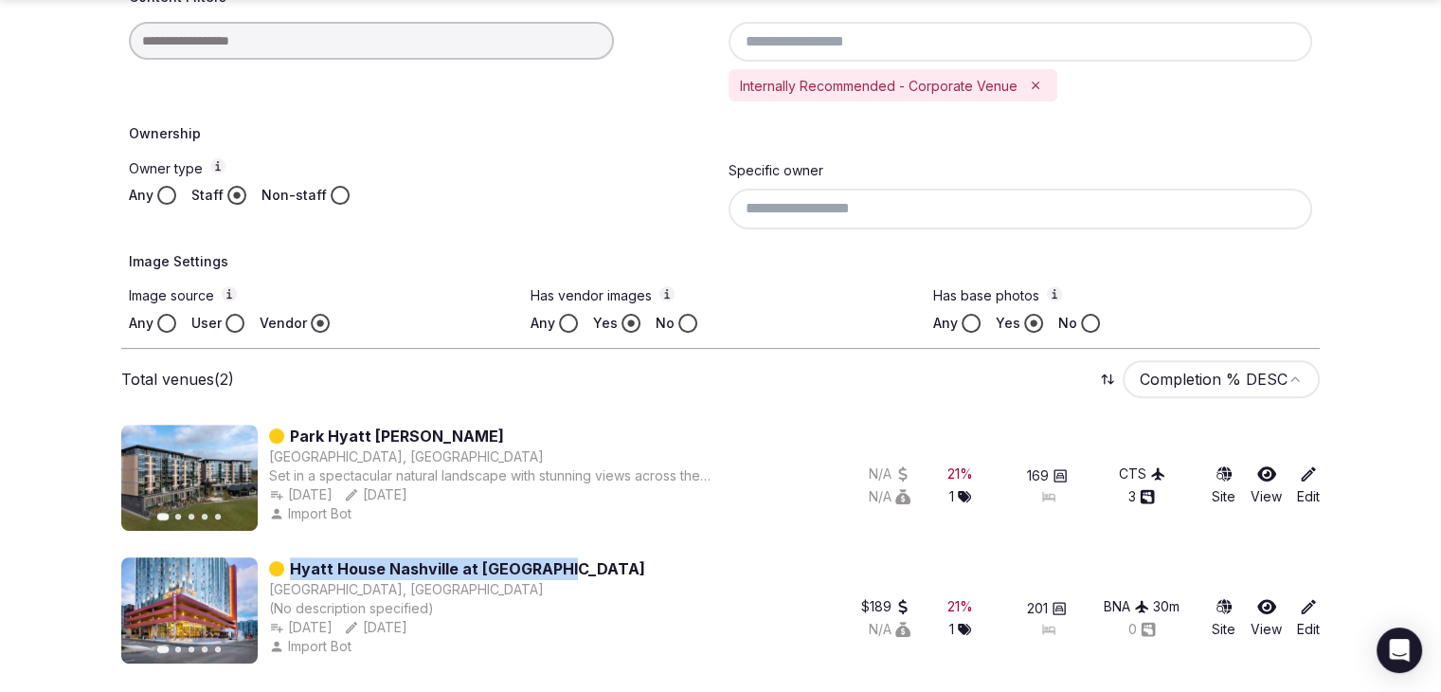
drag, startPoint x: 584, startPoint y: 568, endPoint x: 288, endPoint y: 563, distance: 295.6
click at [288, 563] on div "Previous slide Next slide [GEOGRAPHIC_DATA] [GEOGRAPHIC_DATA] at [GEOGRAPHIC_DA…" at bounding box center [460, 610] width 679 height 106
copy link "Hyatt House Nashville at [GEOGRAPHIC_DATA]"
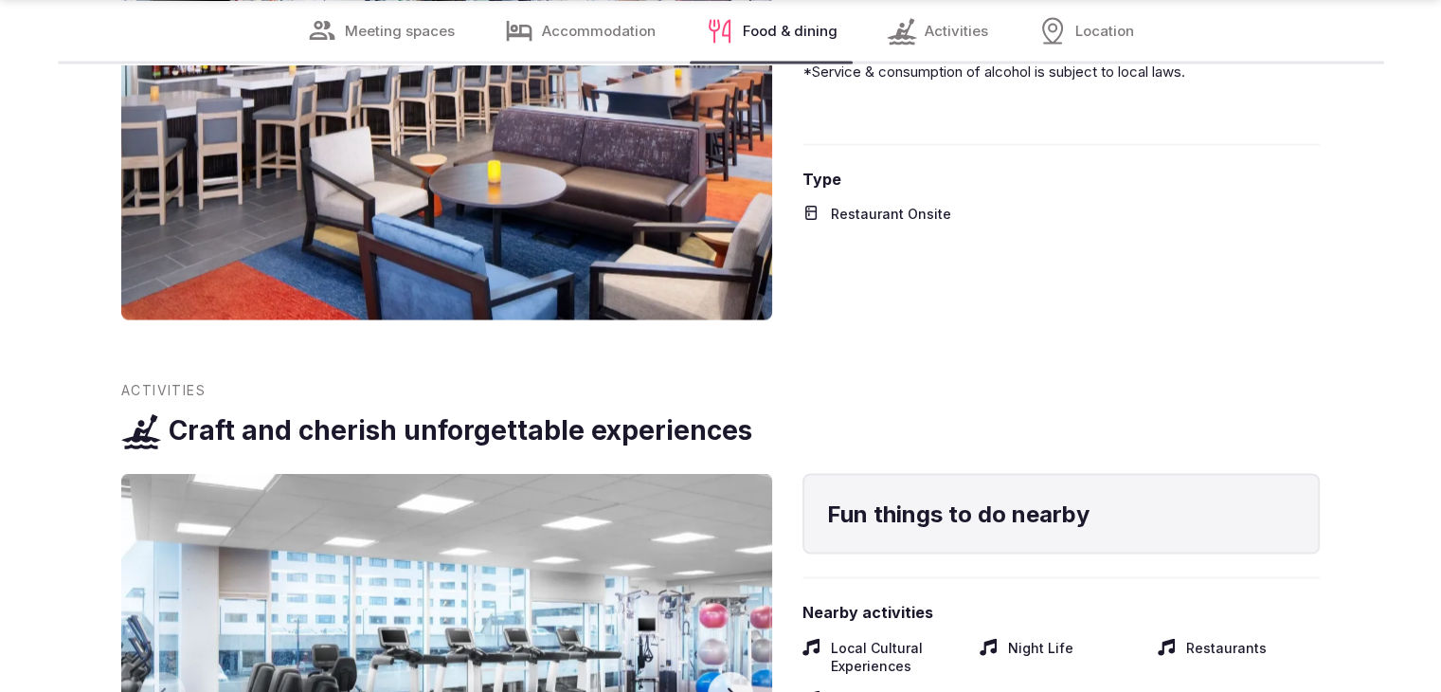
scroll to position [4169, 0]
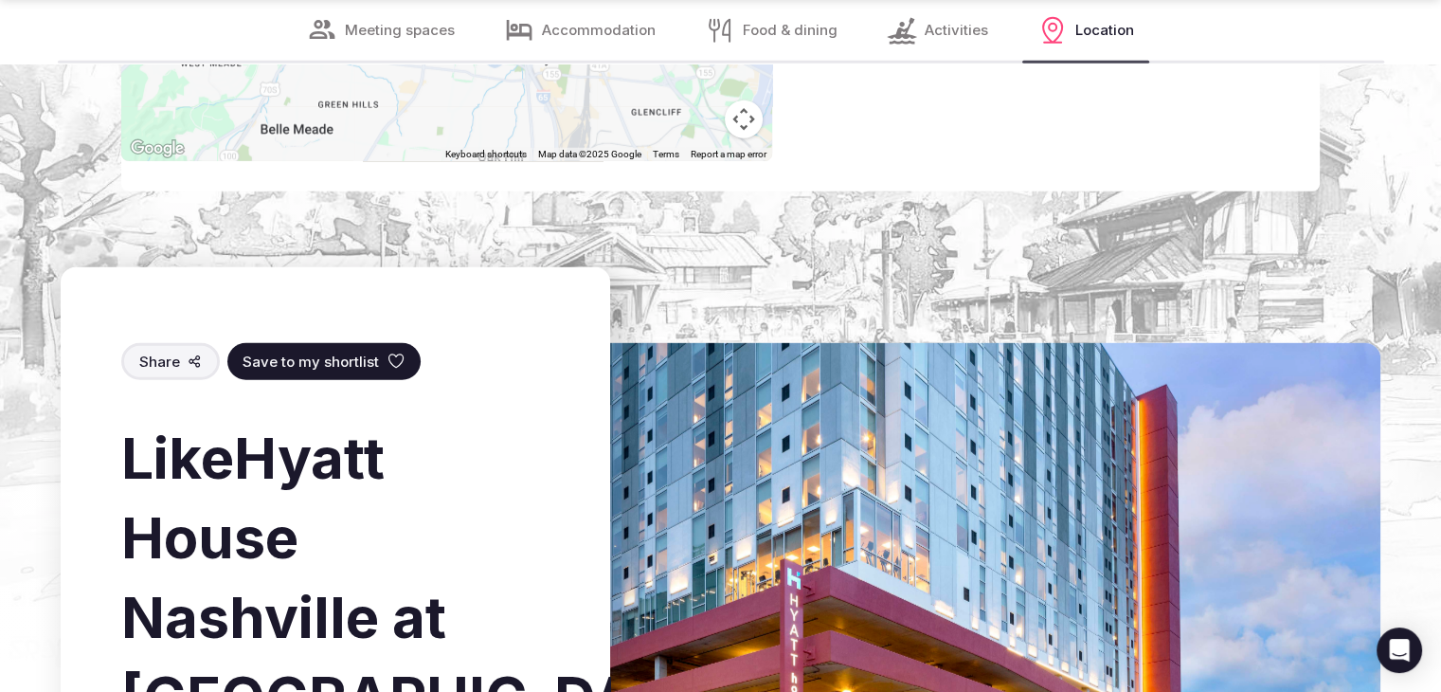
scroll to position [5401, 0]
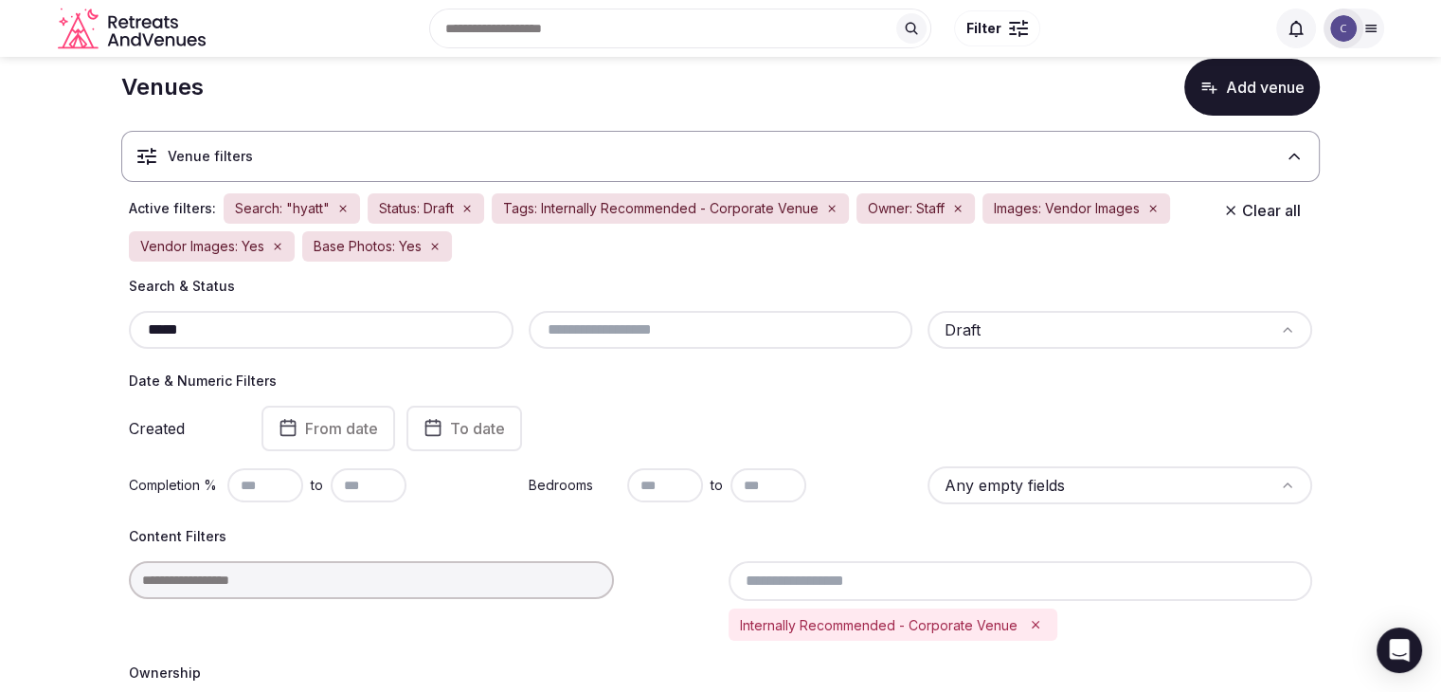
scroll to position [7, 0]
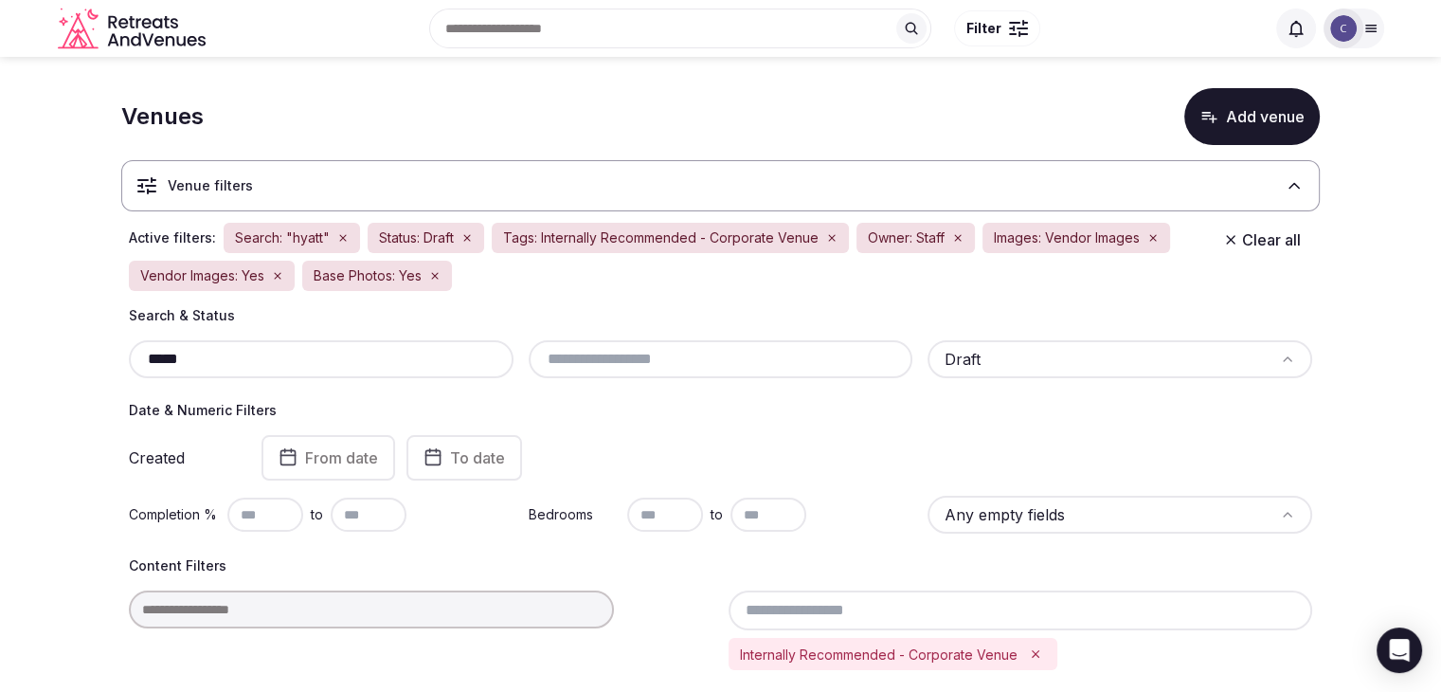
click at [345, 361] on input "*****" at bounding box center [321, 359] width 370 height 23
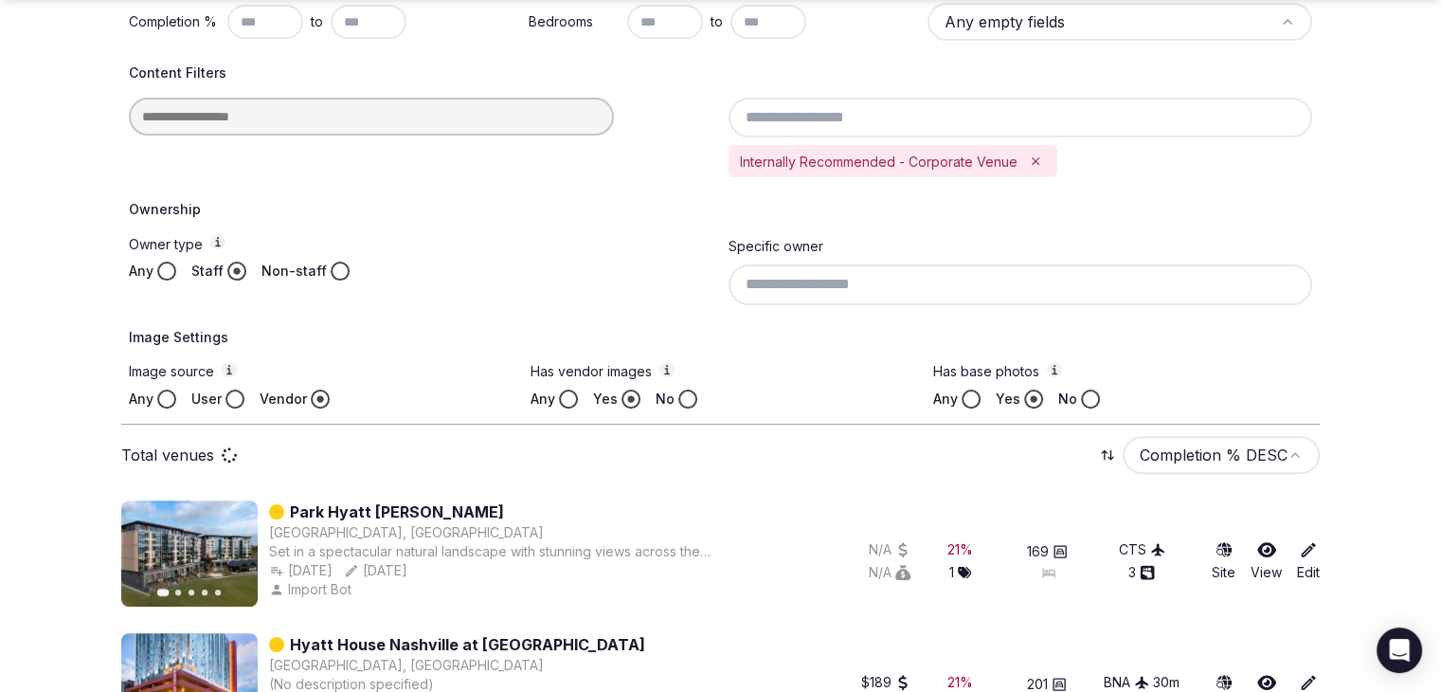
scroll to position [575, 0]
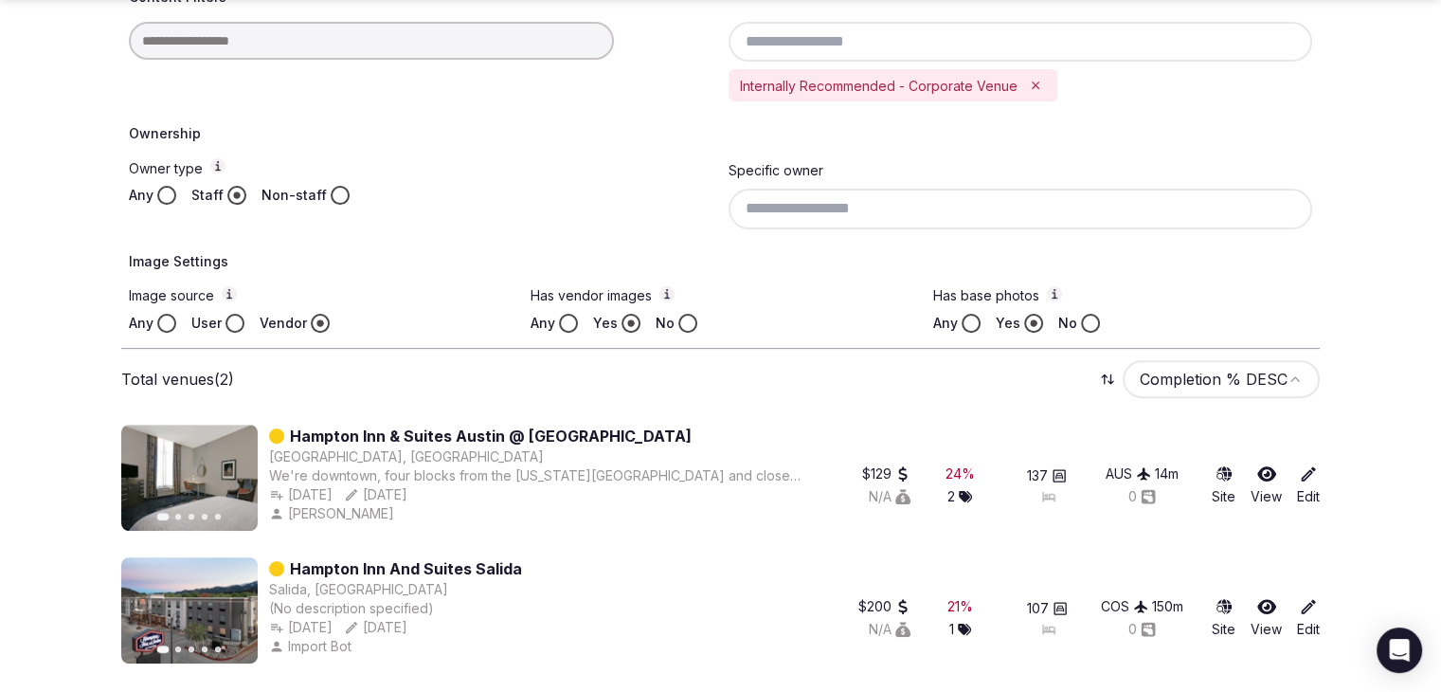
type input "*******"
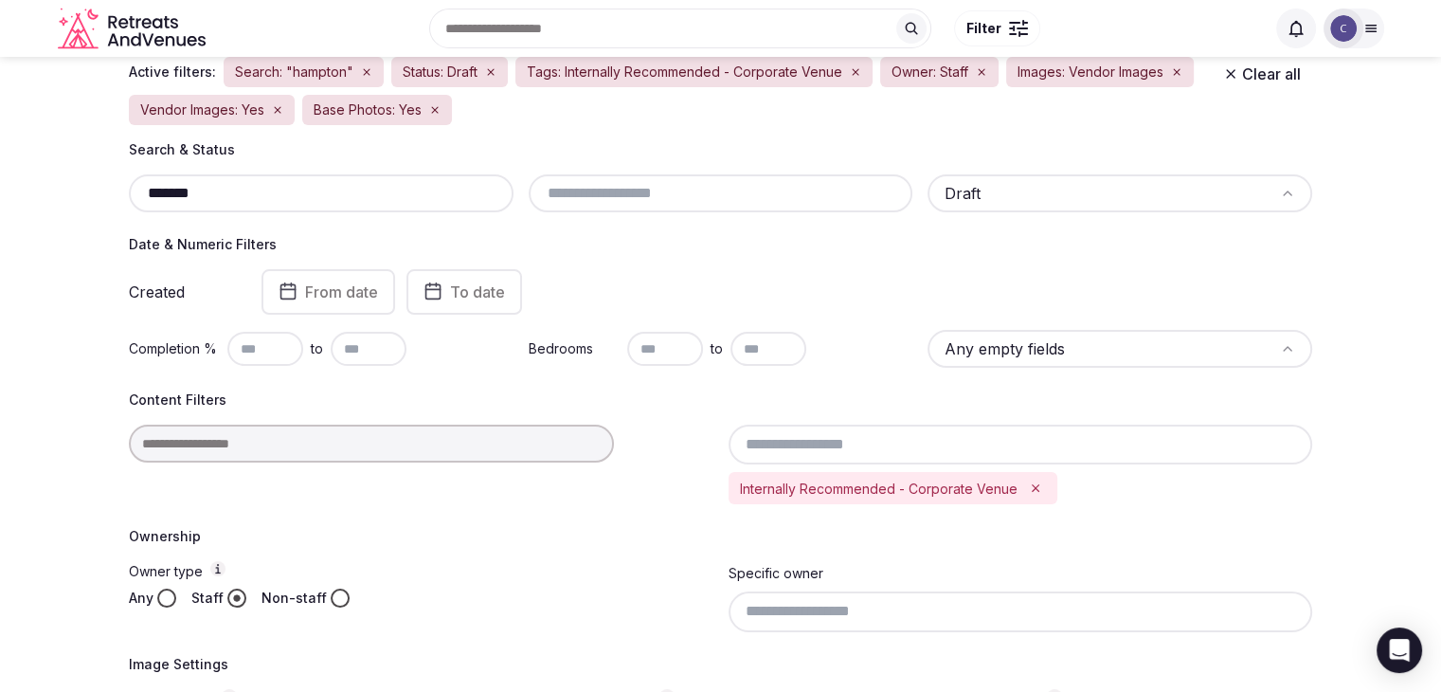
scroll to position [101, 0]
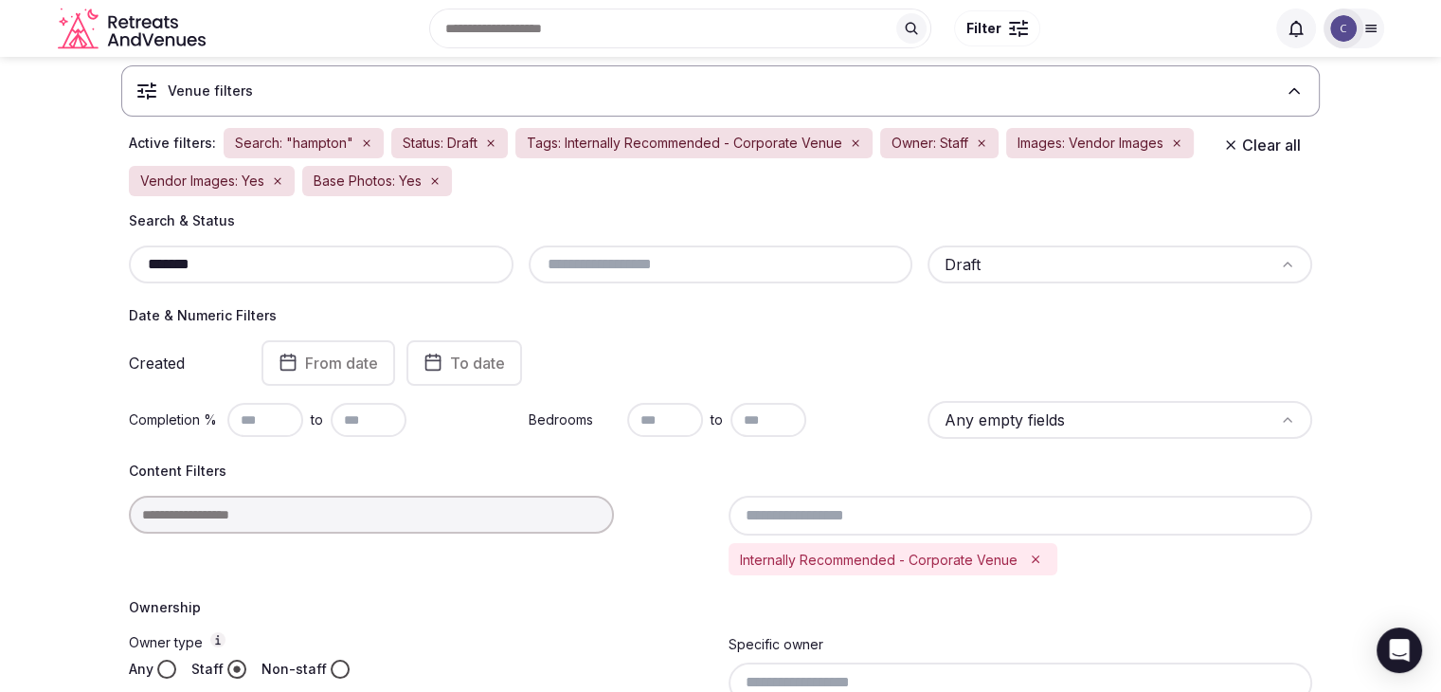
click at [272, 265] on input "*******" at bounding box center [321, 264] width 370 height 23
click at [272, 262] on input "*******" at bounding box center [321, 264] width 370 height 23
click at [226, 264] on input "*******" at bounding box center [321, 264] width 370 height 23
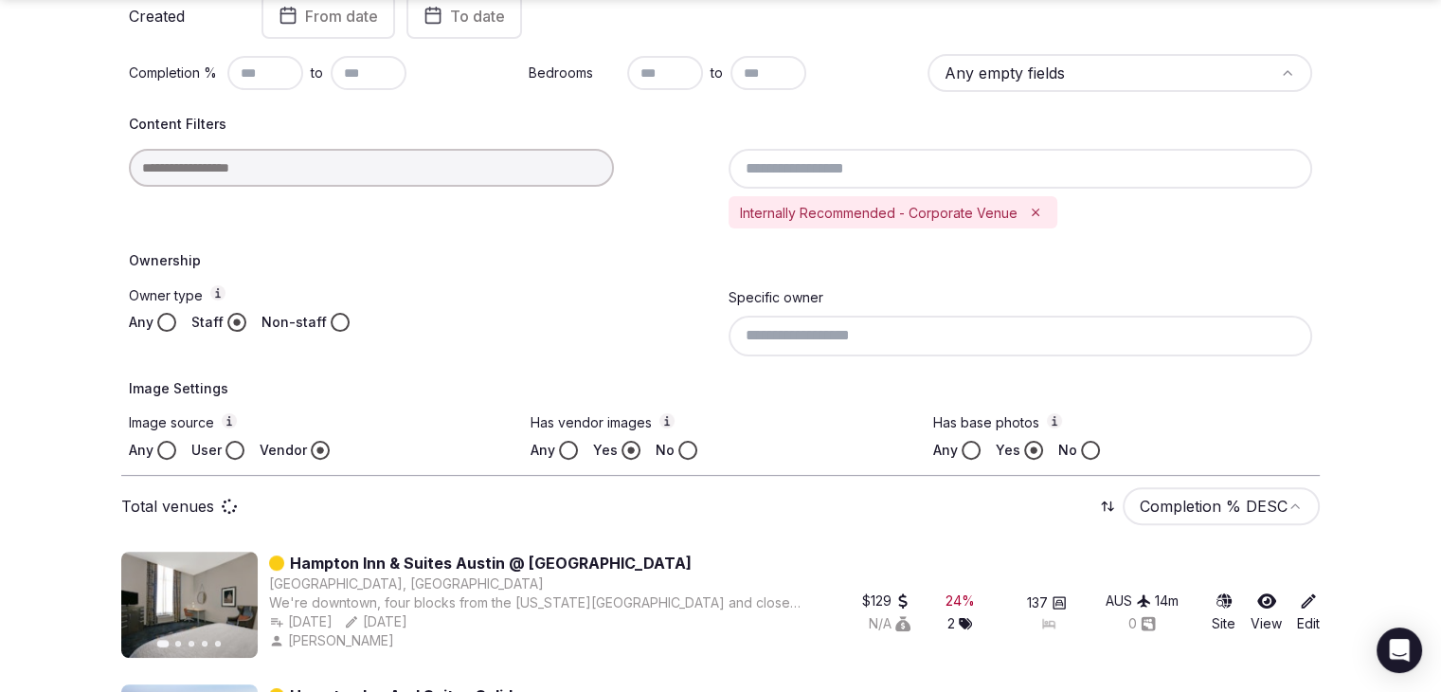
scroll to position [480, 0]
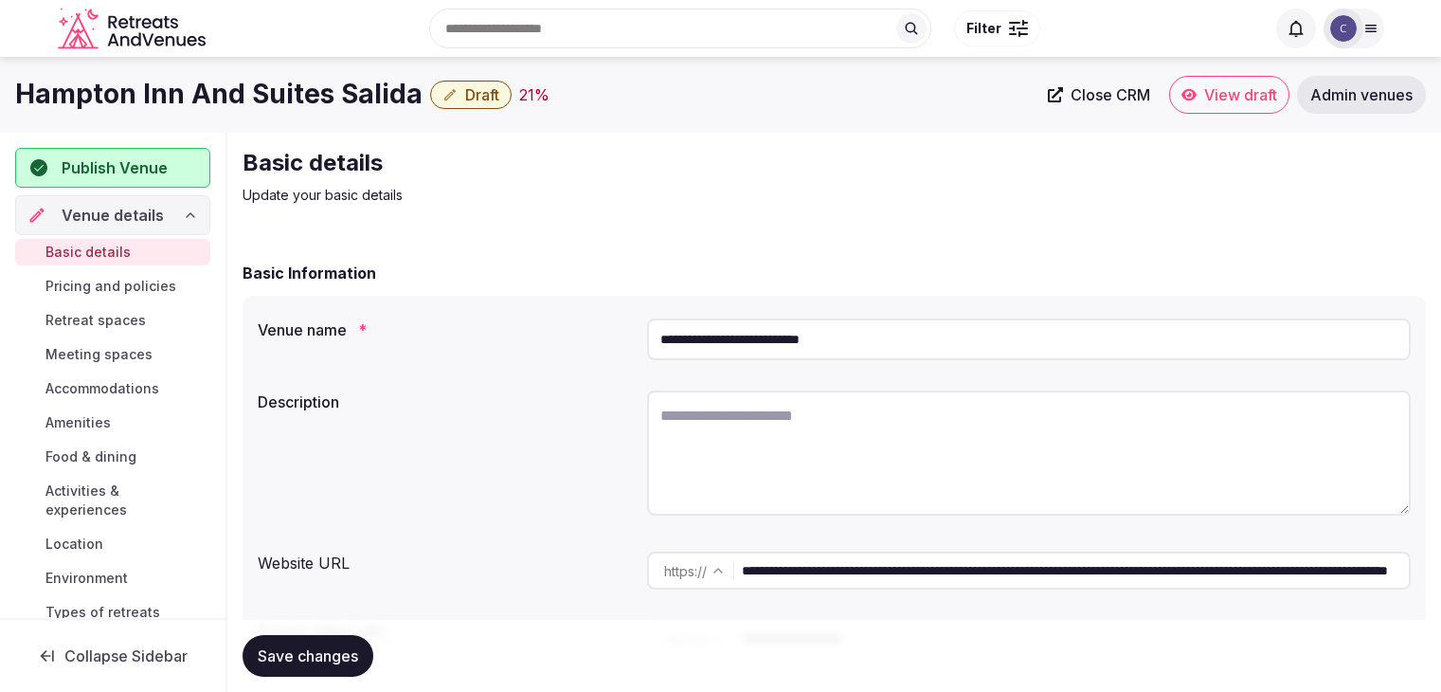
drag, startPoint x: 0, startPoint y: 0, endPoint x: 893, endPoint y: 325, distance: 949.8
click at [896, 325] on input "**********" at bounding box center [1029, 339] width 764 height 42
click at [893, 325] on input "**********" at bounding box center [1029, 339] width 764 height 42
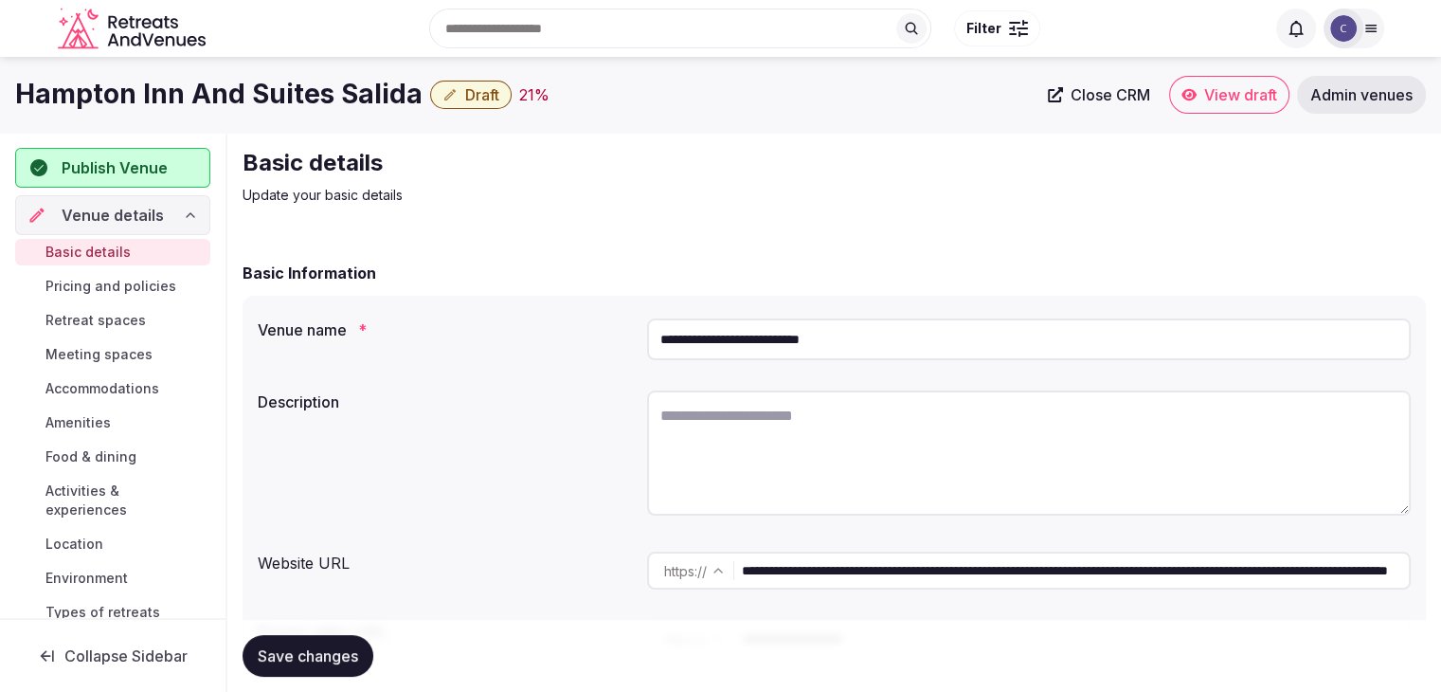
click at [893, 325] on input "**********" at bounding box center [1029, 339] width 764 height 42
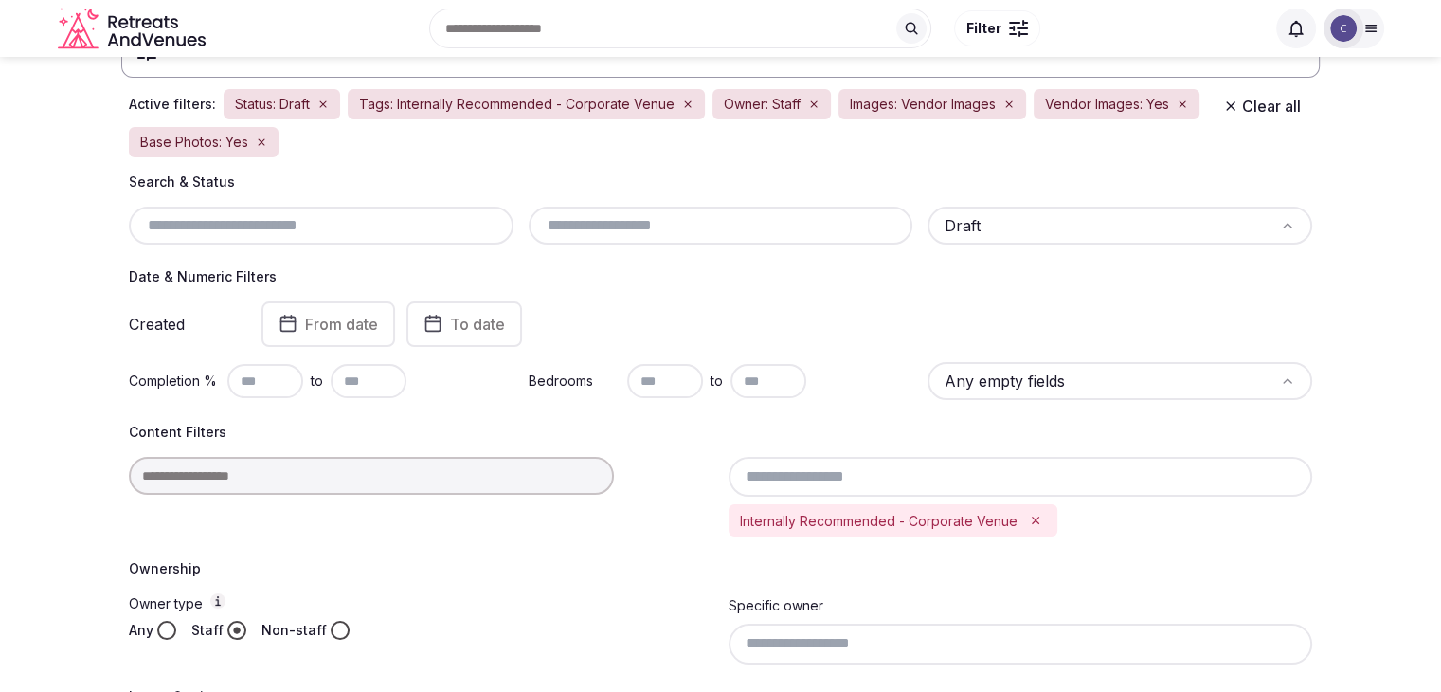
scroll to position [139, 0]
click at [641, 376] on input "text" at bounding box center [665, 382] width 76 height 34
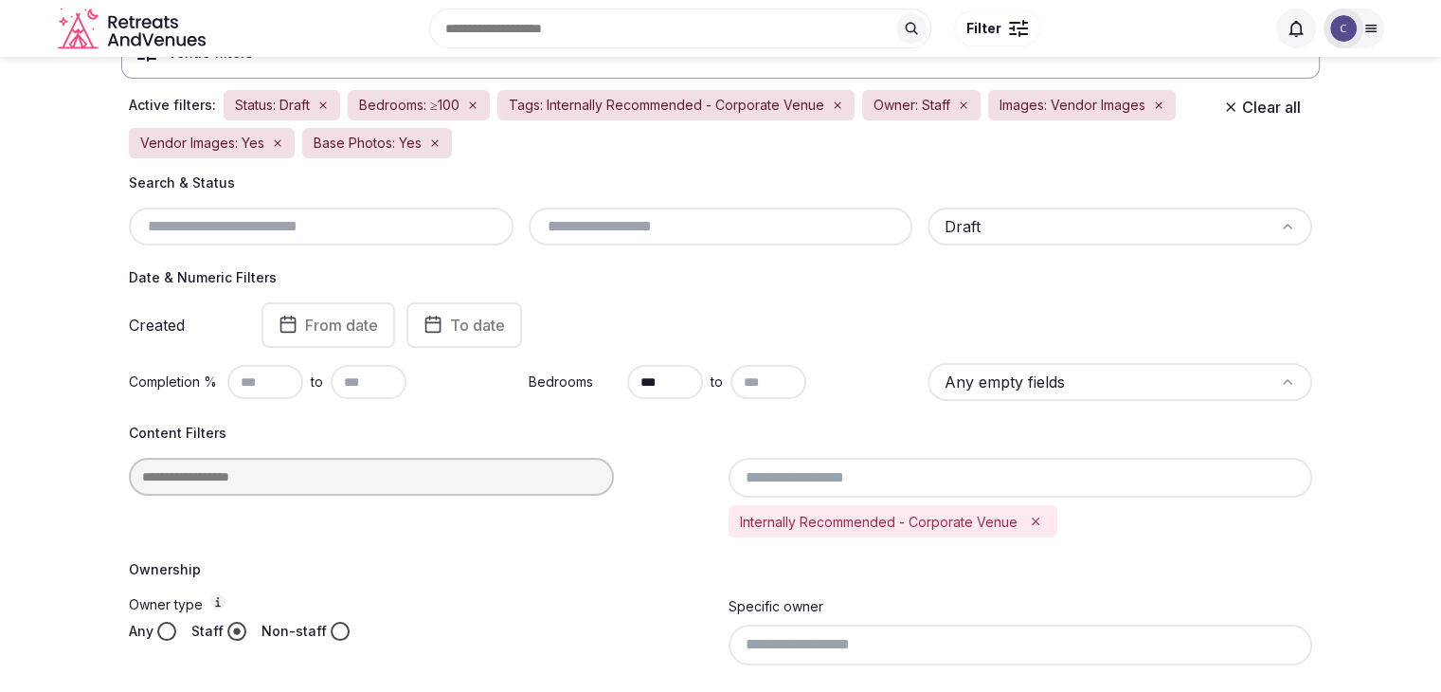
drag, startPoint x: 681, startPoint y: 380, endPoint x: 625, endPoint y: 380, distance: 55.9
click at [625, 380] on div "Bedrooms *** to" at bounding box center [721, 382] width 385 height 38
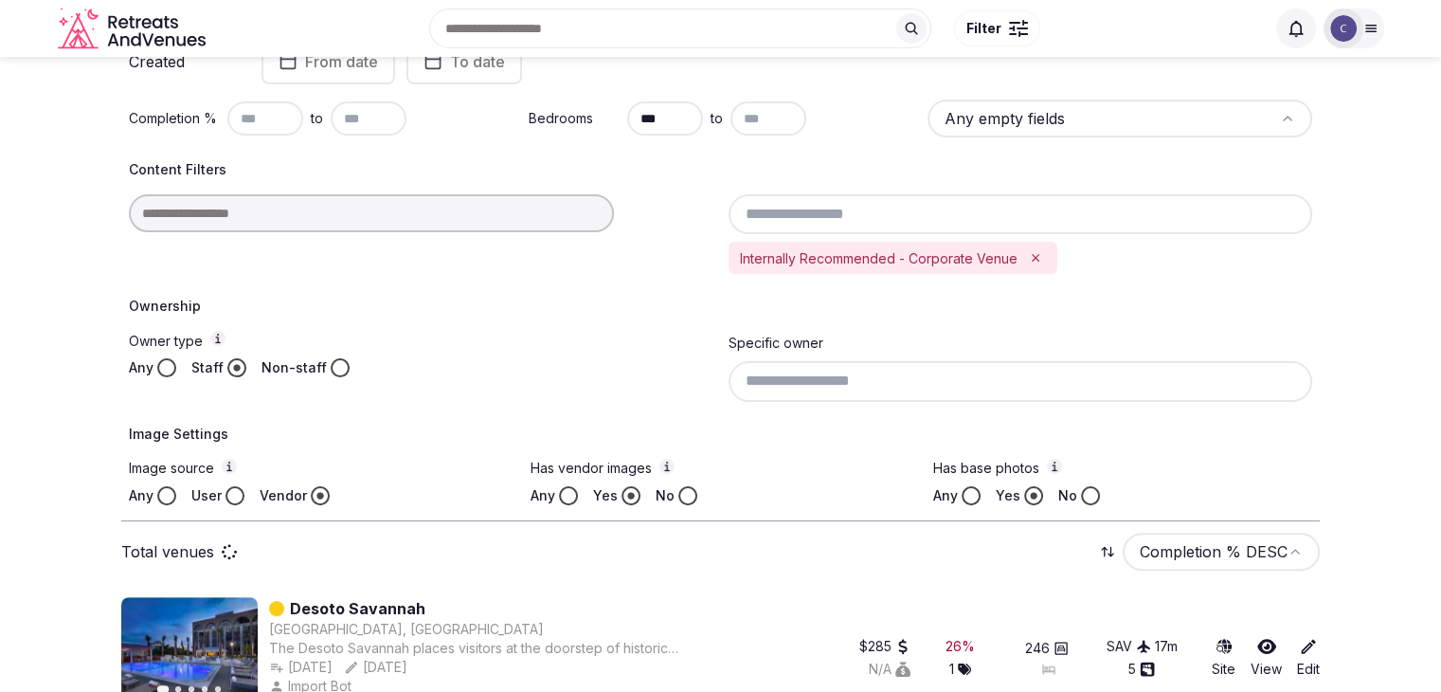
scroll to position [322, 0]
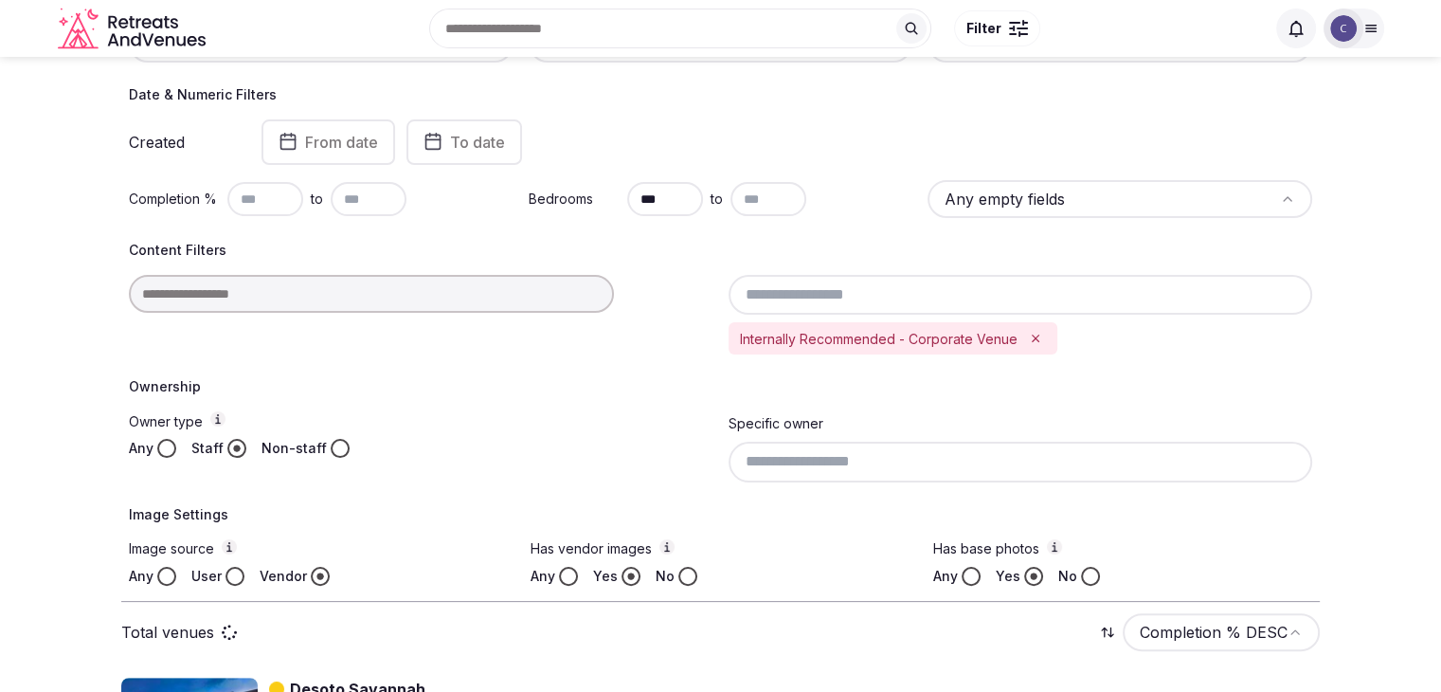
type input "***"
click at [647, 406] on div "Ownership Owner type Any Staff Non-staff Specific owner" at bounding box center [720, 429] width 1183 height 104
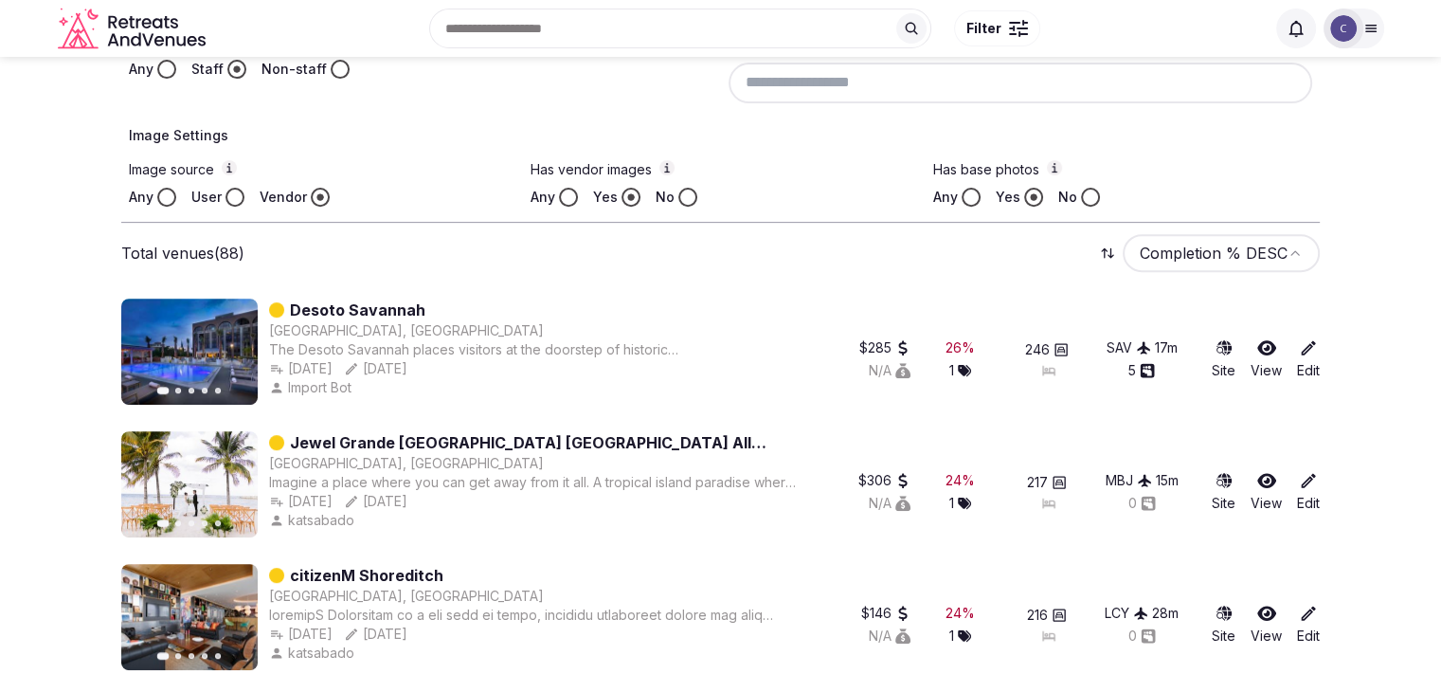
scroll to position [512, 0]
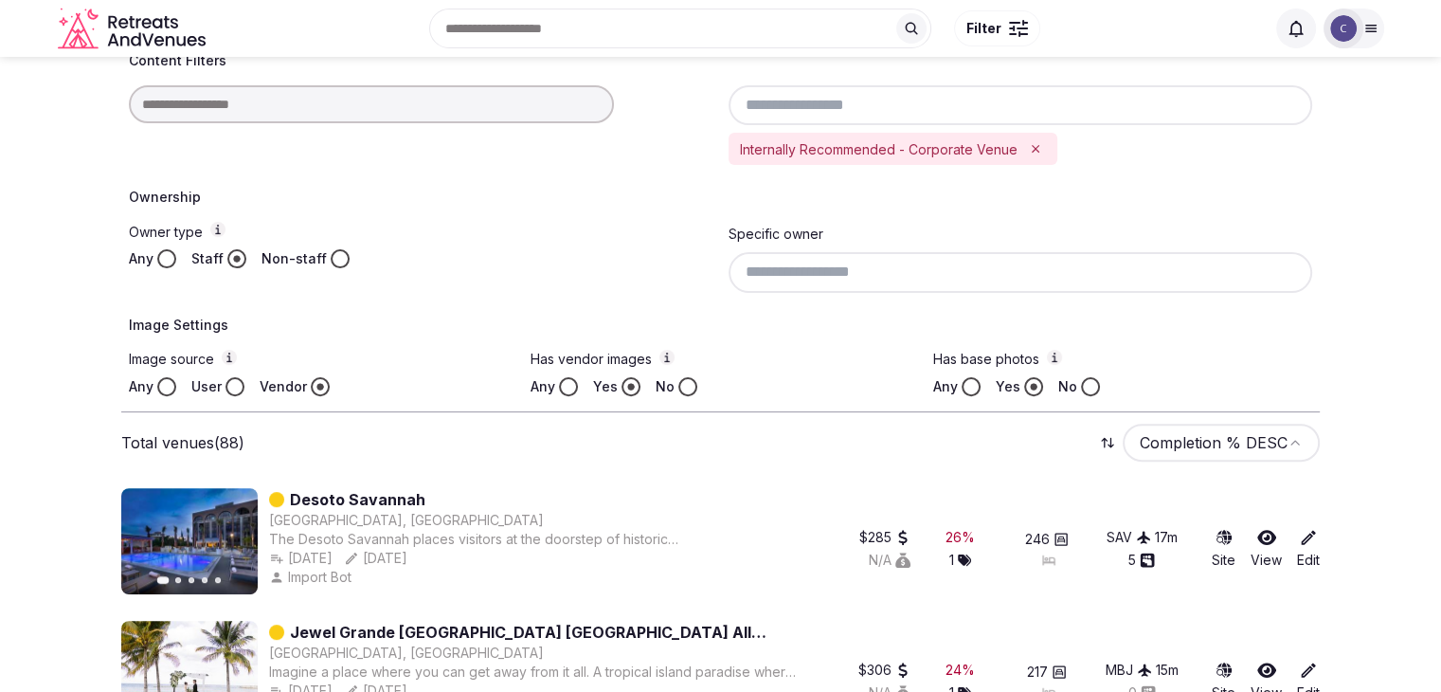
click at [815, 249] on div "Specific owner" at bounding box center [1021, 257] width 585 height 70
click at [819, 259] on input at bounding box center [1021, 272] width 585 height 40
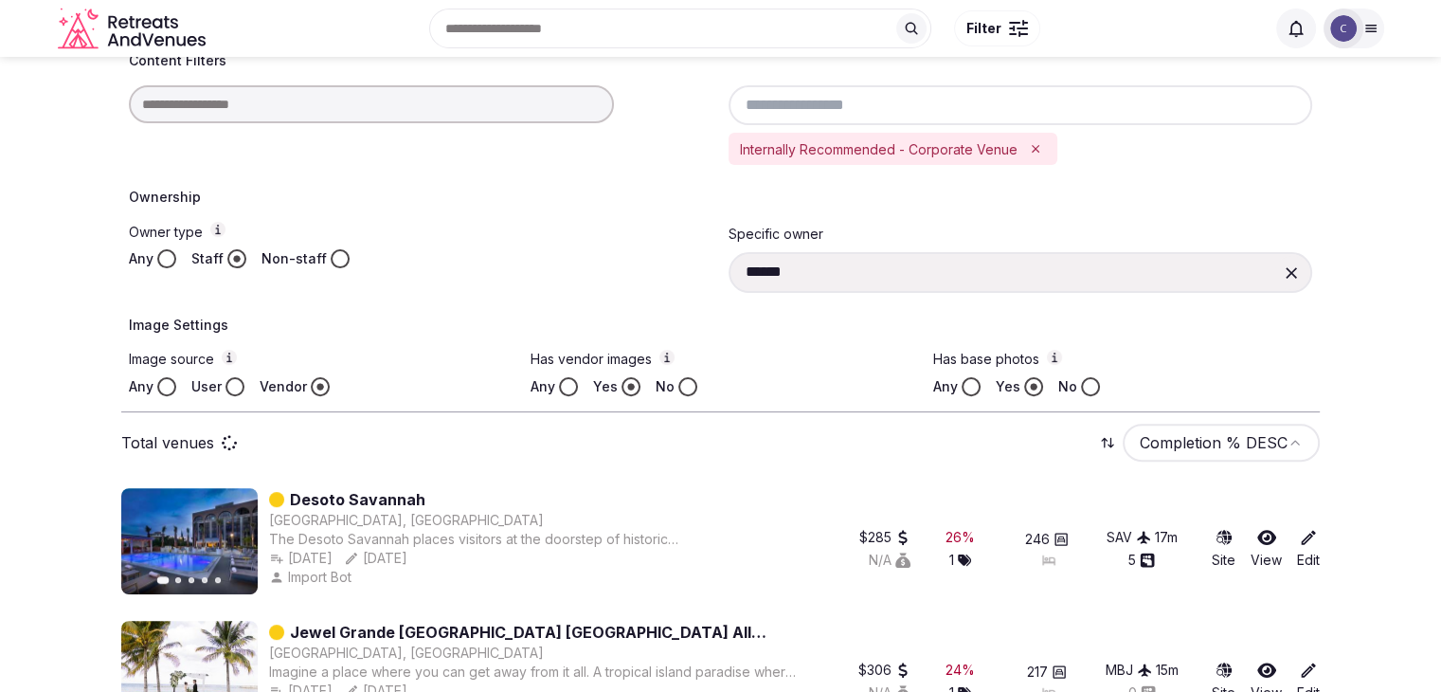
type input "**********"
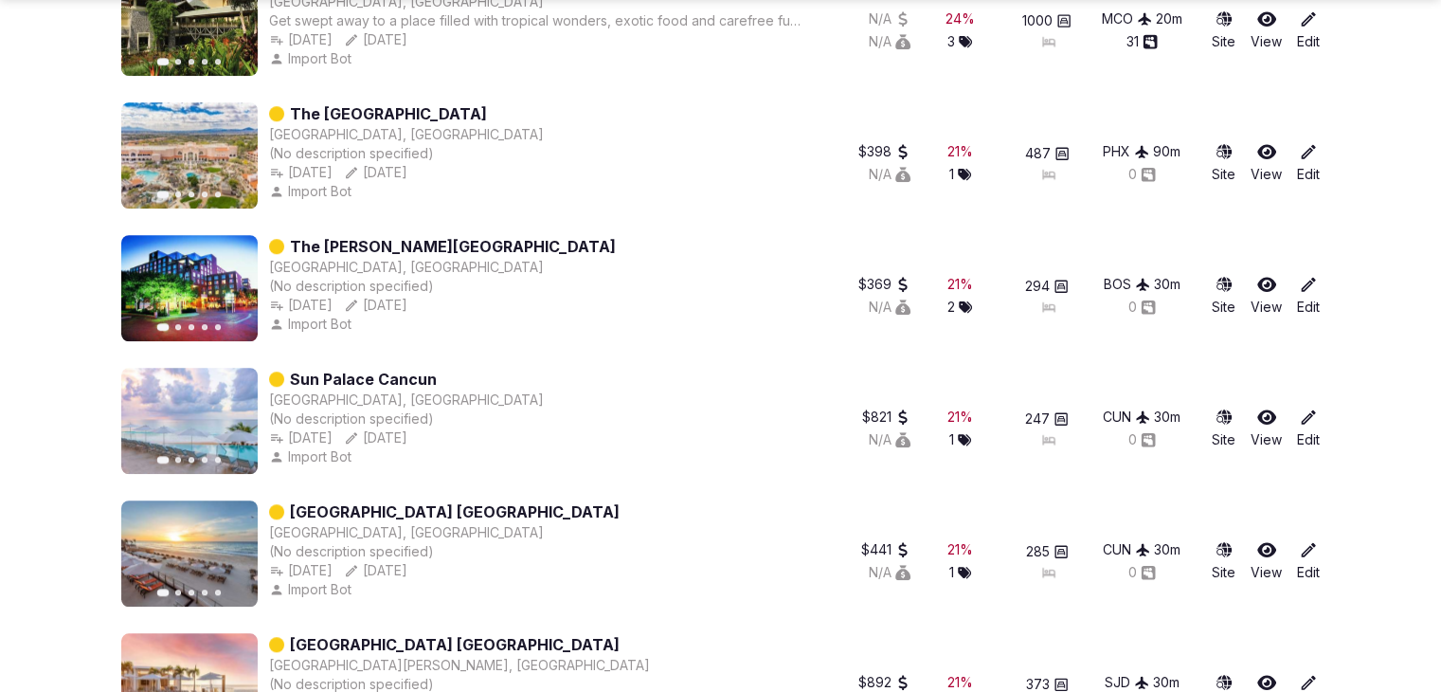
scroll to position [1459, 0]
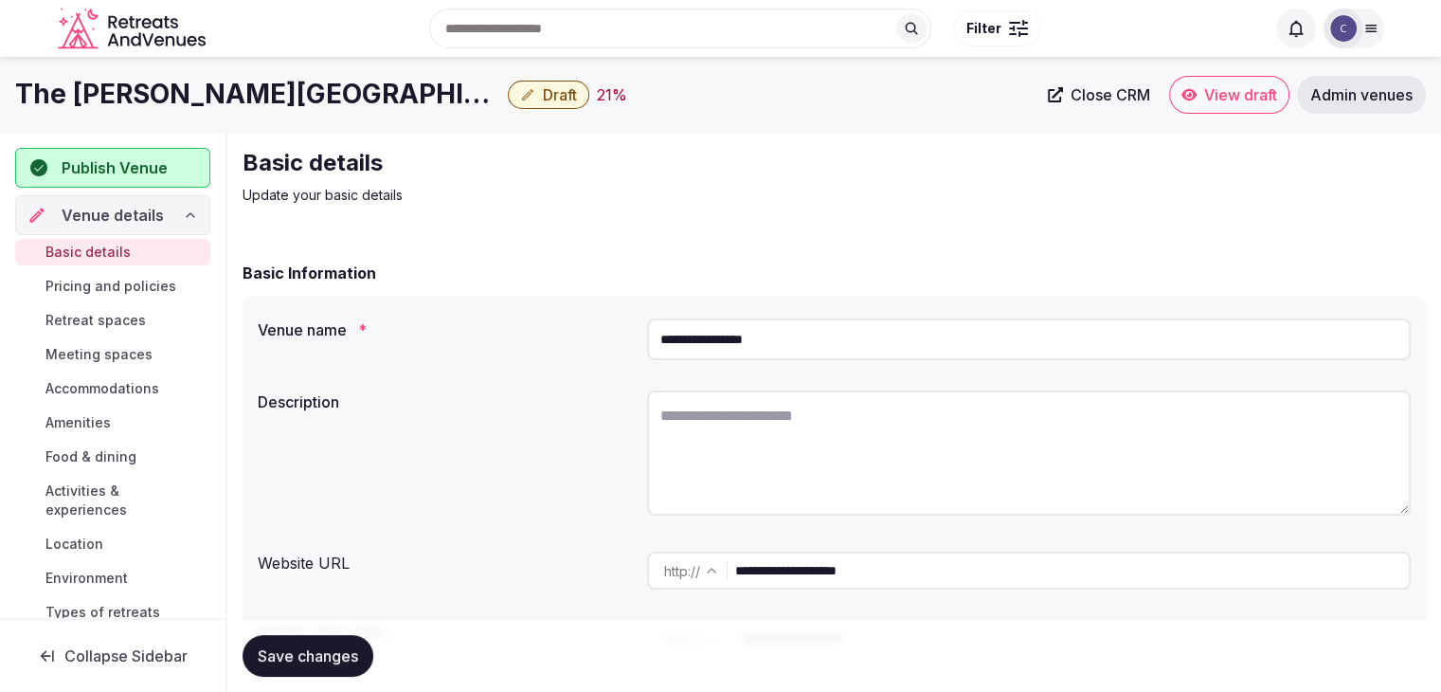
click at [905, 572] on input "**********" at bounding box center [1072, 570] width 674 height 38
click at [906, 572] on input "**********" at bounding box center [1072, 570] width 674 height 38
click at [910, 572] on input "**********" at bounding box center [1072, 570] width 674 height 38
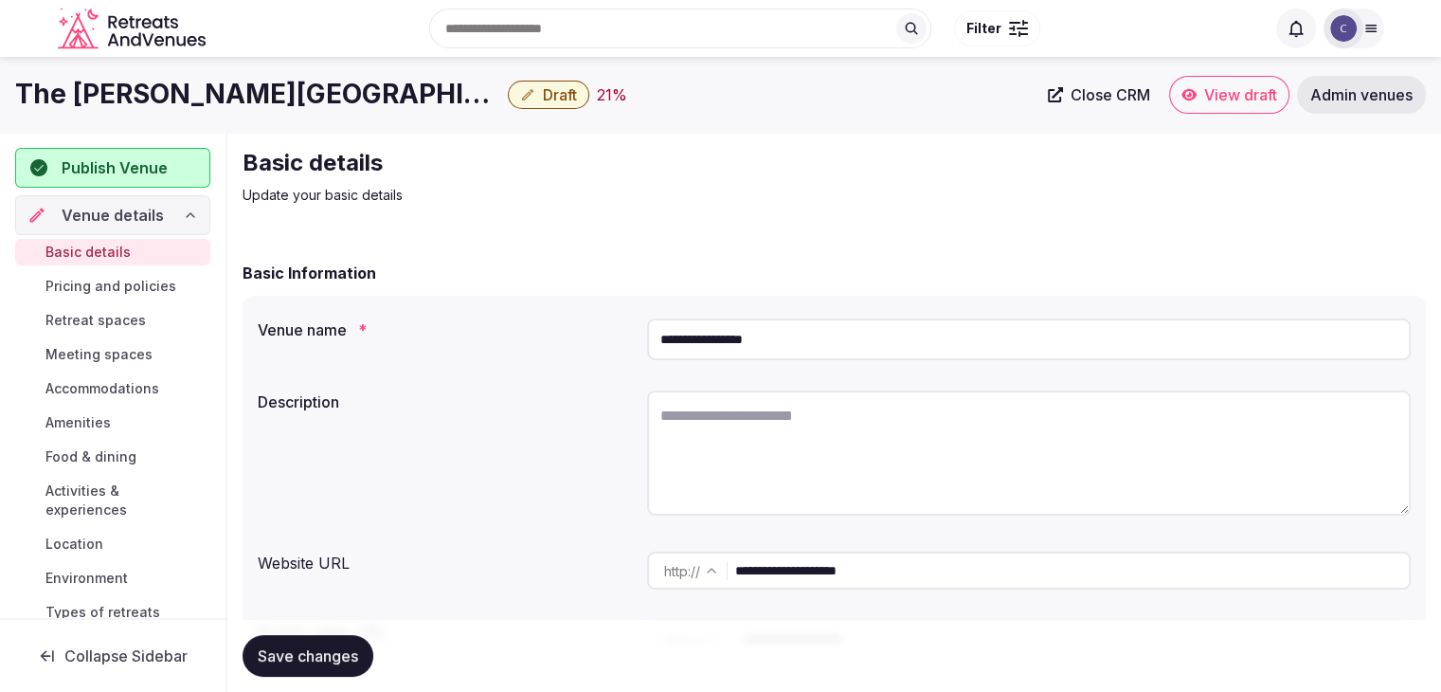
click at [910, 572] on input "**********" at bounding box center [1072, 570] width 674 height 38
click at [820, 324] on input "**********" at bounding box center [1029, 339] width 764 height 42
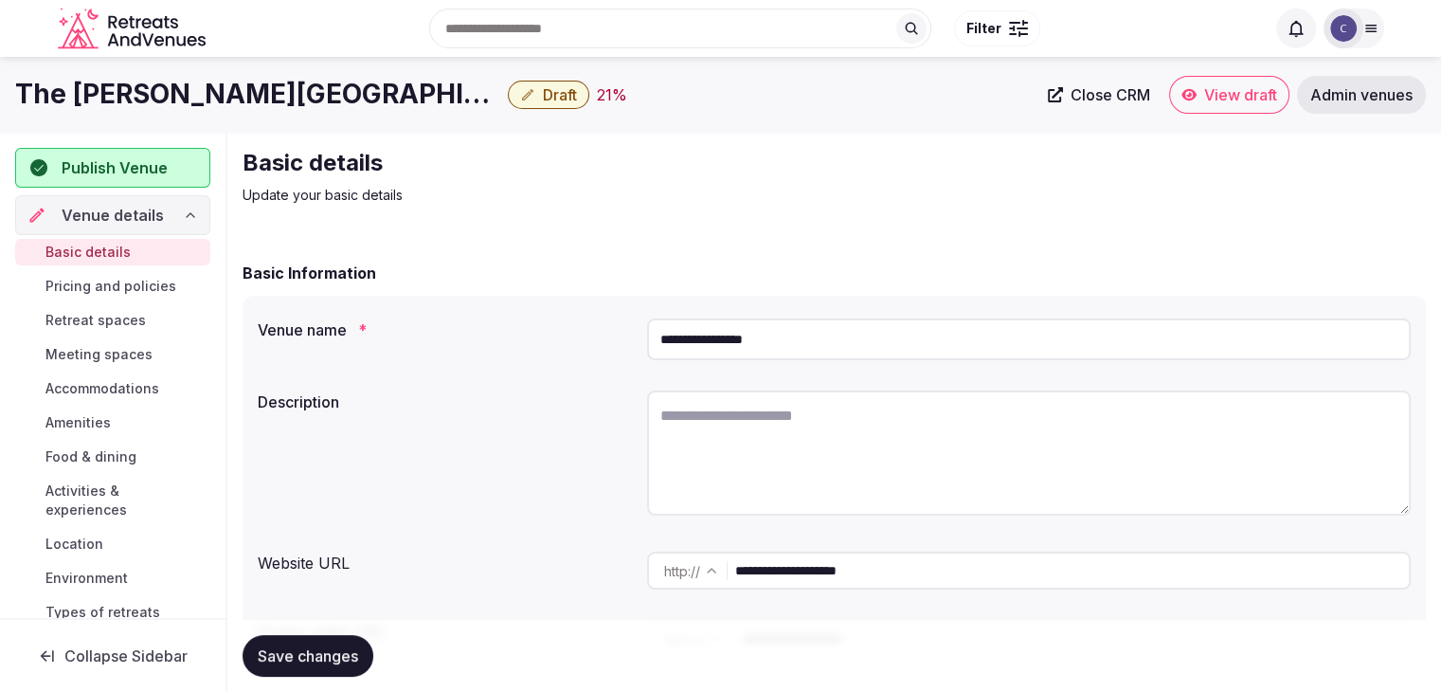
click at [921, 579] on input "**********" at bounding box center [1072, 570] width 674 height 38
click at [508, 99] on button "Draft" at bounding box center [548, 95] width 81 height 28
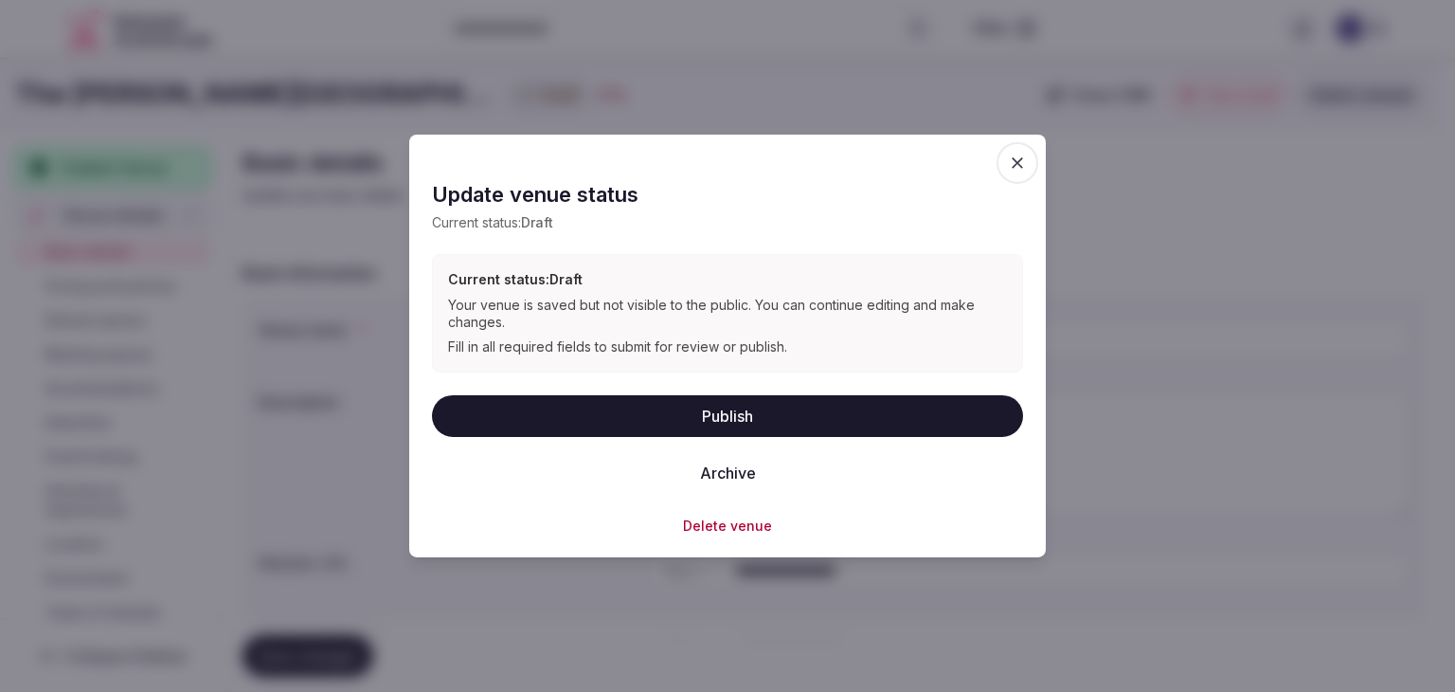
click at [671, 416] on button "Publish" at bounding box center [727, 415] width 591 height 42
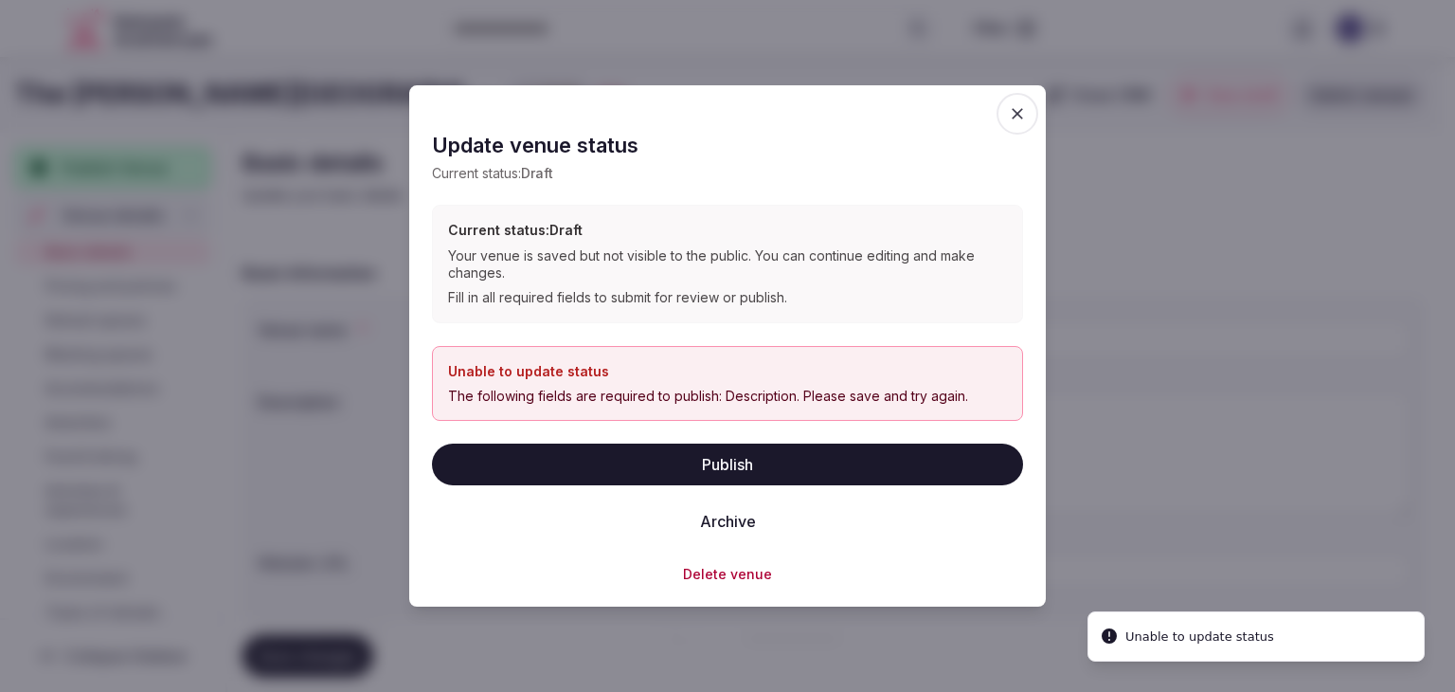
click at [1013, 114] on icon "button" at bounding box center [1017, 113] width 19 height 19
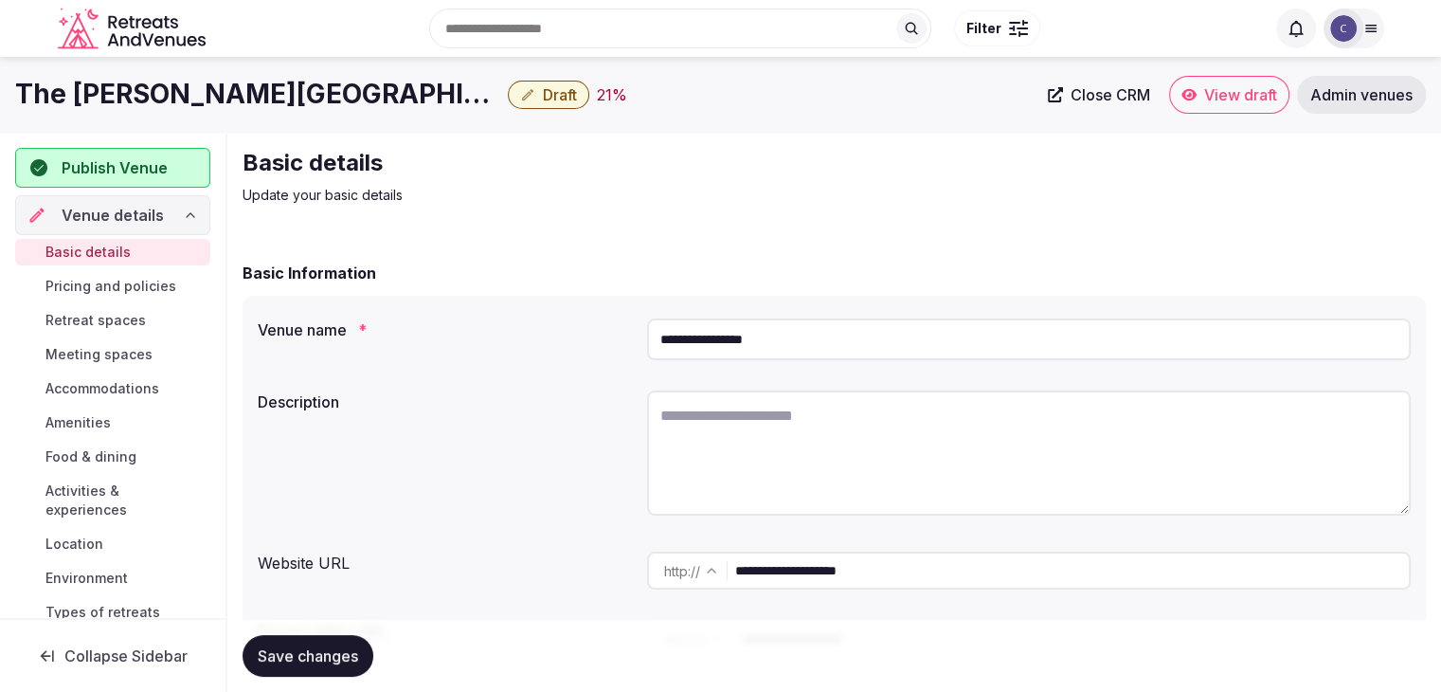
click at [122, 354] on span "Meeting spaces" at bounding box center [98, 354] width 107 height 19
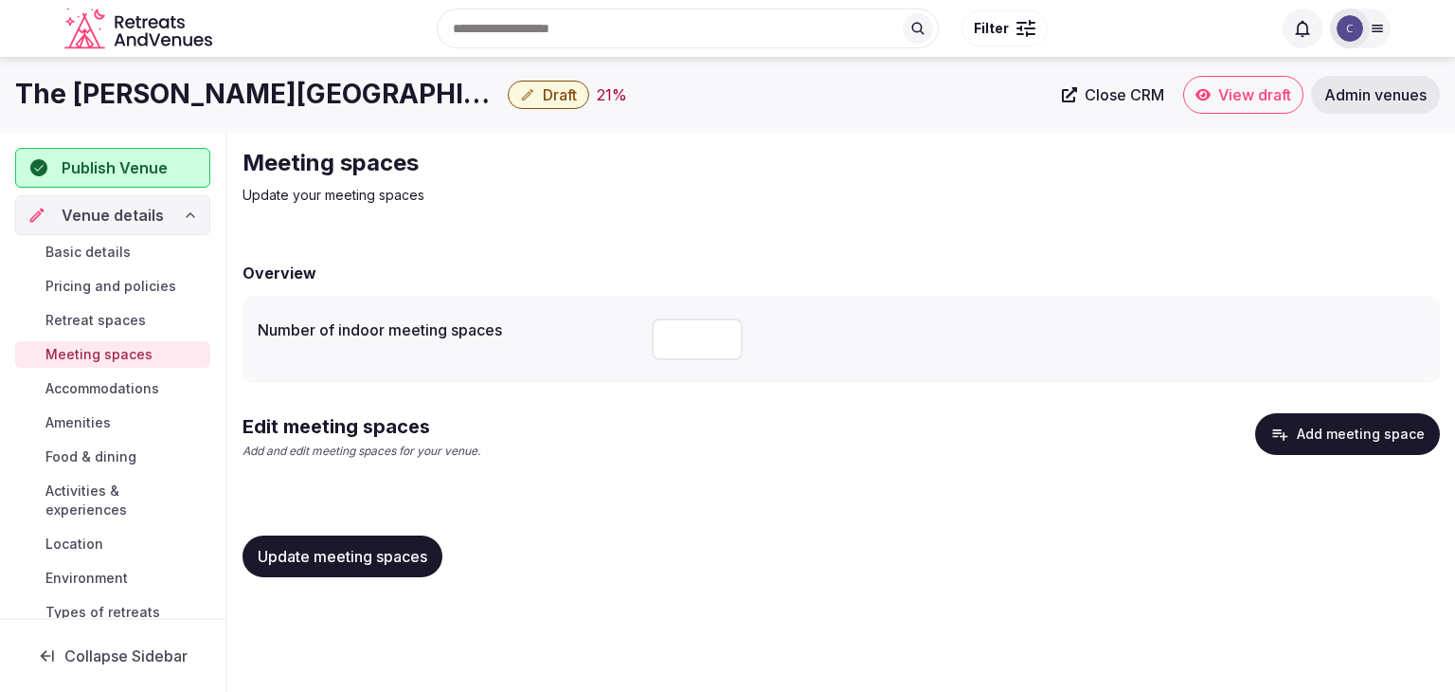
click at [1347, 424] on button "Add meeting space" at bounding box center [1347, 434] width 185 height 42
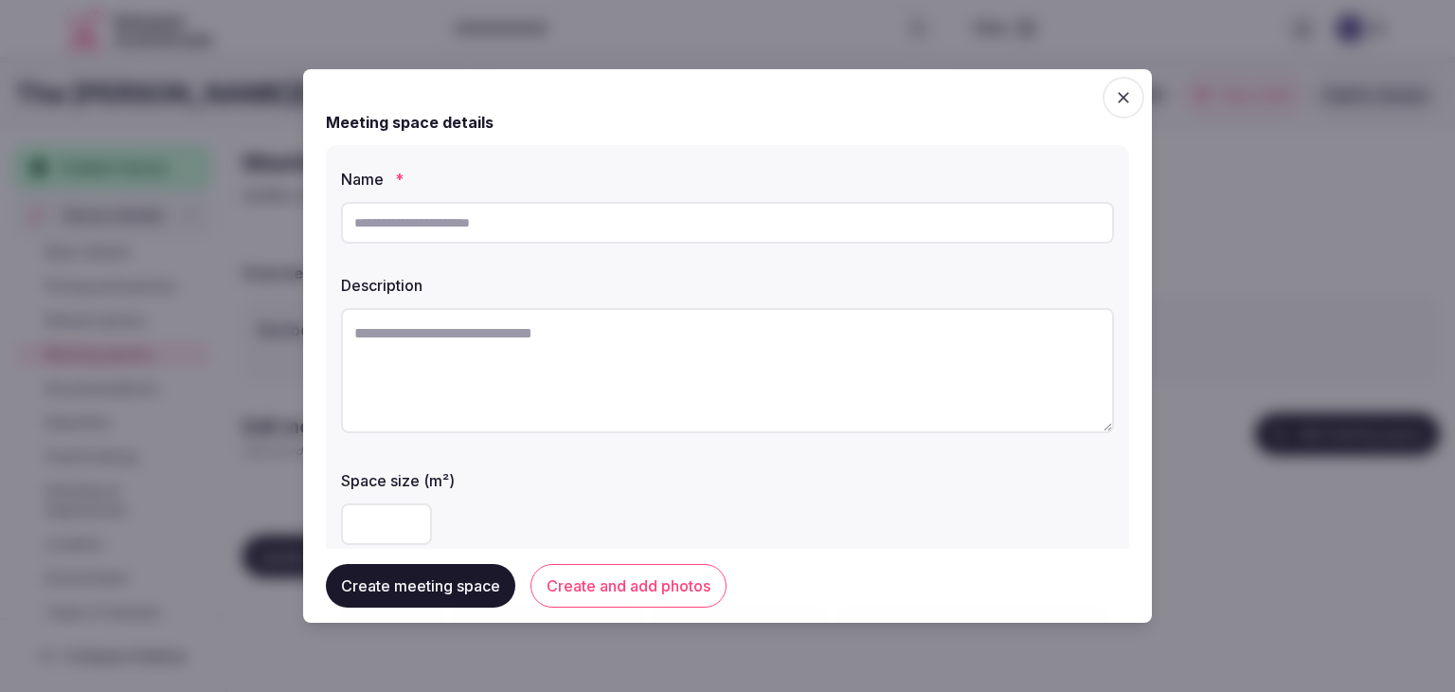
click at [703, 361] on textarea at bounding box center [727, 370] width 773 height 125
paste textarea "**********"
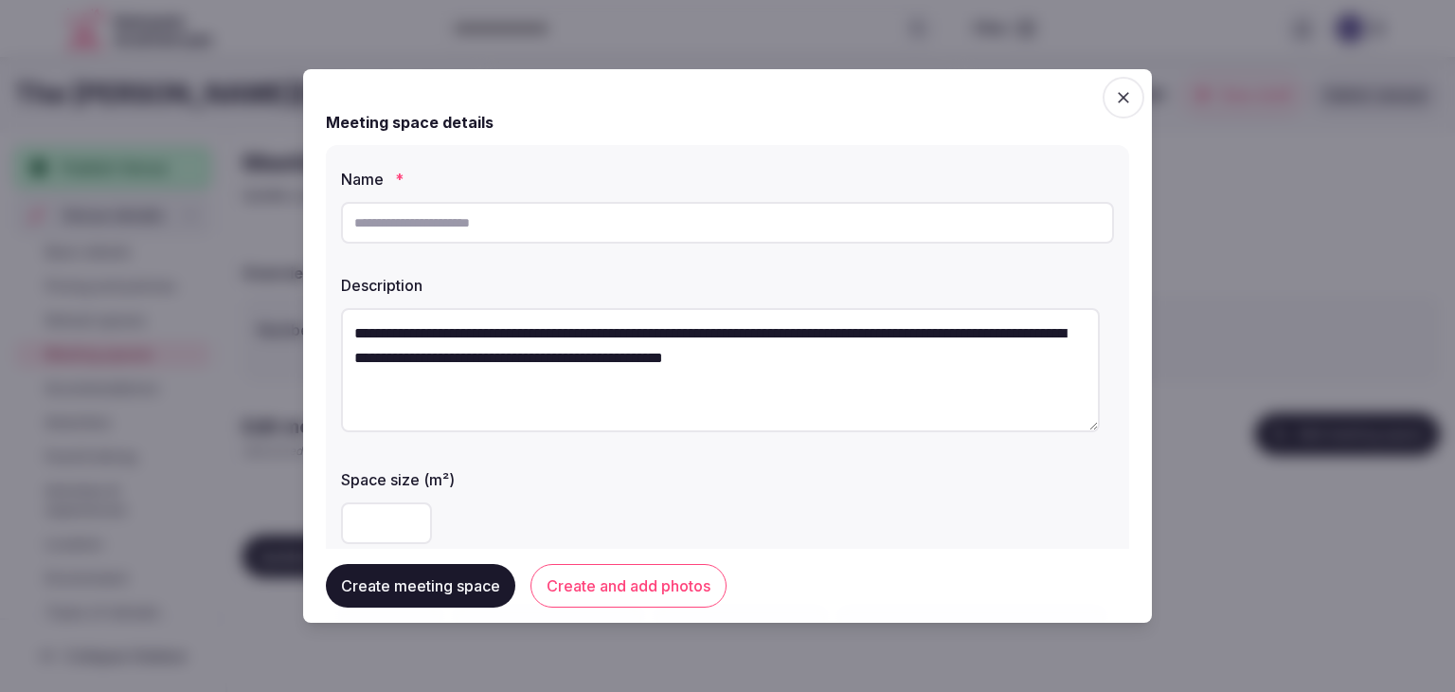
type textarea "**********"
click at [410, 210] on input "text" at bounding box center [727, 223] width 773 height 42
type input "**********"
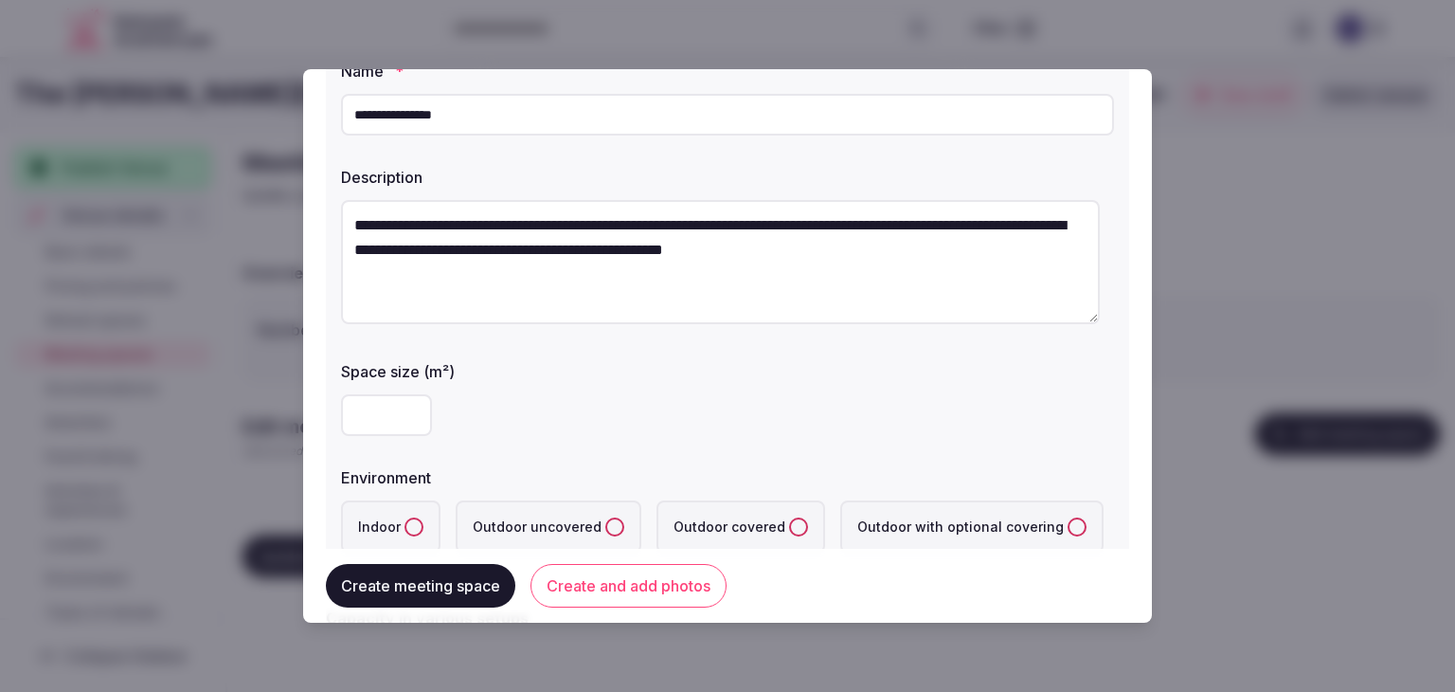
scroll to position [189, 0]
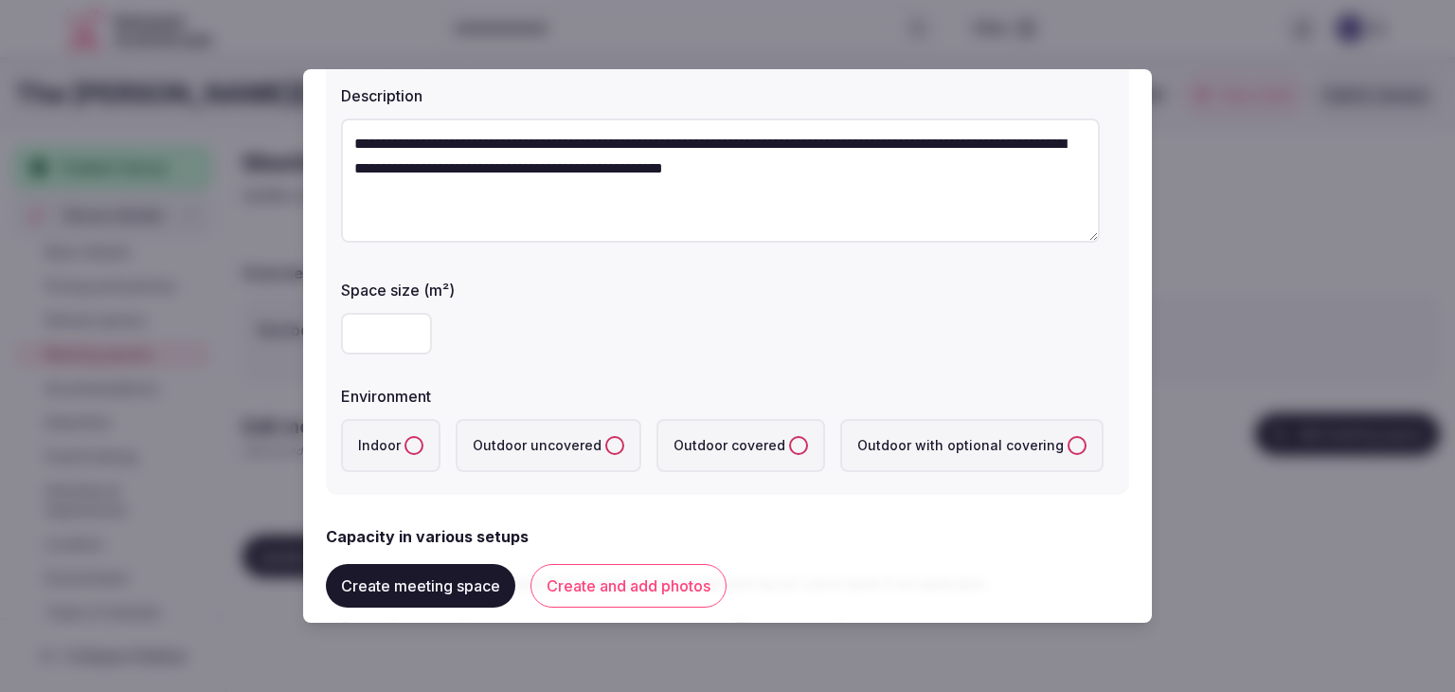
click at [379, 310] on div at bounding box center [727, 333] width 773 height 57
click at [379, 333] on input "number" at bounding box center [386, 334] width 91 height 42
type input "***"
click at [388, 442] on label "Indoor" at bounding box center [390, 445] width 99 height 53
click at [405, 442] on button "Indoor" at bounding box center [414, 445] width 19 height 19
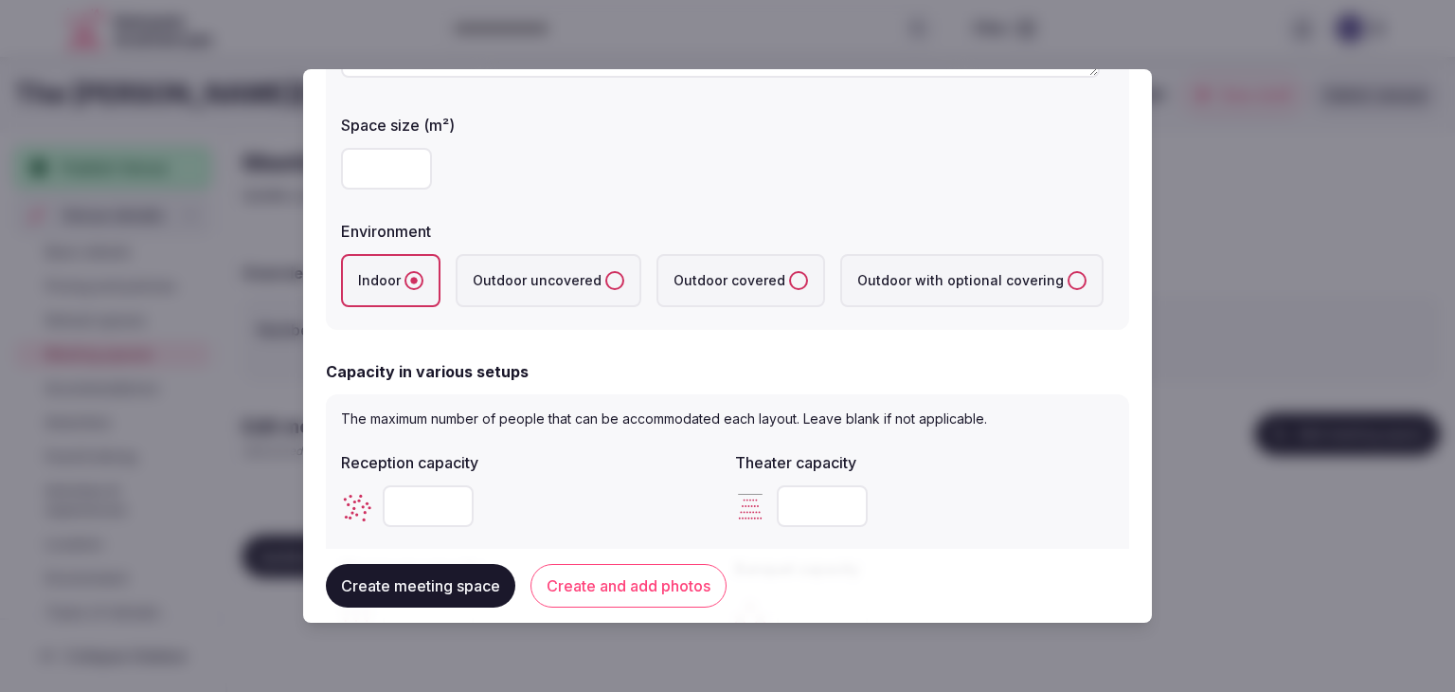
scroll to position [474, 0]
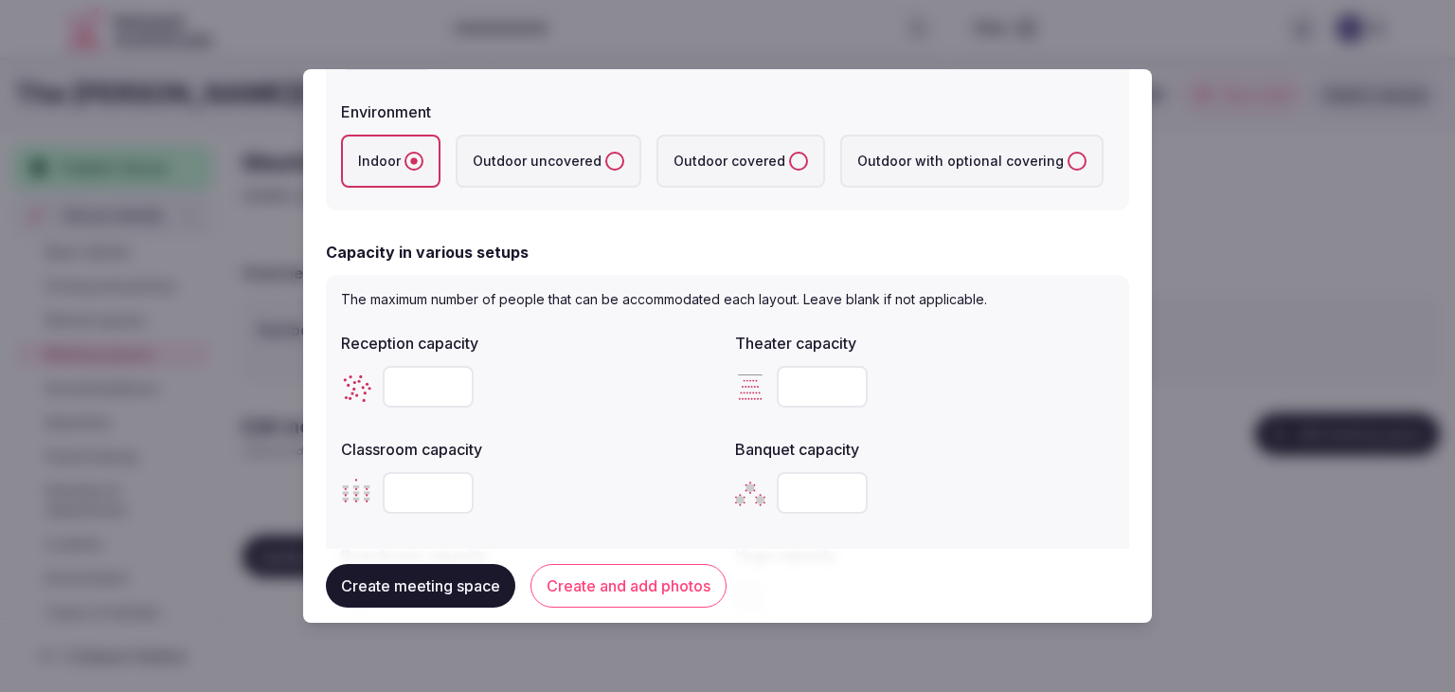
click at [803, 374] on input "number" at bounding box center [822, 387] width 91 height 42
type input "***"
click at [402, 478] on input "number" at bounding box center [428, 493] width 91 height 42
click at [403, 481] on input "number" at bounding box center [428, 493] width 91 height 42
type input "***"
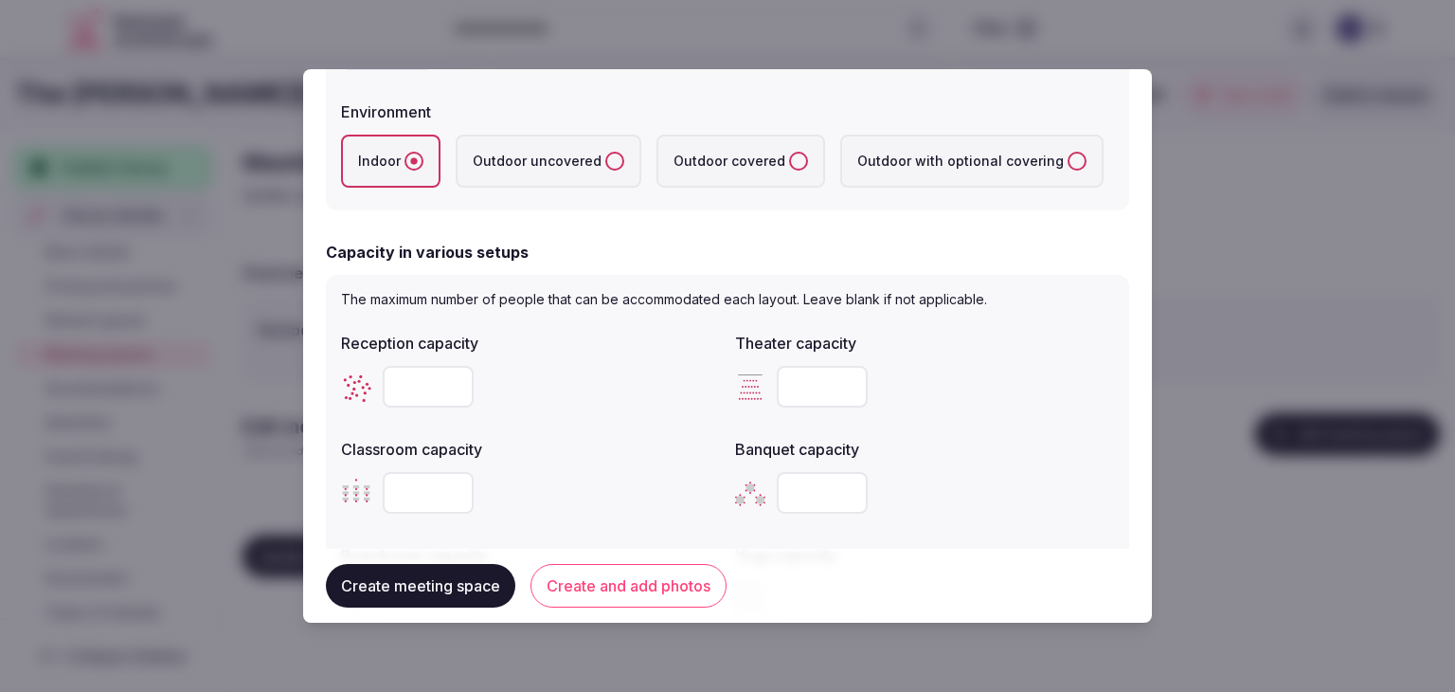
click at [1010, 536] on div "Yoga capacity" at bounding box center [924, 549] width 379 height 27
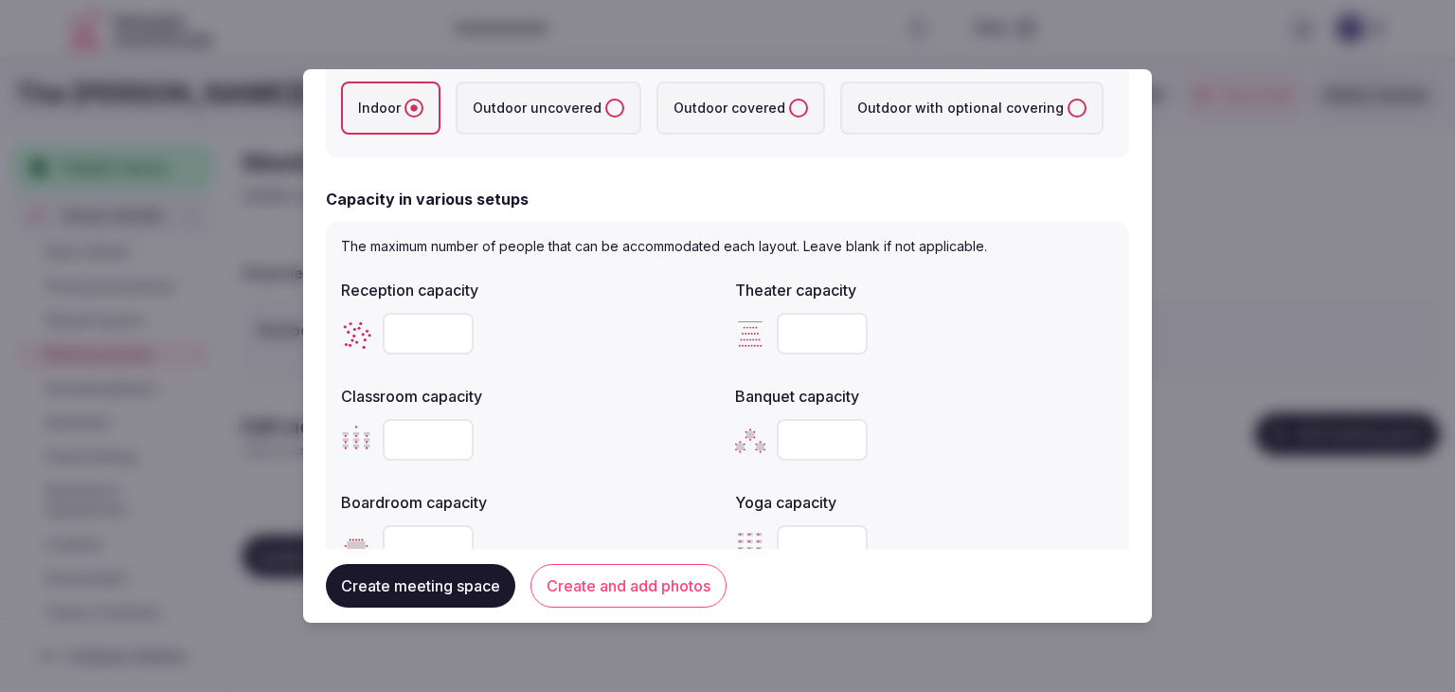
scroll to position [568, 0]
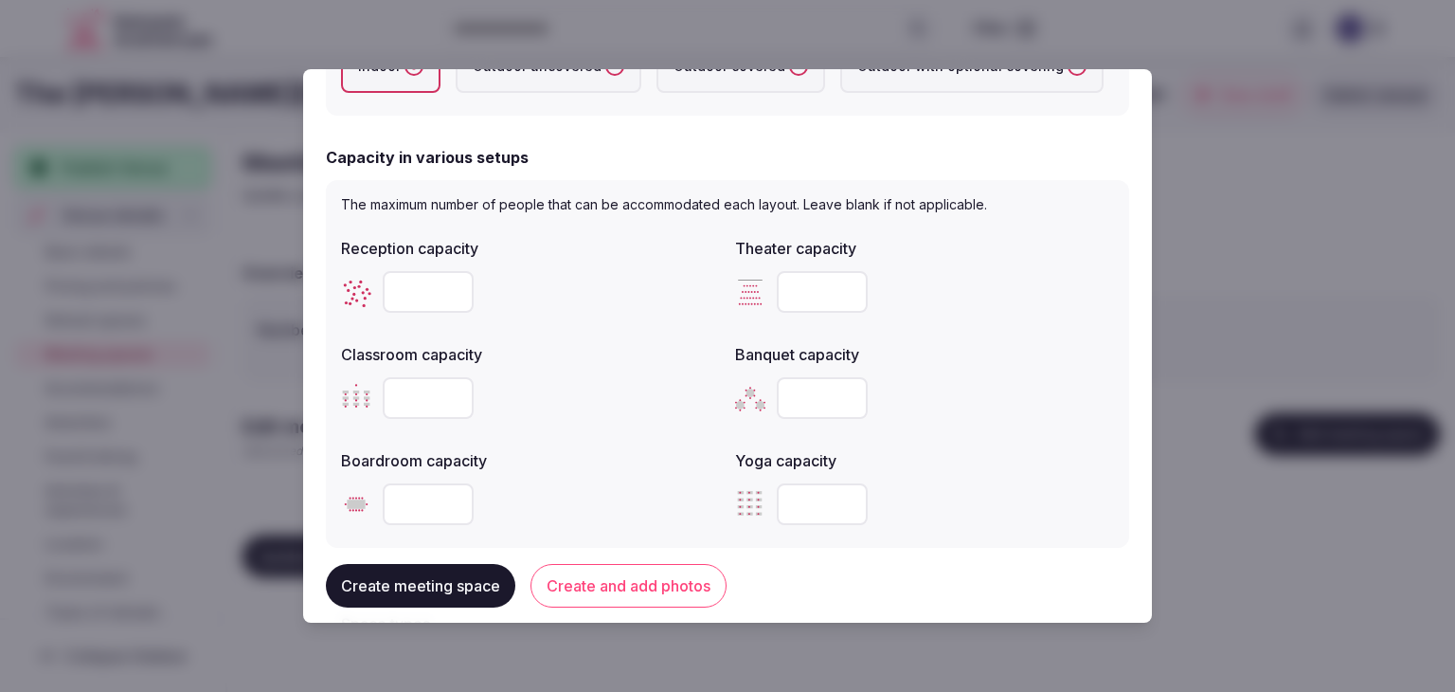
click at [409, 280] on input "number" at bounding box center [428, 292] width 91 height 42
type input "***"
click at [804, 387] on input "number" at bounding box center [822, 398] width 91 height 42
click at [804, 388] on input "number" at bounding box center [822, 398] width 91 height 42
type input "***"
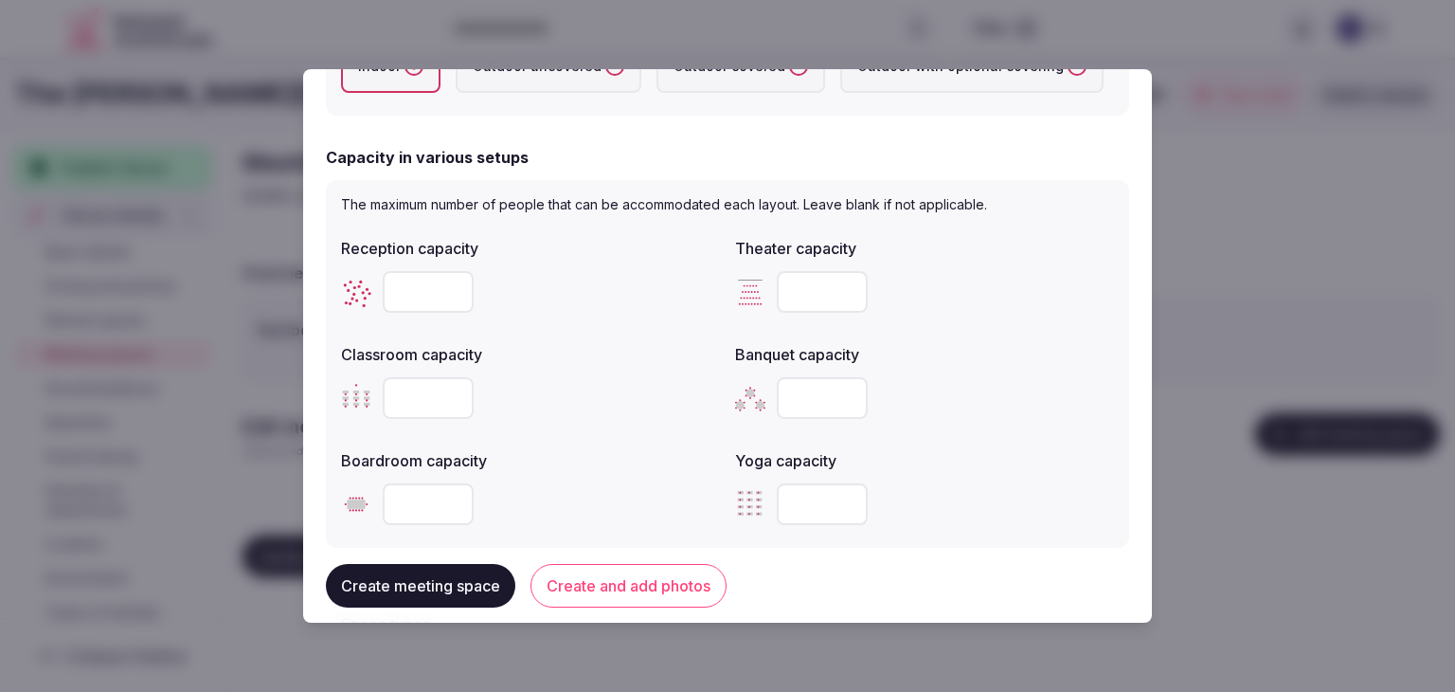
click at [982, 411] on div "***" at bounding box center [924, 398] width 379 height 42
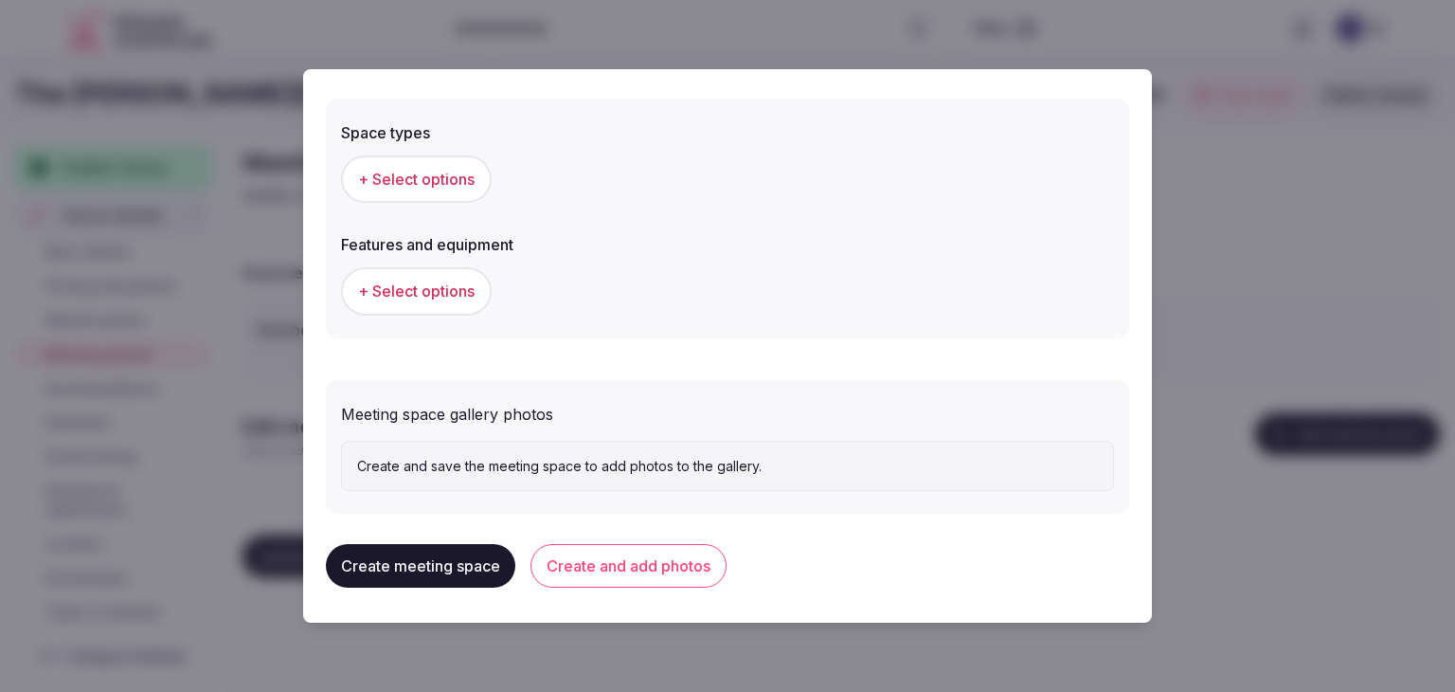
scroll to position [1060, 0]
click at [452, 178] on span "+ Select options" at bounding box center [416, 178] width 117 height 21
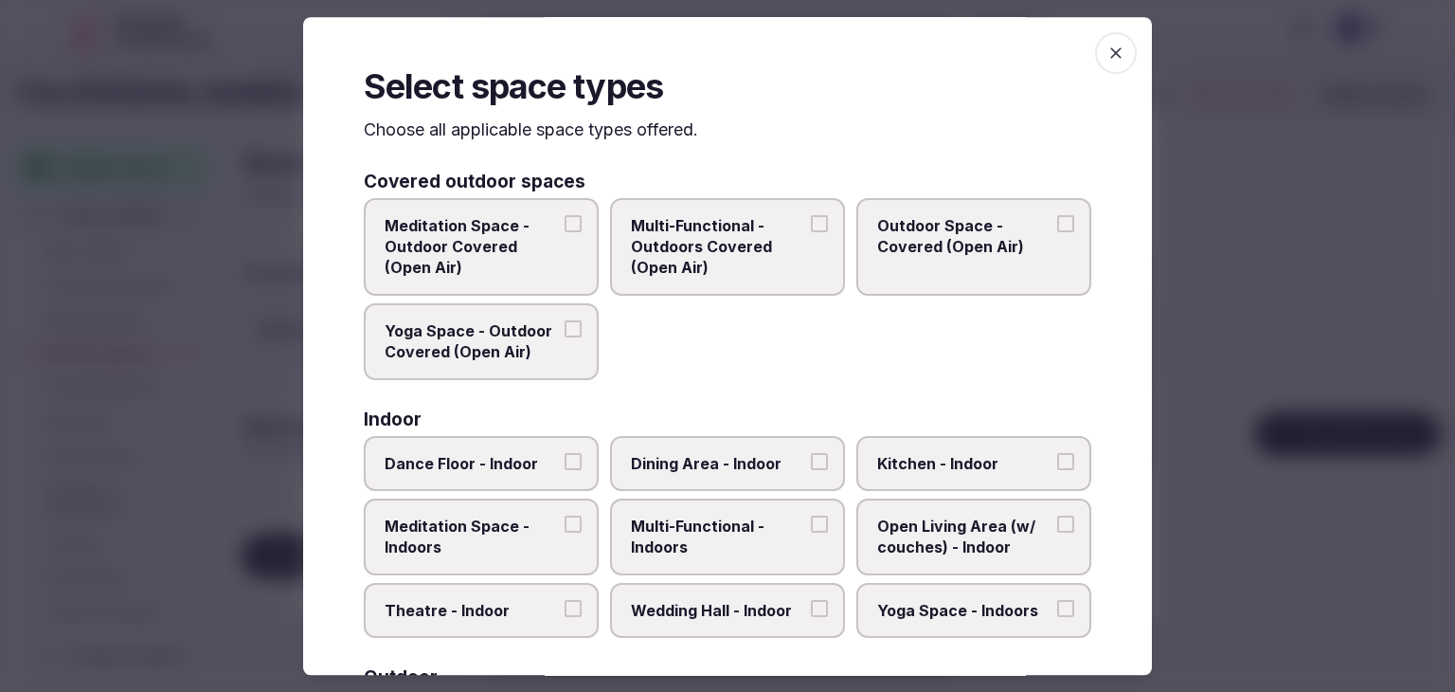
scroll to position [95, 0]
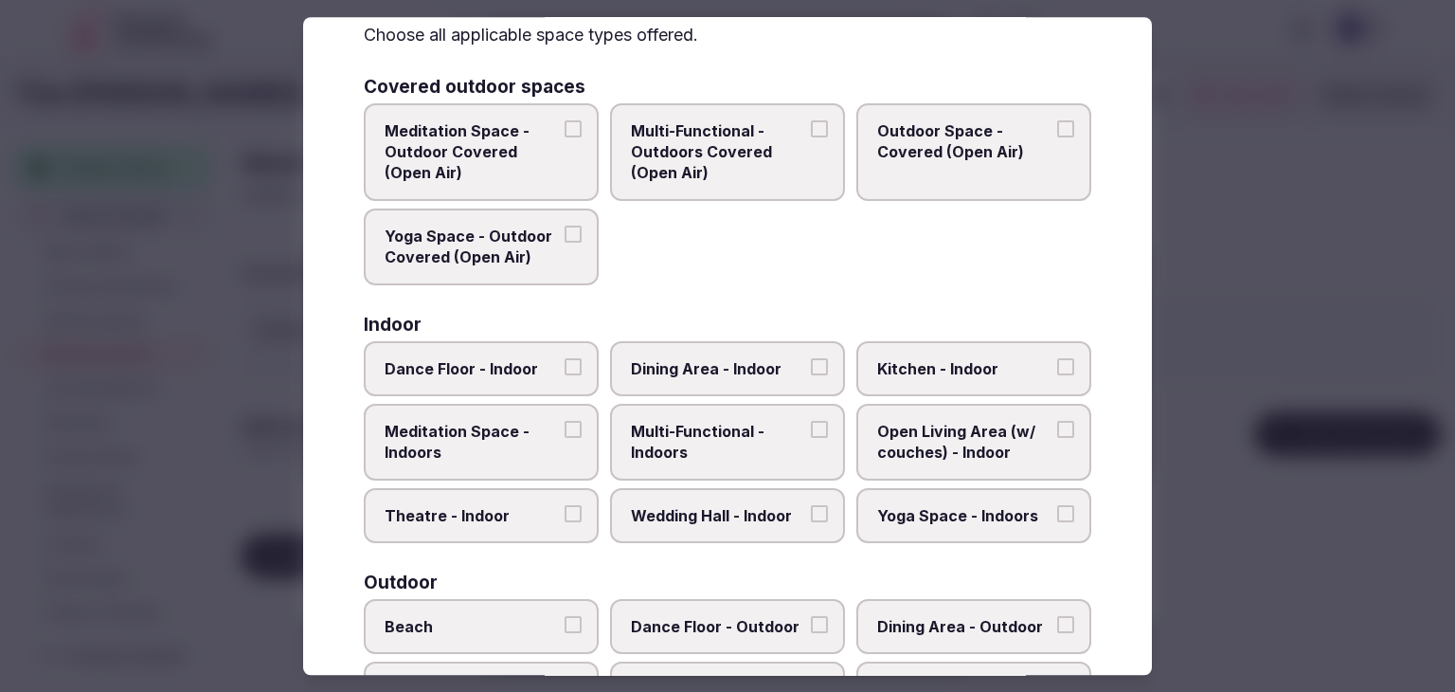
drag, startPoint x: 688, startPoint y: 416, endPoint x: 731, endPoint y: 505, distance: 99.2
click at [689, 418] on label "Multi-Functional - Indoors" at bounding box center [727, 442] width 235 height 77
click at [811, 421] on button "Multi-Functional - Indoors" at bounding box center [819, 429] width 17 height 17
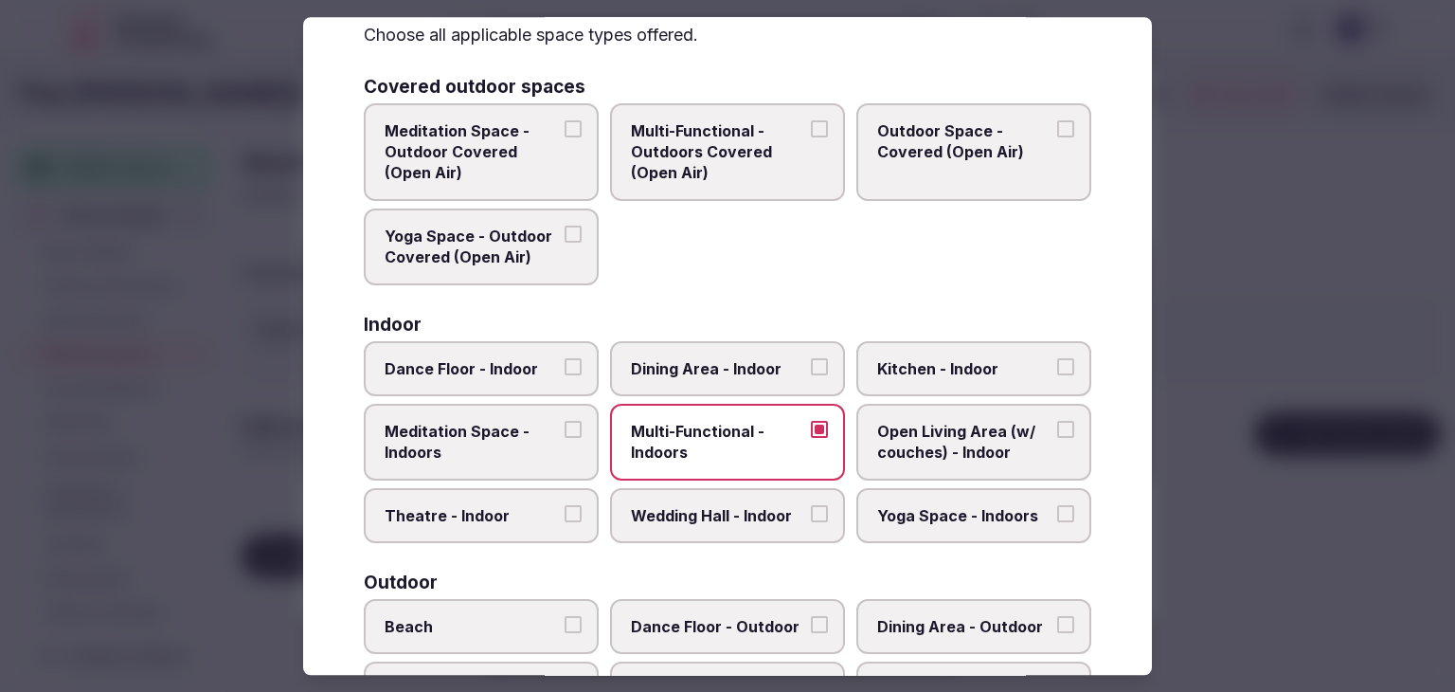
drag, startPoint x: 735, startPoint y: 510, endPoint x: 735, endPoint y: 447, distance: 62.5
click at [735, 509] on span "Wedding Hall - Indoor" at bounding box center [718, 515] width 174 height 21
click at [811, 509] on button "Wedding Hall - Indoor" at bounding box center [819, 513] width 17 height 17
click at [735, 358] on span "Dining Area - Indoor" at bounding box center [718, 368] width 174 height 21
click at [811, 358] on button "Dining Area - Indoor" at bounding box center [819, 366] width 17 height 17
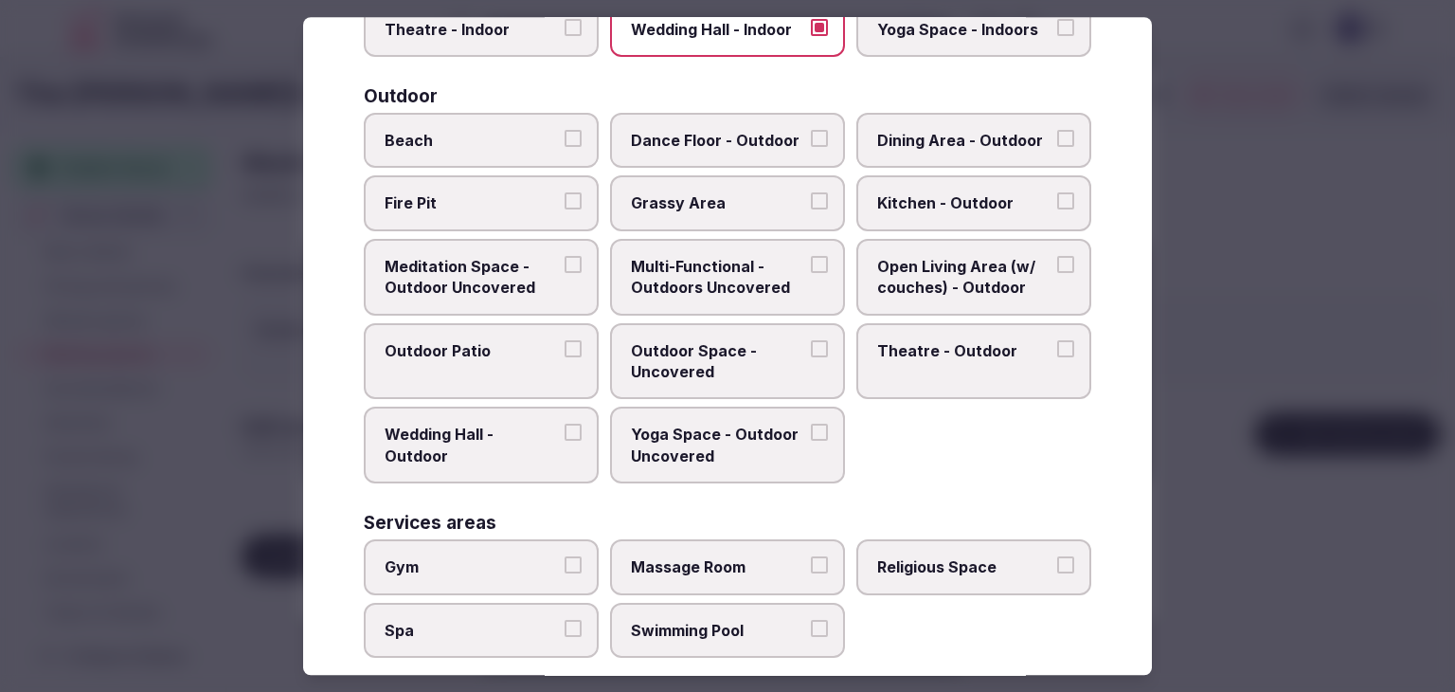
scroll to position [663, 0]
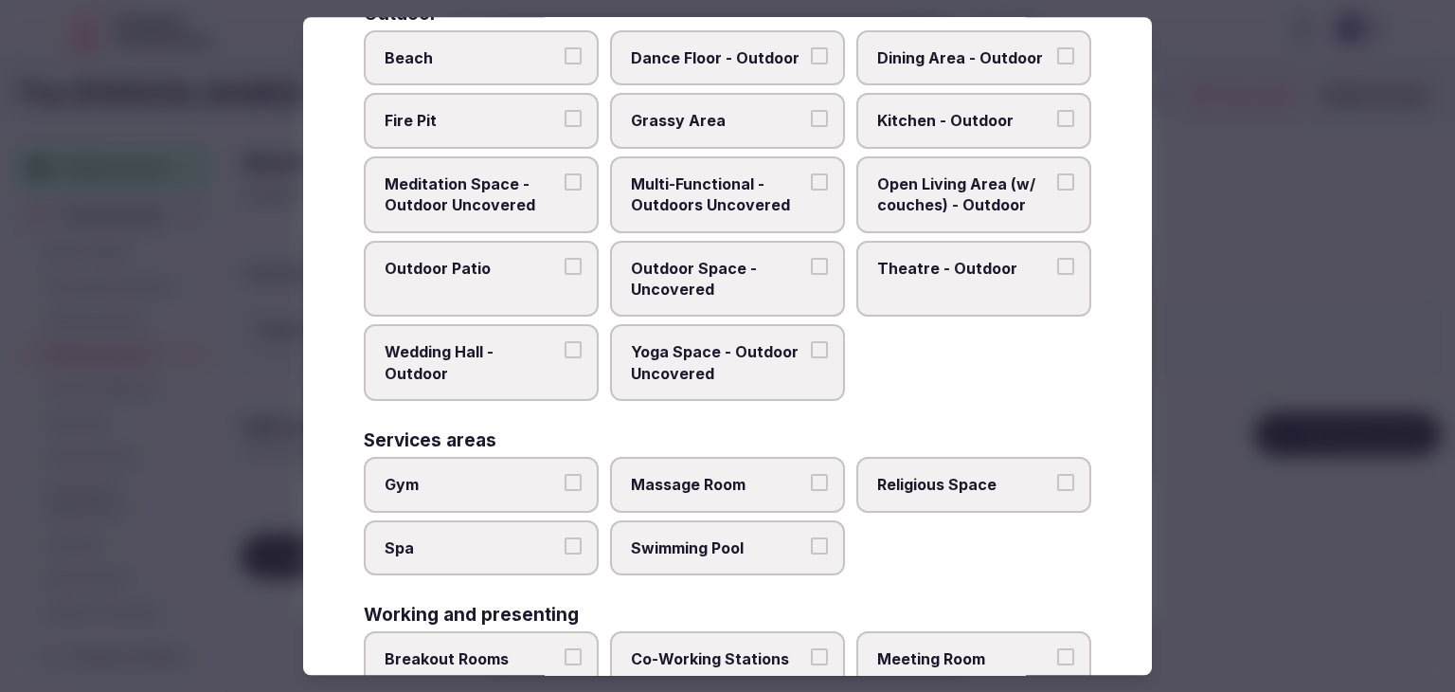
click at [926, 648] on span "Meeting Room" at bounding box center [964, 658] width 174 height 21
click at [1057, 648] on button "Meeting Room" at bounding box center [1065, 656] width 17 height 17
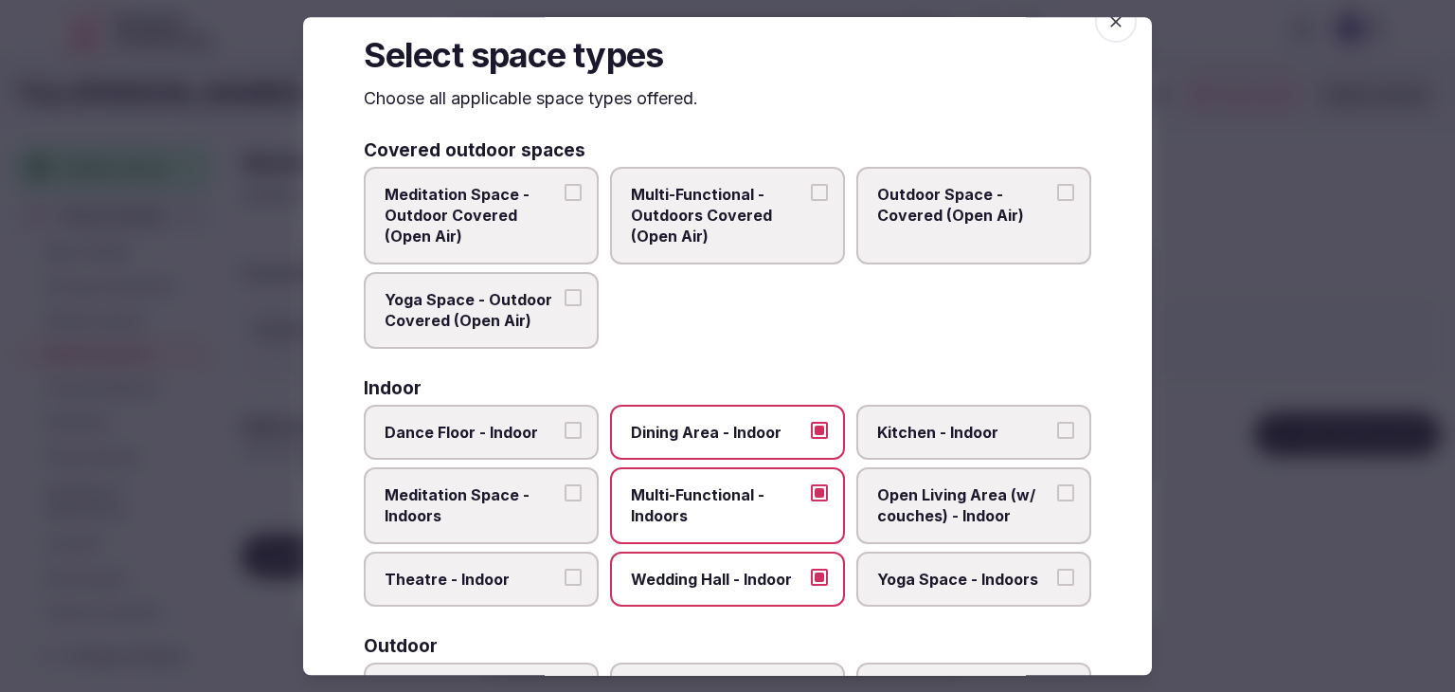
scroll to position [0, 0]
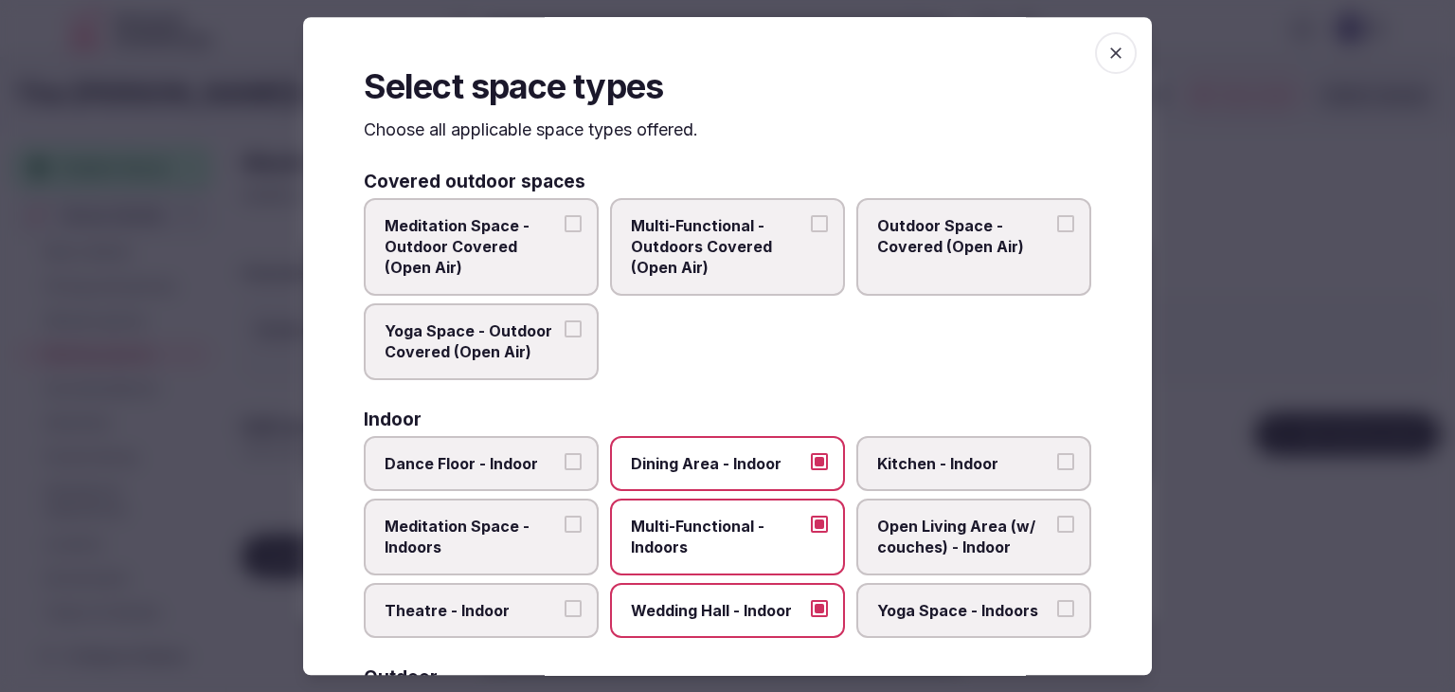
click at [1107, 61] on icon "button" at bounding box center [1116, 53] width 19 height 19
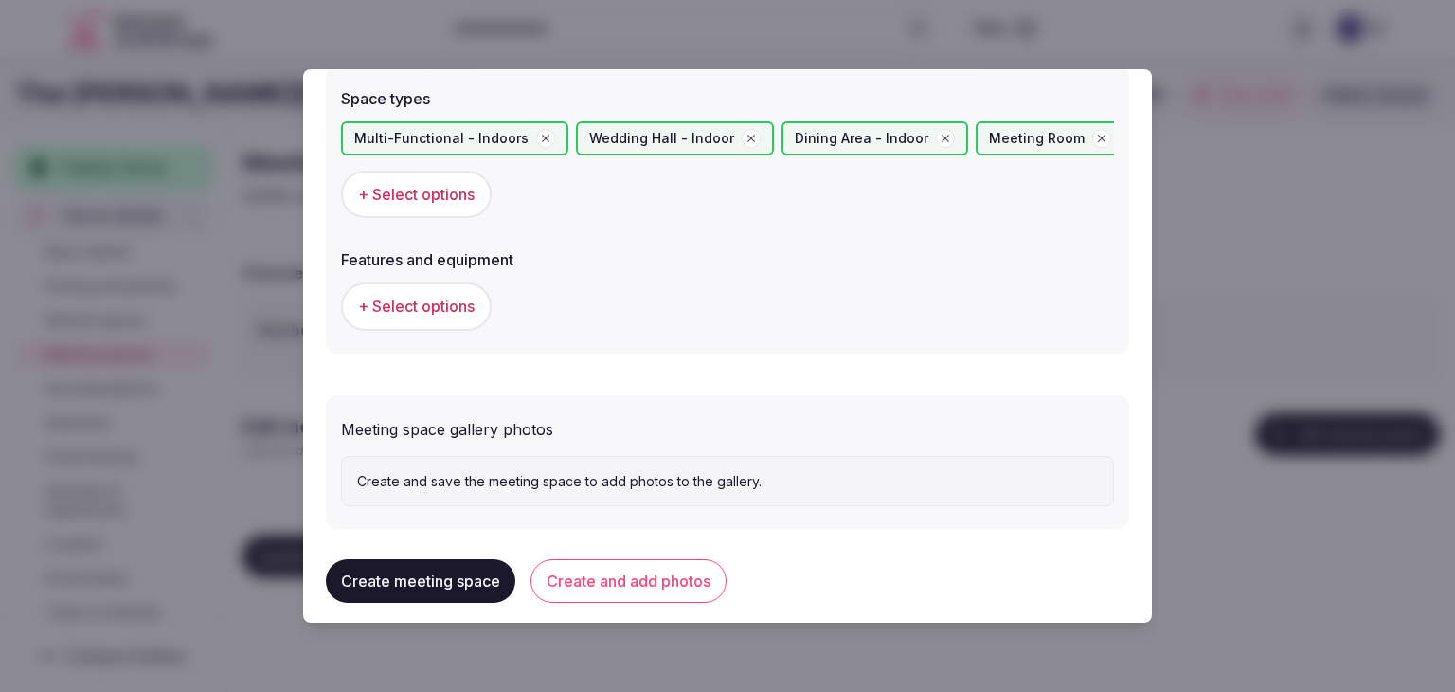
scroll to position [1109, 0]
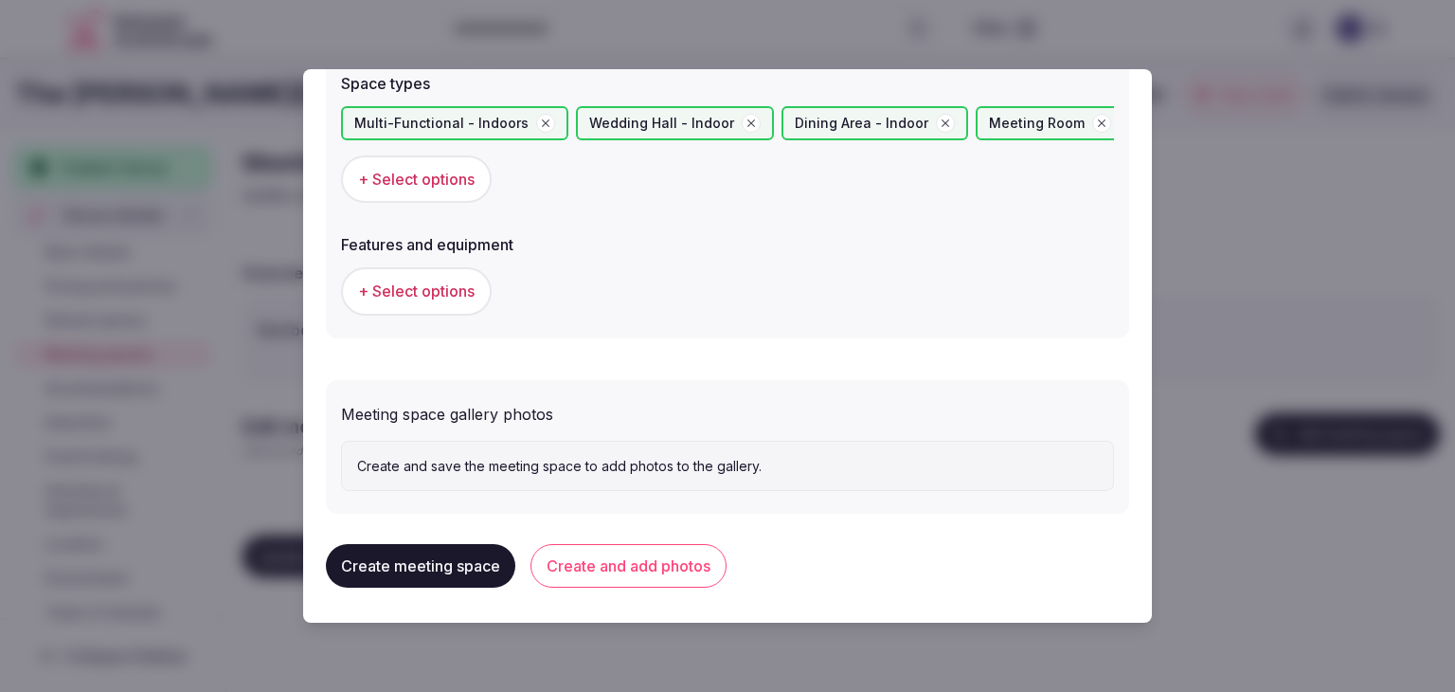
click at [421, 287] on span "+ Select options" at bounding box center [416, 290] width 117 height 21
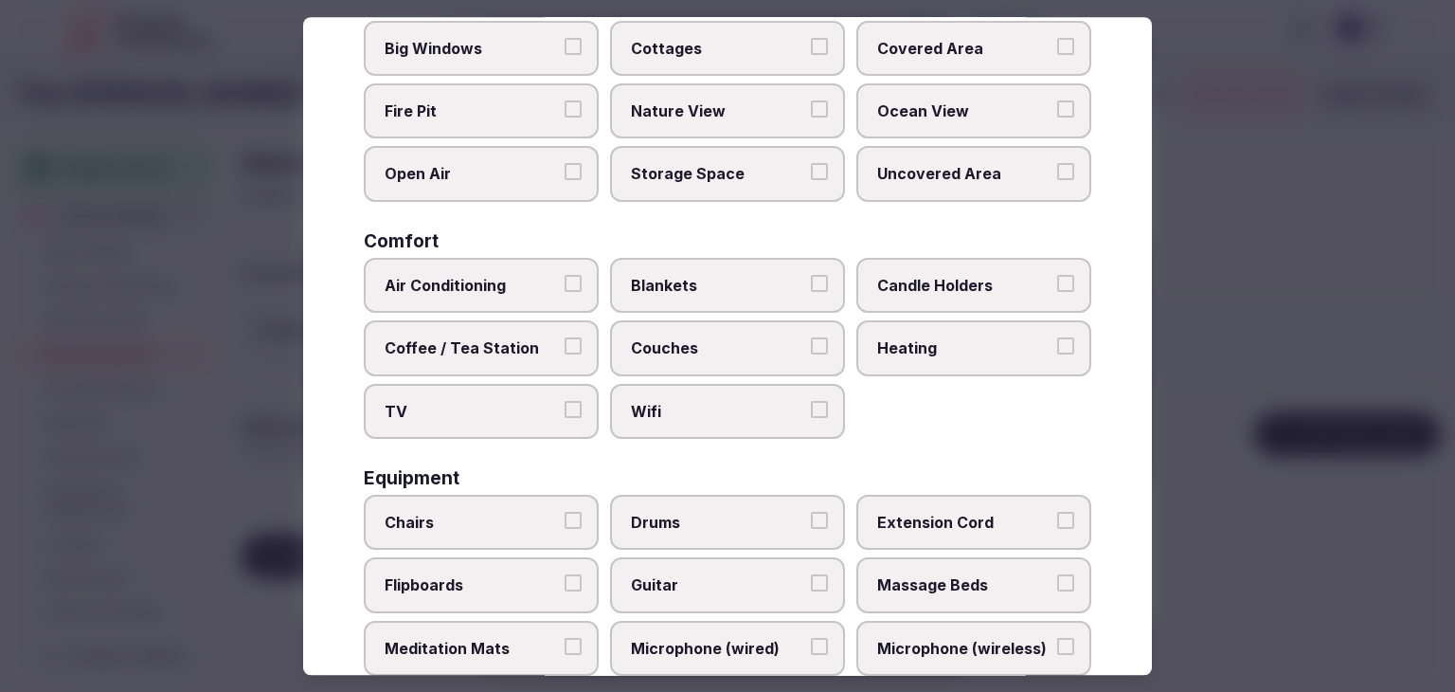
scroll to position [189, 0]
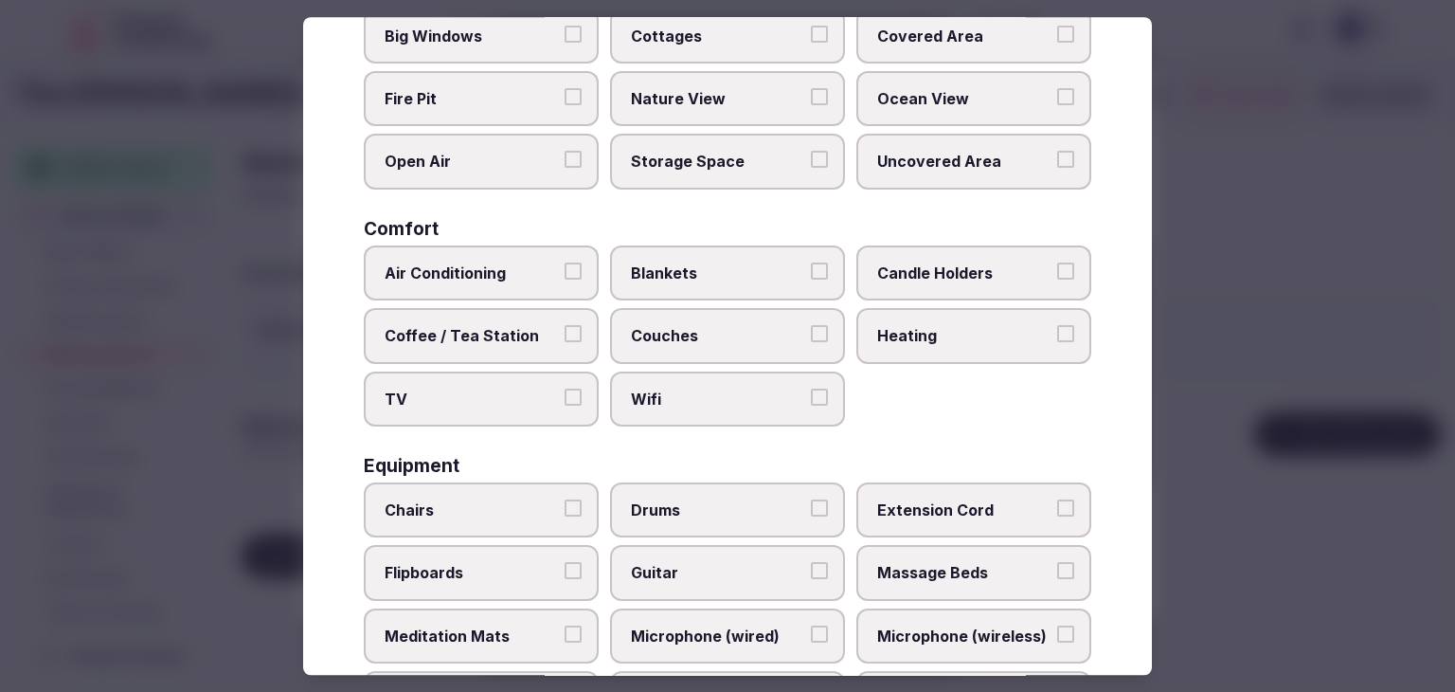
drag, startPoint x: 711, startPoint y: 406, endPoint x: 677, endPoint y: 406, distance: 33.2
click at [703, 406] on label "Wifi" at bounding box center [727, 398] width 235 height 55
click at [811, 406] on button "Wifi" at bounding box center [819, 396] width 17 height 17
drag, startPoint x: 506, startPoint y: 404, endPoint x: 494, endPoint y: 345, distance: 60.0
click at [505, 403] on span "TV" at bounding box center [472, 398] width 174 height 21
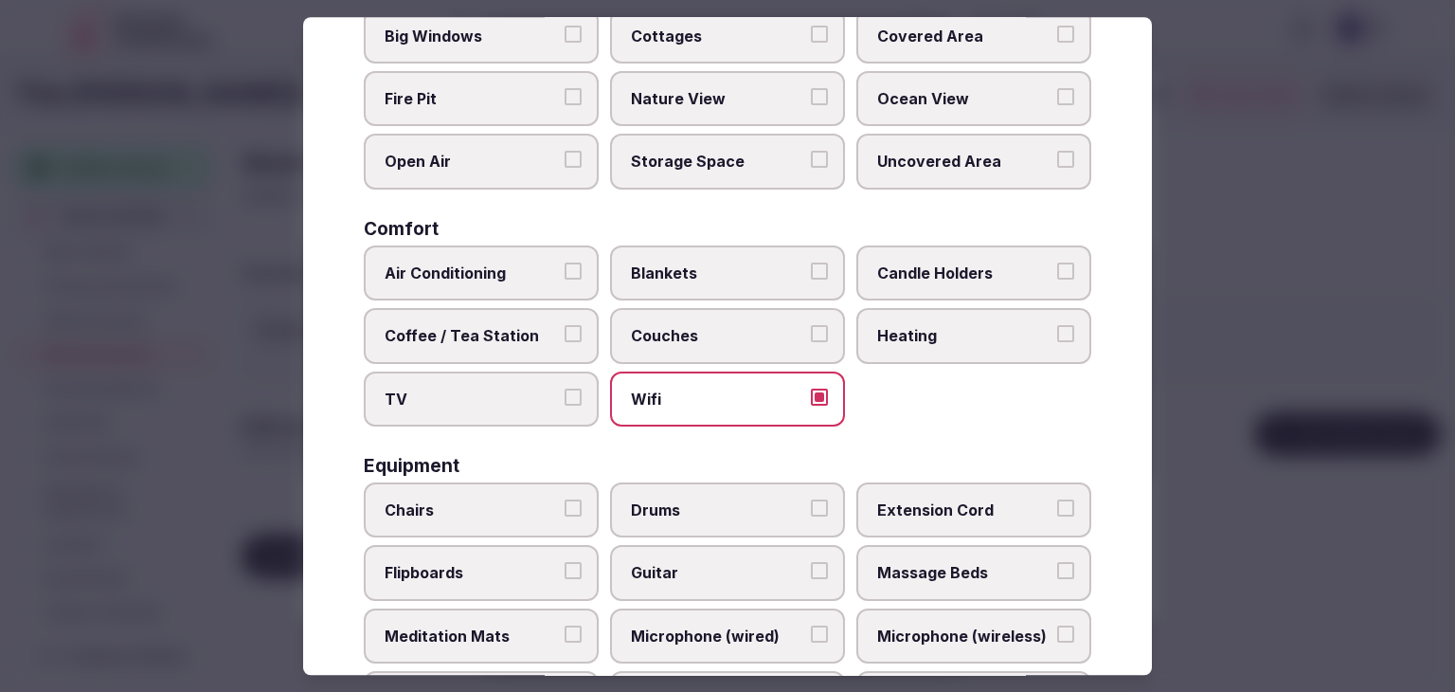
click at [565, 403] on button "TV" at bounding box center [573, 396] width 17 height 17
drag, startPoint x: 490, startPoint y: 334, endPoint x: 490, endPoint y: 272, distance: 62.5
click at [490, 332] on span "Coffee / Tea Station" at bounding box center [472, 335] width 174 height 21
click at [565, 332] on button "Coffee / Tea Station" at bounding box center [573, 333] width 17 height 17
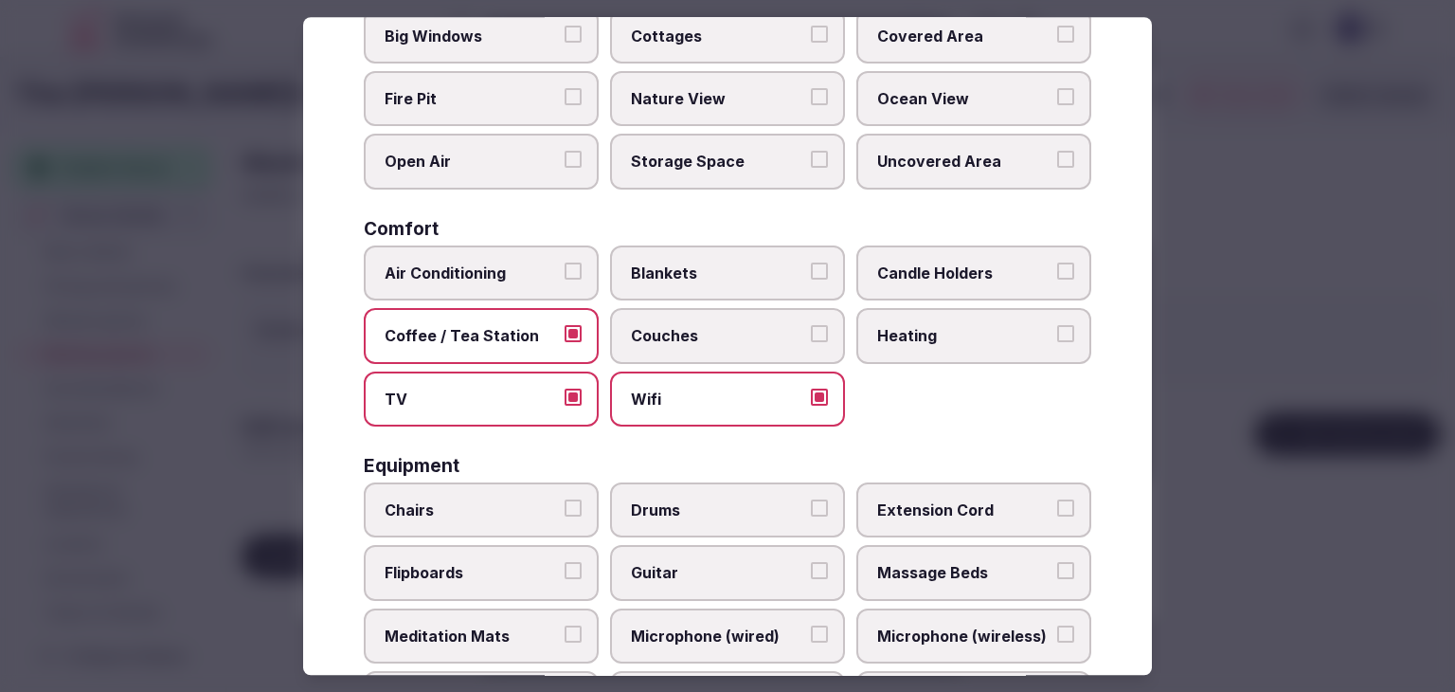
click at [490, 270] on span "Air Conditioning" at bounding box center [472, 272] width 174 height 21
click at [565, 270] on button "Air Conditioning" at bounding box center [573, 270] width 17 height 17
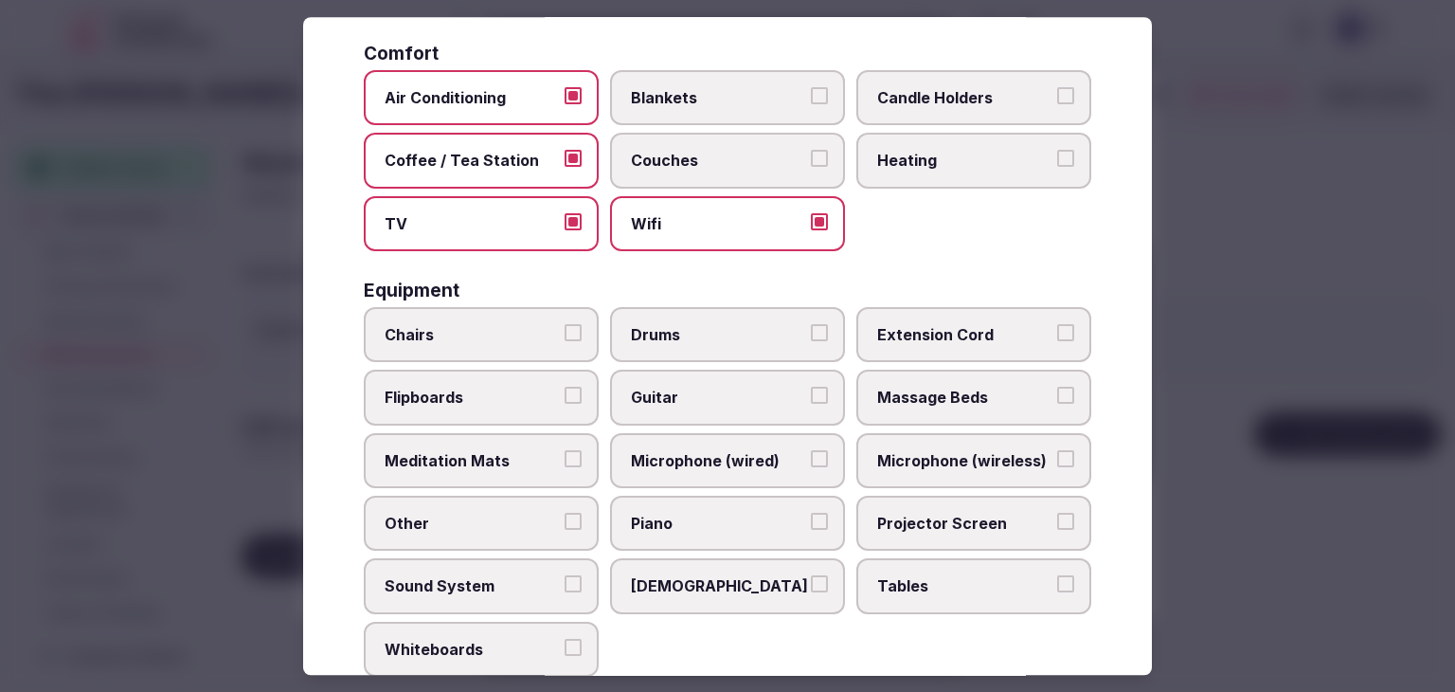
scroll to position [474, 0]
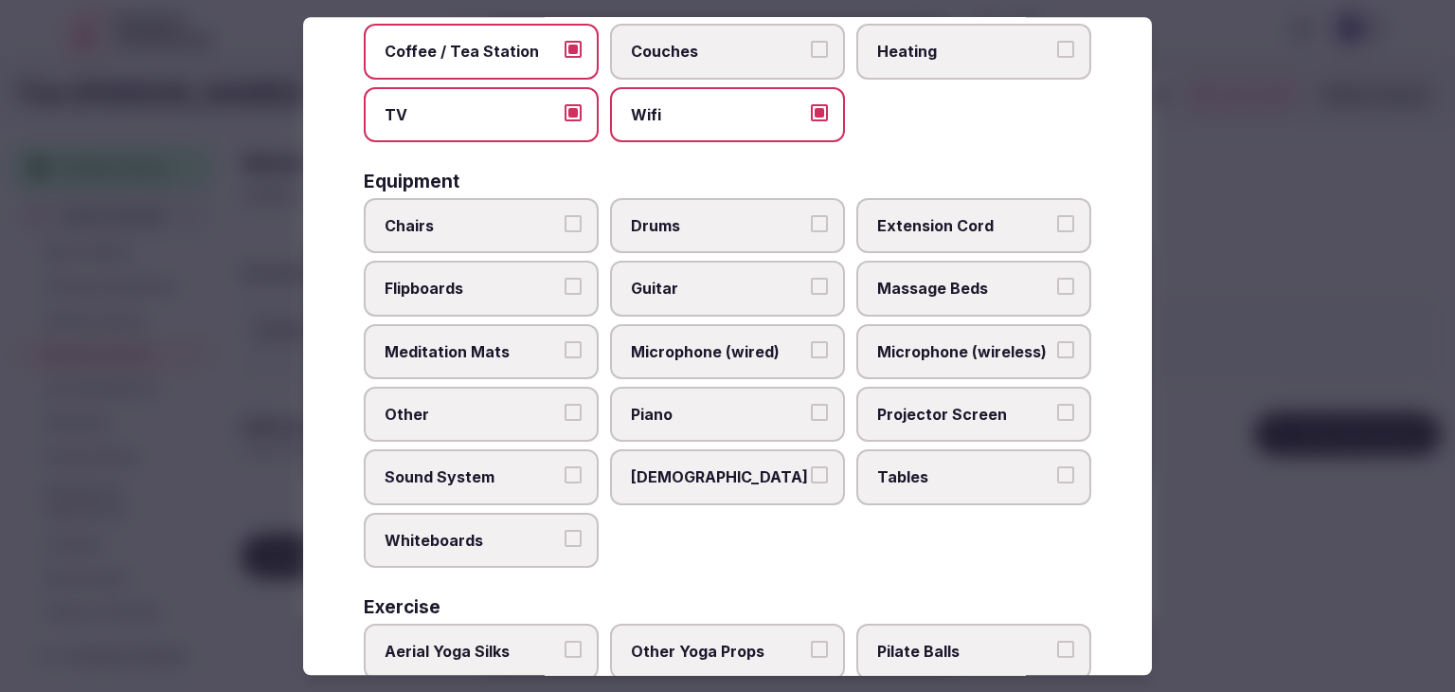
click at [921, 475] on span "Tables" at bounding box center [964, 477] width 174 height 21
click at [1057, 475] on button "Tables" at bounding box center [1065, 475] width 17 height 17
click at [918, 404] on span "Projector Screen" at bounding box center [964, 414] width 174 height 21
click at [1057, 404] on button "Projector Screen" at bounding box center [1065, 412] width 17 height 17
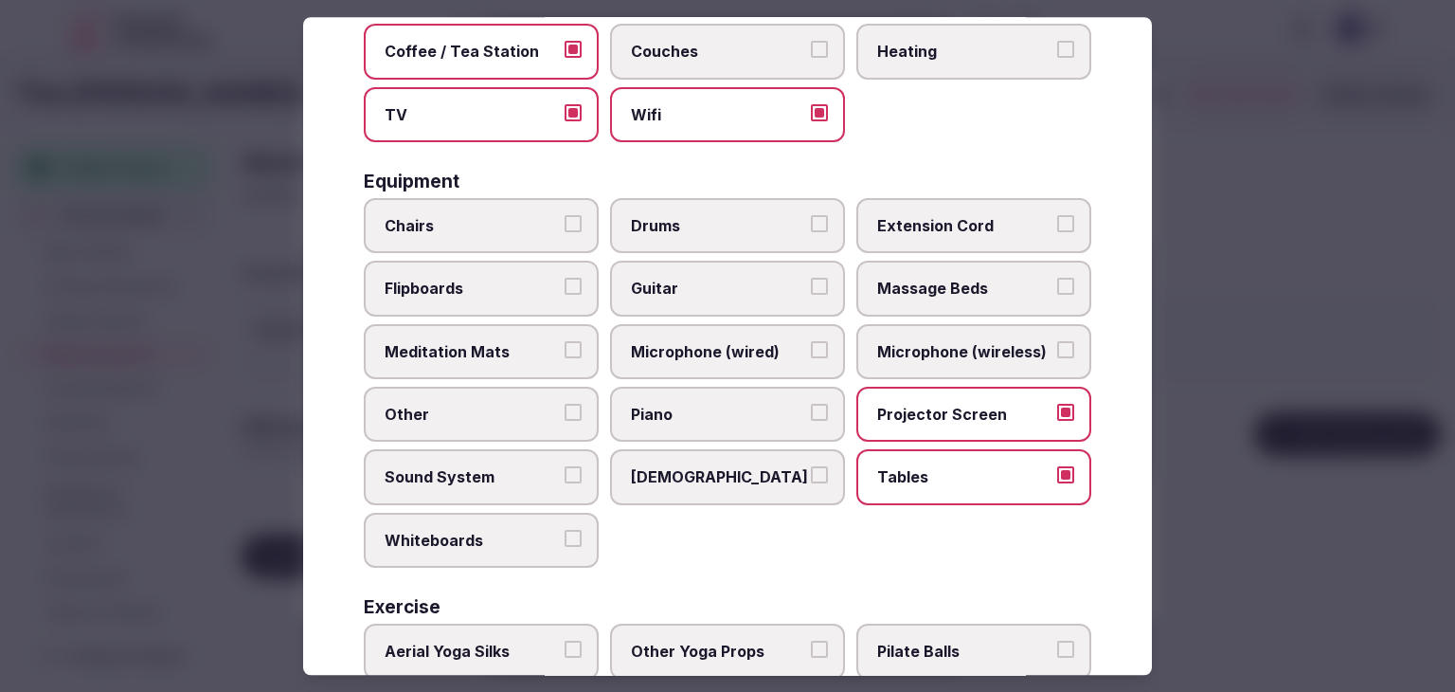
drag, startPoint x: 918, startPoint y: 346, endPoint x: 574, endPoint y: 246, distance: 358.0
click at [910, 342] on span "Microphone (wireless)" at bounding box center [964, 351] width 174 height 21
click at [523, 231] on span "Chairs" at bounding box center [472, 225] width 174 height 21
click at [565, 231] on button "Chairs" at bounding box center [573, 223] width 17 height 17
drag, startPoint x: 507, startPoint y: 287, endPoint x: 504, endPoint y: 306, distance: 19.2
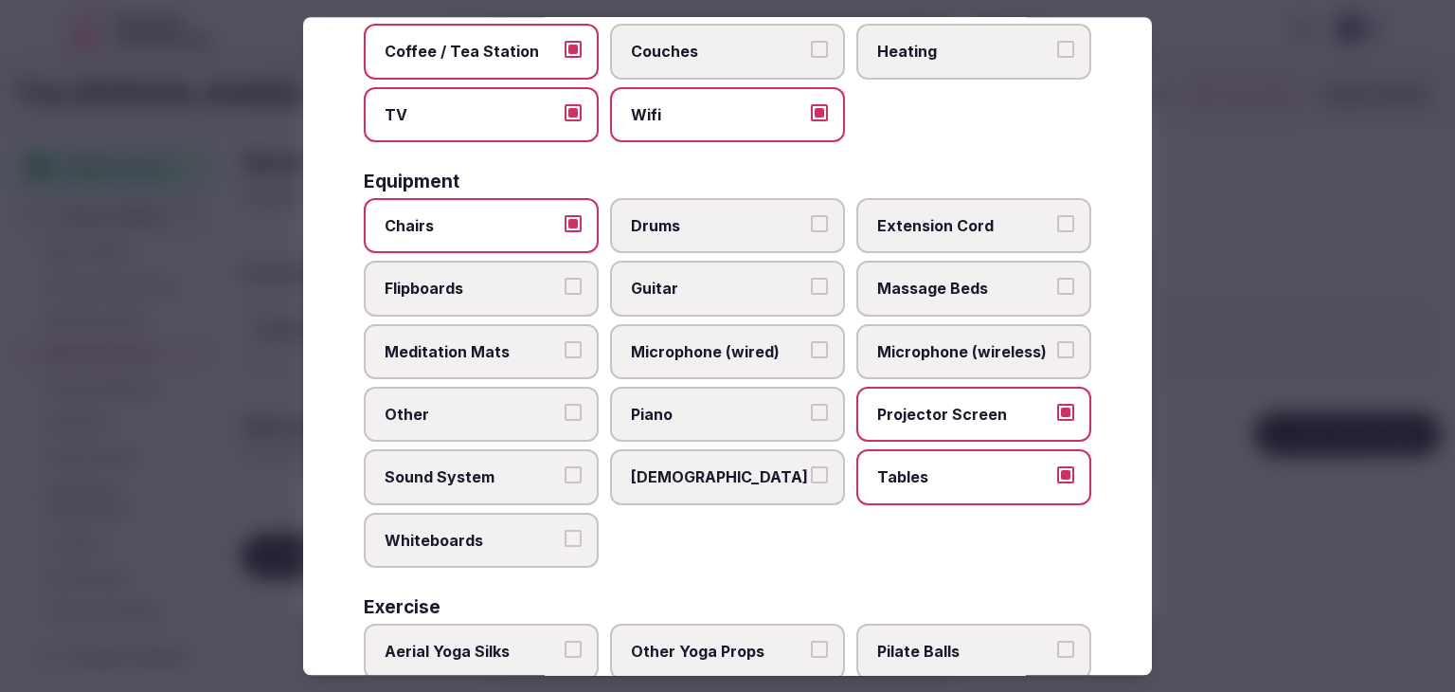
click at [506, 287] on span "Flipboards" at bounding box center [472, 289] width 174 height 21
click at [565, 287] on button "Flipboards" at bounding box center [573, 287] width 17 height 17
click at [493, 478] on span "Sound System" at bounding box center [472, 477] width 174 height 21
click at [565, 478] on button "Sound System" at bounding box center [573, 475] width 17 height 17
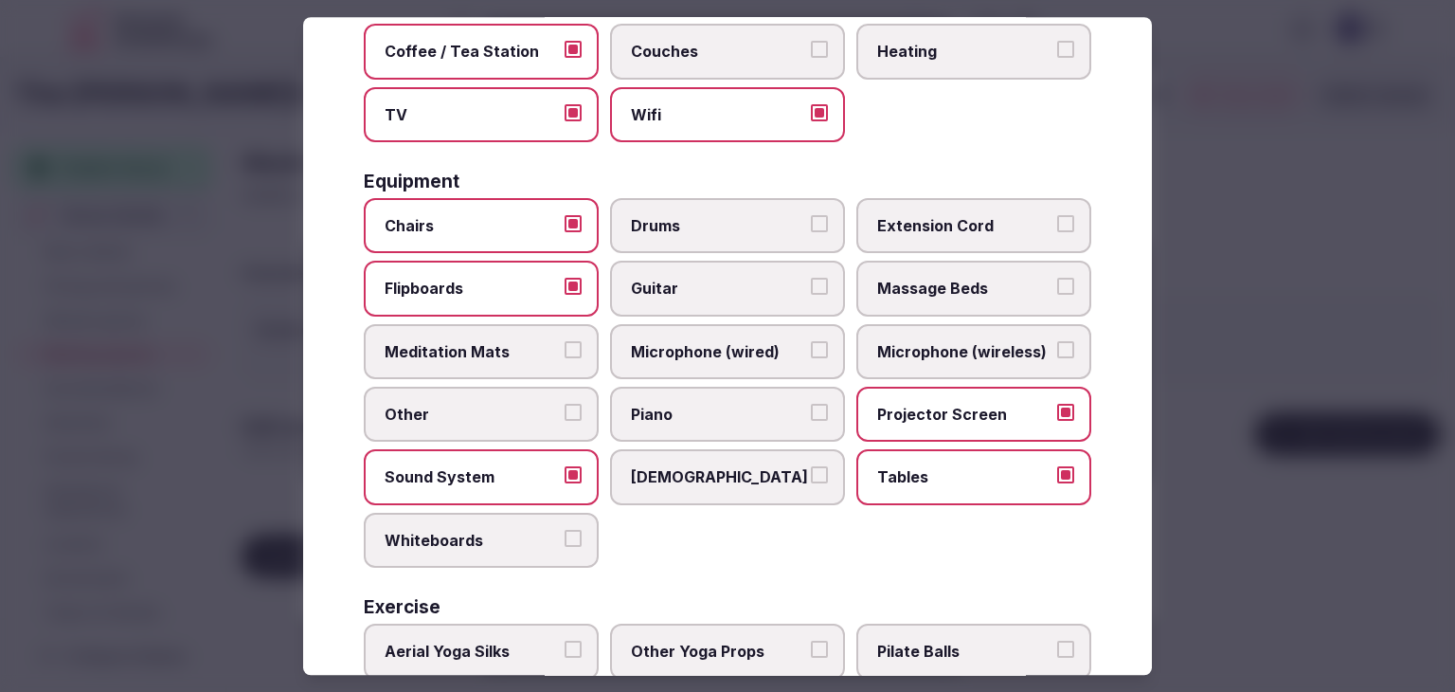
click at [492, 513] on label "Whiteboards" at bounding box center [481, 540] width 235 height 55
click at [565, 530] on button "Whiteboards" at bounding box center [573, 538] width 17 height 17
click at [970, 327] on label "Microphone (wireless)" at bounding box center [974, 351] width 235 height 55
click at [1057, 341] on button "Microphone (wireless)" at bounding box center [1065, 349] width 17 height 17
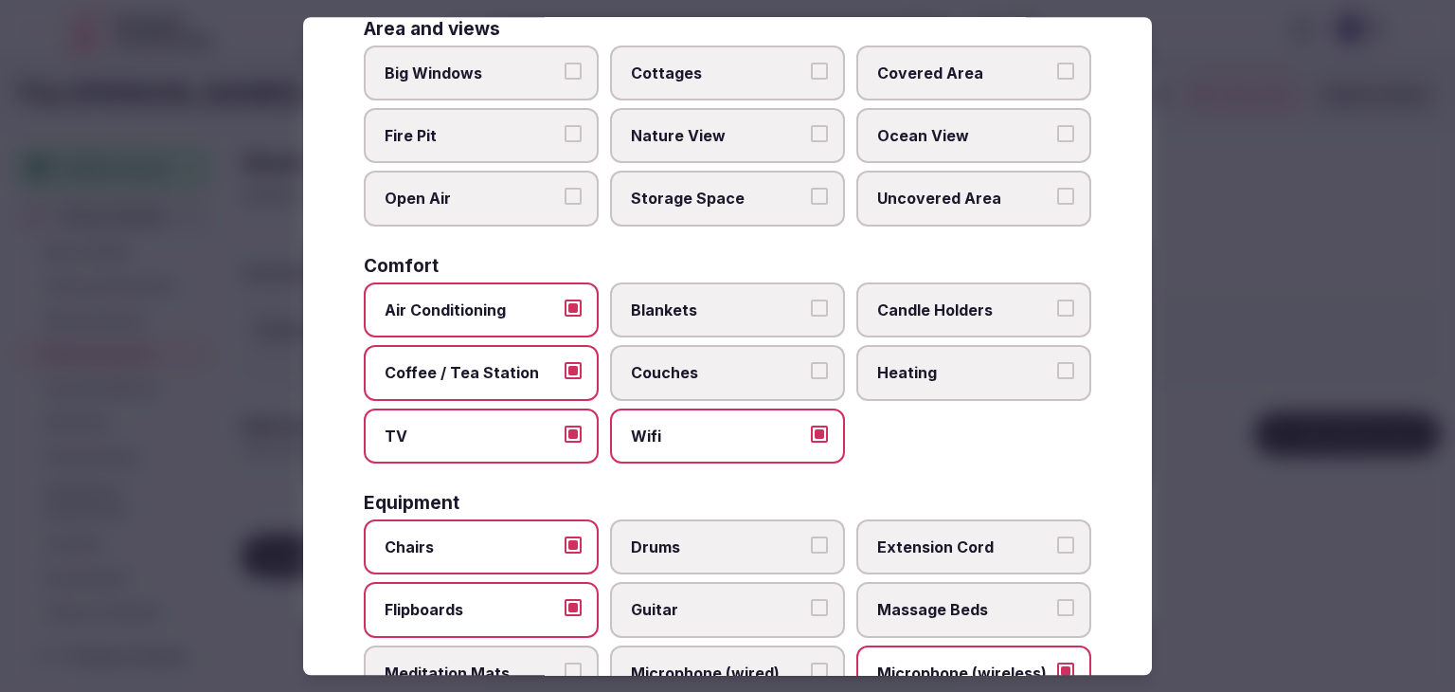
scroll to position [0, 0]
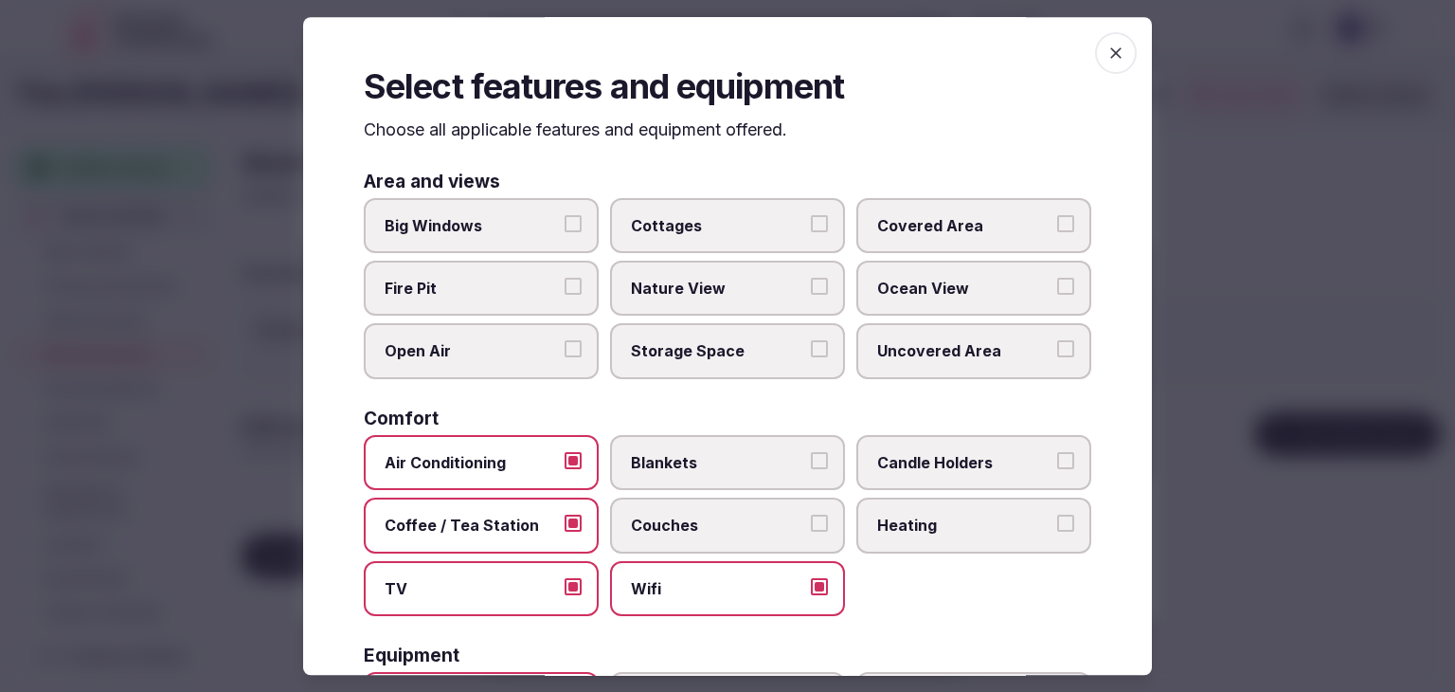
click at [1107, 46] on icon "button" at bounding box center [1116, 53] width 19 height 19
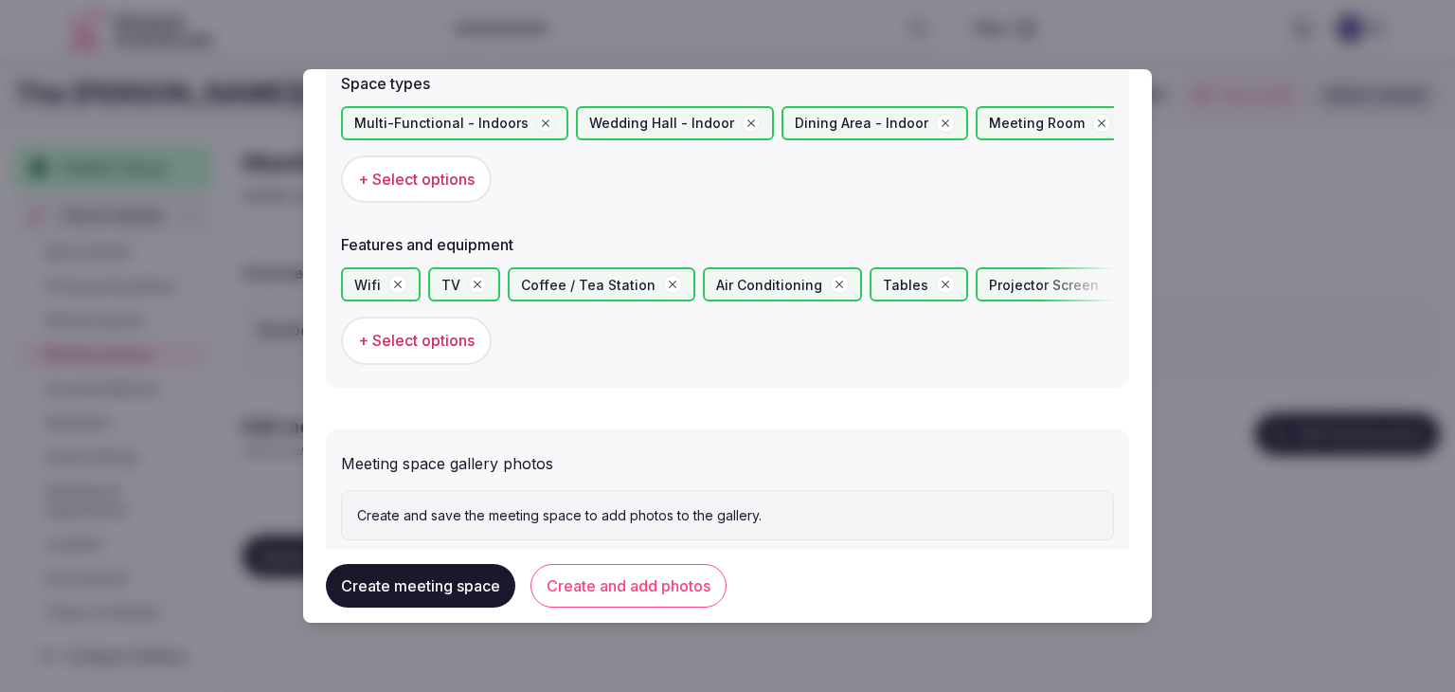
click at [692, 597] on button "Create and add photos" at bounding box center [629, 586] width 196 height 44
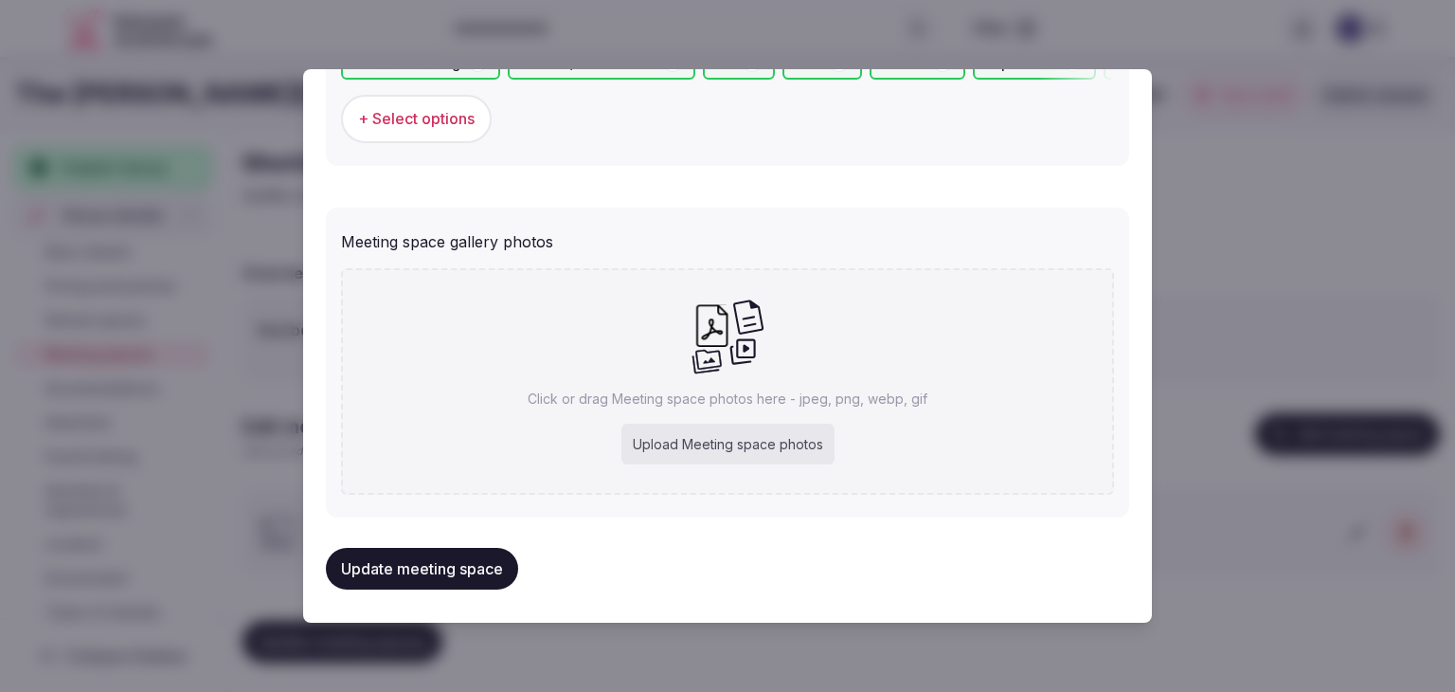
scroll to position [1331, 0]
click at [736, 449] on div "Upload Meeting space photos" at bounding box center [728, 444] width 213 height 42
type input "**********"
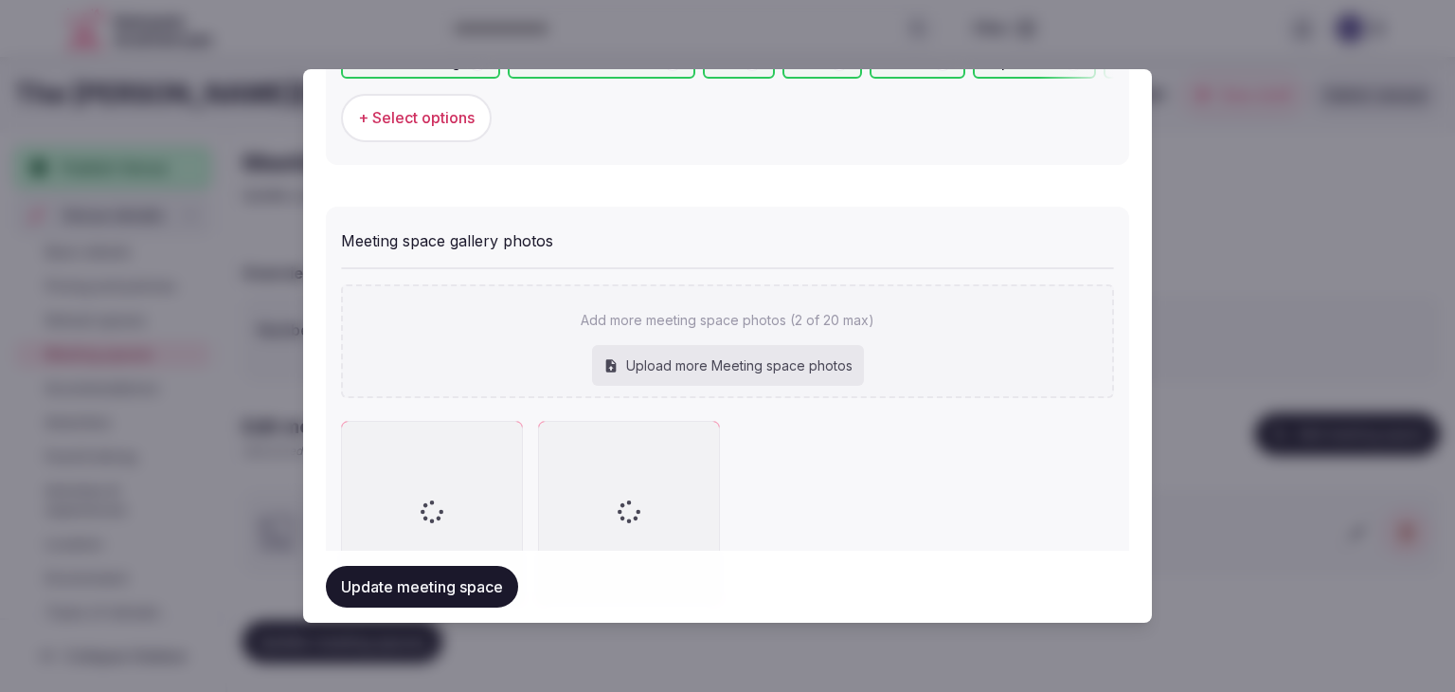
scroll to position [1436, 0]
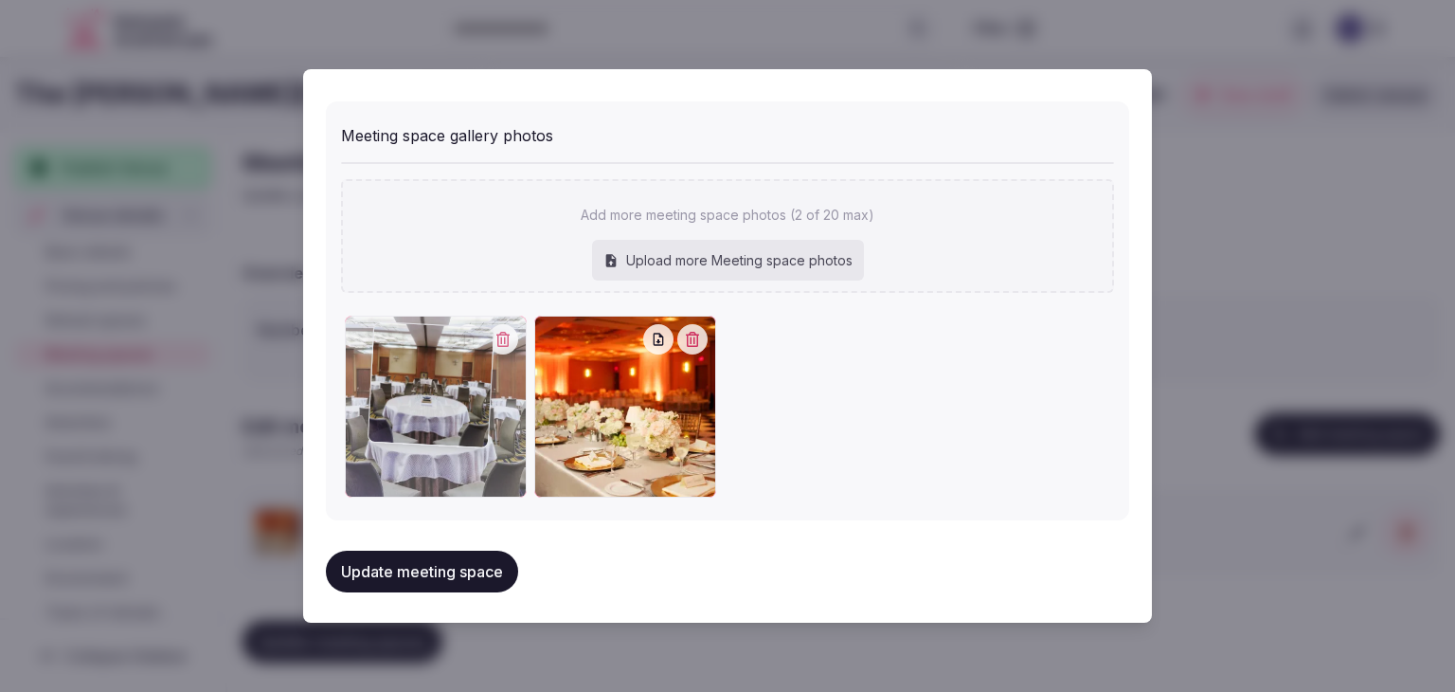
drag, startPoint x: 466, startPoint y: 338, endPoint x: 409, endPoint y: 410, distance: 91.7
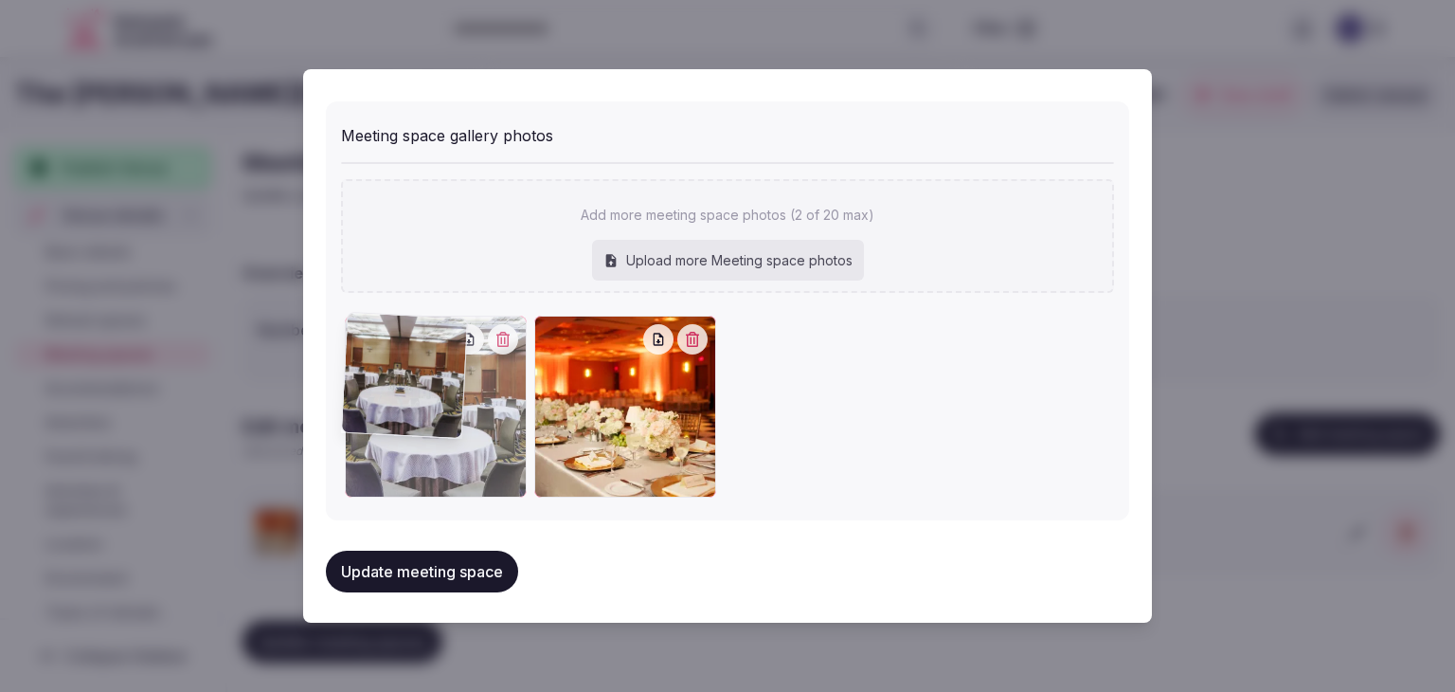
click at [396, 352] on div at bounding box center [436, 407] width 182 height 182
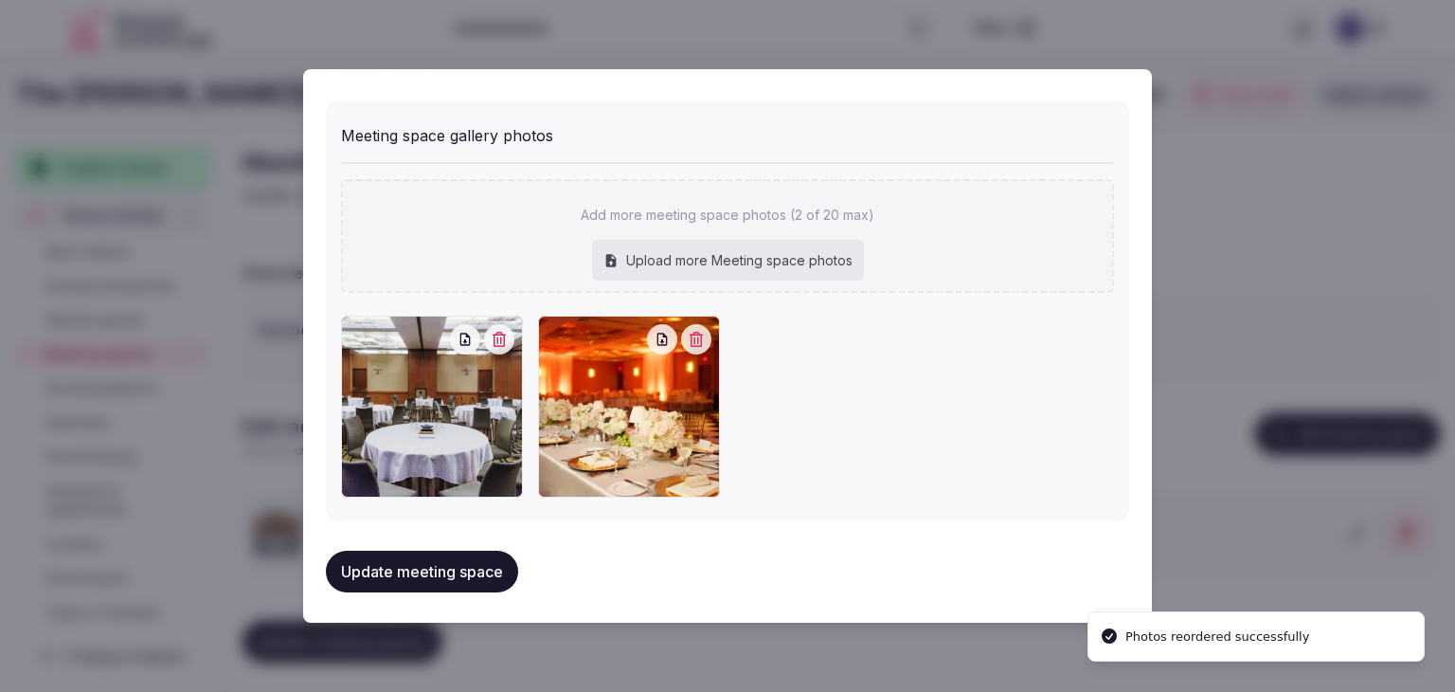
click at [436, 559] on button "Update meeting space" at bounding box center [422, 571] width 192 height 42
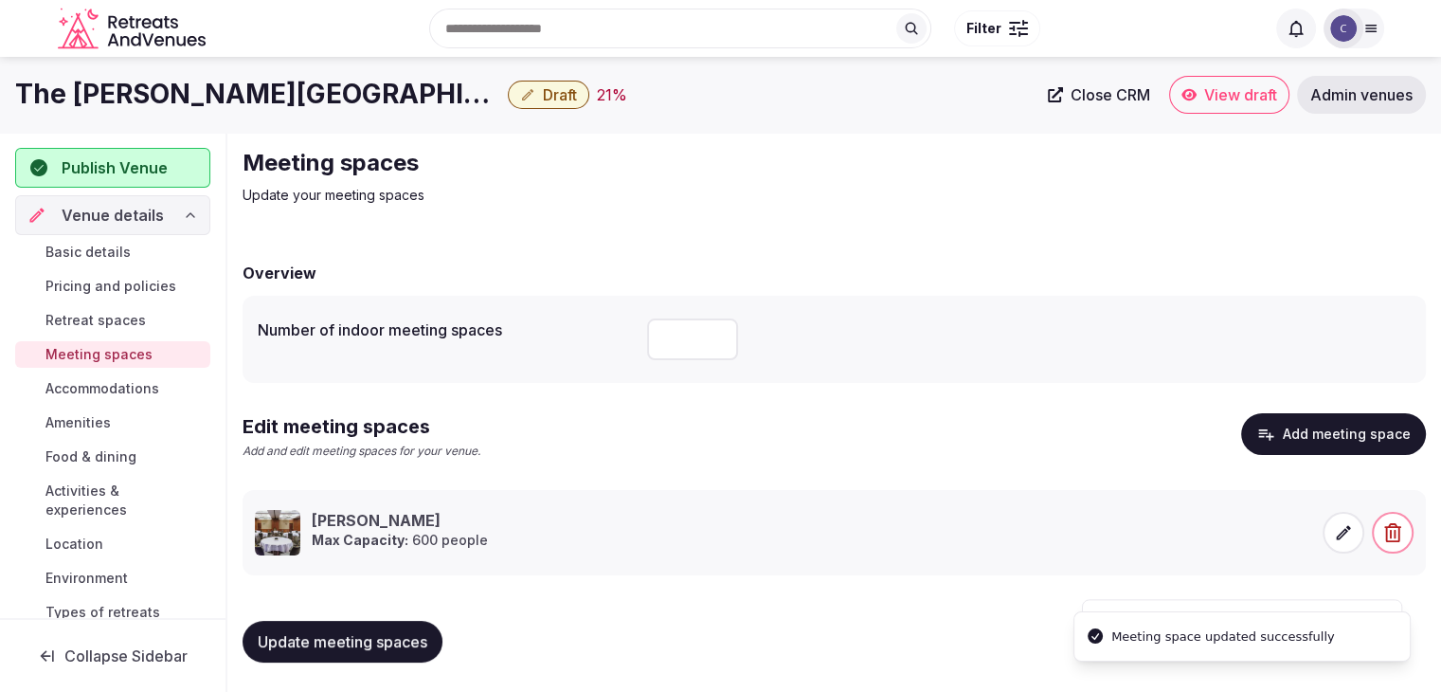
click at [360, 650] on button "Update meeting spaces" at bounding box center [343, 642] width 200 height 42
click at [108, 386] on span "Accommodations" at bounding box center [102, 388] width 114 height 19
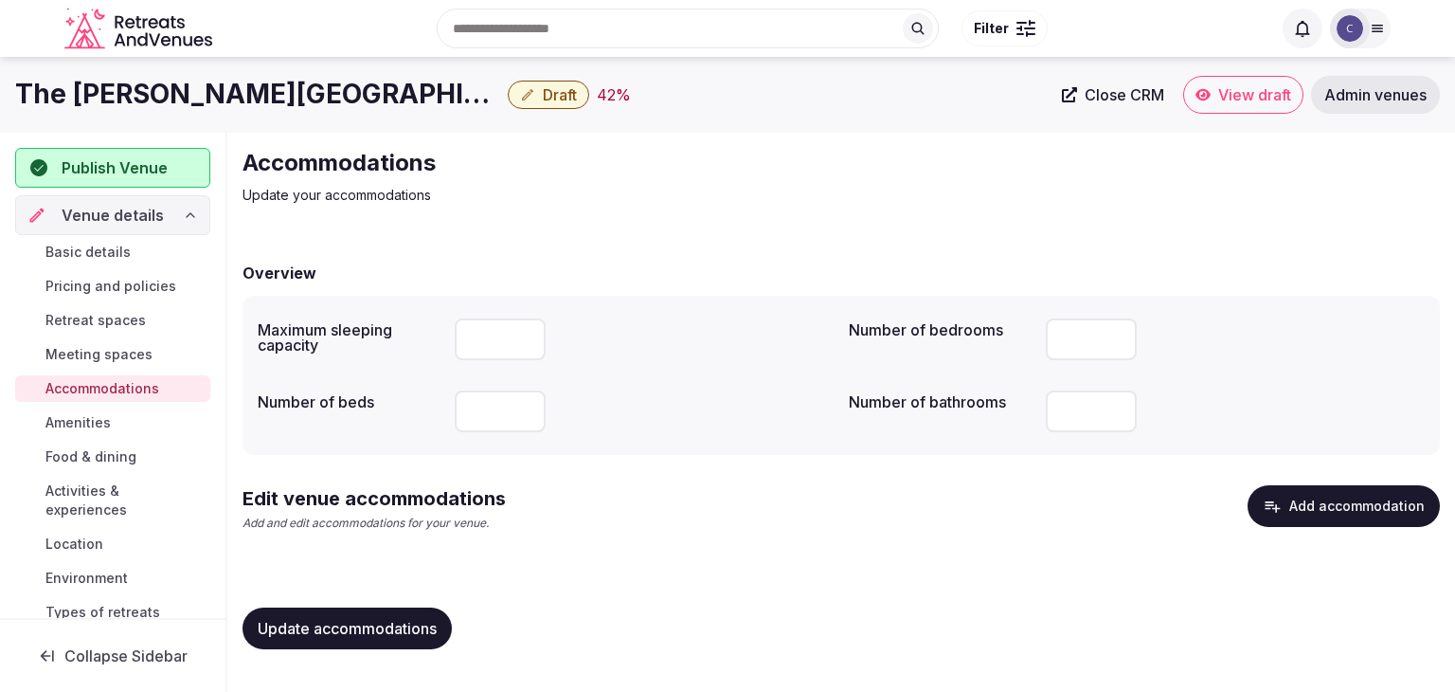
click at [1312, 504] on button "Add accommodation" at bounding box center [1344, 506] width 192 height 42
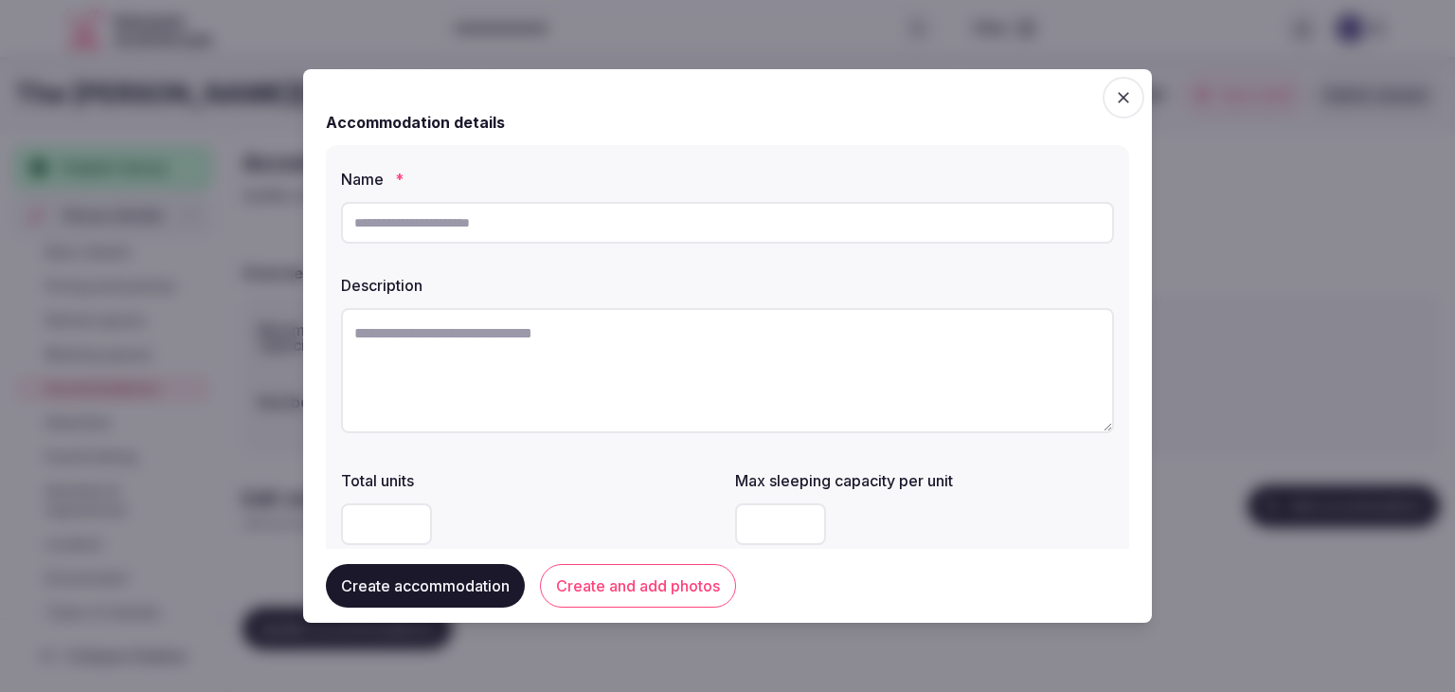
click at [707, 219] on input "text" at bounding box center [727, 223] width 773 height 42
paste input "**********"
type input "**********"
click at [678, 345] on textarea at bounding box center [727, 370] width 773 height 125
click at [669, 351] on textarea at bounding box center [727, 370] width 773 height 125
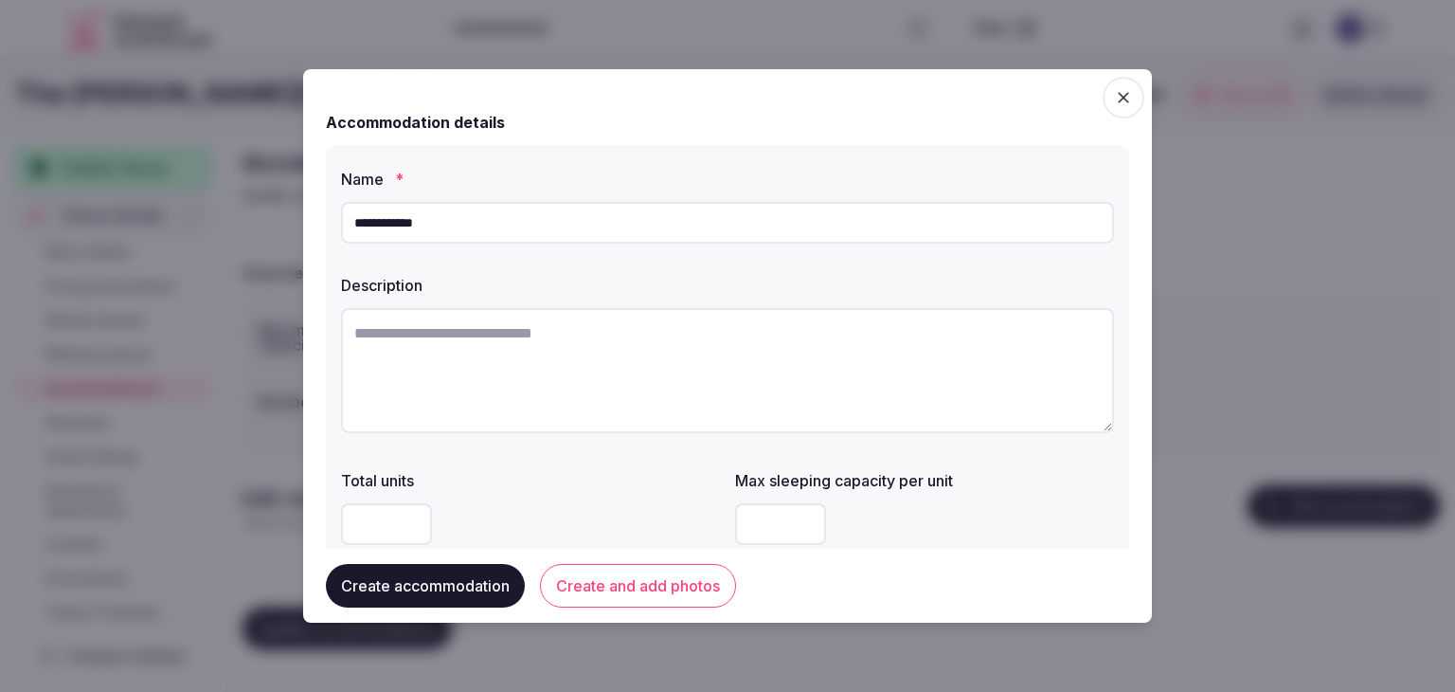
paste textarea "**********"
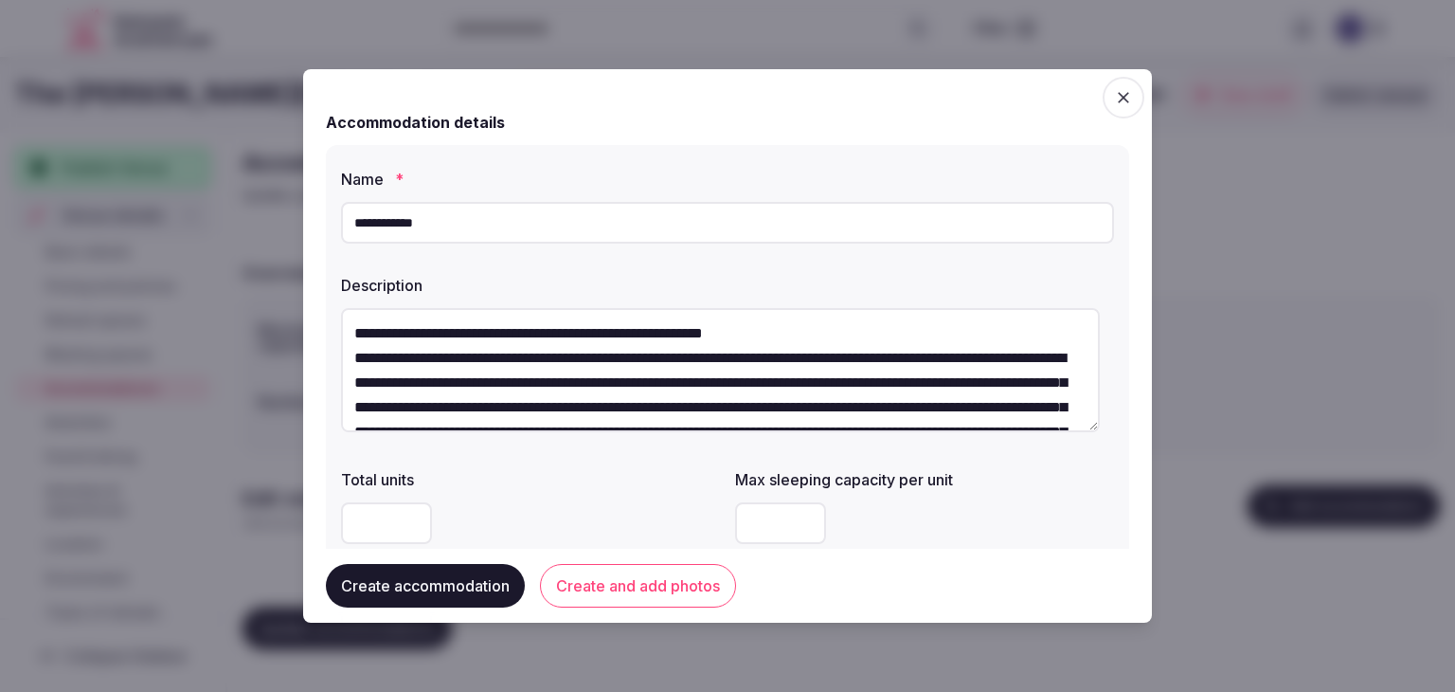
type textarea "**********"
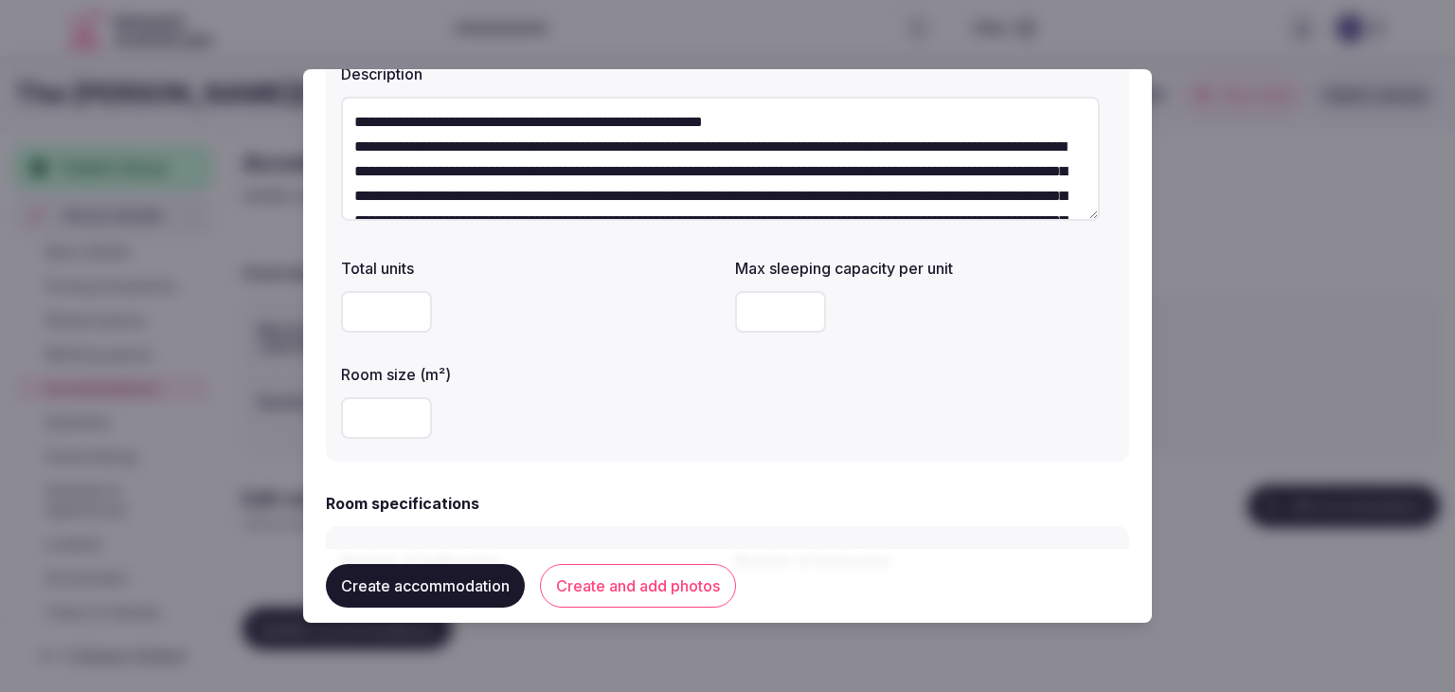
scroll to position [189, 0]
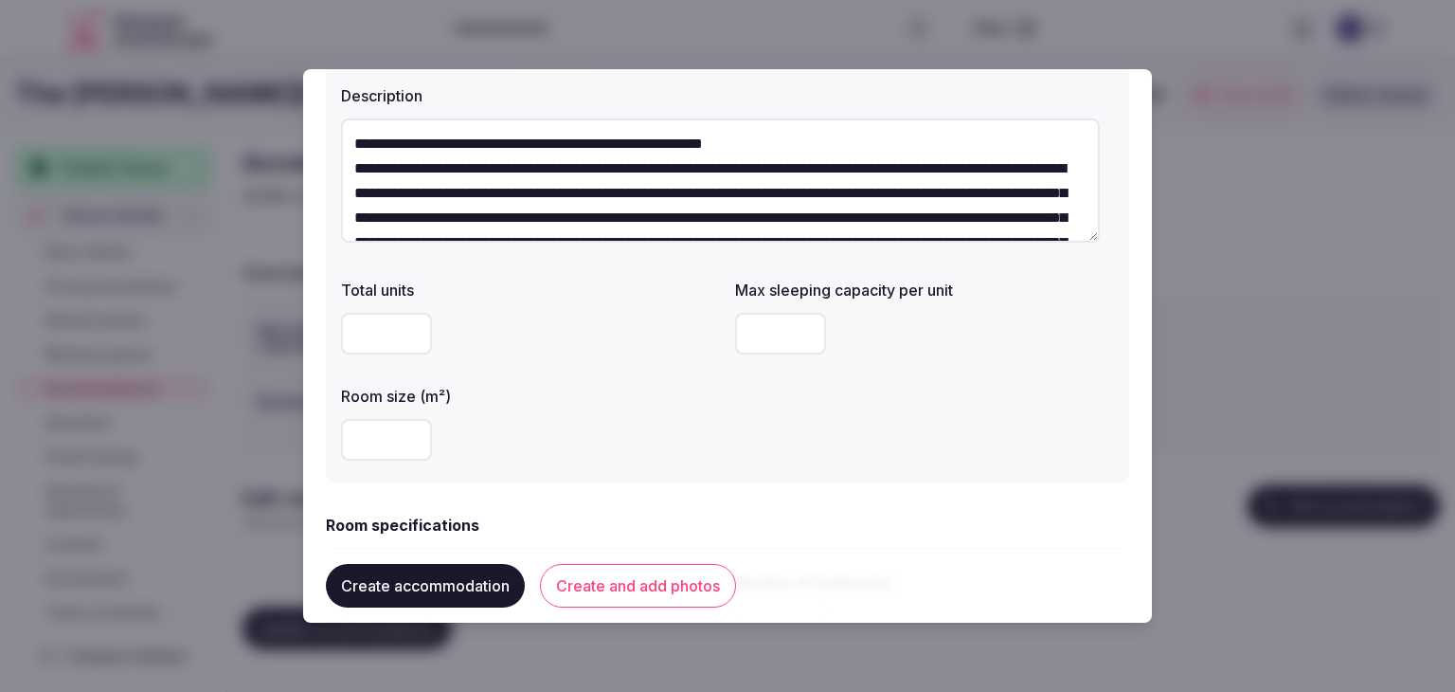
click at [774, 346] on input "number" at bounding box center [780, 334] width 91 height 42
type input "*"
click at [705, 455] on div at bounding box center [530, 440] width 379 height 42
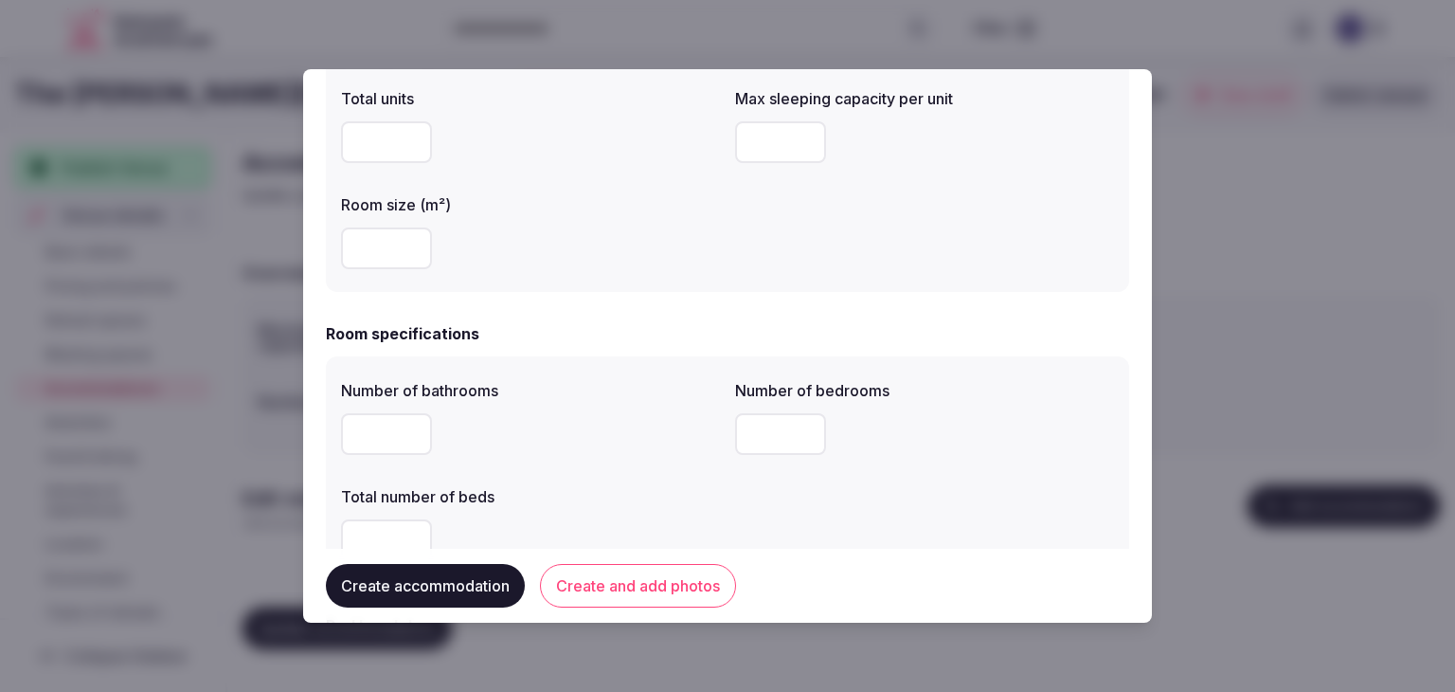
scroll to position [474, 0]
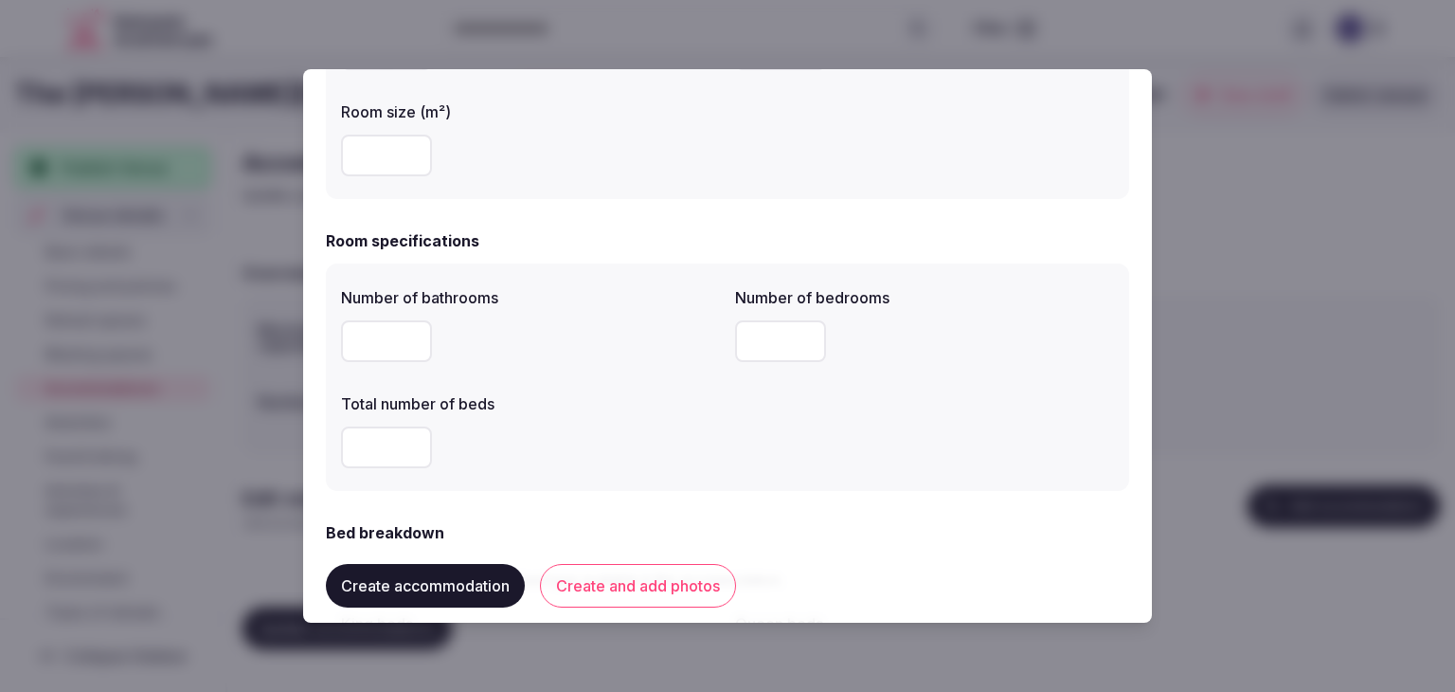
click at [368, 347] on input "number" at bounding box center [386, 341] width 91 height 42
type input "*"
click at [390, 451] on input "number" at bounding box center [386, 447] width 91 height 42
type input "*"
click at [749, 334] on input "number" at bounding box center [780, 341] width 91 height 42
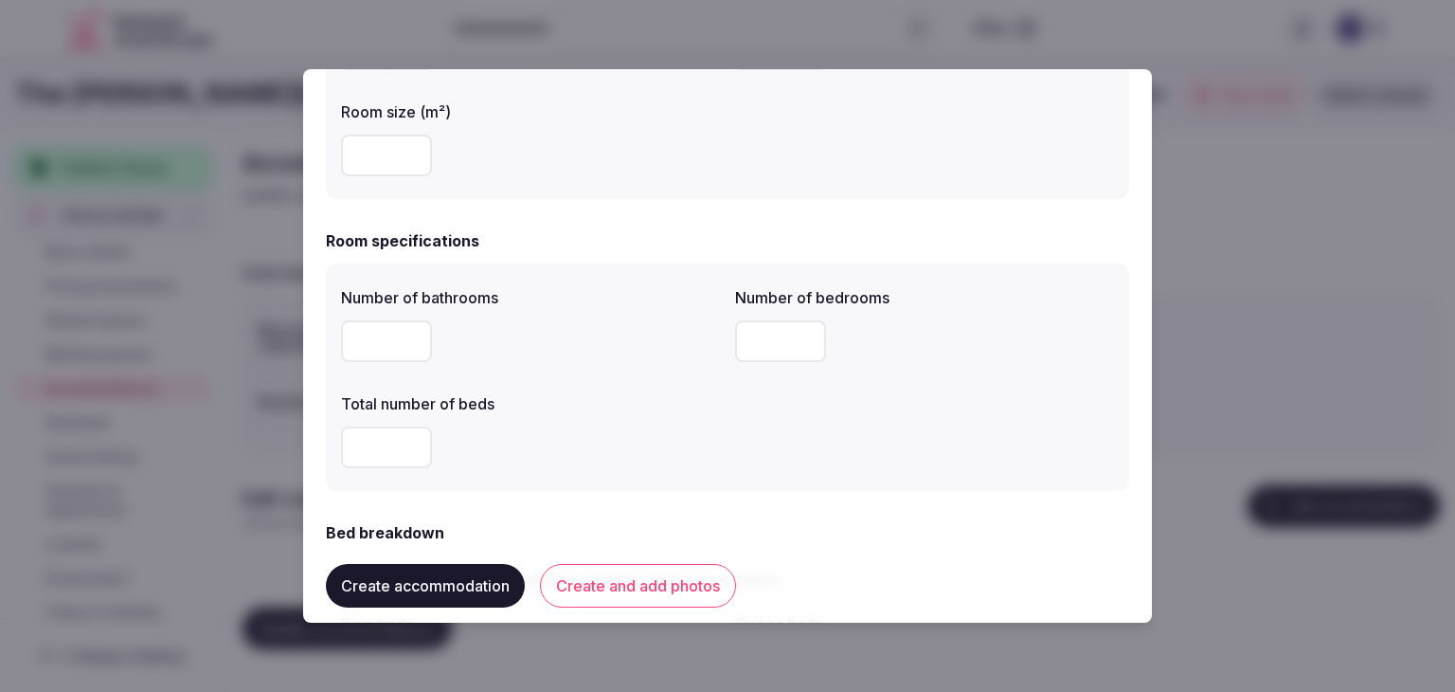
type input "*"
click at [737, 448] on div "Number of bathrooms * Number of bedrooms * Total number of beds *" at bounding box center [727, 377] width 773 height 197
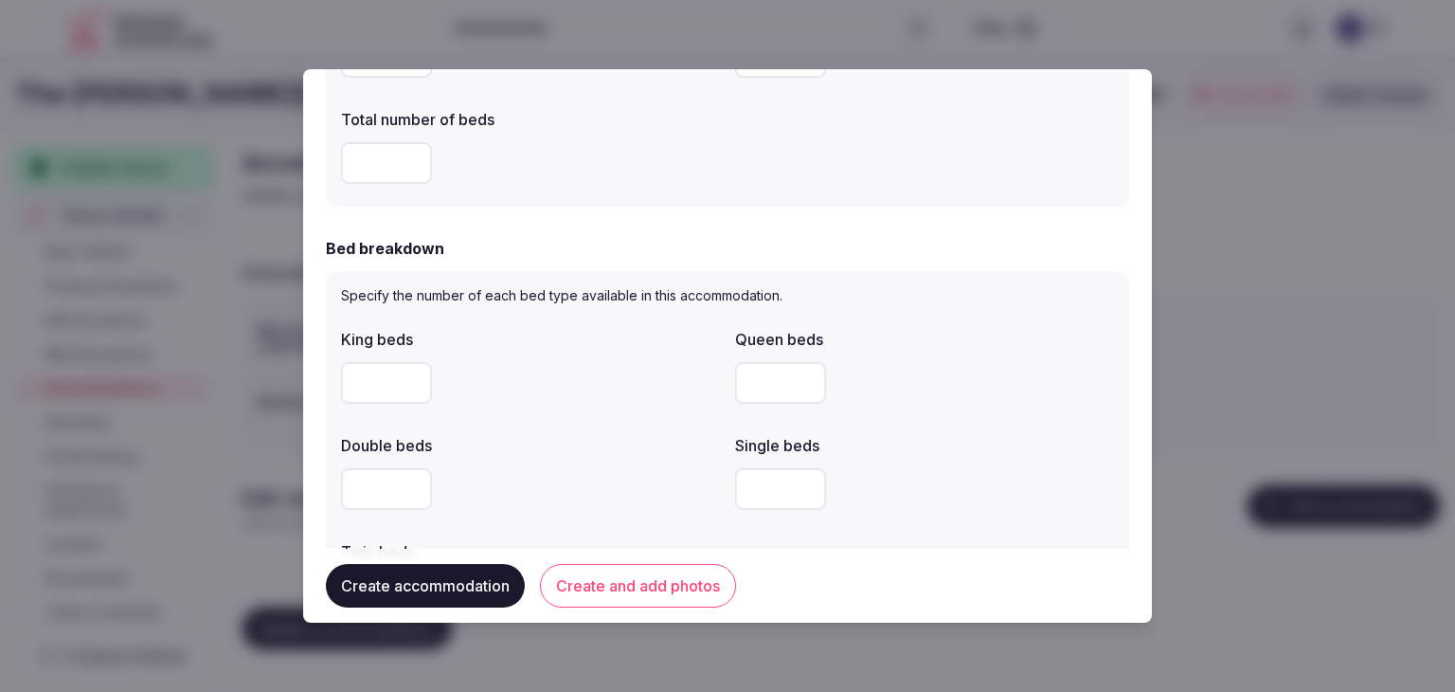
scroll to position [947, 0]
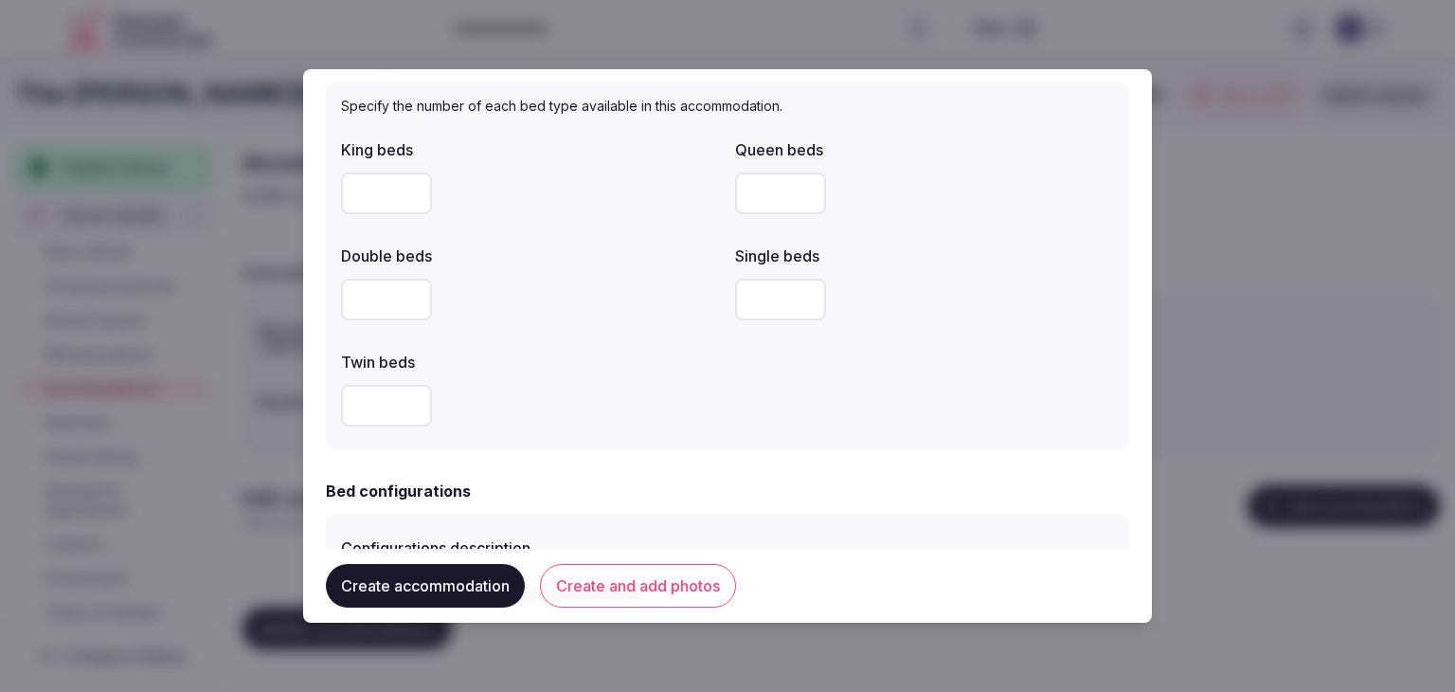
click at [401, 187] on input "number" at bounding box center [386, 193] width 91 height 42
type input "*"
click at [658, 338] on div "King beds * Queen beds Double beds Single beds Twin beds" at bounding box center [727, 282] width 773 height 303
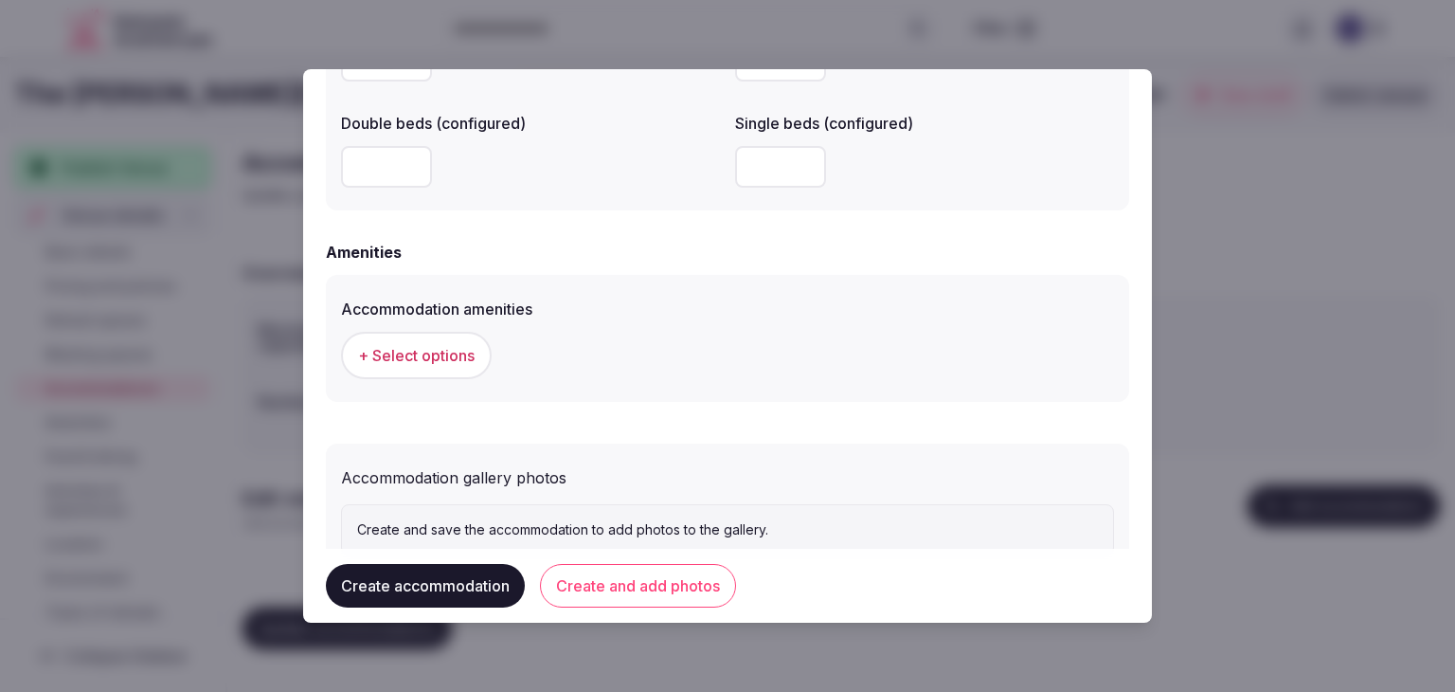
scroll to position [1705, 0]
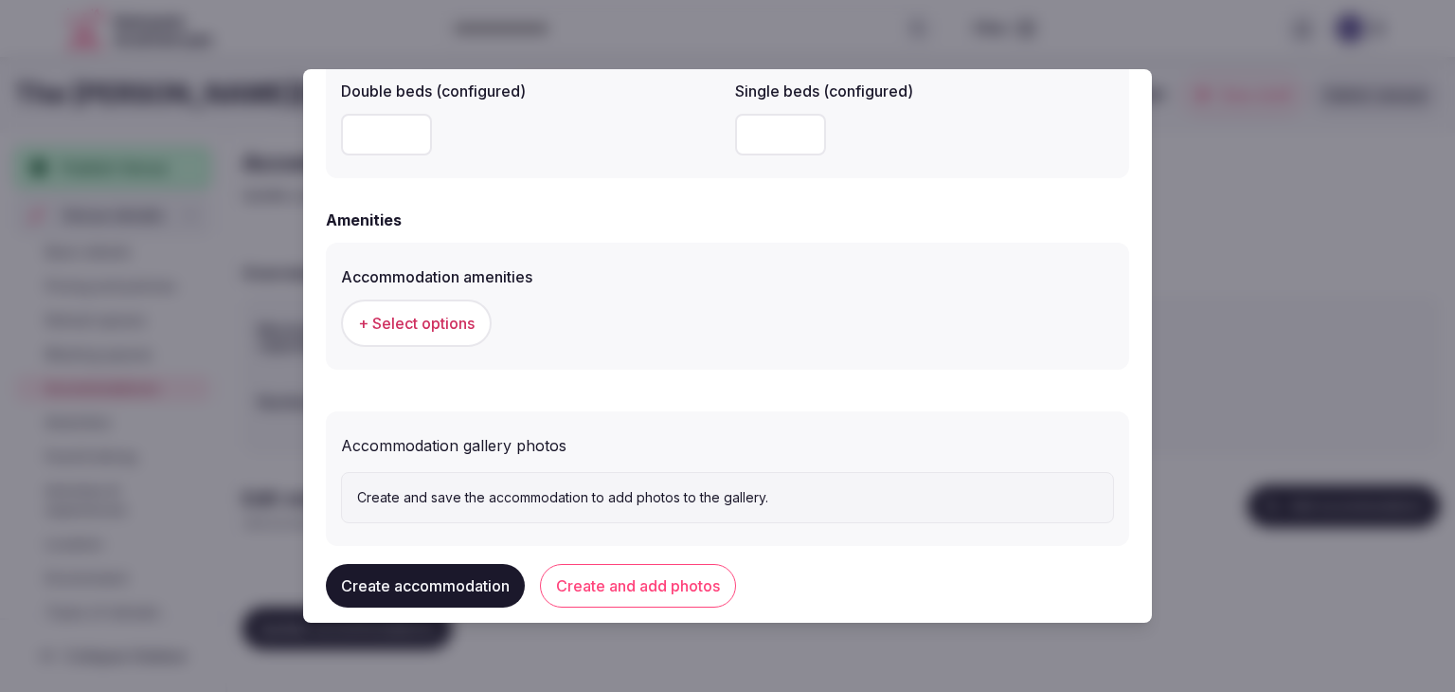
click at [453, 313] on span "+ Select options" at bounding box center [416, 323] width 117 height 21
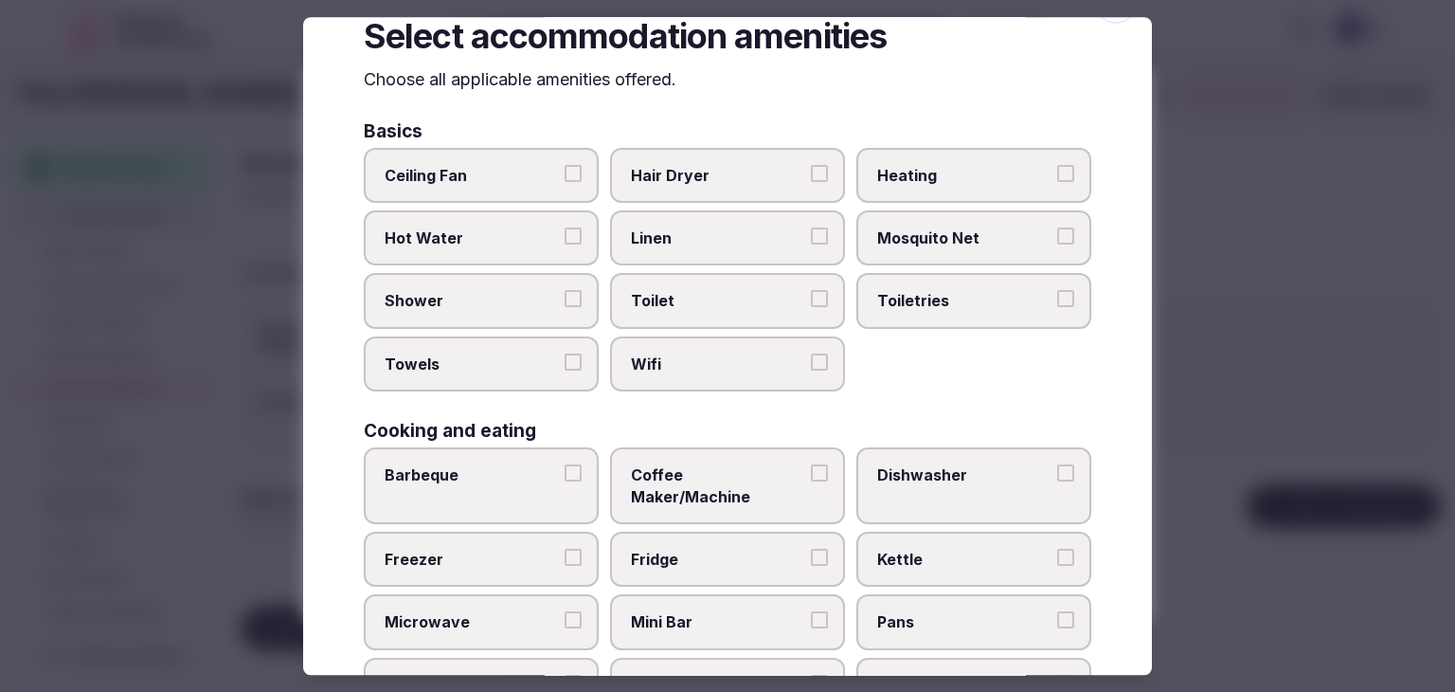
scroll to position [95, 0]
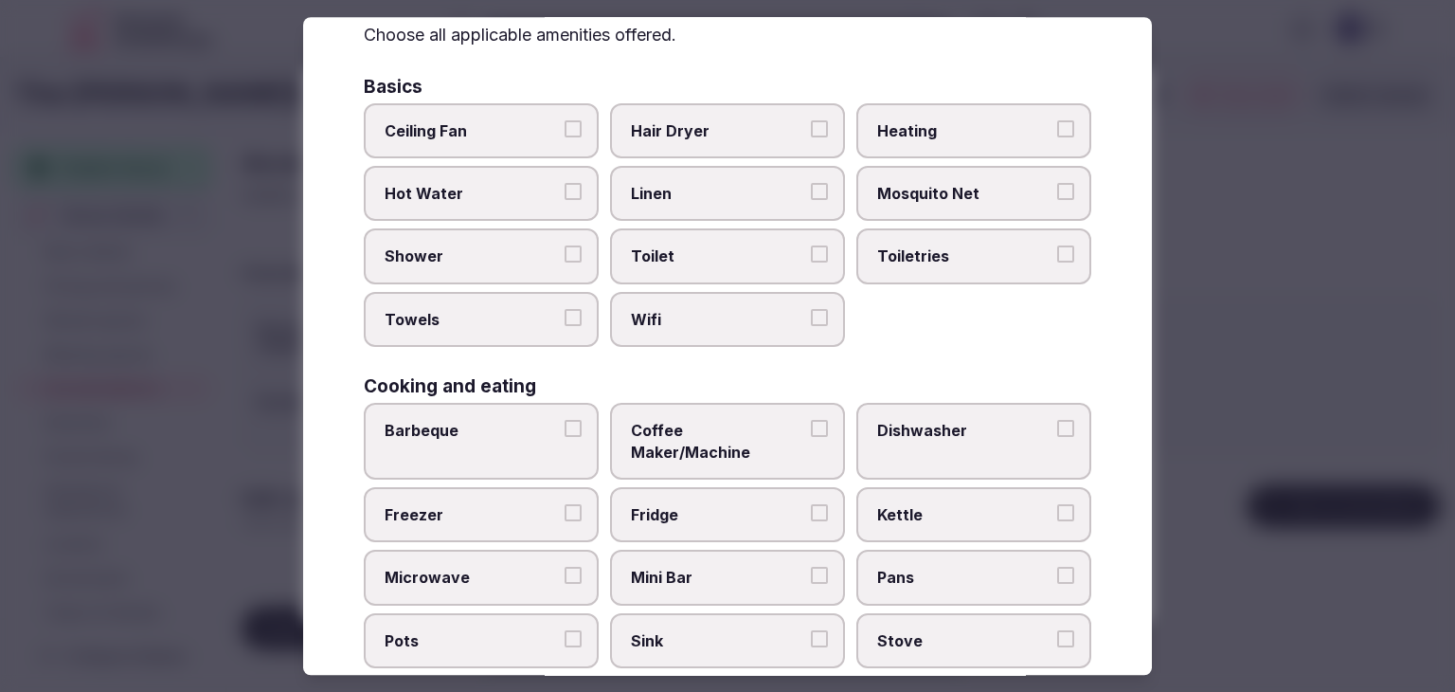
drag, startPoint x: 730, startPoint y: 312, endPoint x: 887, endPoint y: 266, distance: 162.8
click at [730, 311] on span "Wifi" at bounding box center [718, 319] width 174 height 21
click at [811, 311] on button "Wifi" at bounding box center [819, 317] width 17 height 17
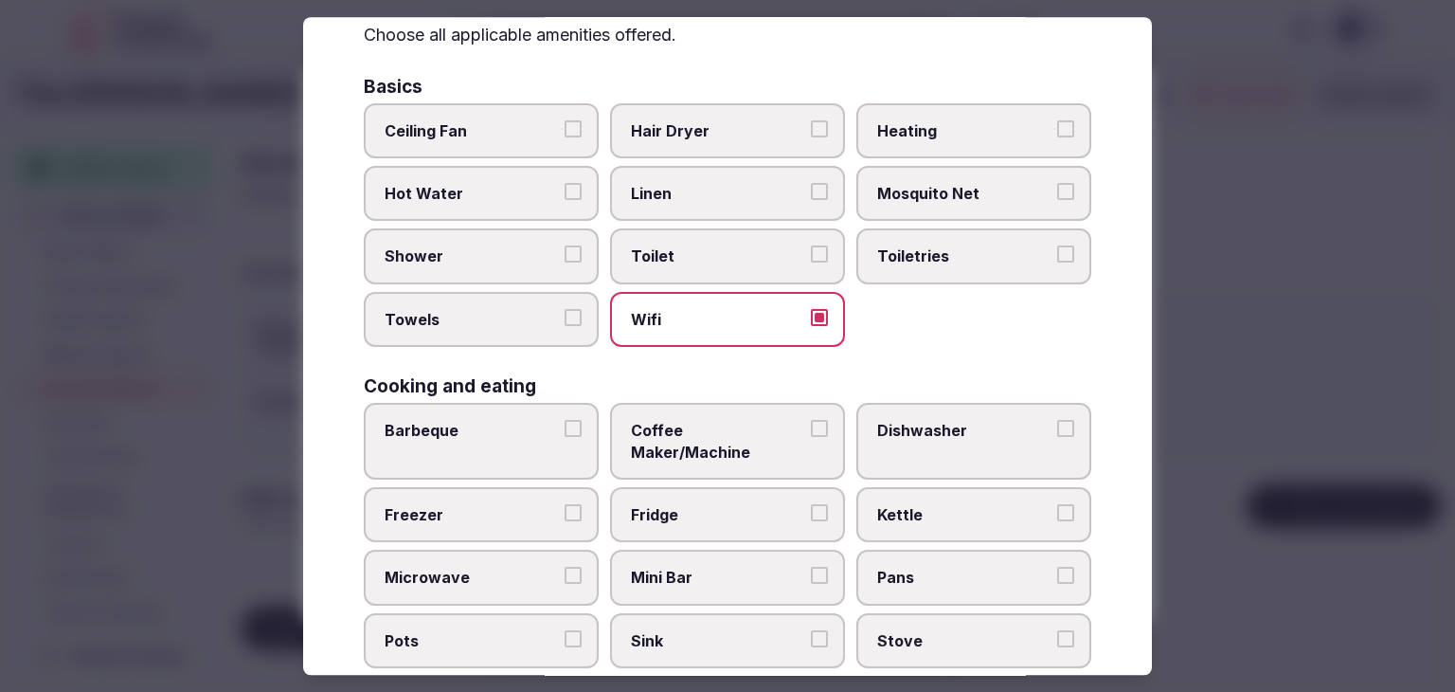
click at [917, 259] on span "Toiletries" at bounding box center [964, 256] width 174 height 21
click at [1057, 259] on button "Toiletries" at bounding box center [1065, 254] width 17 height 17
click at [710, 141] on label "Hair Dryer" at bounding box center [727, 130] width 235 height 55
click at [811, 137] on button "Hair Dryer" at bounding box center [819, 128] width 17 height 17
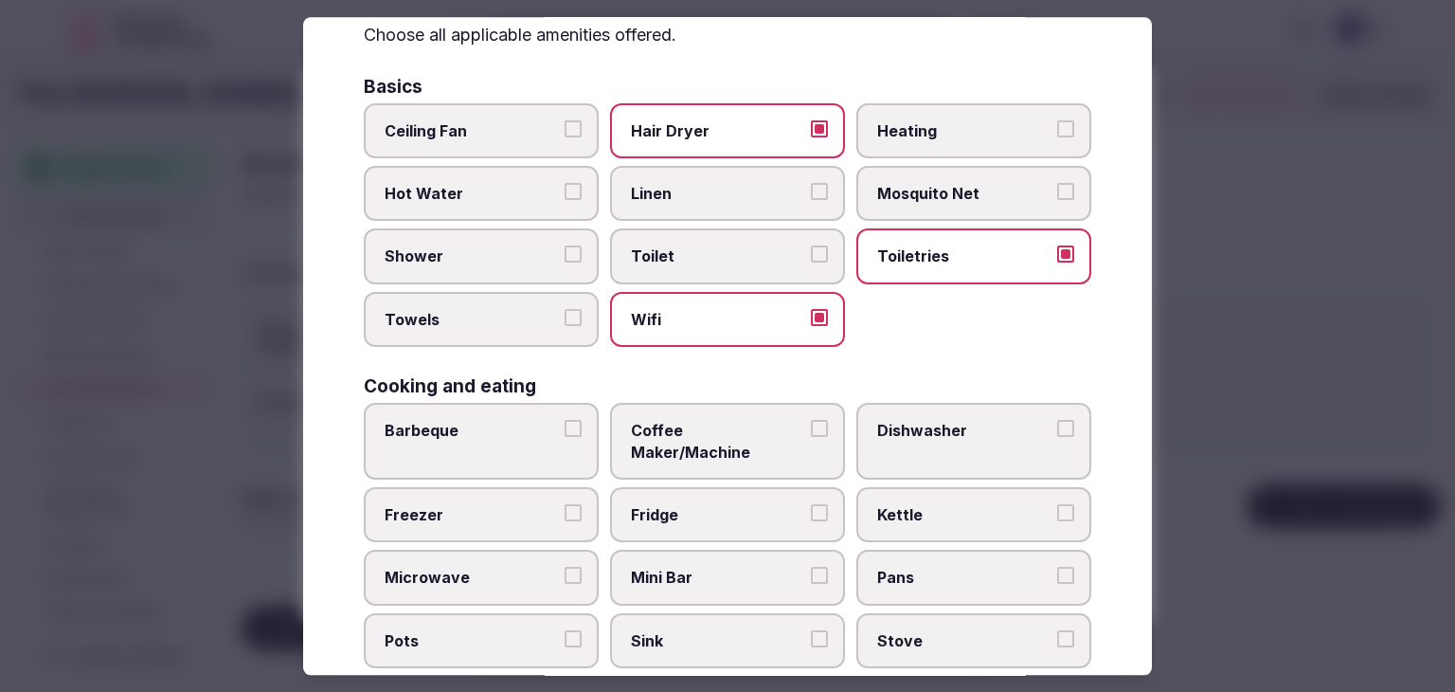
click at [496, 261] on span "Shower" at bounding box center [472, 256] width 174 height 21
click at [565, 261] on button "Shower" at bounding box center [573, 254] width 17 height 17
click at [500, 329] on label "Towels" at bounding box center [481, 319] width 235 height 55
click at [565, 326] on button "Towels" at bounding box center [573, 317] width 17 height 17
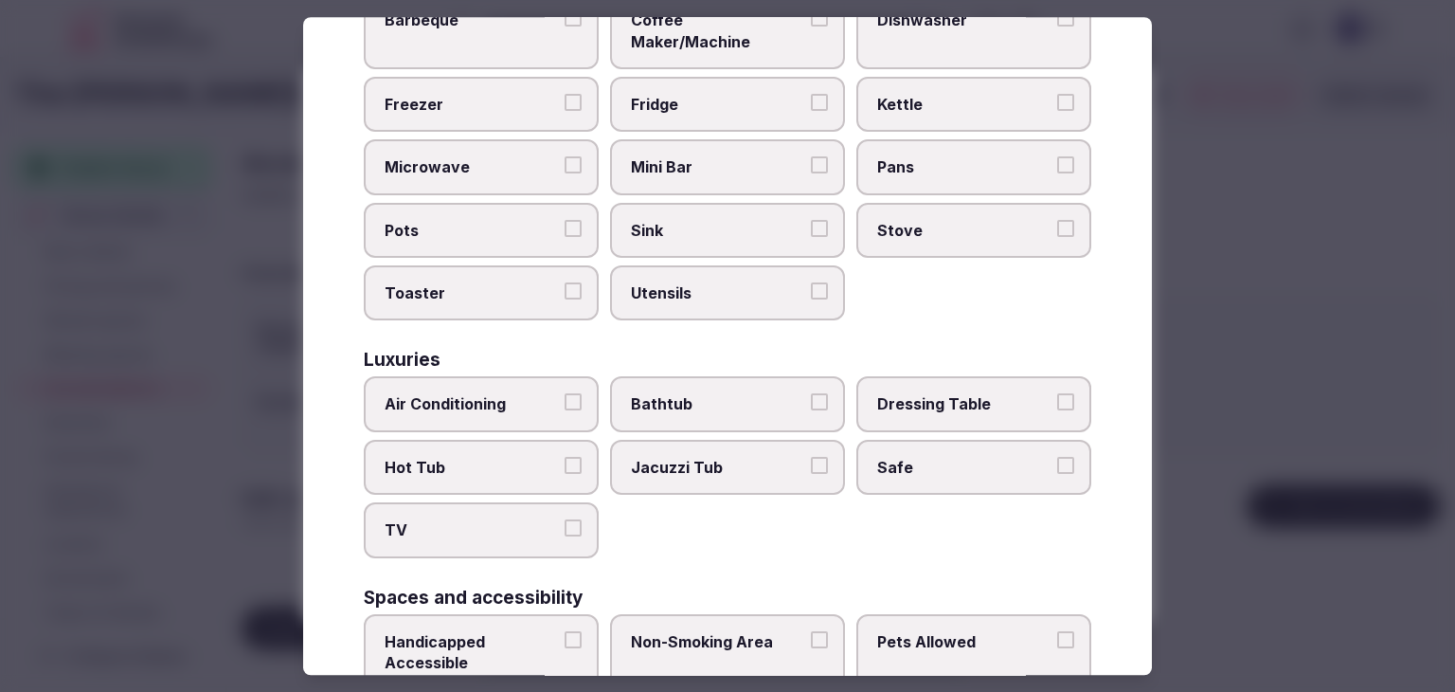
scroll to position [568, 0]
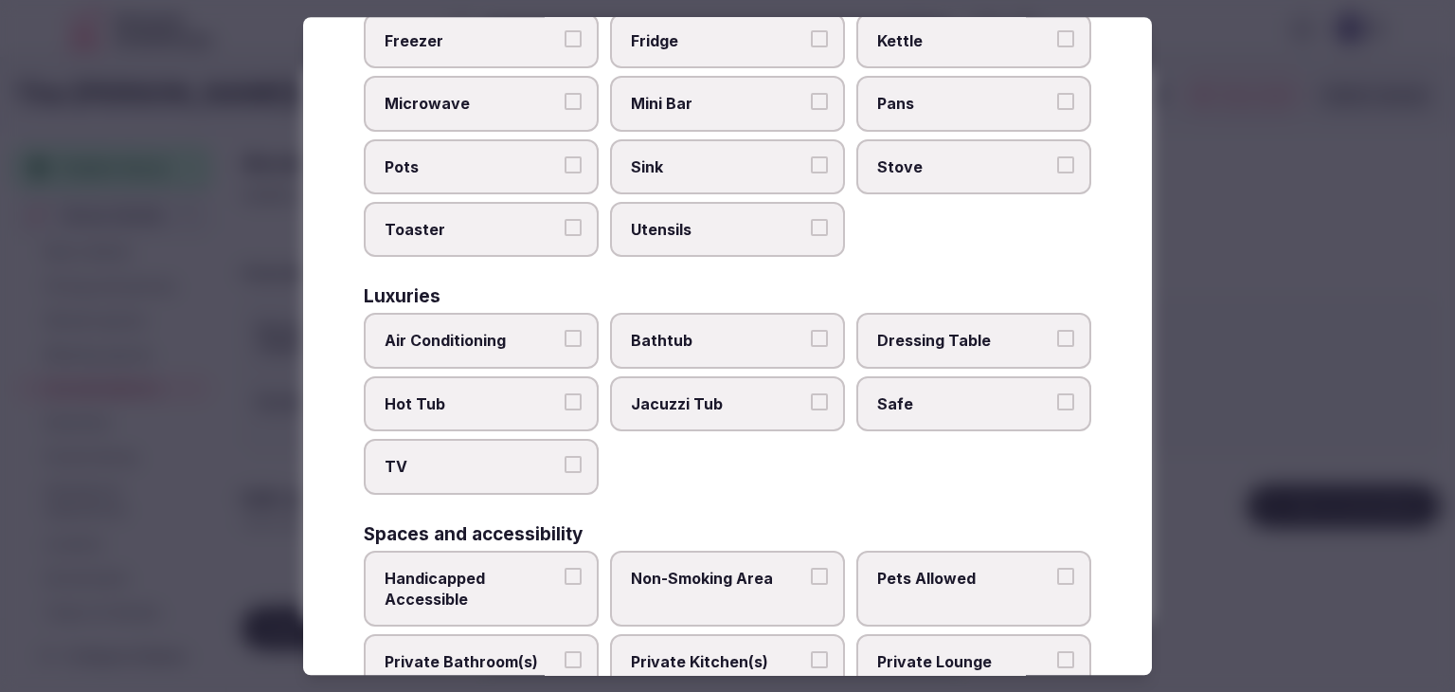
drag, startPoint x: 504, startPoint y: 330, endPoint x: 502, endPoint y: 361, distance: 31.3
click at [503, 330] on label "Air Conditioning" at bounding box center [481, 341] width 235 height 55
click at [565, 331] on button "Air Conditioning" at bounding box center [573, 339] width 17 height 17
click at [508, 457] on span "TV" at bounding box center [472, 467] width 174 height 21
click at [565, 457] on button "TV" at bounding box center [573, 465] width 17 height 17
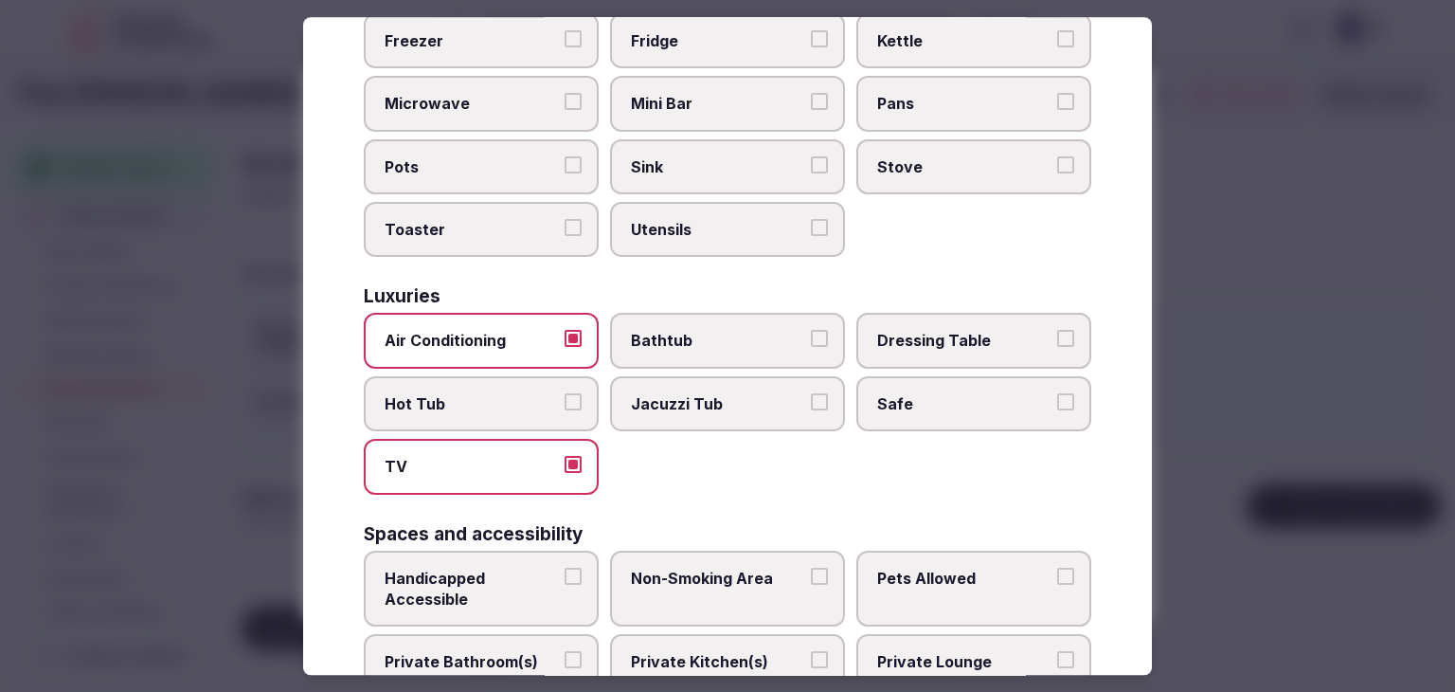
click at [913, 386] on label "Safe" at bounding box center [974, 403] width 235 height 55
click at [1057, 393] on button "Safe" at bounding box center [1065, 401] width 17 height 17
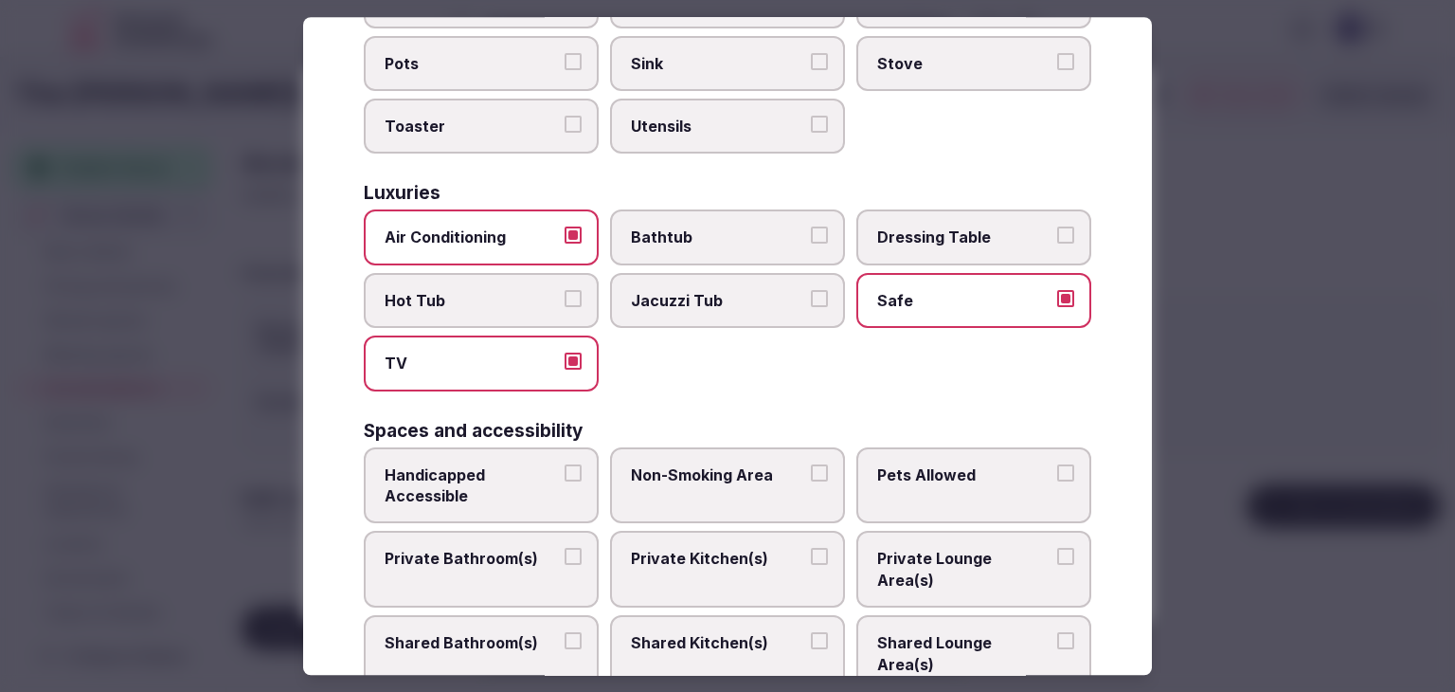
scroll to position [758, 0]
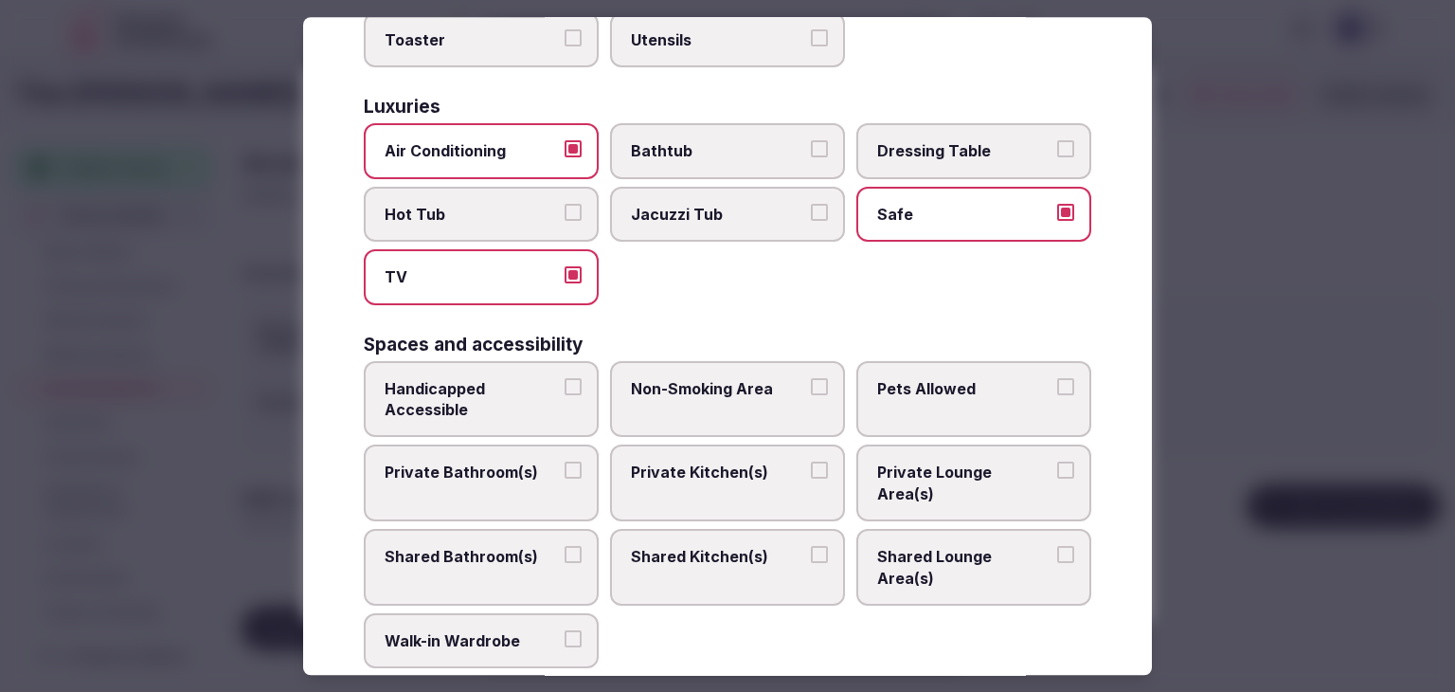
click at [500, 462] on span "Private Bathroom(s)" at bounding box center [472, 472] width 174 height 21
click at [565, 462] on button "Private Bathroom(s)" at bounding box center [573, 470] width 17 height 17
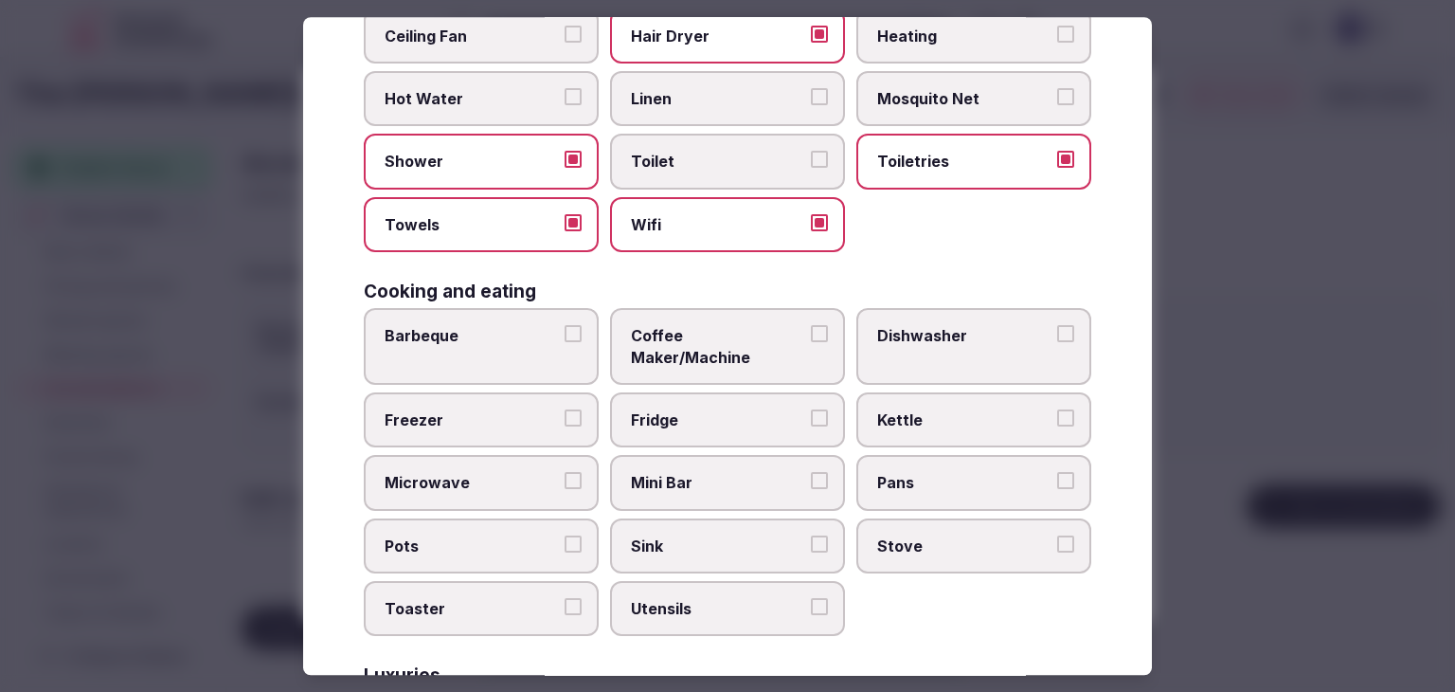
click at [716, 311] on label "Coffee Maker/Machine" at bounding box center [727, 346] width 235 height 77
click at [811, 325] on button "Coffee Maker/Machine" at bounding box center [819, 333] width 17 height 17
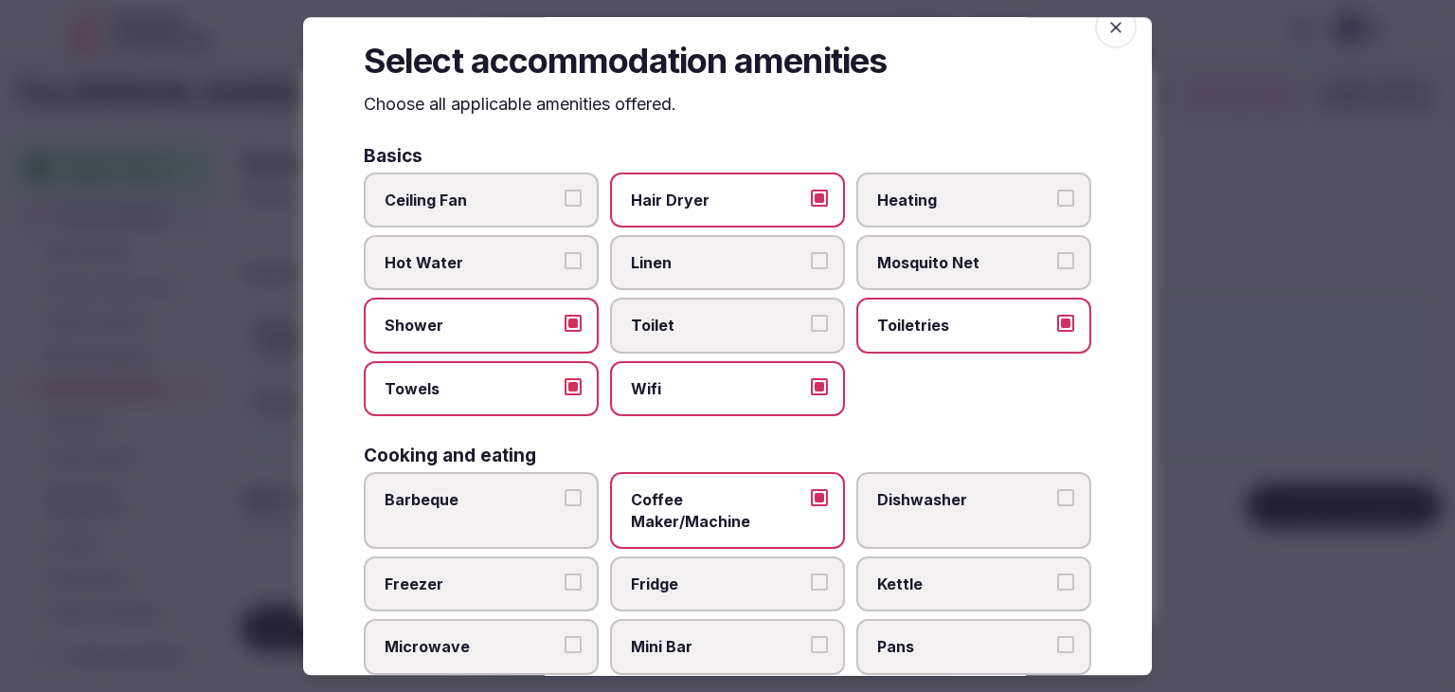
scroll to position [0, 0]
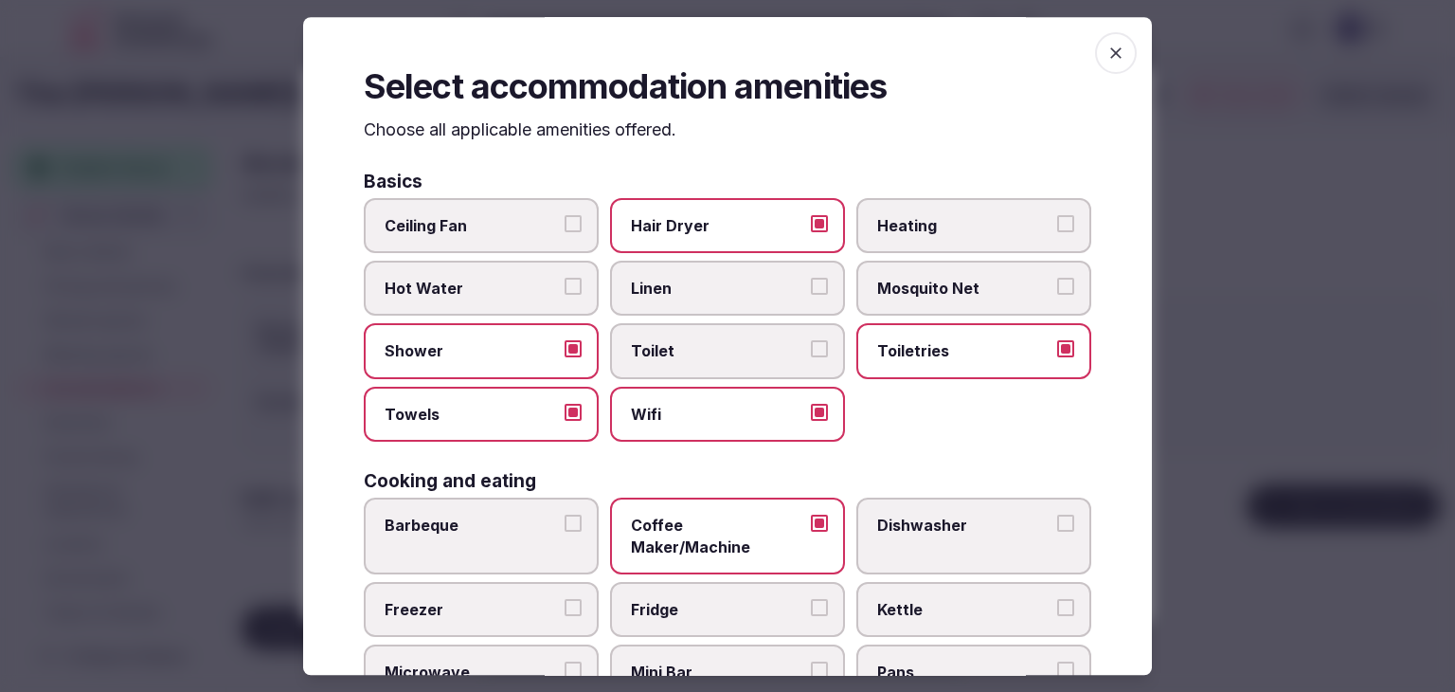
click at [1114, 65] on span "button" at bounding box center [1116, 53] width 42 height 42
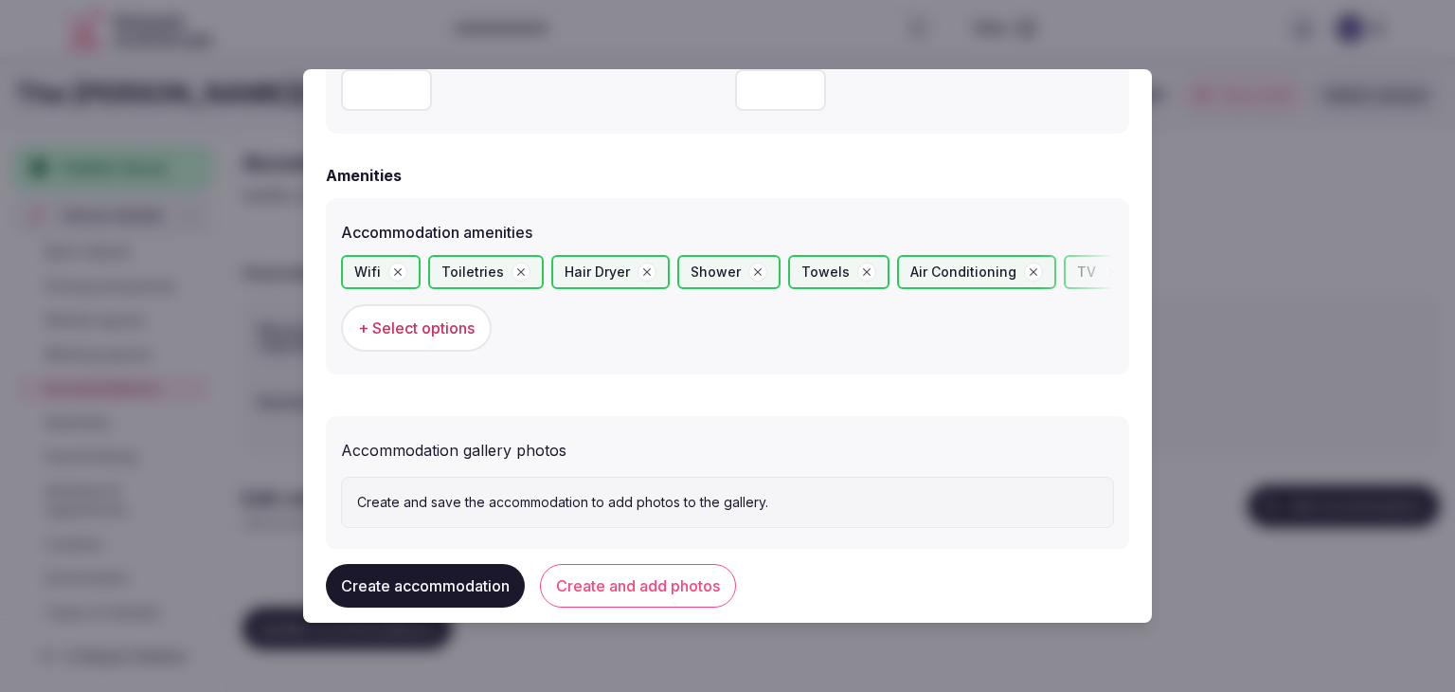
scroll to position [1788, 0]
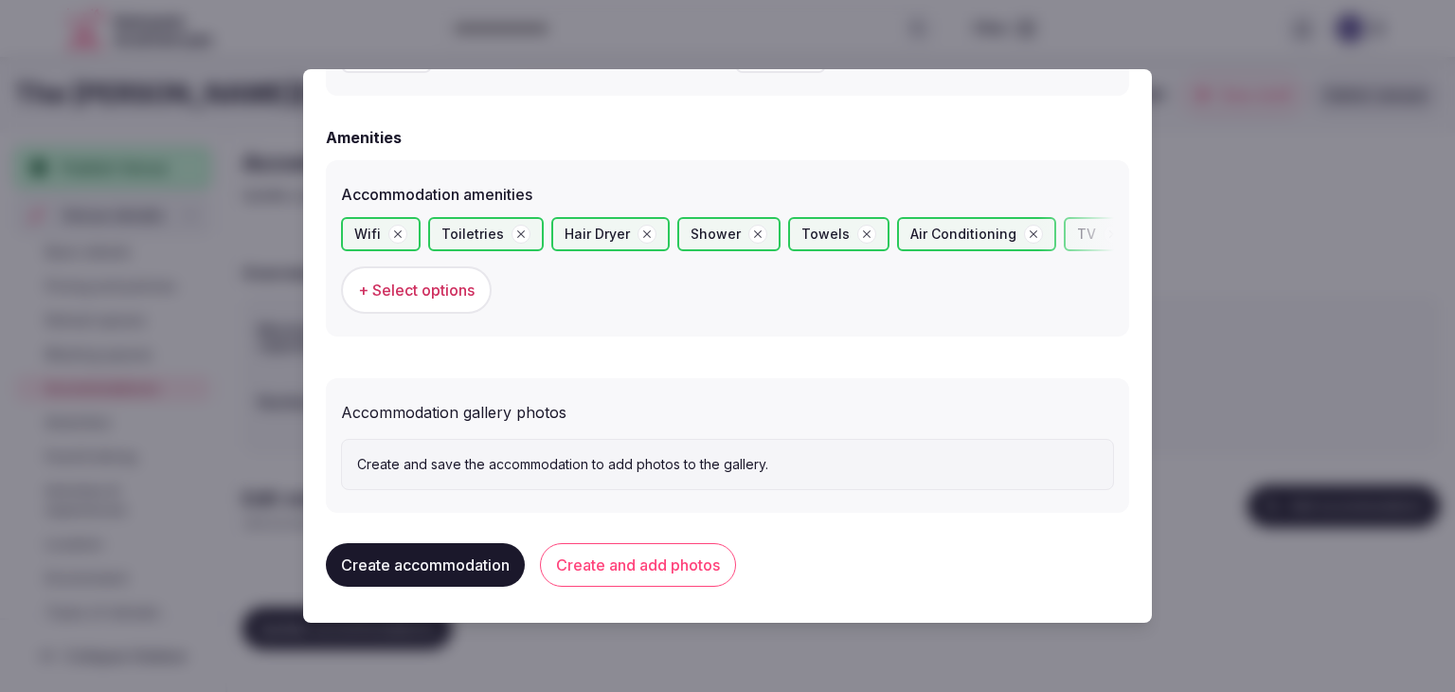
click at [656, 572] on button "Create and add photos" at bounding box center [638, 565] width 196 height 44
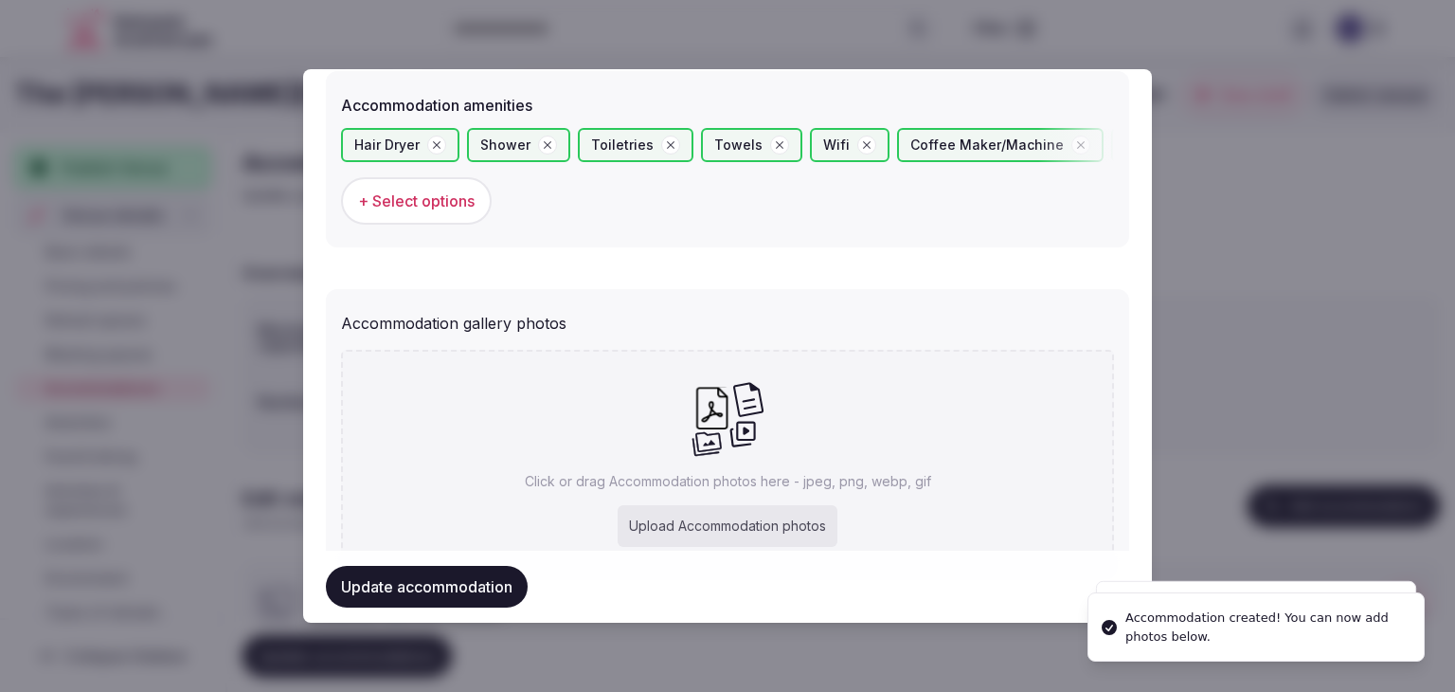
scroll to position [1962, 0]
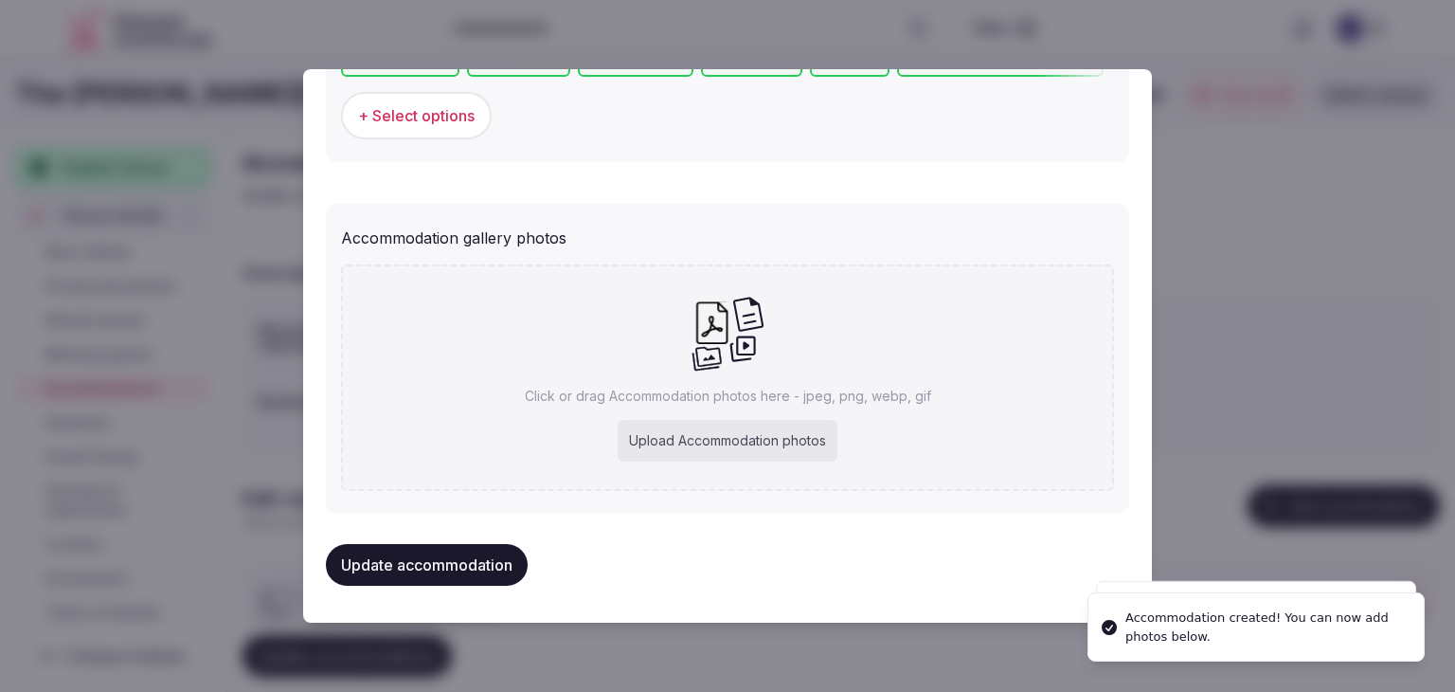
click at [622, 441] on div "Upload Accommodation photos" at bounding box center [728, 441] width 220 height 42
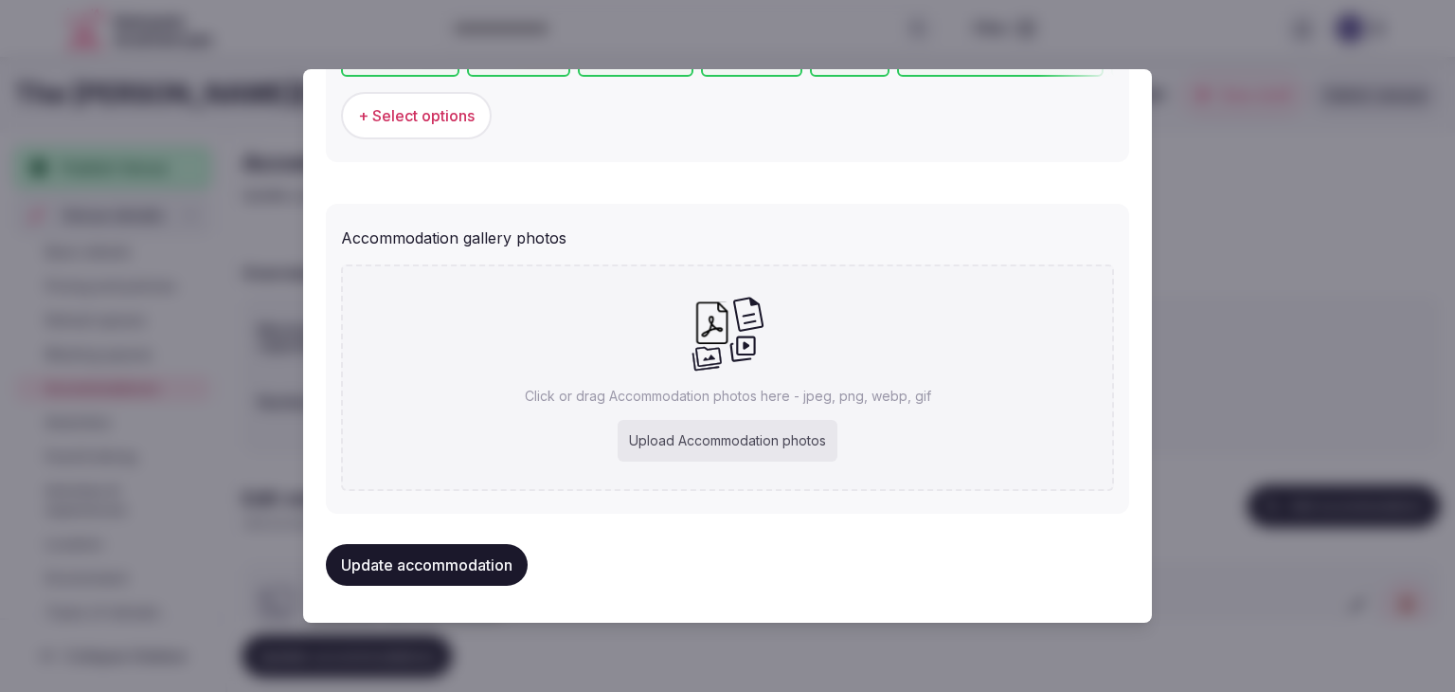
type input "**********"
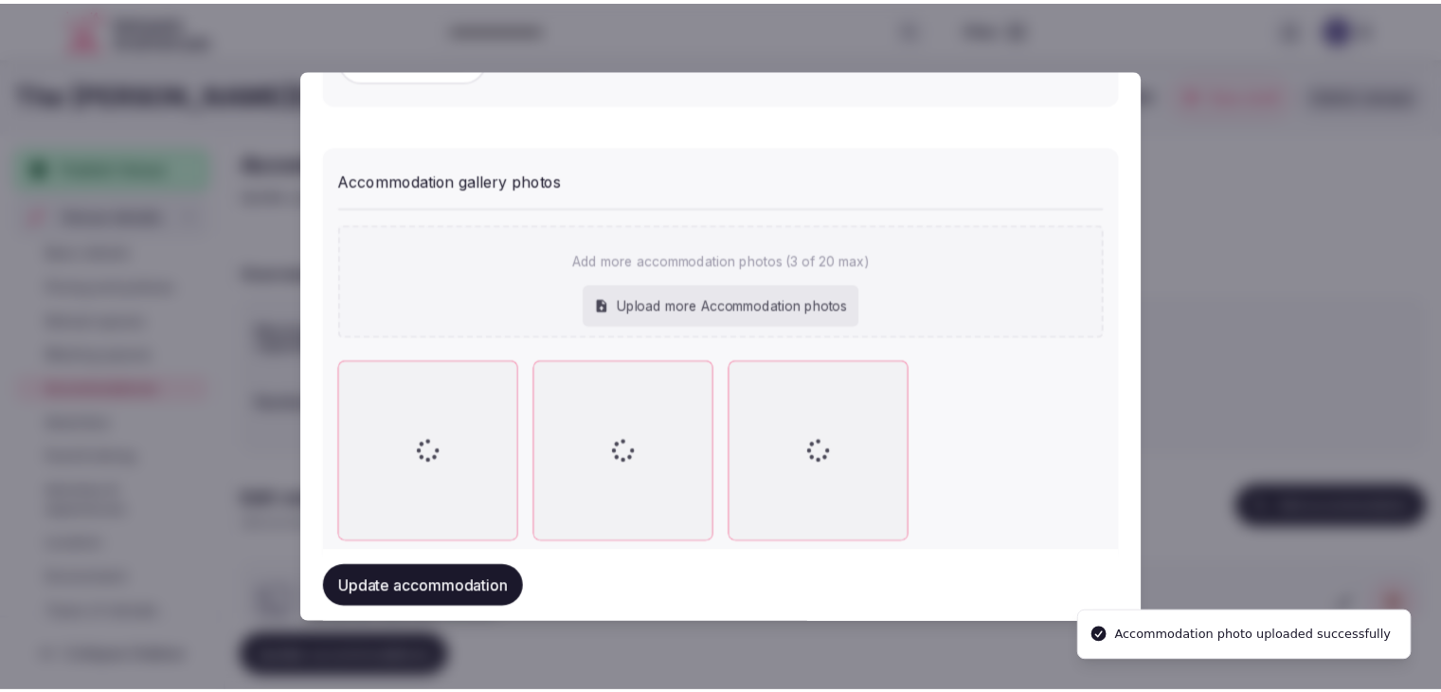
scroll to position [2066, 0]
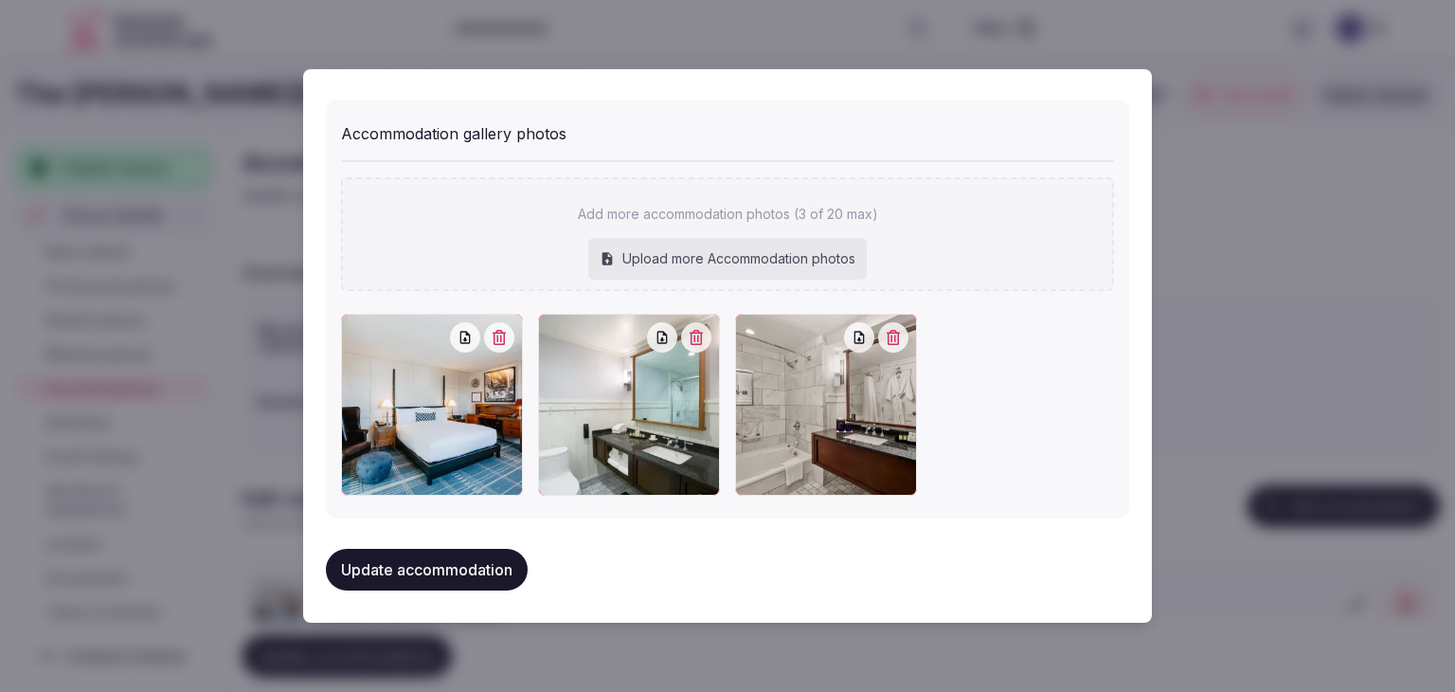
click at [497, 554] on button "Update accommodation" at bounding box center [427, 570] width 202 height 42
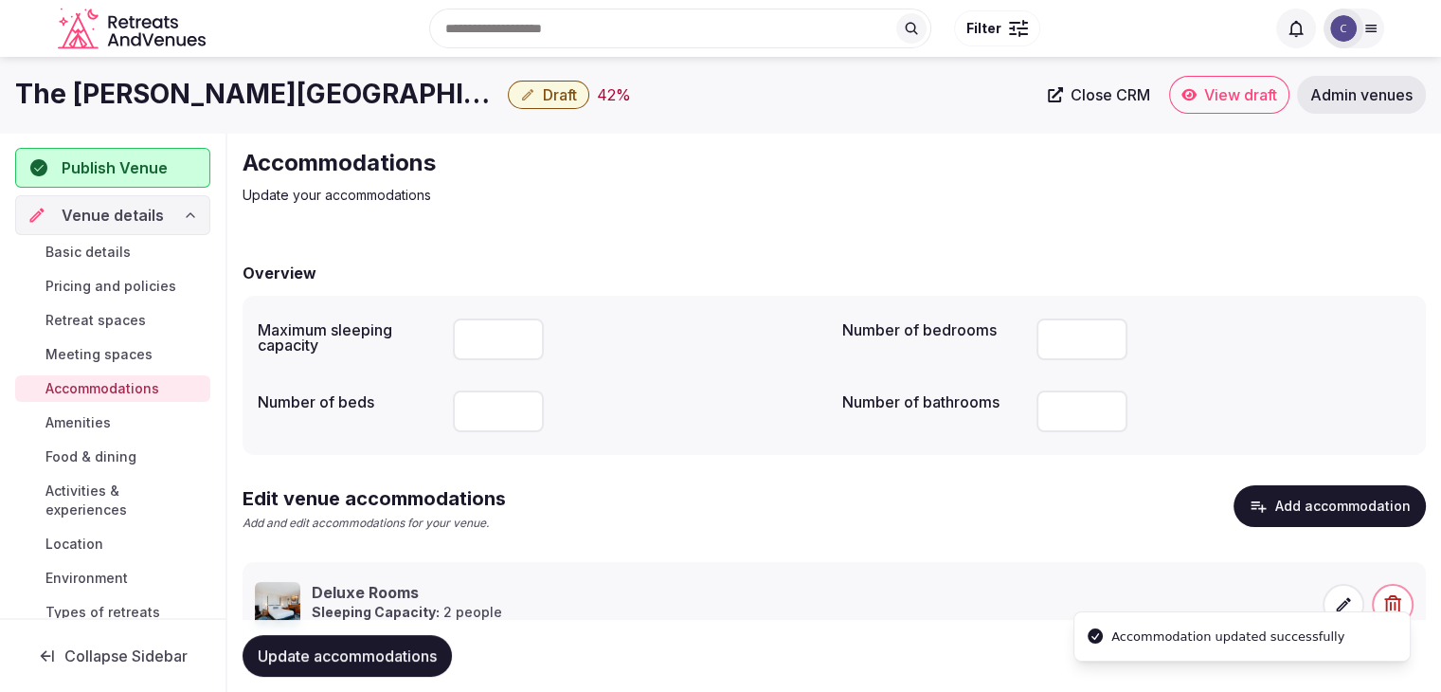
scroll to position [72, 0]
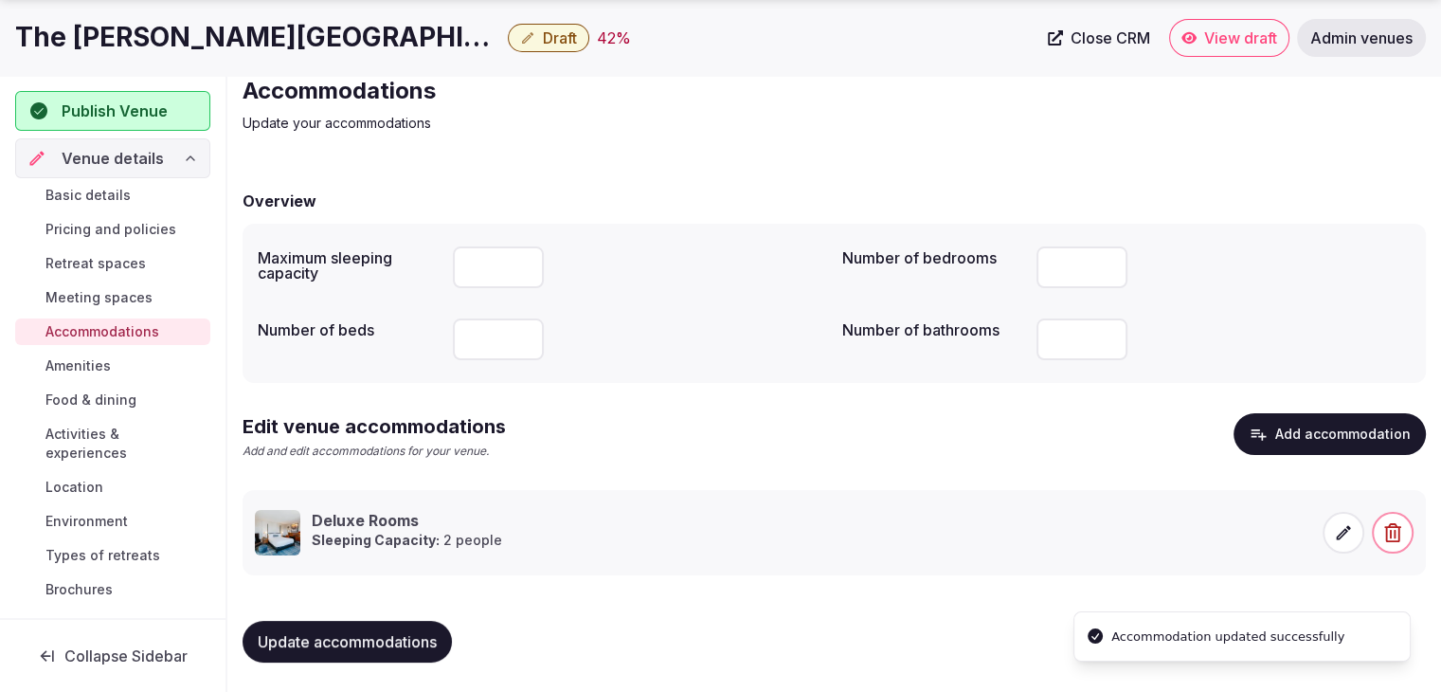
click at [440, 639] on button "Update accommodations" at bounding box center [347, 642] width 209 height 42
click at [126, 399] on span "Food & dining" at bounding box center [90, 399] width 91 height 19
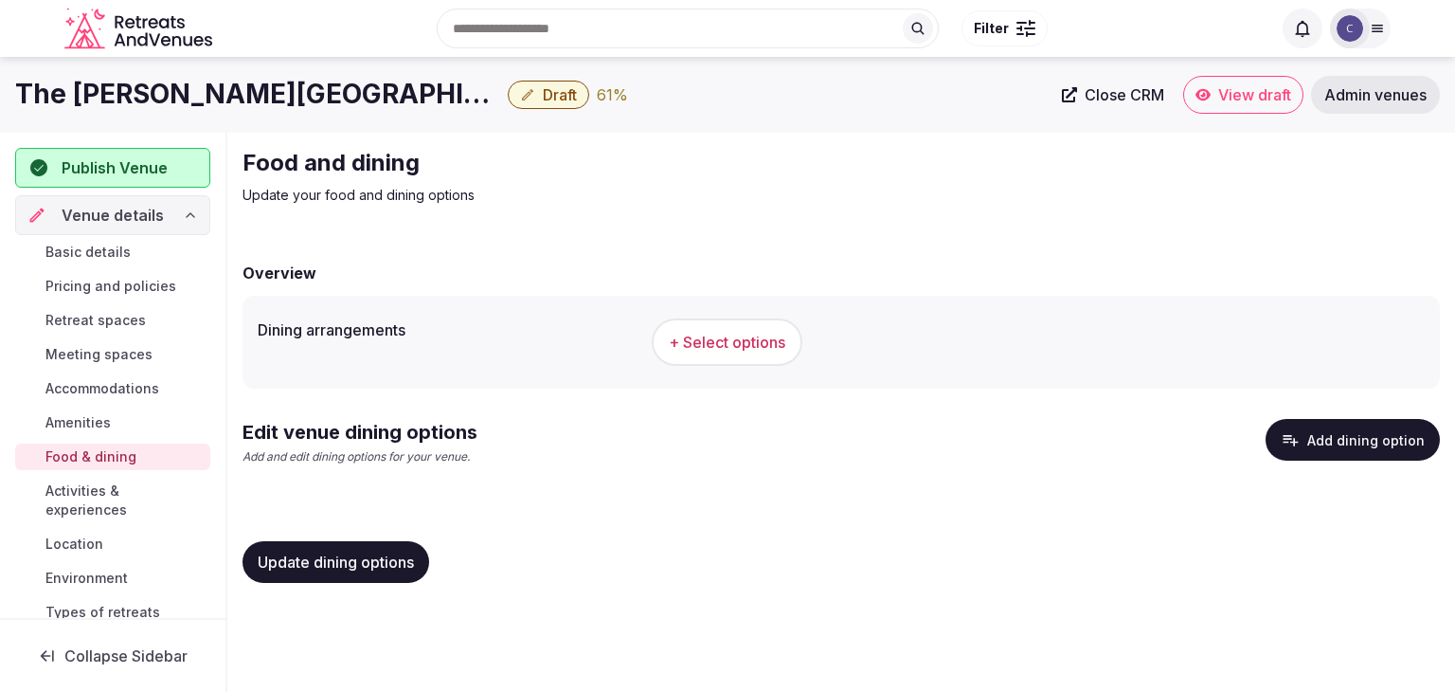
click at [778, 350] on span "+ Select options" at bounding box center [727, 342] width 117 height 21
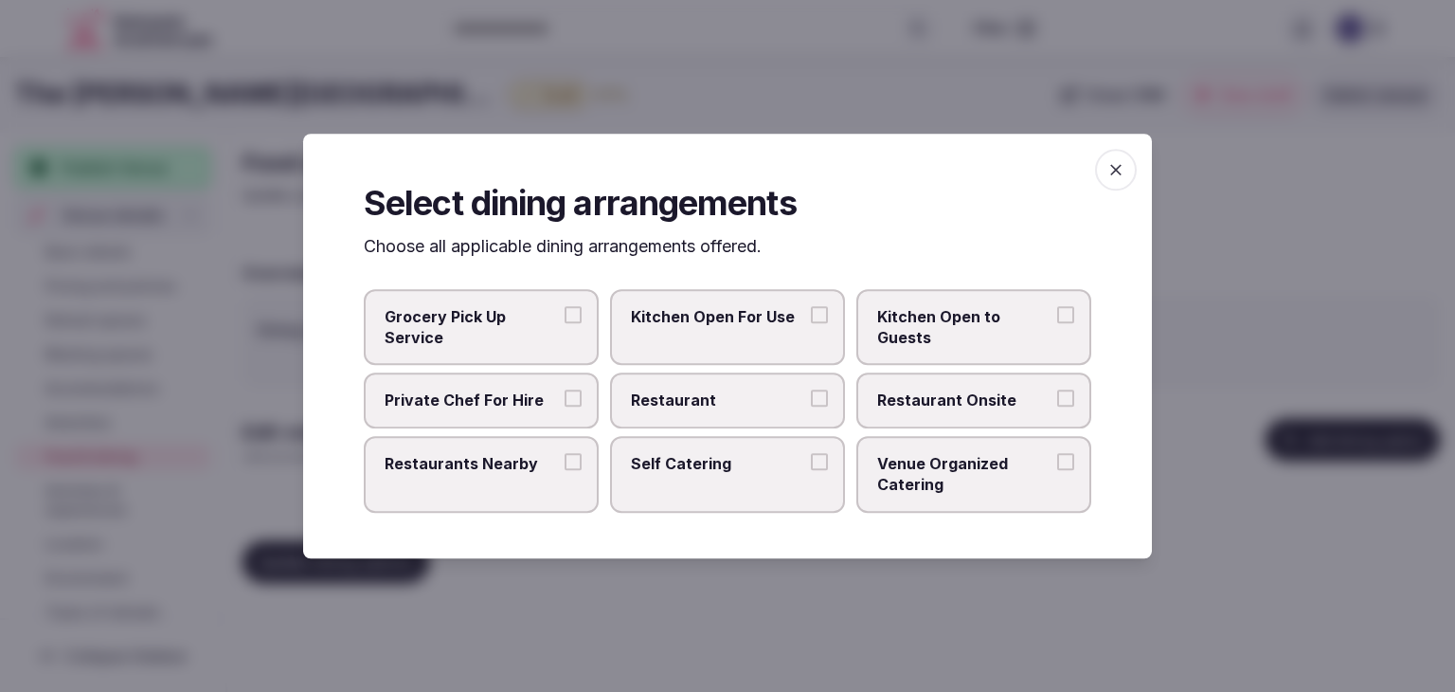
click at [1116, 177] on icon "button" at bounding box center [1116, 169] width 19 height 19
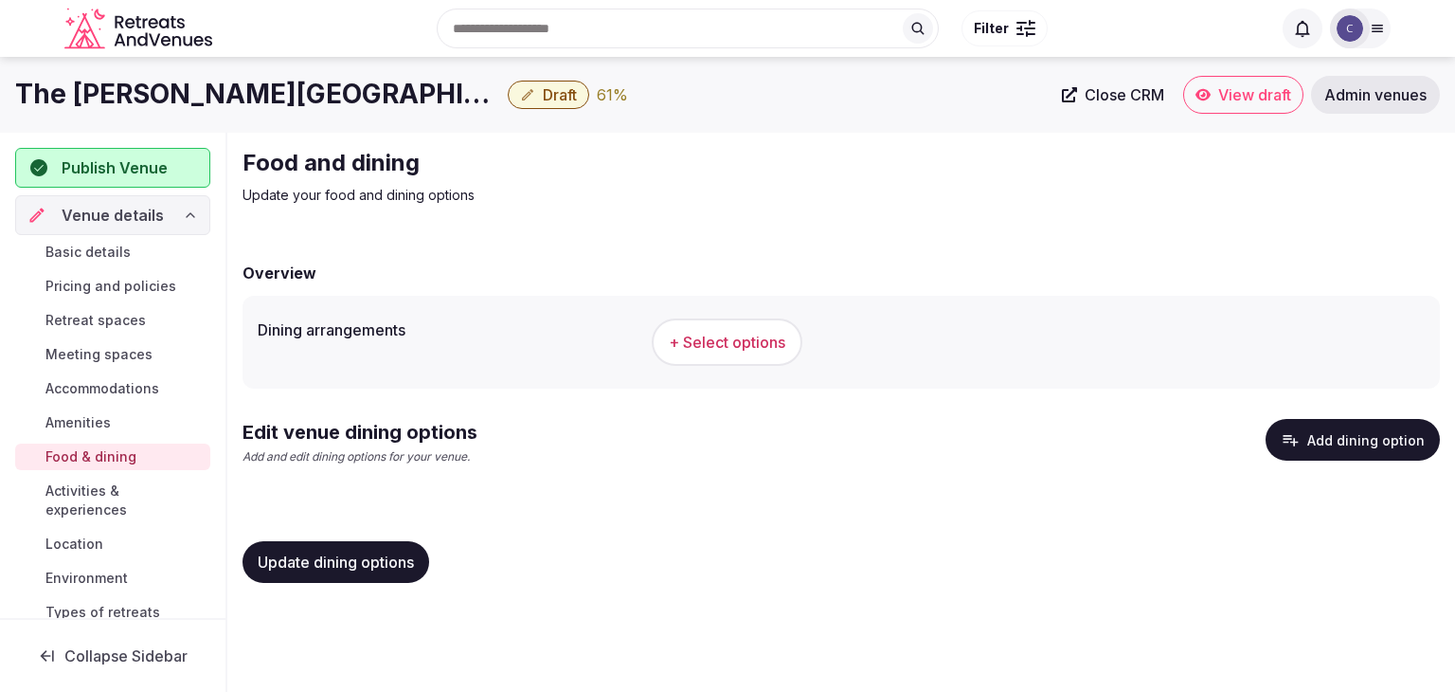
click at [1359, 435] on button "Add dining option" at bounding box center [1353, 440] width 174 height 42
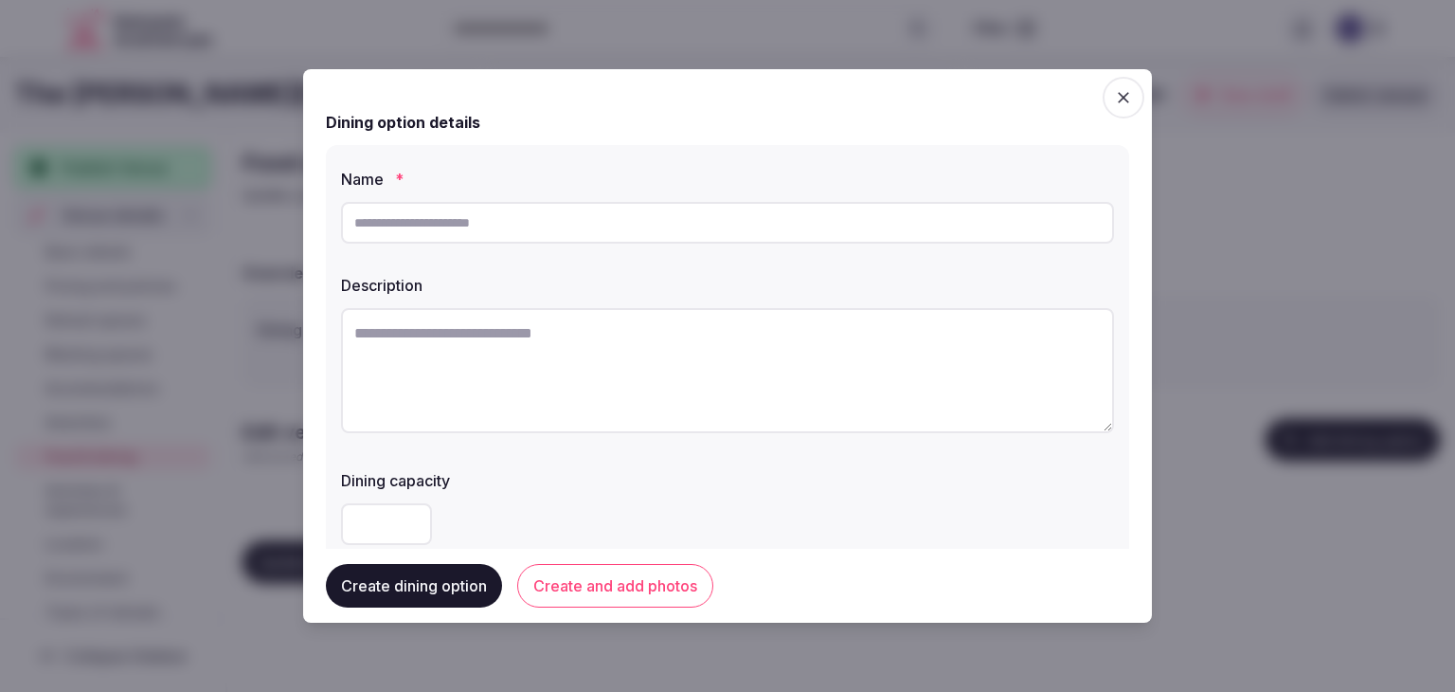
click at [659, 228] on input "text" at bounding box center [727, 223] width 773 height 42
paste input "**********"
type input "**********"
click at [701, 393] on textarea at bounding box center [727, 370] width 773 height 125
paste textarea "**********"
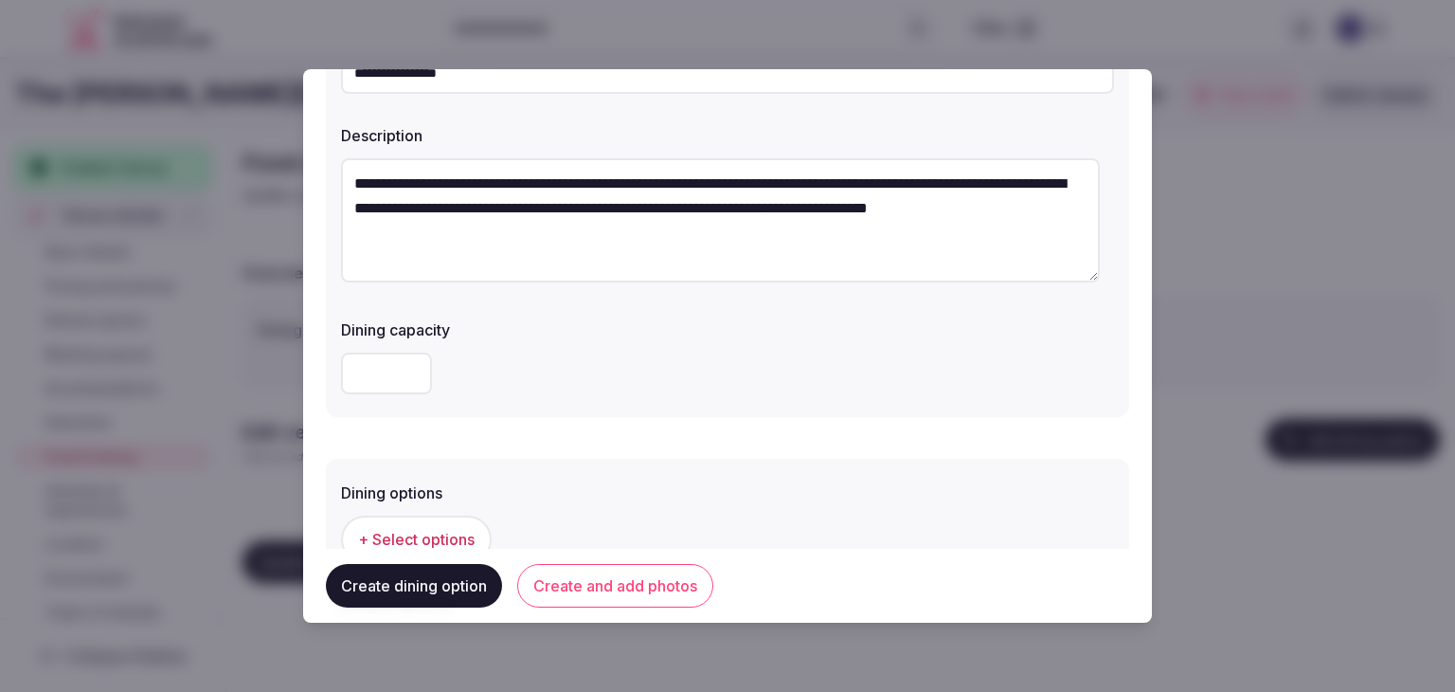
scroll to position [284, 0]
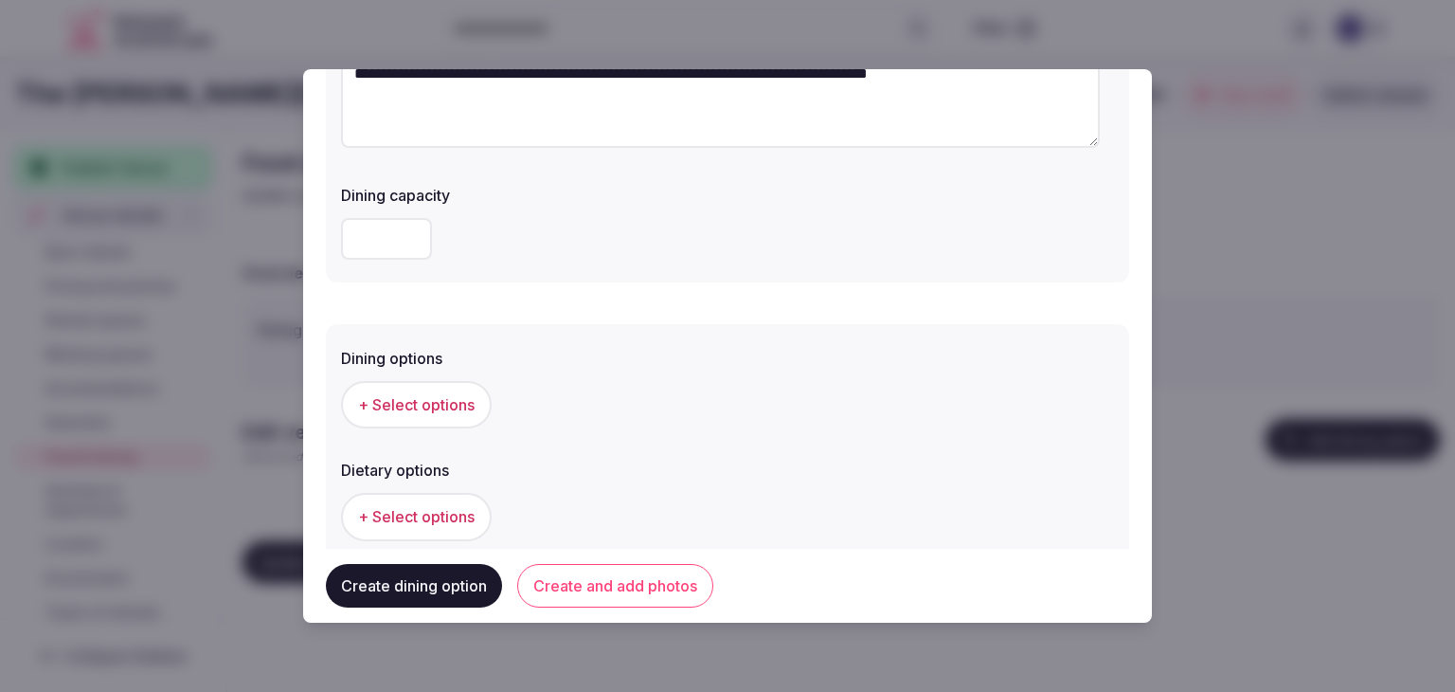
type textarea "**********"
click at [448, 411] on span "+ Select options" at bounding box center [416, 404] width 117 height 21
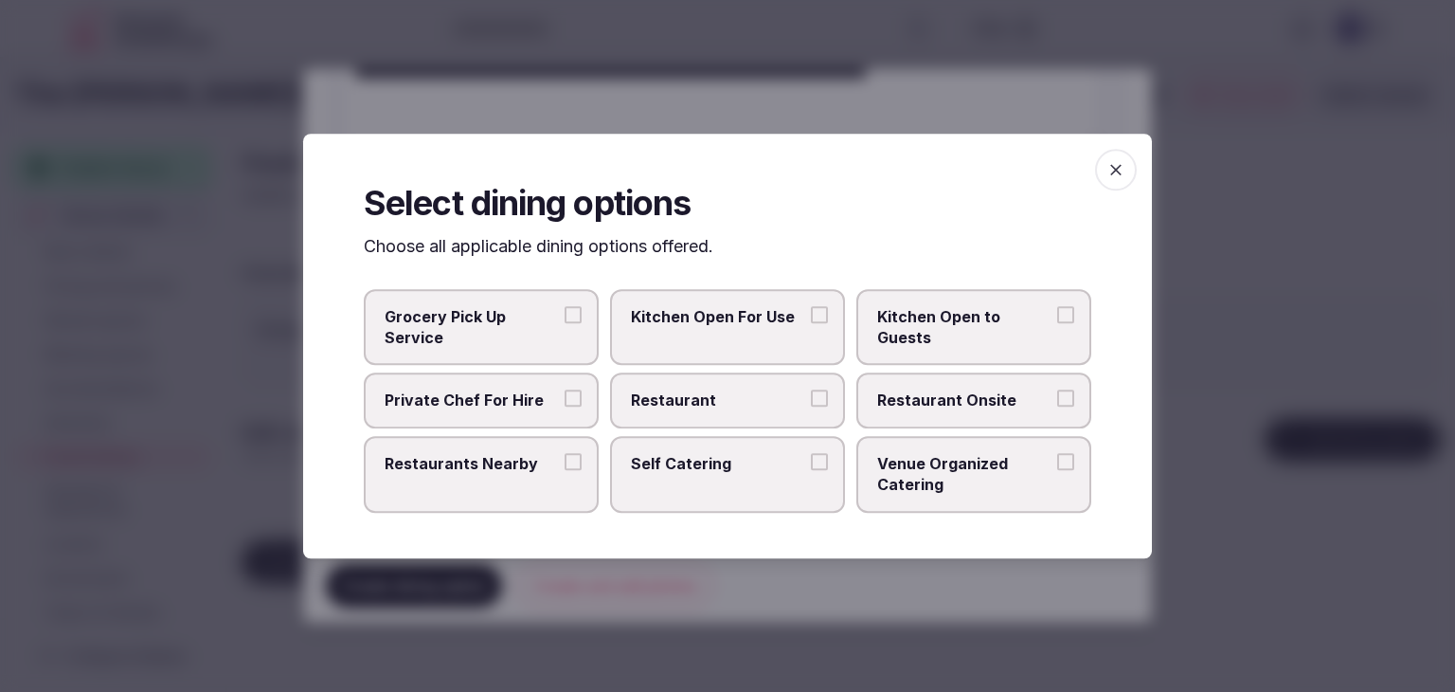
click at [978, 424] on label "Restaurant Onsite" at bounding box center [974, 400] width 235 height 55
click at [1057, 407] on button "Restaurant Onsite" at bounding box center [1065, 398] width 17 height 17
click at [1103, 166] on span "button" at bounding box center [1116, 170] width 42 height 42
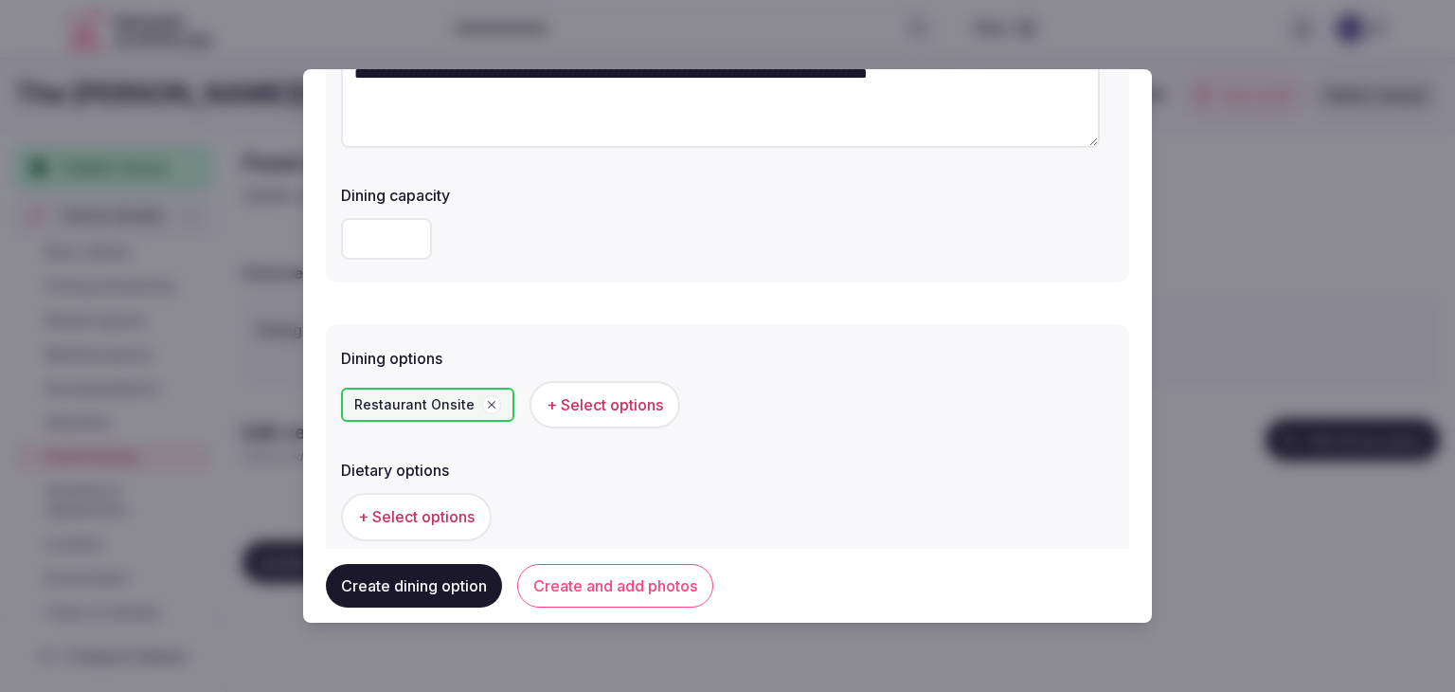
click at [596, 582] on button "Create and add photos" at bounding box center [615, 586] width 196 height 44
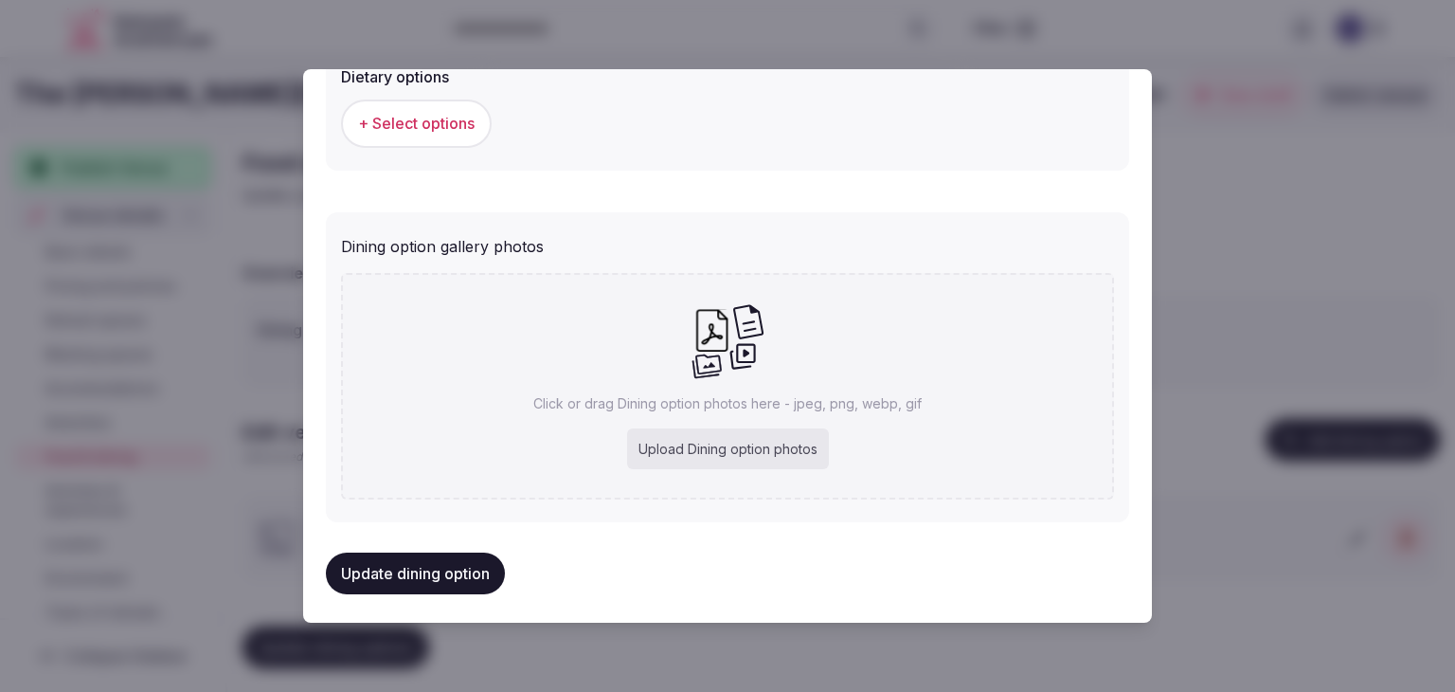
scroll to position [686, 0]
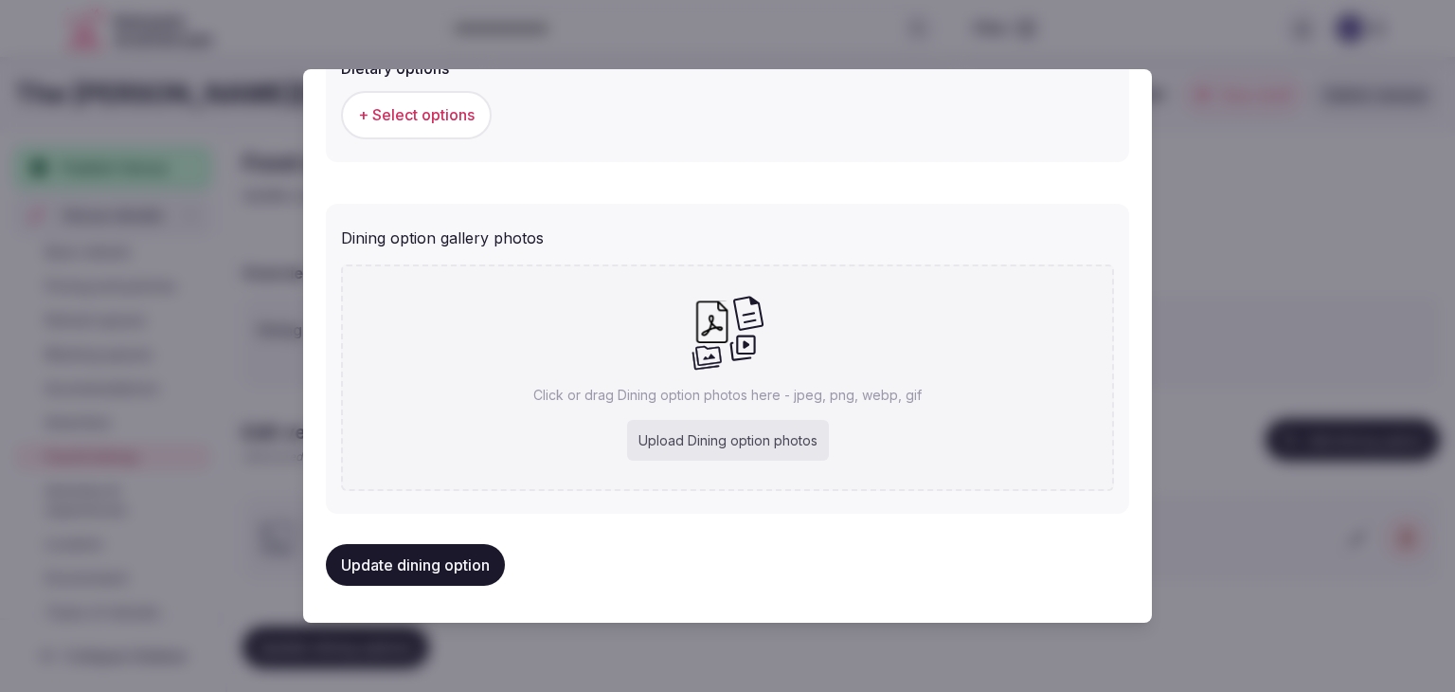
click at [690, 433] on div "Upload Dining option photos" at bounding box center [728, 441] width 202 height 42
type input "**********"
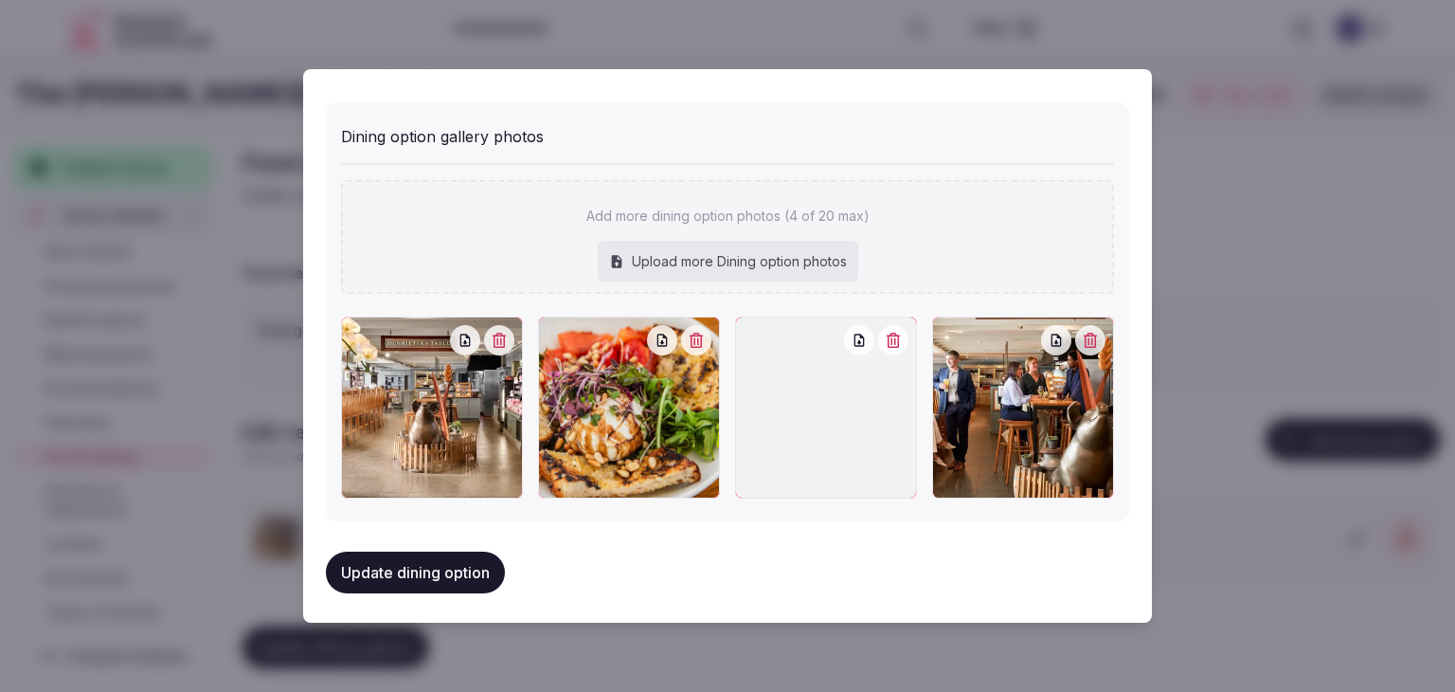
scroll to position [790, 0]
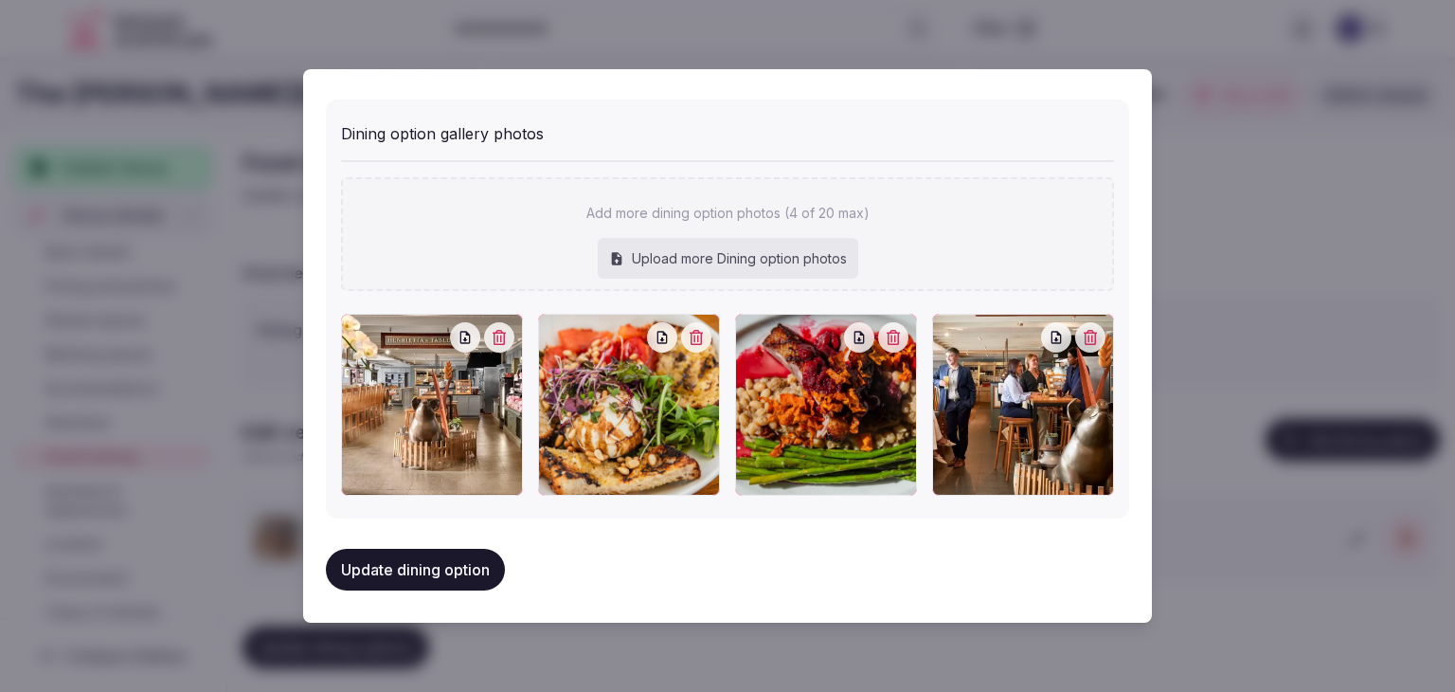
click at [460, 572] on button "Update dining option" at bounding box center [415, 570] width 179 height 42
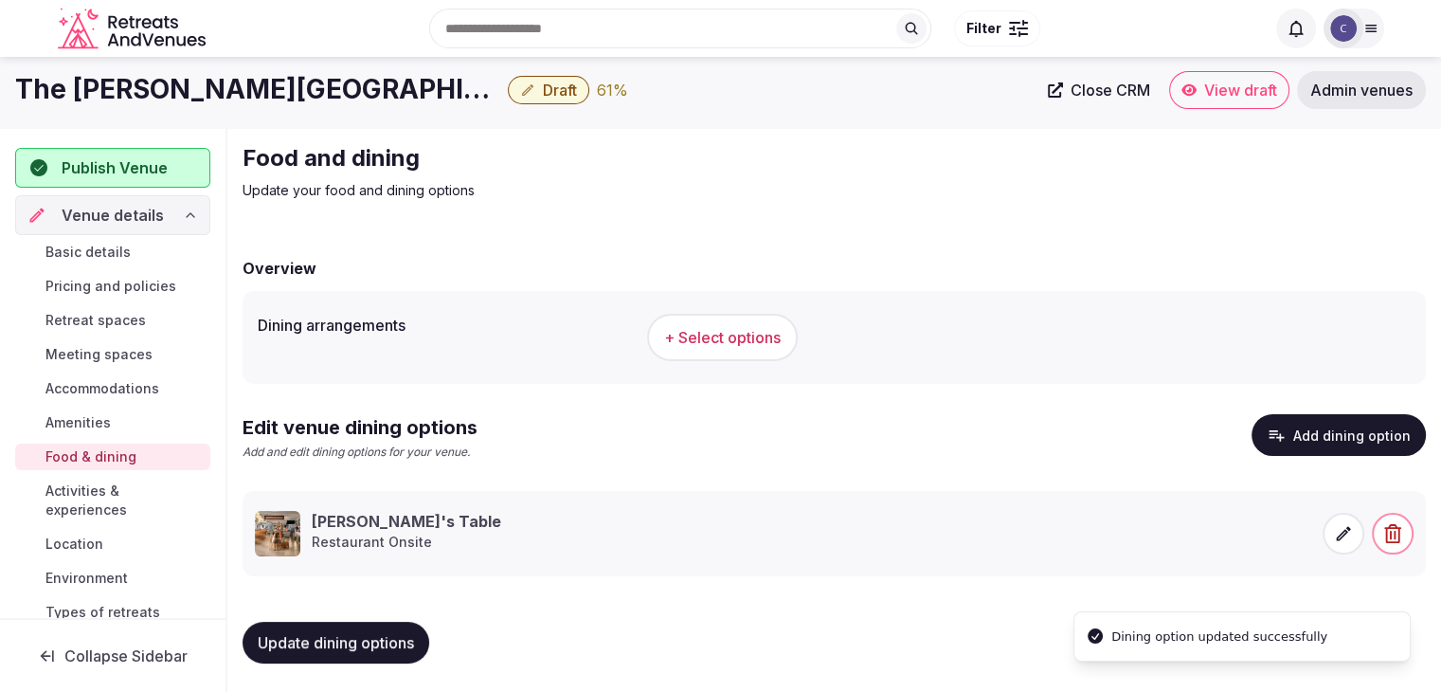
scroll to position [6, 0]
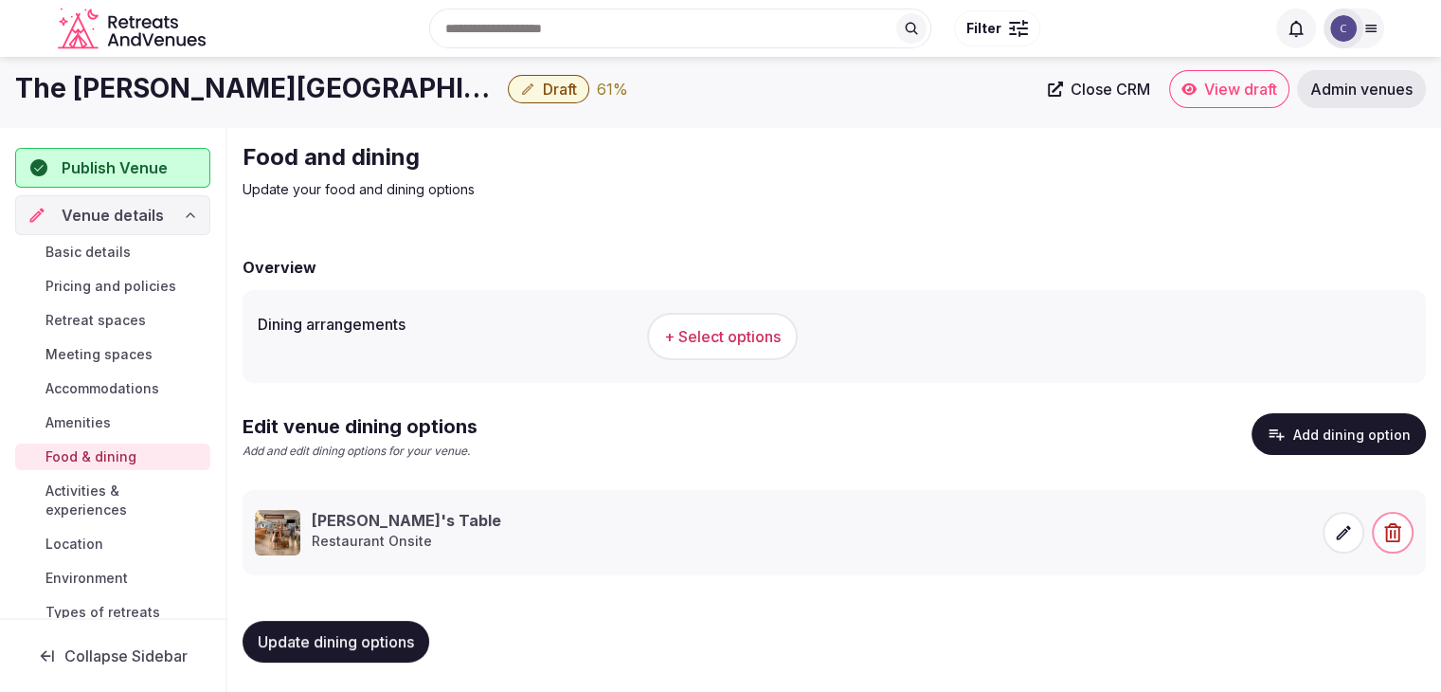
click at [102, 72] on div "Search Popular Destinations Toscana, Italy Riviera Maya, Mexico Indonesia, Bali…" at bounding box center [721, 28] width 1326 height 97
click at [100, 81] on h1 "The [PERSON_NAME][GEOGRAPHIC_DATA]" at bounding box center [257, 88] width 485 height 37
click at [99, 81] on h1 "The [PERSON_NAME][GEOGRAPHIC_DATA]" at bounding box center [257, 88] width 485 height 37
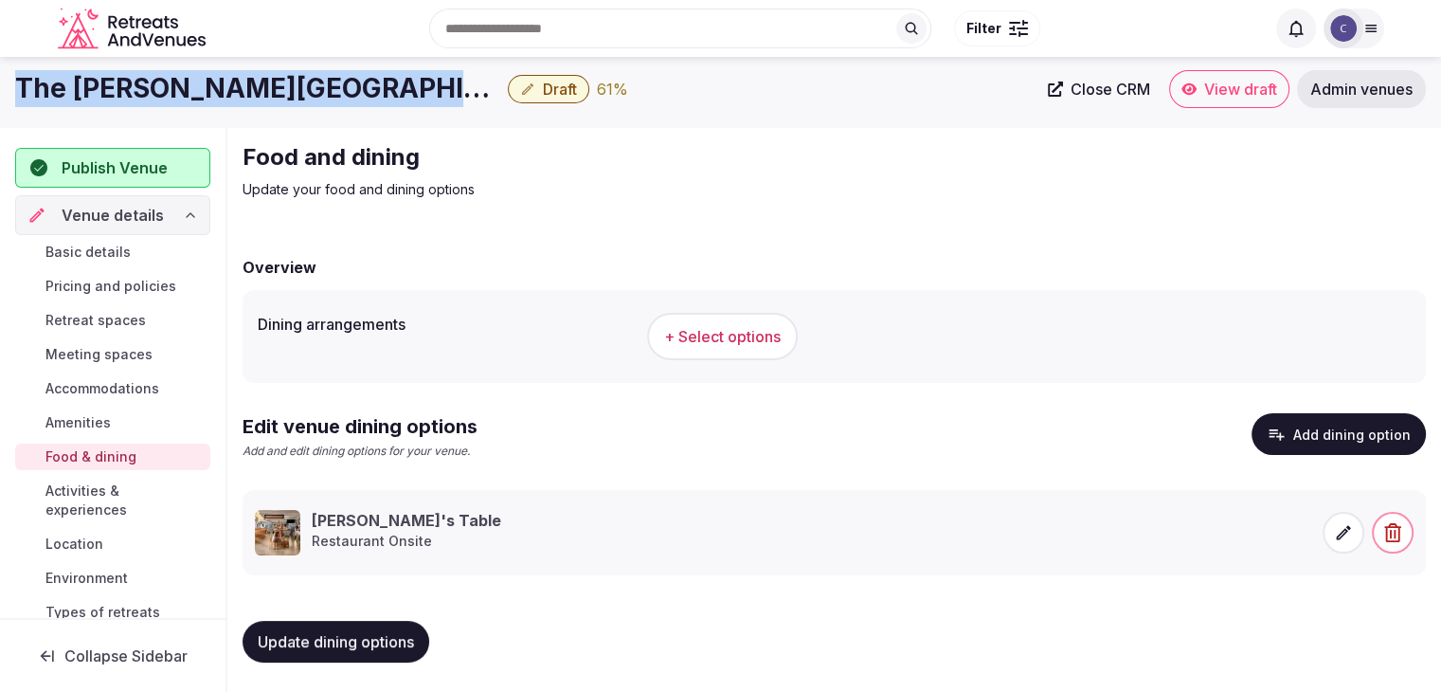
click at [95, 83] on h1 "The [PERSON_NAME][GEOGRAPHIC_DATA]" at bounding box center [257, 88] width 485 height 37
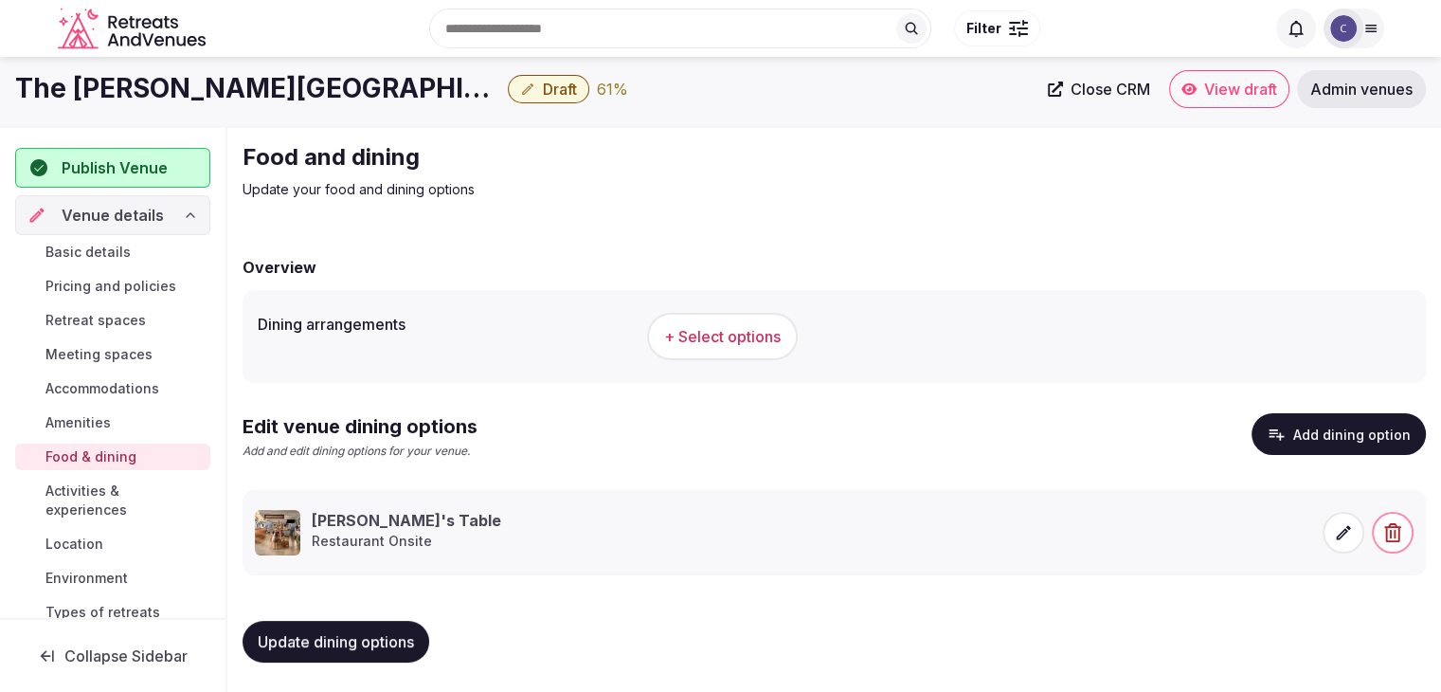
click at [89, 89] on h1 "The [PERSON_NAME][GEOGRAPHIC_DATA]" at bounding box center [257, 88] width 485 height 37
click at [88, 92] on h1 "The [PERSON_NAME][GEOGRAPHIC_DATA]" at bounding box center [257, 88] width 485 height 37
click at [90, 93] on h1 "The [PERSON_NAME][GEOGRAPHIC_DATA]" at bounding box center [257, 88] width 485 height 37
click at [89, 98] on h1 "The [PERSON_NAME][GEOGRAPHIC_DATA]" at bounding box center [257, 88] width 485 height 37
click at [90, 97] on h1 "The [PERSON_NAME][GEOGRAPHIC_DATA]" at bounding box center [257, 88] width 485 height 37
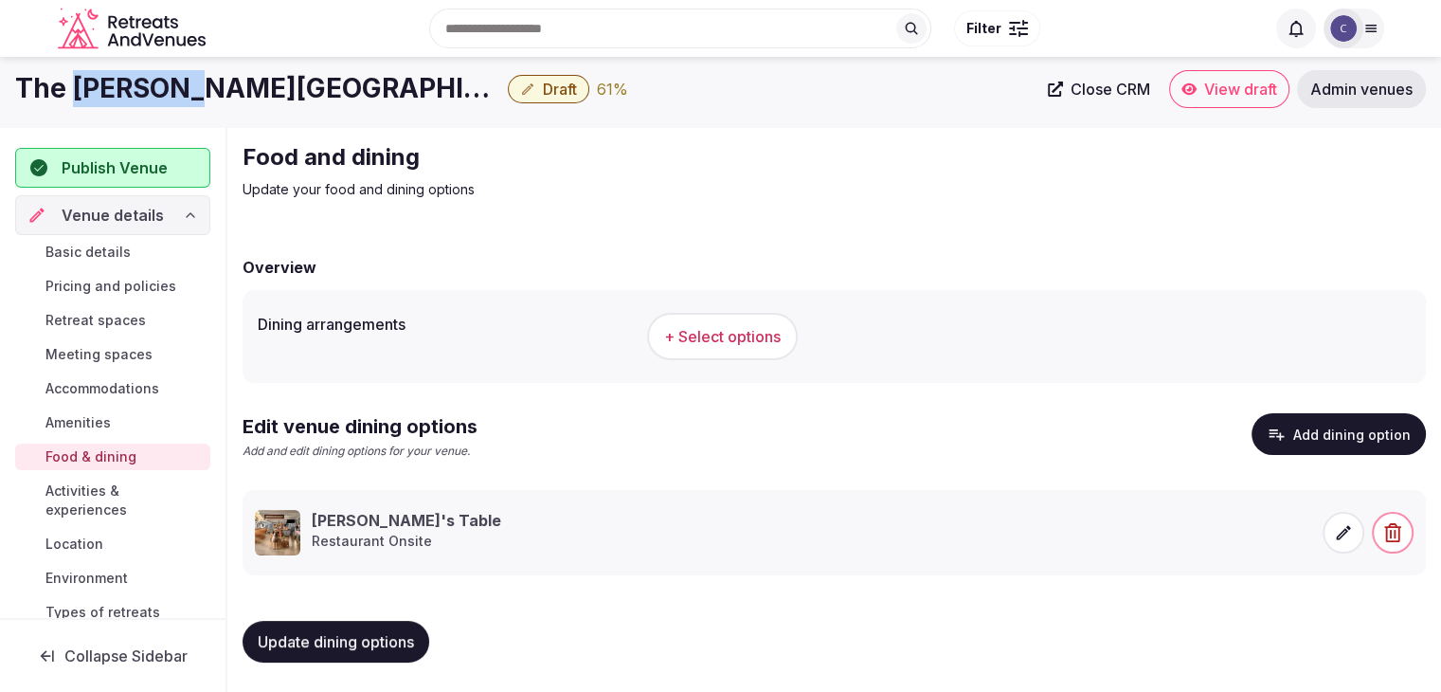
click at [171, 98] on h1 "The [PERSON_NAME][GEOGRAPHIC_DATA]" at bounding box center [257, 88] width 485 height 37
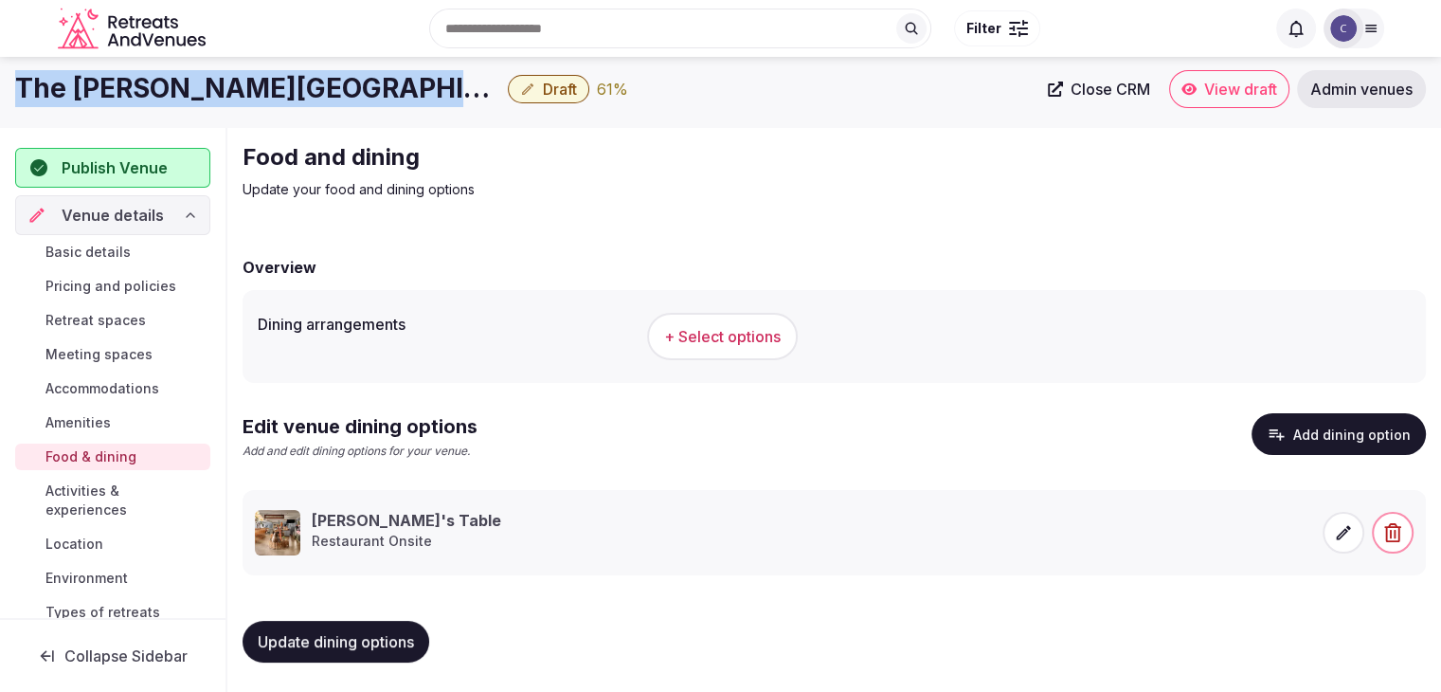
click at [170, 98] on h1 "The [PERSON_NAME][GEOGRAPHIC_DATA]" at bounding box center [257, 88] width 485 height 37
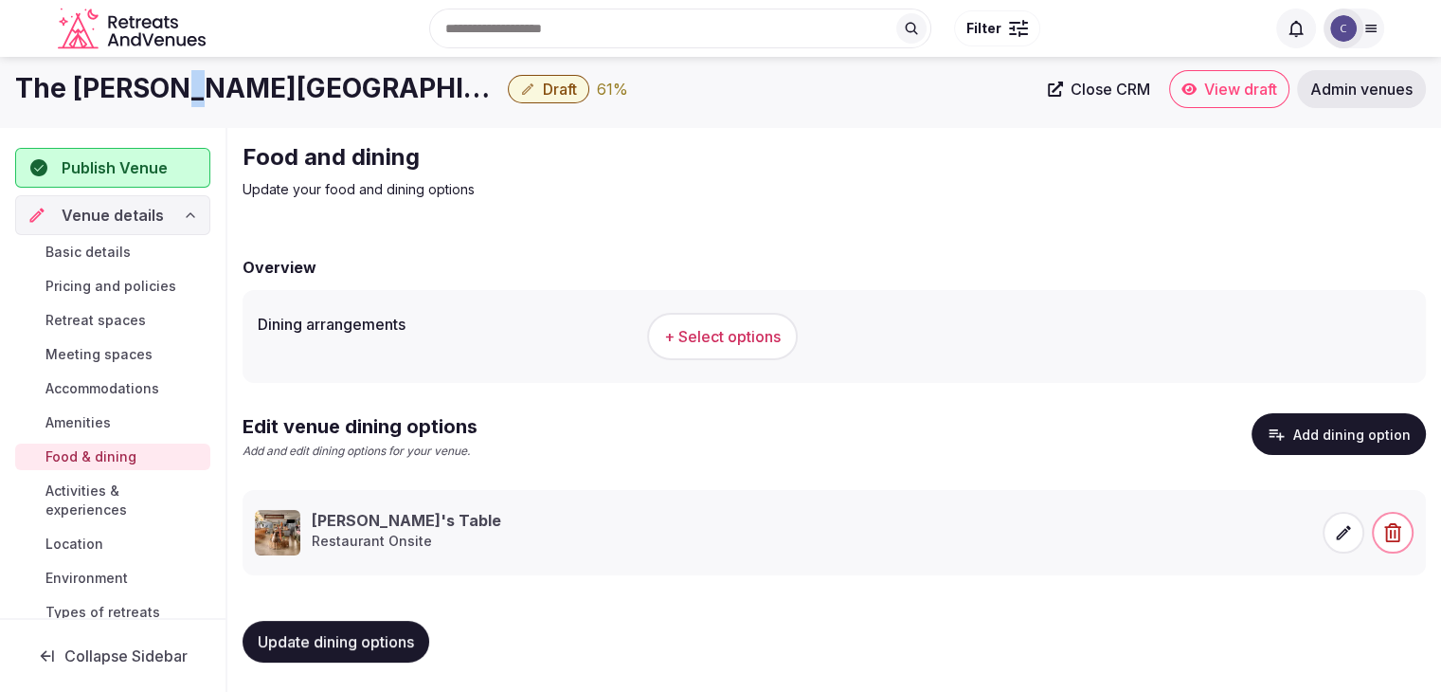
click at [167, 99] on h1 "The [PERSON_NAME][GEOGRAPHIC_DATA]" at bounding box center [257, 88] width 485 height 37
click at [167, 98] on h1 "The [PERSON_NAME][GEOGRAPHIC_DATA]" at bounding box center [257, 88] width 485 height 37
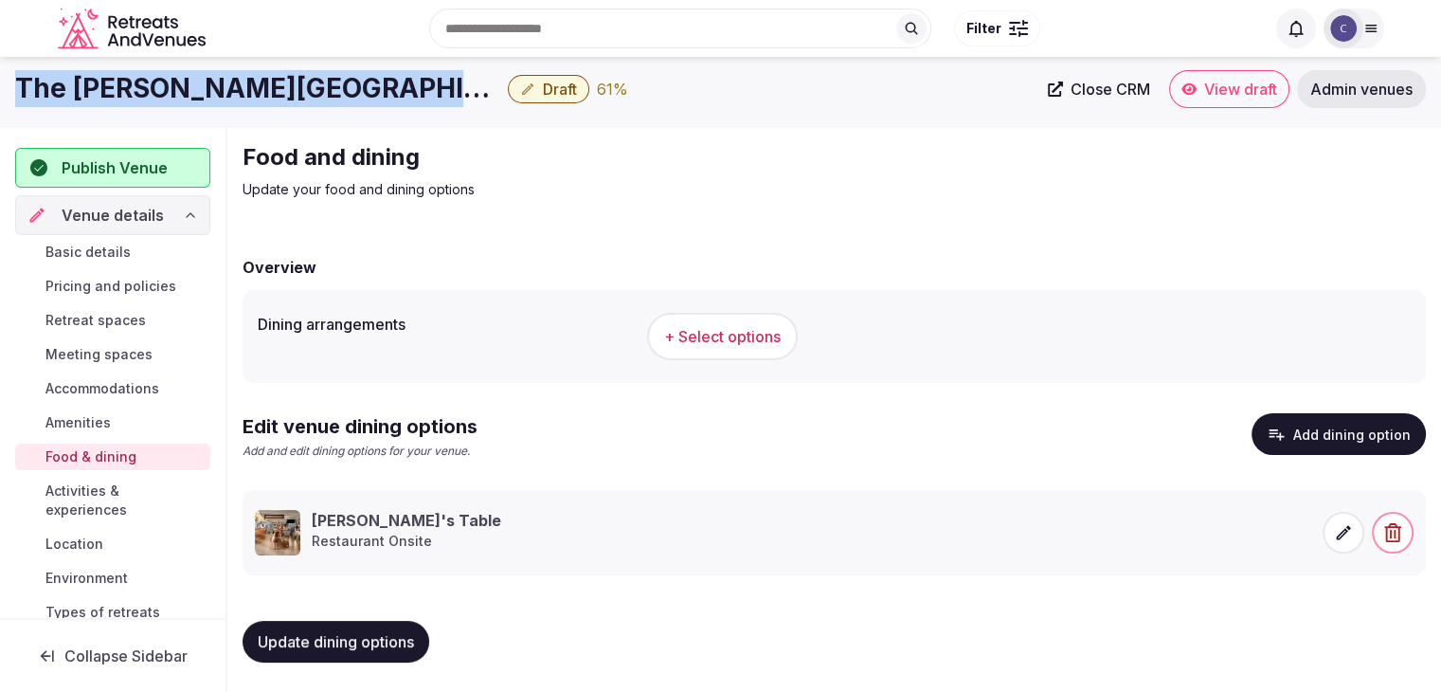
click at [167, 98] on h1 "The [PERSON_NAME][GEOGRAPHIC_DATA]" at bounding box center [257, 88] width 485 height 37
click at [724, 348] on button "+ Select options" at bounding box center [722, 336] width 151 height 47
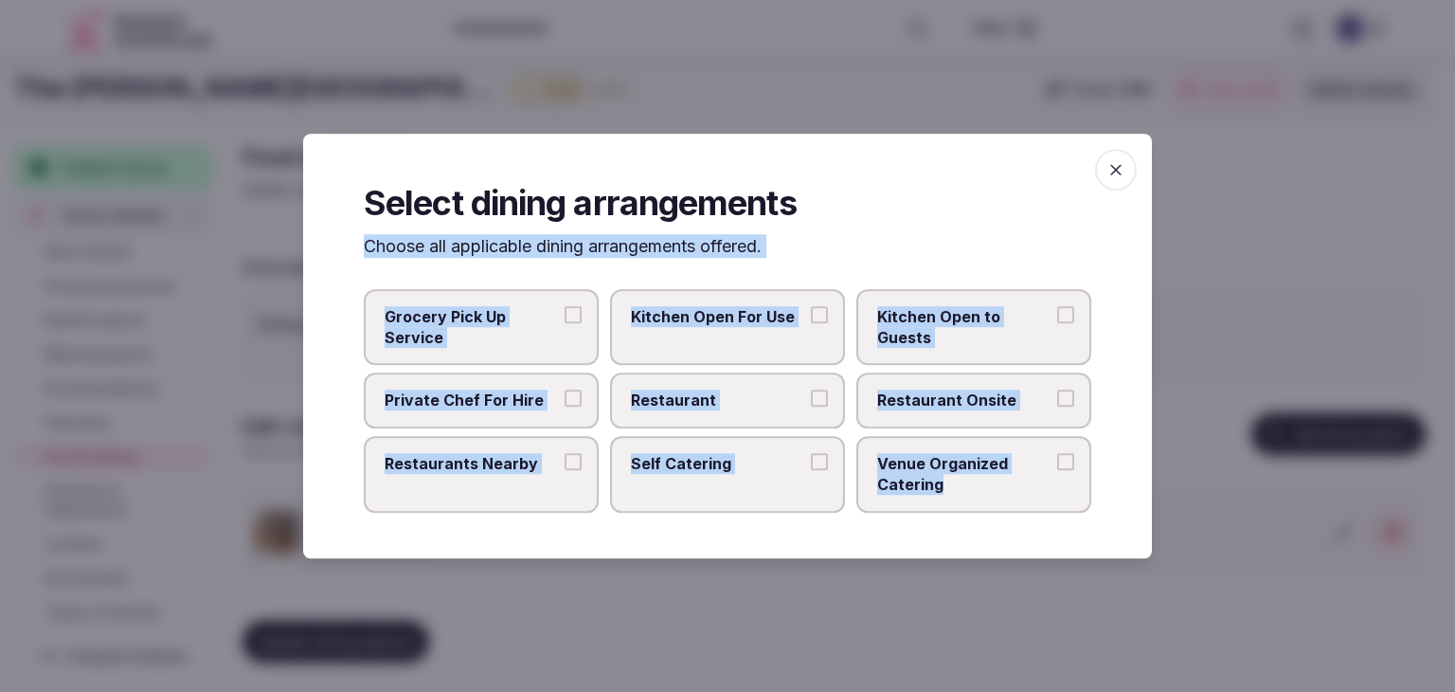
drag, startPoint x: 337, startPoint y: 239, endPoint x: 940, endPoint y: 498, distance: 656.1
click at [940, 498] on div "Select dining arrangements Choose all applicable dining arrangements offered. G…" at bounding box center [727, 346] width 849 height 424
copy div "Choose all applicable dining arrangements offered. Grocery Pick Up Service Kitc…"
click at [818, 388] on label "Restaurant" at bounding box center [727, 400] width 235 height 55
click at [818, 390] on button "Restaurant" at bounding box center [819, 398] width 17 height 17
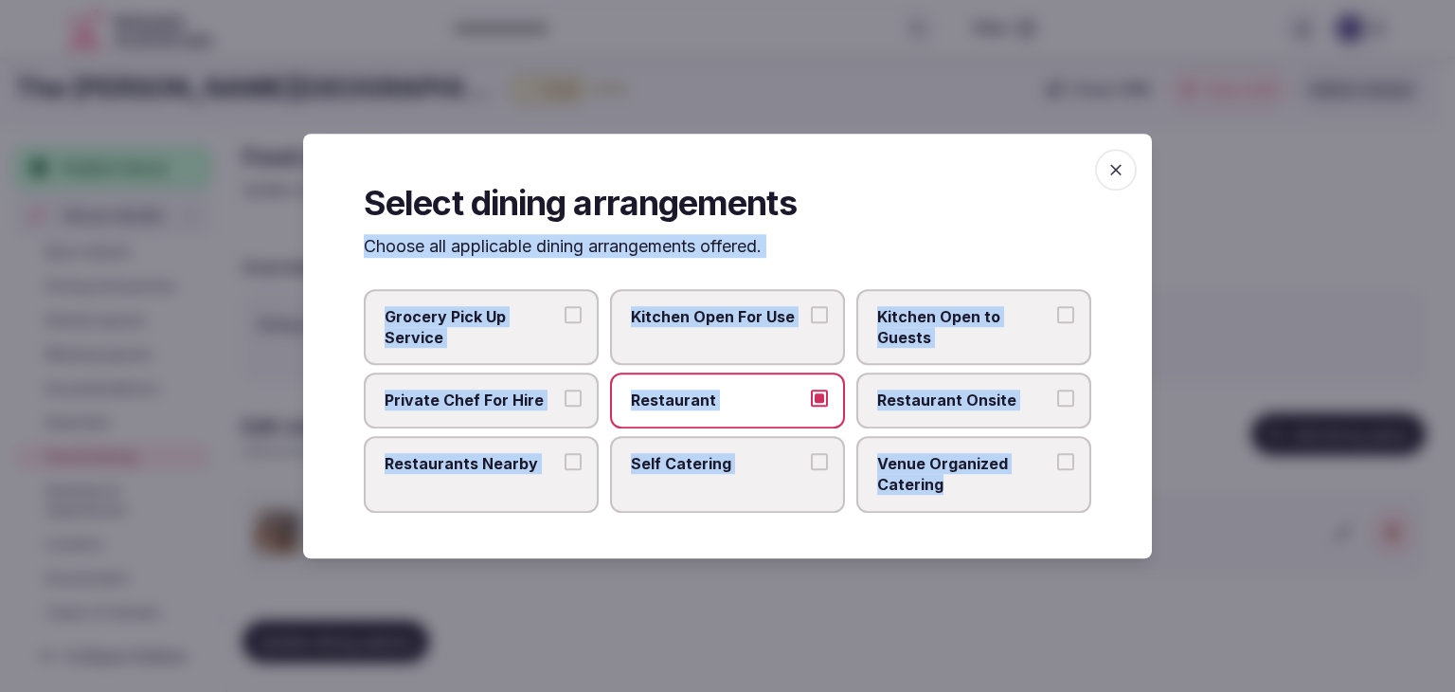
click at [909, 388] on label "Restaurant Onsite" at bounding box center [974, 400] width 235 height 55
click at [1057, 390] on button "Restaurant Onsite" at bounding box center [1065, 398] width 17 height 17
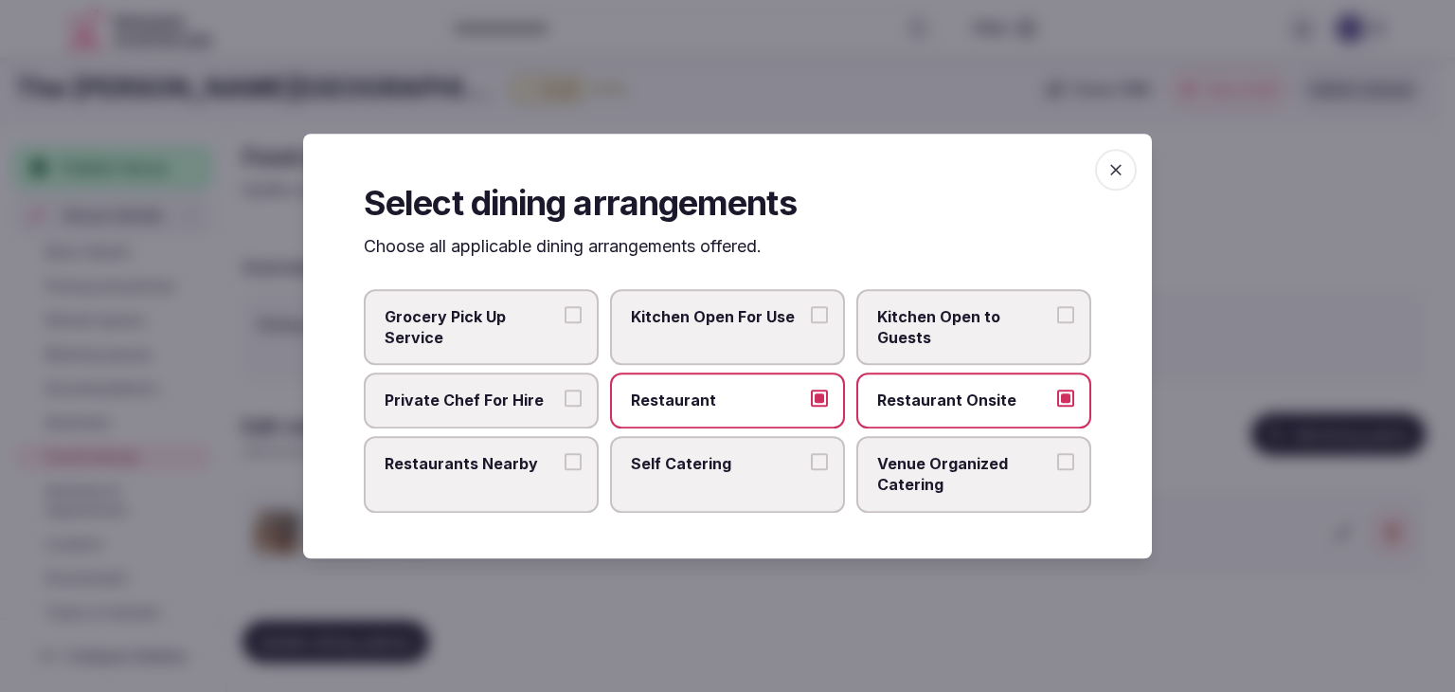
drag, startPoint x: 929, startPoint y: 471, endPoint x: 906, endPoint y: 476, distance: 23.2
click at [928, 471] on span "Venue Organized Catering" at bounding box center [964, 474] width 174 height 43
click at [1057, 470] on button "Venue Organized Catering" at bounding box center [1065, 461] width 17 height 17
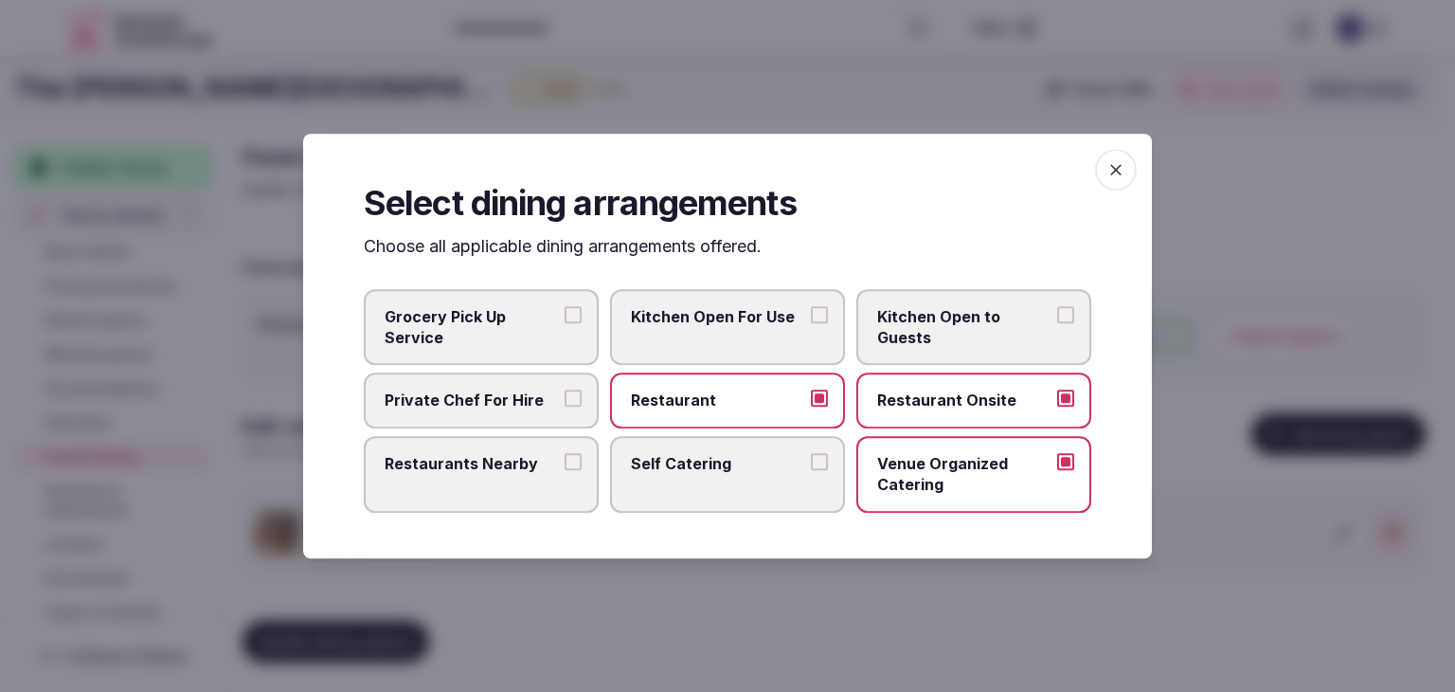
click at [553, 489] on label "Restaurants Nearby" at bounding box center [481, 474] width 235 height 77
click at [565, 470] on button "Restaurants Nearby" at bounding box center [573, 461] width 17 height 17
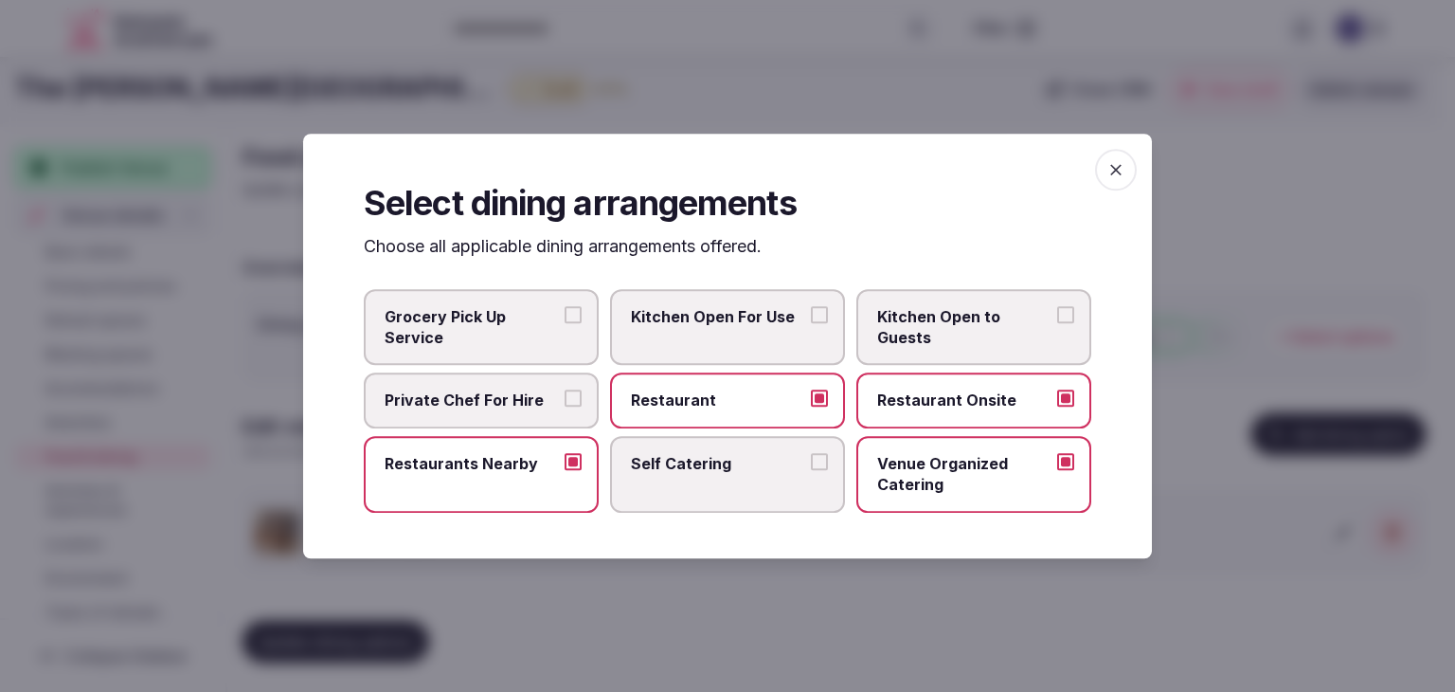
click at [557, 456] on span "Restaurants Nearby" at bounding box center [472, 463] width 174 height 21
click at [565, 456] on button "Restaurants Nearby" at bounding box center [573, 461] width 17 height 17
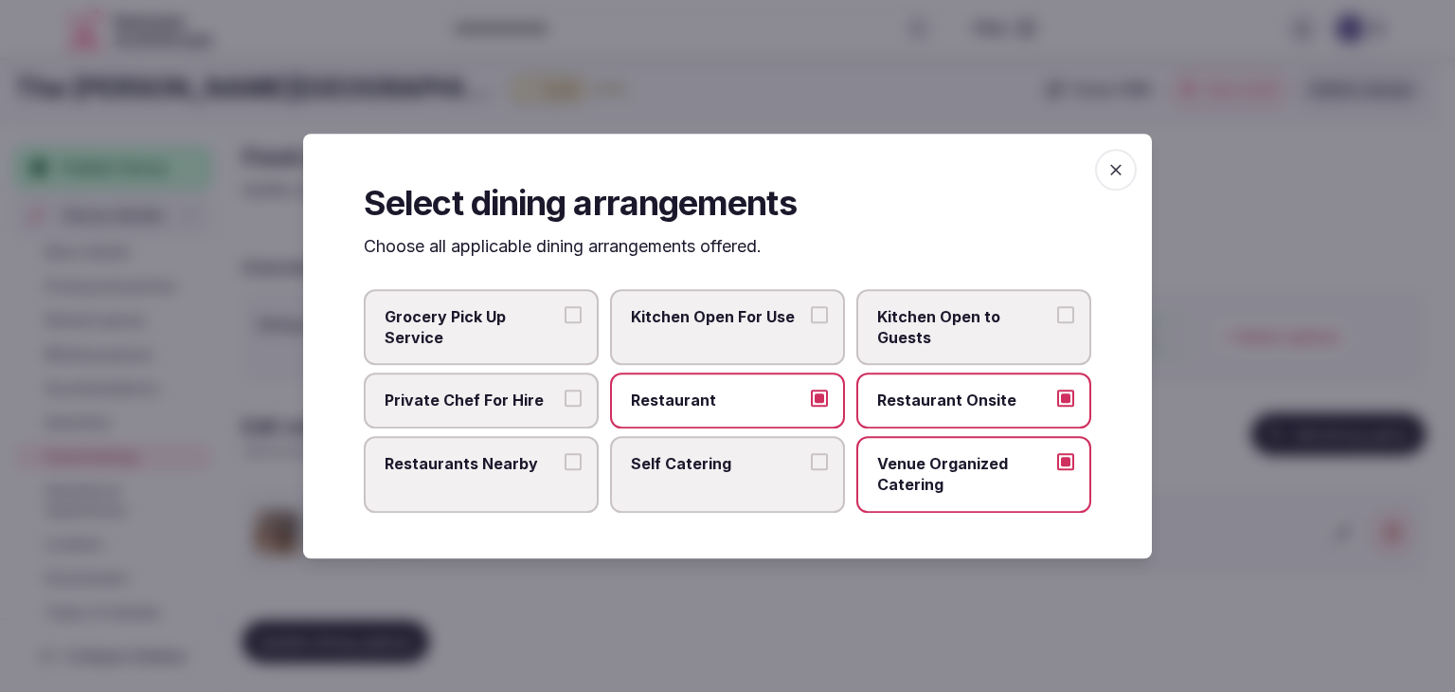
click at [1098, 165] on span "button" at bounding box center [1116, 170] width 42 height 42
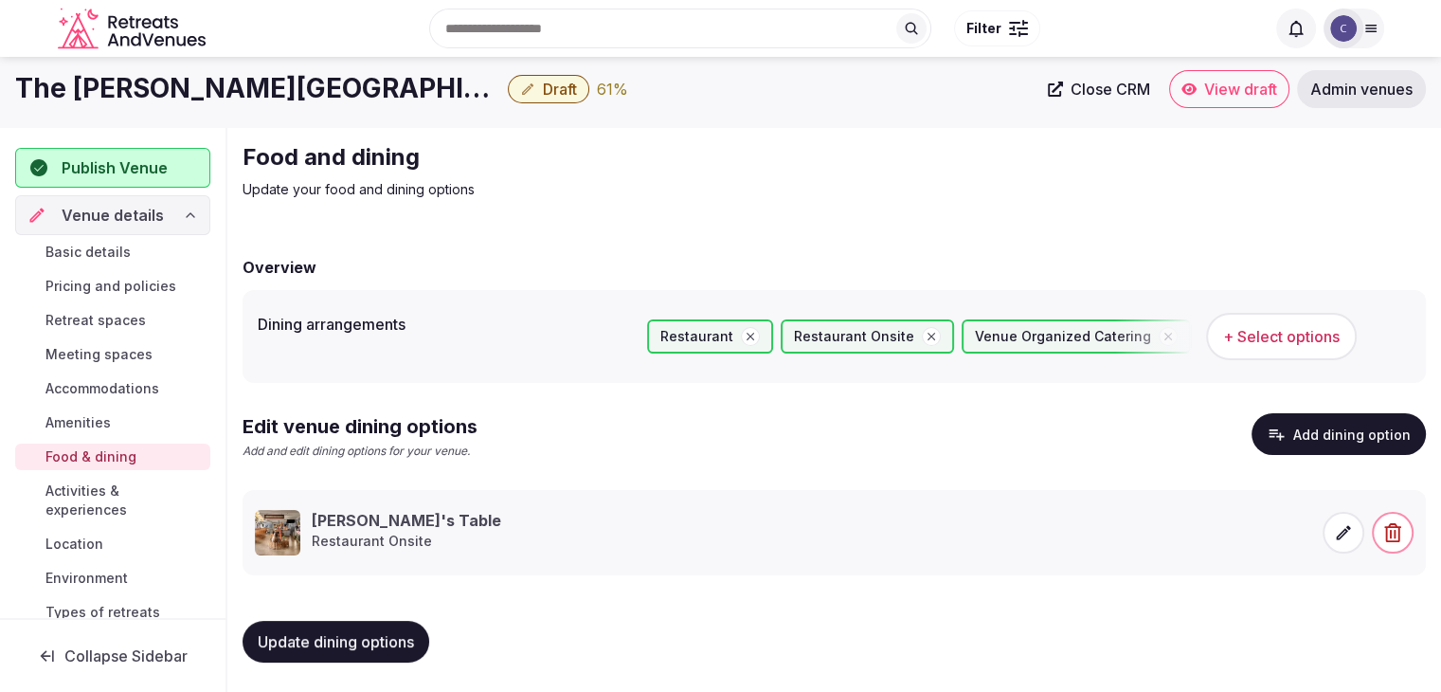
click at [406, 639] on span "Update dining options" at bounding box center [336, 641] width 156 height 19
click at [109, 255] on span "Basic details" at bounding box center [87, 252] width 85 height 19
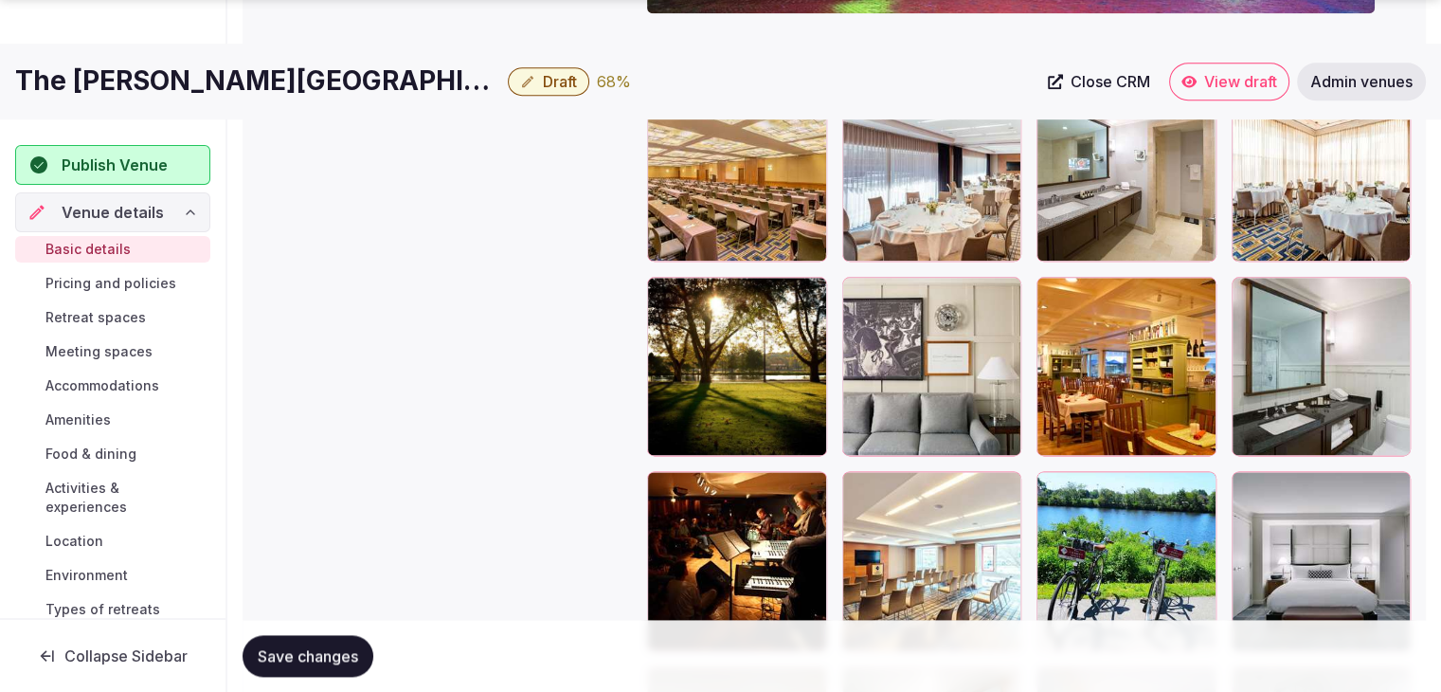
scroll to position [2361, 0]
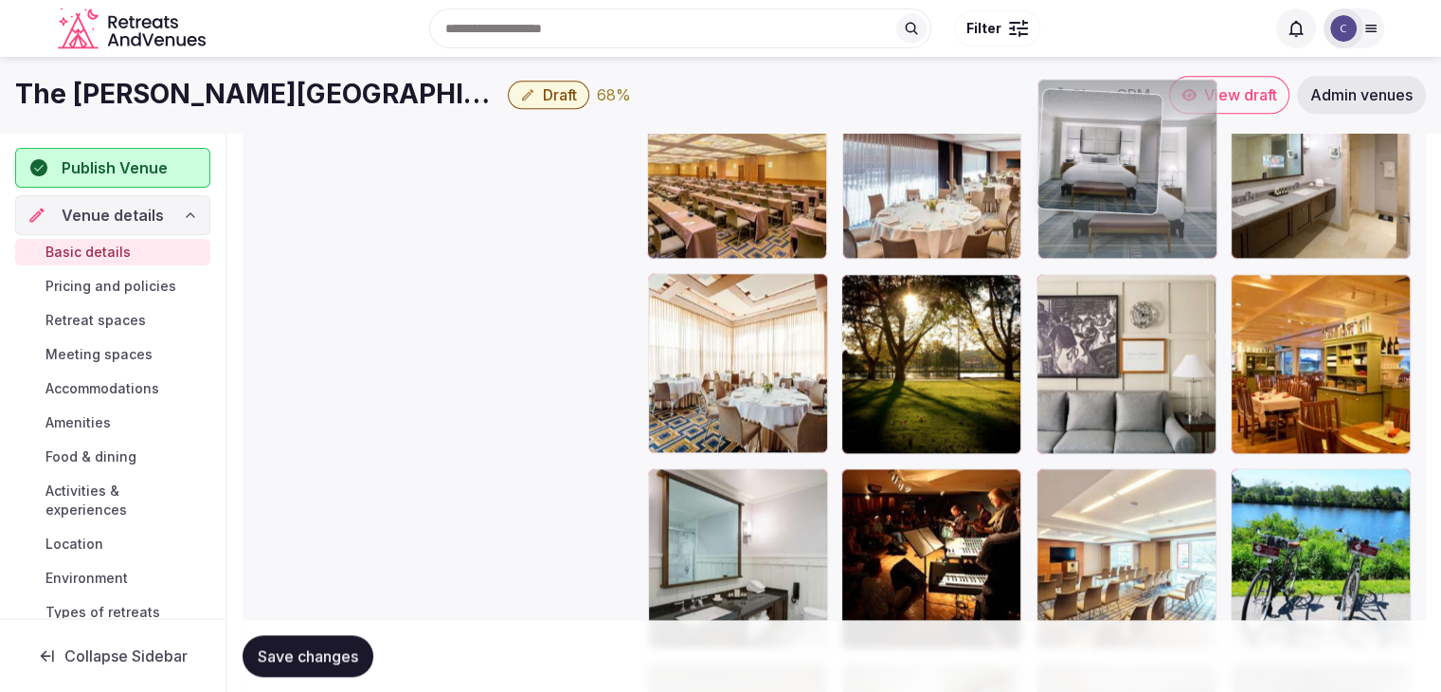
drag, startPoint x: 1187, startPoint y: 407, endPoint x: 1054, endPoint y: 128, distance: 309.8
click at [1054, 128] on body "**********" at bounding box center [720, 13] width 1441 height 4665
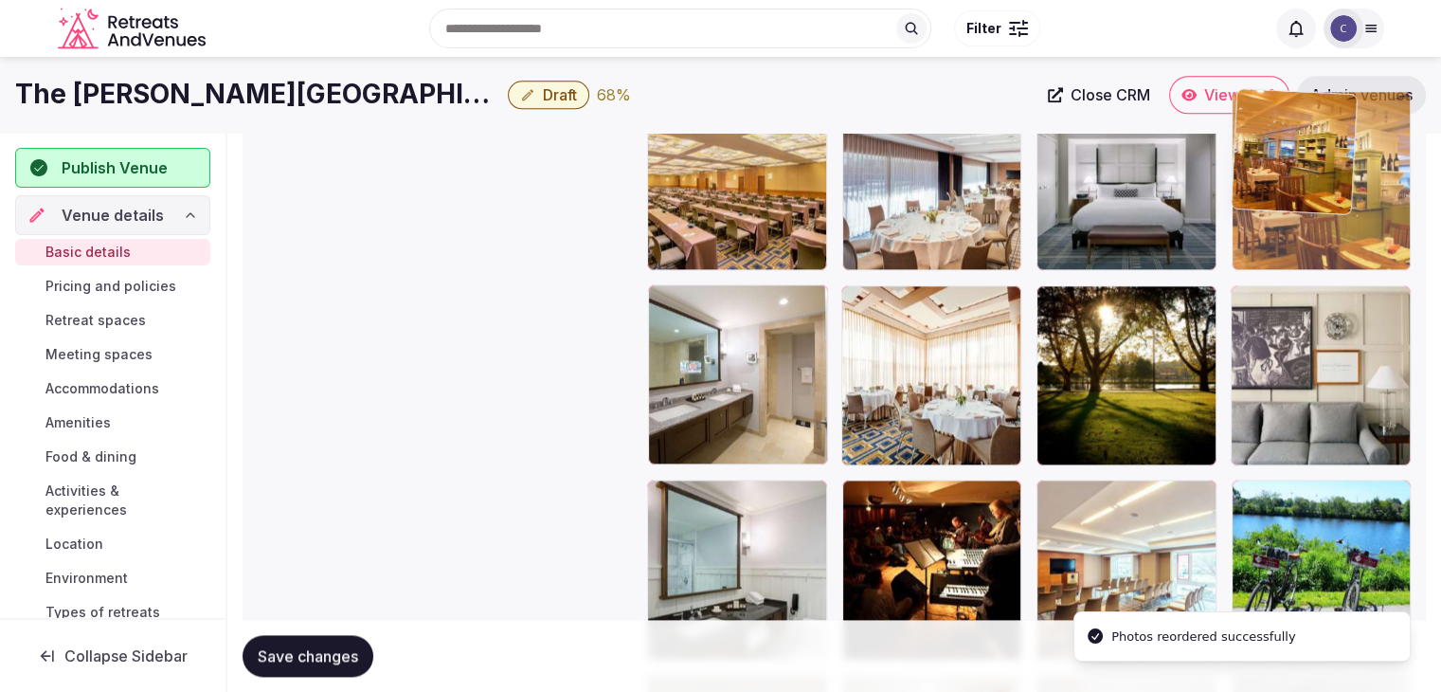
drag, startPoint x: 1254, startPoint y: 289, endPoint x: 1236, endPoint y: 184, distance: 106.9
click at [1236, 184] on body "**********" at bounding box center [720, 24] width 1441 height 4665
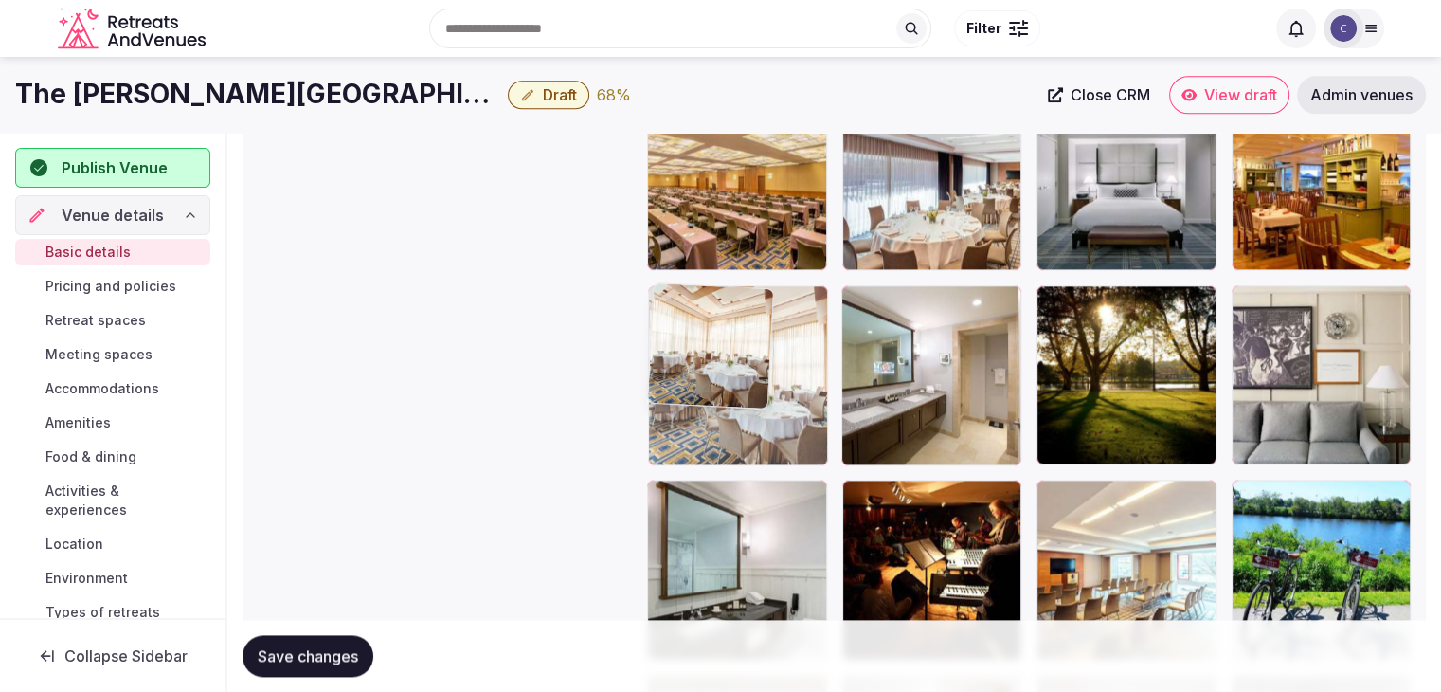
drag, startPoint x: 852, startPoint y: 305, endPoint x: 730, endPoint y: 328, distance: 123.4
click at [730, 328] on body "**********" at bounding box center [720, 24] width 1441 height 4665
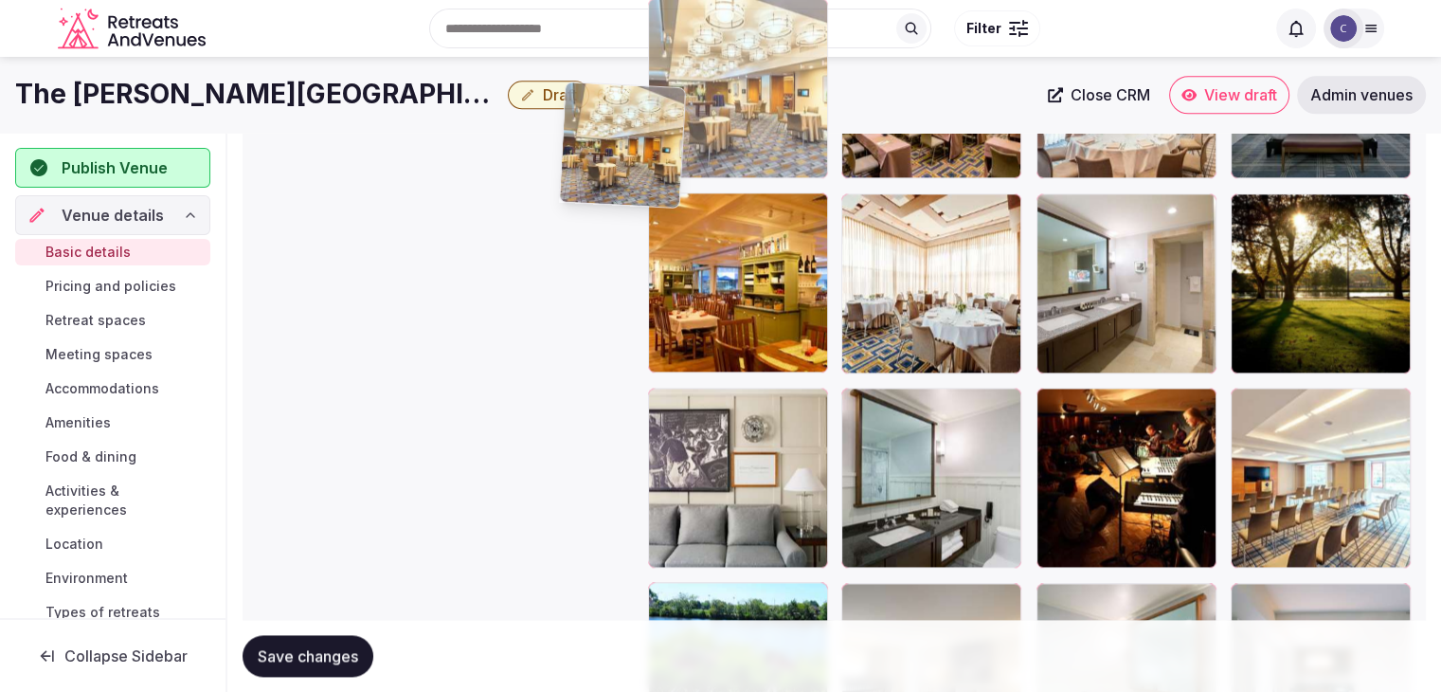
scroll to position [2371, 0]
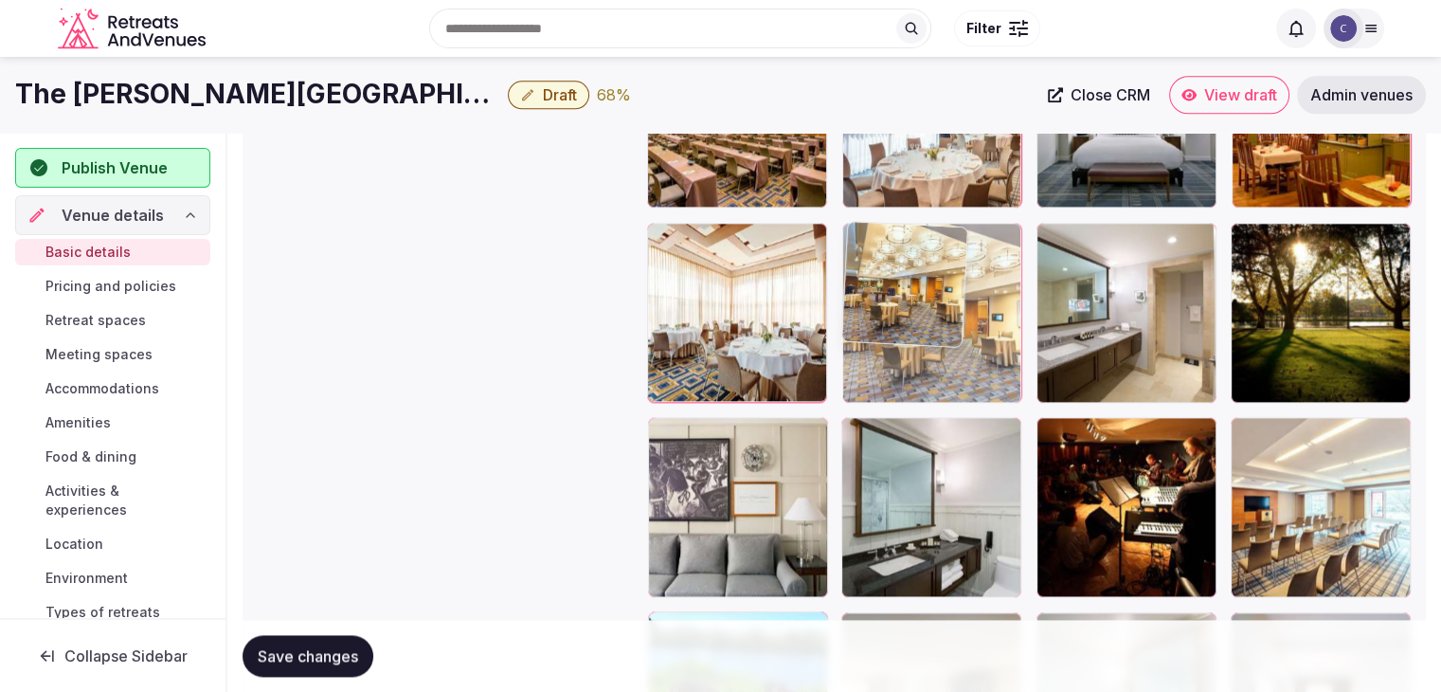
drag, startPoint x: 846, startPoint y: 319, endPoint x: 902, endPoint y: 229, distance: 106.0
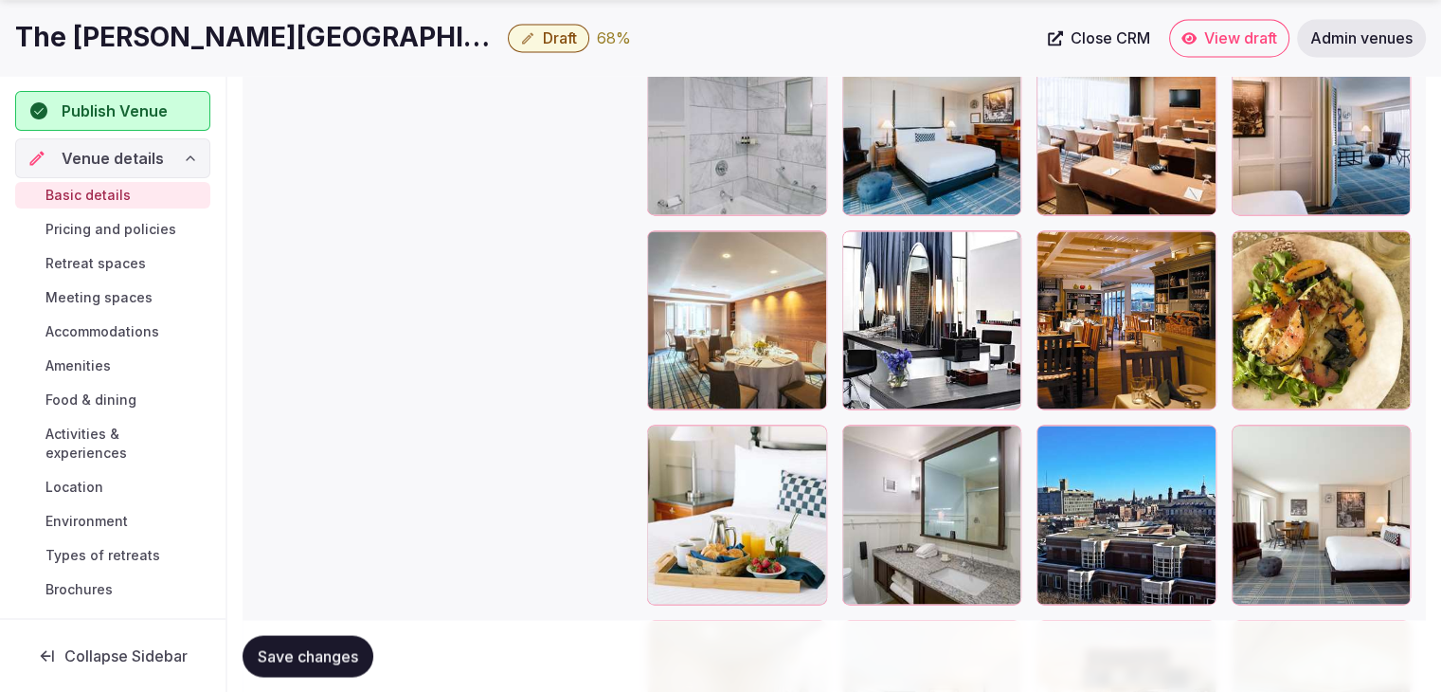
scroll to position [3223, 0]
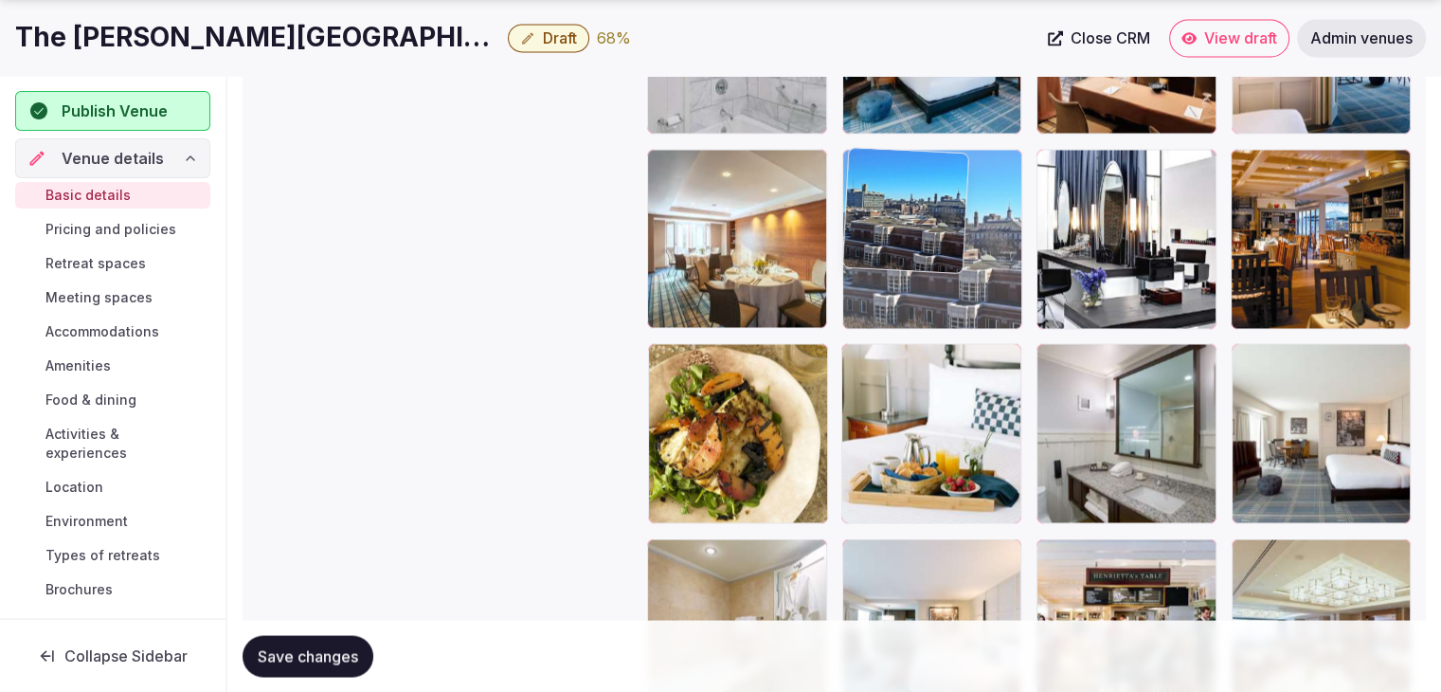
drag, startPoint x: 1042, startPoint y: 359, endPoint x: 863, endPoint y: 167, distance: 262.8
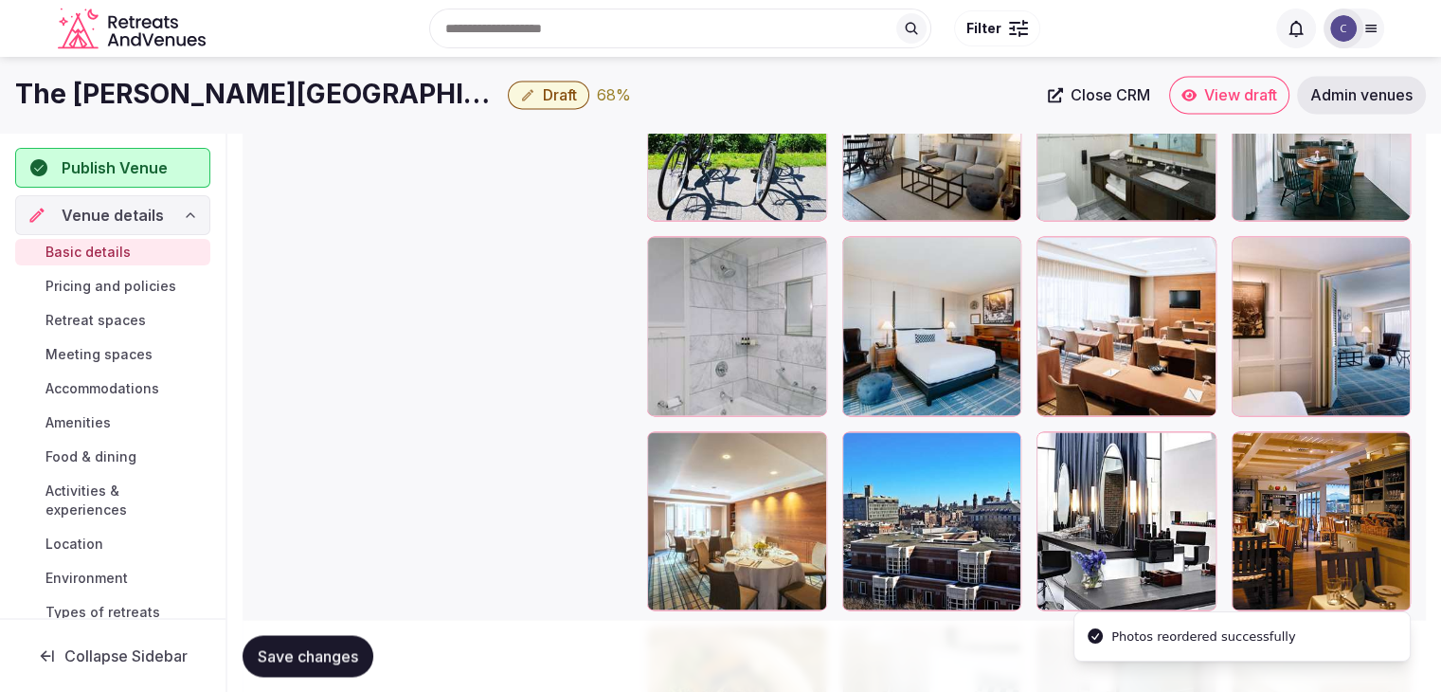
scroll to position [2939, 0]
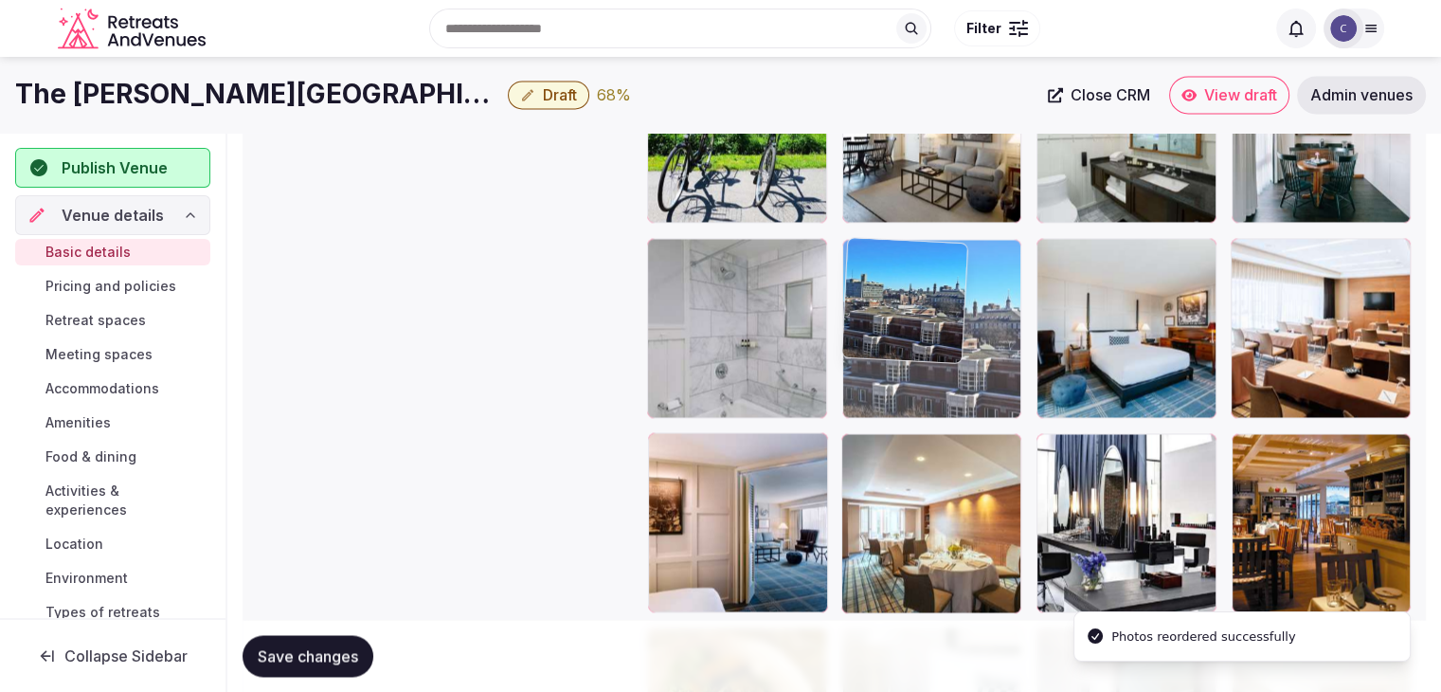
drag, startPoint x: 811, startPoint y: 318, endPoint x: 811, endPoint y: 221, distance: 97.6
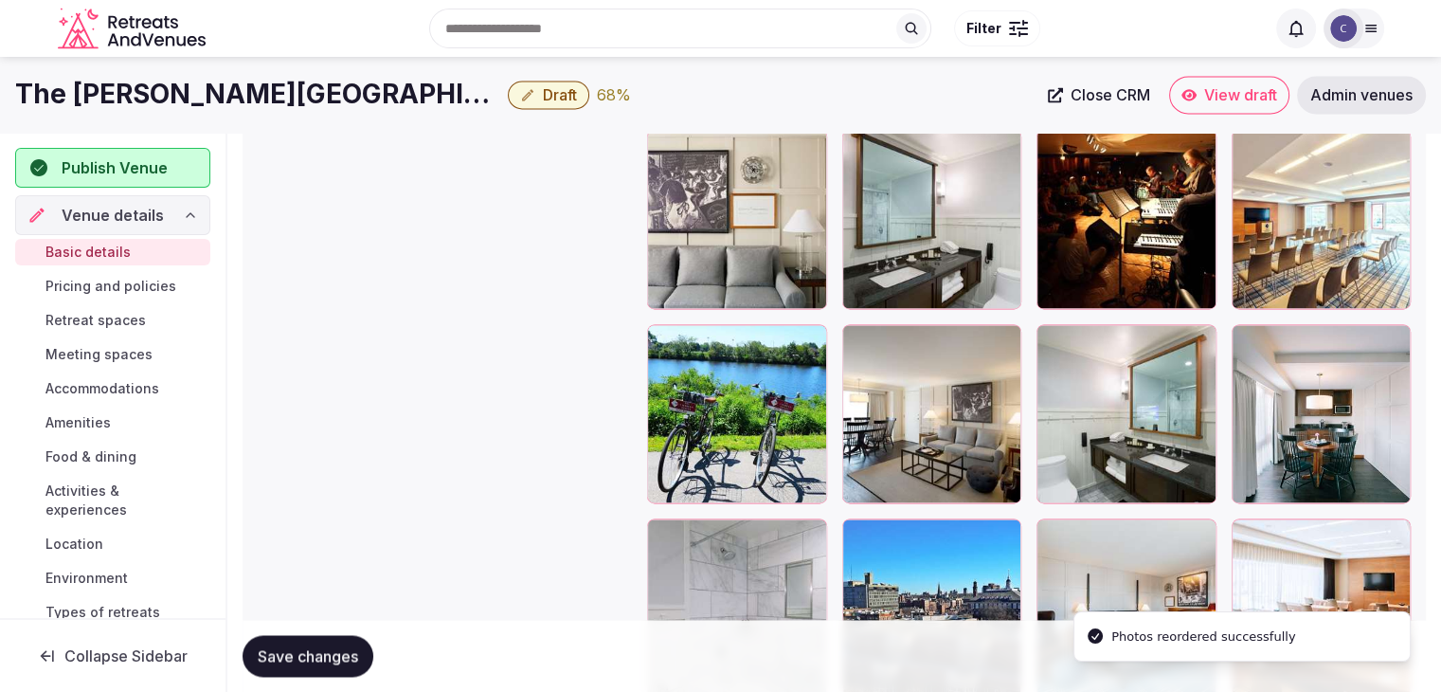
scroll to position [2655, 0]
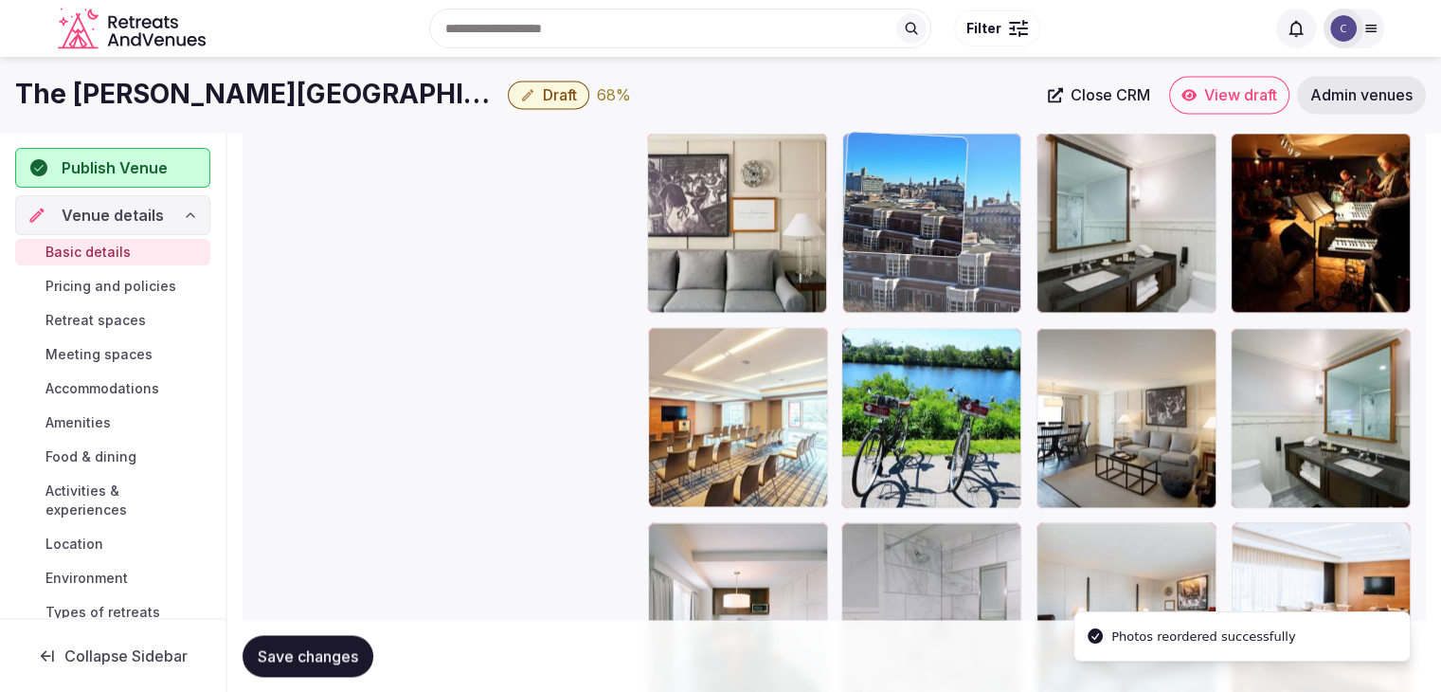
drag, startPoint x: 869, startPoint y: 542, endPoint x: 830, endPoint y: 193, distance: 350.8
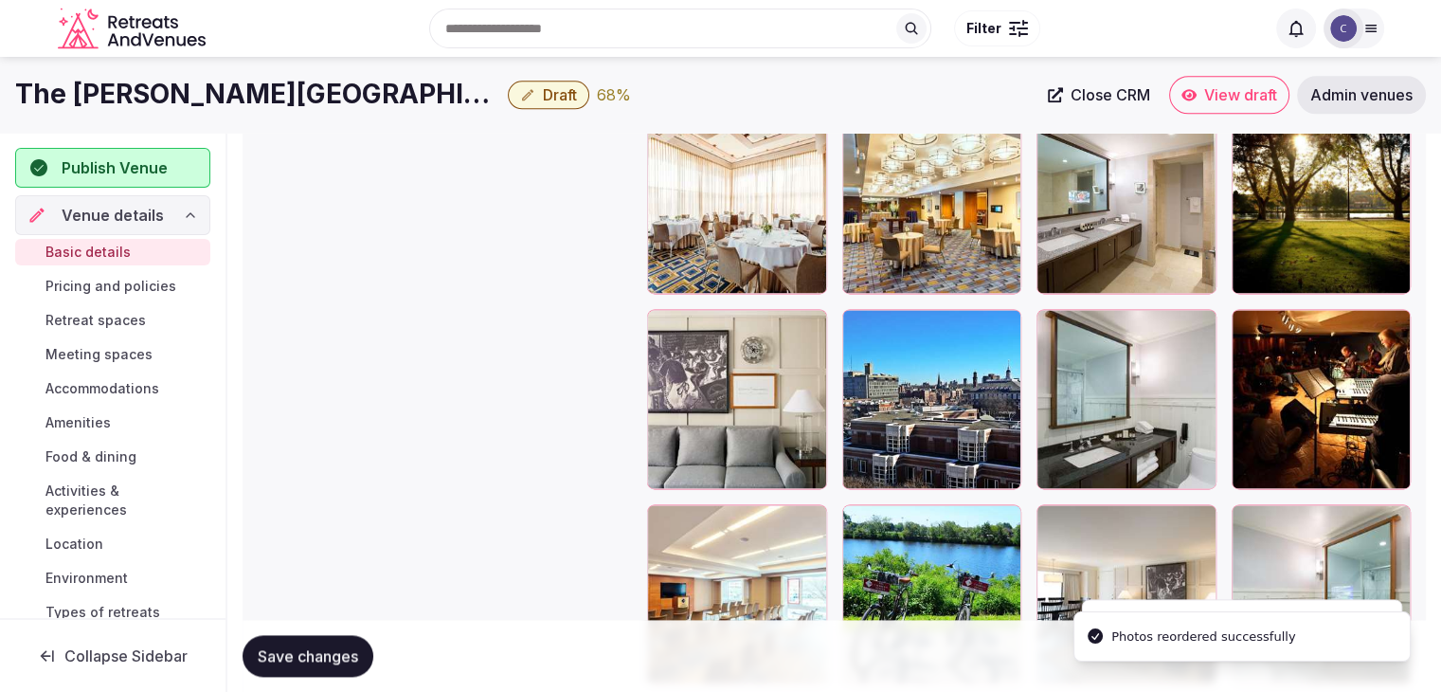
scroll to position [2371, 0]
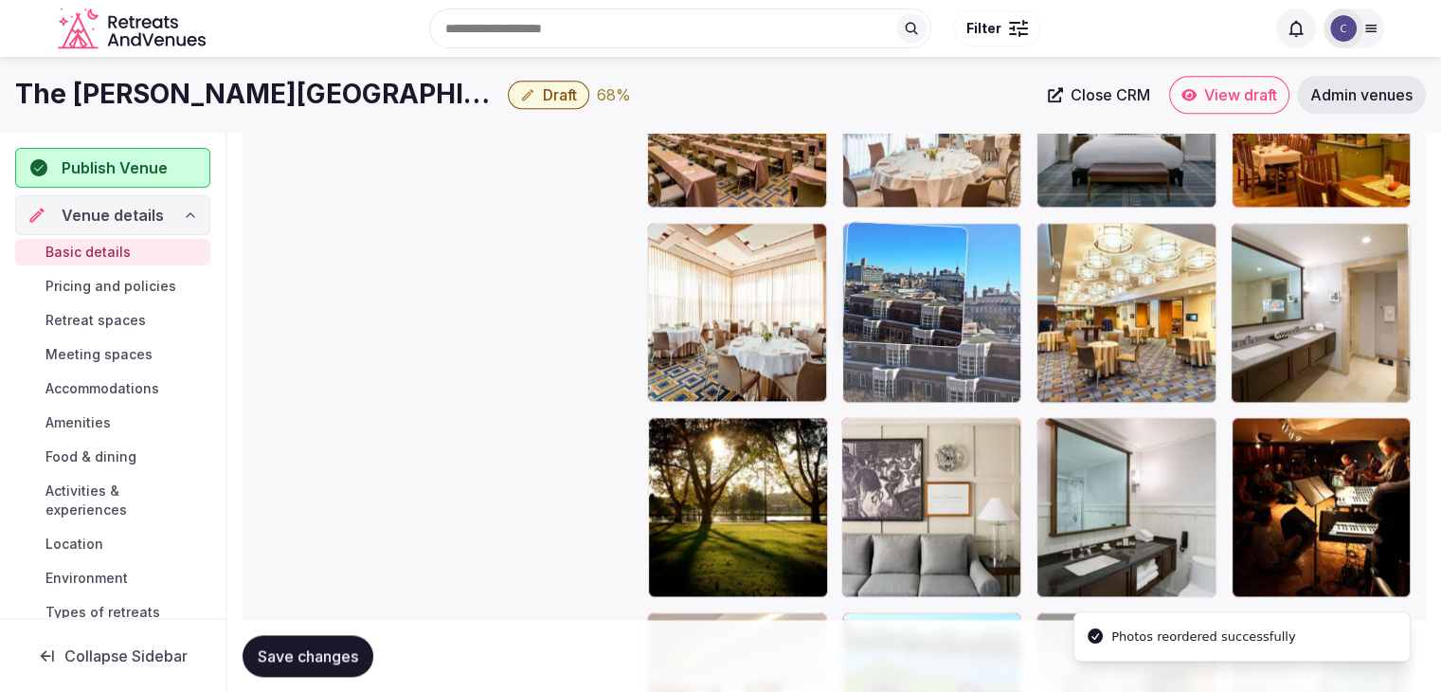
drag, startPoint x: 857, startPoint y: 433, endPoint x: 857, endPoint y: 316, distance: 116.5
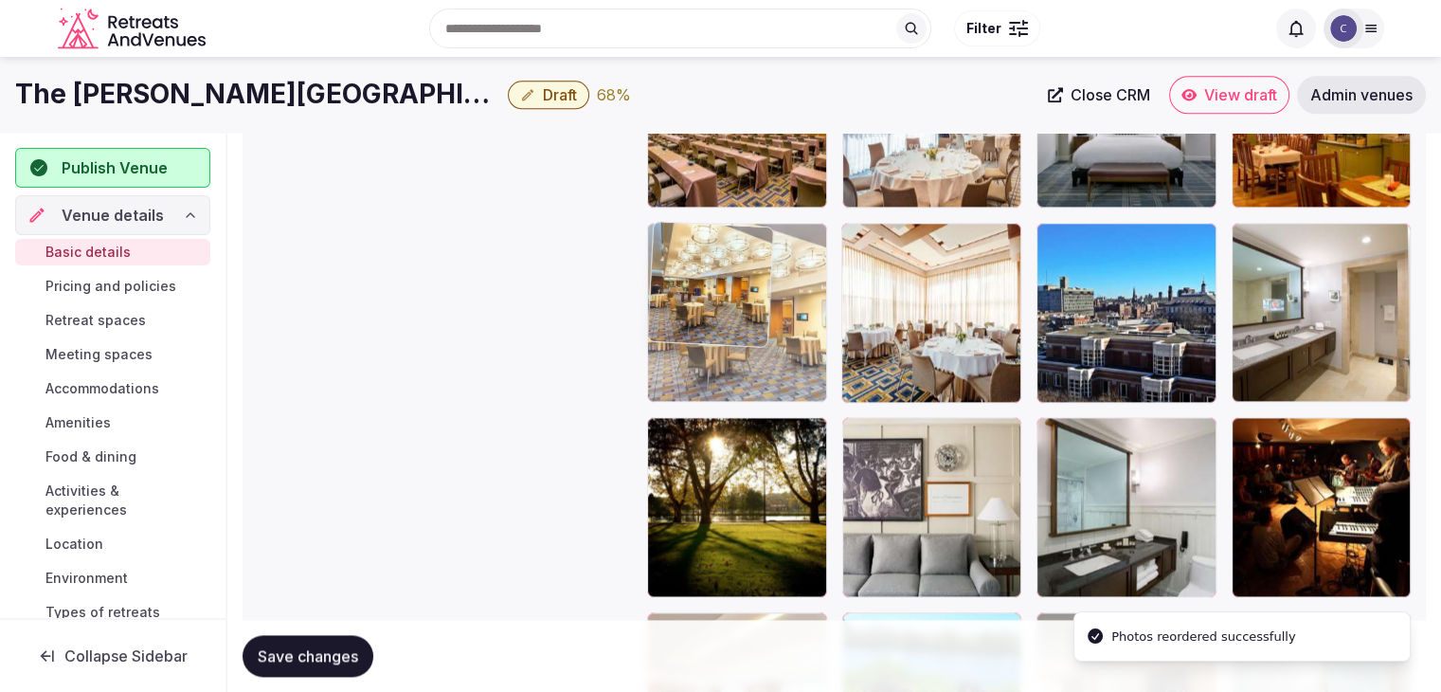
drag, startPoint x: 1043, startPoint y: 220, endPoint x: 750, endPoint y: 266, distance: 296.4
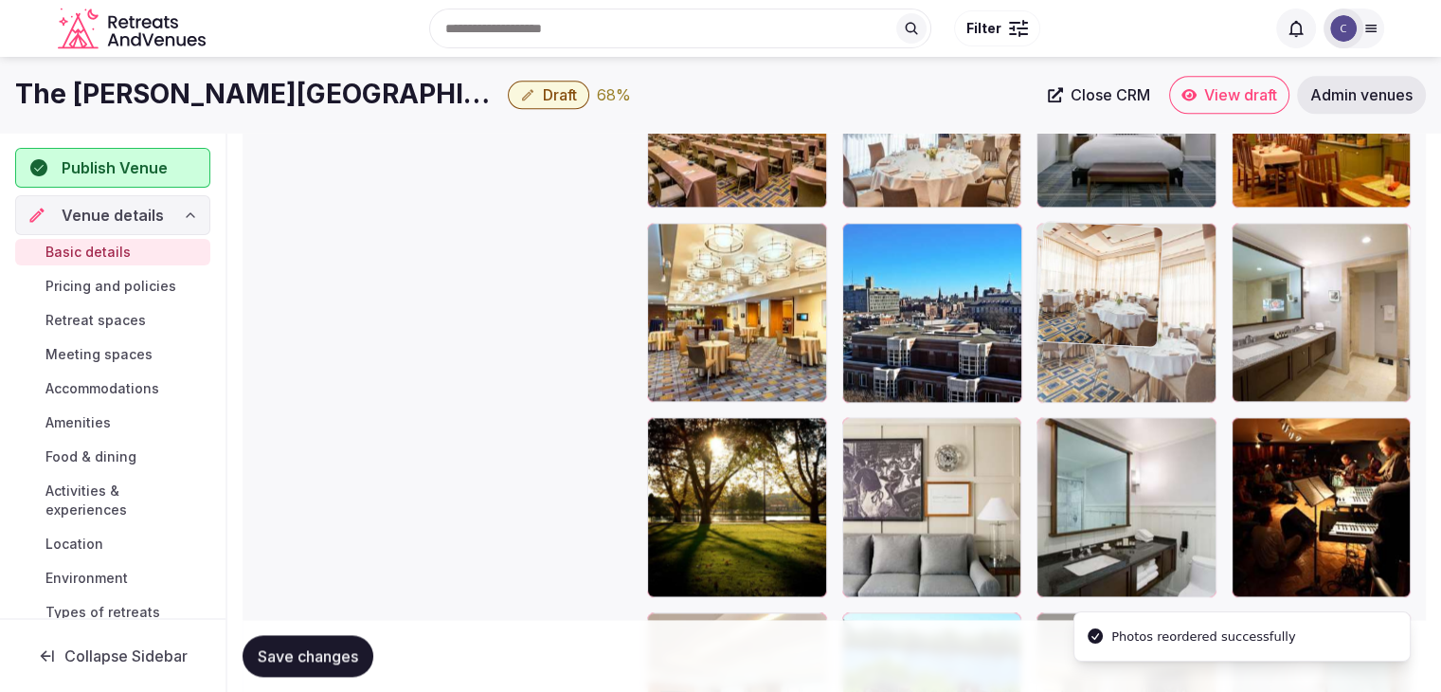
drag, startPoint x: 857, startPoint y: 232, endPoint x: 1157, endPoint y: 232, distance: 300.3
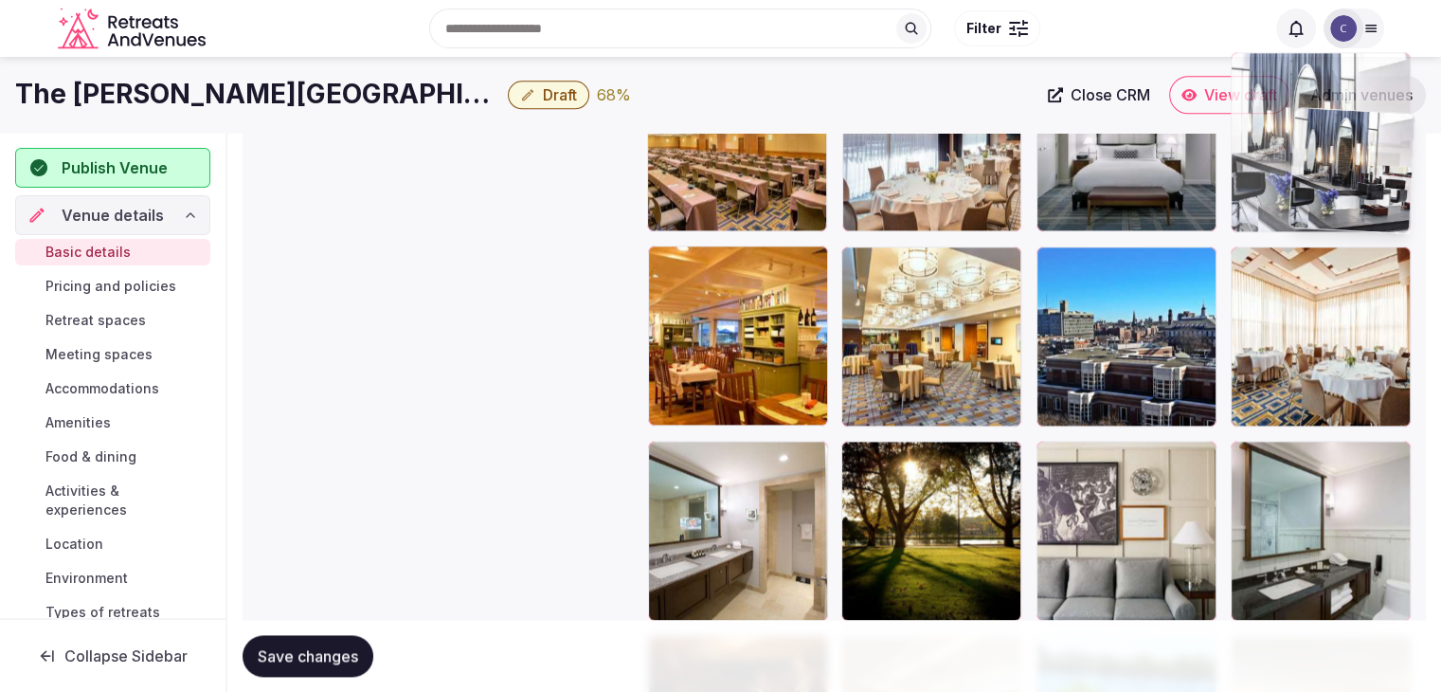
scroll to position [2341, 0]
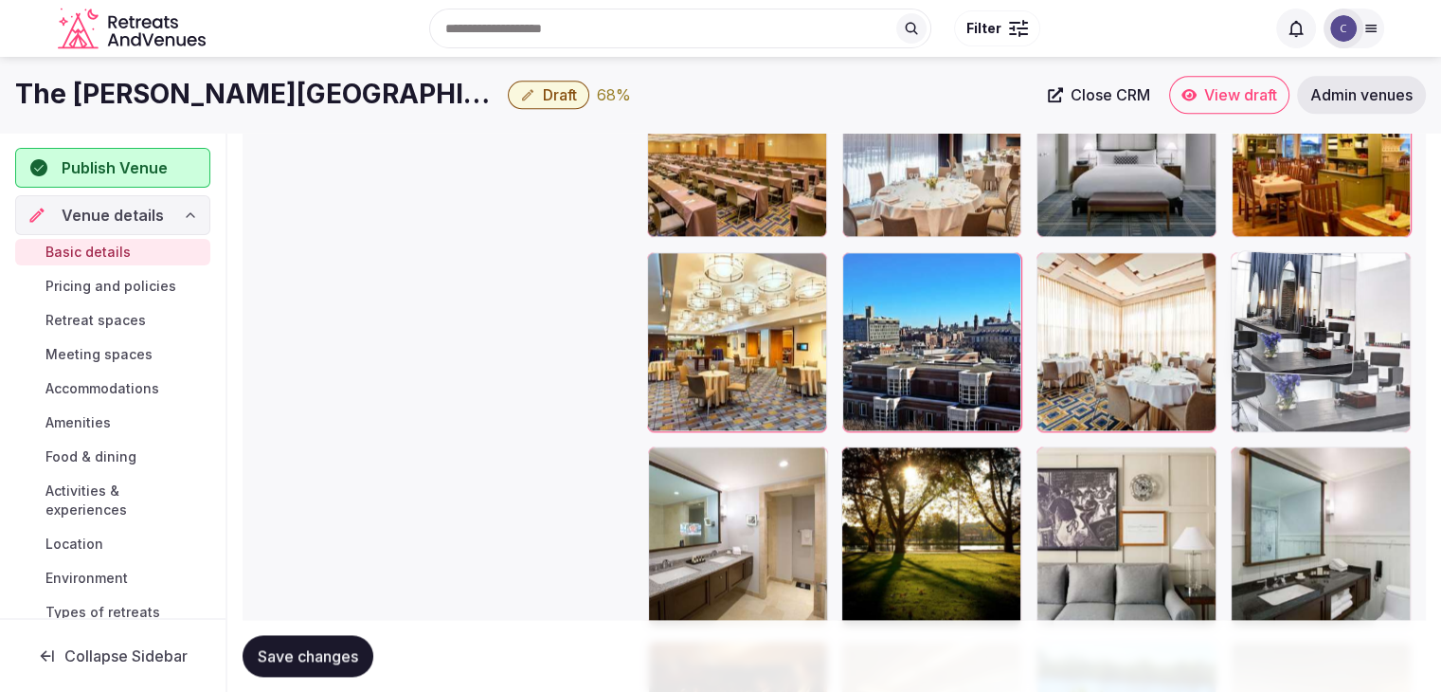
drag, startPoint x: 1054, startPoint y: 465, endPoint x: 1331, endPoint y: 251, distance: 350.6
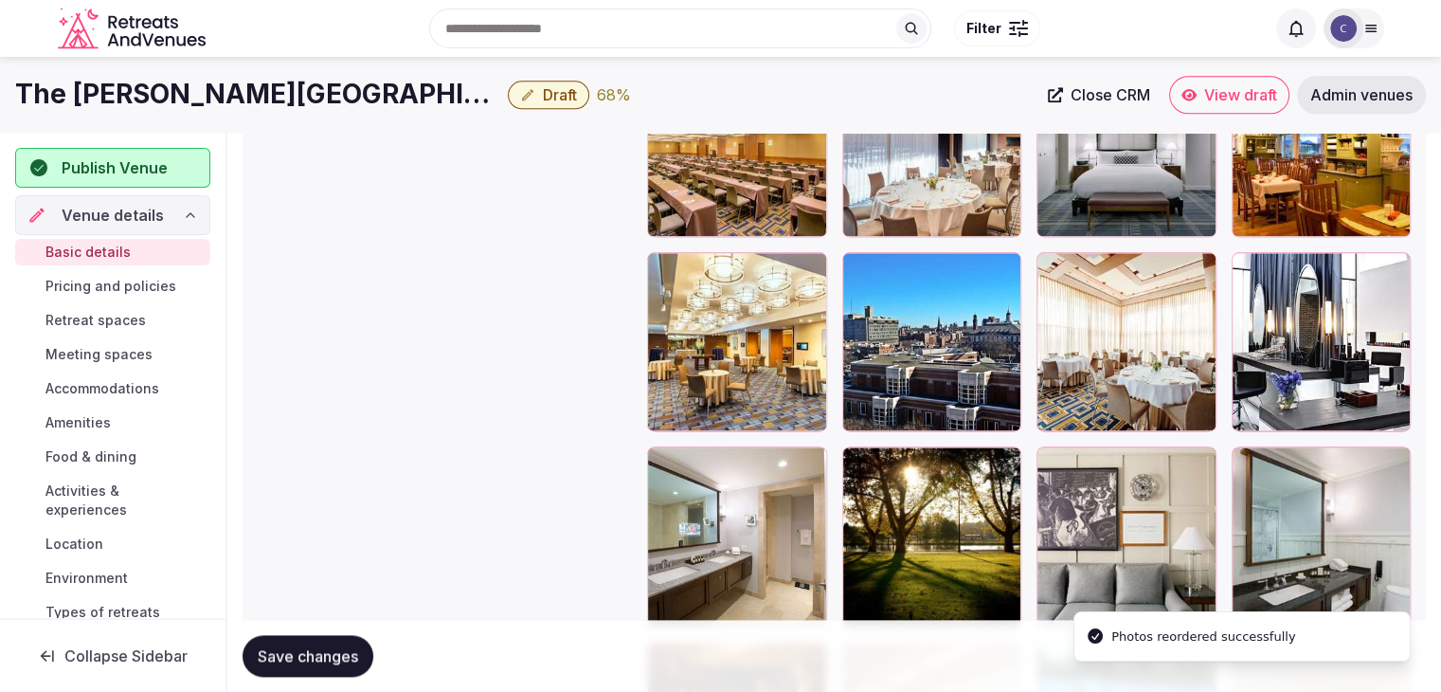
click at [337, 644] on button "Save changes" at bounding box center [308, 656] width 131 height 42
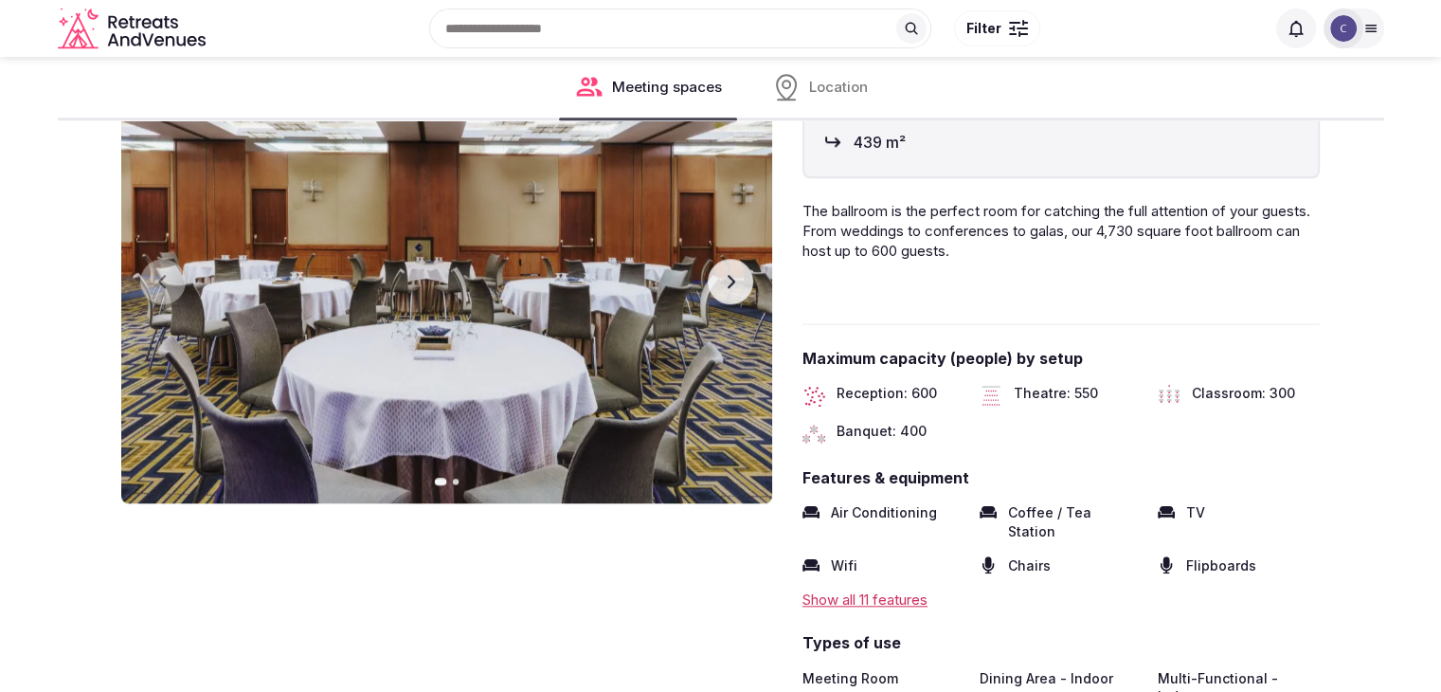
scroll to position [1800, 0]
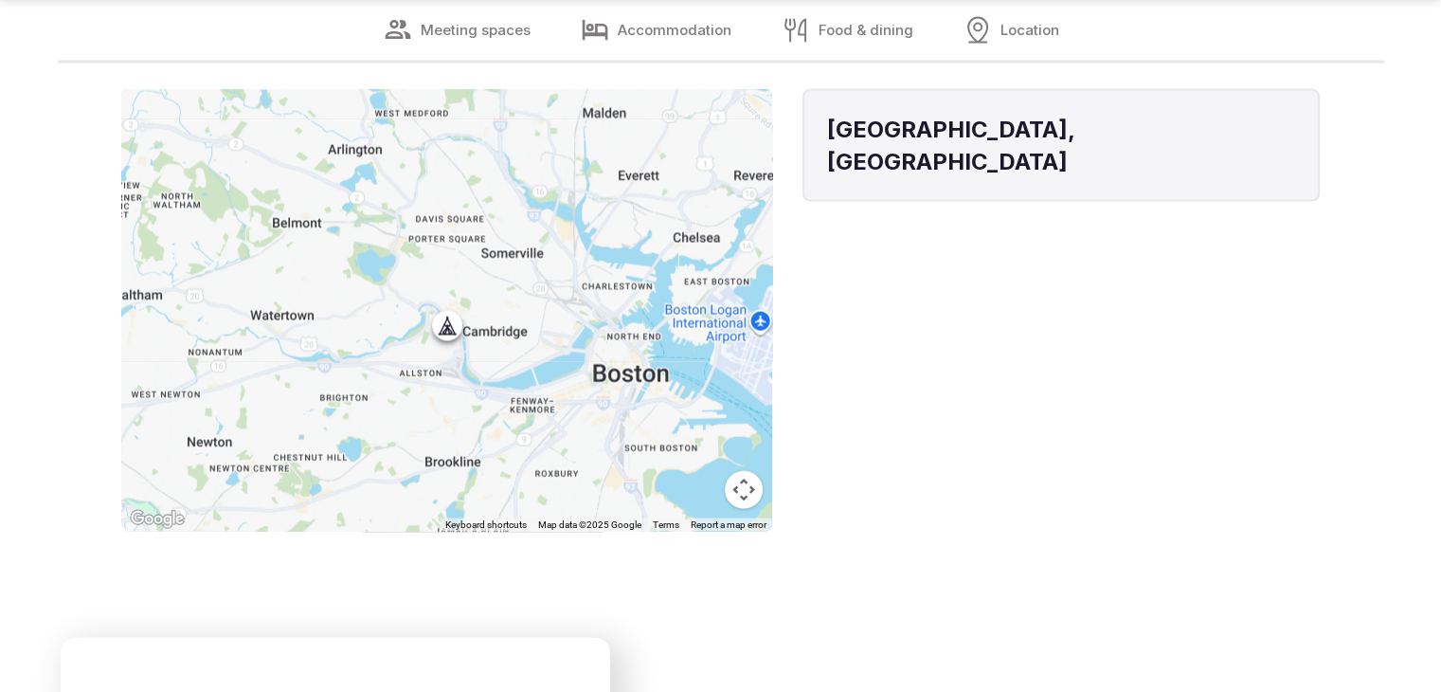
scroll to position [3979, 0]
